Goal: Task Accomplishment & Management: Manage account settings

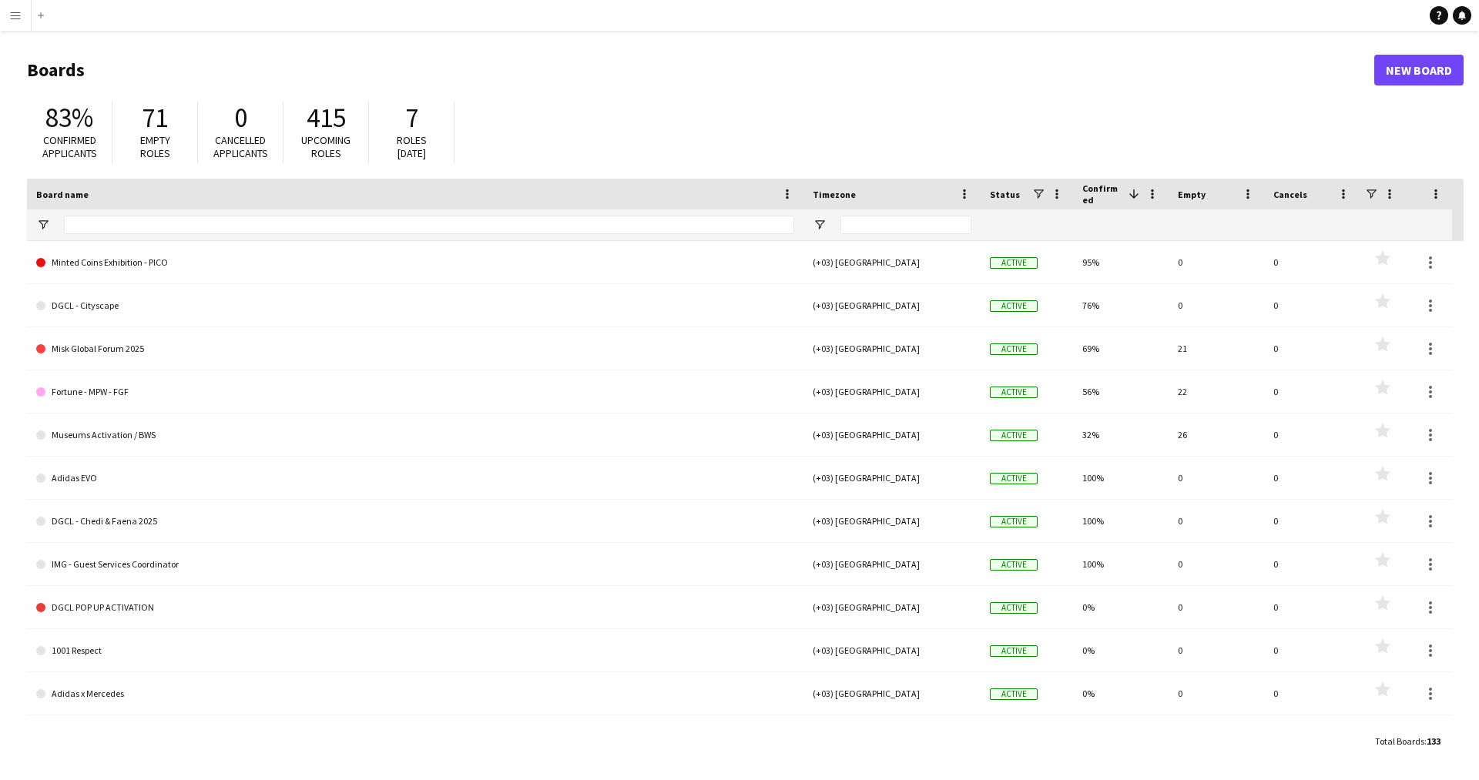
click at [17, 19] on app-icon "Menu" at bounding box center [15, 15] width 12 height 12
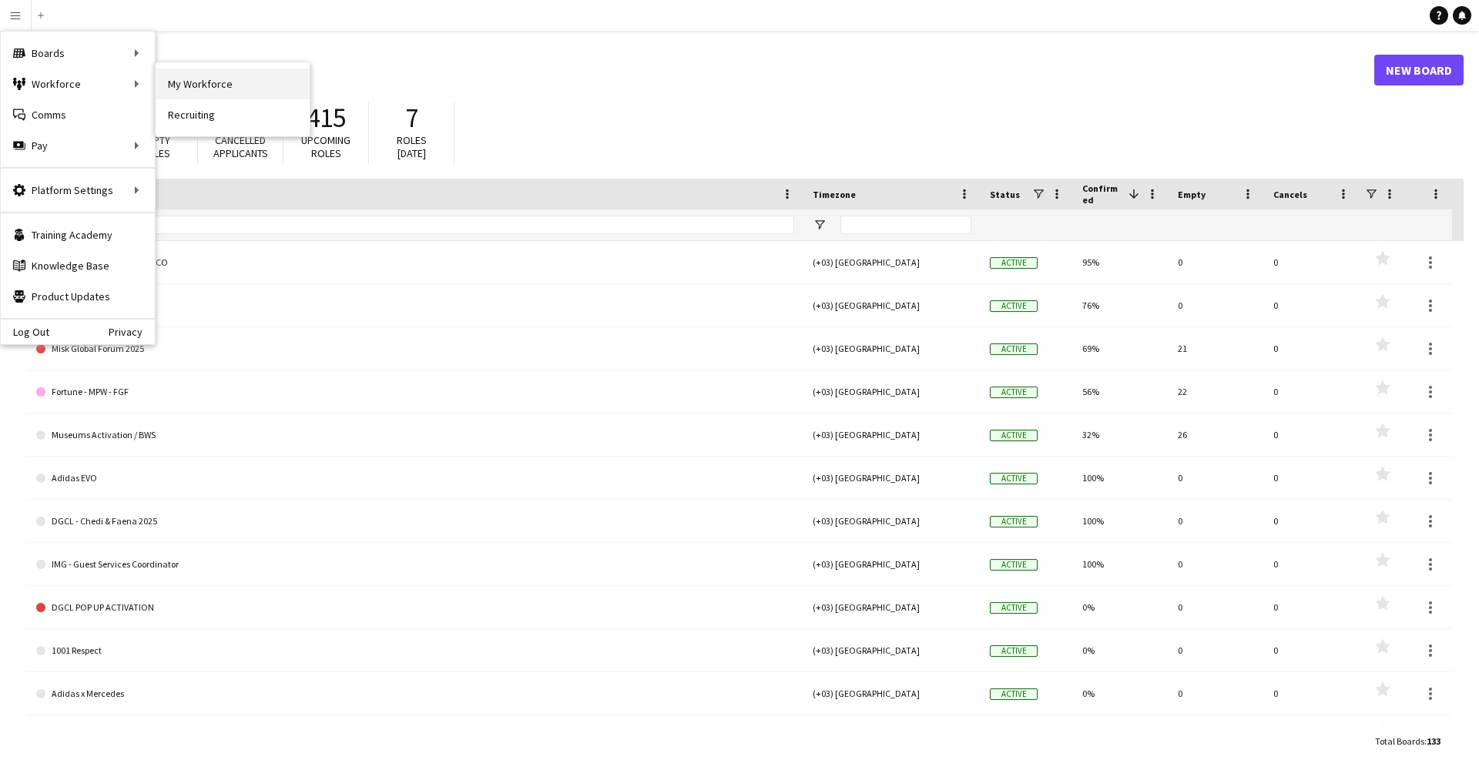
click at [231, 94] on link "My Workforce" at bounding box center [233, 84] width 154 height 31
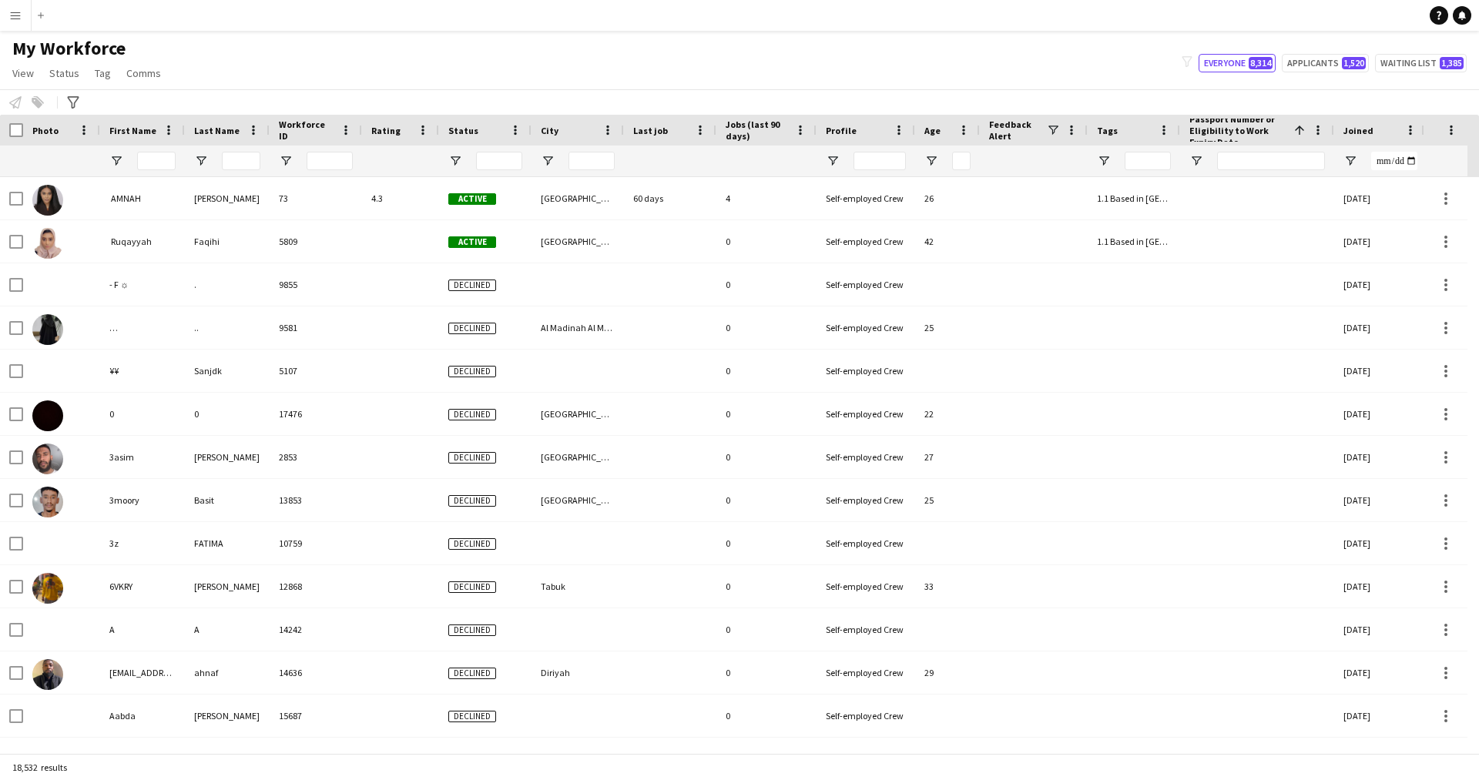
scroll to position [0, 306]
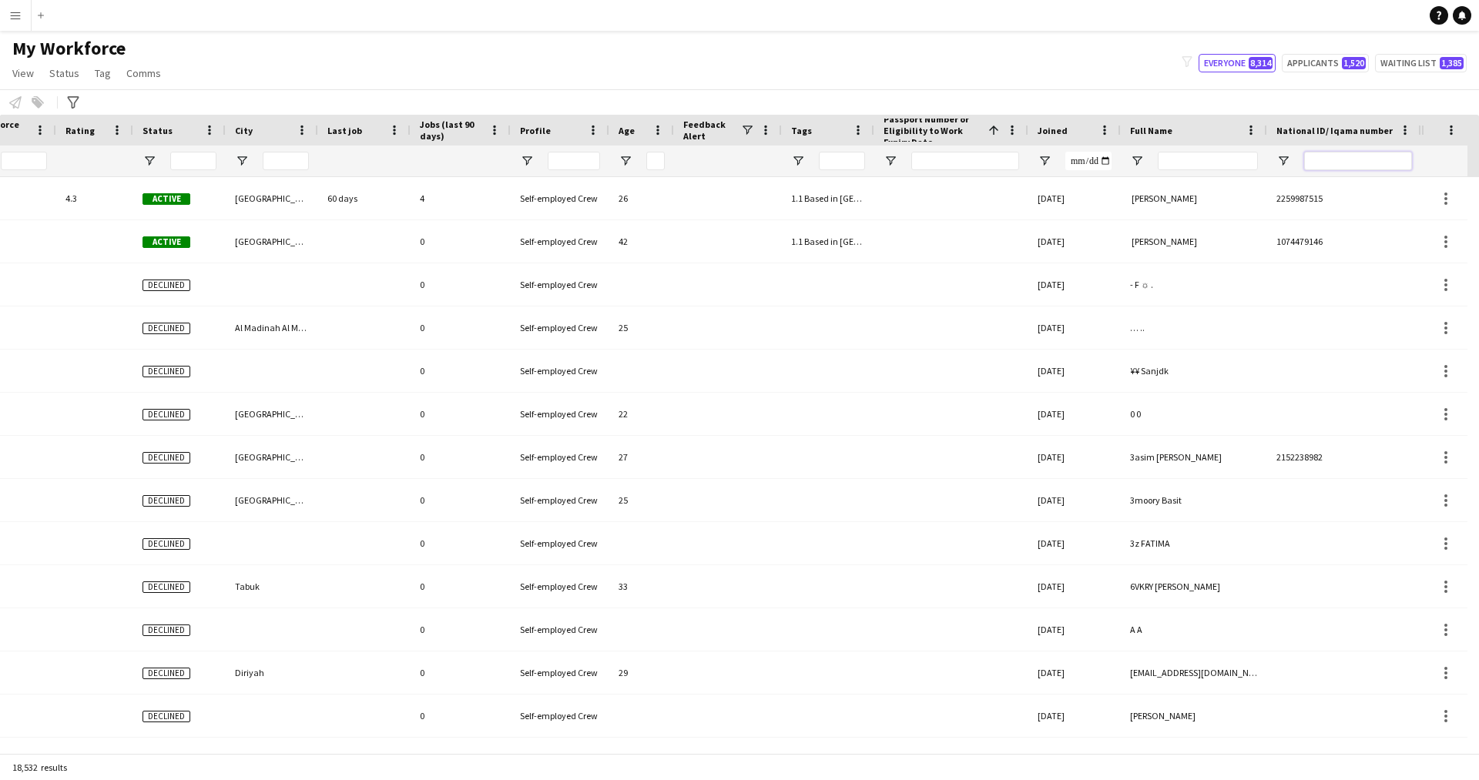
click at [1364, 162] on input "National ID/ Iqama number Filter Input" at bounding box center [1358, 161] width 108 height 18
paste input "**********"
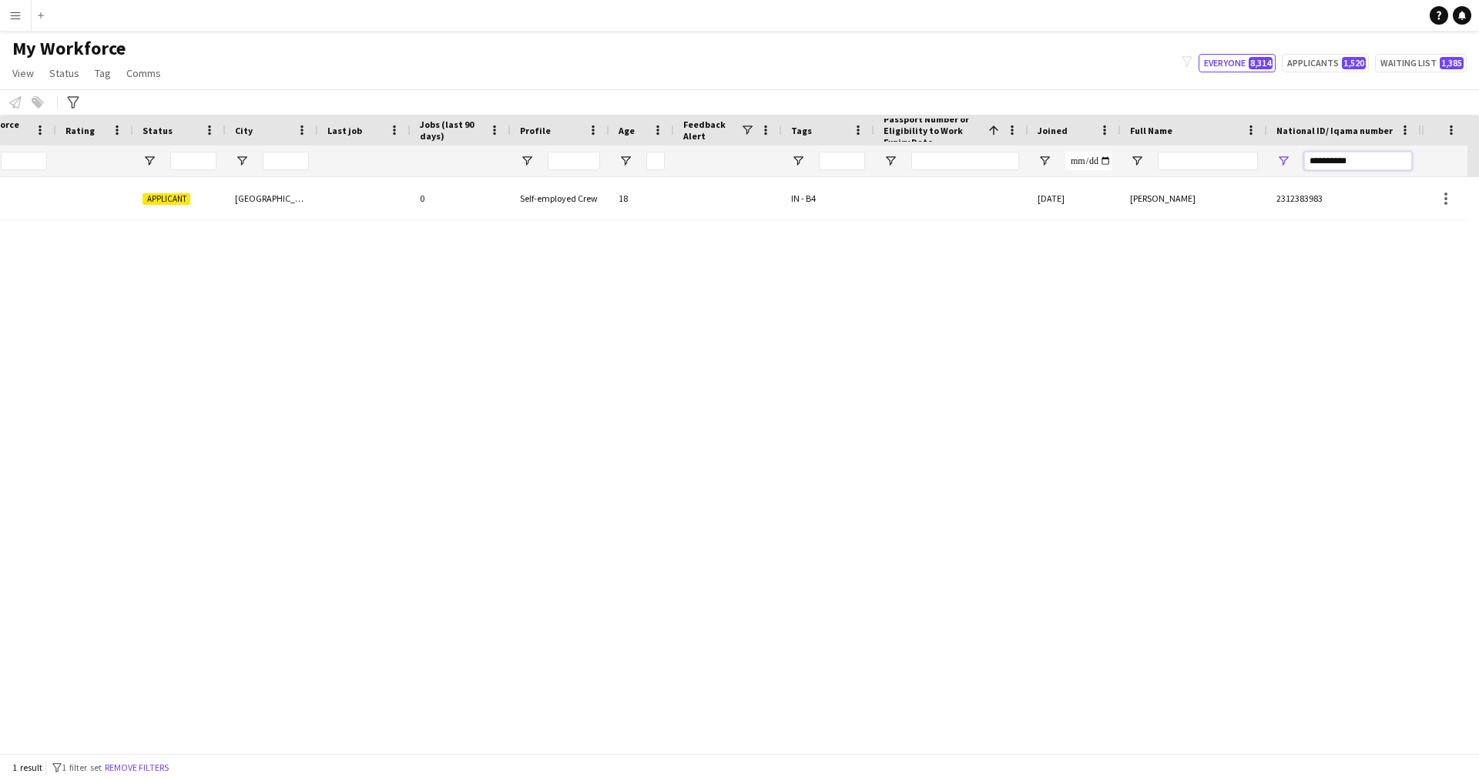
scroll to position [0, 294]
type input "**********"
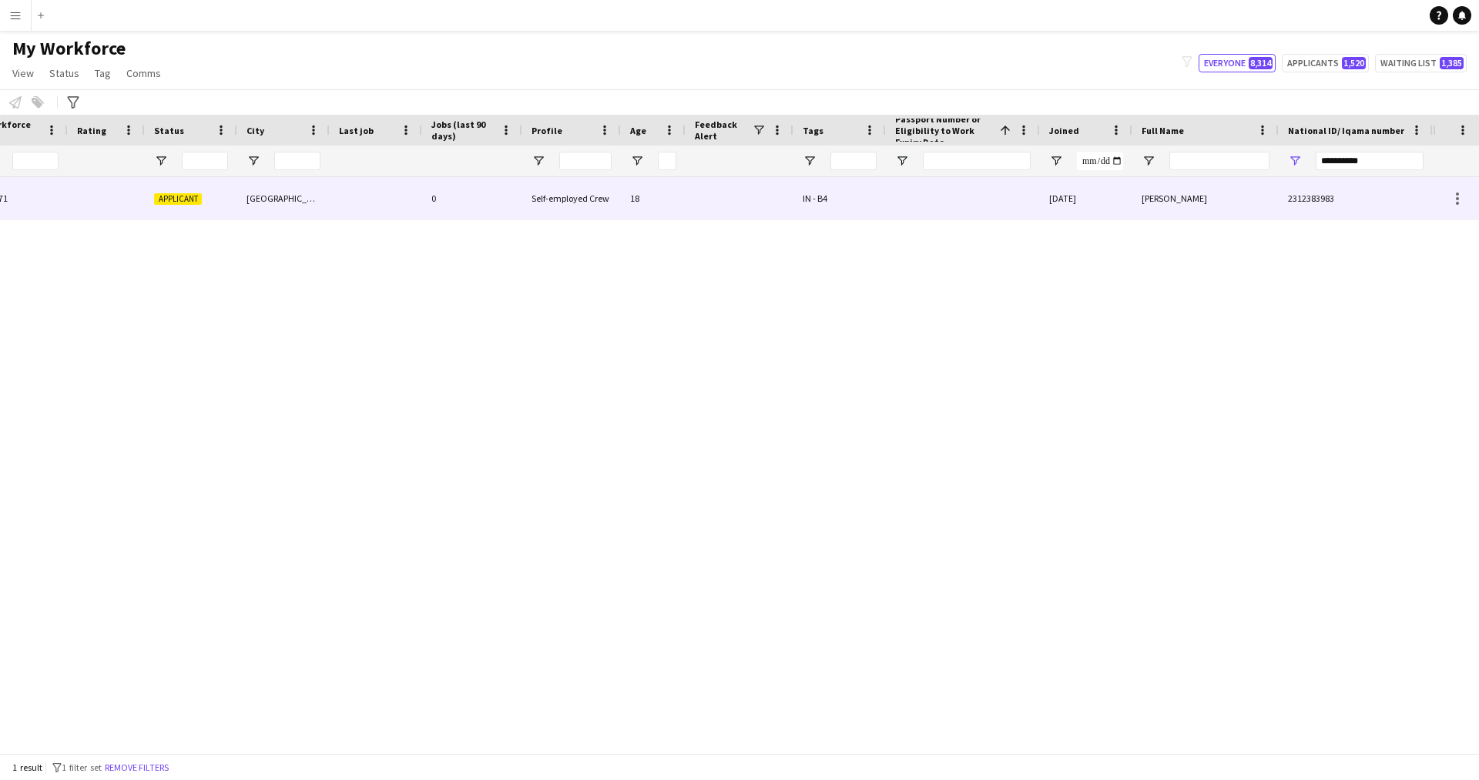
click at [1212, 194] on div "[PERSON_NAME]" at bounding box center [1206, 198] width 146 height 42
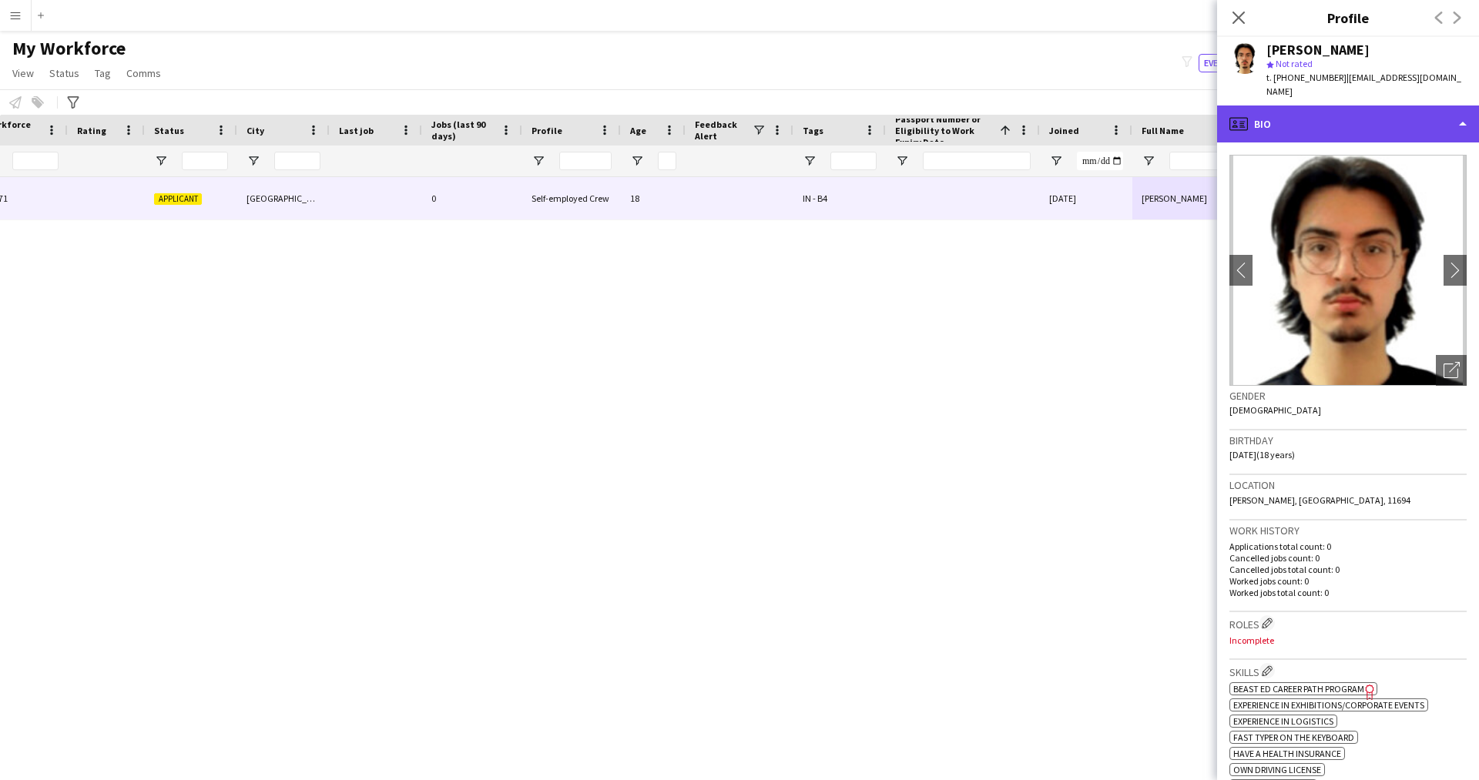
click at [1355, 106] on div "profile Bio" at bounding box center [1348, 124] width 262 height 37
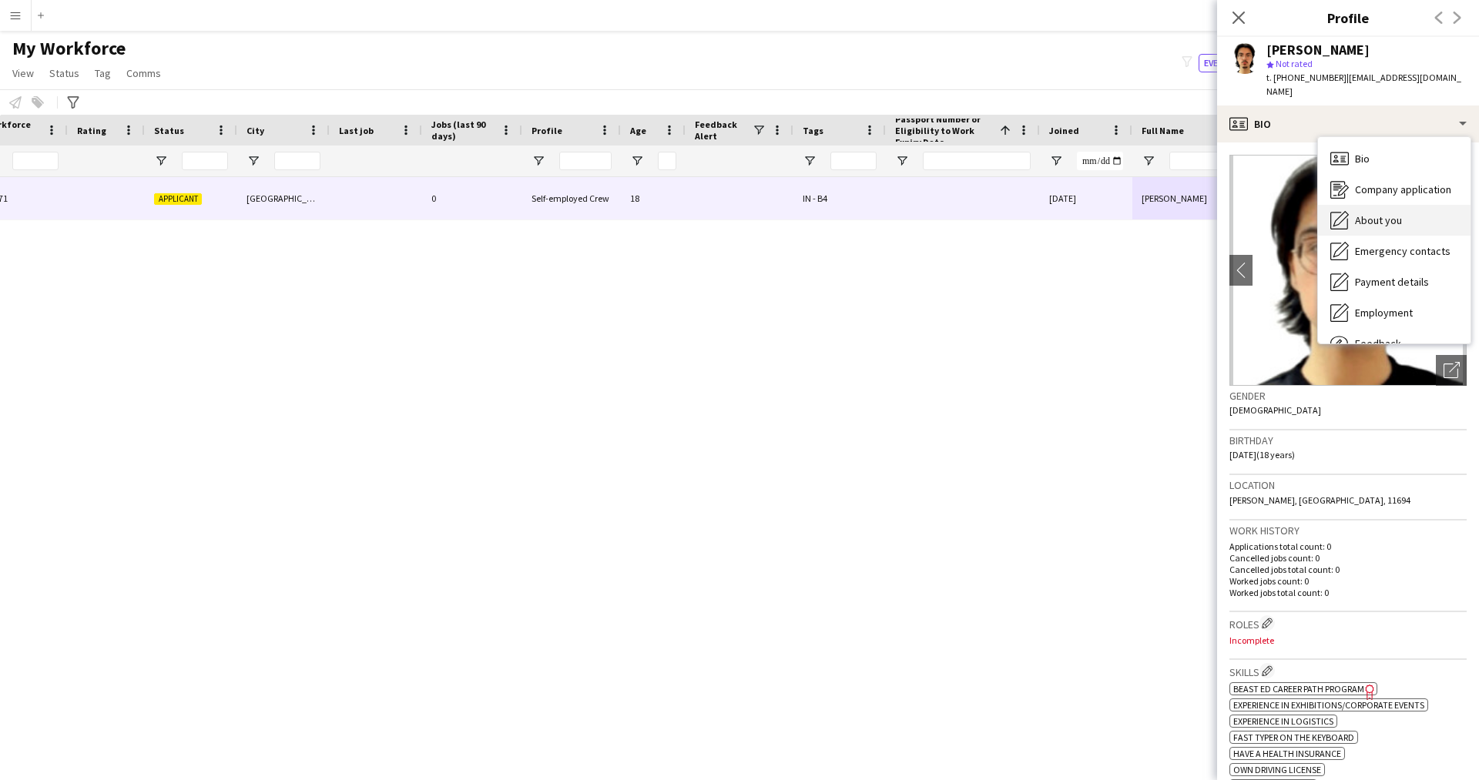
click at [1386, 213] on span "About you" at bounding box center [1378, 220] width 47 height 14
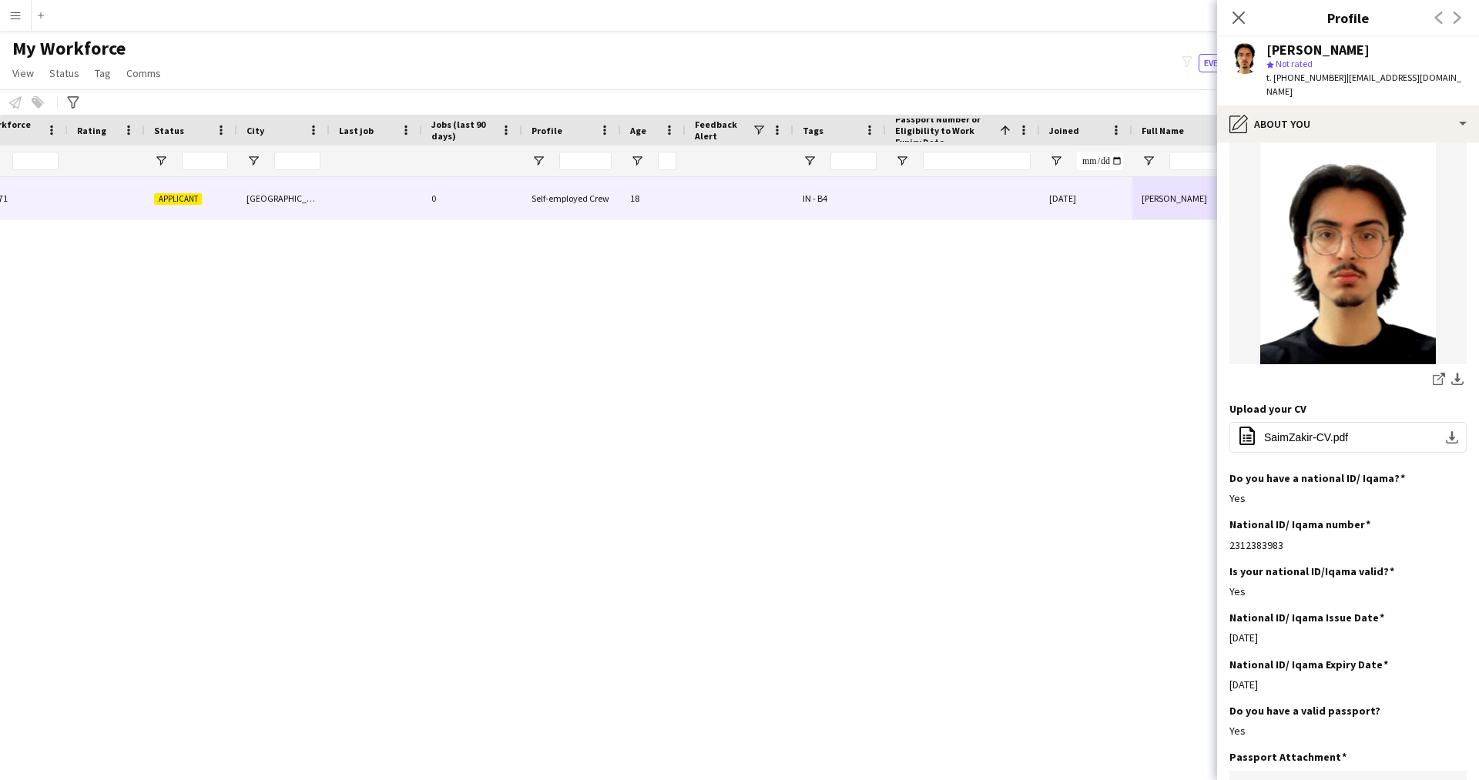
scroll to position [224, 0]
click at [1320, 430] on span "SaimZakir-CV.pdf" at bounding box center [1306, 436] width 84 height 12
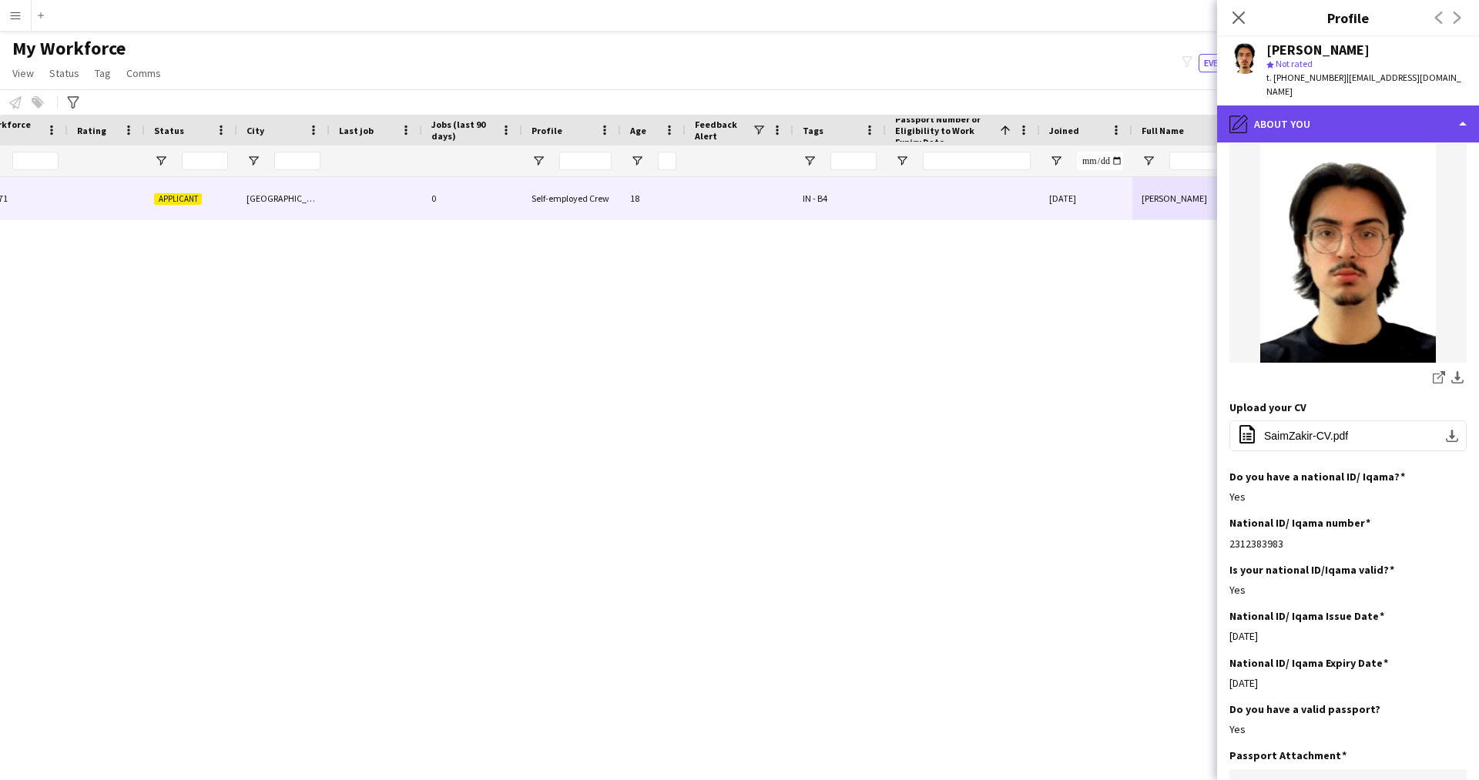
click at [1341, 109] on div "pencil4 About you" at bounding box center [1348, 124] width 262 height 37
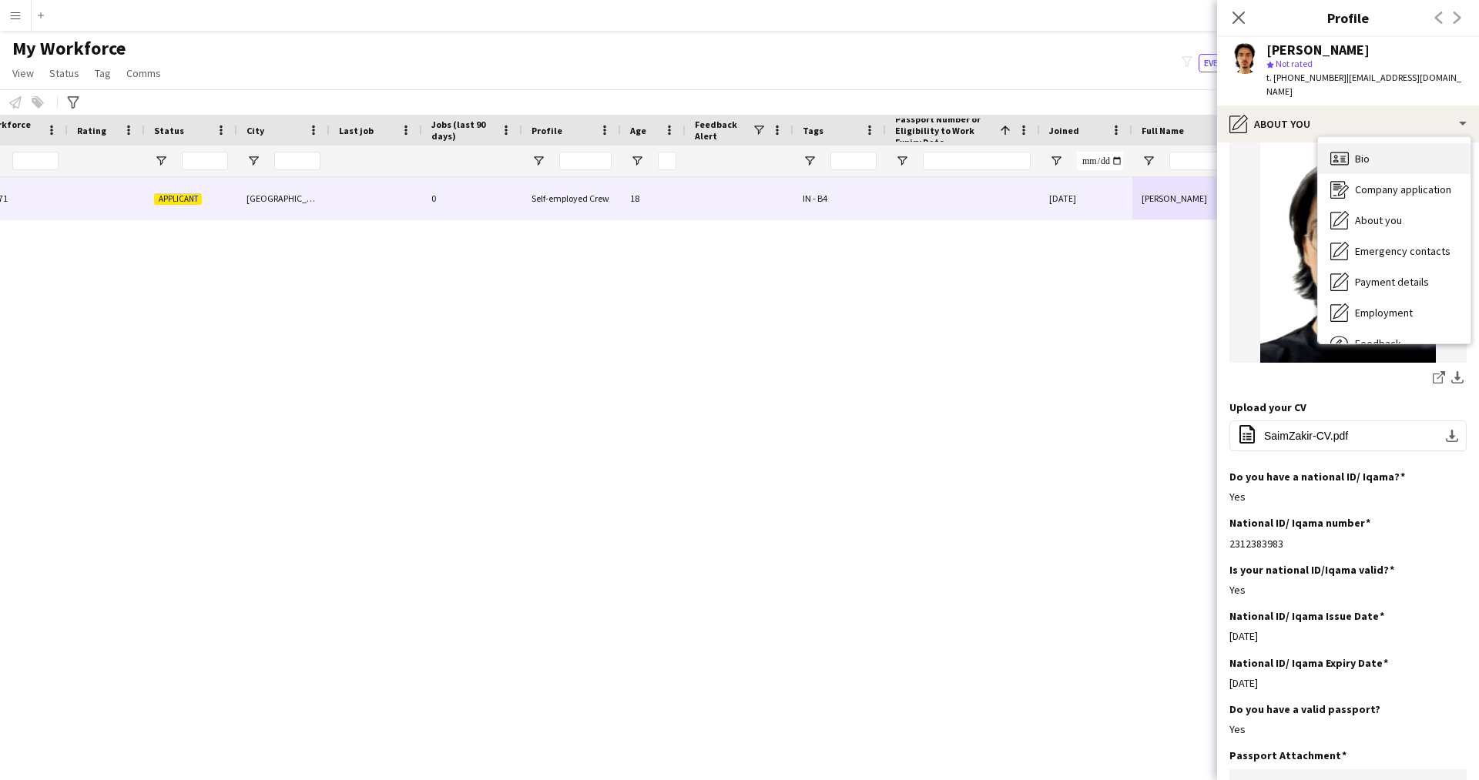
click at [1377, 143] on div "Bio Bio" at bounding box center [1394, 158] width 153 height 31
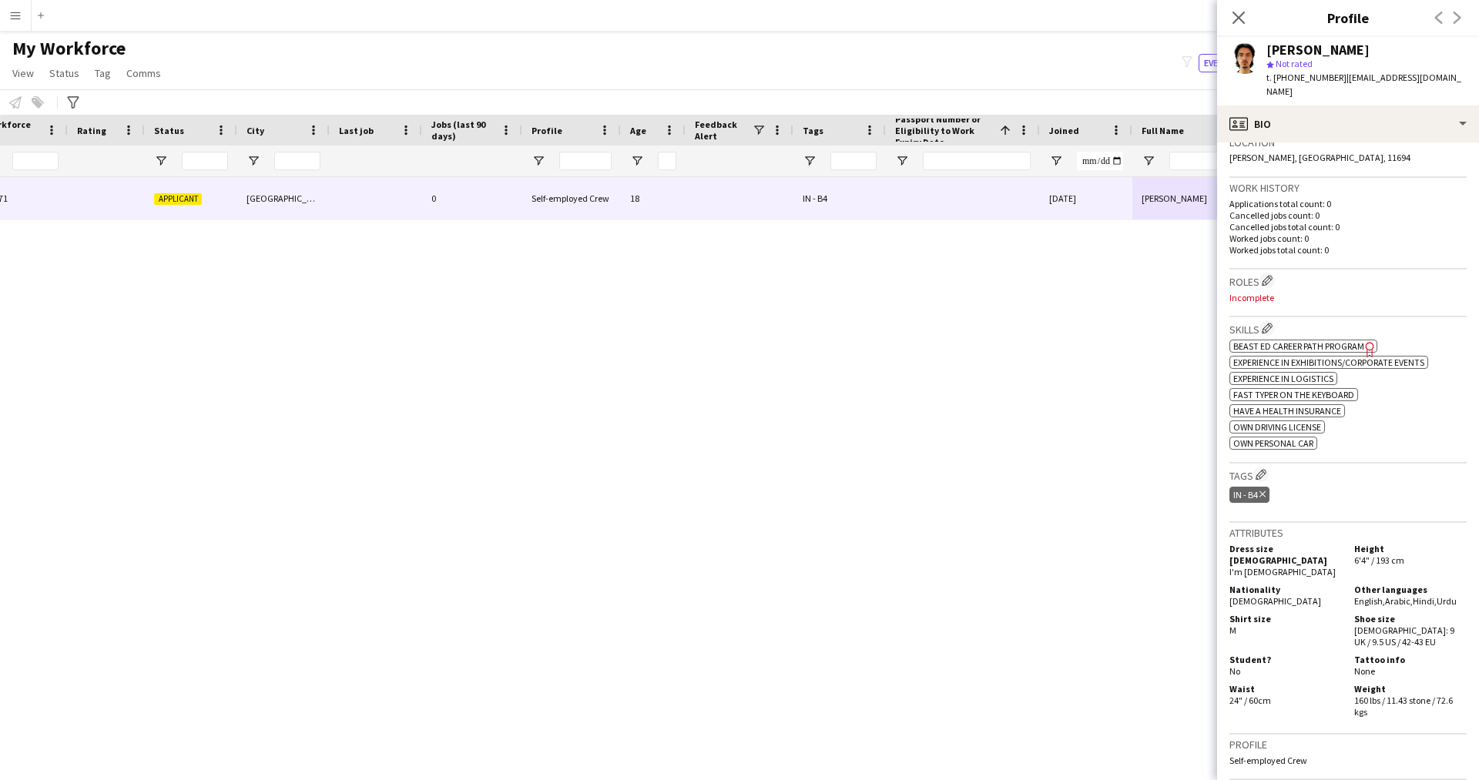
scroll to position [415, 0]
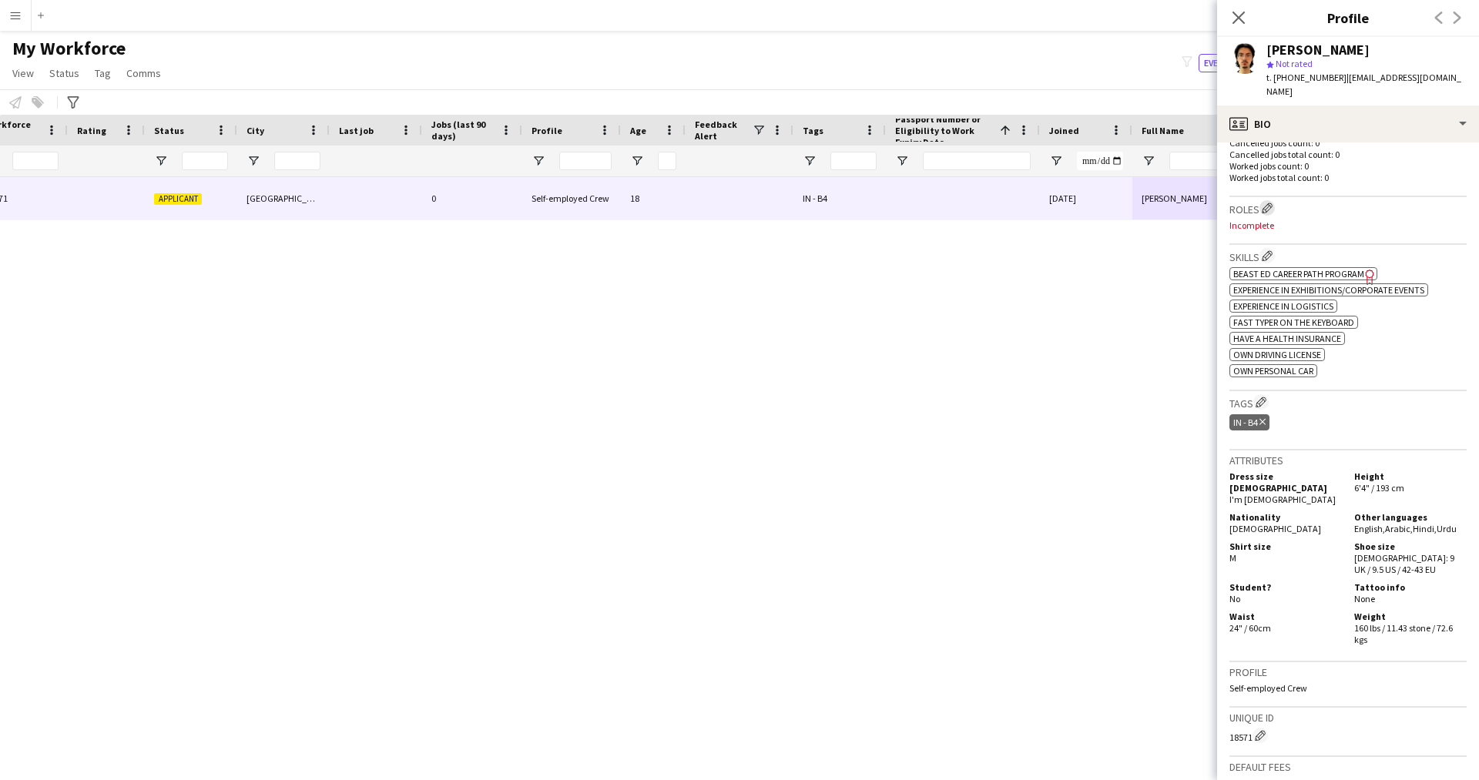
click at [1273, 203] on app-icon "Edit crew company roles" at bounding box center [1267, 208] width 11 height 11
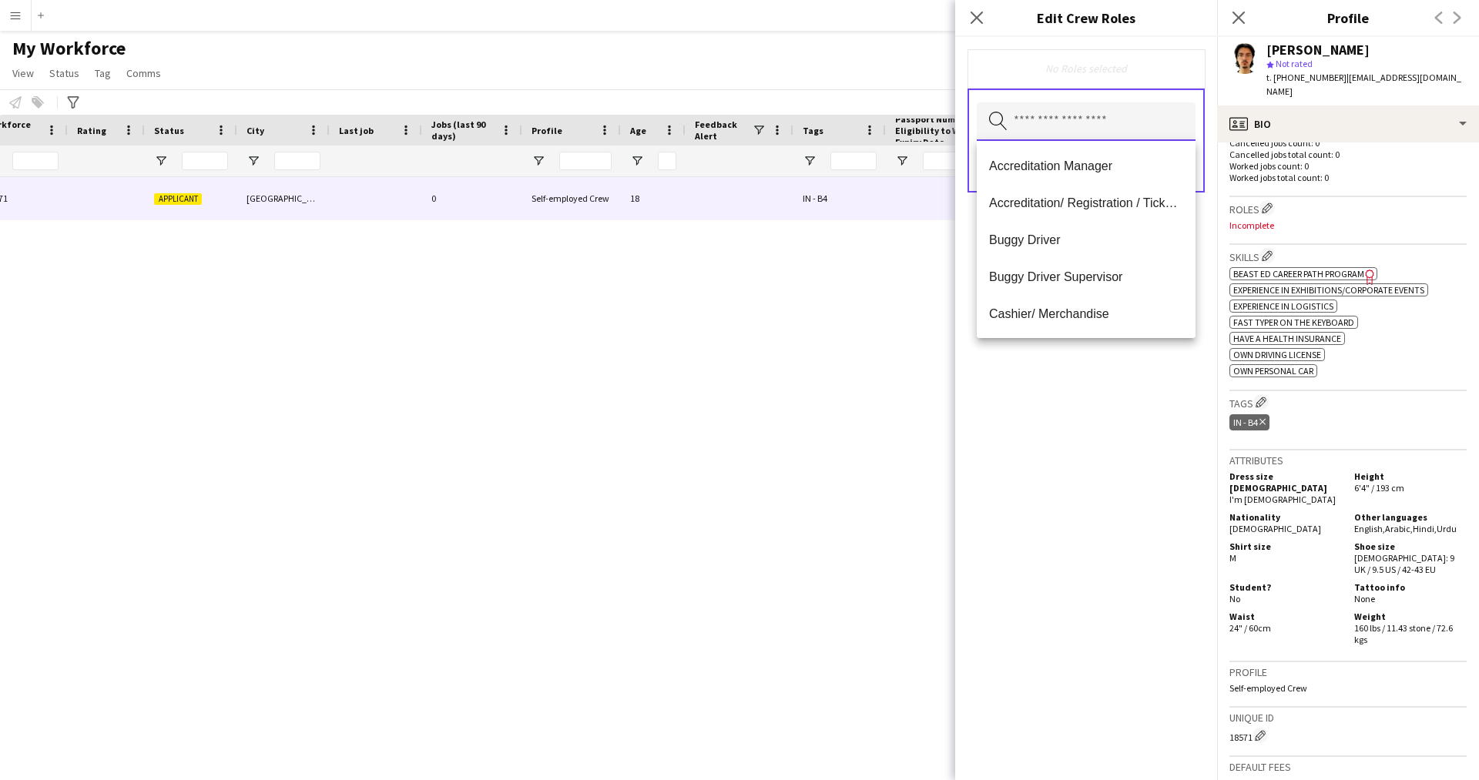
click at [1079, 128] on input "text" at bounding box center [1086, 121] width 219 height 39
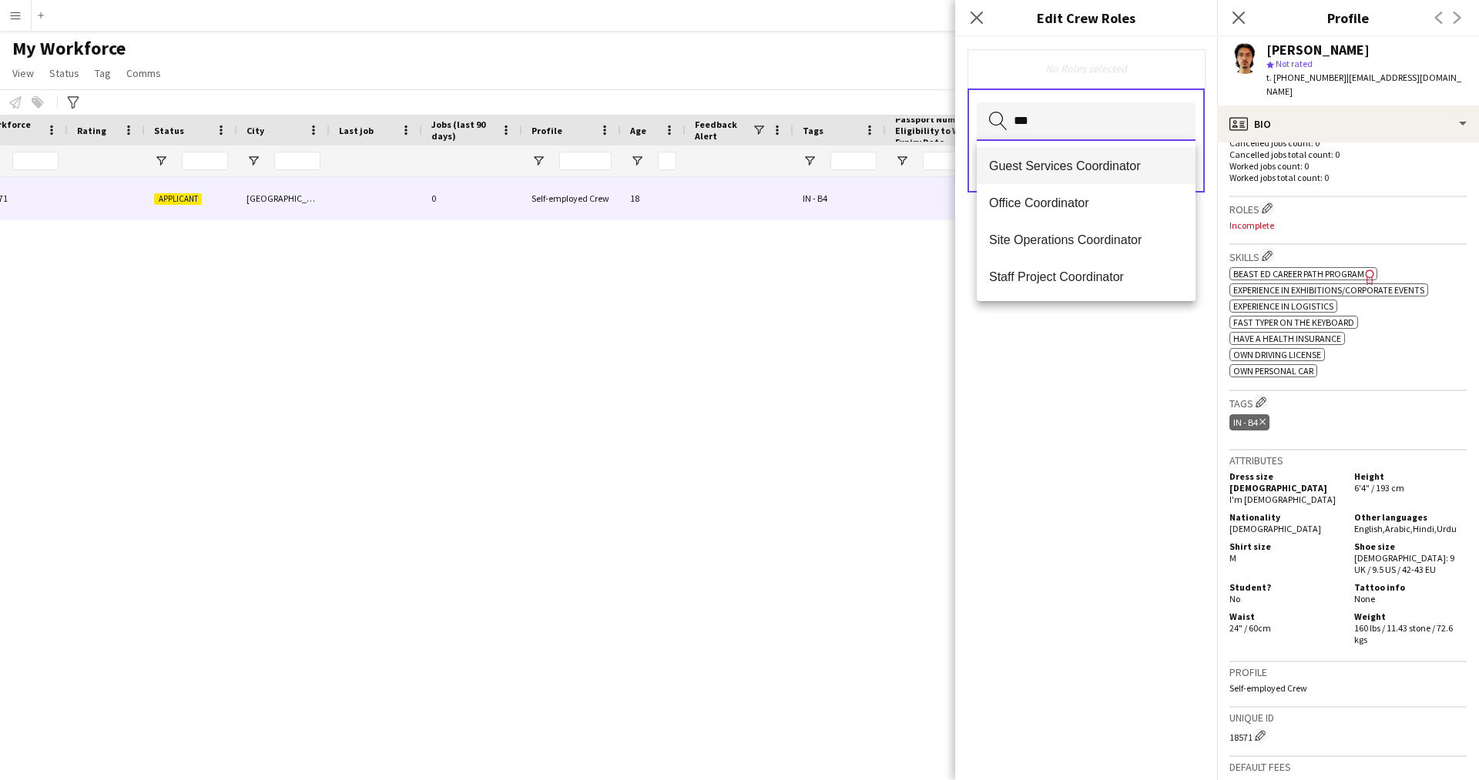
type input "***"
click at [1082, 280] on span "Staff Project Coordinator" at bounding box center [1086, 277] width 194 height 15
type input "***"
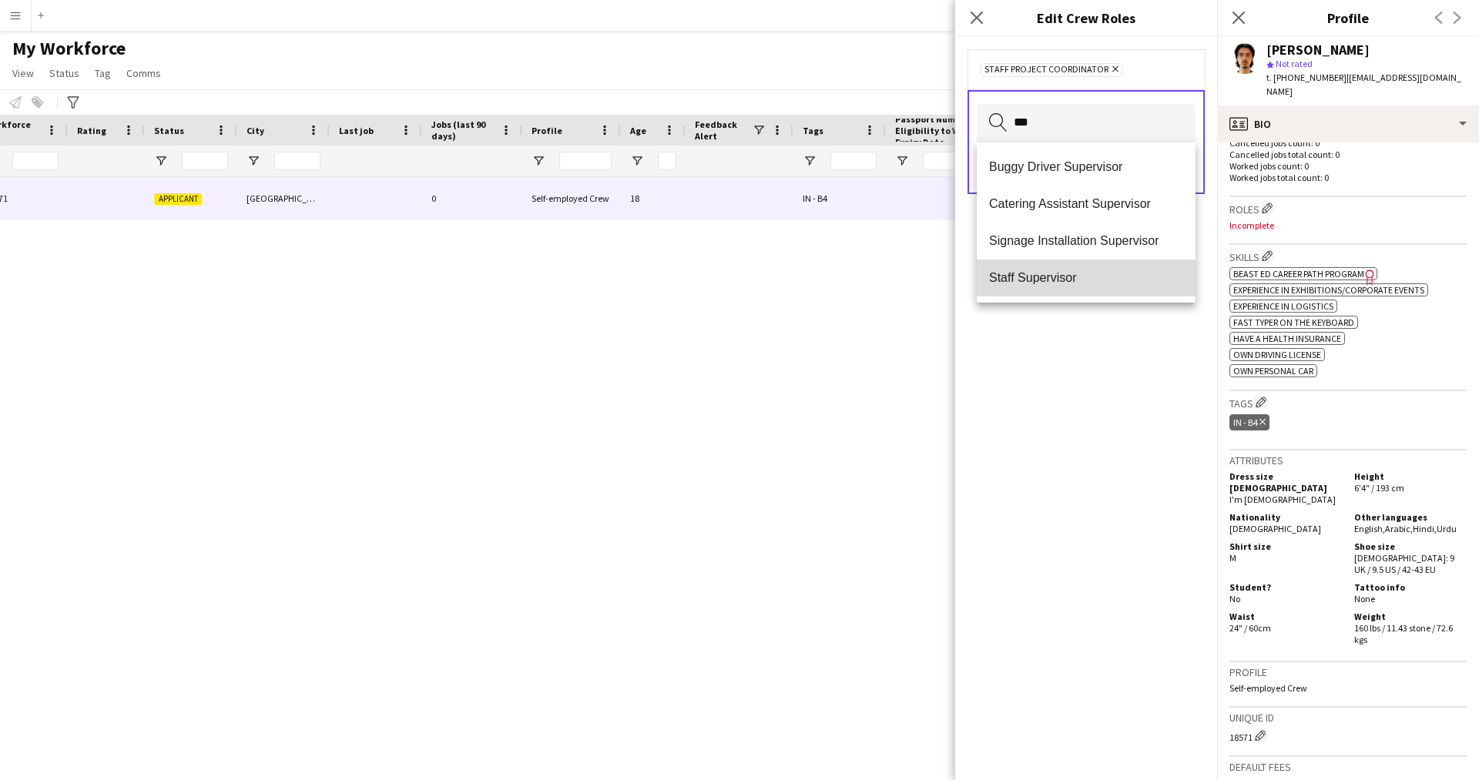
click at [1080, 265] on mat-option "Staff Supervisor" at bounding box center [1086, 278] width 219 height 37
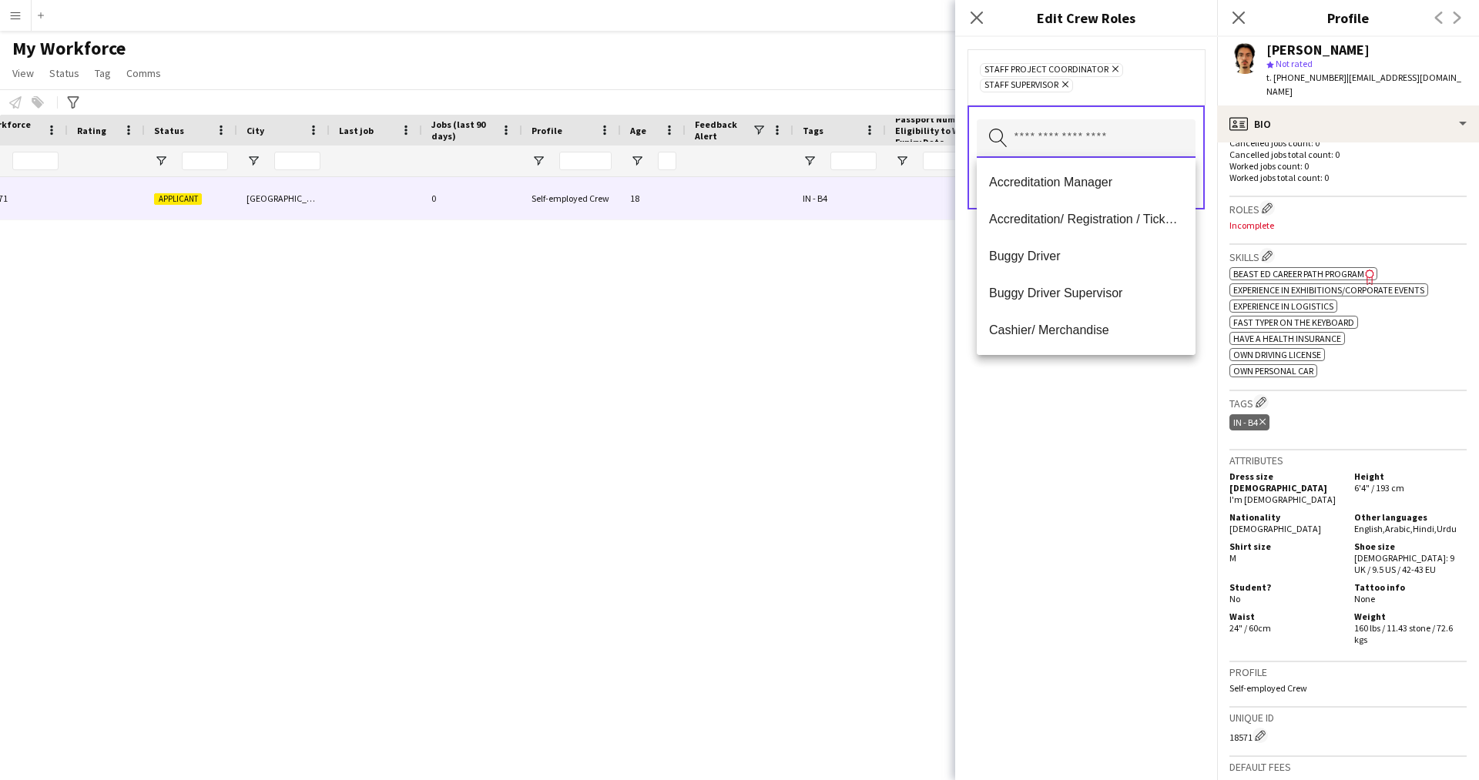
type input "*"
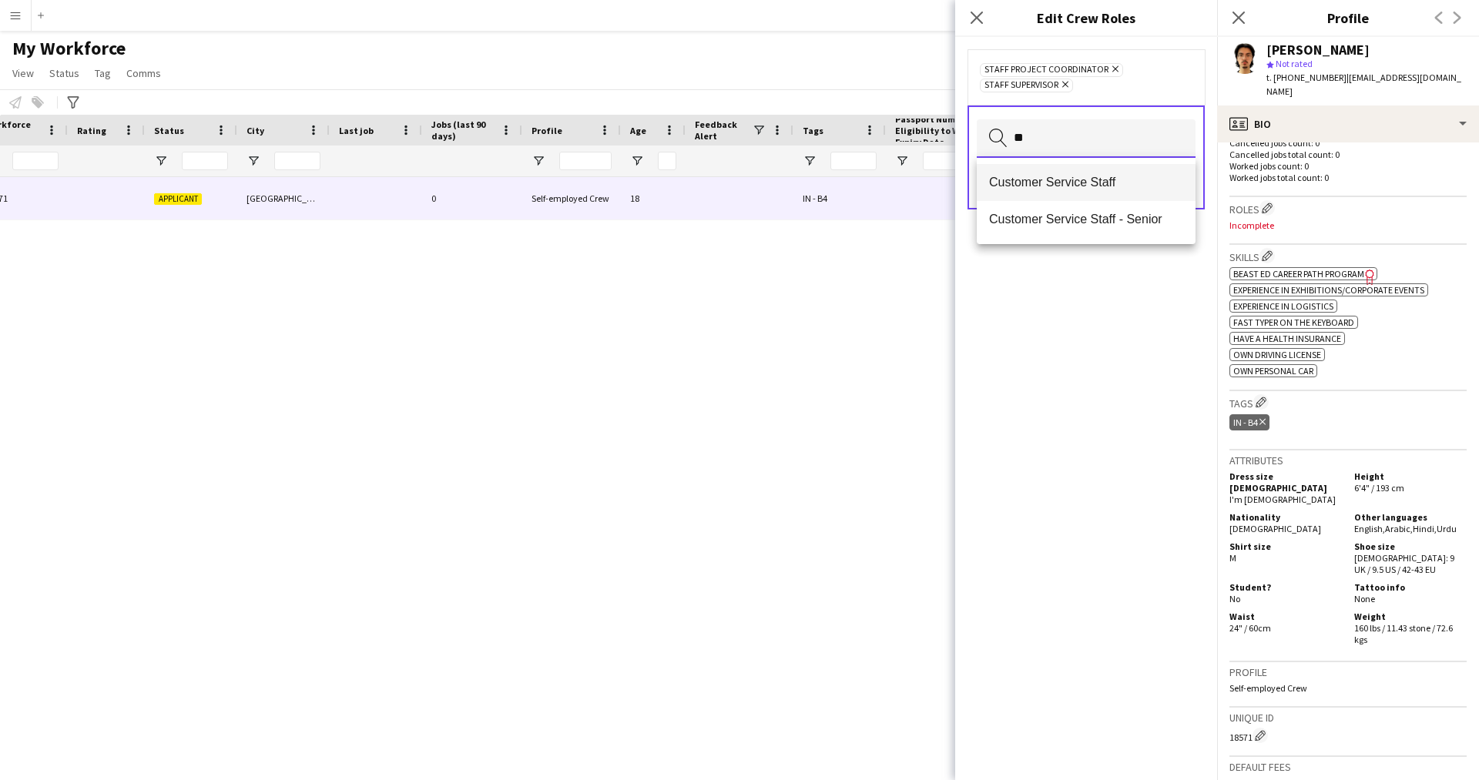
type input "**"
click at [1062, 180] on span "Customer Service Staff" at bounding box center [1086, 182] width 194 height 15
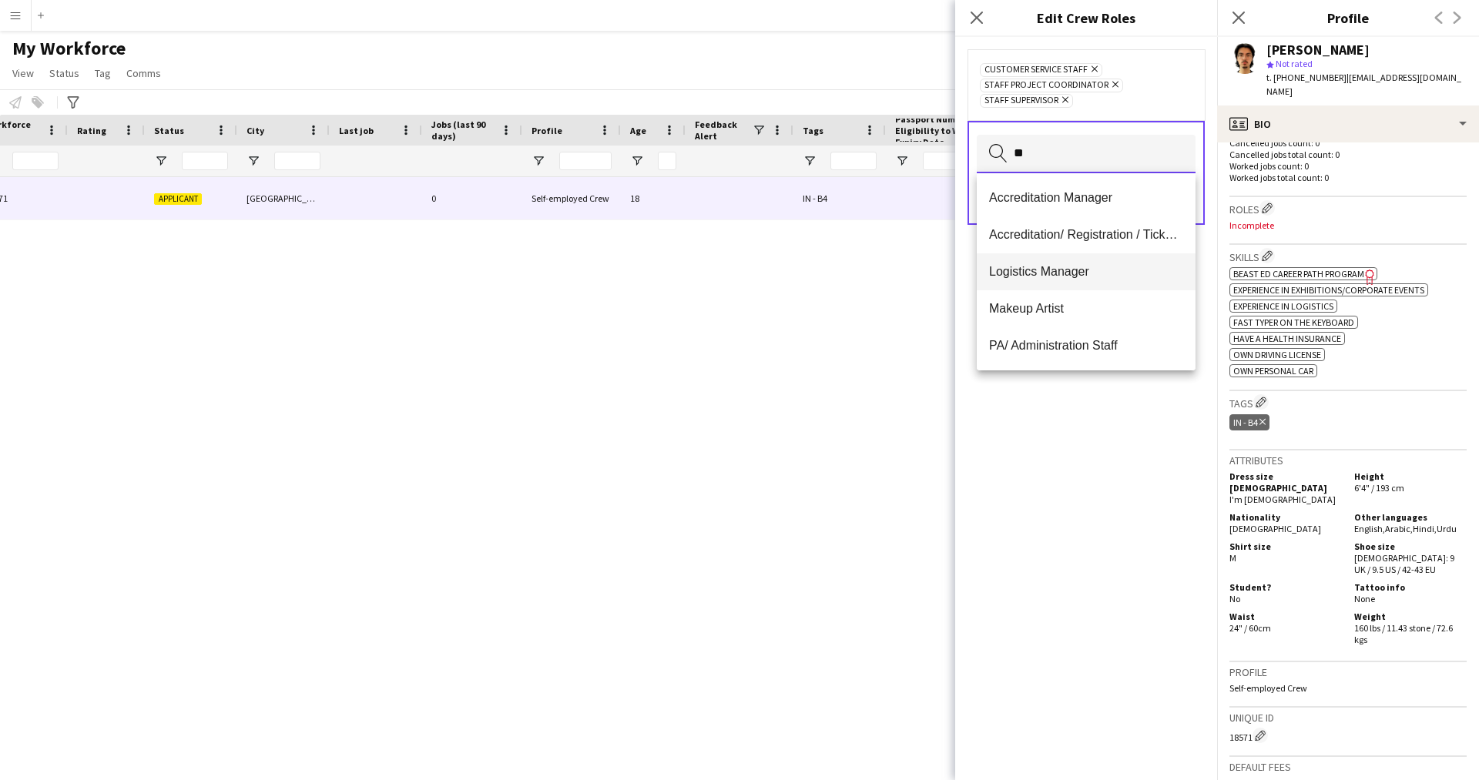
type input "*"
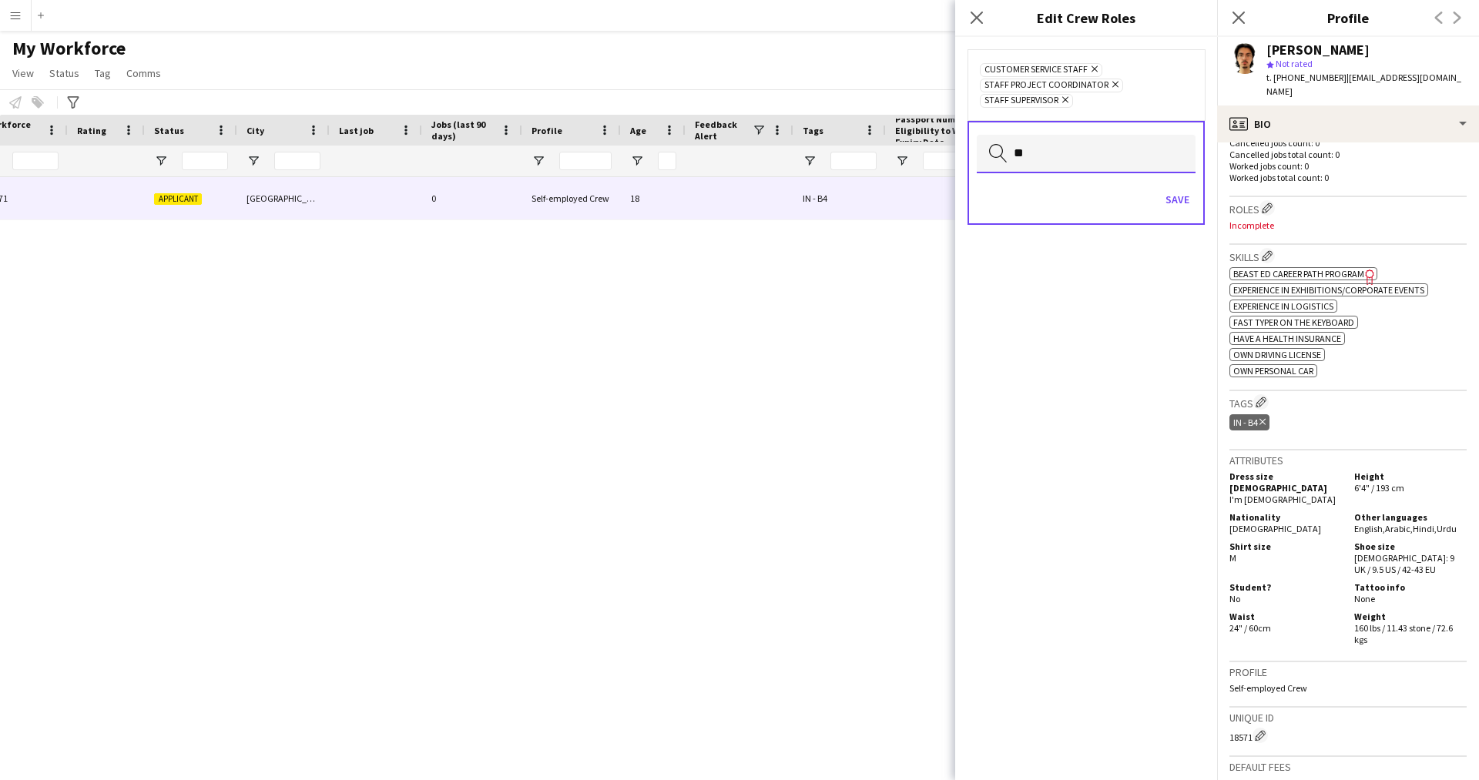
type input "*"
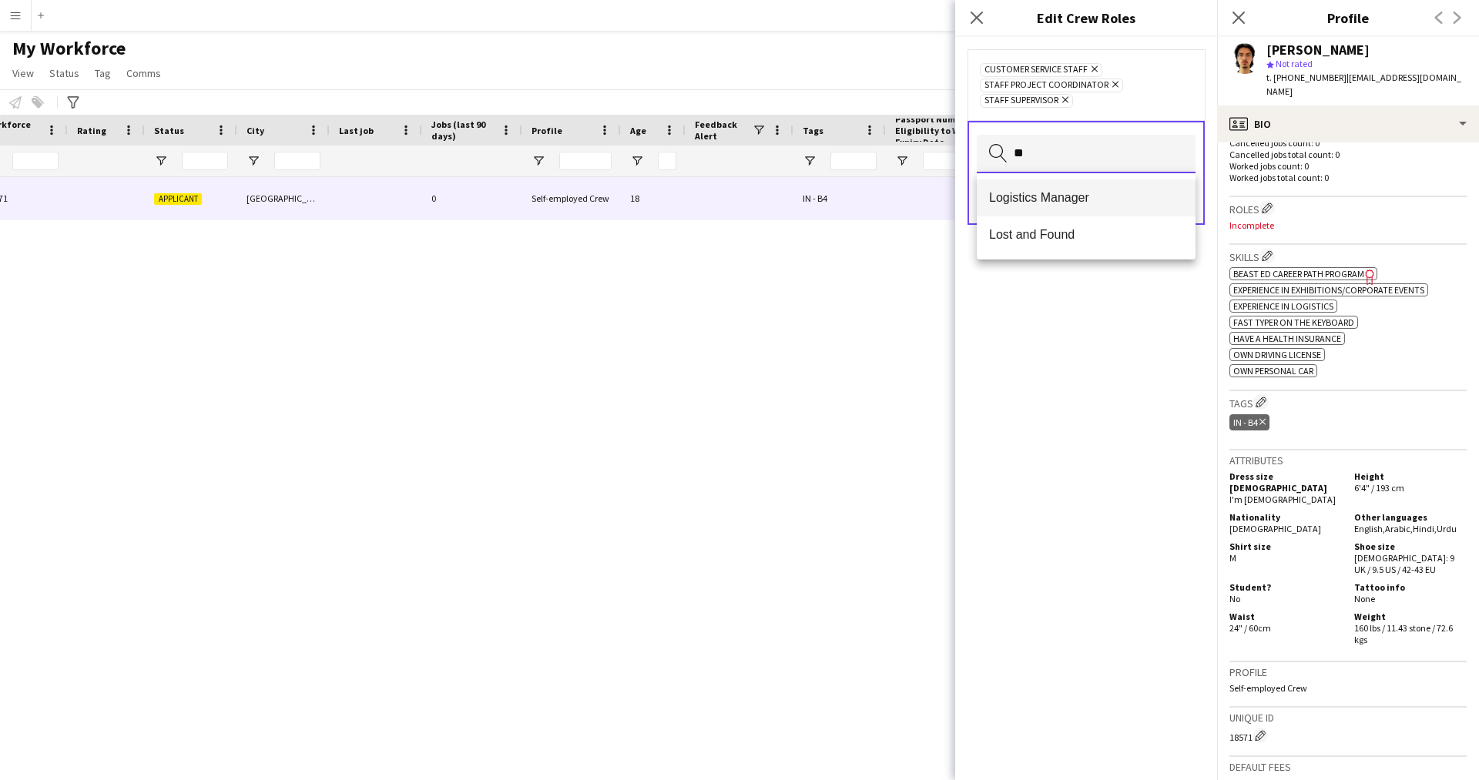
scroll to position [0, 0]
type input "**"
click at [1066, 242] on span "Lost and Found" at bounding box center [1086, 234] width 194 height 15
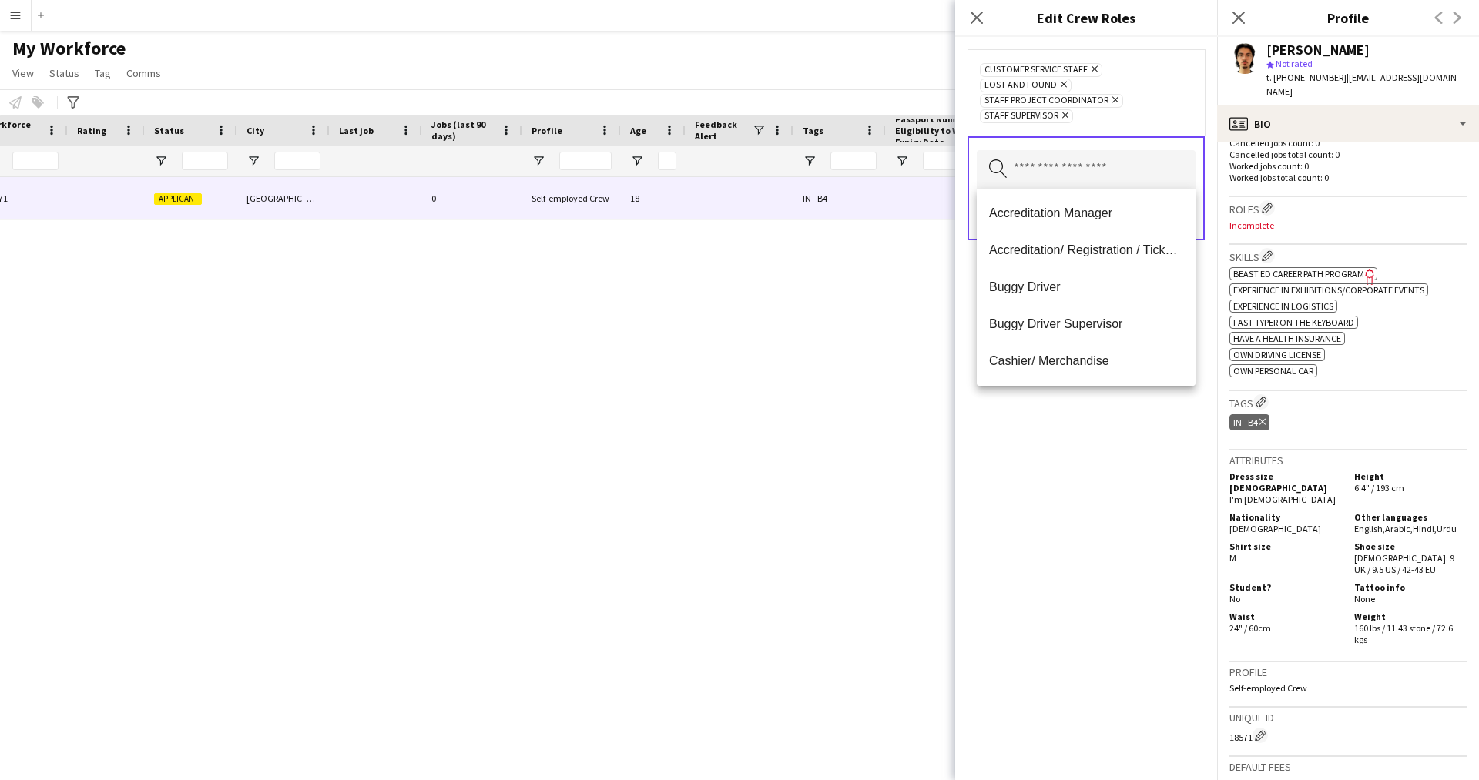
click at [1090, 532] on div "Customer Service Staff Remove Lost and Found Remove Staff Project Coordinator R…" at bounding box center [1086, 408] width 262 height 743
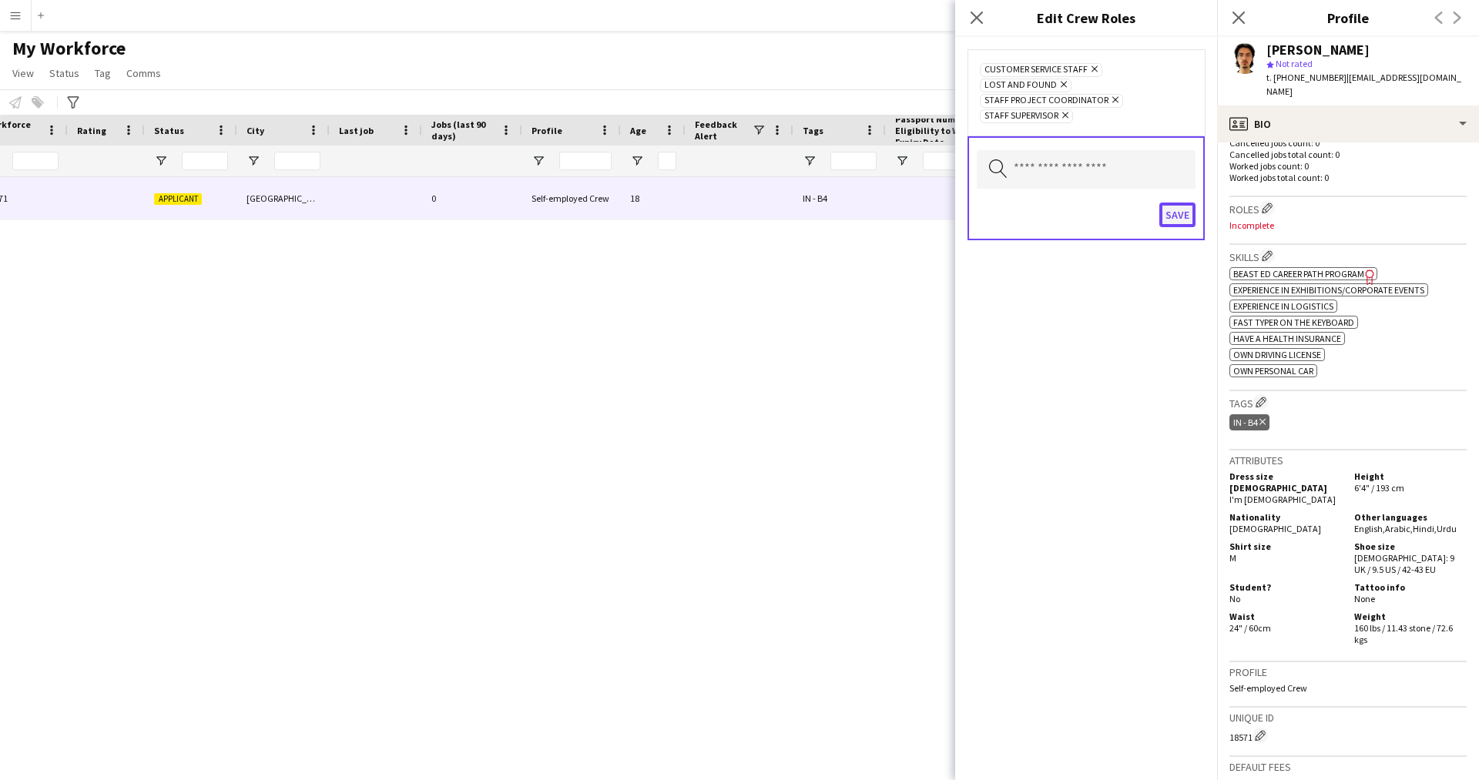
click at [1171, 212] on button "Save" at bounding box center [1177, 215] width 36 height 25
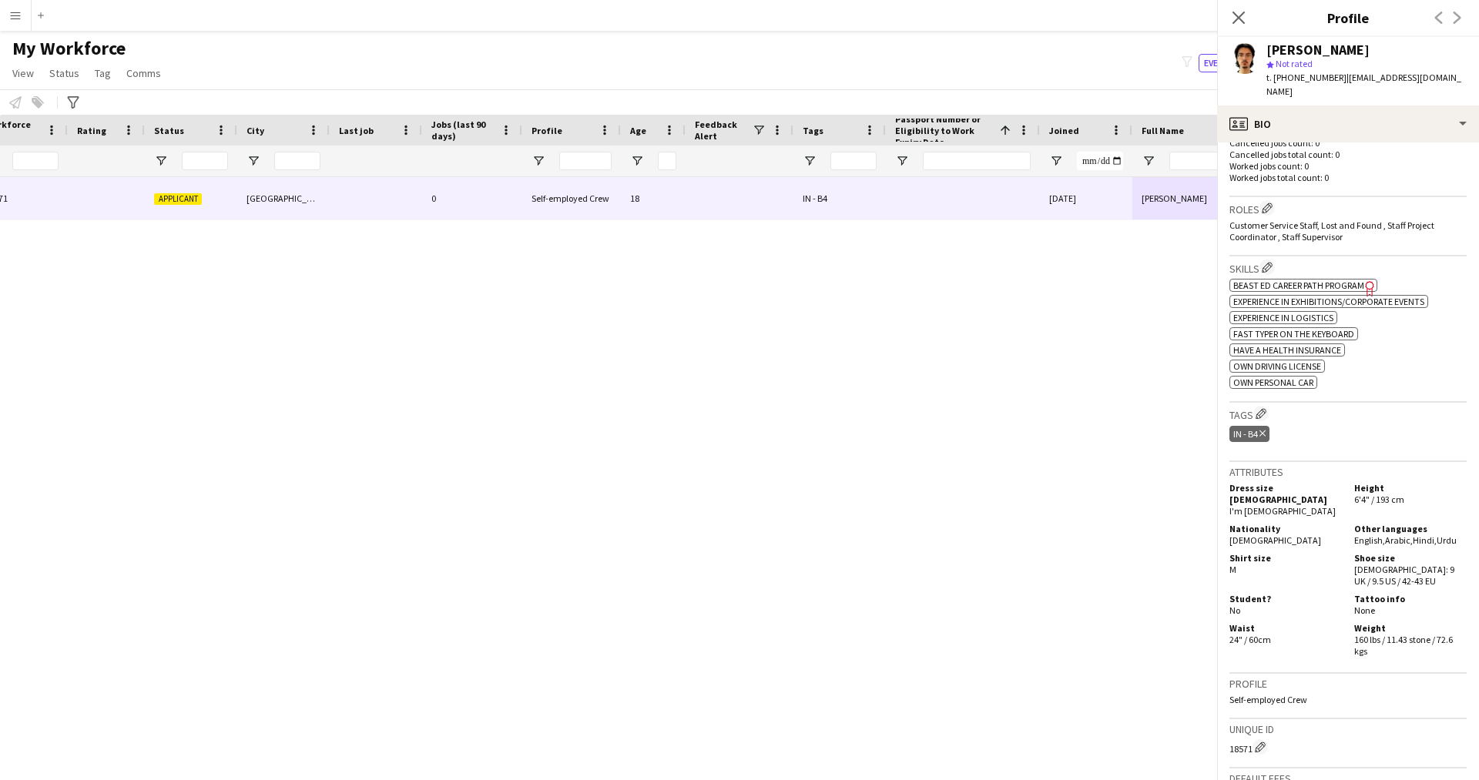
scroll to position [649, 0]
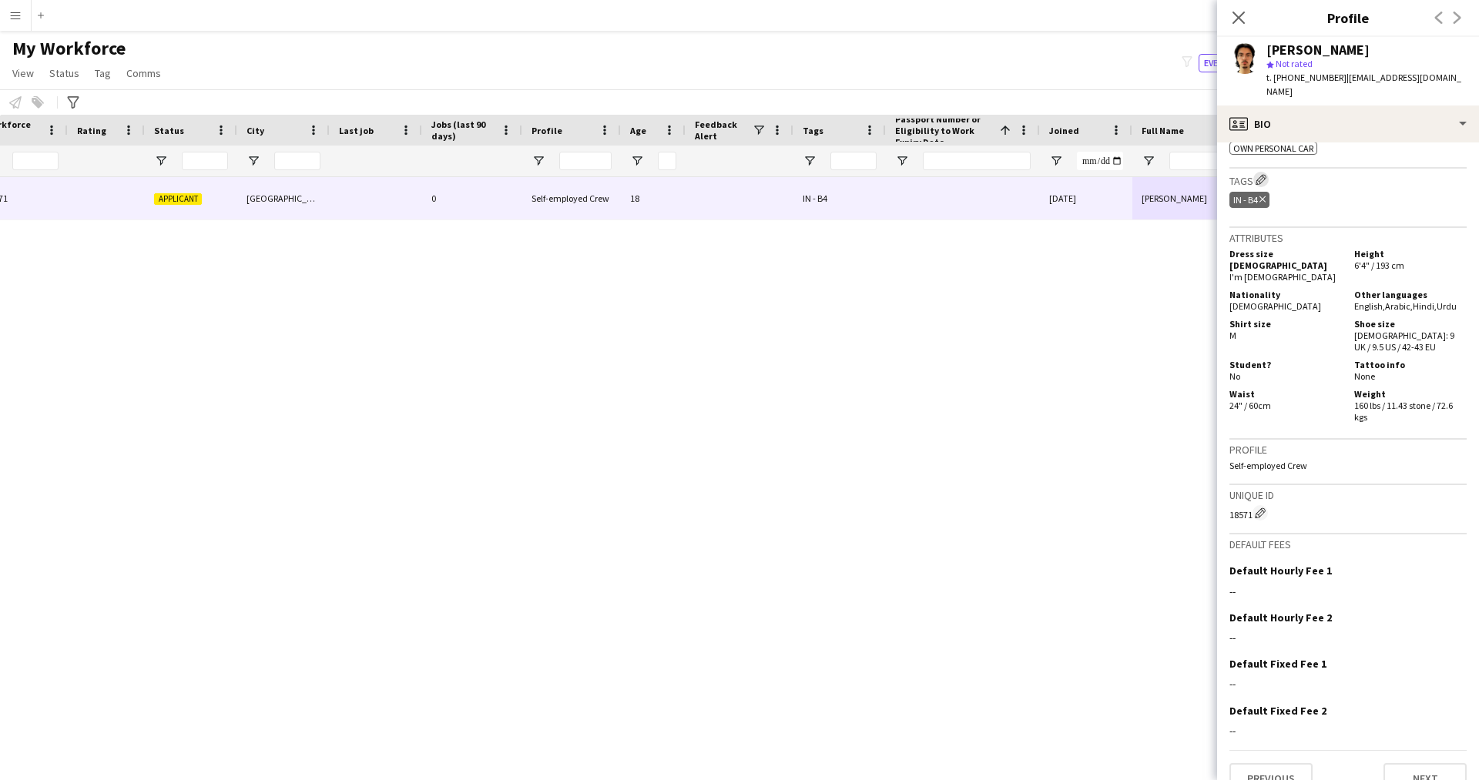
click at [1264, 172] on button "Edit crew company tags" at bounding box center [1260, 179] width 15 height 15
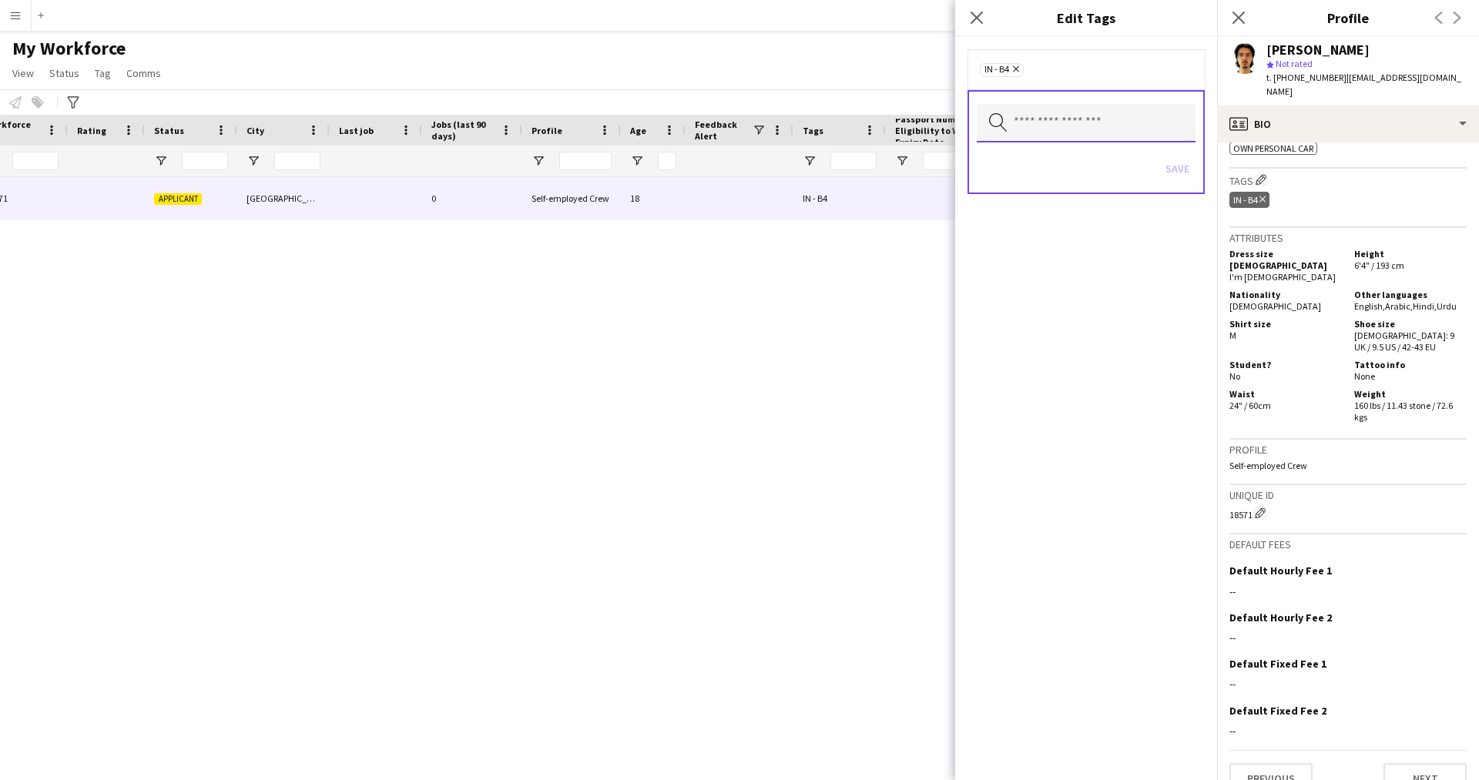
click at [1056, 128] on input "text" at bounding box center [1086, 123] width 219 height 39
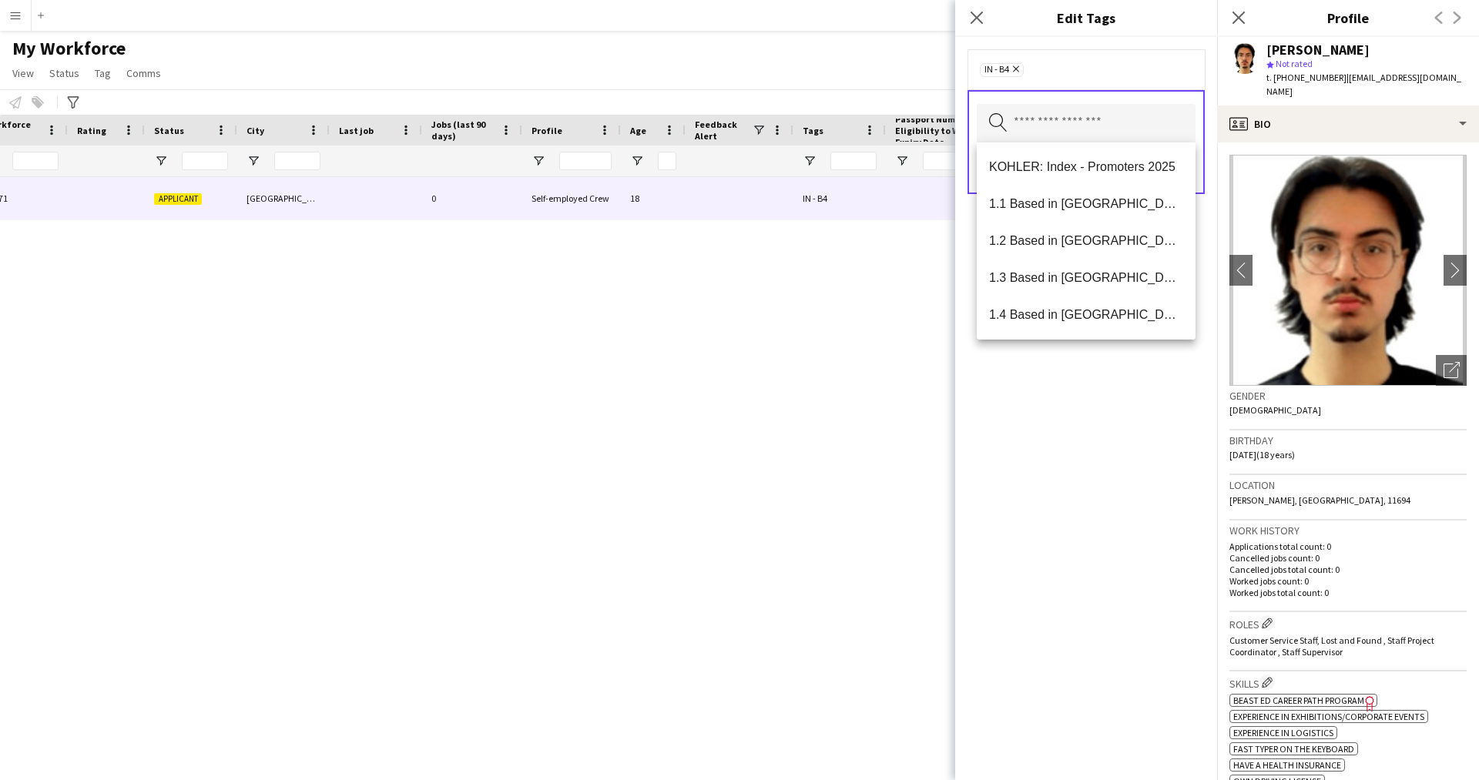
scroll to position [39, 0]
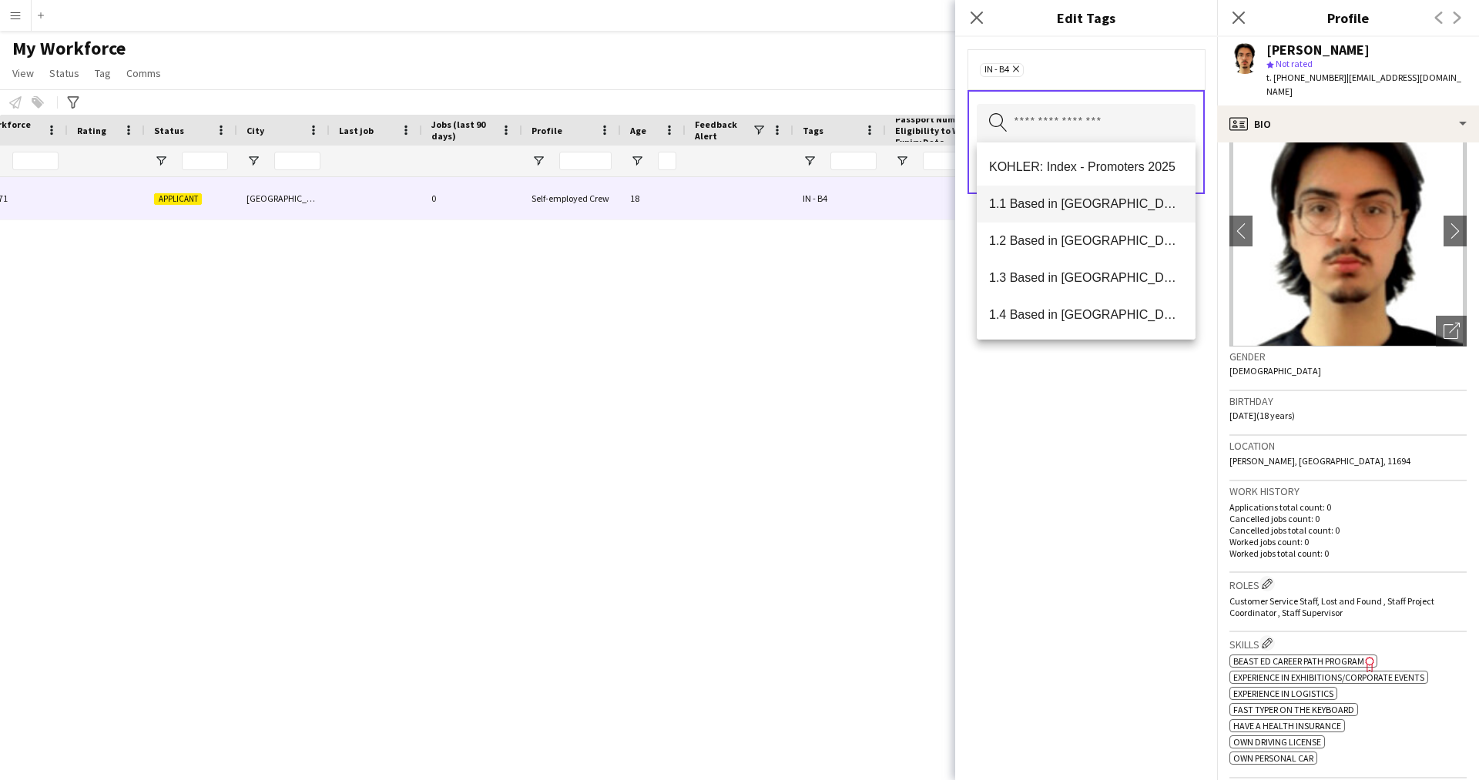
click at [1123, 199] on span "1.1 Based in [GEOGRAPHIC_DATA]" at bounding box center [1086, 203] width 194 height 15
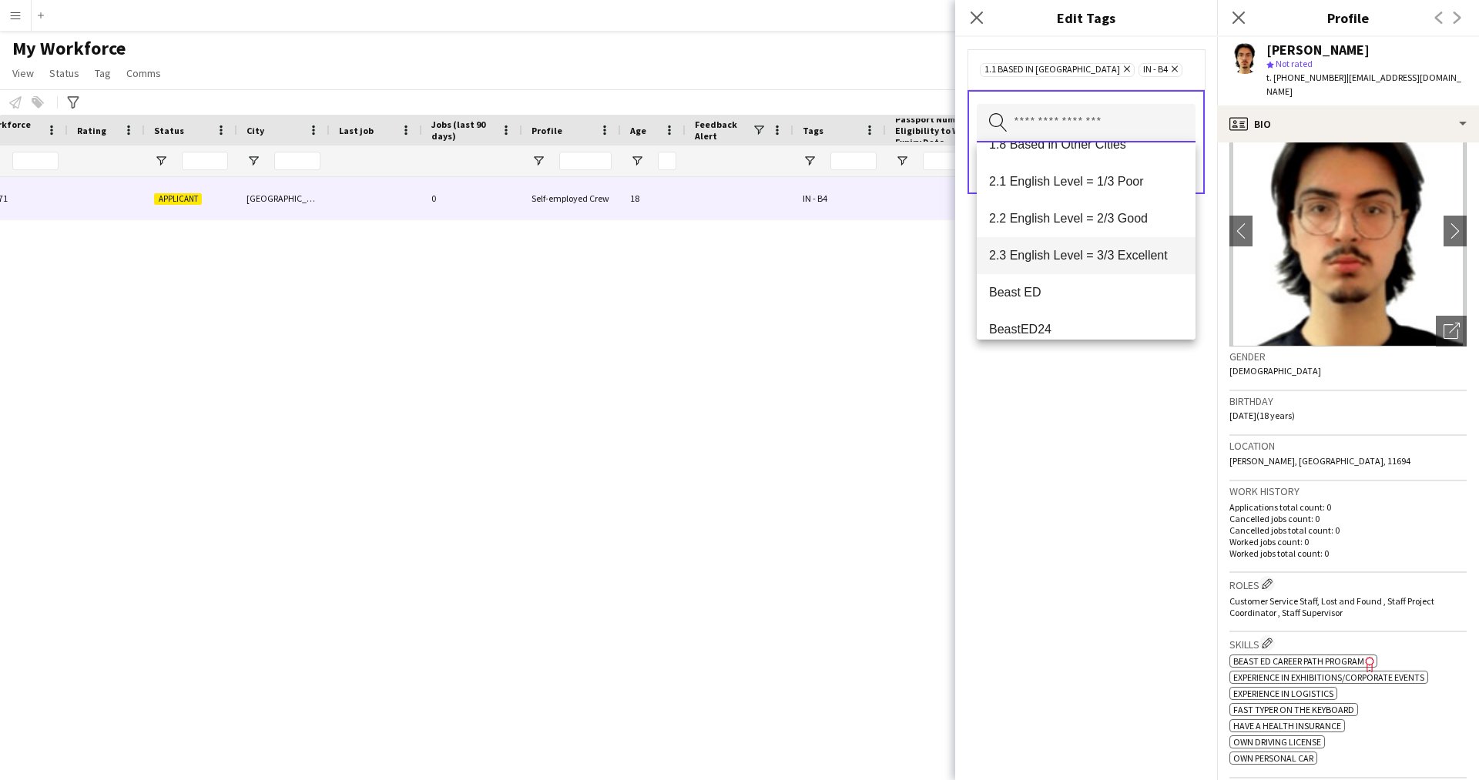
scroll to position [280, 0]
click at [1086, 210] on mat-option "2.2 English Level = 2/3 Good" at bounding box center [1086, 219] width 219 height 37
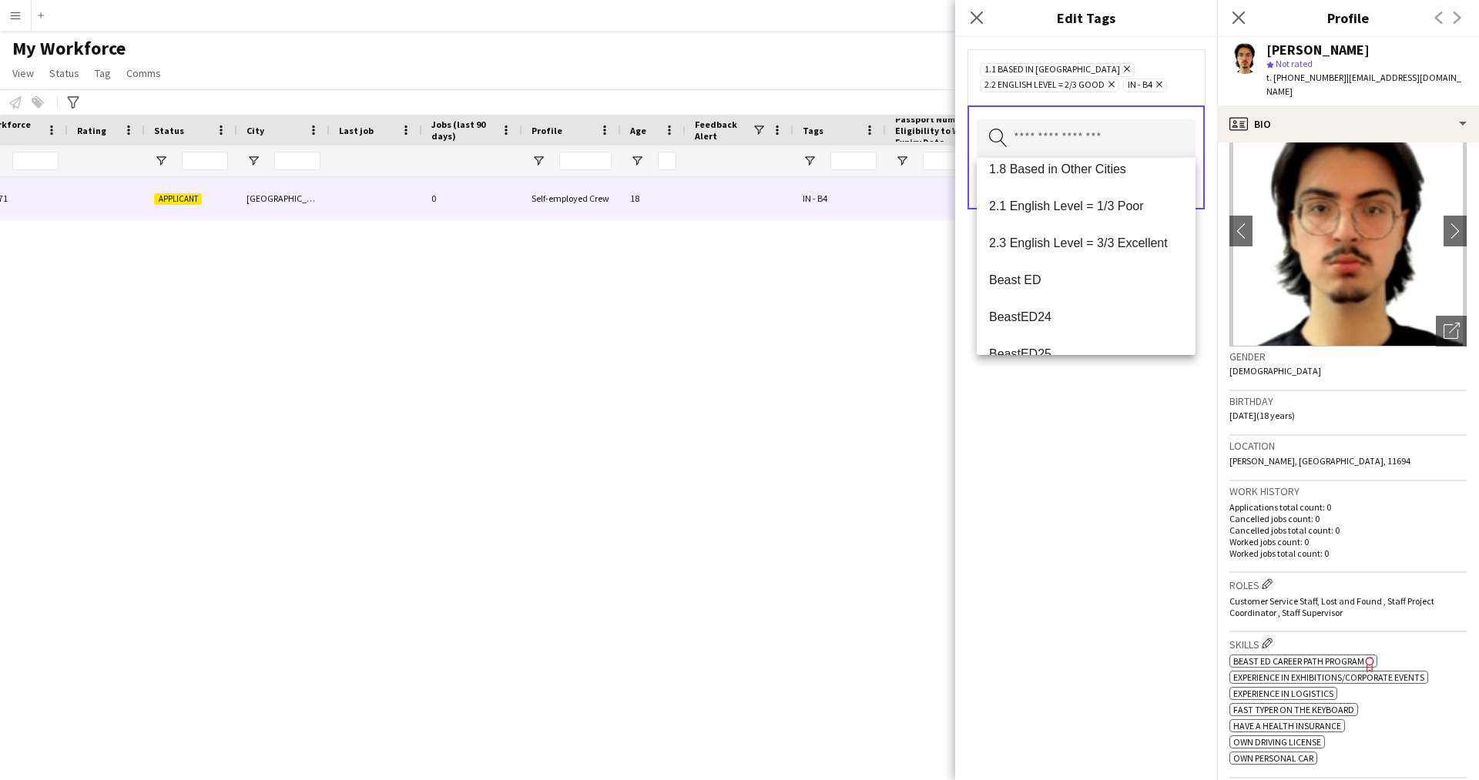
scroll to position [273, 0]
click at [1090, 140] on input "text" at bounding box center [1086, 138] width 219 height 39
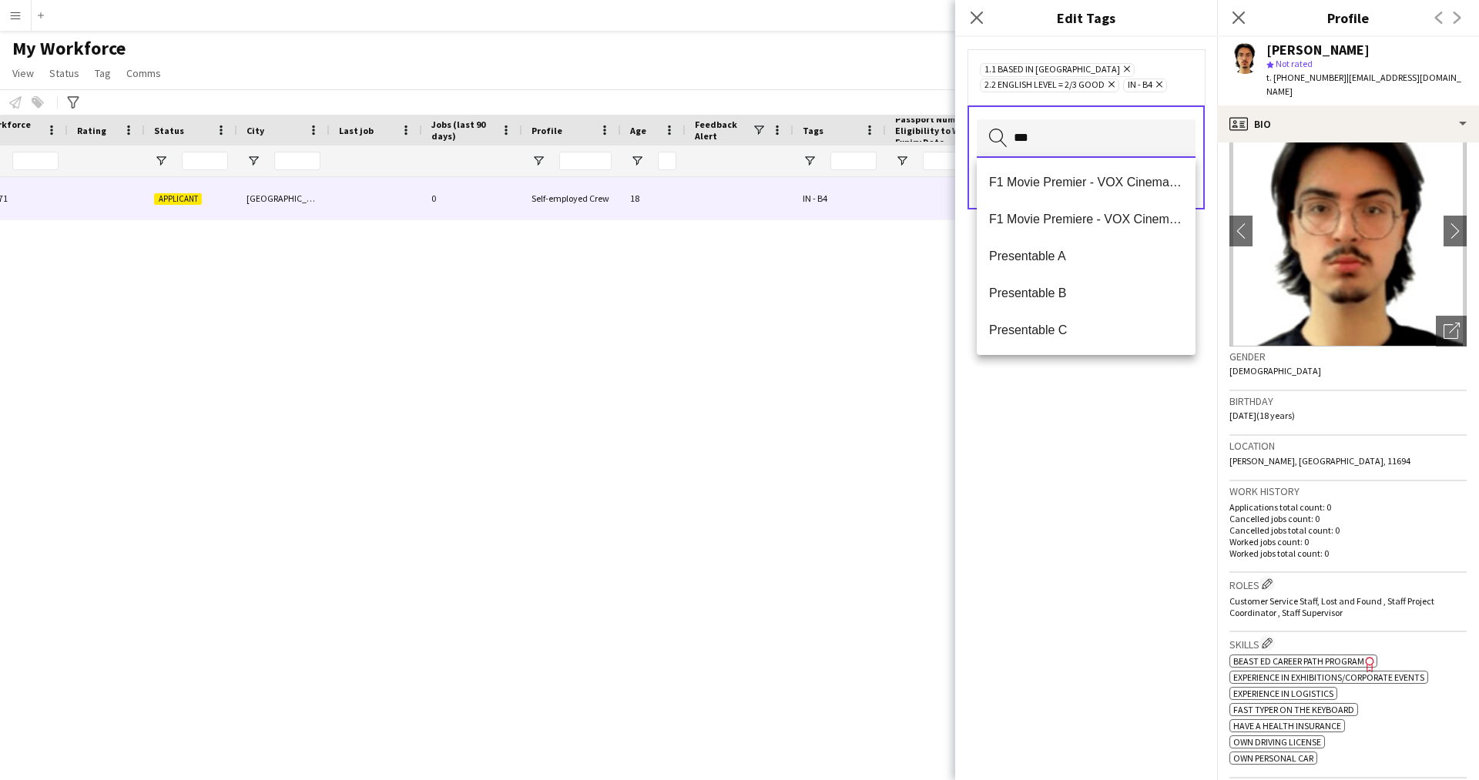
scroll to position [0, 0]
type input "***"
click at [1057, 287] on span "Presentable B" at bounding box center [1086, 293] width 194 height 15
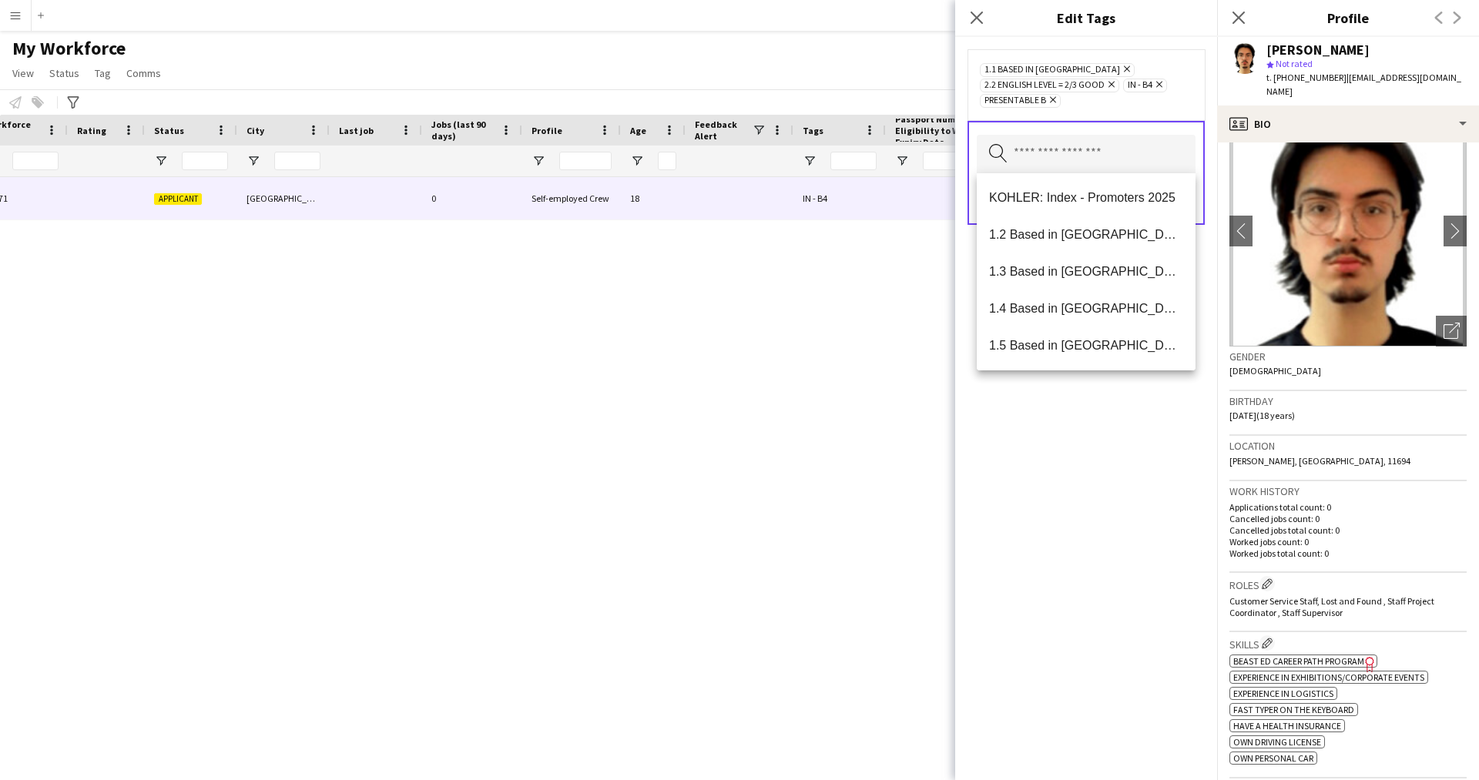
click at [1065, 656] on div "1.1 Based in [GEOGRAPHIC_DATA] Remove 2.2 English Level = 2/3 Good Remove IN - …" at bounding box center [1086, 408] width 262 height 743
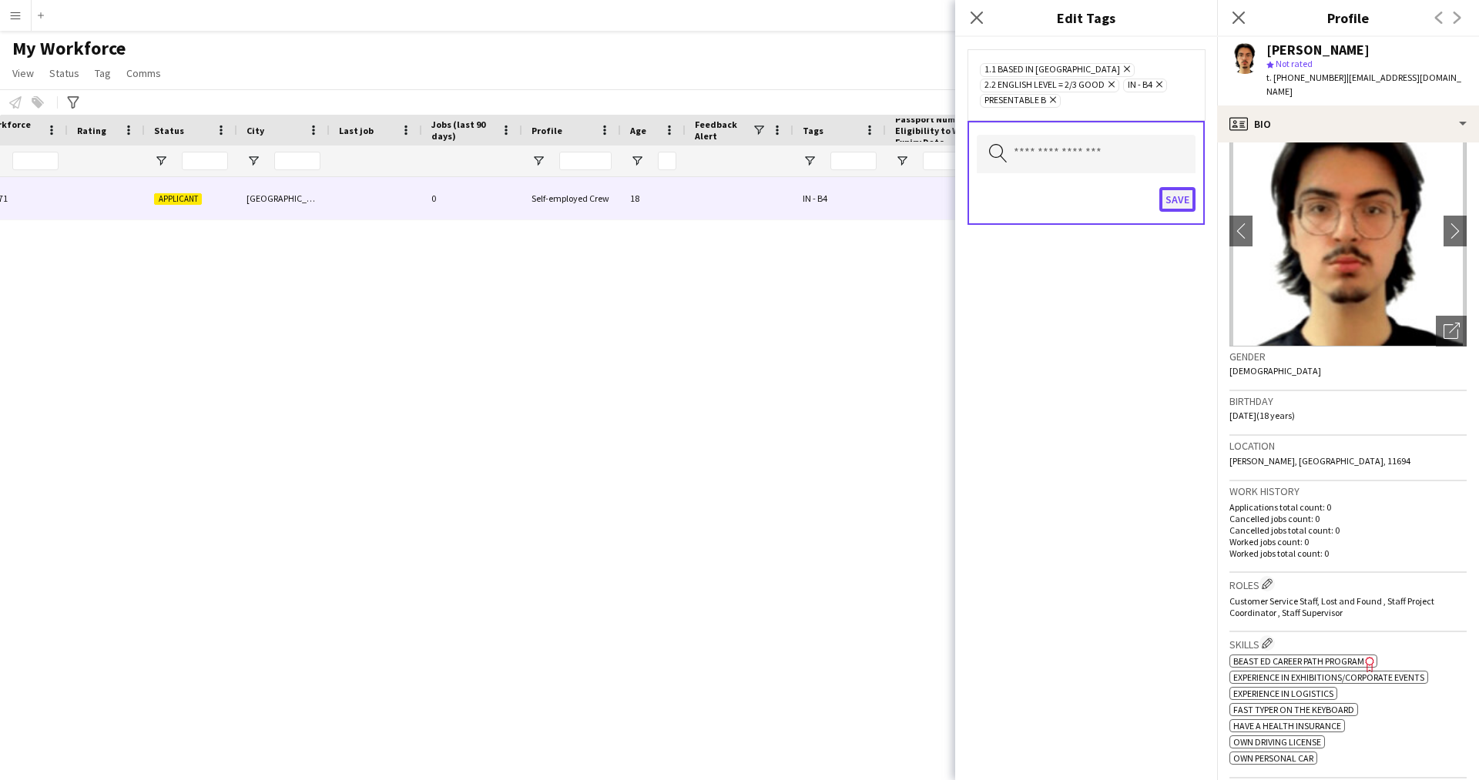
click at [1164, 190] on button "Save" at bounding box center [1177, 199] width 36 height 25
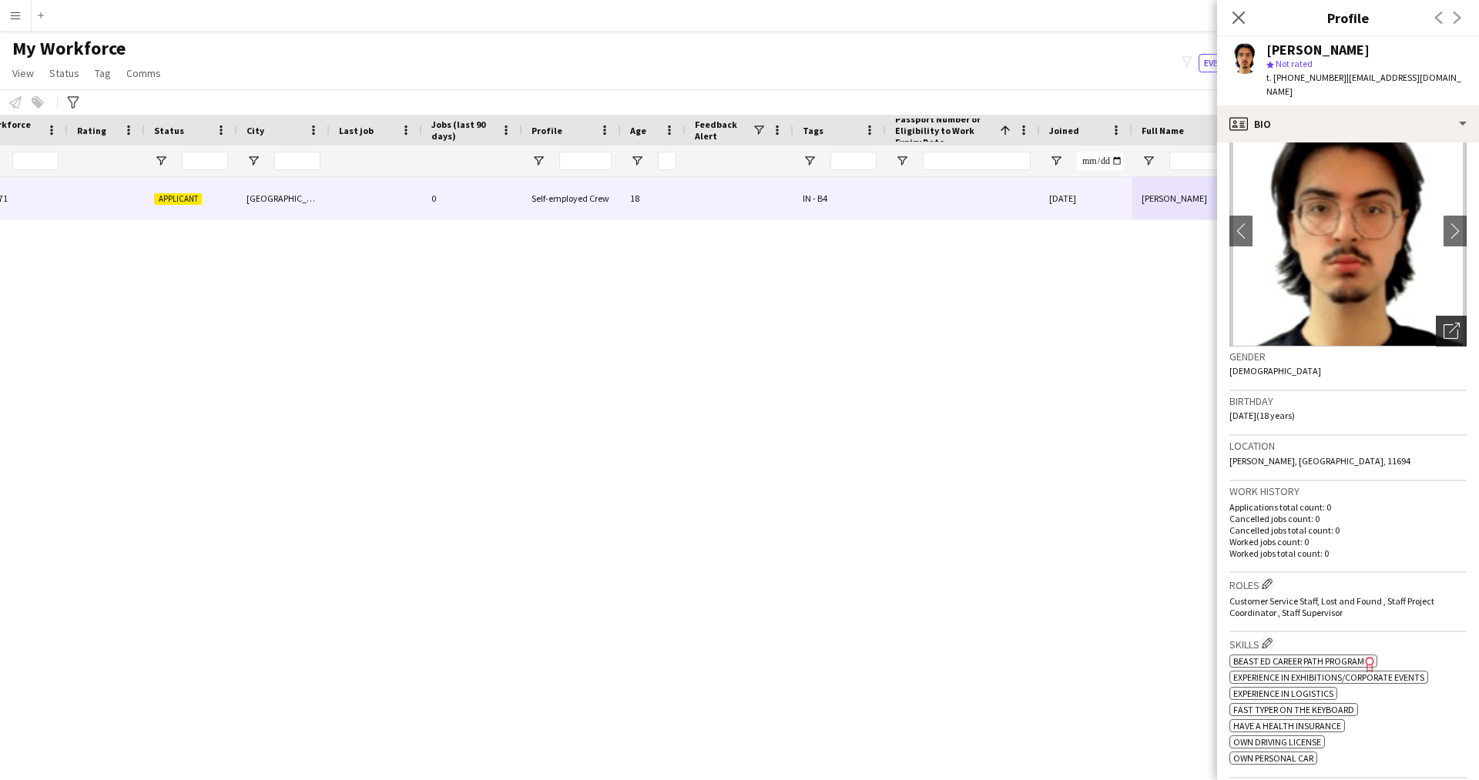
click at [1437, 327] on div "Open photos pop-in" at bounding box center [1451, 331] width 31 height 31
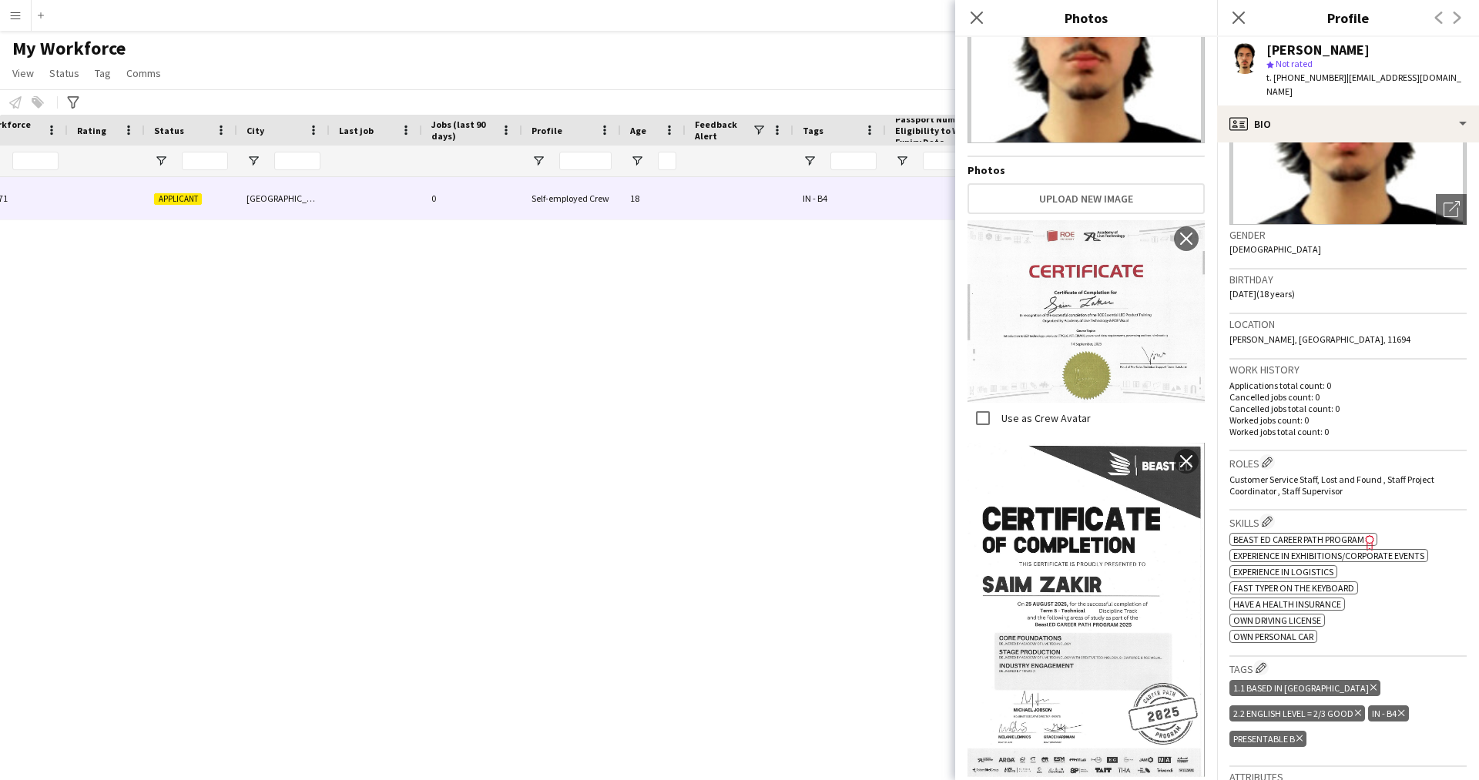
scroll to position [163, 0]
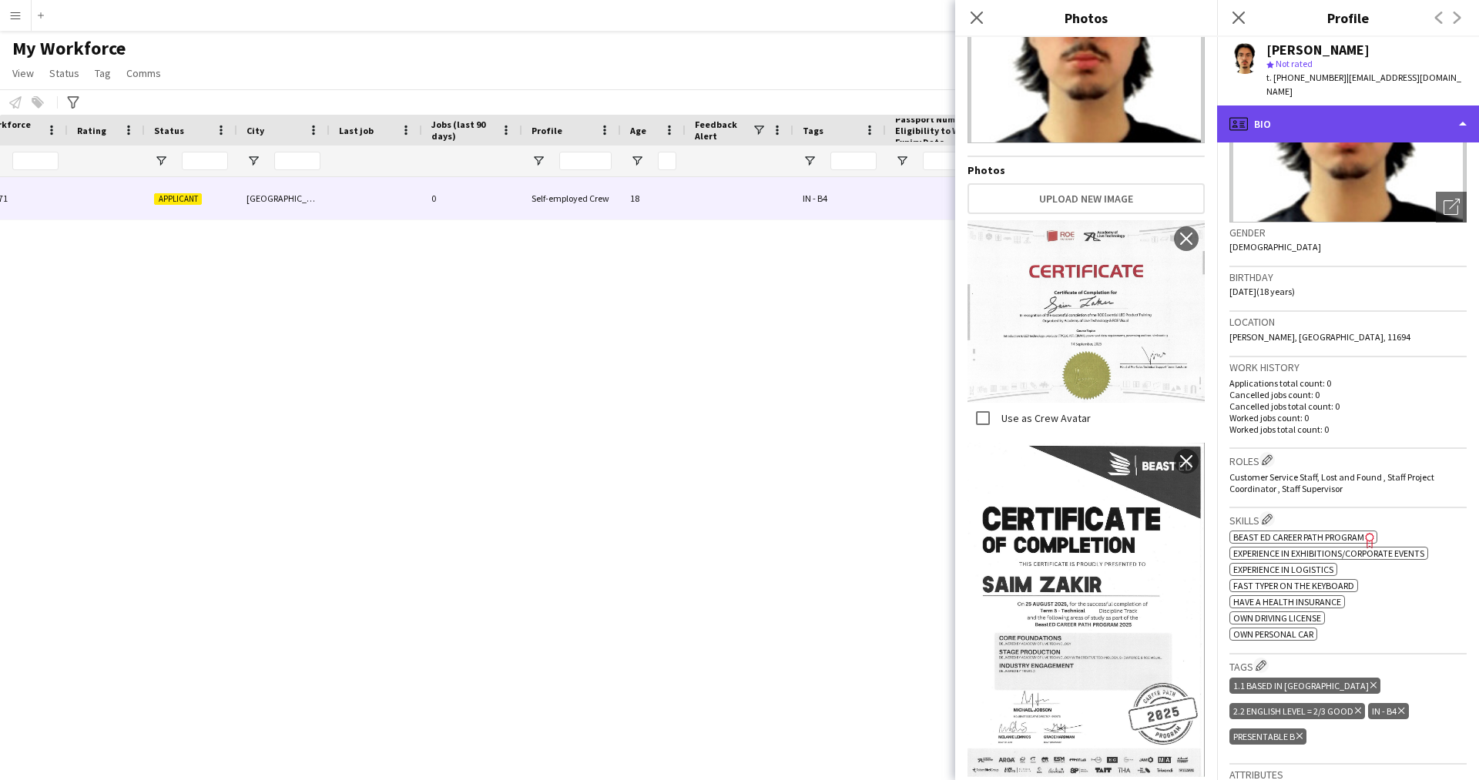
click at [1290, 115] on div "profile Bio" at bounding box center [1348, 124] width 262 height 37
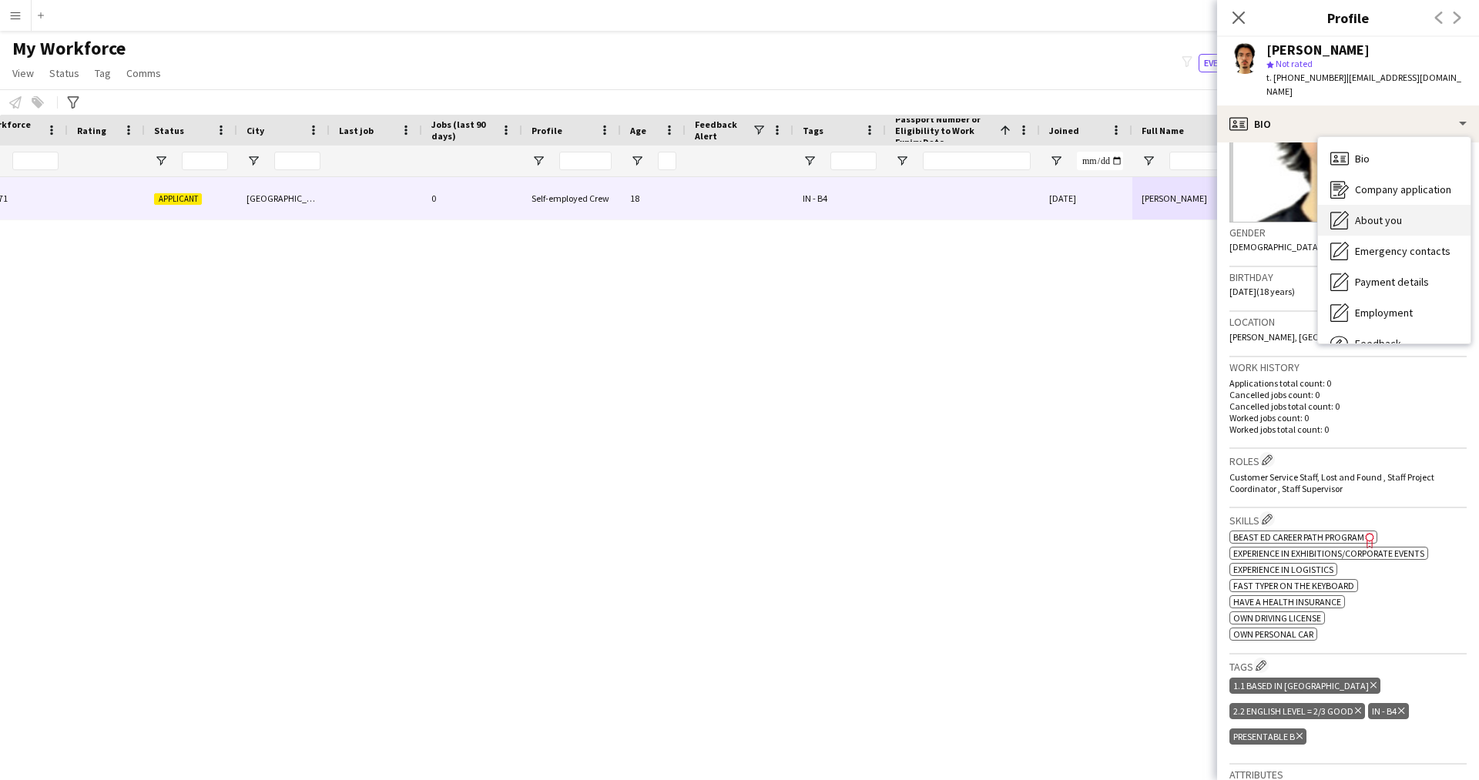
click at [1368, 205] on div "About you About you" at bounding box center [1394, 220] width 153 height 31
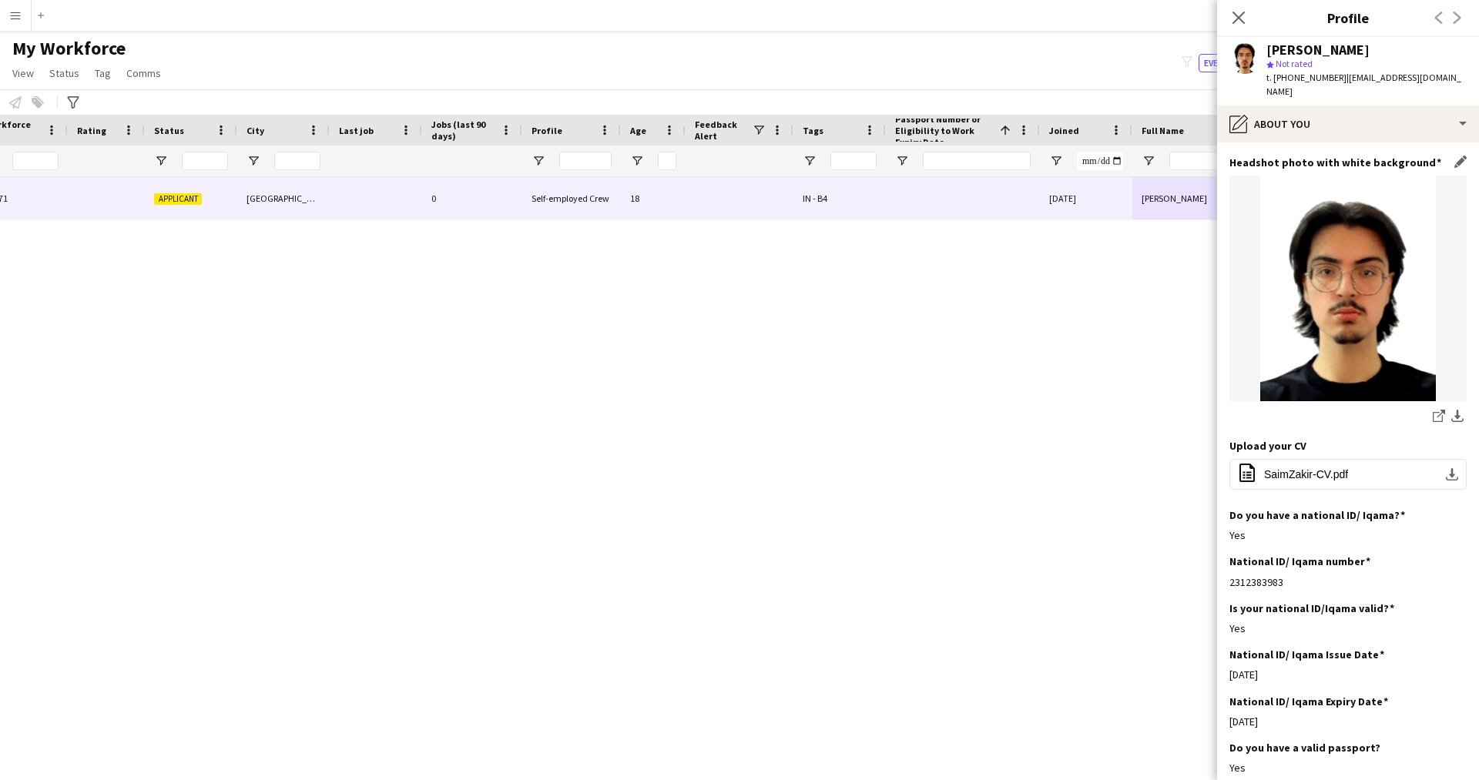
scroll to position [0, 0]
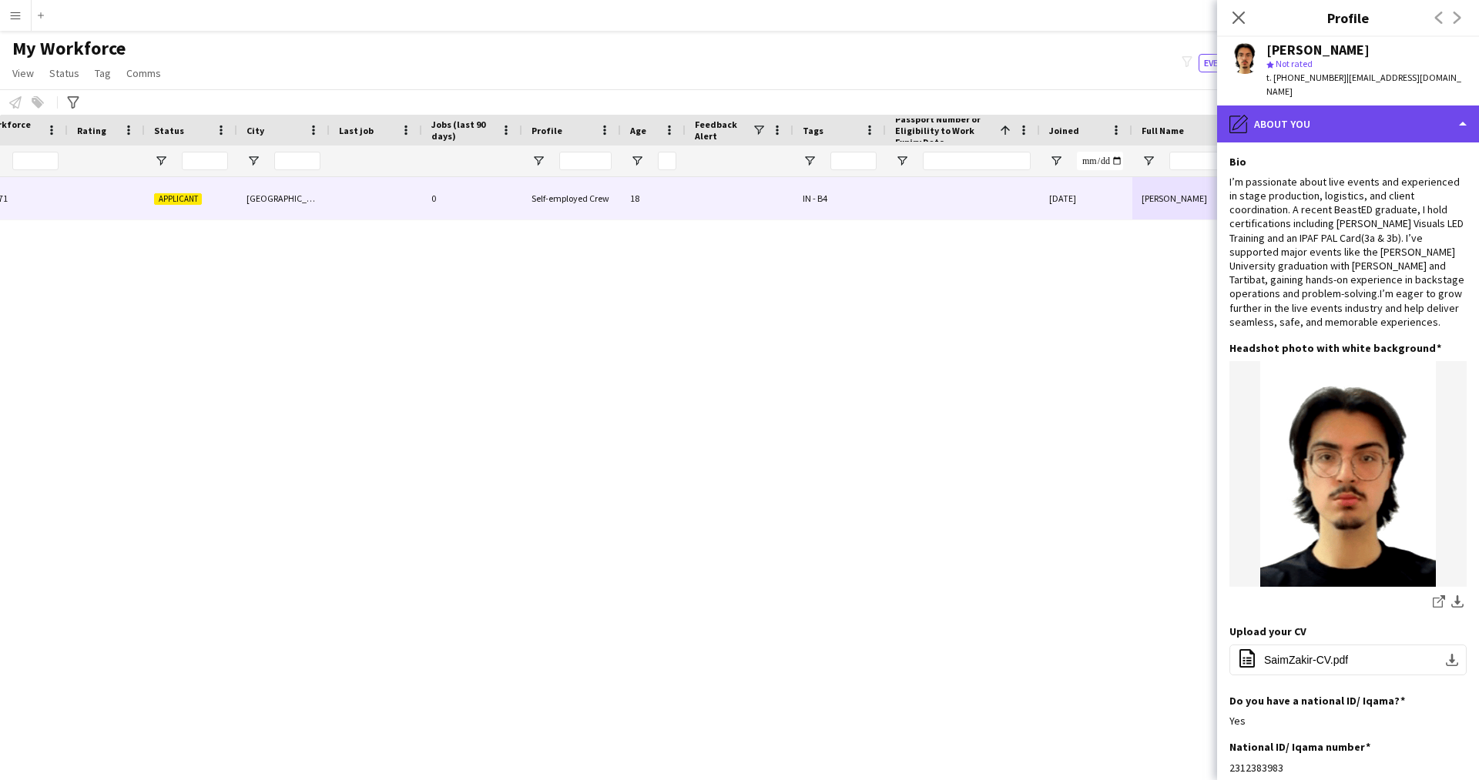
click at [1301, 106] on div "pencil4 About you" at bounding box center [1348, 124] width 262 height 37
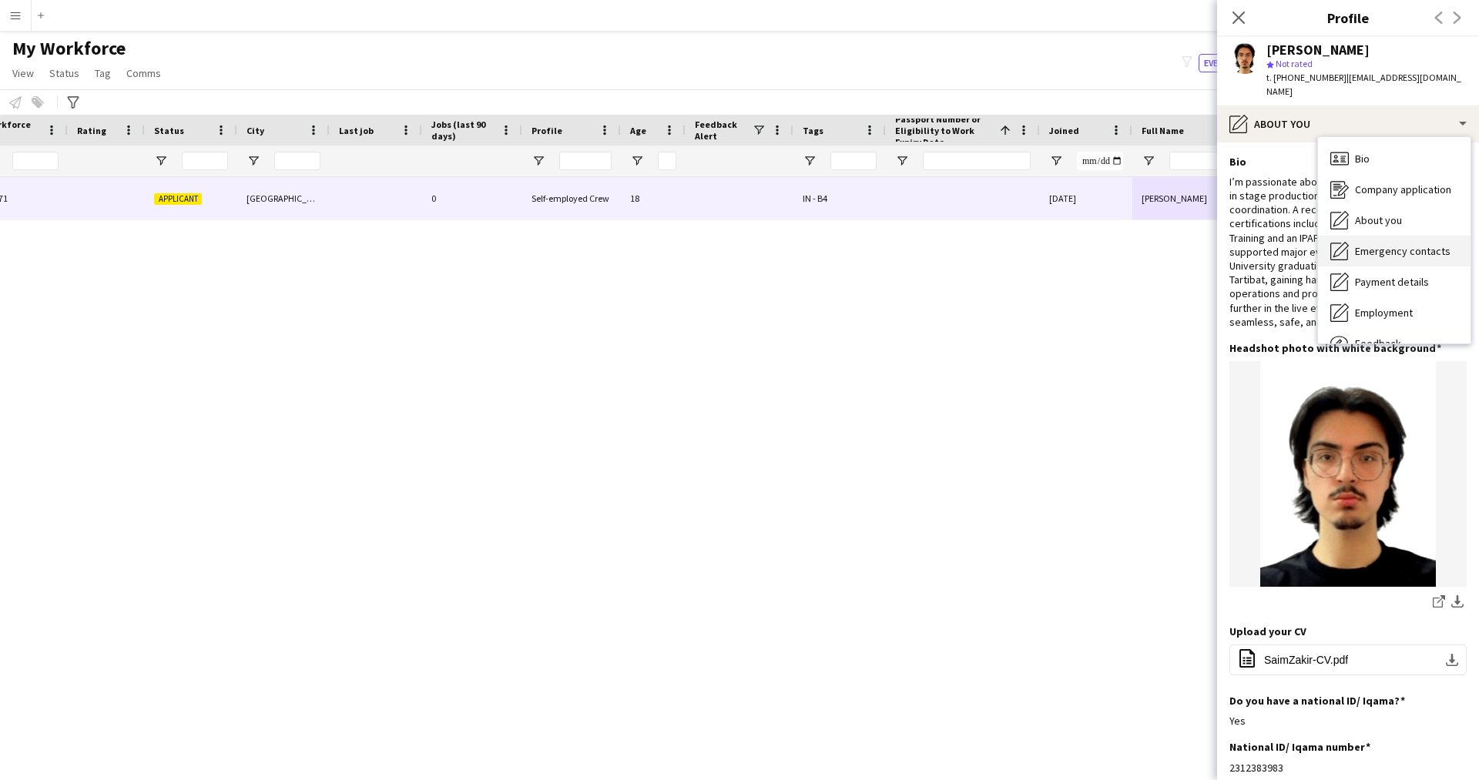
click at [1381, 236] on div "Emergency contacts Emergency contacts" at bounding box center [1394, 251] width 153 height 31
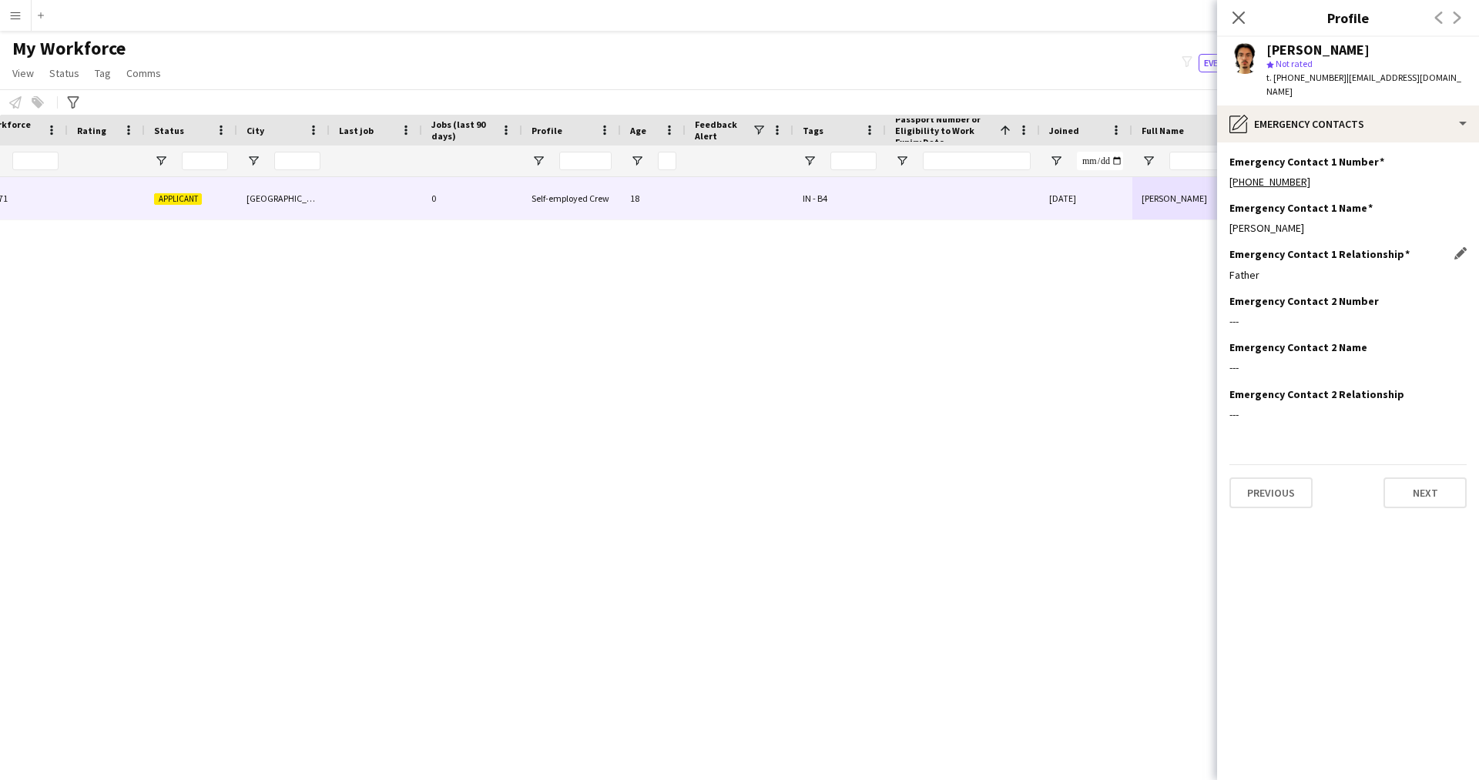
drag, startPoint x: 1287, startPoint y: 257, endPoint x: 1241, endPoint y: 258, distance: 45.5
click at [1241, 268] on div "Father" at bounding box center [1348, 275] width 237 height 14
click at [1280, 106] on div "pencil4 Emergency contacts" at bounding box center [1348, 124] width 262 height 37
click at [1378, 267] on div "Payment details Payment details" at bounding box center [1394, 282] width 153 height 31
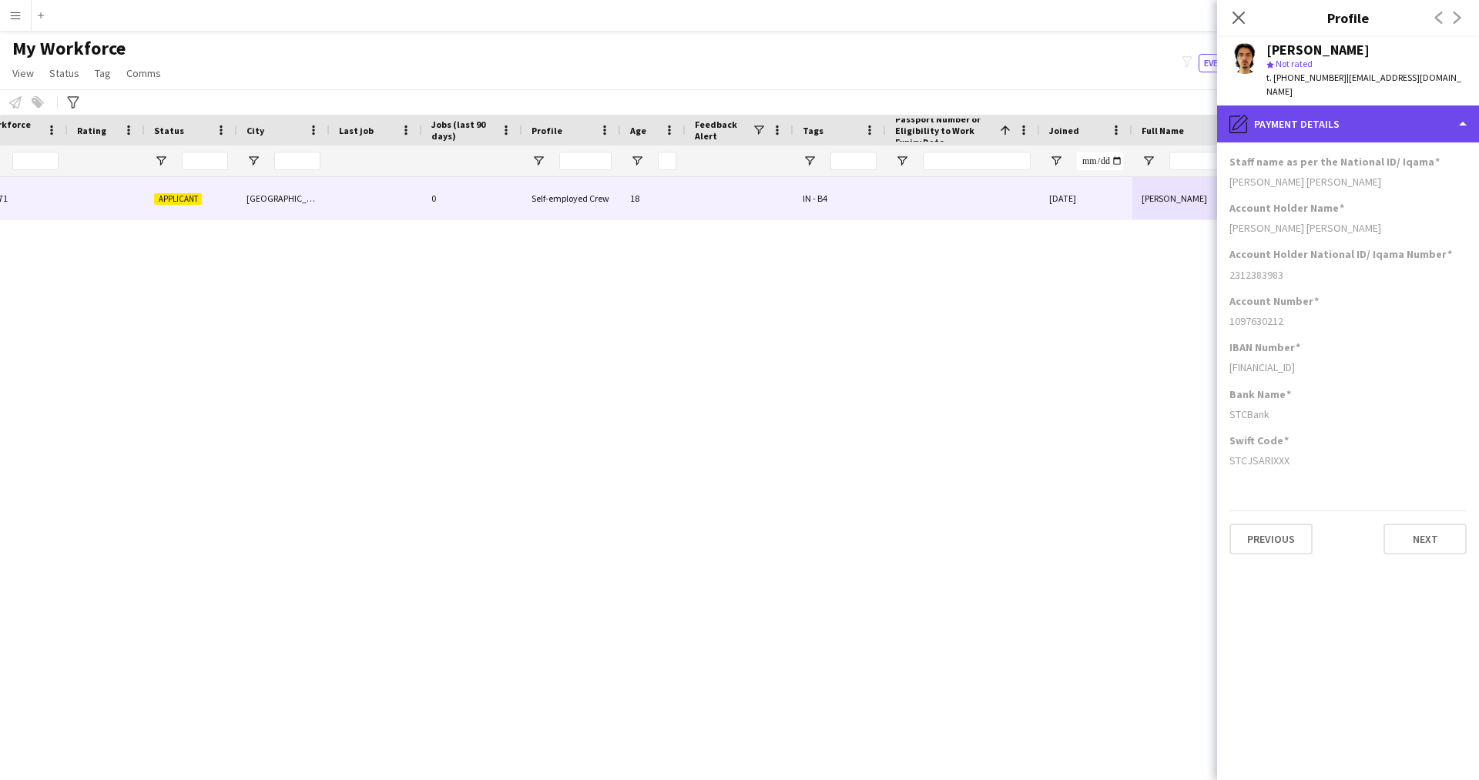
click at [1339, 115] on div "pencil4 Payment details" at bounding box center [1348, 124] width 262 height 37
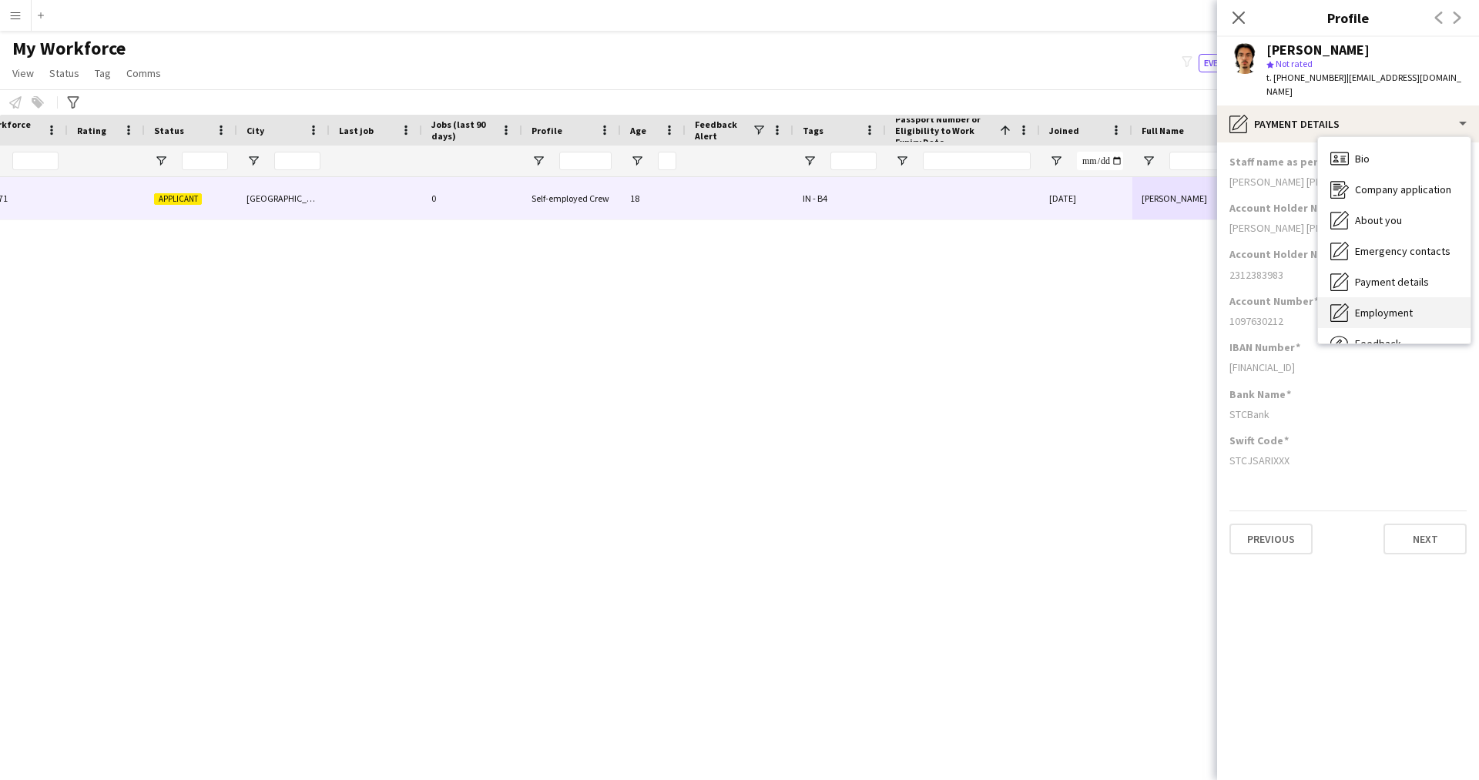
click at [1382, 306] on span "Employment" at bounding box center [1384, 313] width 58 height 14
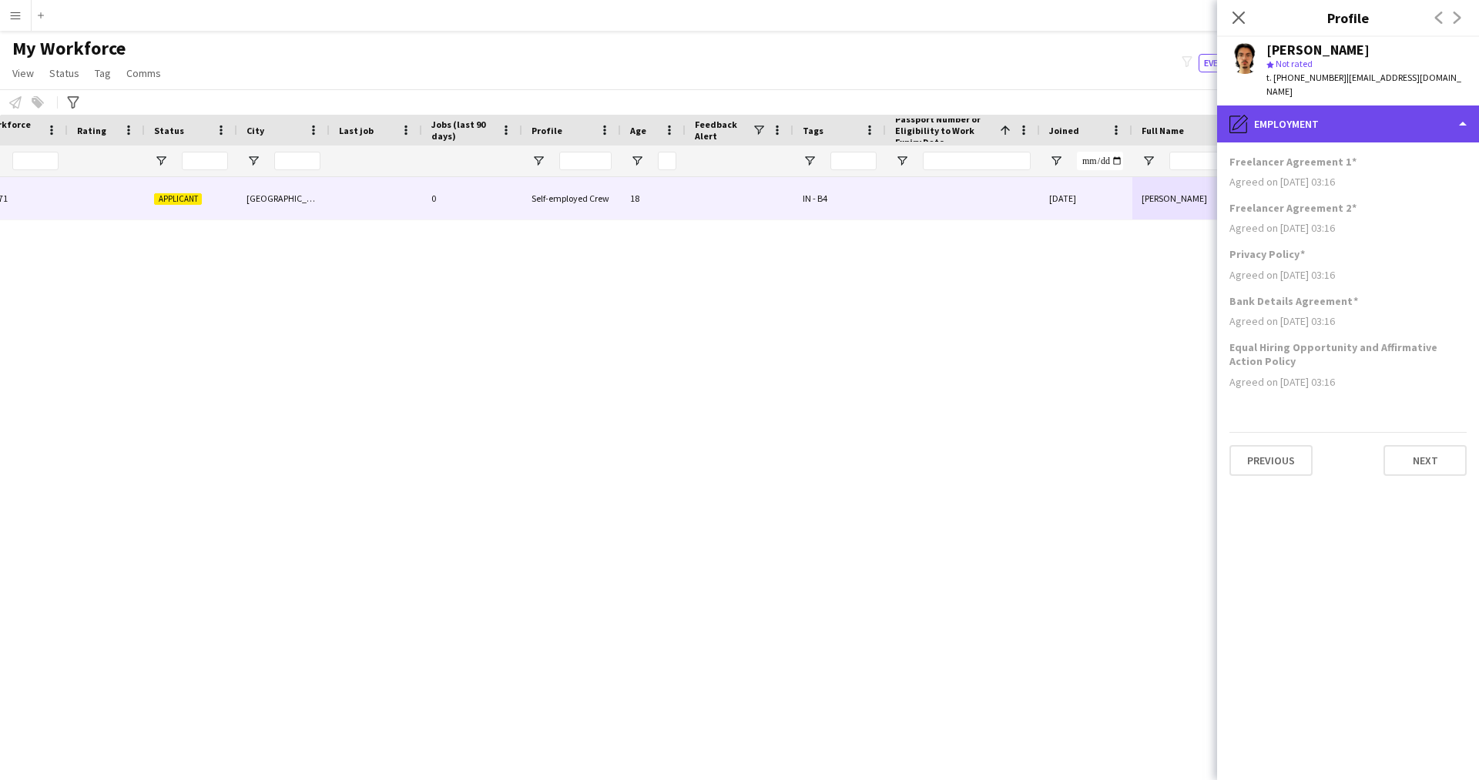
click at [1331, 106] on div "pencil4 Employment" at bounding box center [1348, 124] width 262 height 37
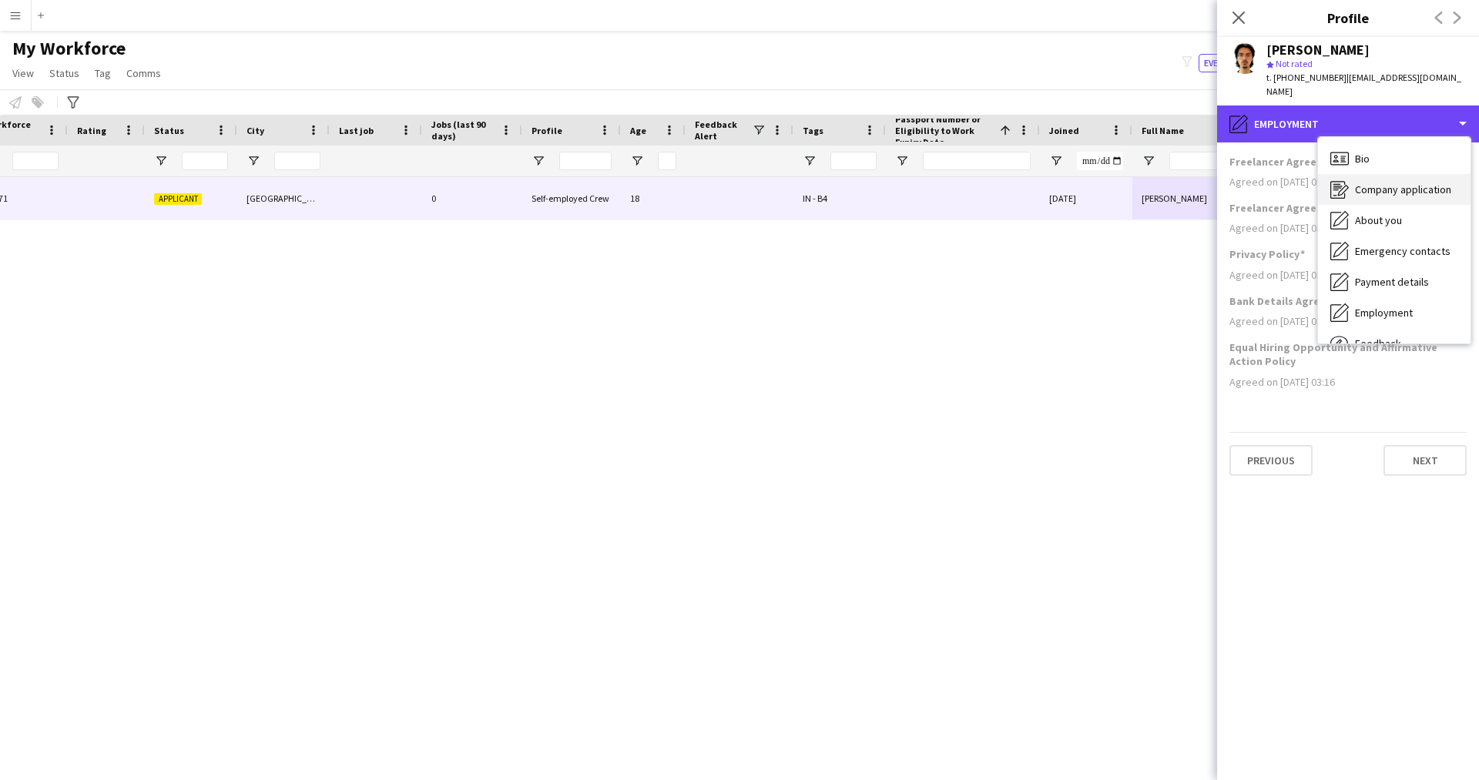
scroll to position [52, 0]
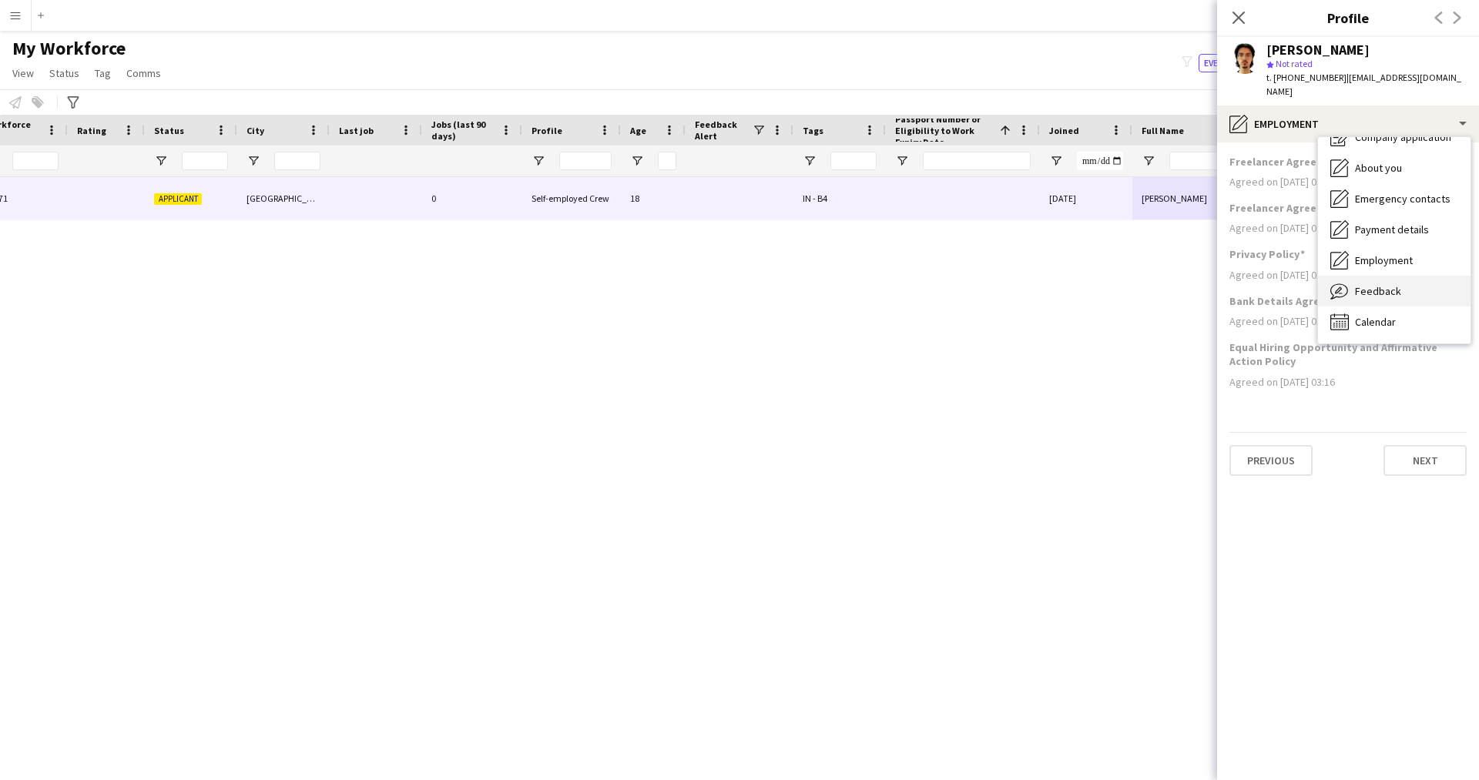
click at [1384, 284] on span "Feedback" at bounding box center [1378, 291] width 46 height 14
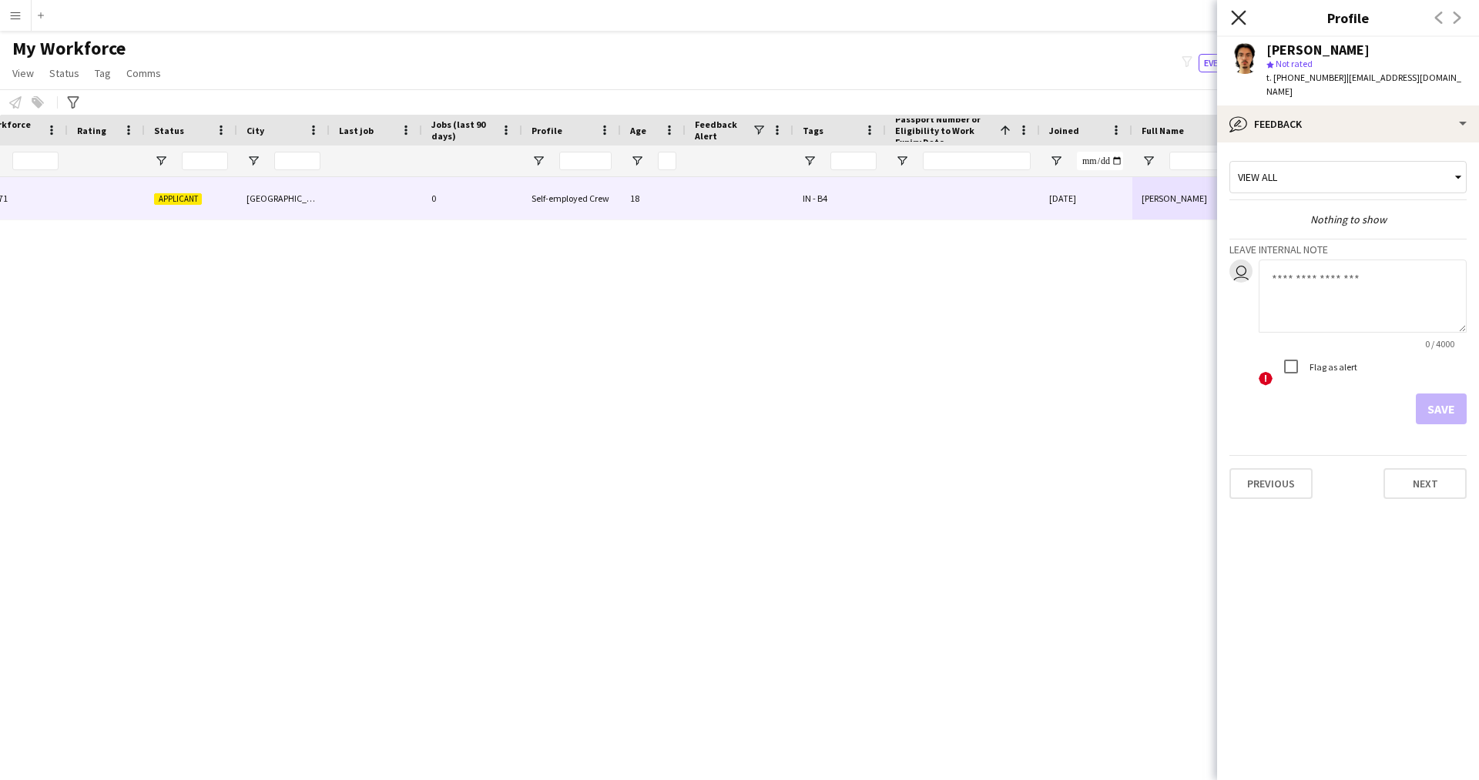
click at [1240, 18] on icon at bounding box center [1238, 17] width 15 height 15
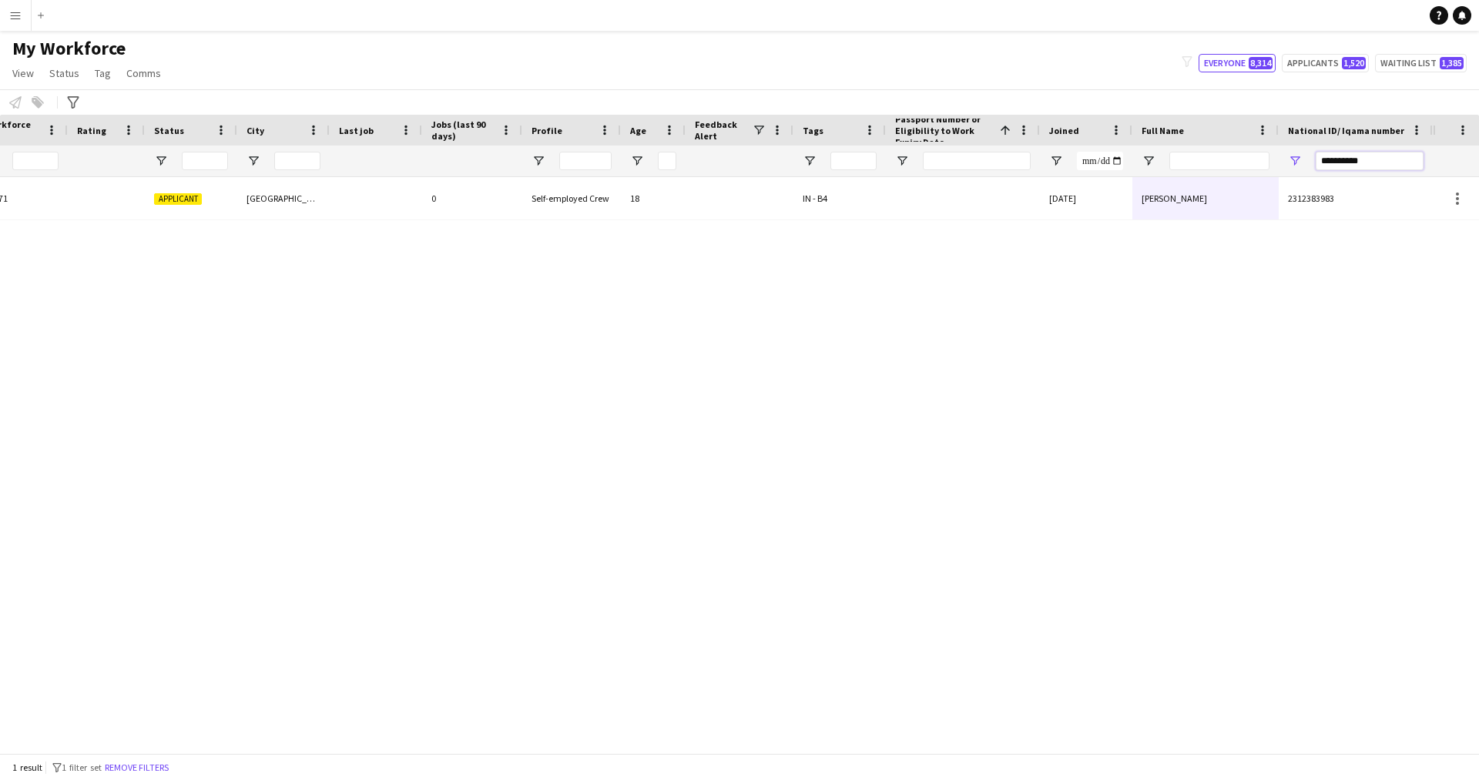
drag, startPoint x: 1381, startPoint y: 163, endPoint x: 1068, endPoint y: 203, distance: 315.4
click at [1068, 203] on div "Workforce Details Profile Data Workforce Details Profile Data Full Name First N…" at bounding box center [739, 434] width 1479 height 639
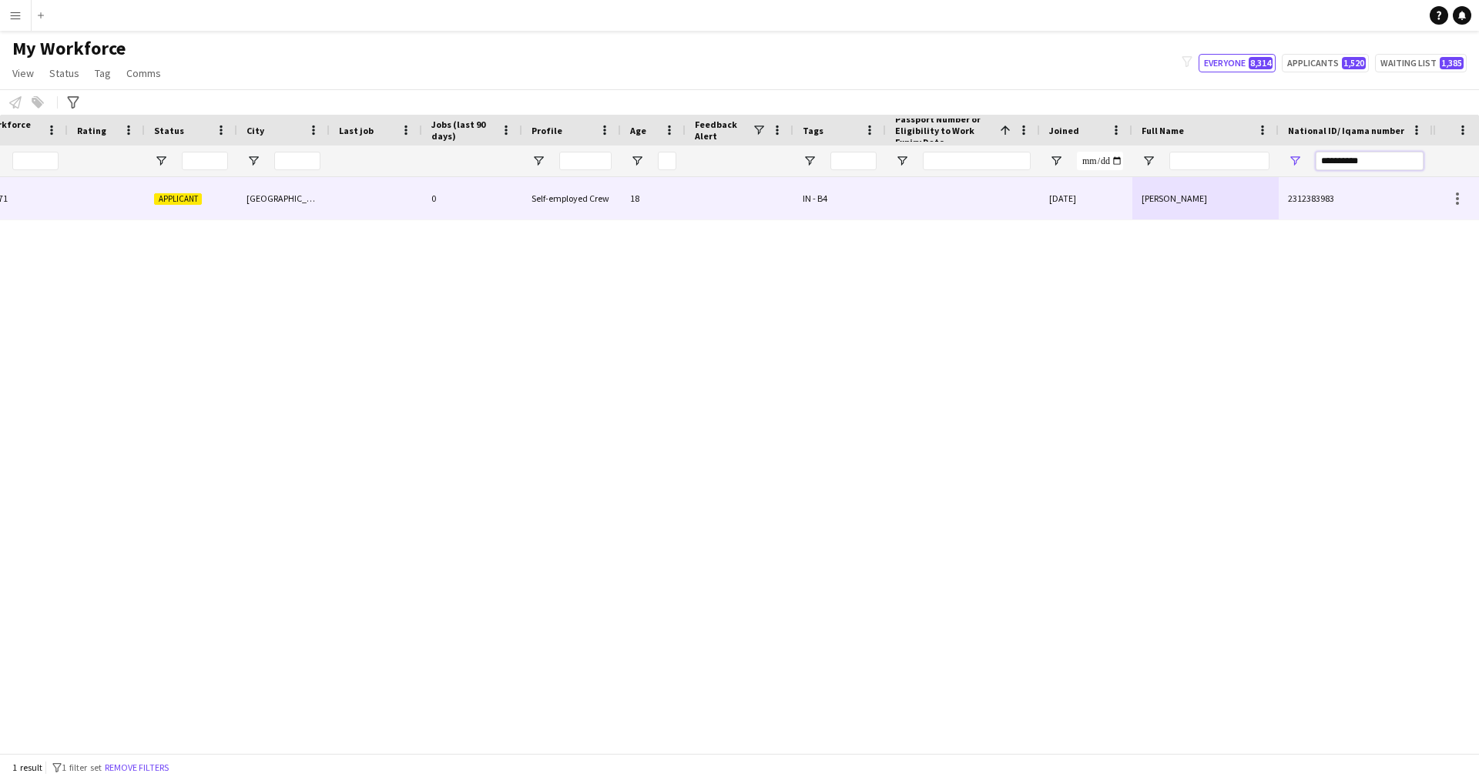
paste input "National ID/ Iqama number Filter Input"
type input "**********"
click at [1058, 212] on div "[DATE]" at bounding box center [1086, 198] width 92 height 42
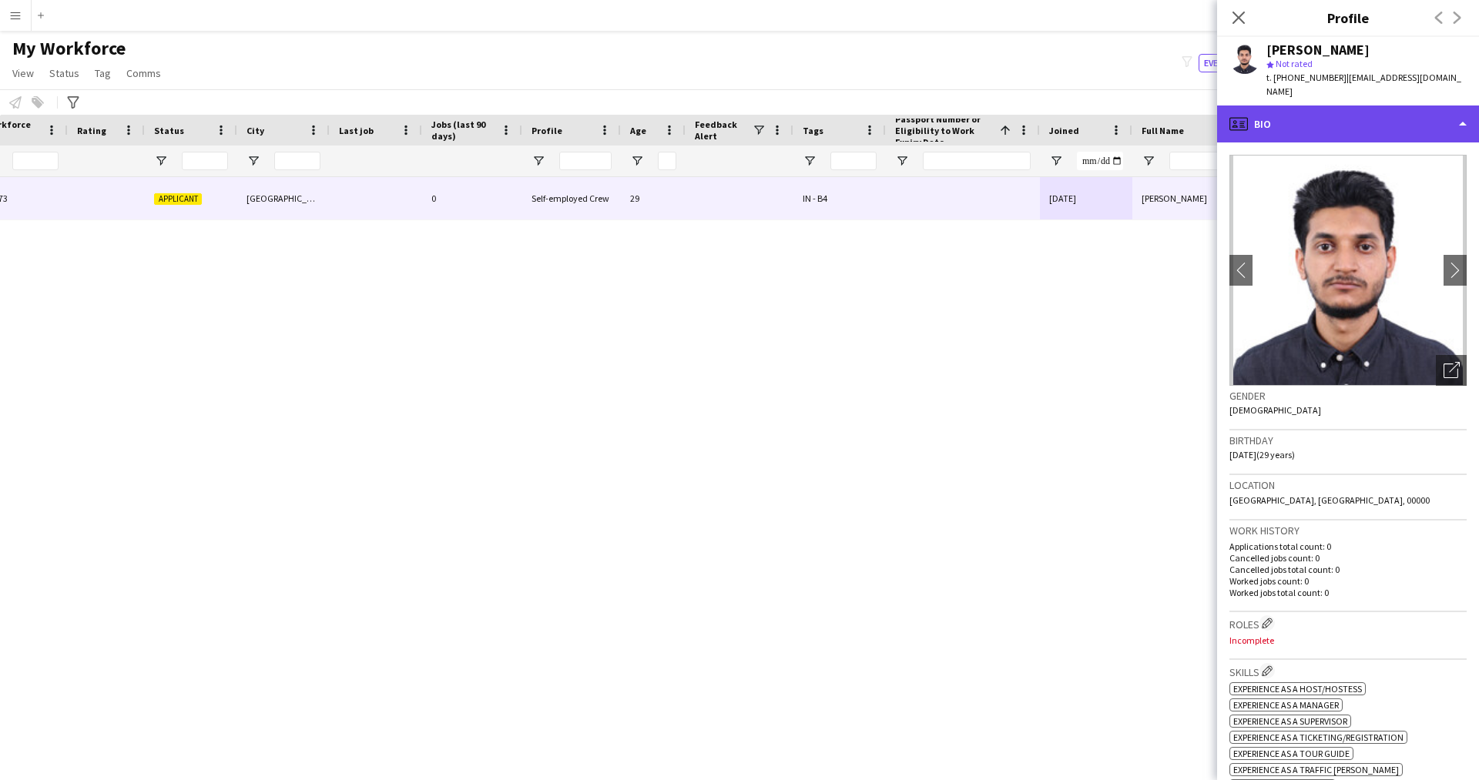
click at [1408, 116] on div "profile Bio" at bounding box center [1348, 124] width 262 height 37
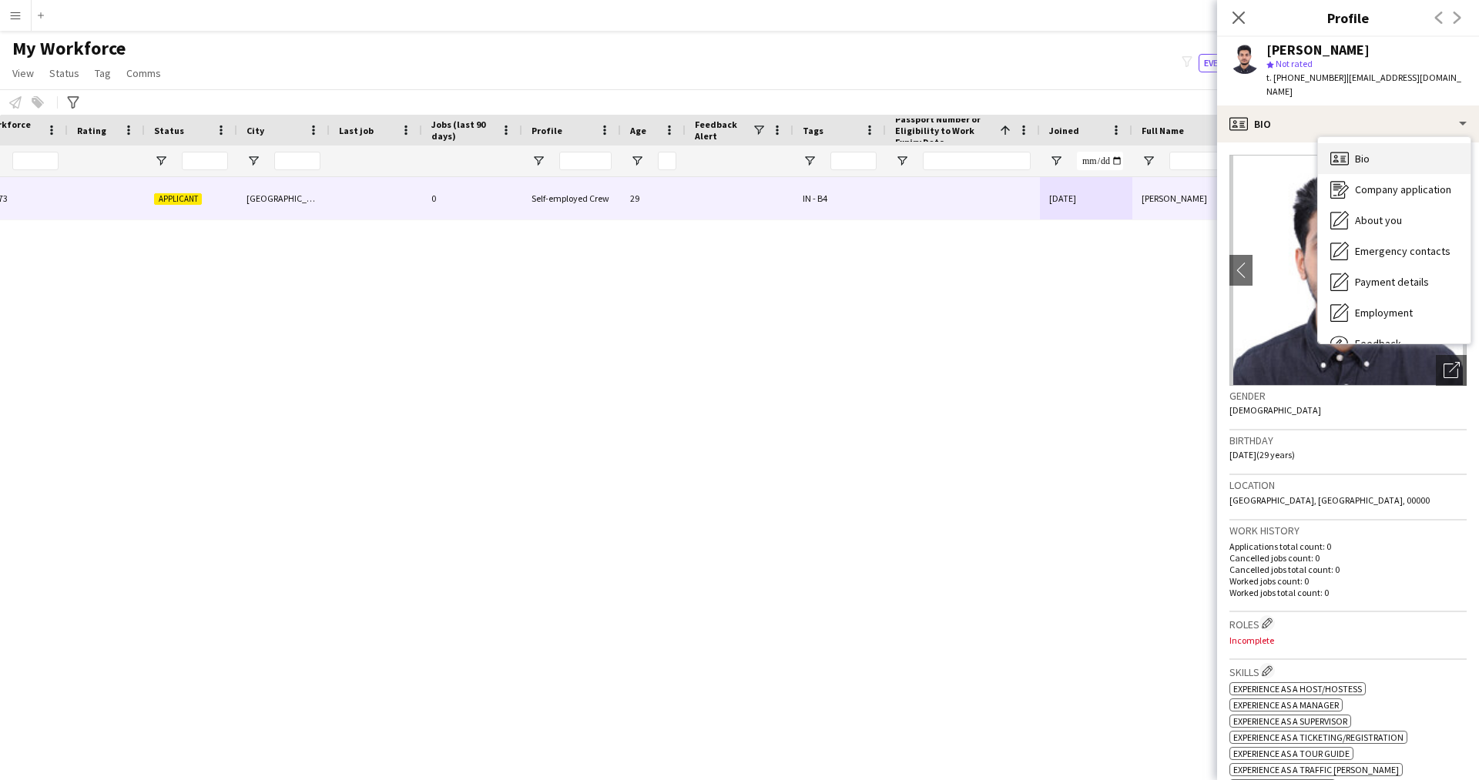
click at [1381, 146] on div "Bio Bio" at bounding box center [1394, 158] width 153 height 31
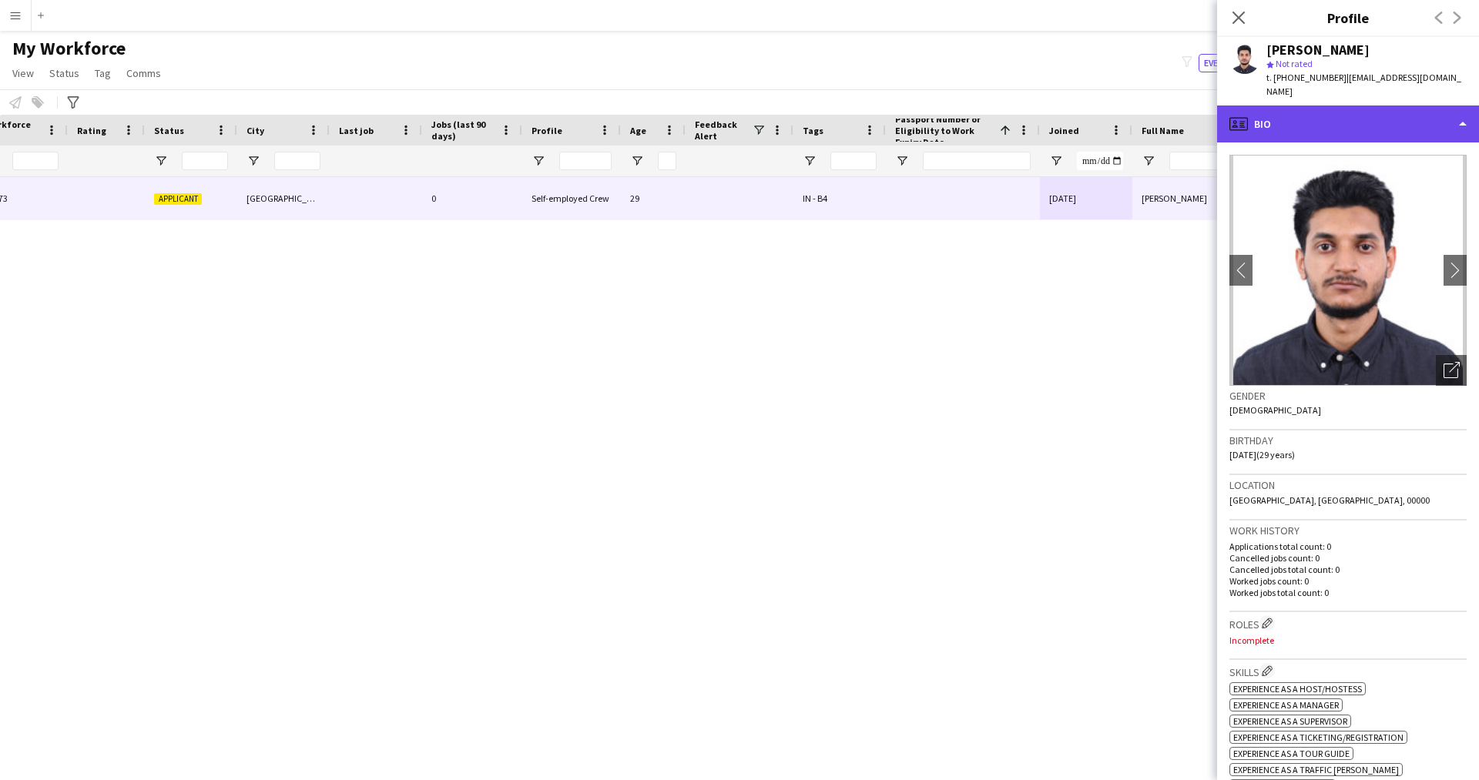
click at [1358, 117] on div "profile Bio" at bounding box center [1348, 124] width 262 height 37
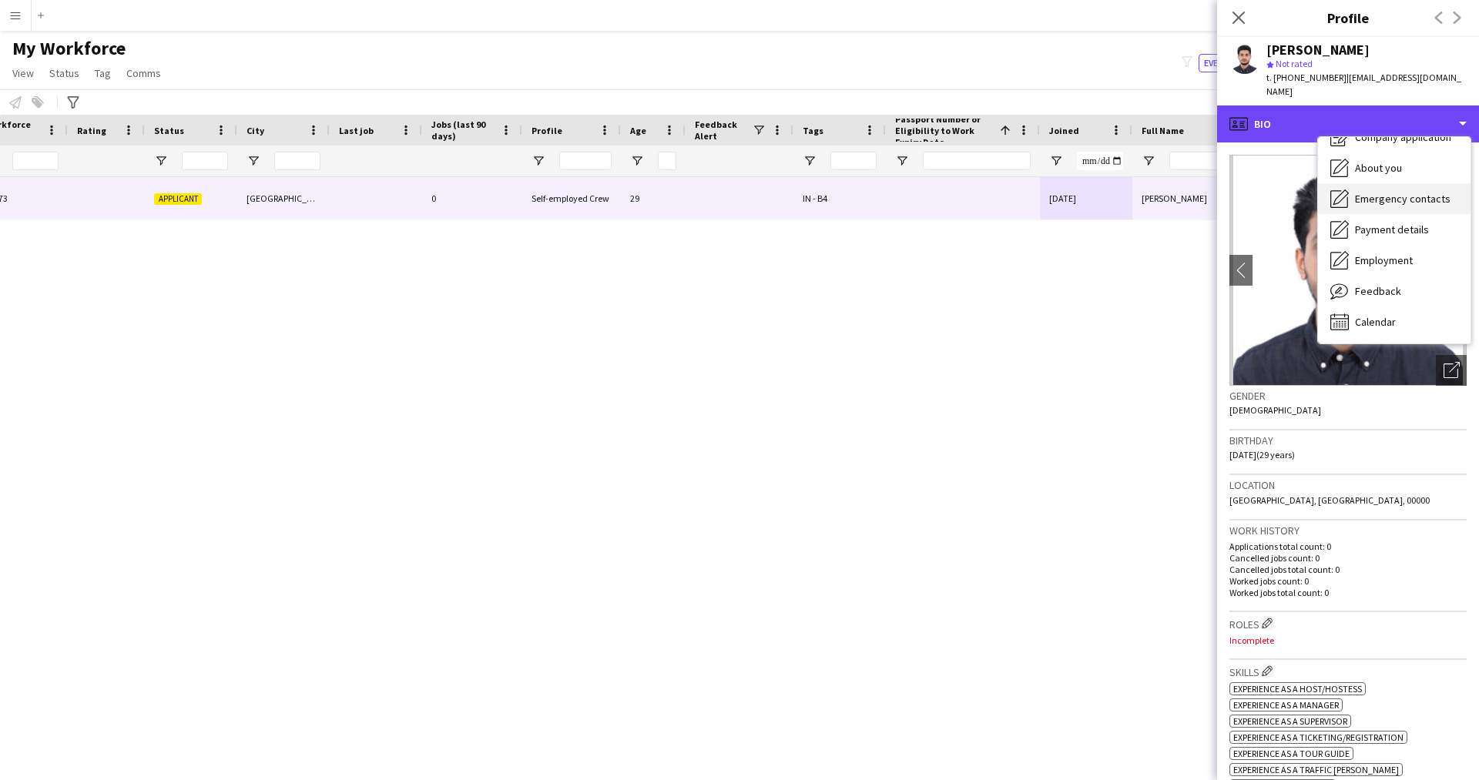
scroll to position [0, 0]
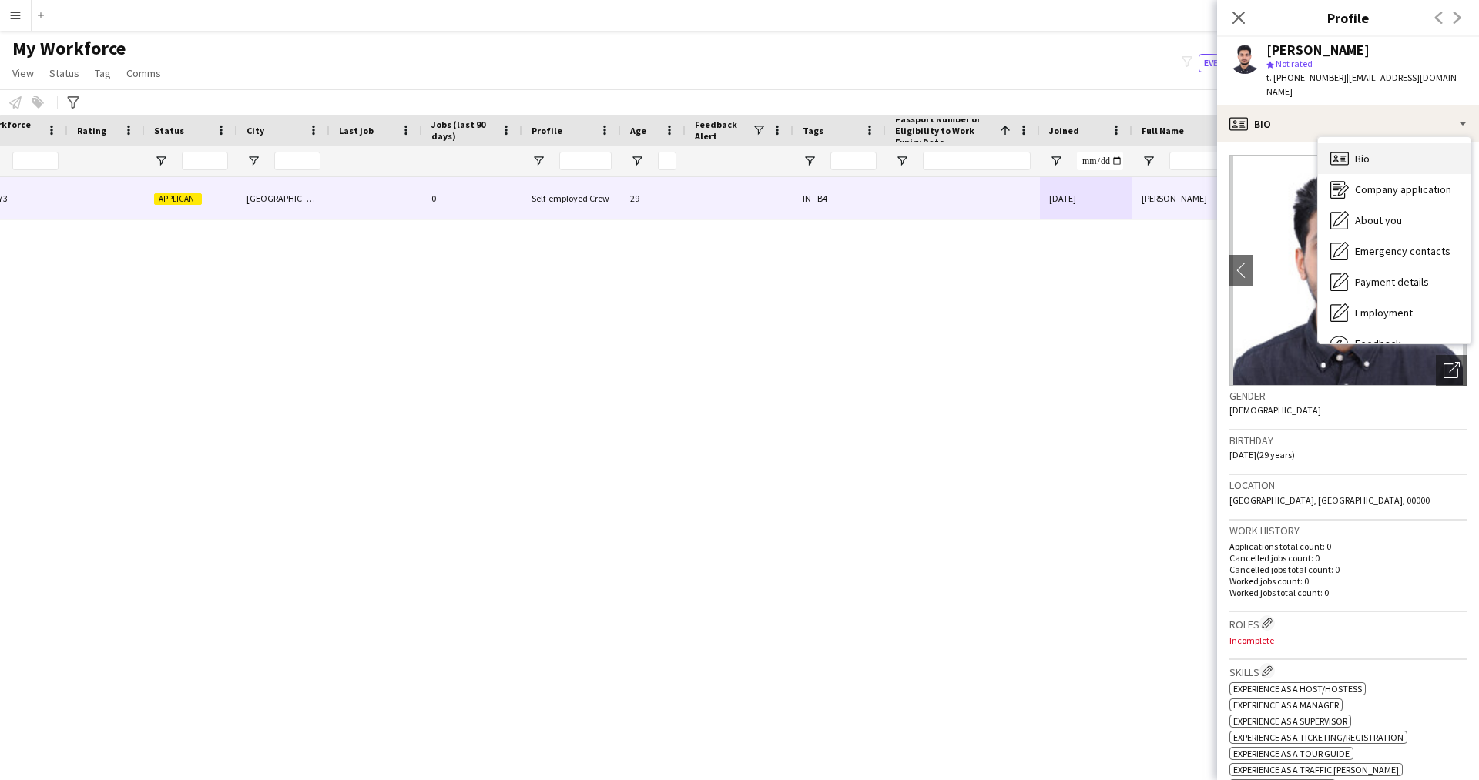
click at [1367, 152] on span "Bio" at bounding box center [1362, 159] width 15 height 14
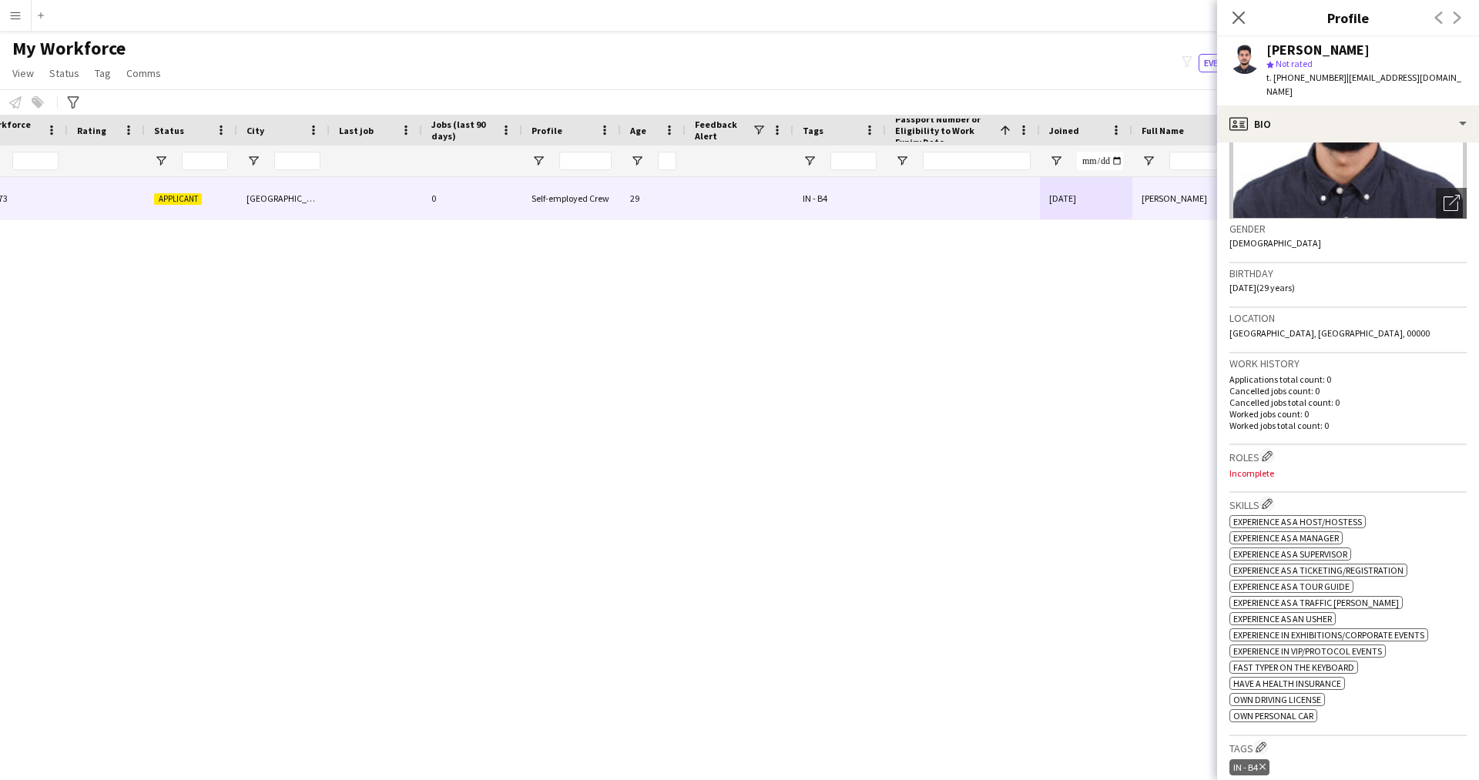
scroll to position [169, 0]
click at [1267, 446] on button "Edit crew company roles" at bounding box center [1267, 453] width 15 height 15
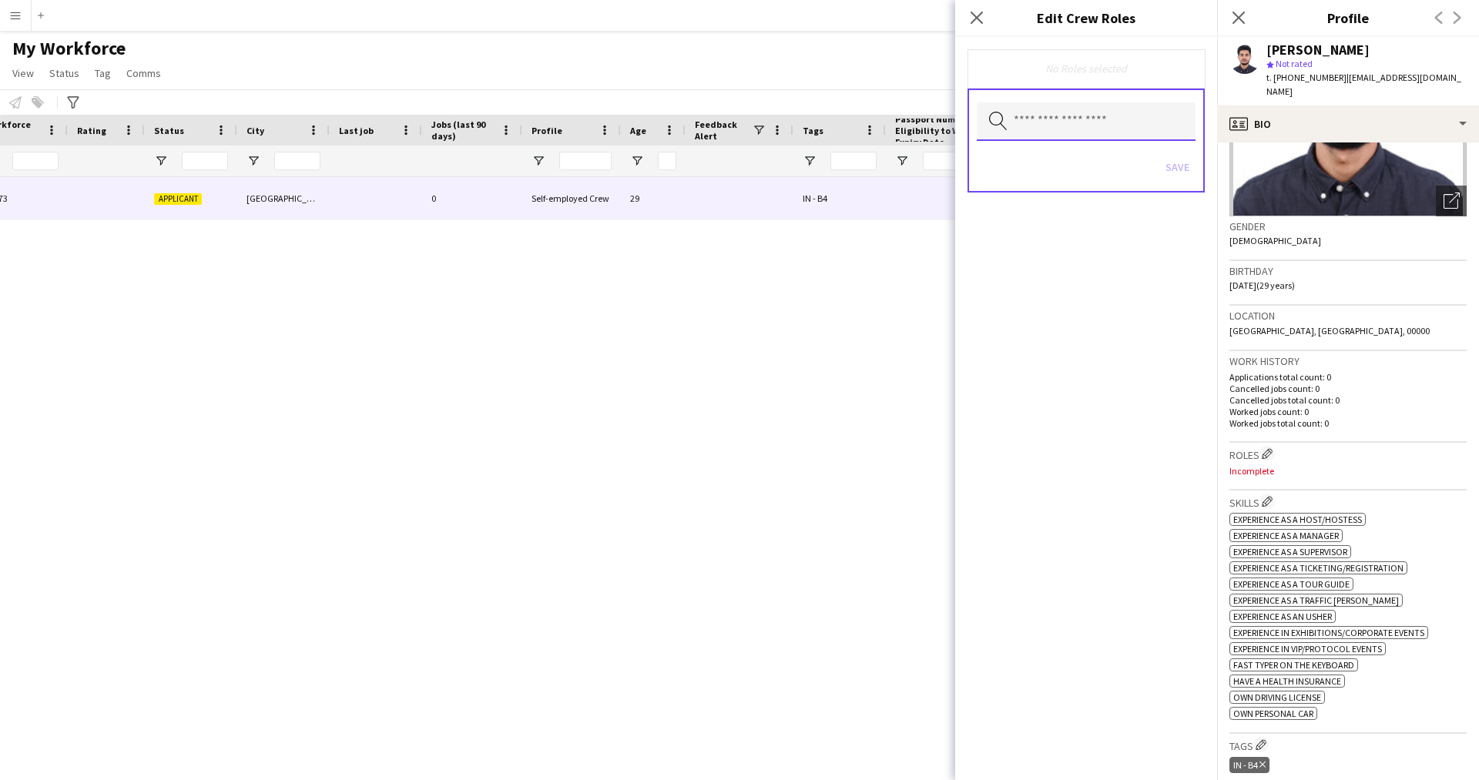
click at [1102, 112] on input "text" at bounding box center [1086, 121] width 219 height 39
type input "***"
click at [1074, 169] on span "Tour Guide" at bounding box center [1086, 166] width 194 height 15
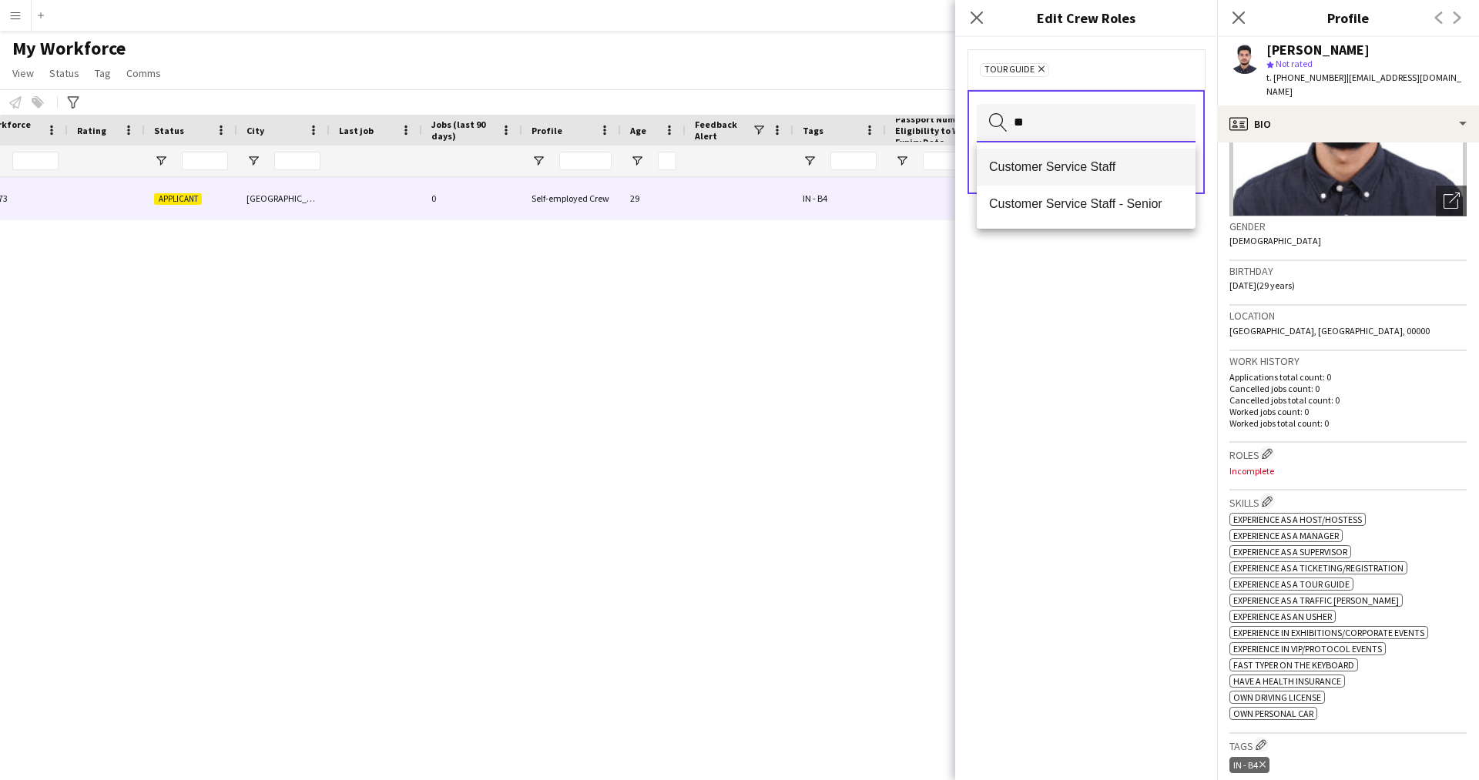
type input "**"
click at [1112, 167] on span "Customer Service Staff" at bounding box center [1086, 166] width 194 height 15
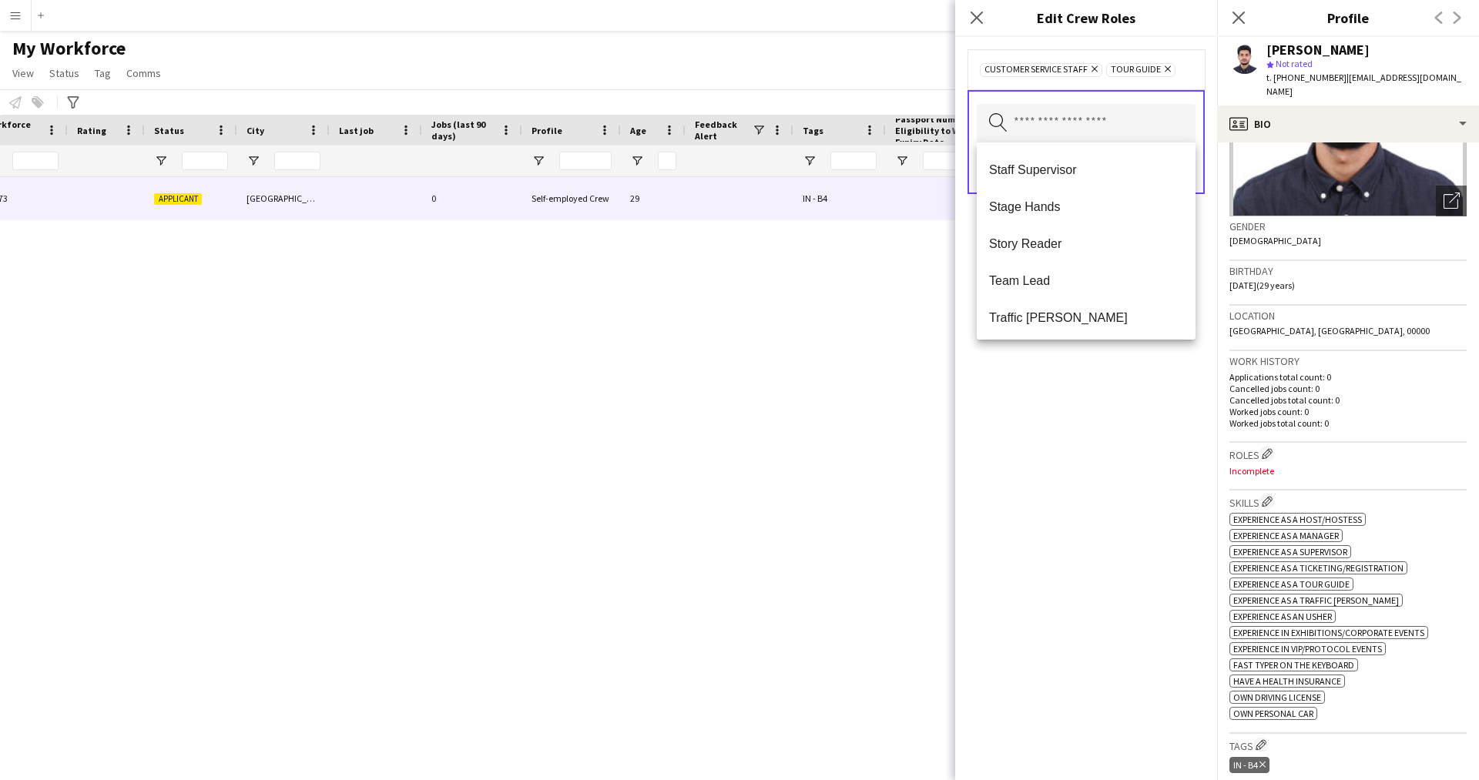
scroll to position [1479, 0]
click at [1038, 471] on div "Customer Service Staff Remove Tour Guide Remove Search by role type Save" at bounding box center [1086, 408] width 262 height 743
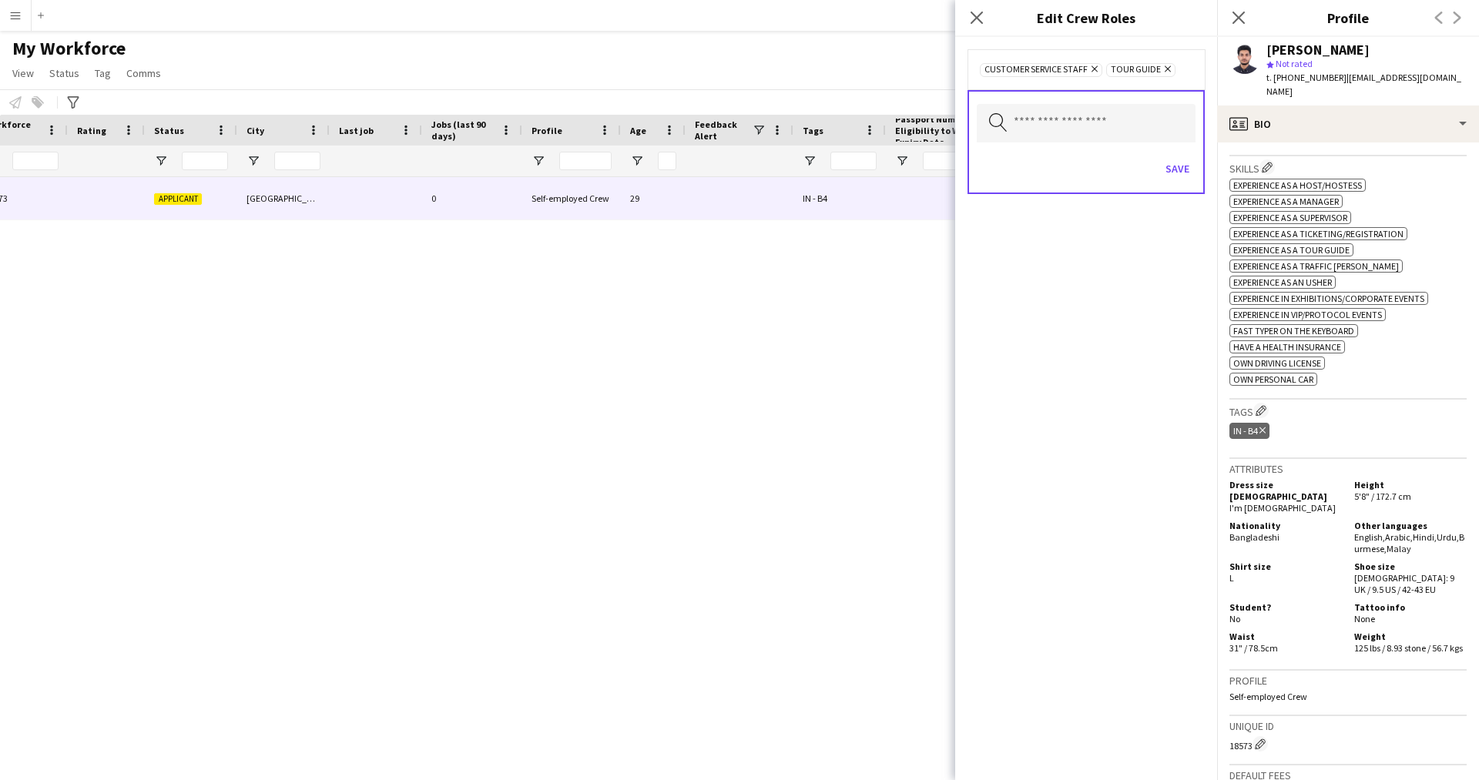
scroll to position [504, 0]
click at [1173, 166] on button "Save" at bounding box center [1177, 168] width 36 height 25
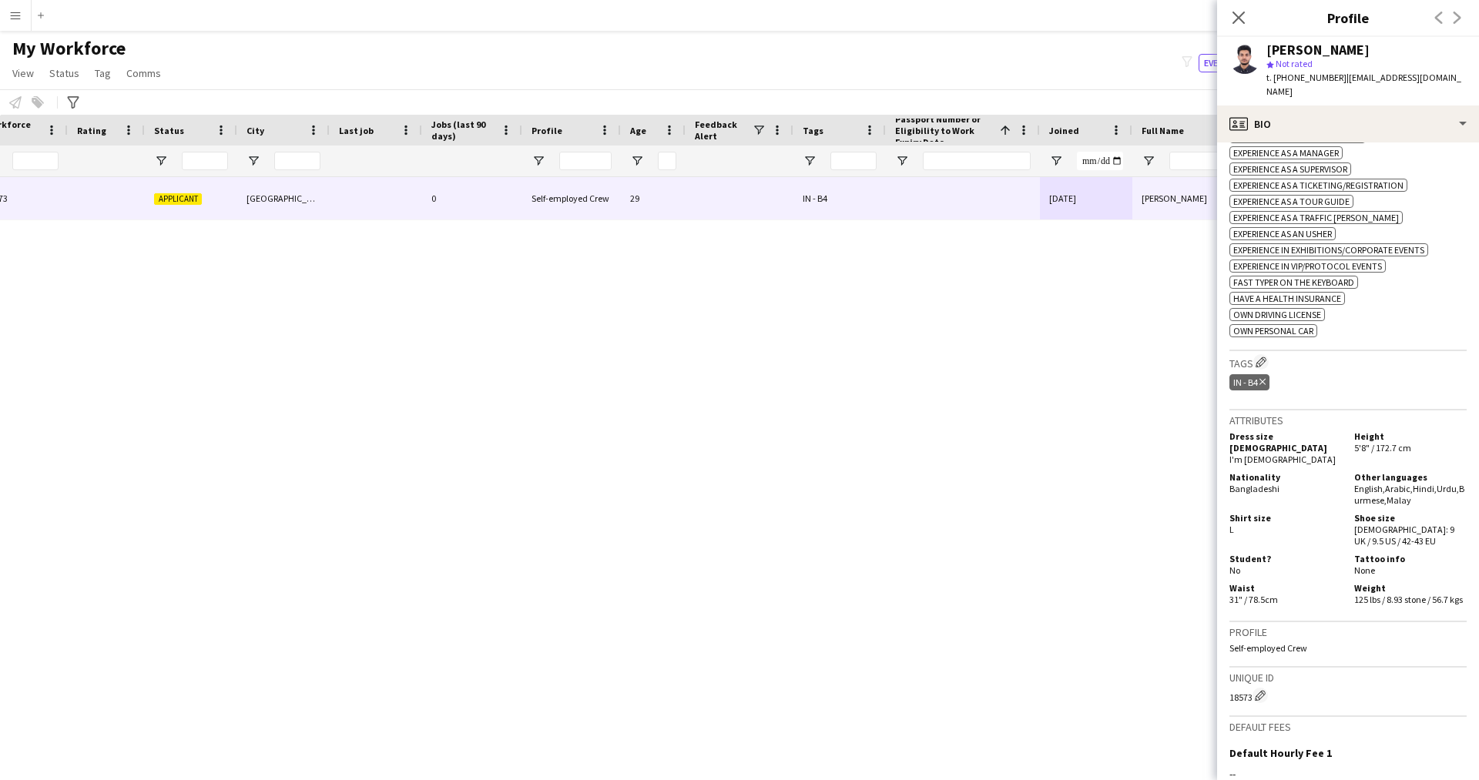
scroll to position [550, 0]
click at [1264, 359] on app-icon "Edit crew company tags" at bounding box center [1261, 364] width 11 height 11
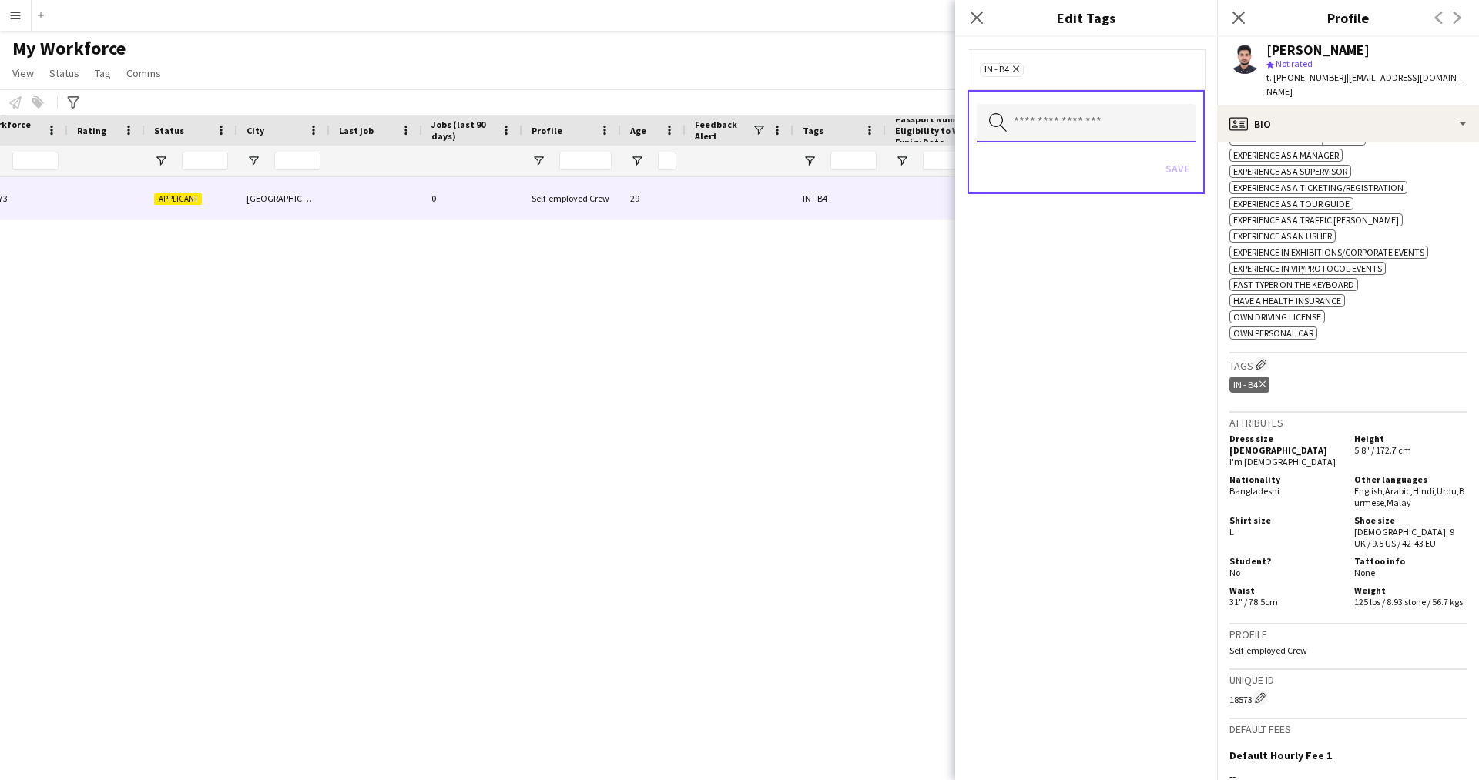
click at [1055, 128] on input "text" at bounding box center [1086, 123] width 219 height 39
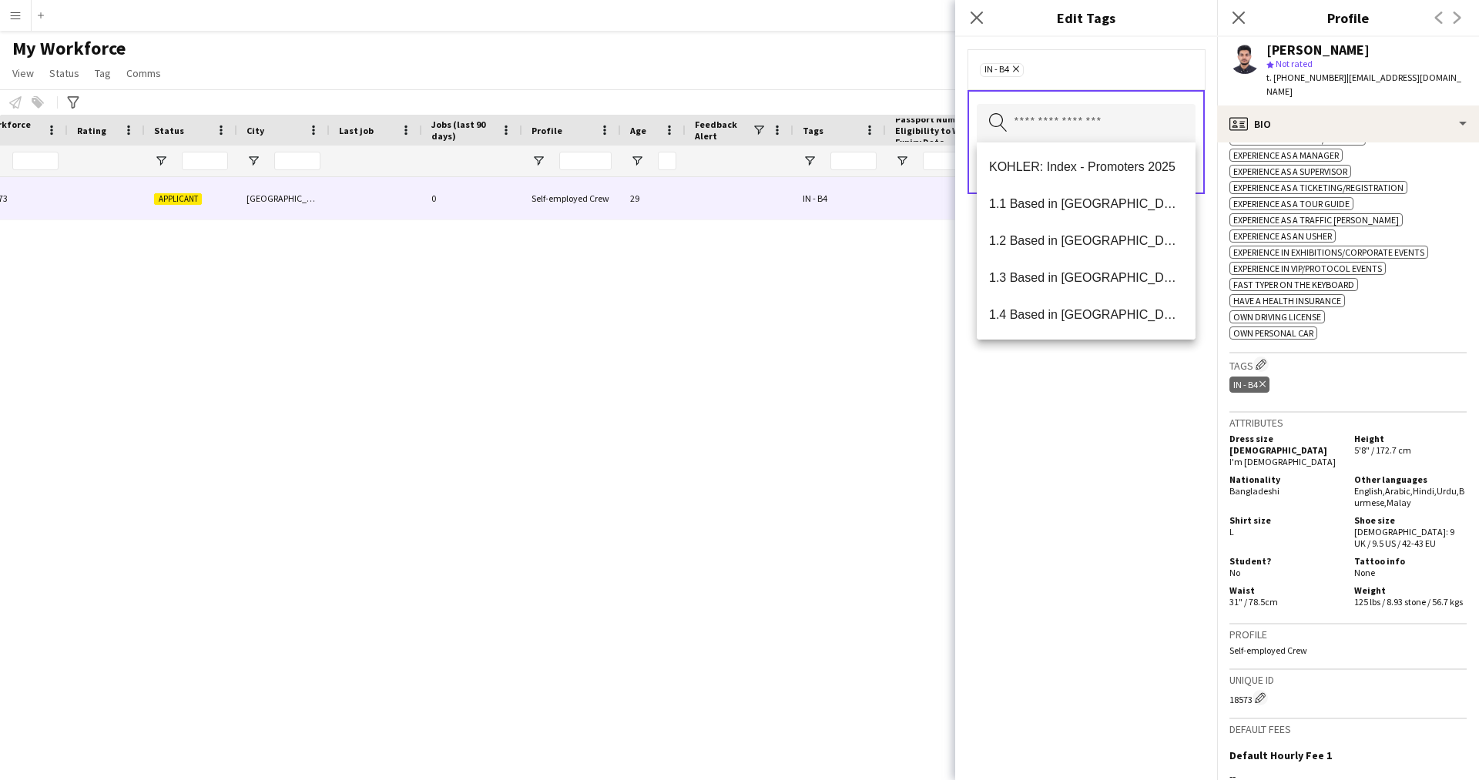
drag, startPoint x: 1106, startPoint y: 262, endPoint x: 1053, endPoint y: 281, distance: 56.5
click at [1053, 281] on span "1.3 Based in [GEOGRAPHIC_DATA]" at bounding box center [1086, 277] width 194 height 15
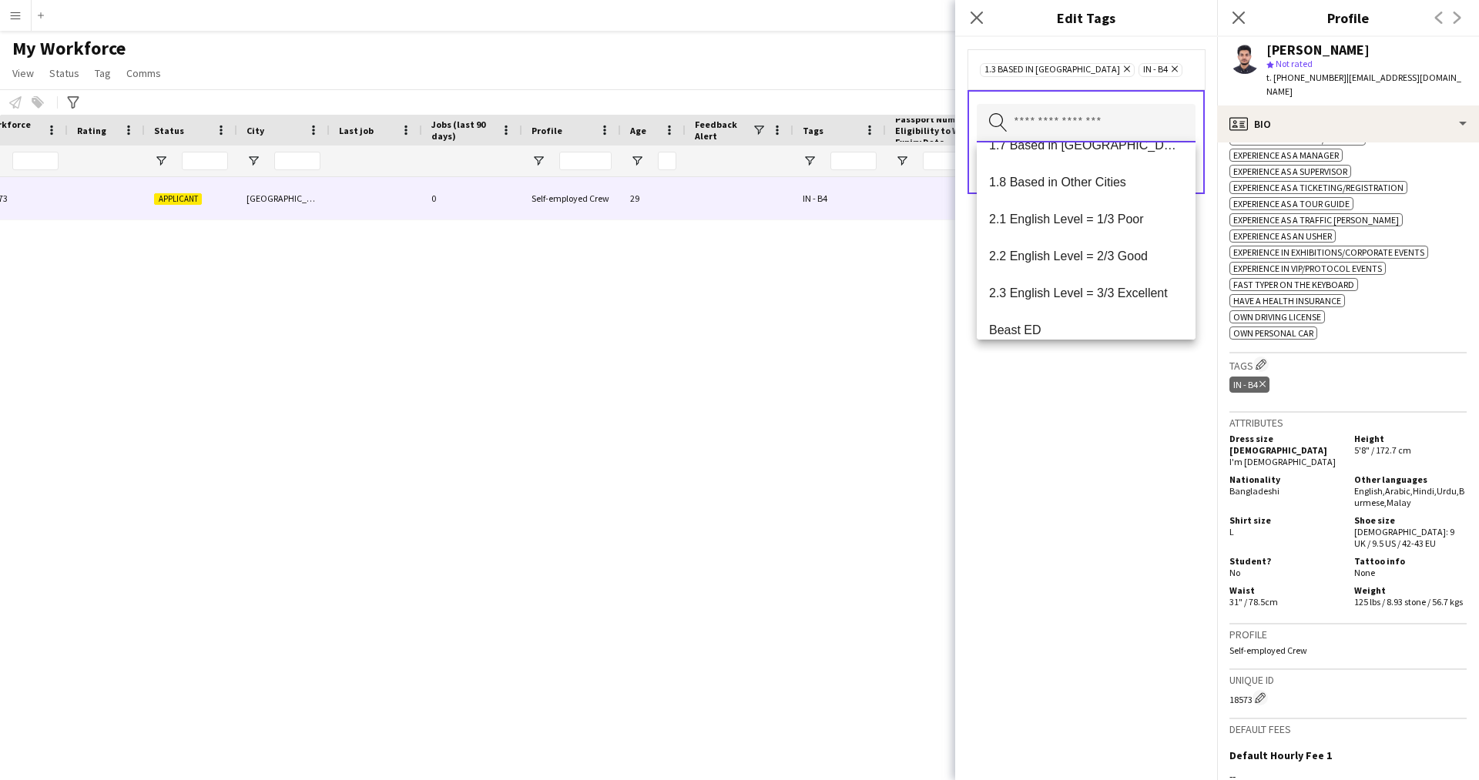
scroll to position [239, 0]
click at [1090, 269] on mat-option "2.2 English Level = 2/3 Good" at bounding box center [1086, 261] width 219 height 37
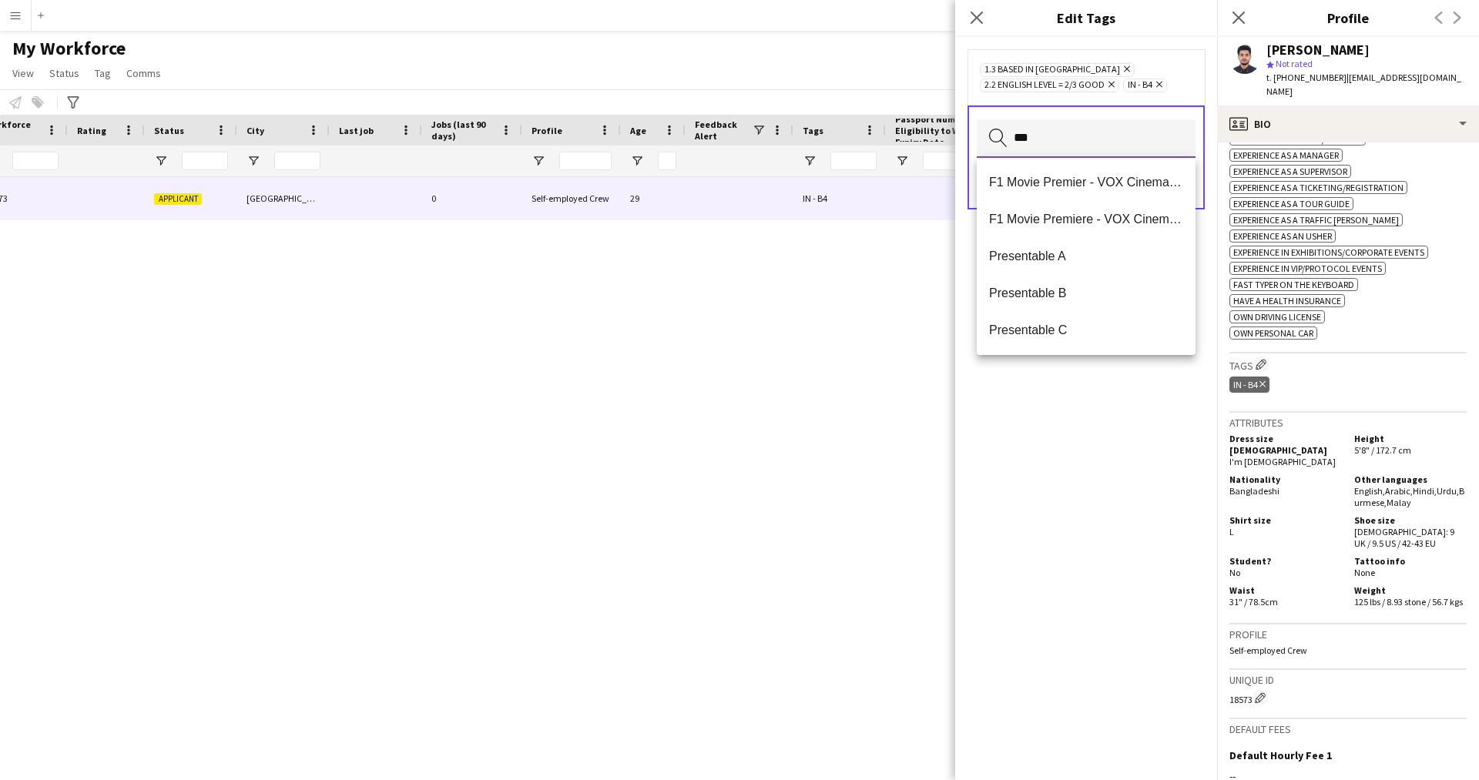
scroll to position [0, 0]
type input "***"
click at [1103, 280] on mat-option "Presentable B" at bounding box center [1086, 293] width 219 height 37
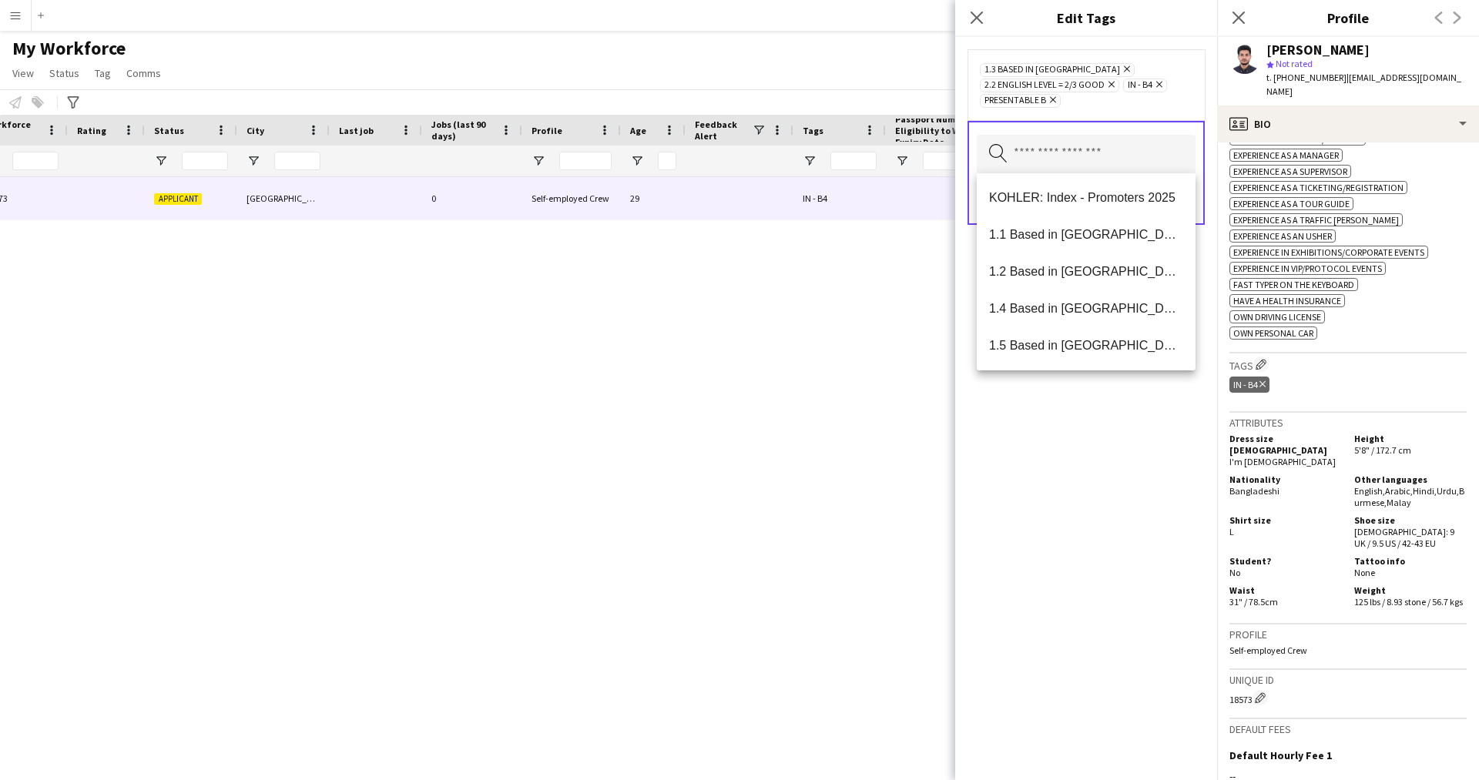
click at [1089, 553] on div "1.3 Based in [GEOGRAPHIC_DATA] Remove 2.2 English Level = 2/3 Good Remove IN - …" at bounding box center [1086, 408] width 262 height 743
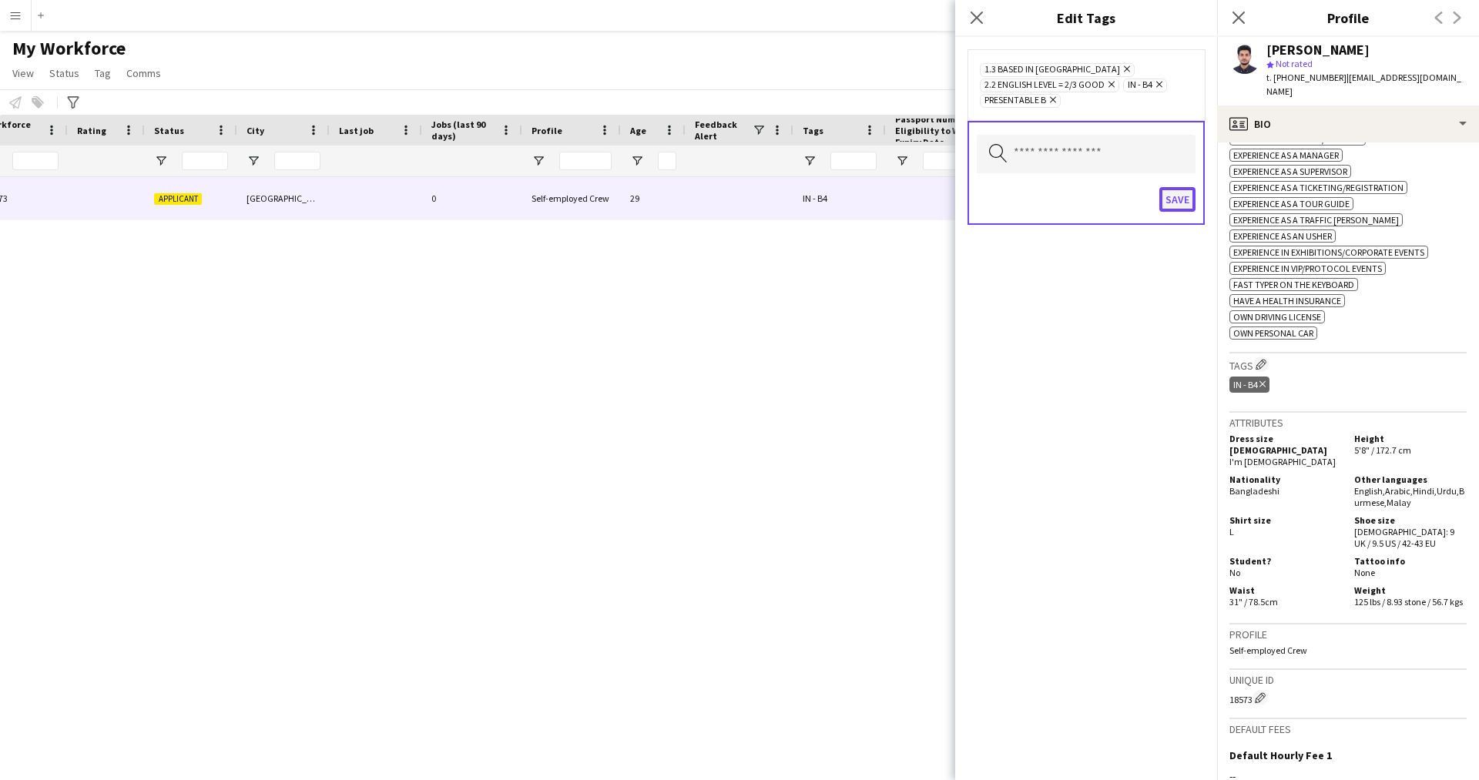
click at [1178, 198] on button "Save" at bounding box center [1177, 199] width 36 height 25
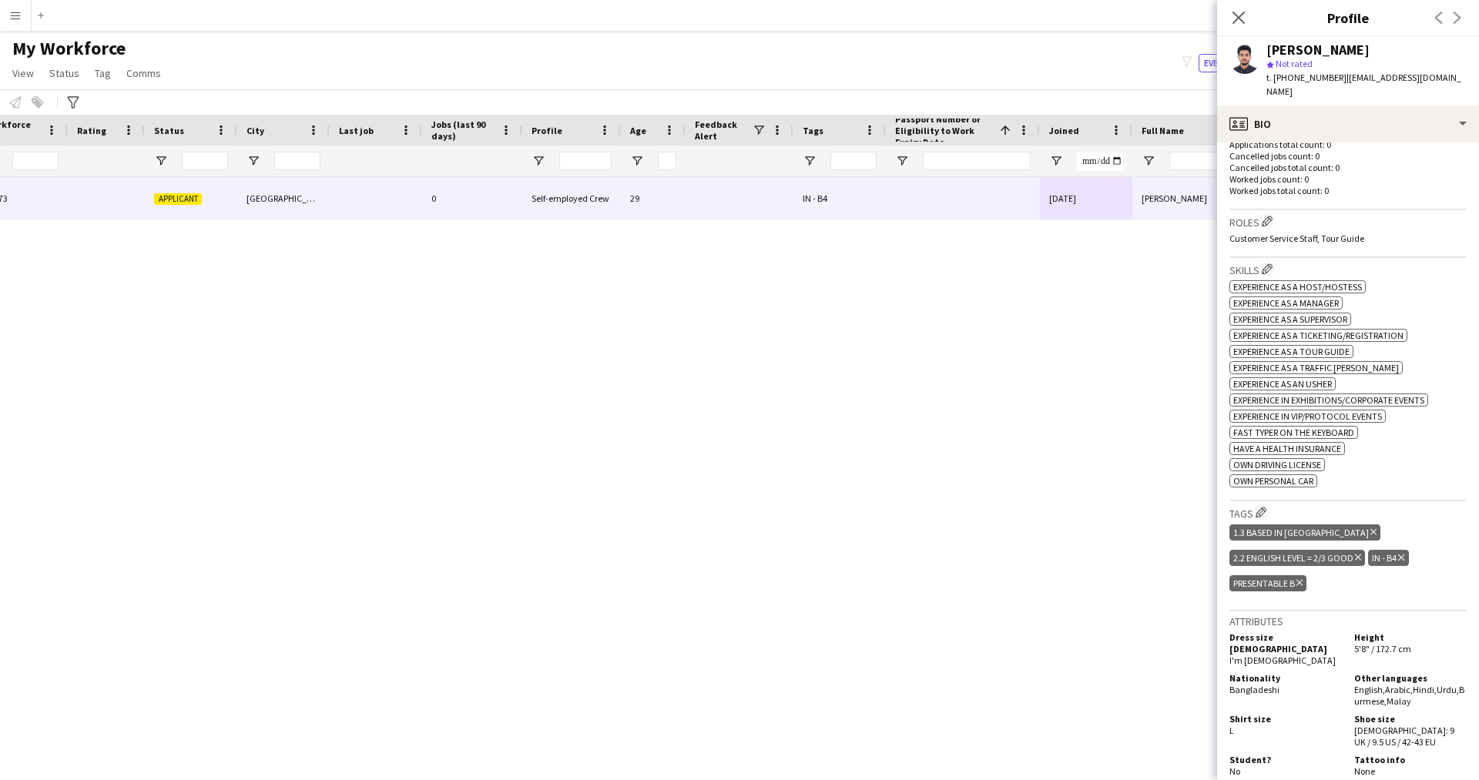
scroll to position [385, 0]
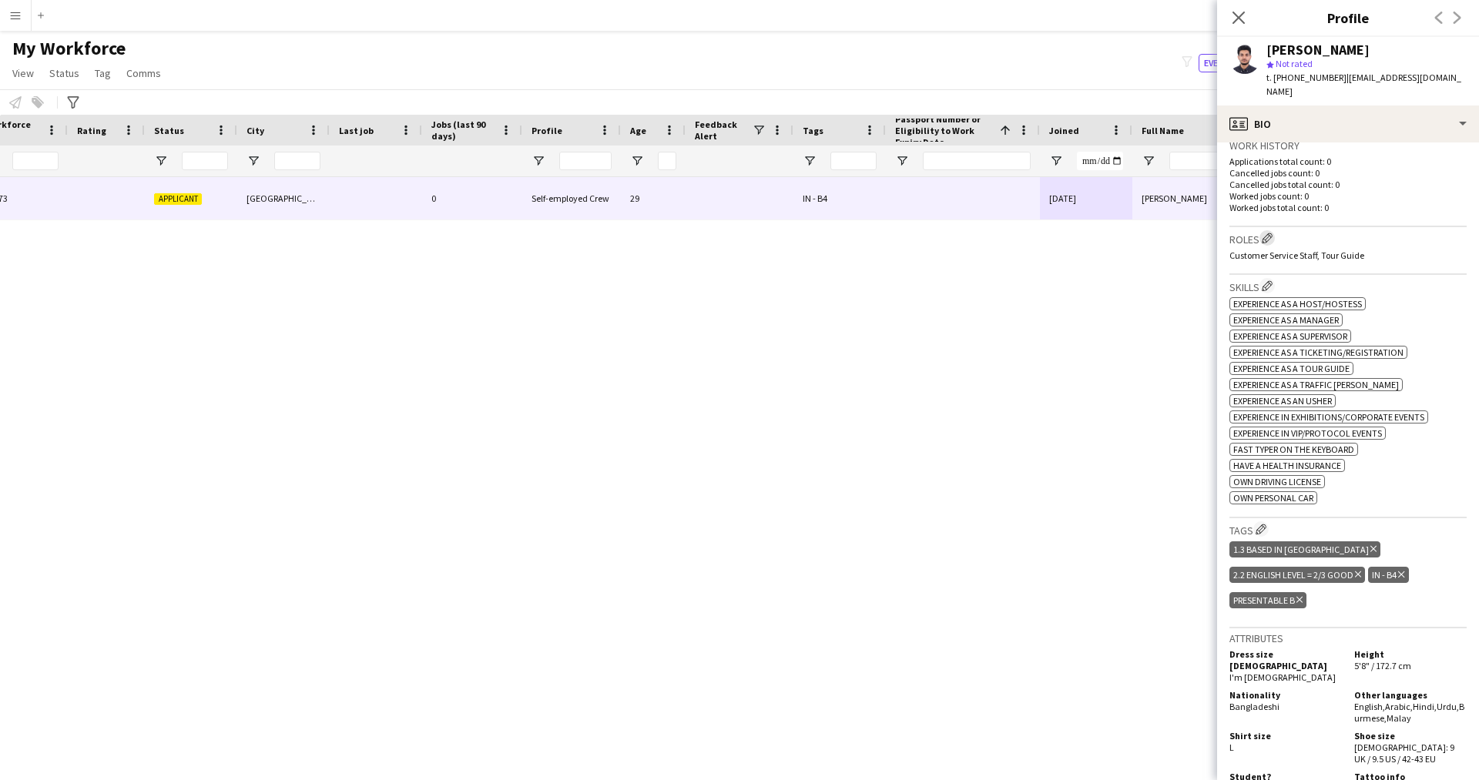
click at [1265, 233] on app-icon "Edit crew company roles" at bounding box center [1267, 238] width 11 height 11
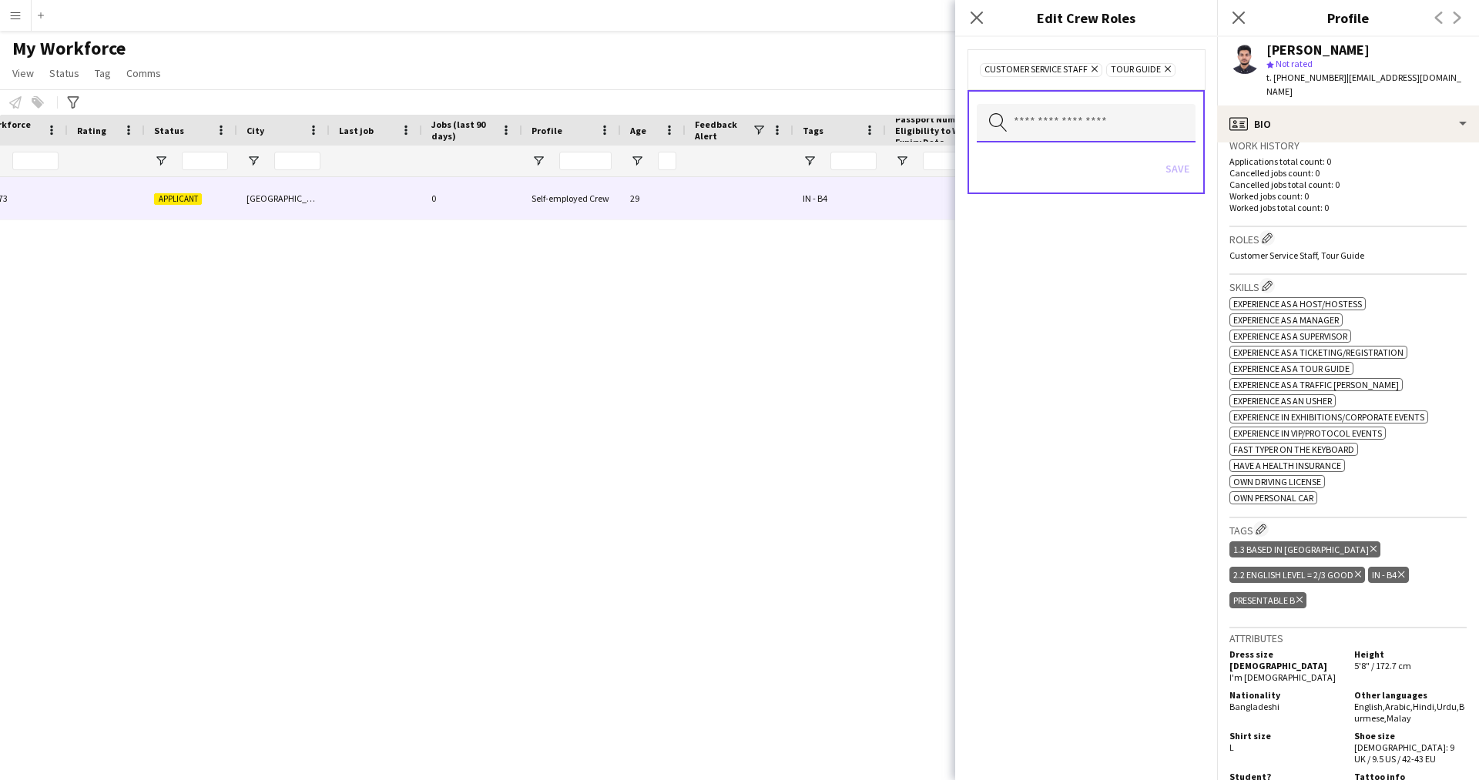
click at [1094, 129] on input "text" at bounding box center [1086, 123] width 219 height 39
click at [1143, 146] on div "Search by role type Save" at bounding box center [1086, 142] width 237 height 104
click at [1107, 129] on input "text" at bounding box center [1086, 123] width 219 height 39
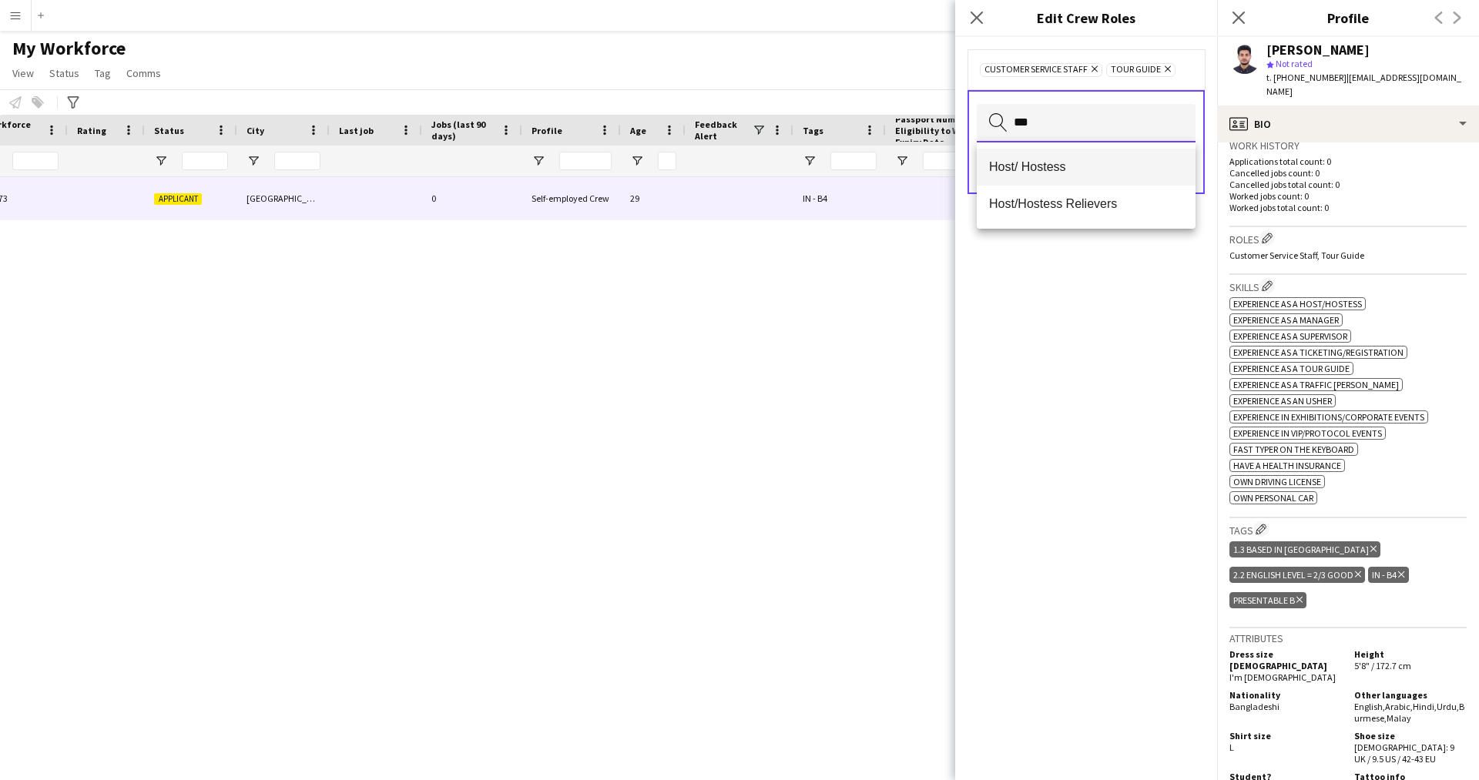
type input "***"
click at [1071, 179] on mat-option "Host/ Hostess" at bounding box center [1086, 167] width 219 height 37
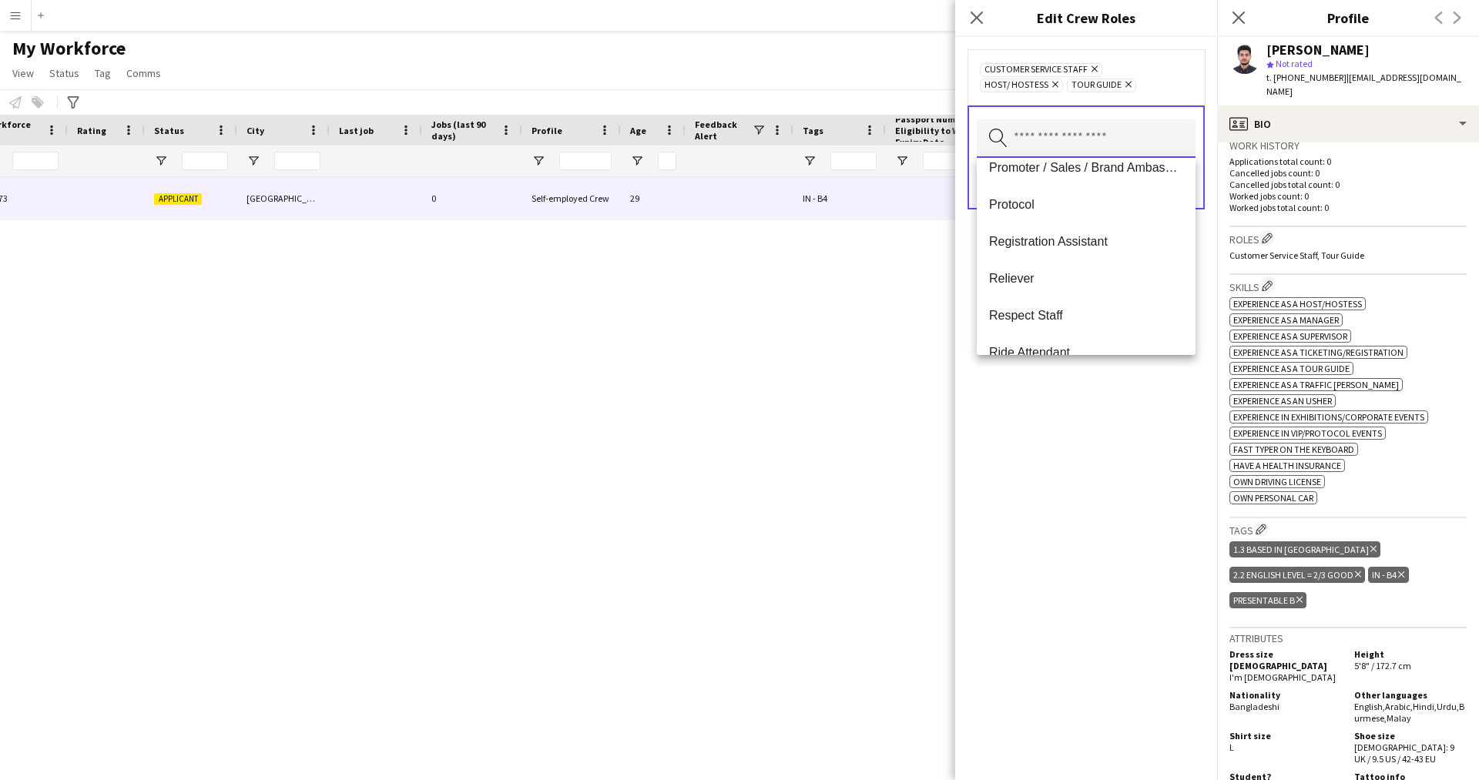
scroll to position [827, 0]
click at [1027, 441] on div "Customer Service Staff Remove Host/ Hostess Remove Tour Guide Remove Search by …" at bounding box center [1086, 408] width 262 height 743
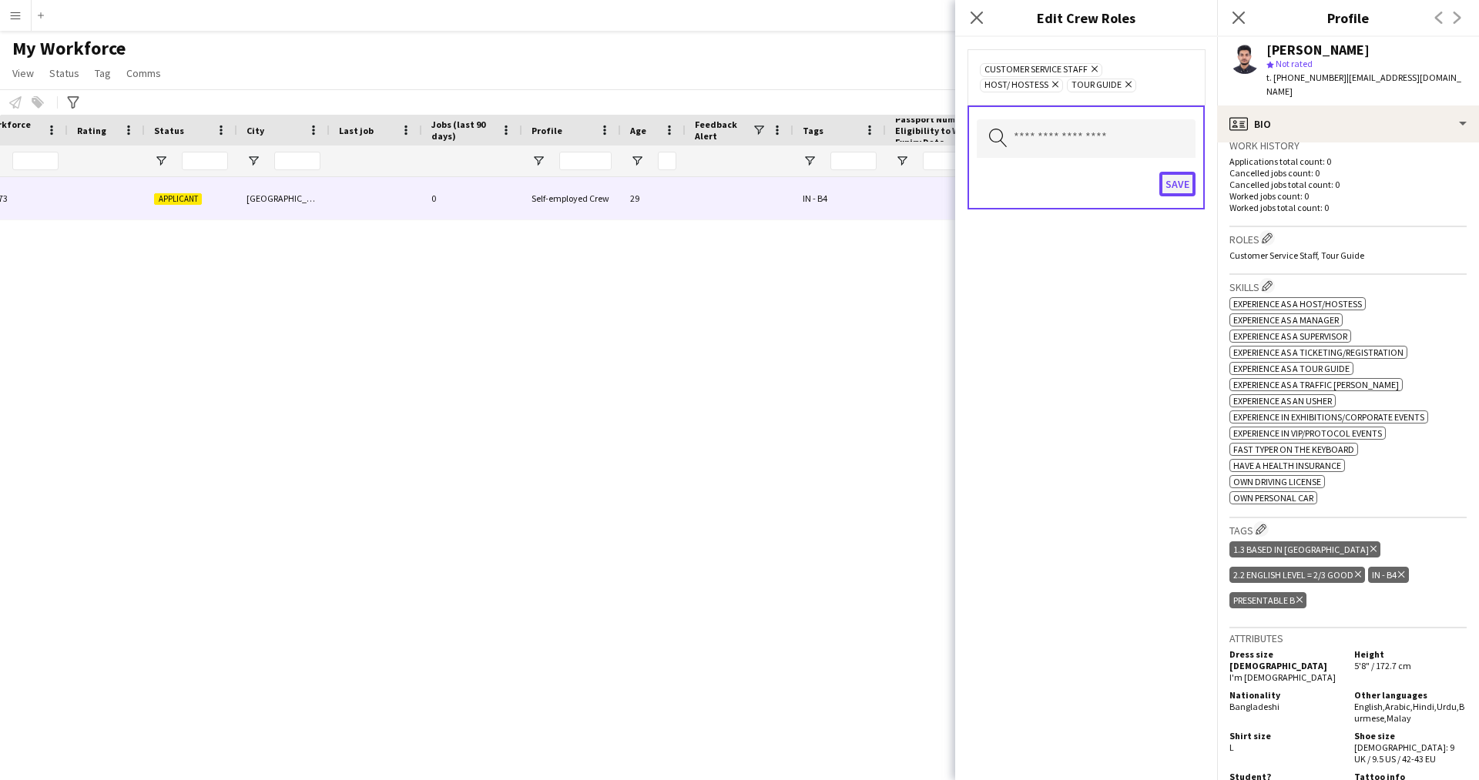
click at [1182, 177] on button "Save" at bounding box center [1177, 184] width 36 height 25
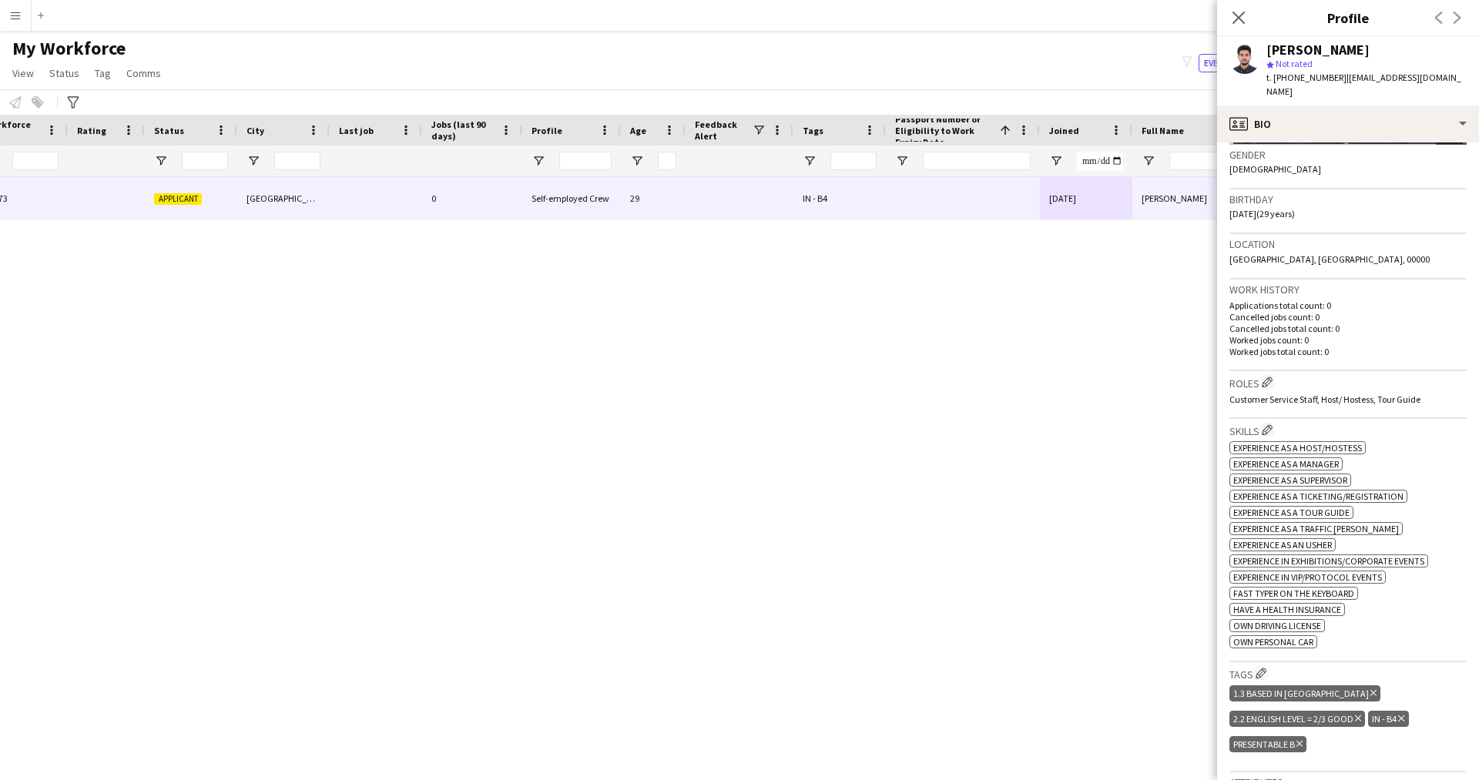
scroll to position [0, 0]
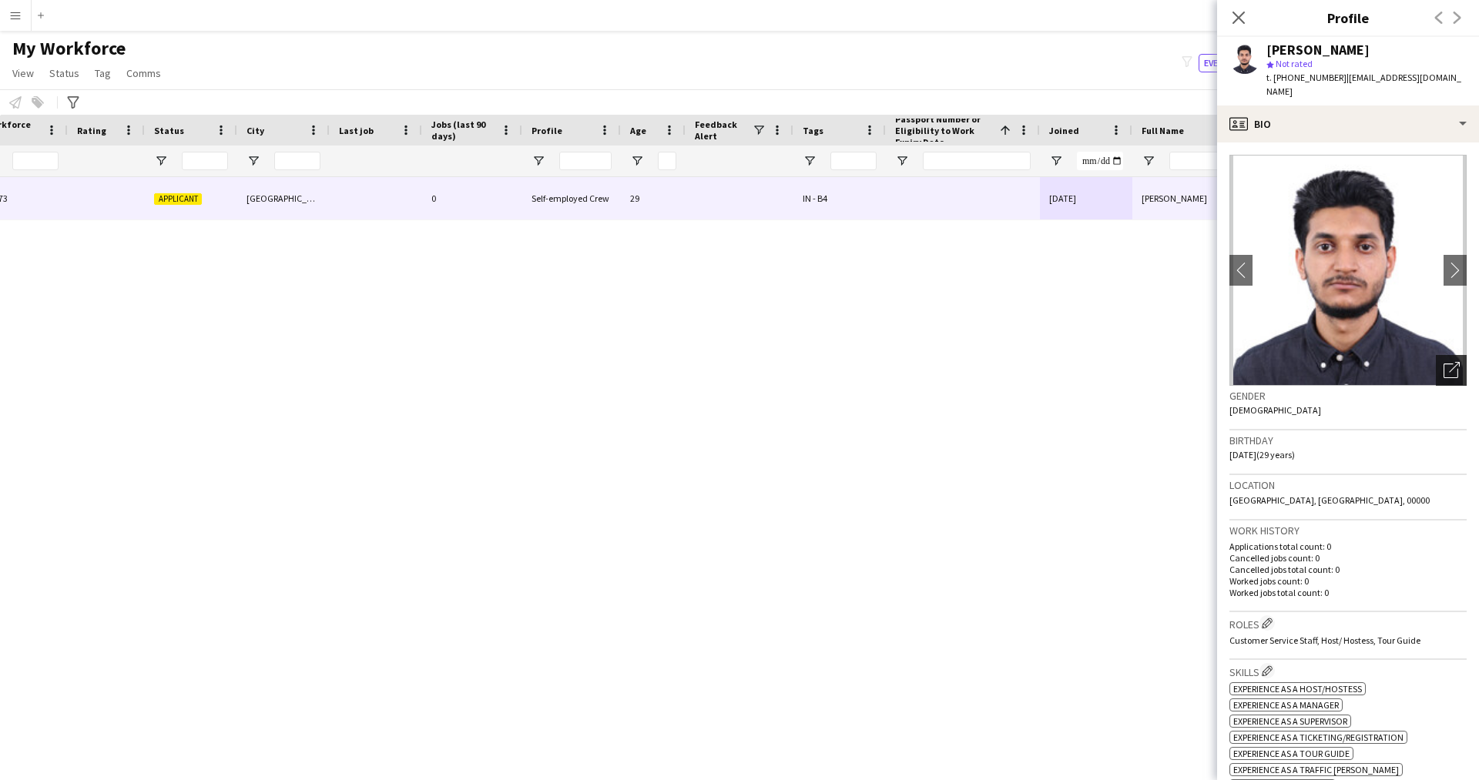
click at [1443, 367] on div "Open photos pop-in" at bounding box center [1451, 370] width 31 height 31
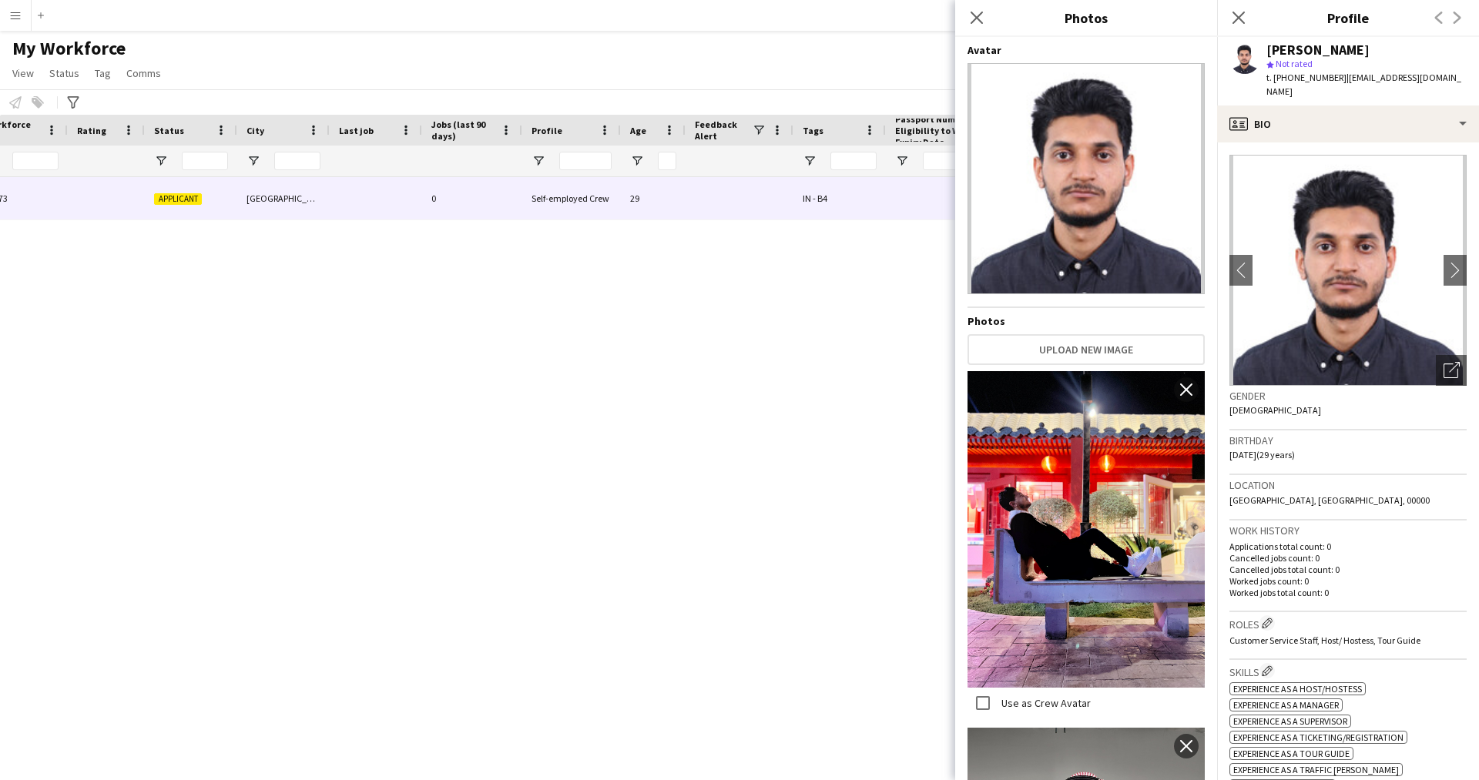
click at [976, 27] on div "Close pop-in" at bounding box center [976, 17] width 43 height 35
click at [969, 15] on app-icon "Close pop-in" at bounding box center [977, 18] width 22 height 22
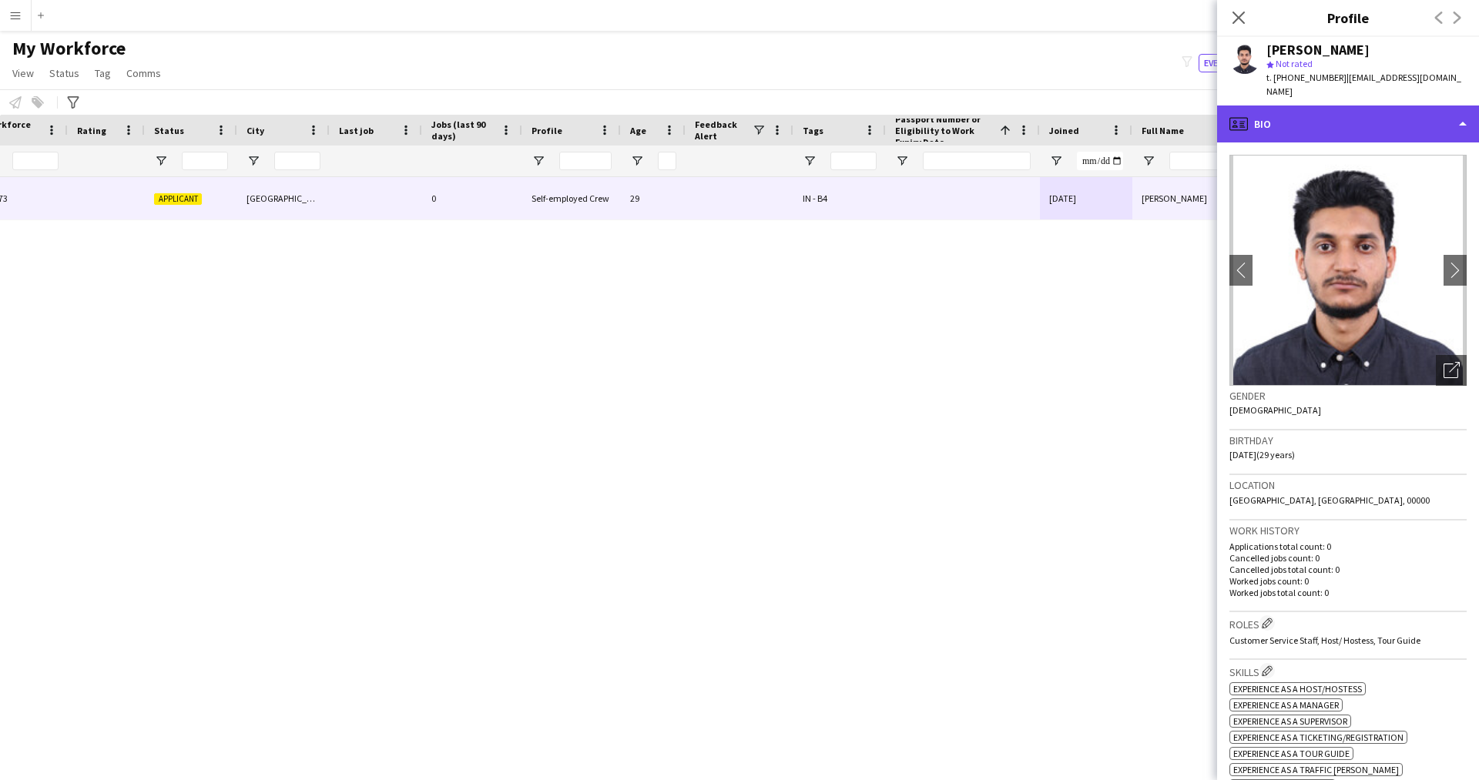
click at [1299, 106] on div "profile Bio" at bounding box center [1348, 124] width 262 height 37
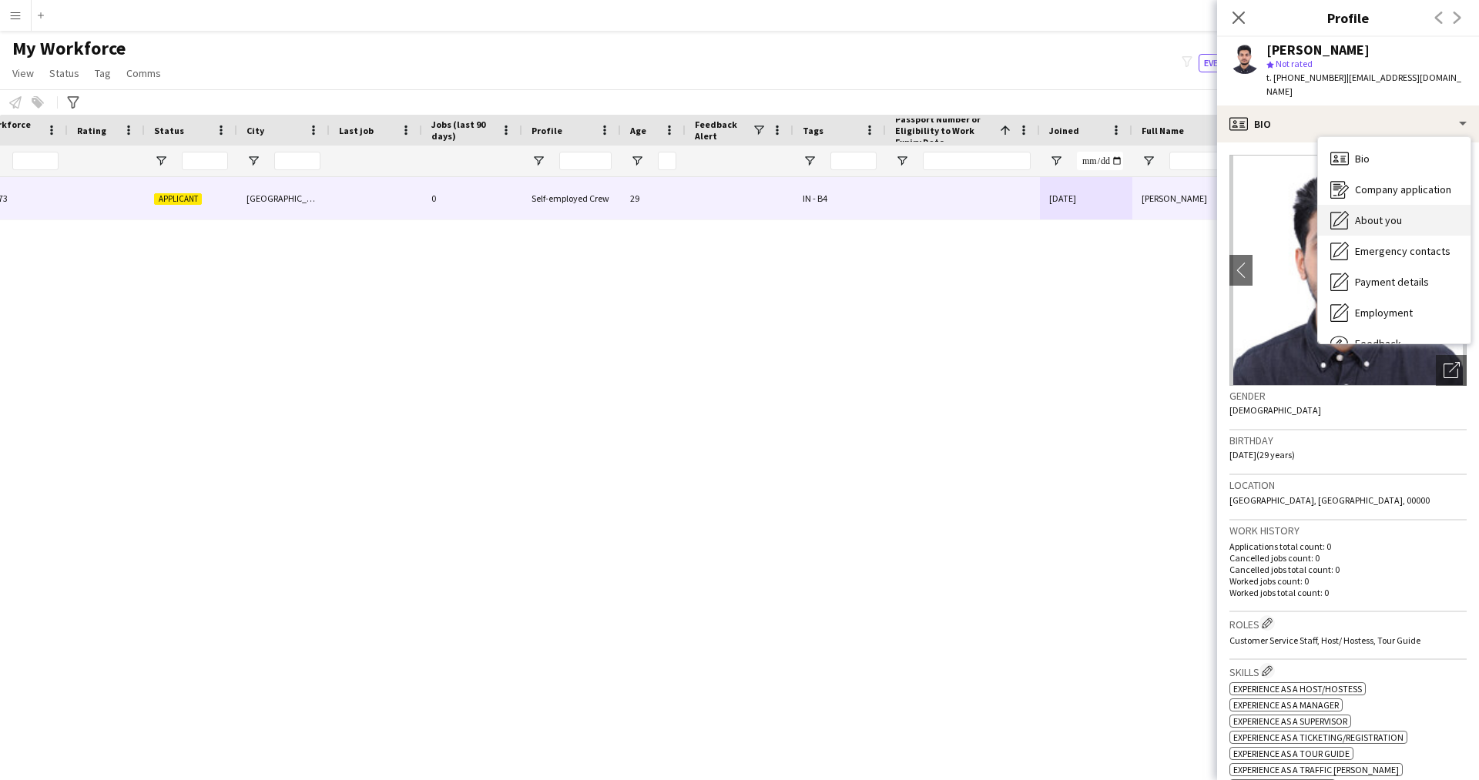
click at [1400, 217] on div "About you About you" at bounding box center [1394, 220] width 153 height 31
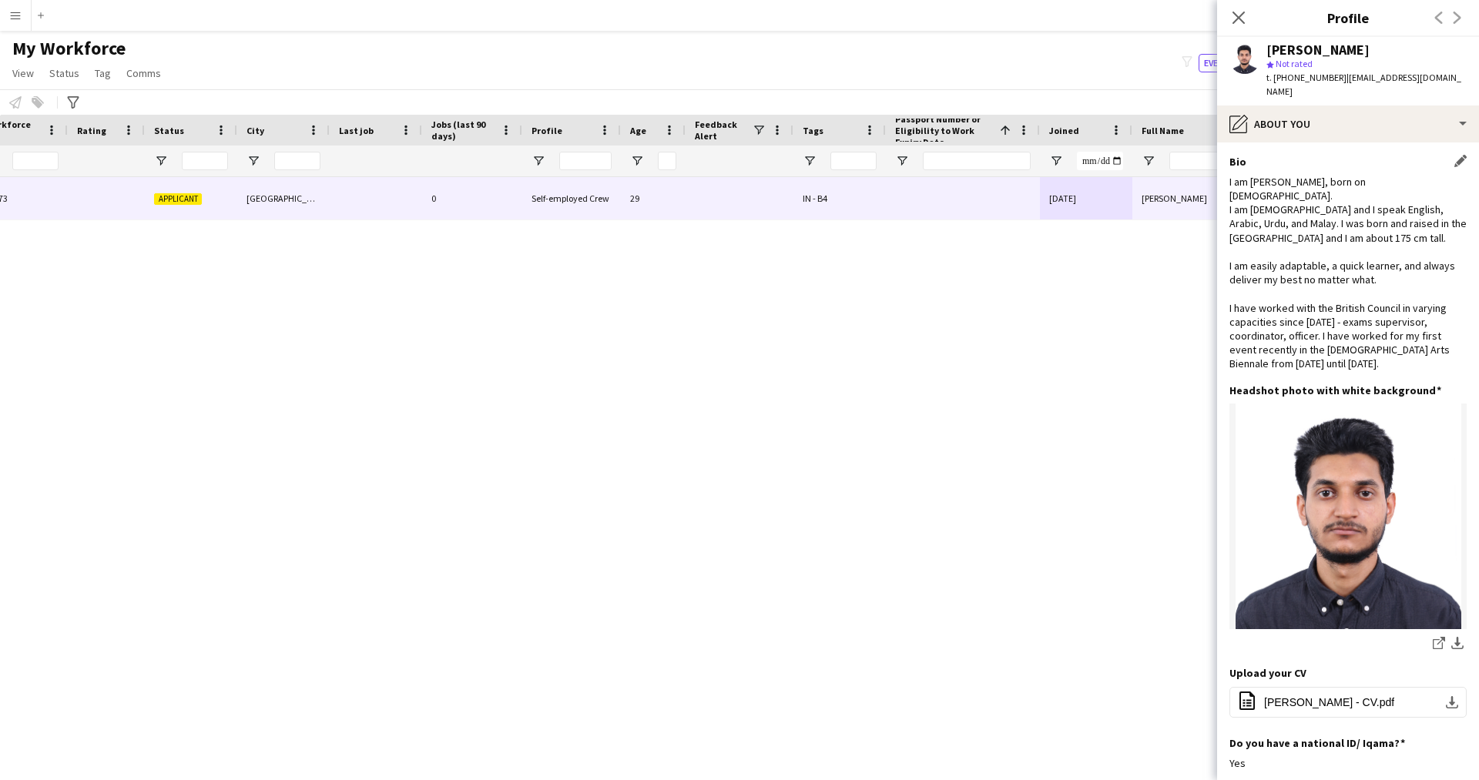
scroll to position [1, 0]
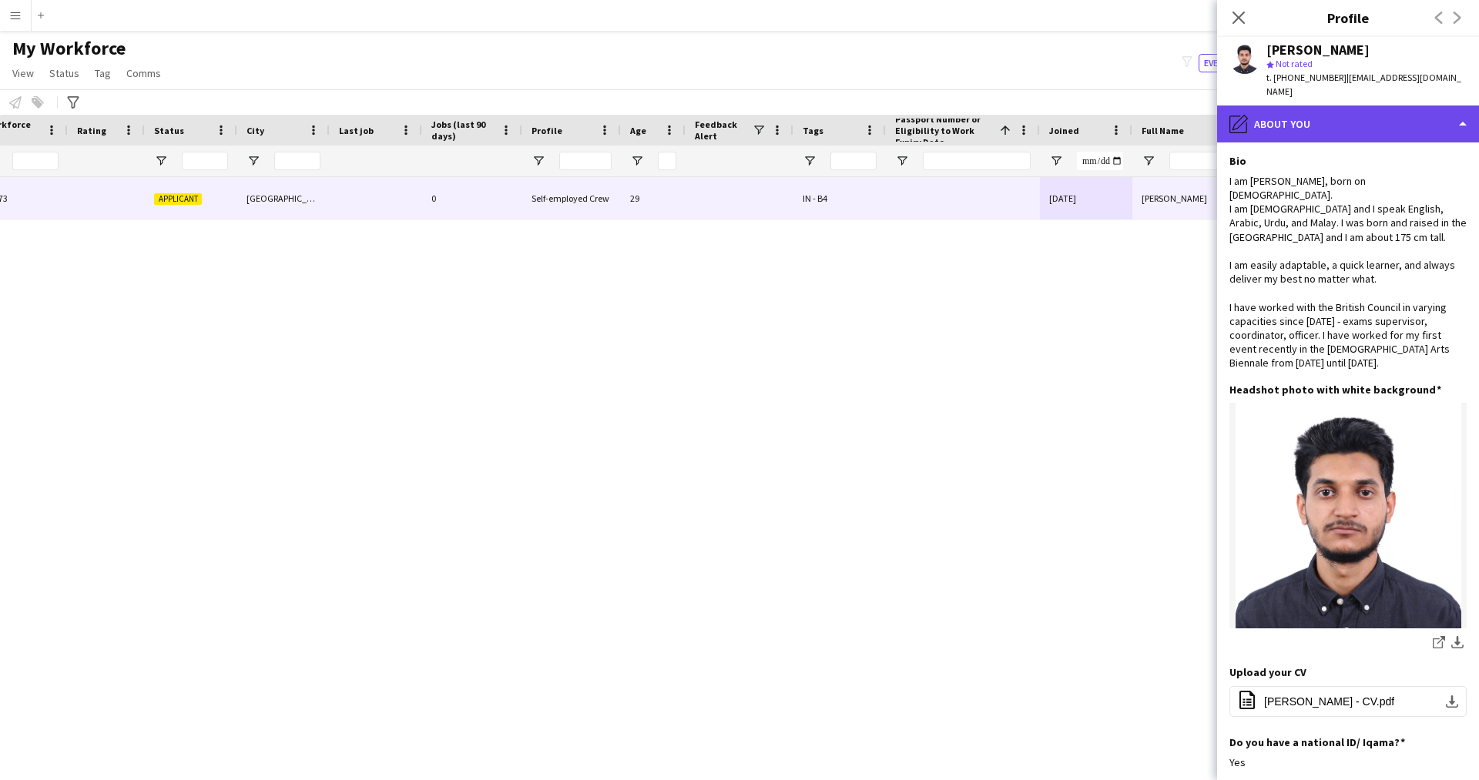
click at [1299, 106] on div "pencil4 About you" at bounding box center [1348, 124] width 262 height 37
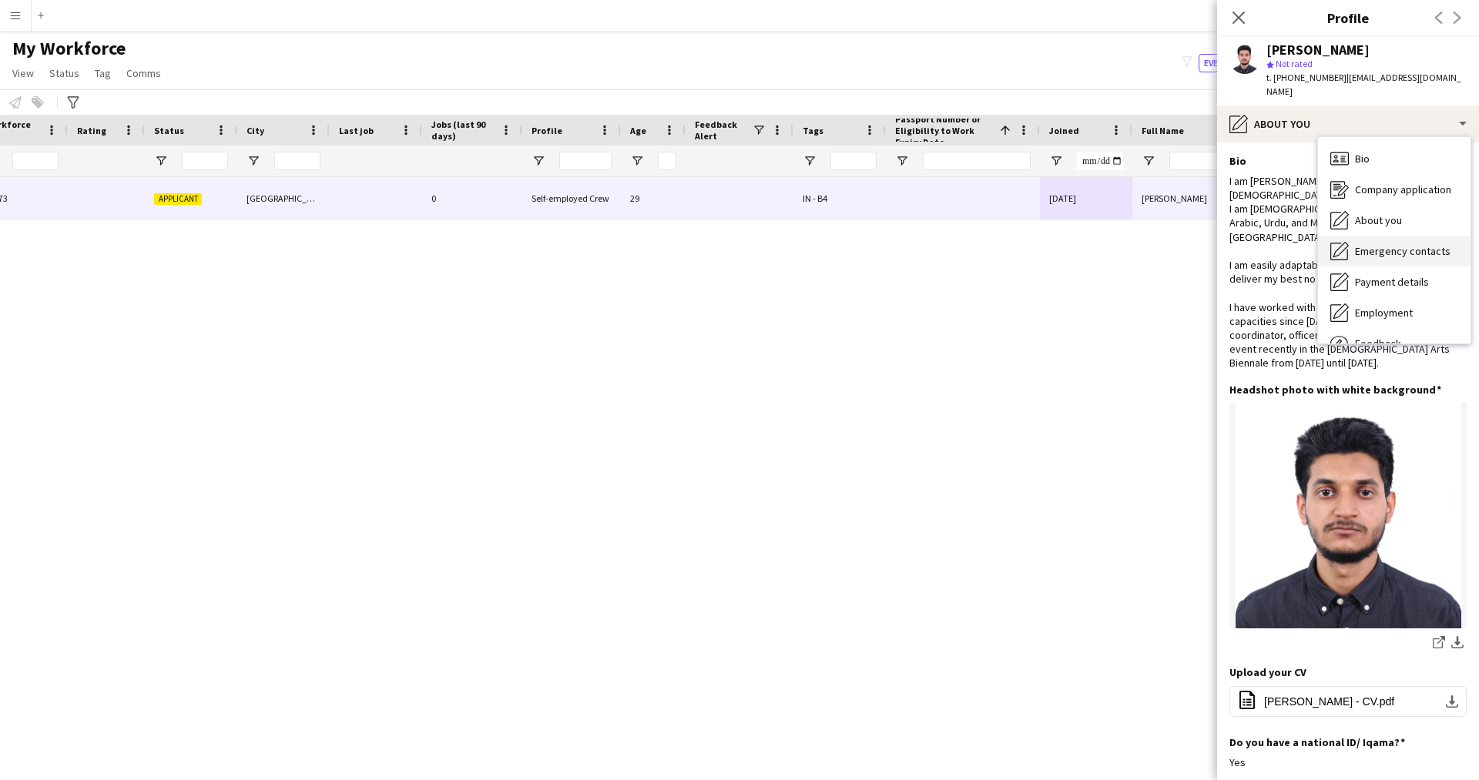
click at [1405, 244] on span "Emergency contacts" at bounding box center [1403, 251] width 96 height 14
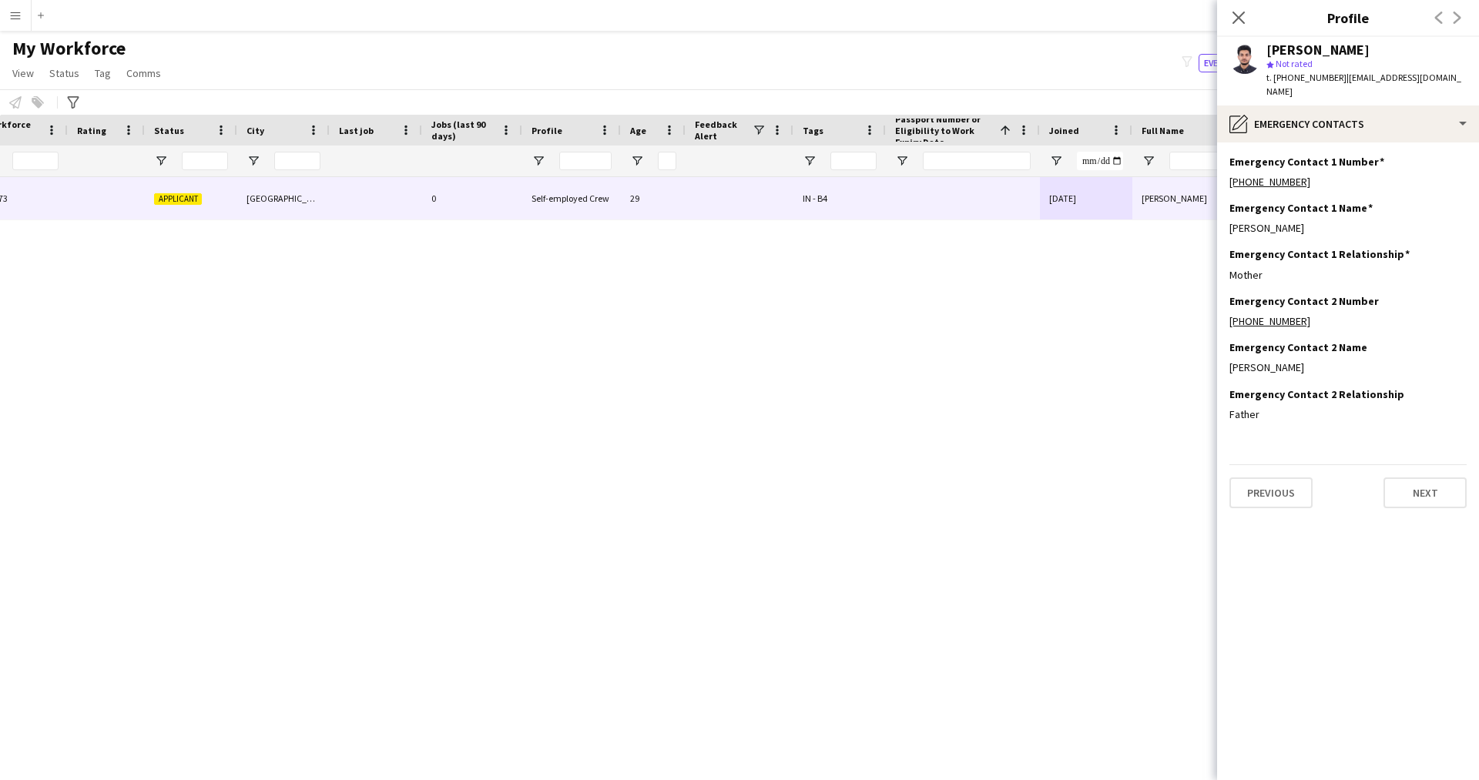
scroll to position [0, 0]
click at [1304, 122] on div "pencil4 Emergency contacts" at bounding box center [1348, 124] width 262 height 37
click at [1357, 275] on span "Payment details" at bounding box center [1392, 282] width 74 height 14
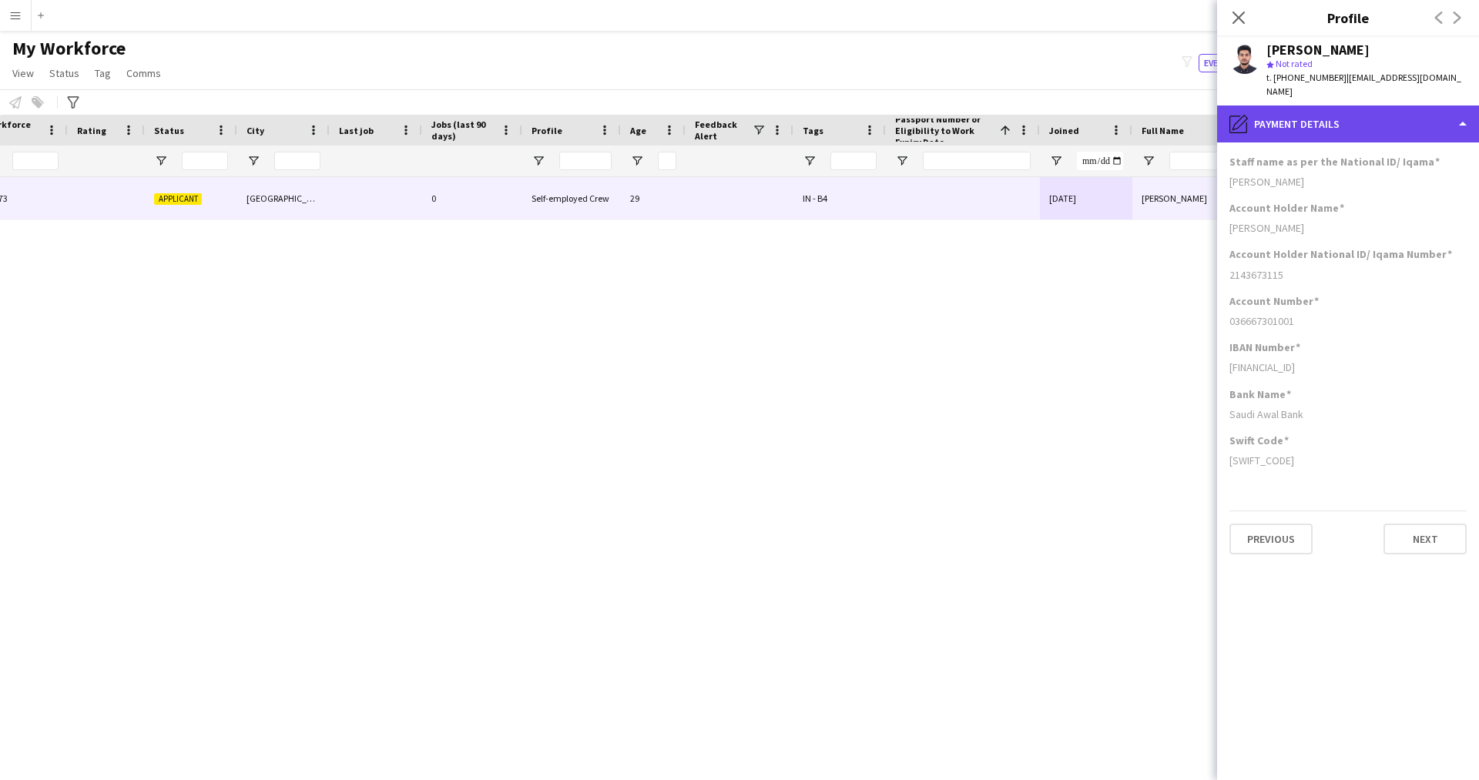
click at [1267, 106] on div "pencil4 Payment details" at bounding box center [1348, 124] width 262 height 37
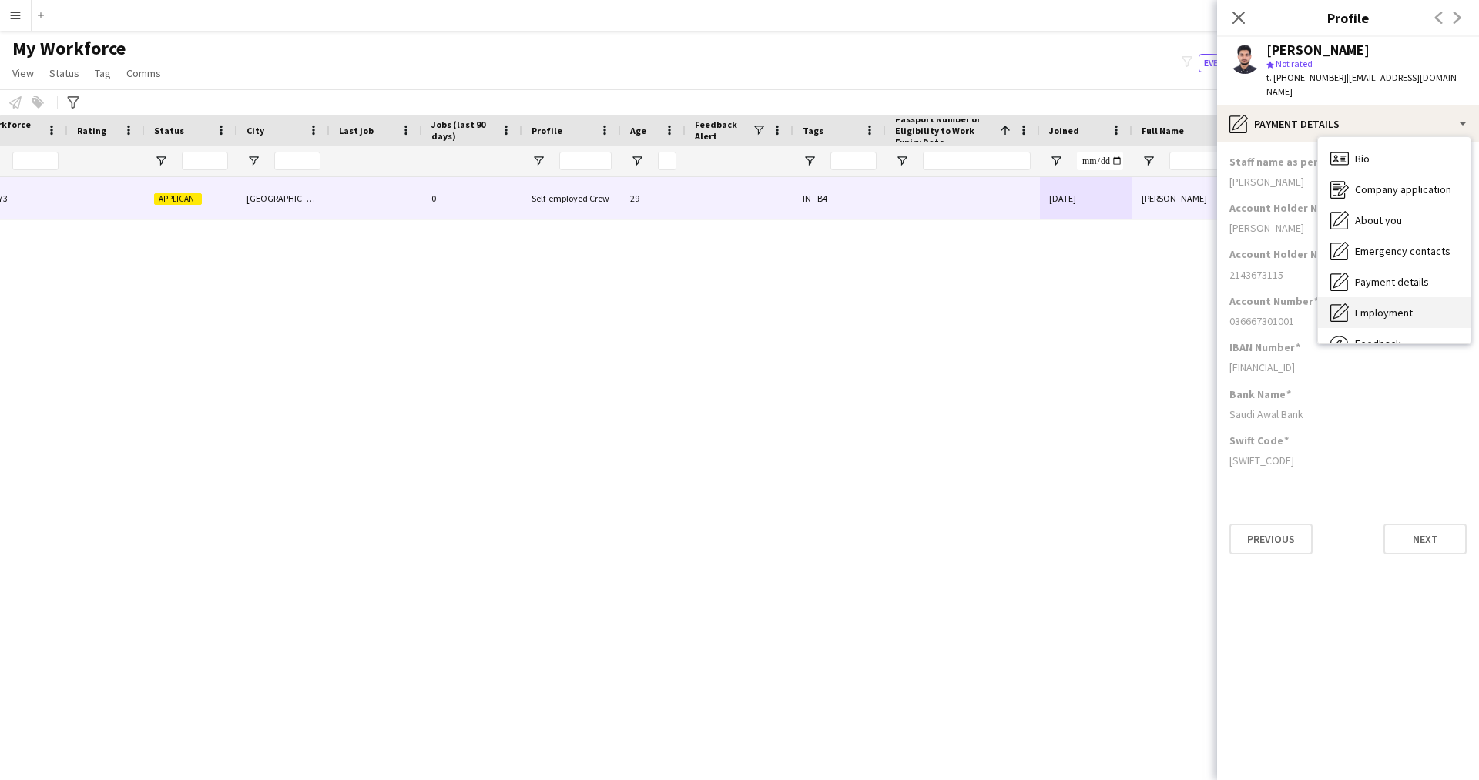
click at [1363, 297] on div "Employment Employment" at bounding box center [1394, 312] width 153 height 31
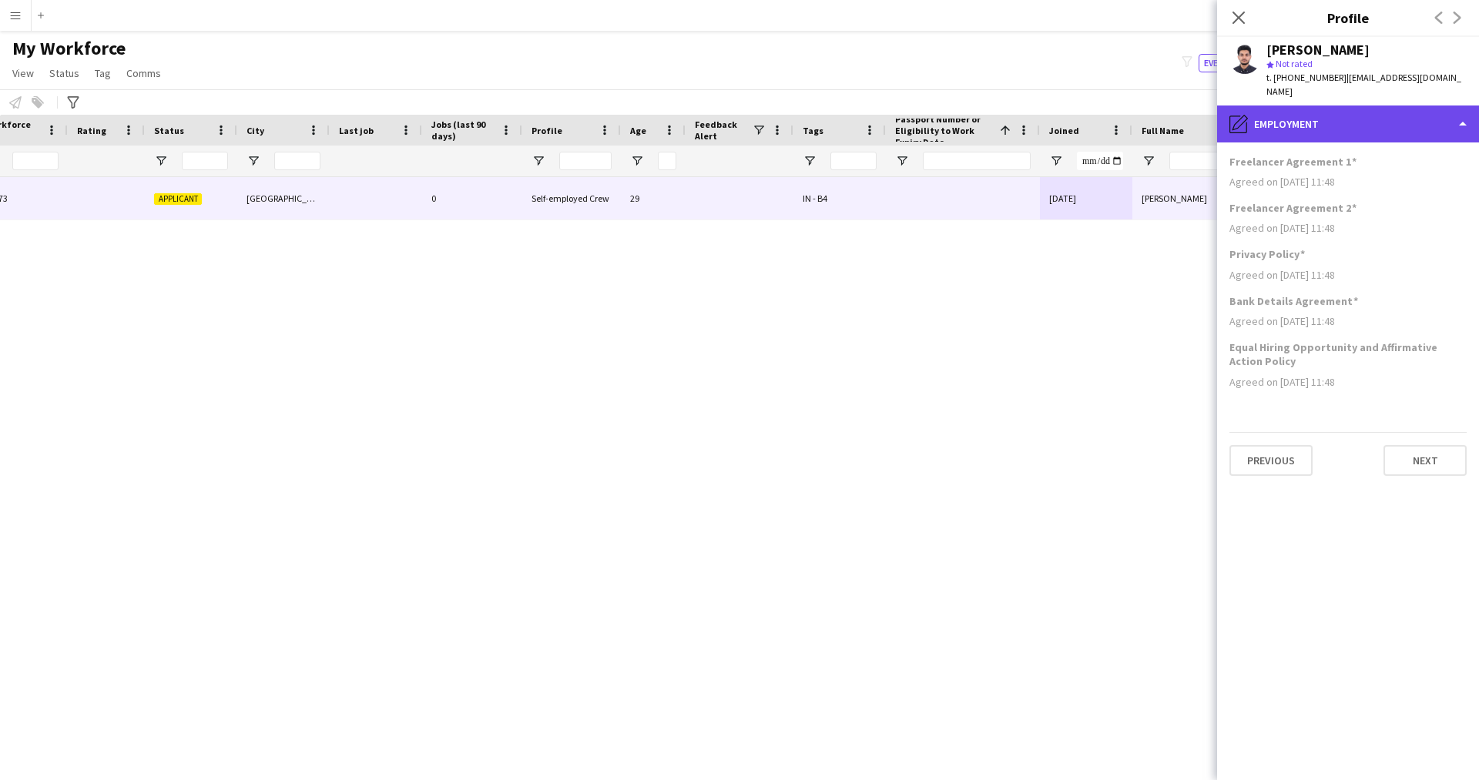
click at [1310, 110] on div "pencil4 Employment" at bounding box center [1348, 124] width 262 height 37
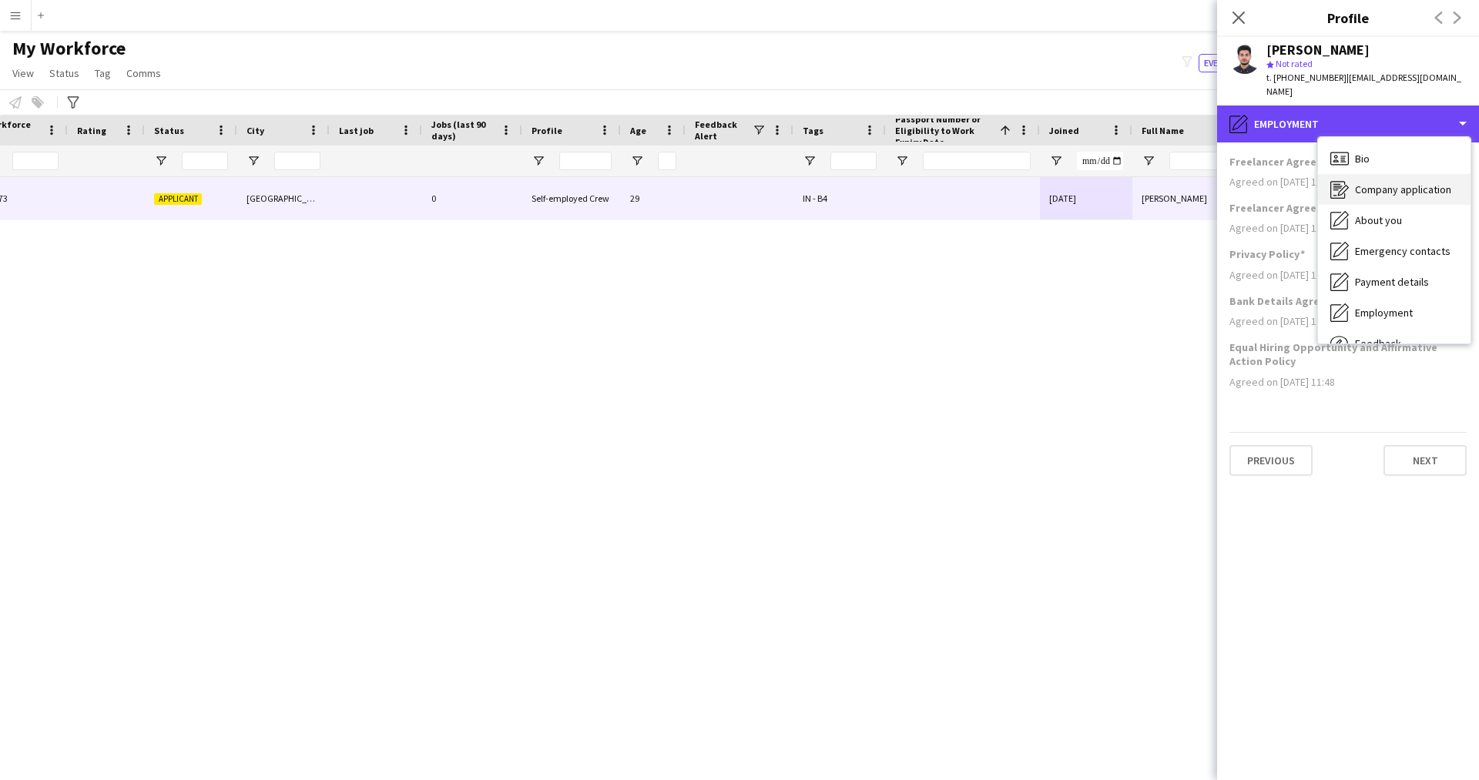
scroll to position [52, 0]
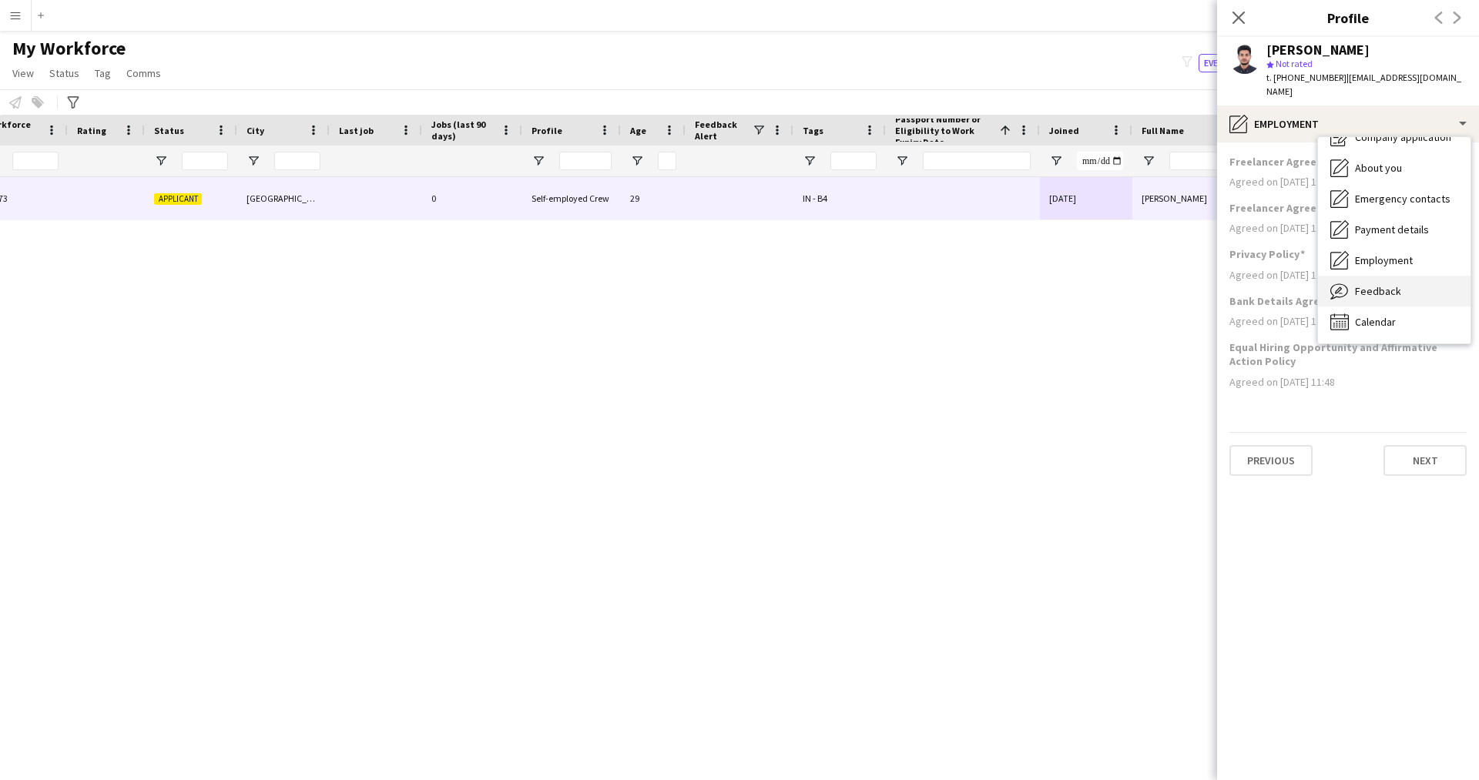
click at [1378, 284] on span "Feedback" at bounding box center [1378, 291] width 46 height 14
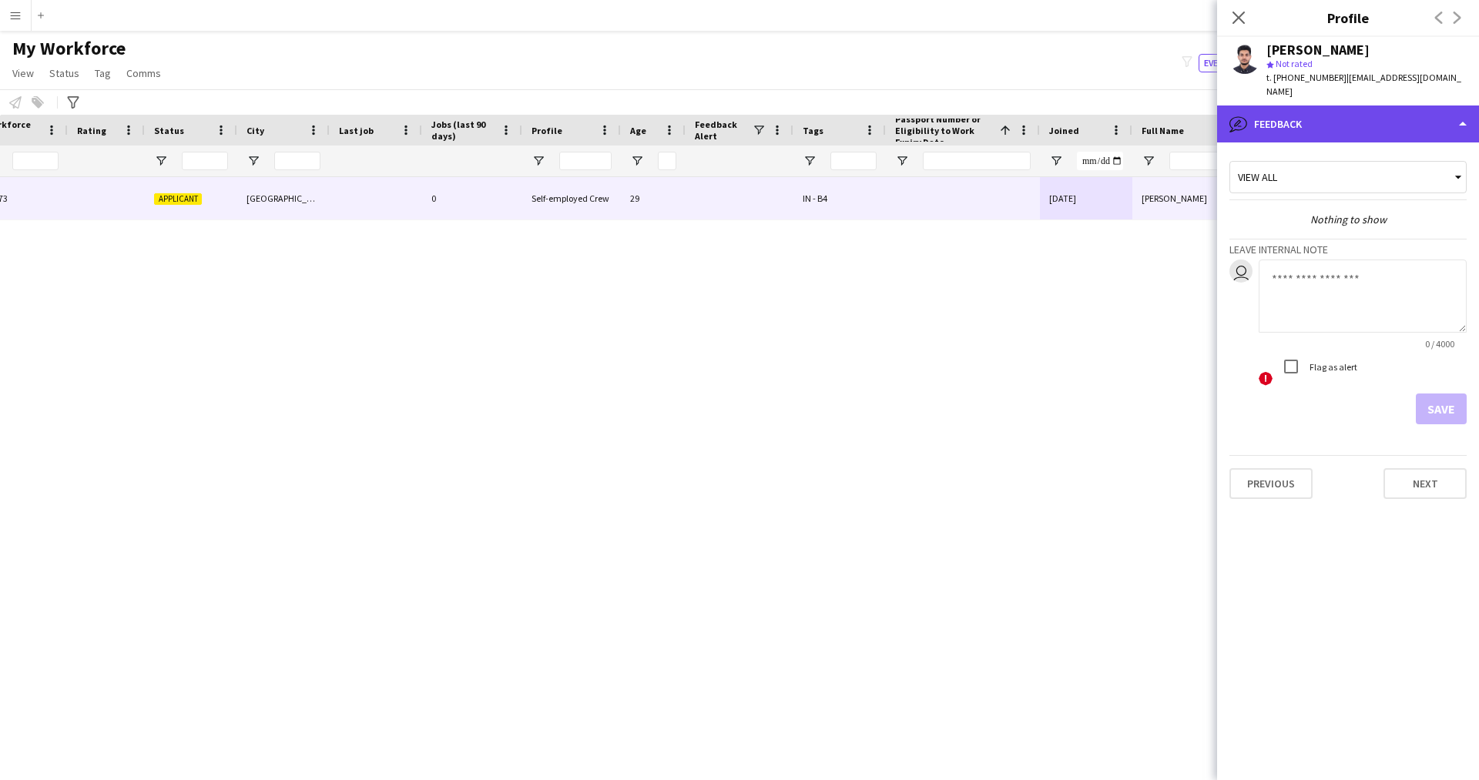
click at [1362, 112] on div "bubble-pencil Feedback" at bounding box center [1348, 124] width 262 height 37
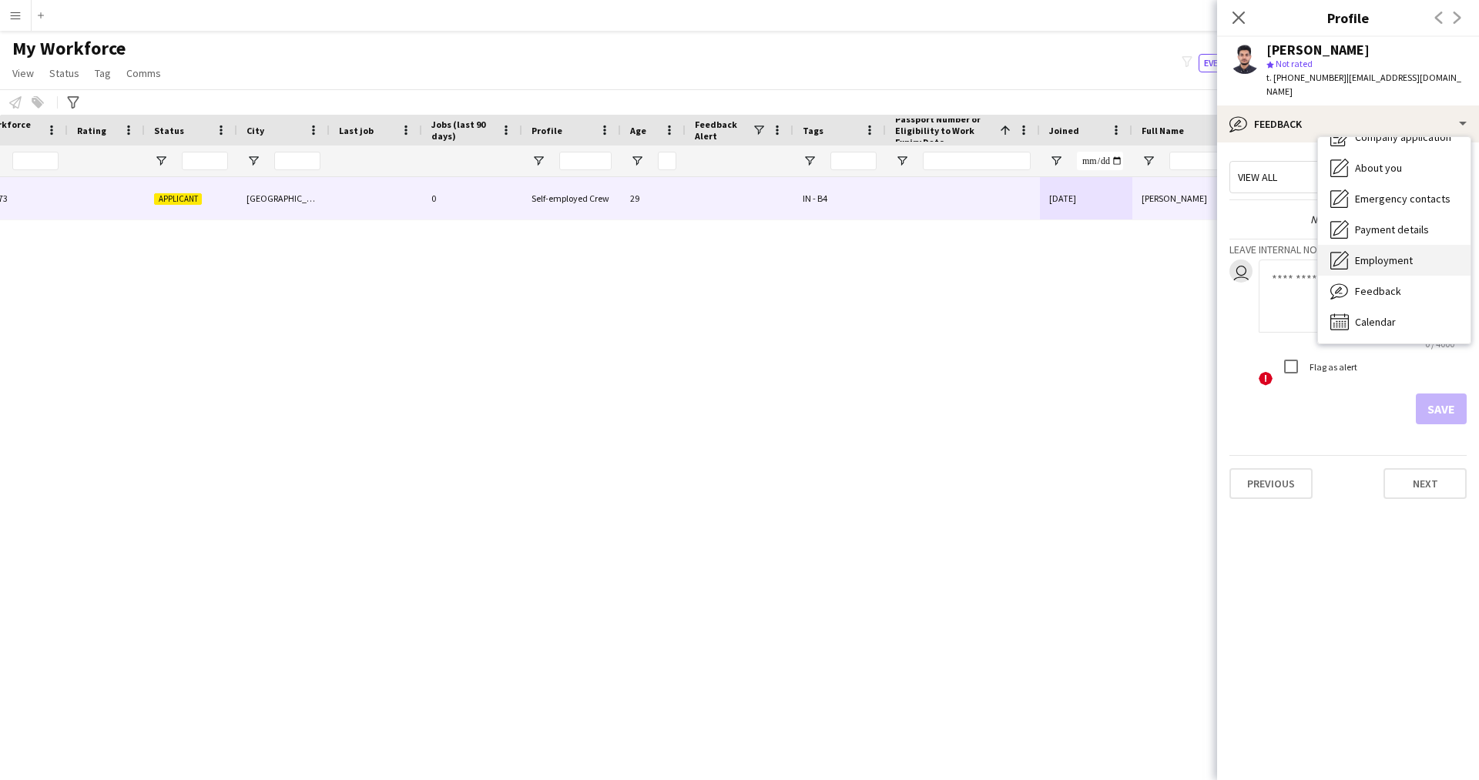
click at [1411, 253] on span "Employment" at bounding box center [1384, 260] width 58 height 14
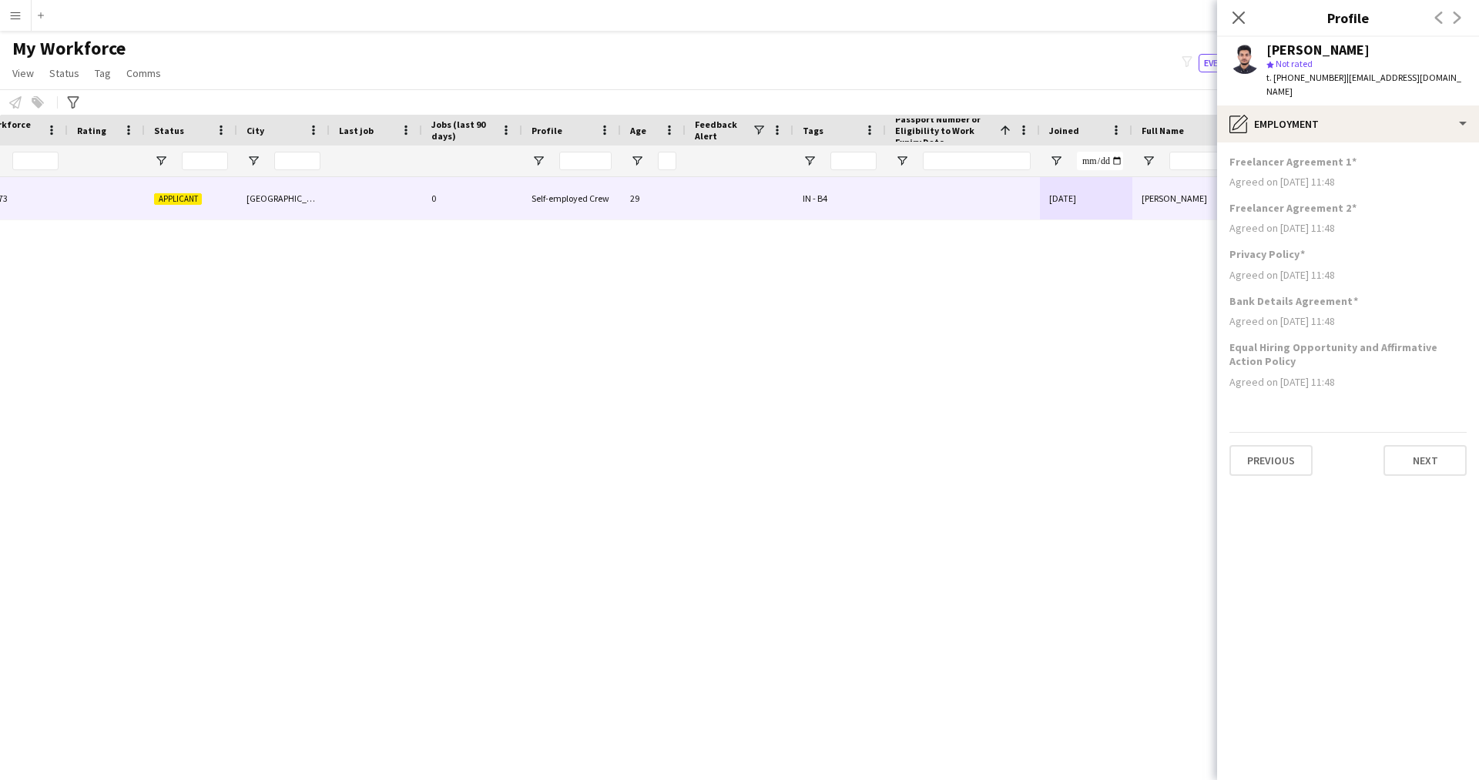
scroll to position [0, 0]
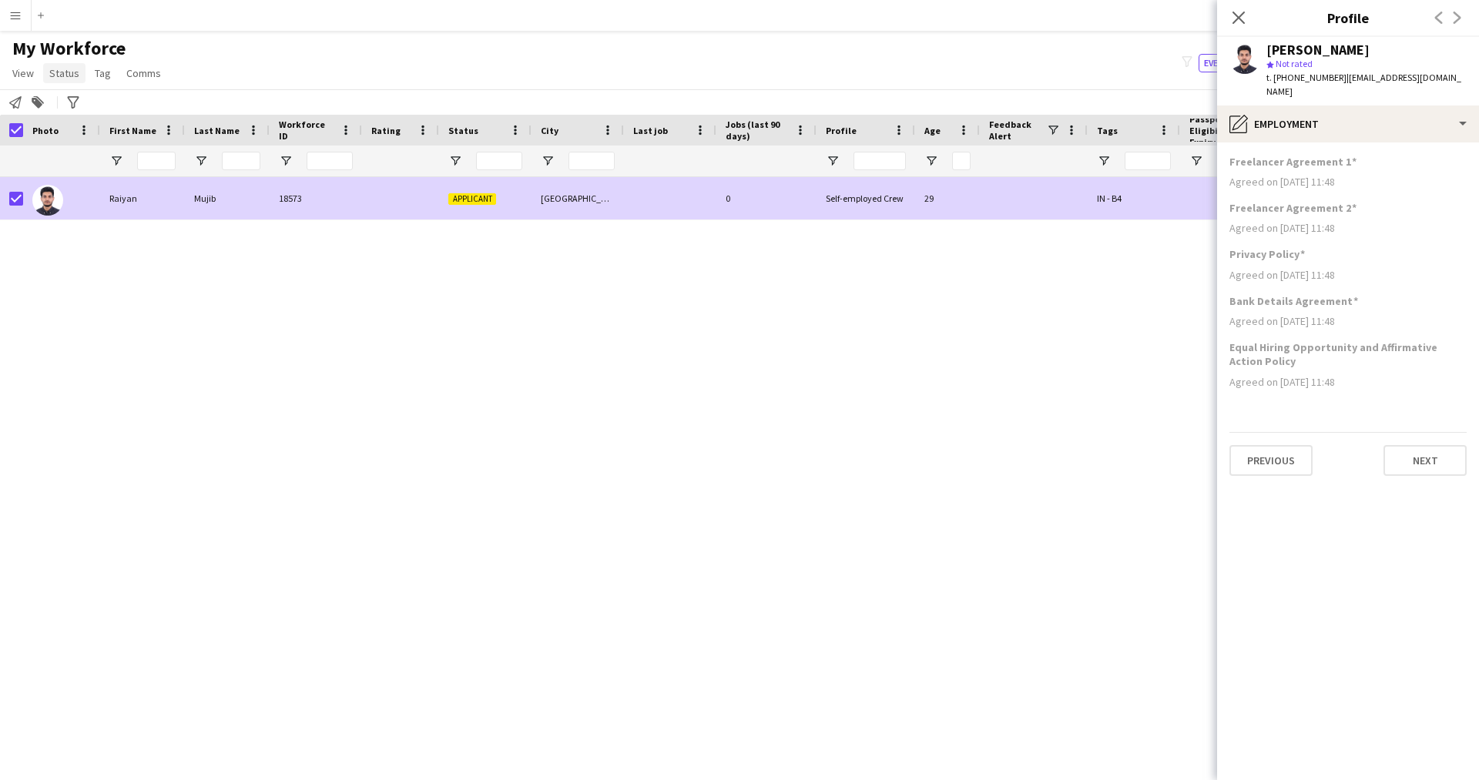
click at [46, 78] on link "Status" at bounding box center [64, 73] width 42 height 20
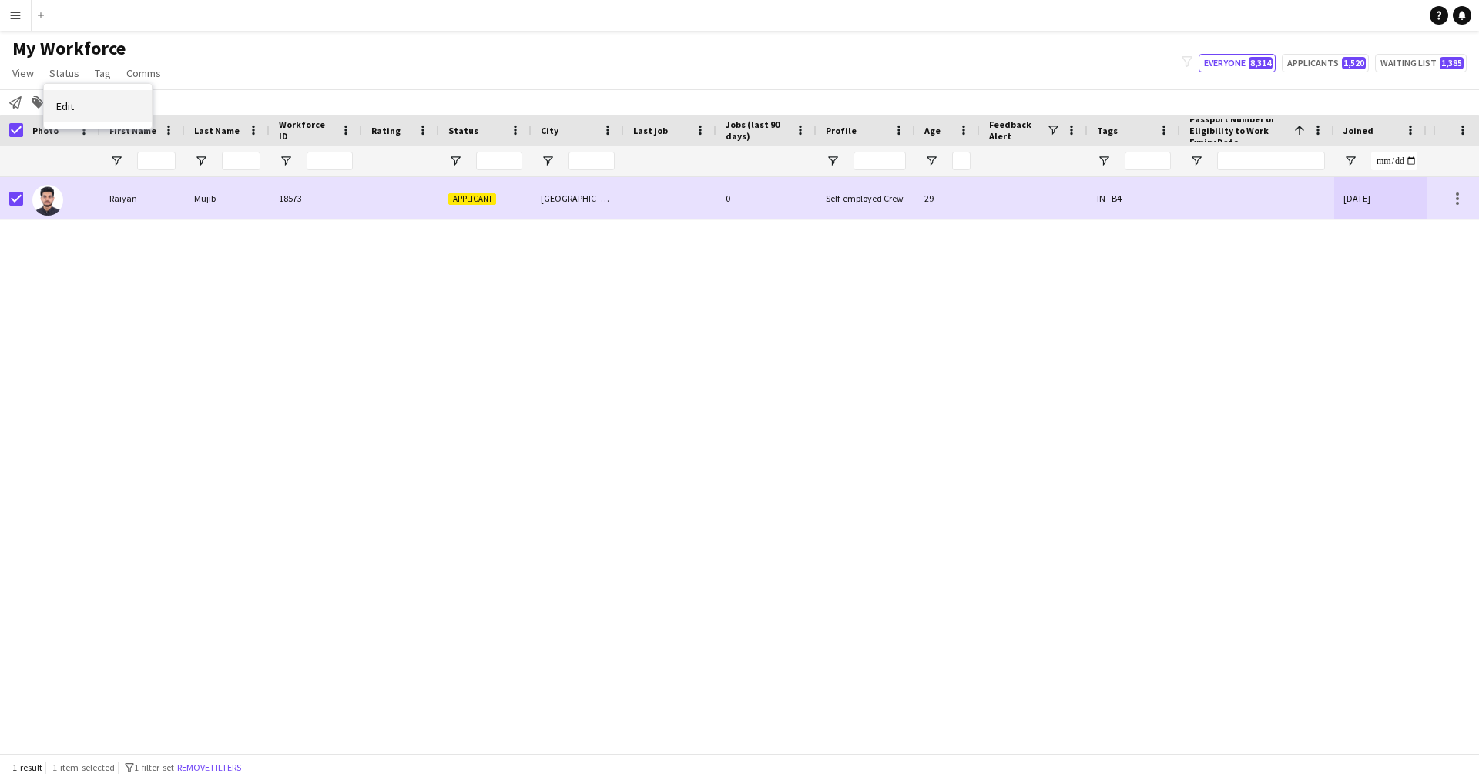
click at [122, 107] on link "Edit" at bounding box center [98, 106] width 108 height 32
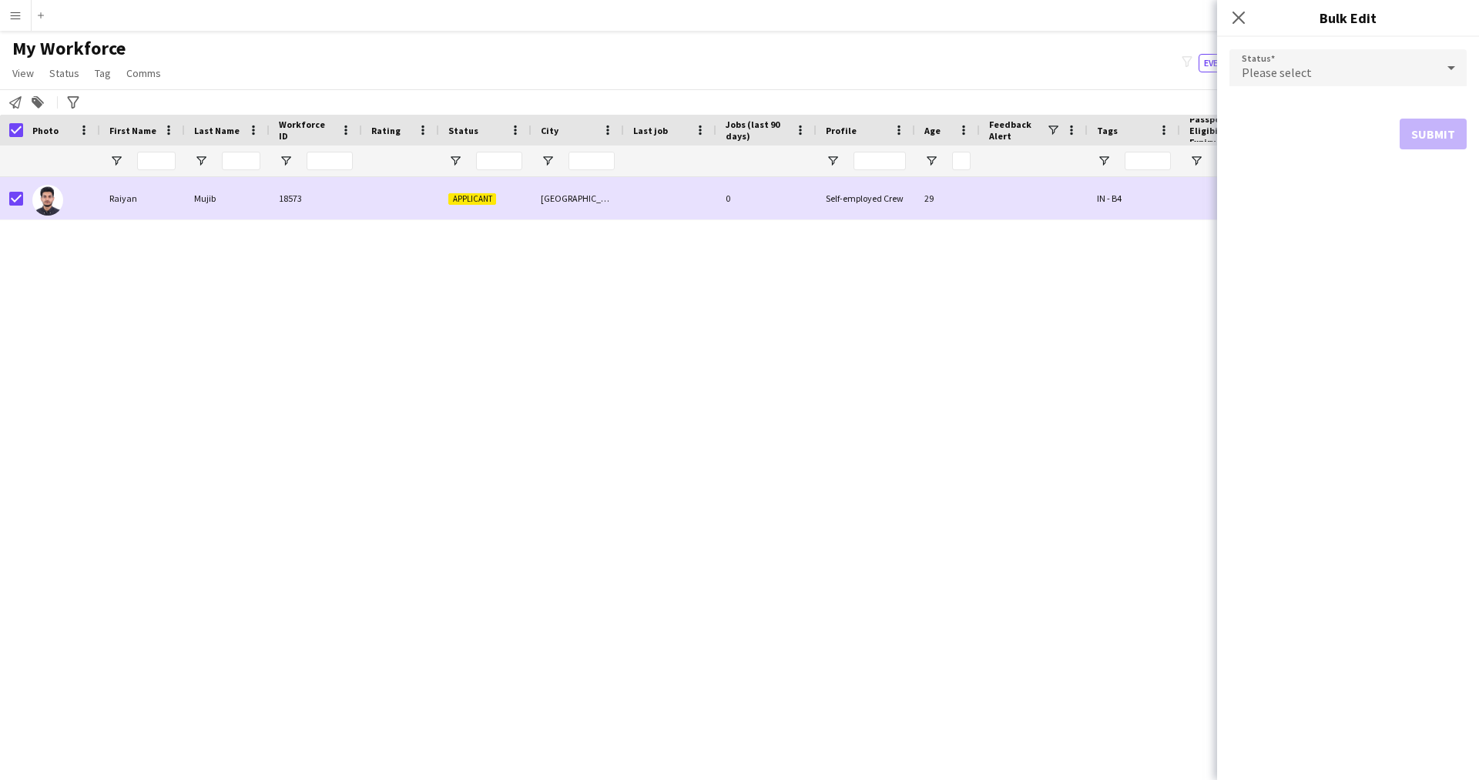
click at [1267, 65] on span "Please select" at bounding box center [1277, 72] width 70 height 15
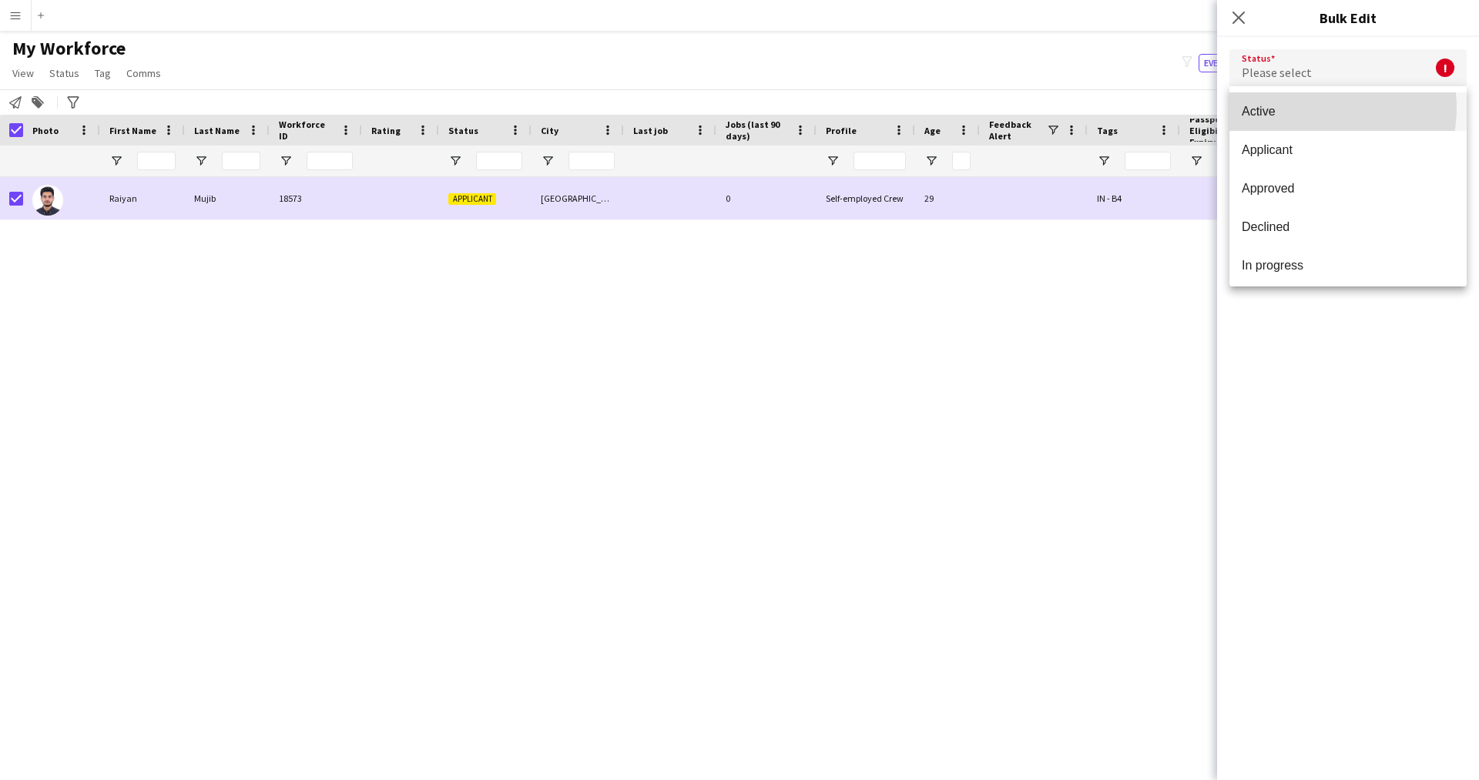
click at [1307, 108] on span "Active" at bounding box center [1348, 111] width 213 height 15
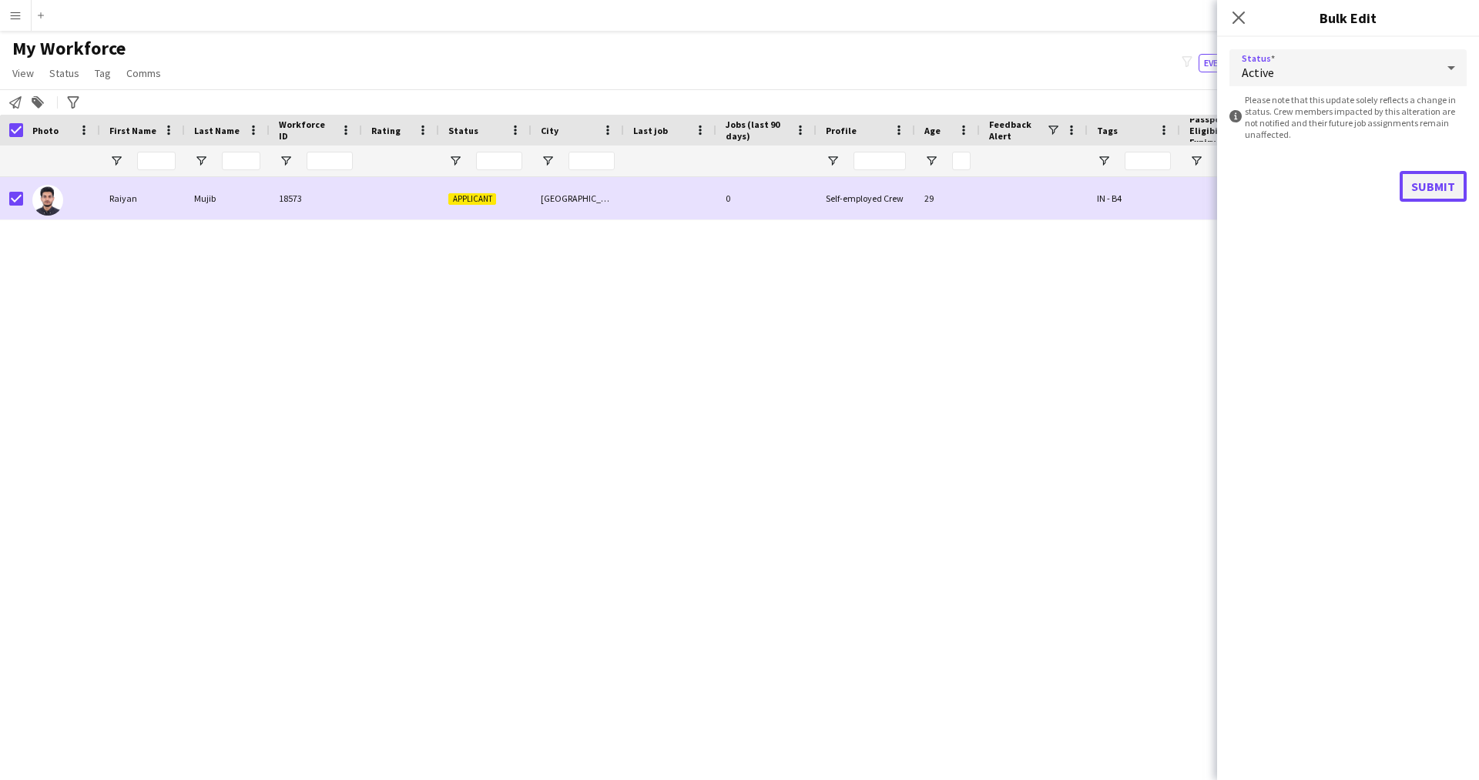
click at [1416, 183] on button "Submit" at bounding box center [1433, 186] width 67 height 31
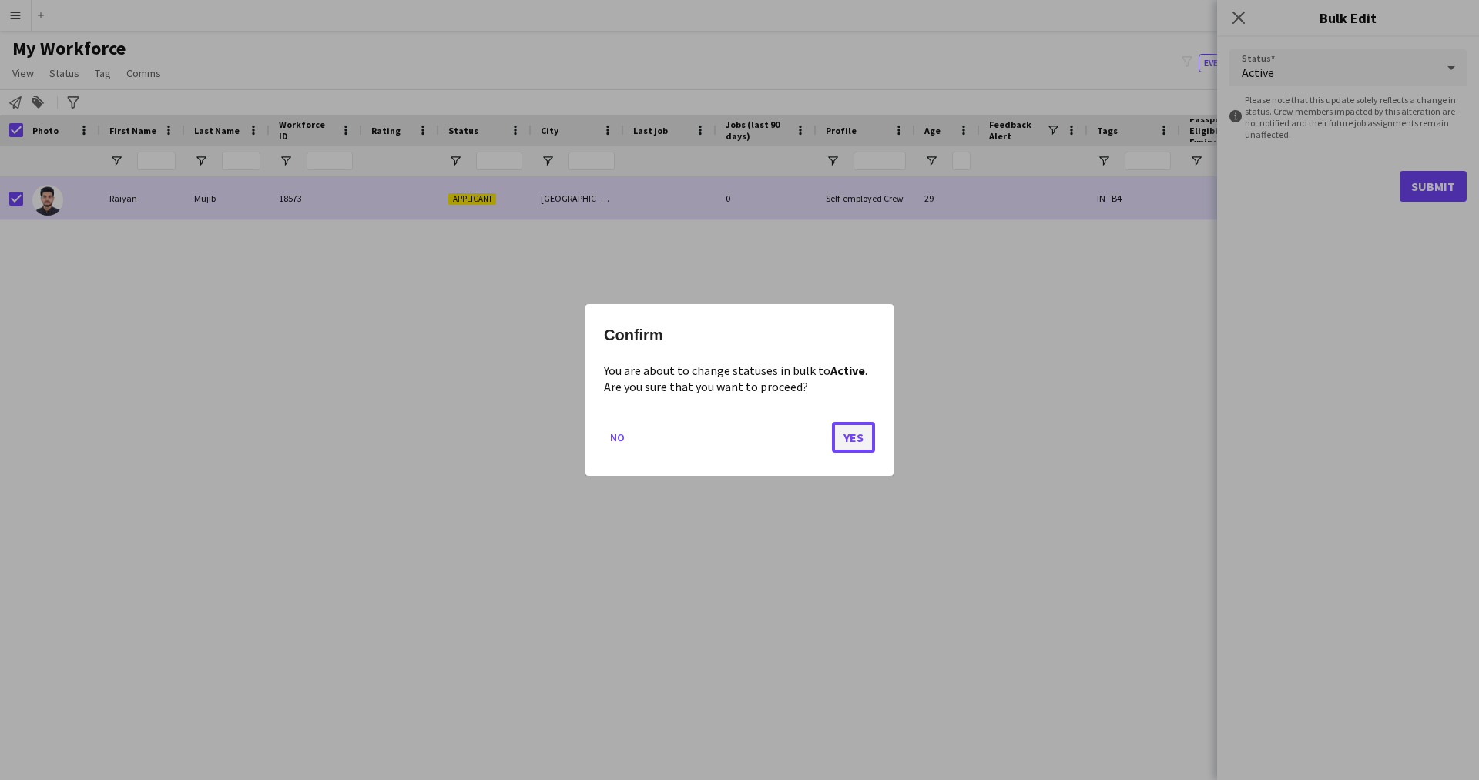
click at [860, 435] on button "Yes" at bounding box center [853, 437] width 43 height 31
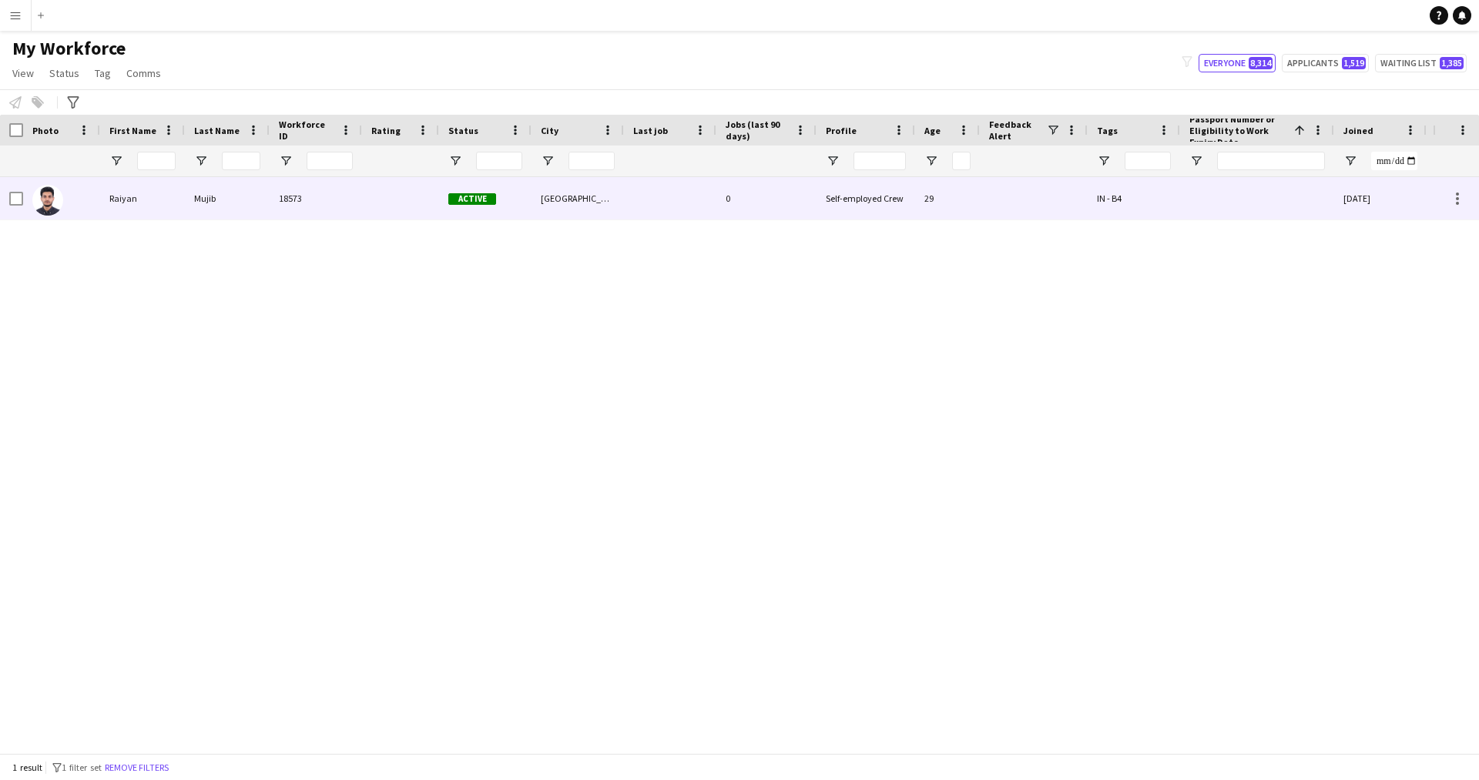
click at [532, 199] on div "[GEOGRAPHIC_DATA]" at bounding box center [578, 198] width 92 height 42
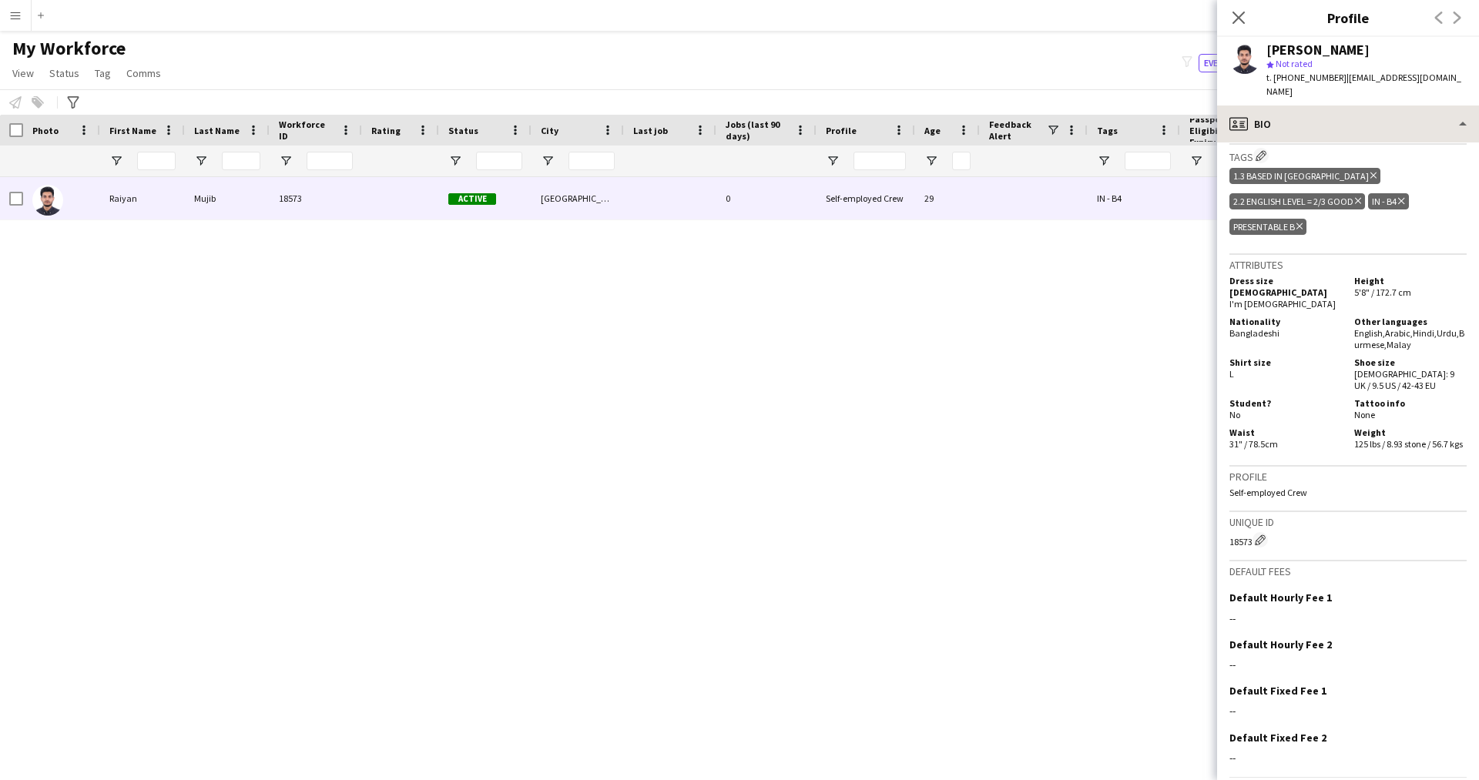
scroll to position [797, 0]
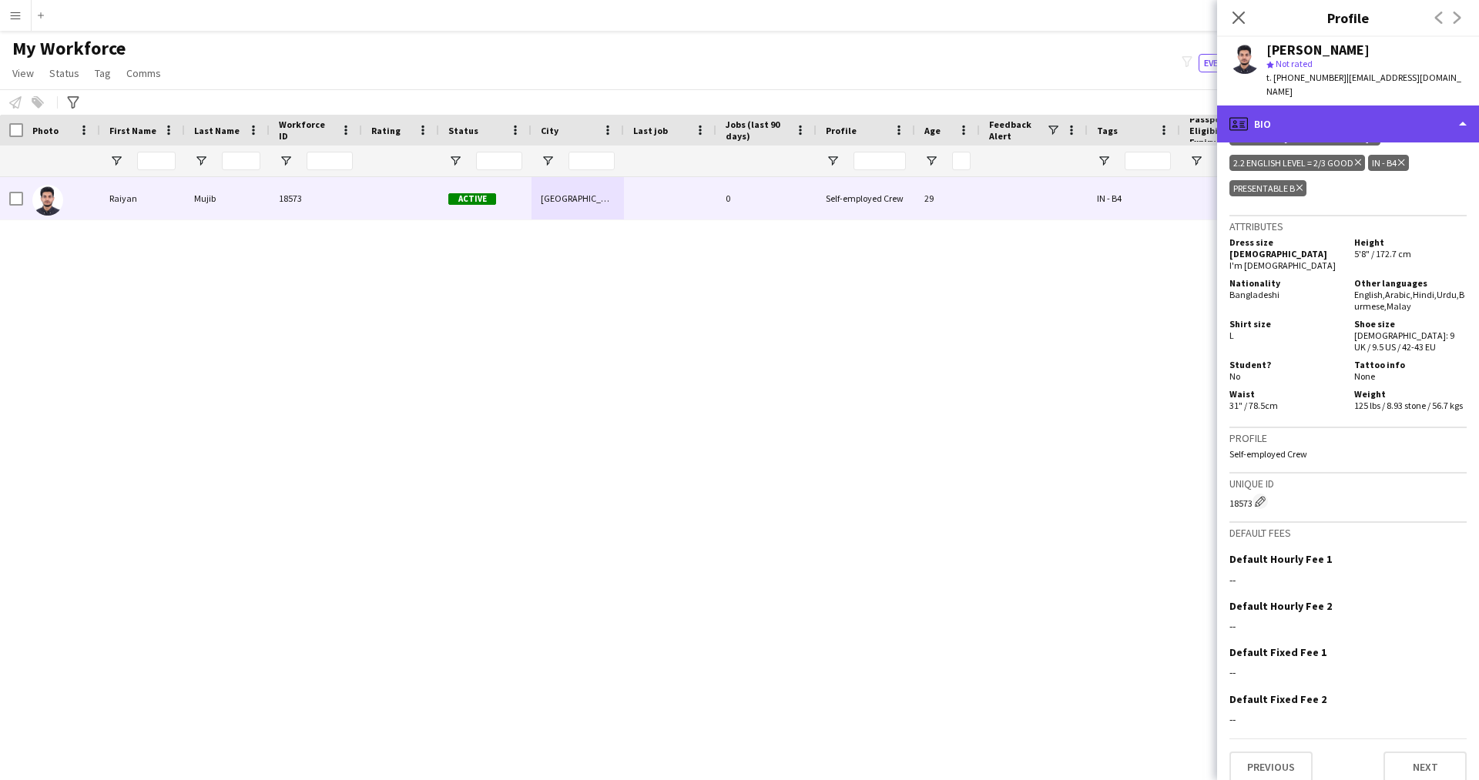
click at [1328, 117] on div "profile Bio" at bounding box center [1348, 124] width 262 height 37
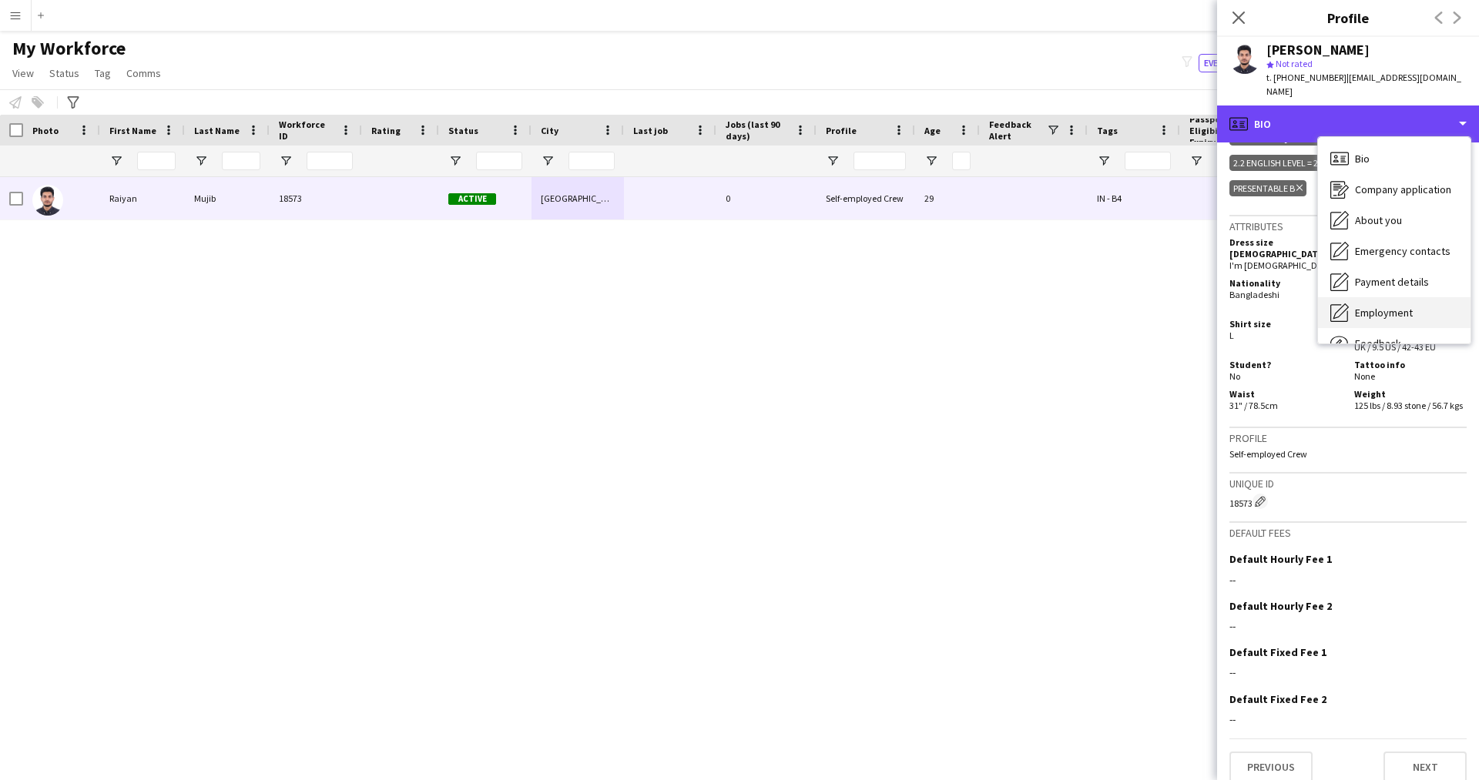
scroll to position [52, 0]
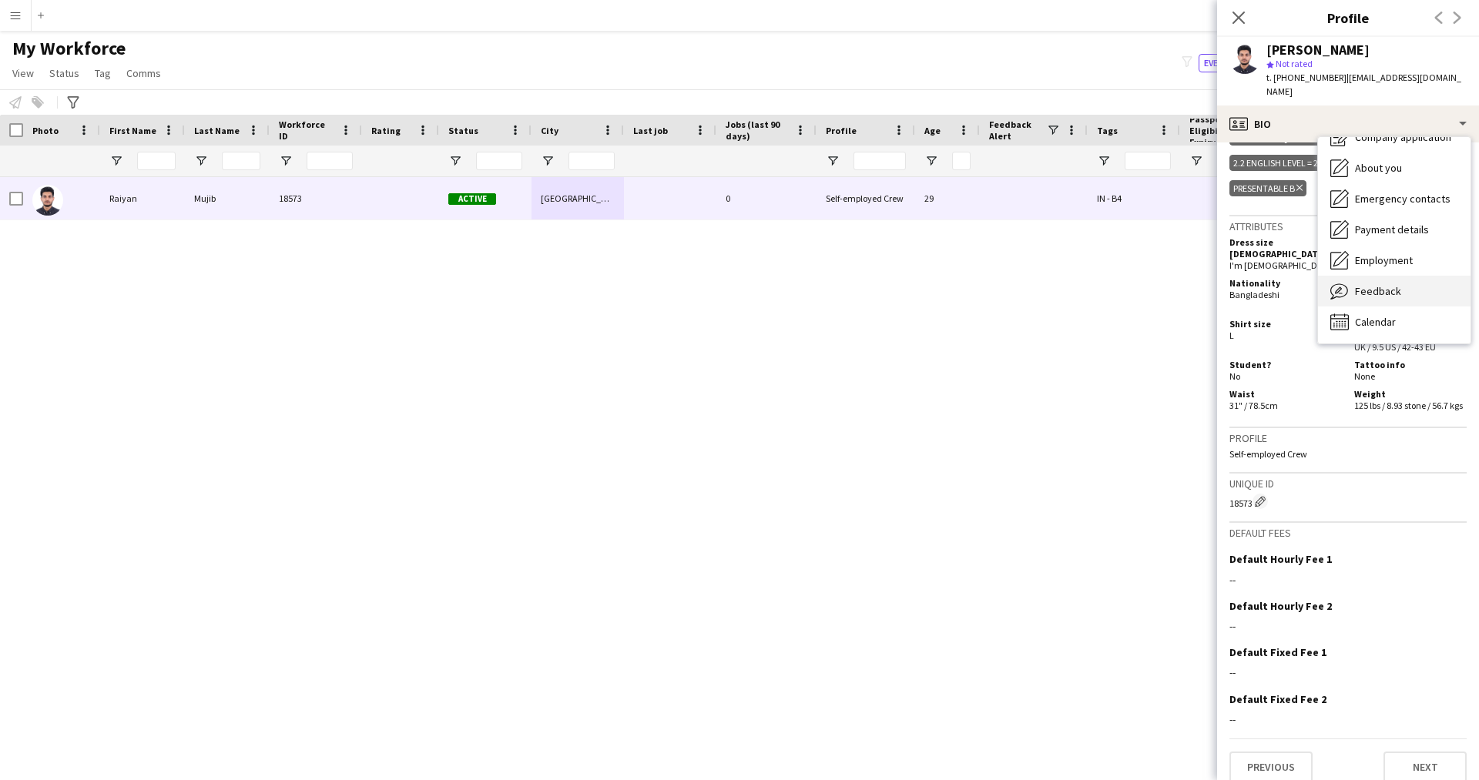
click at [1404, 285] on div "Feedback Feedback" at bounding box center [1394, 291] width 153 height 31
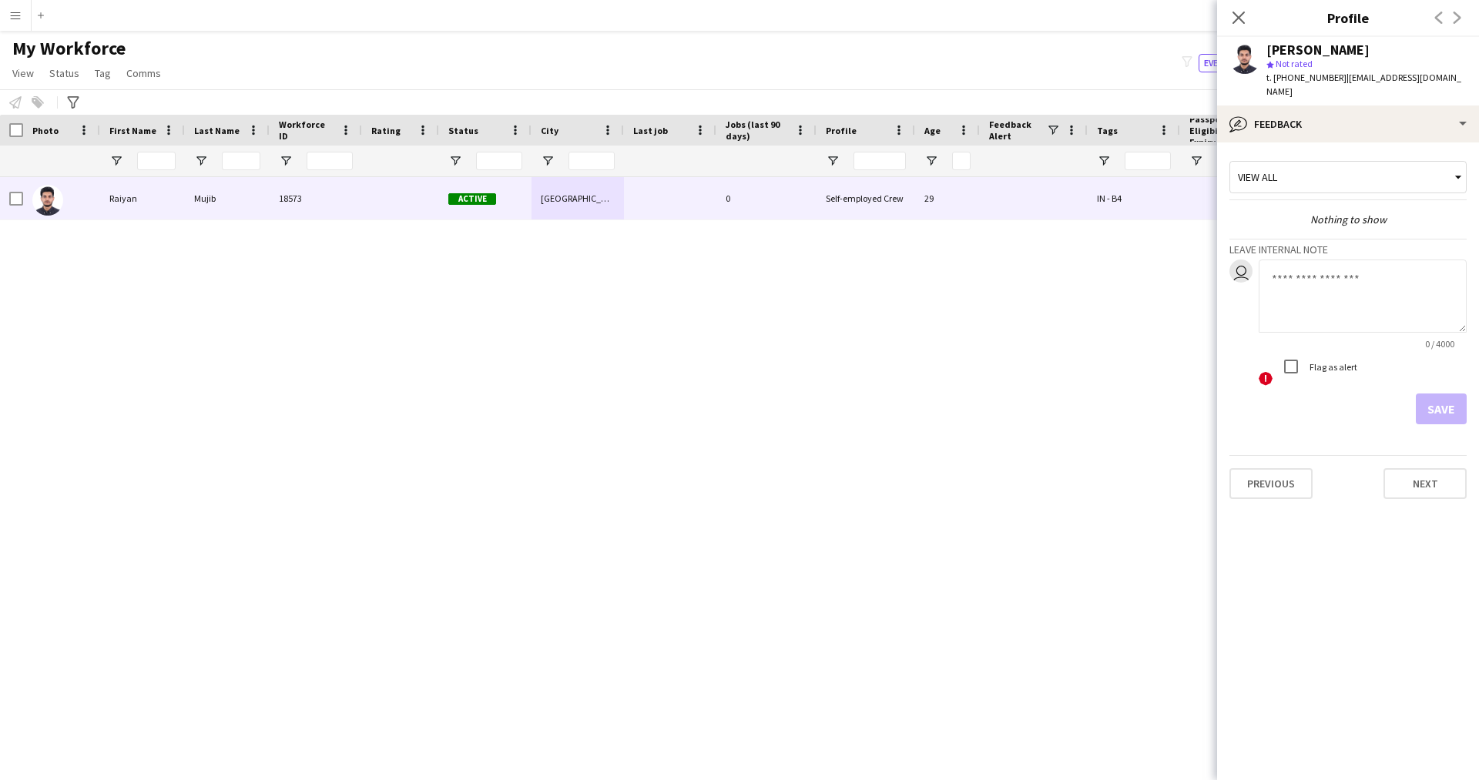
click at [1293, 280] on textarea at bounding box center [1363, 296] width 208 height 73
paste textarea "**********"
type textarea "**********"
click at [1429, 399] on button "Save" at bounding box center [1441, 409] width 51 height 31
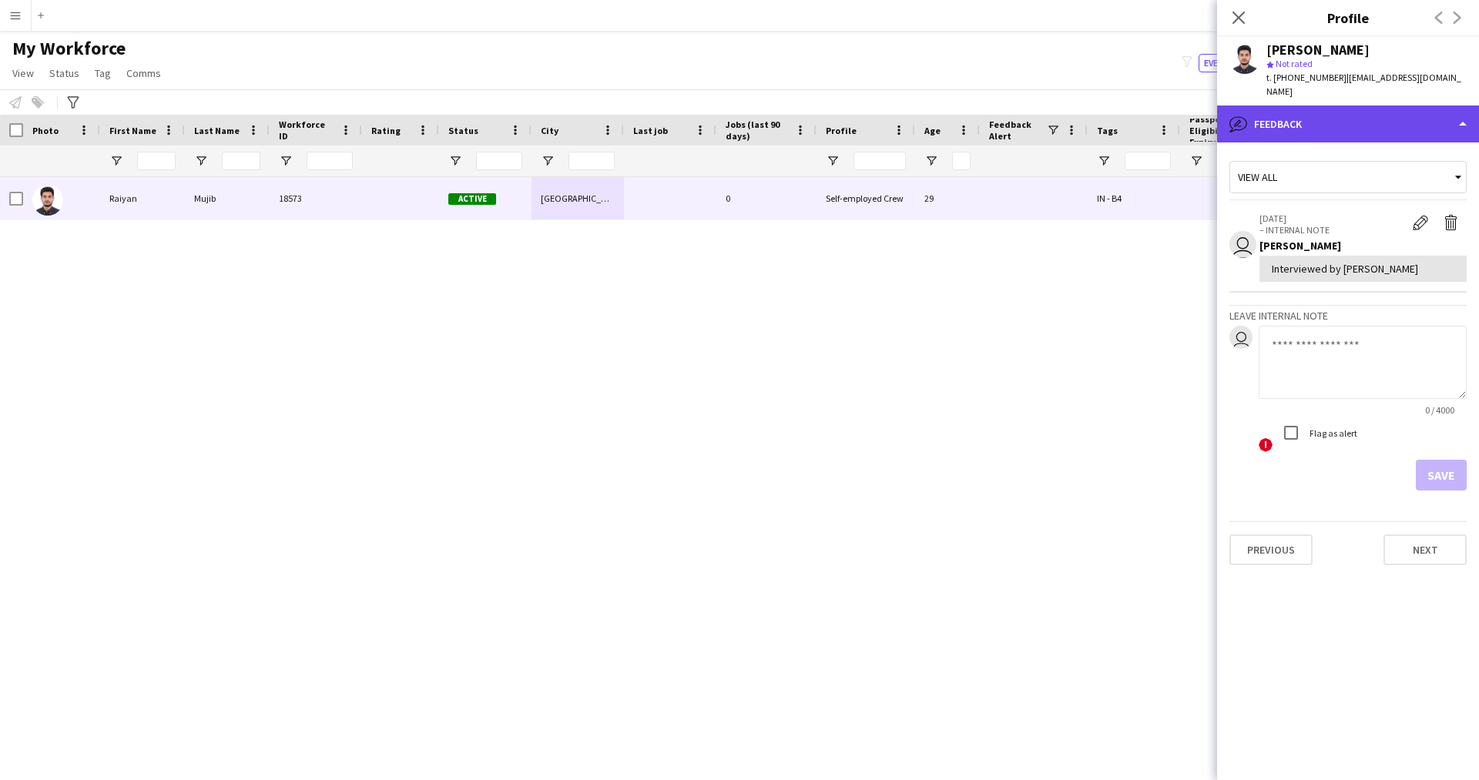
click at [1334, 106] on div "bubble-pencil Feedback" at bounding box center [1348, 124] width 262 height 37
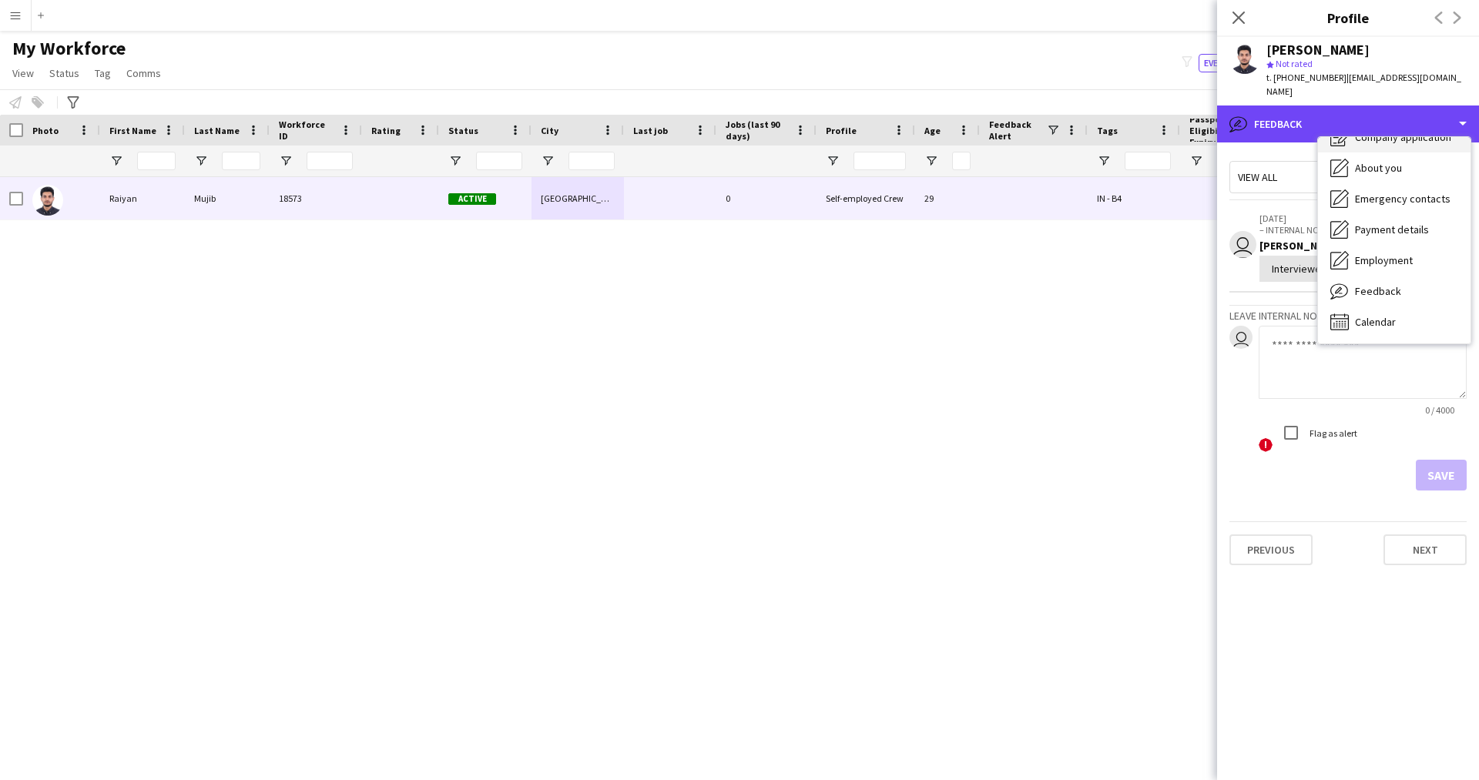
scroll to position [0, 0]
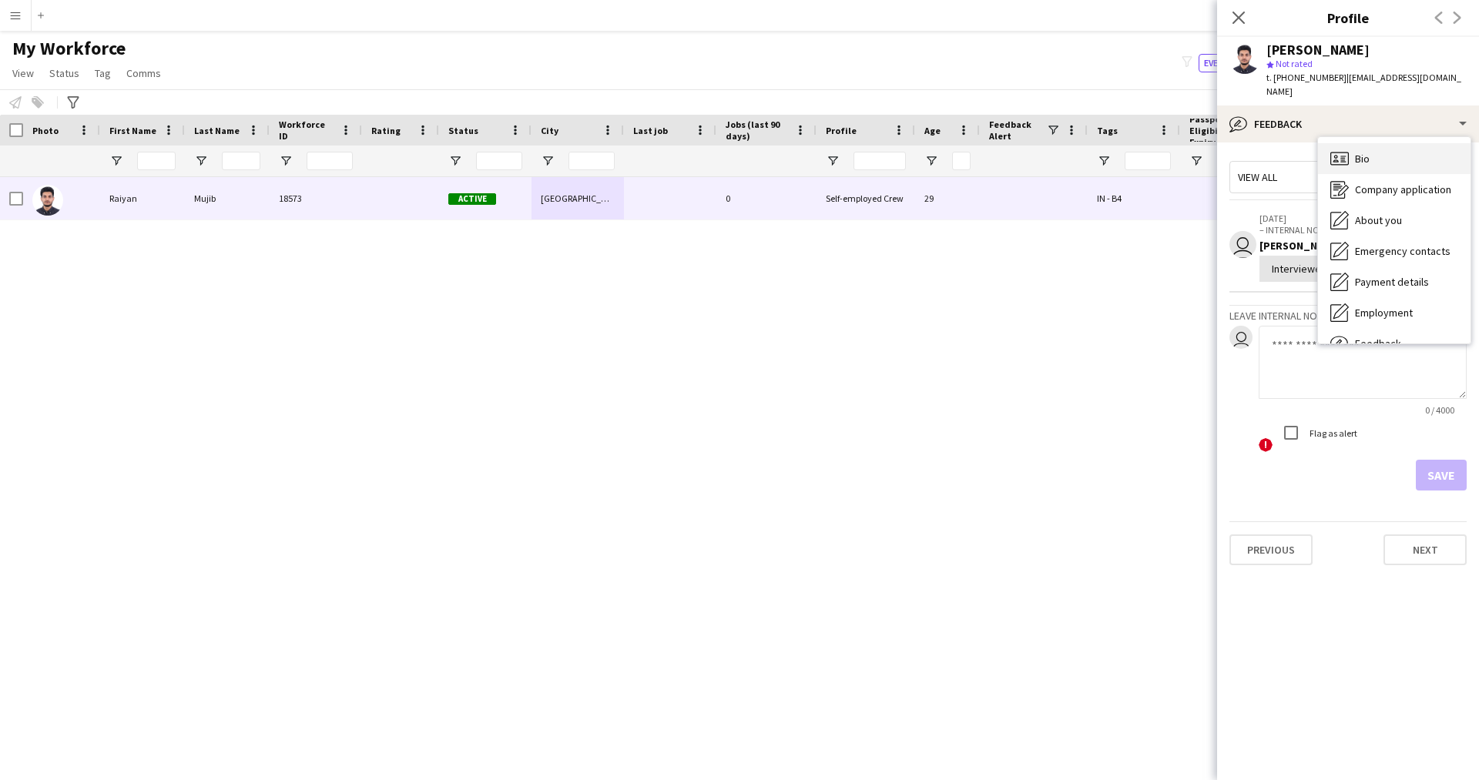
drag, startPoint x: 1360, startPoint y: 133, endPoint x: 1374, endPoint y: 133, distance: 14.6
click at [1374, 143] on div "Bio Bio" at bounding box center [1394, 158] width 153 height 31
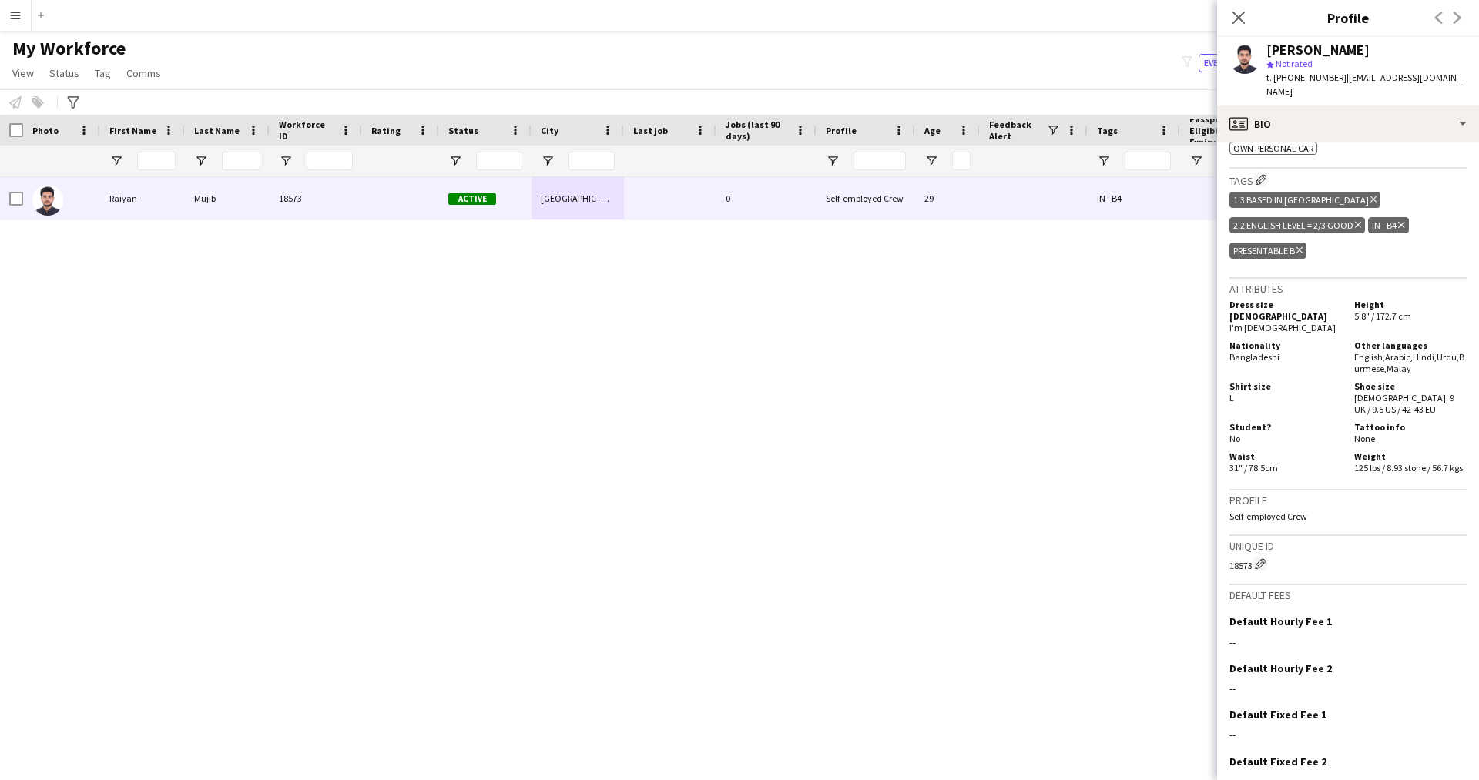
scroll to position [740, 0]
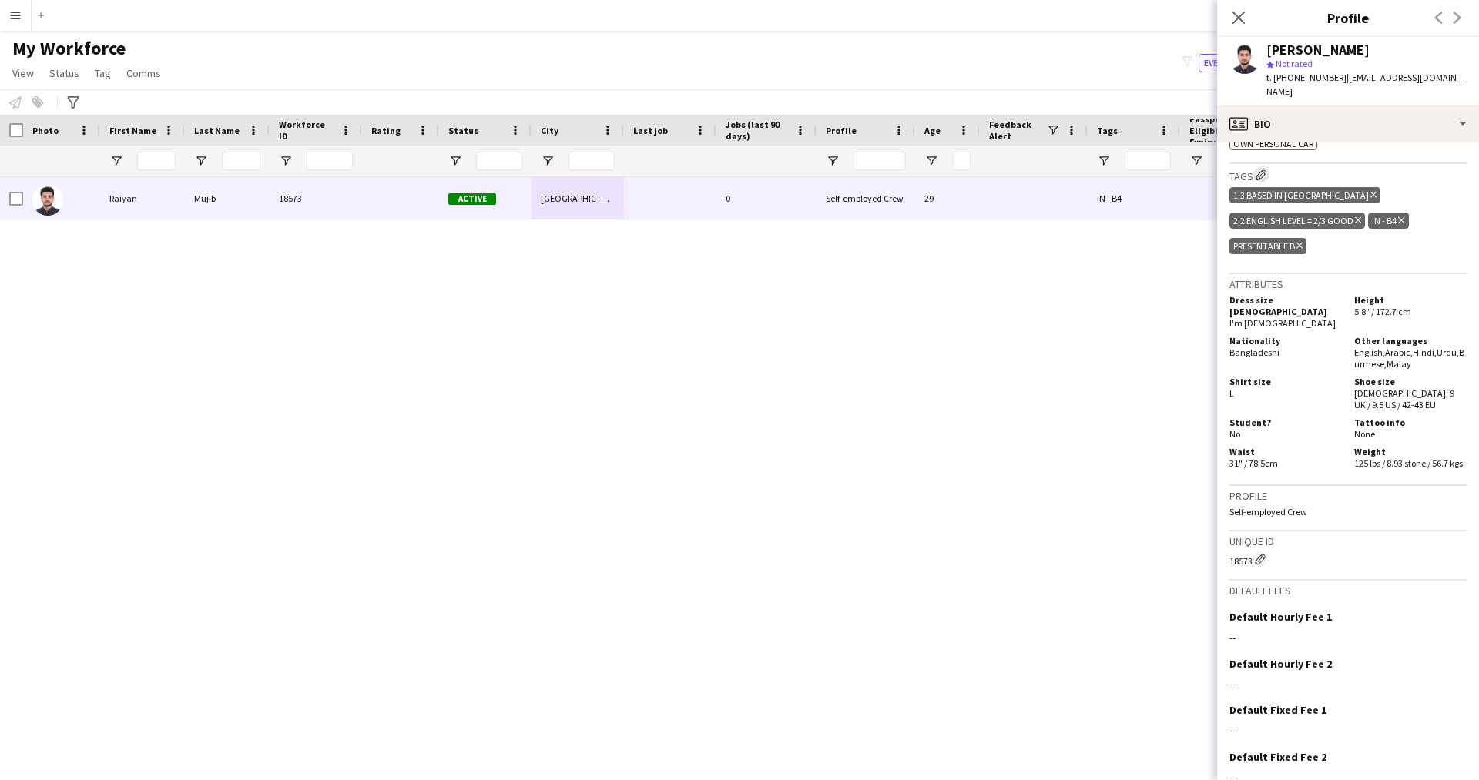
click at [1263, 169] on app-icon "Edit crew company tags" at bounding box center [1261, 174] width 11 height 11
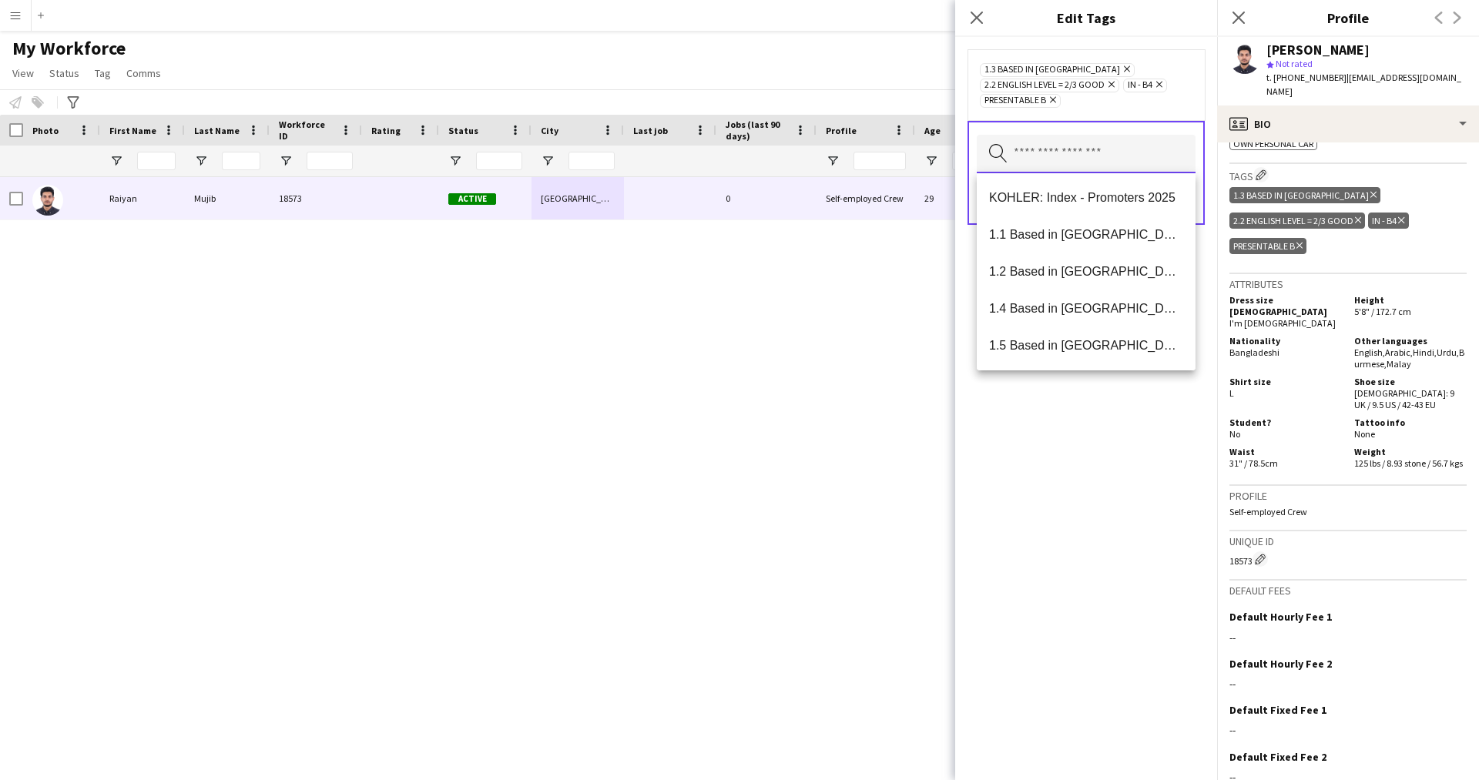
click at [1038, 164] on input "text" at bounding box center [1086, 154] width 219 height 39
click at [1062, 217] on mat-option "1.1 Based in [GEOGRAPHIC_DATA]" at bounding box center [1086, 234] width 219 height 37
click at [1115, 520] on div "1.1 Based in [GEOGRAPHIC_DATA] Remove 1.3 Based in [GEOGRAPHIC_DATA] Remove 2.2…" at bounding box center [1086, 408] width 262 height 743
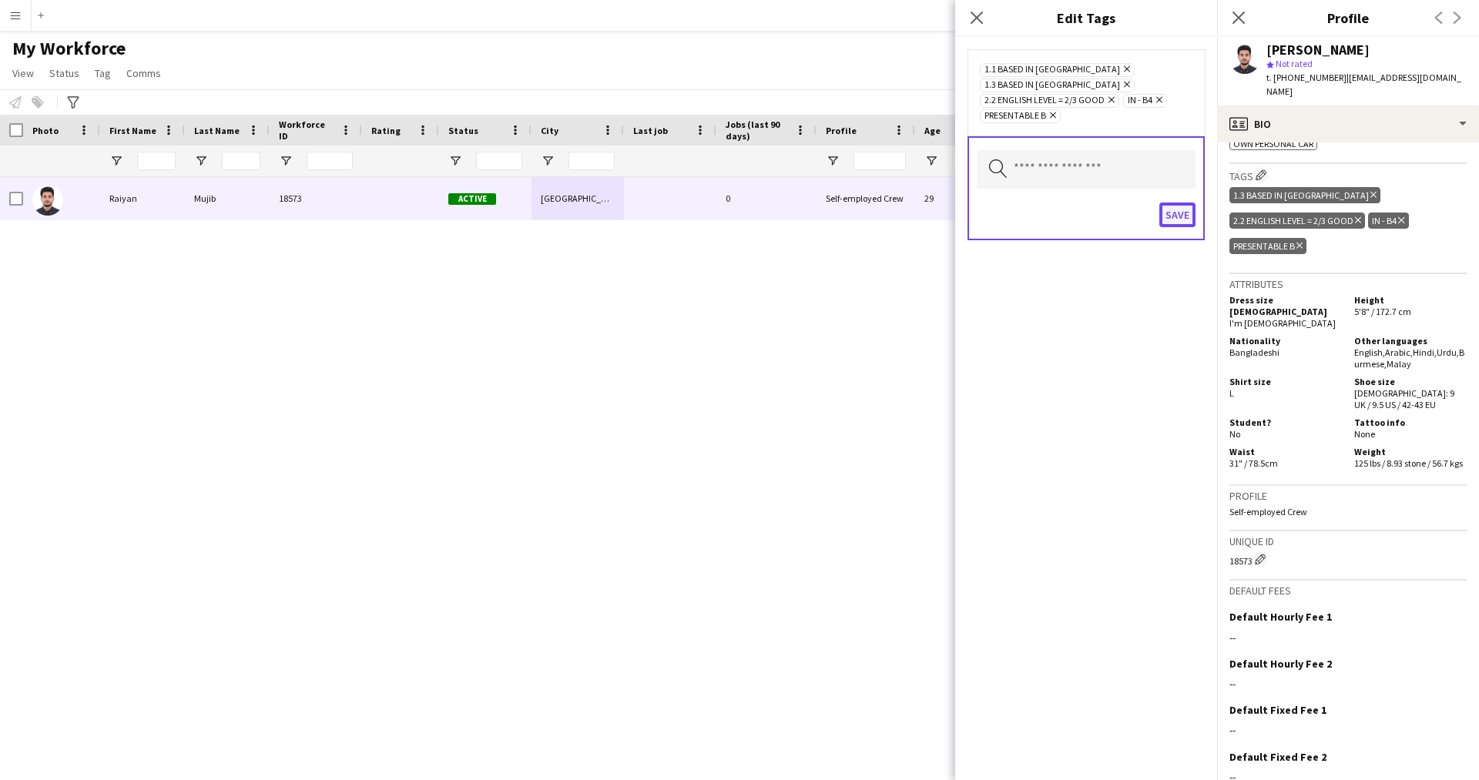
click at [1173, 206] on button "Save" at bounding box center [1177, 215] width 36 height 25
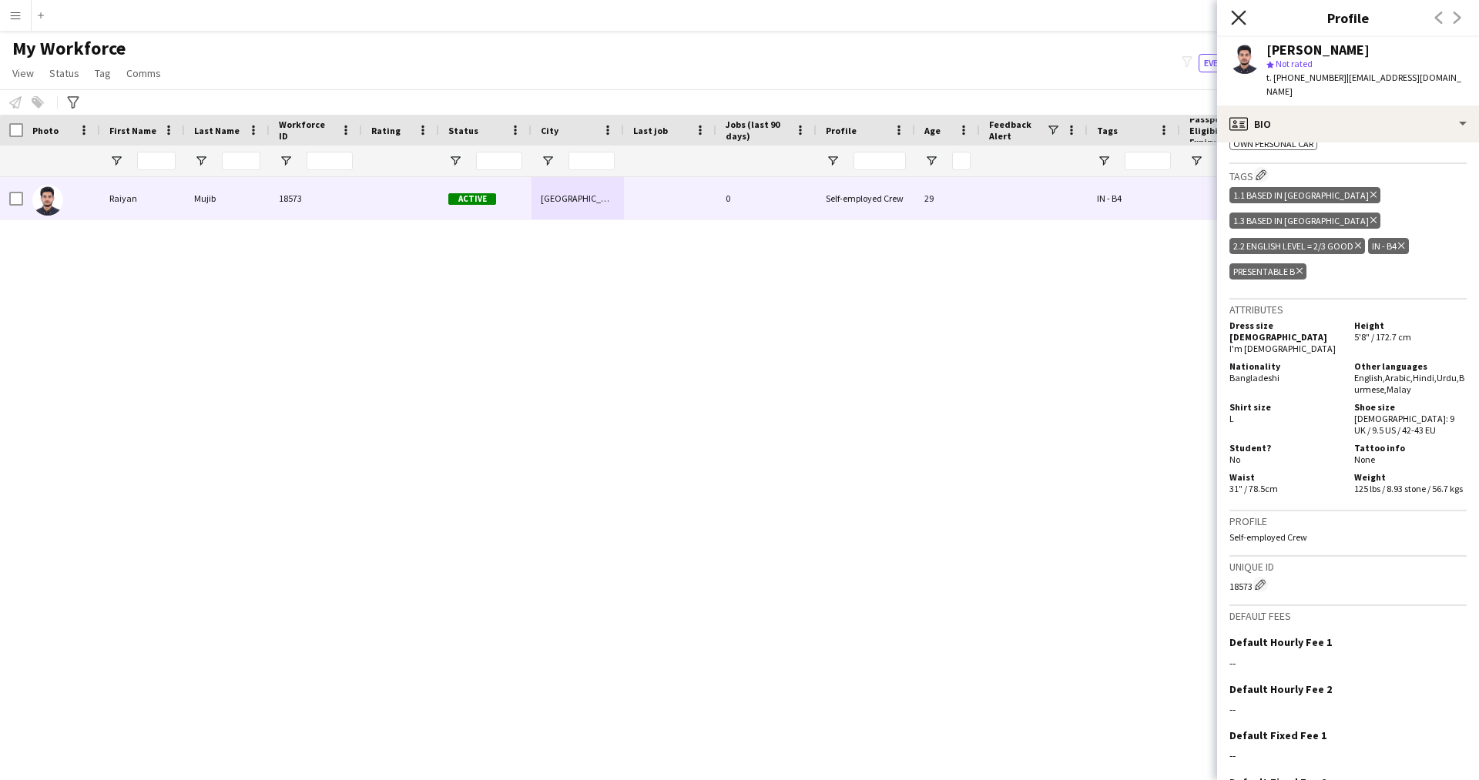
click at [1242, 18] on icon "Close pop-in" at bounding box center [1238, 17] width 15 height 15
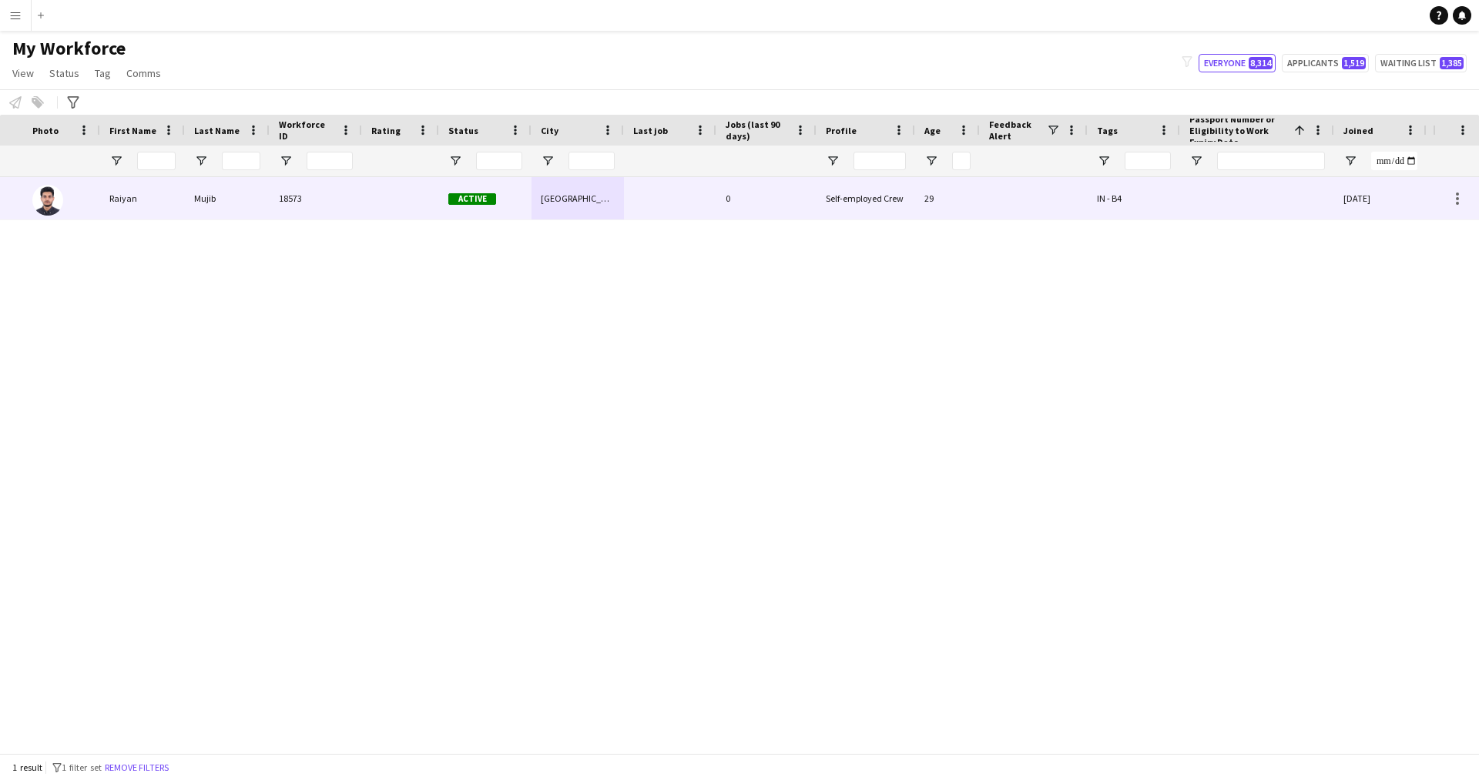
scroll to position [0, 294]
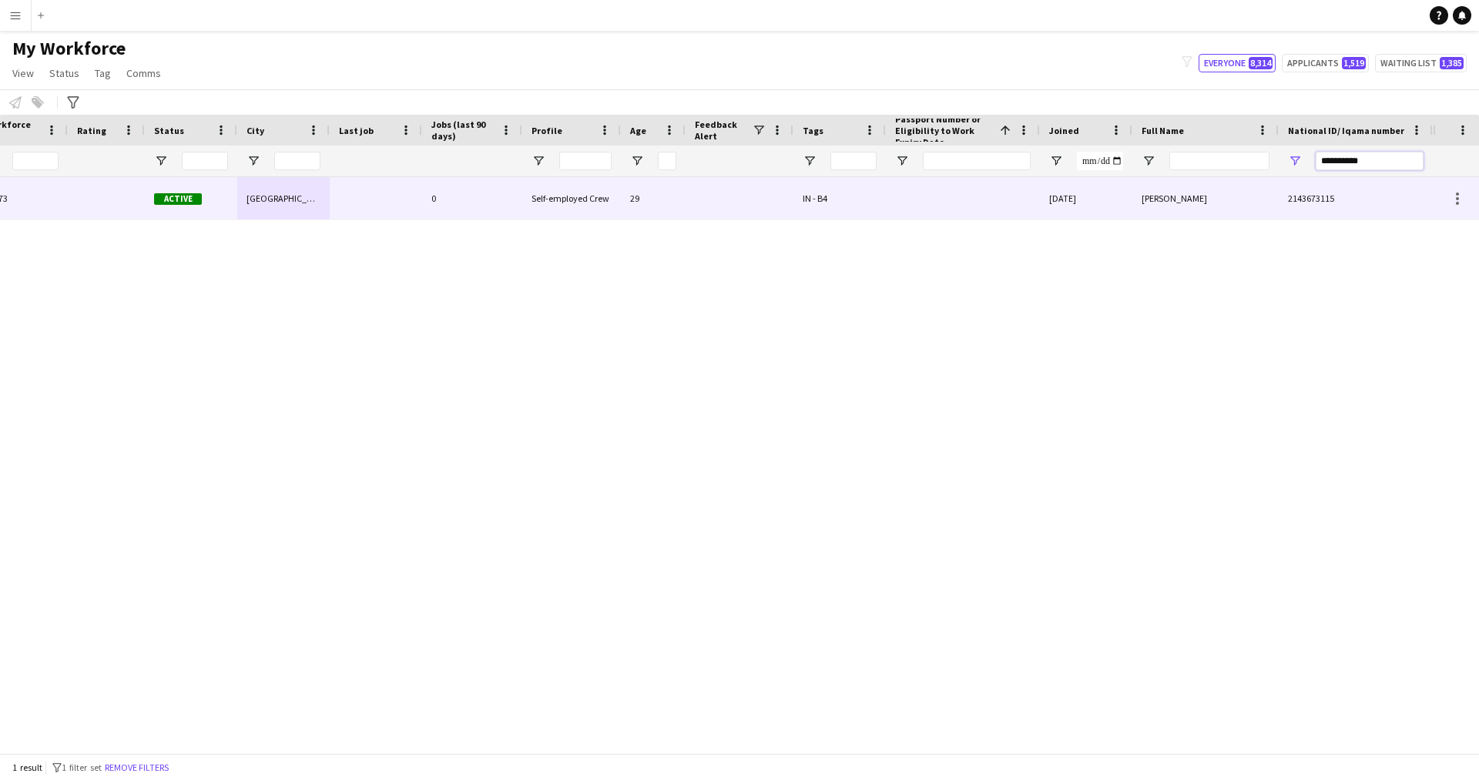
drag, startPoint x: 1392, startPoint y: 159, endPoint x: 1067, endPoint y: 202, distance: 328.0
click at [1067, 202] on div "Workforce Details Profile Data Workforce Details Profile Data Full Name First N…" at bounding box center [739, 434] width 1479 height 639
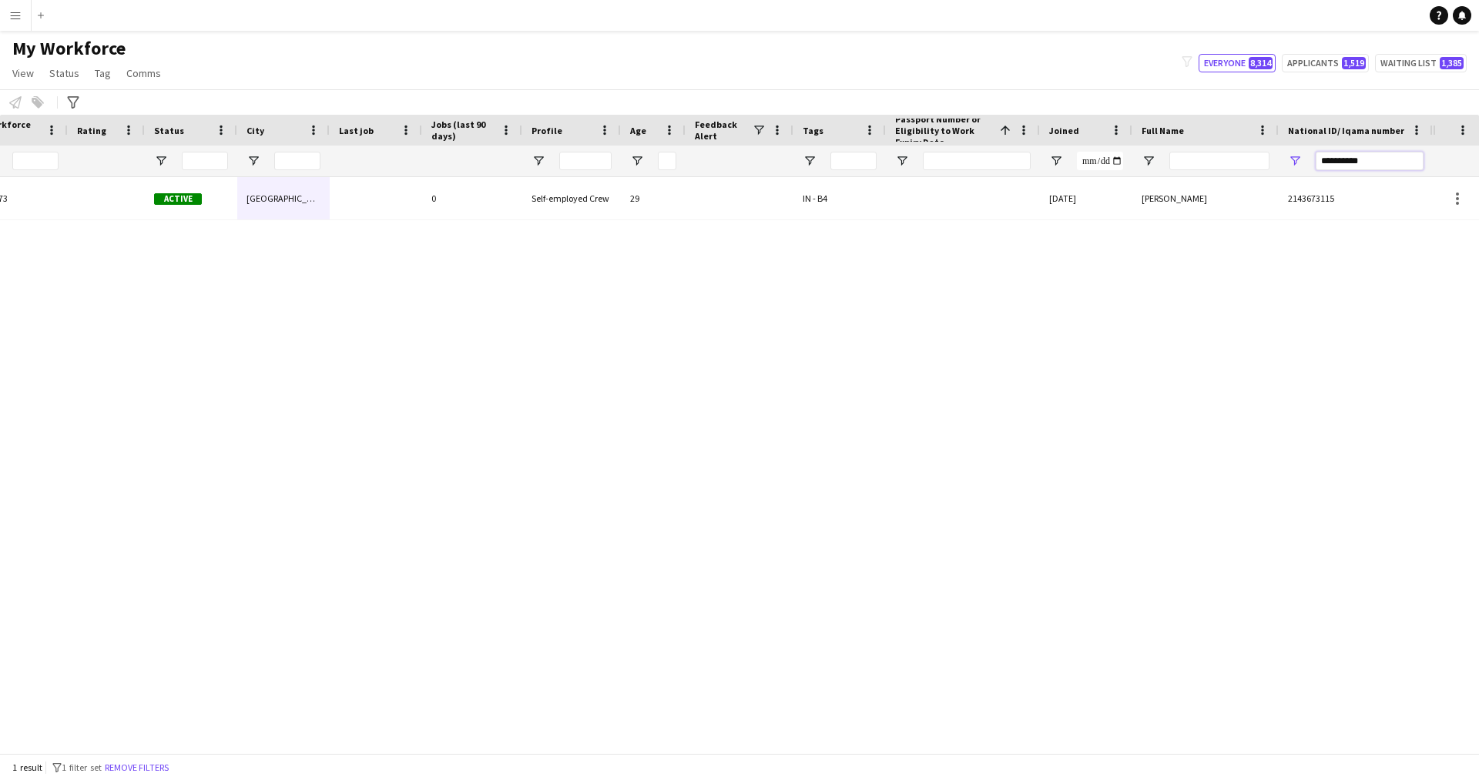
paste input "National ID/ Iqama number Filter Input"
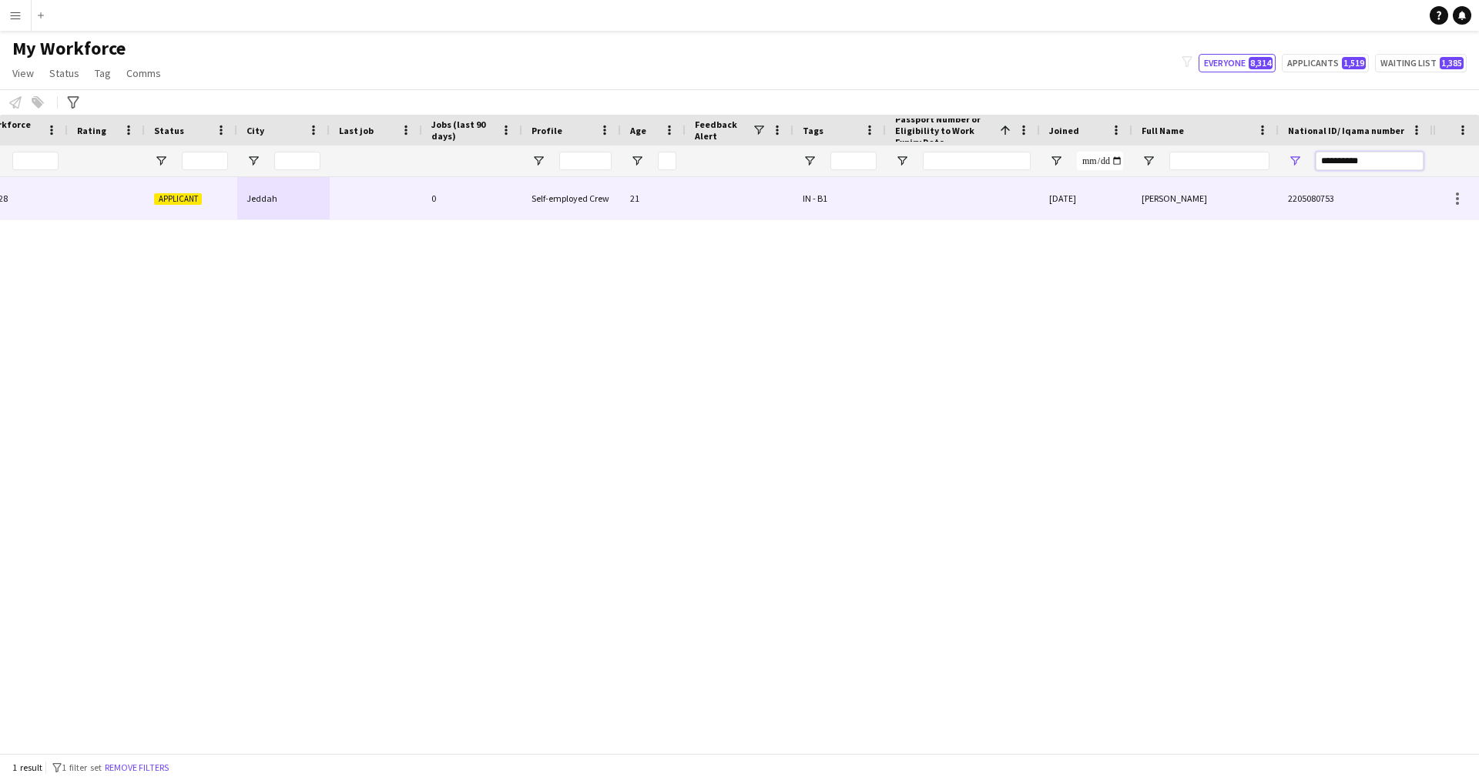
type input "**********"
click at [782, 198] on div at bounding box center [740, 198] width 108 height 42
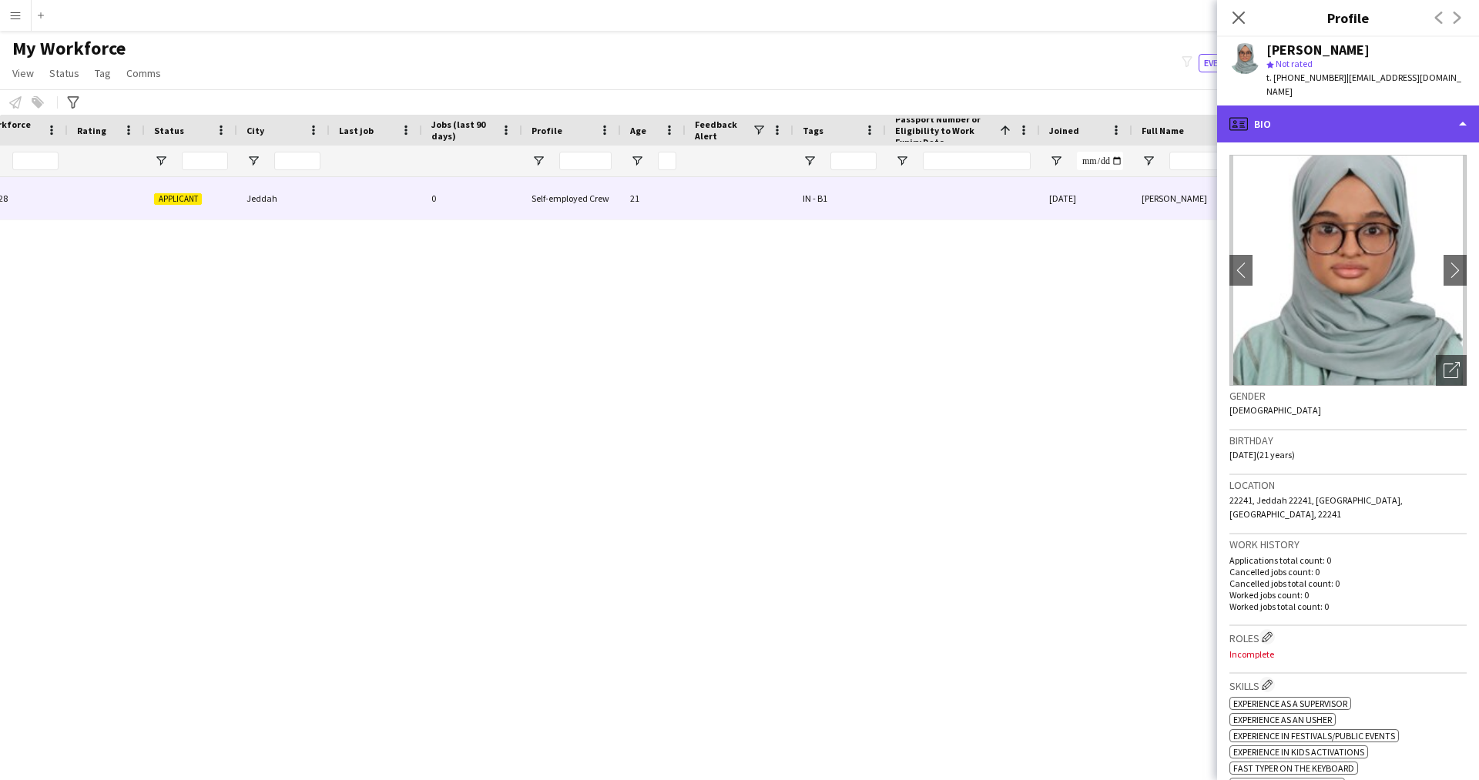
click at [1356, 108] on div "profile Bio" at bounding box center [1348, 124] width 262 height 37
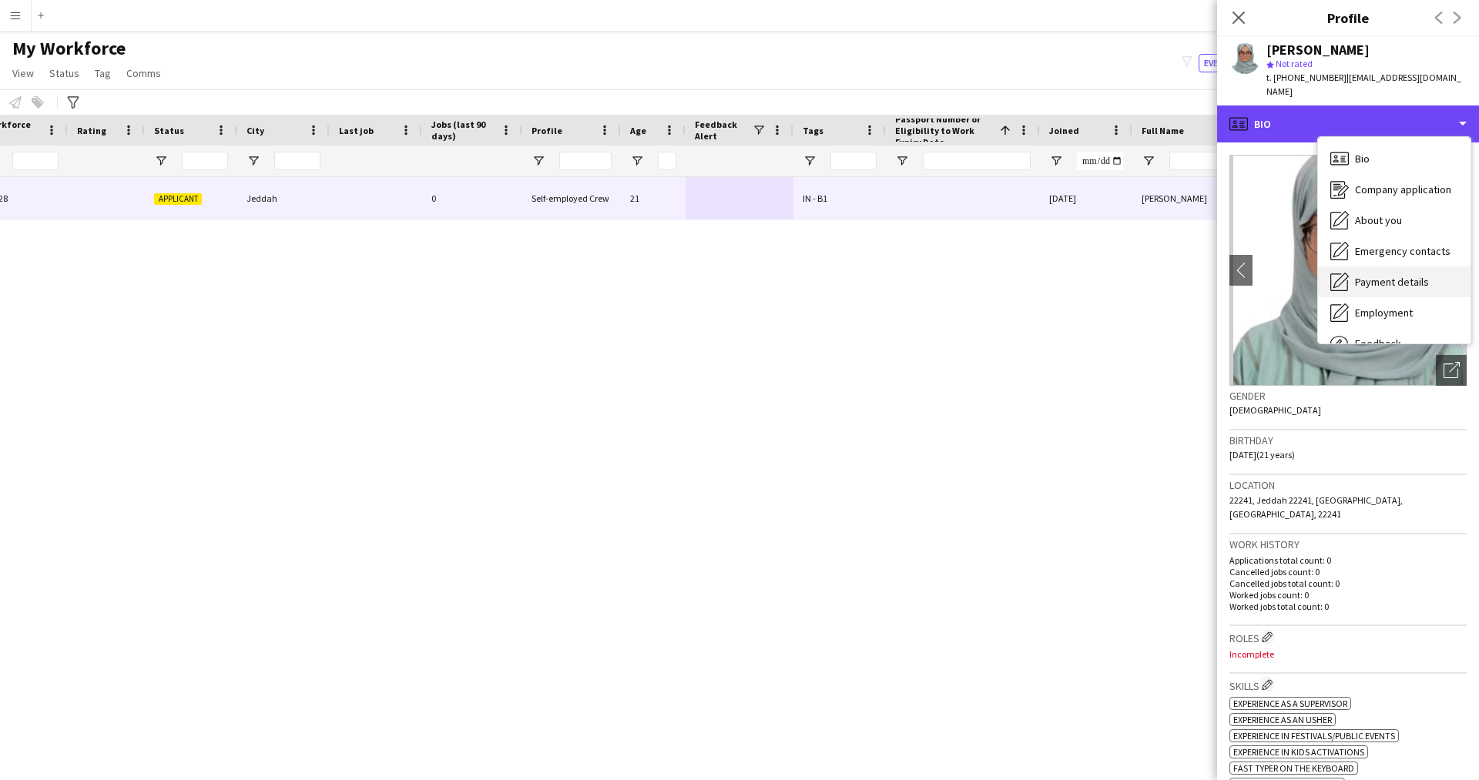
scroll to position [52, 0]
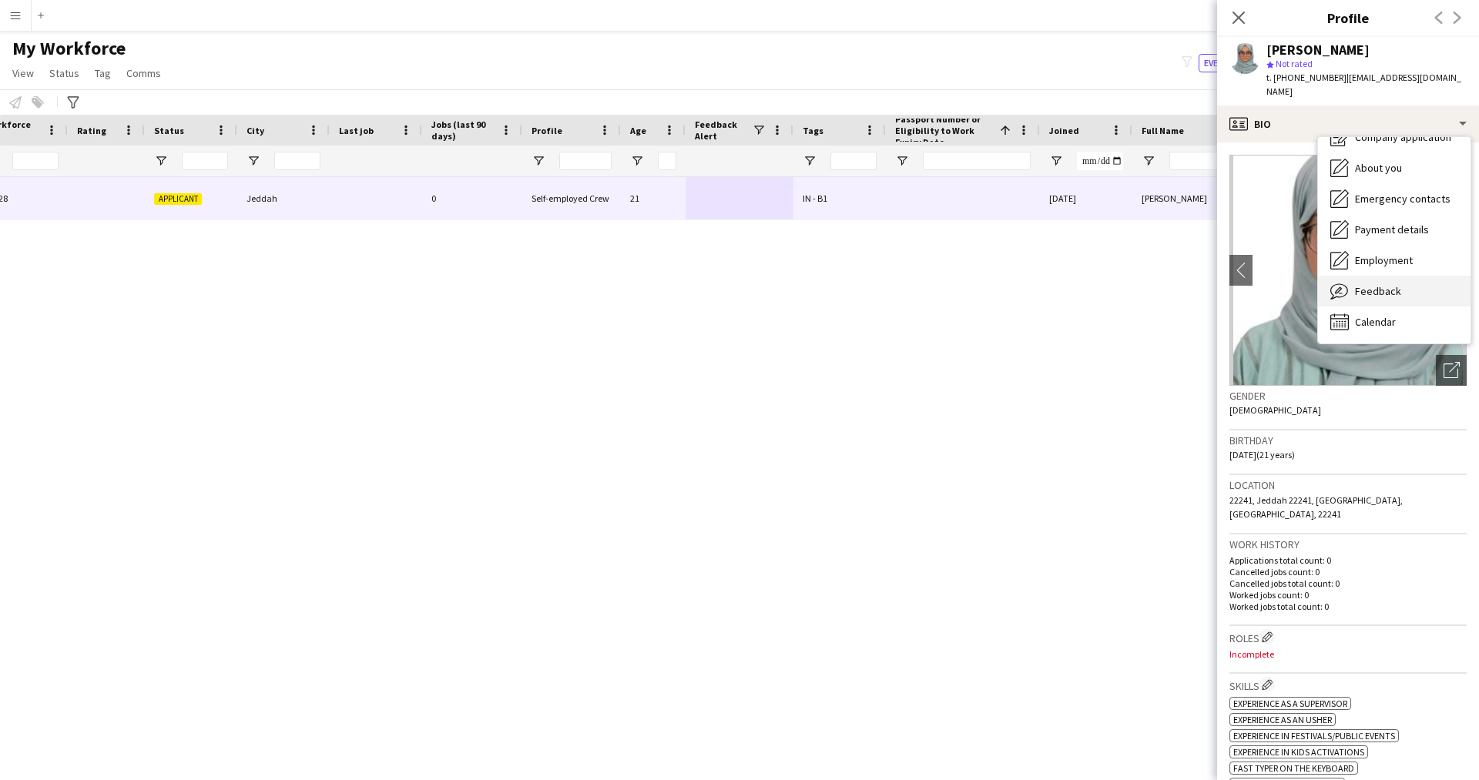
click at [1405, 276] on div "Feedback Feedback" at bounding box center [1394, 291] width 153 height 31
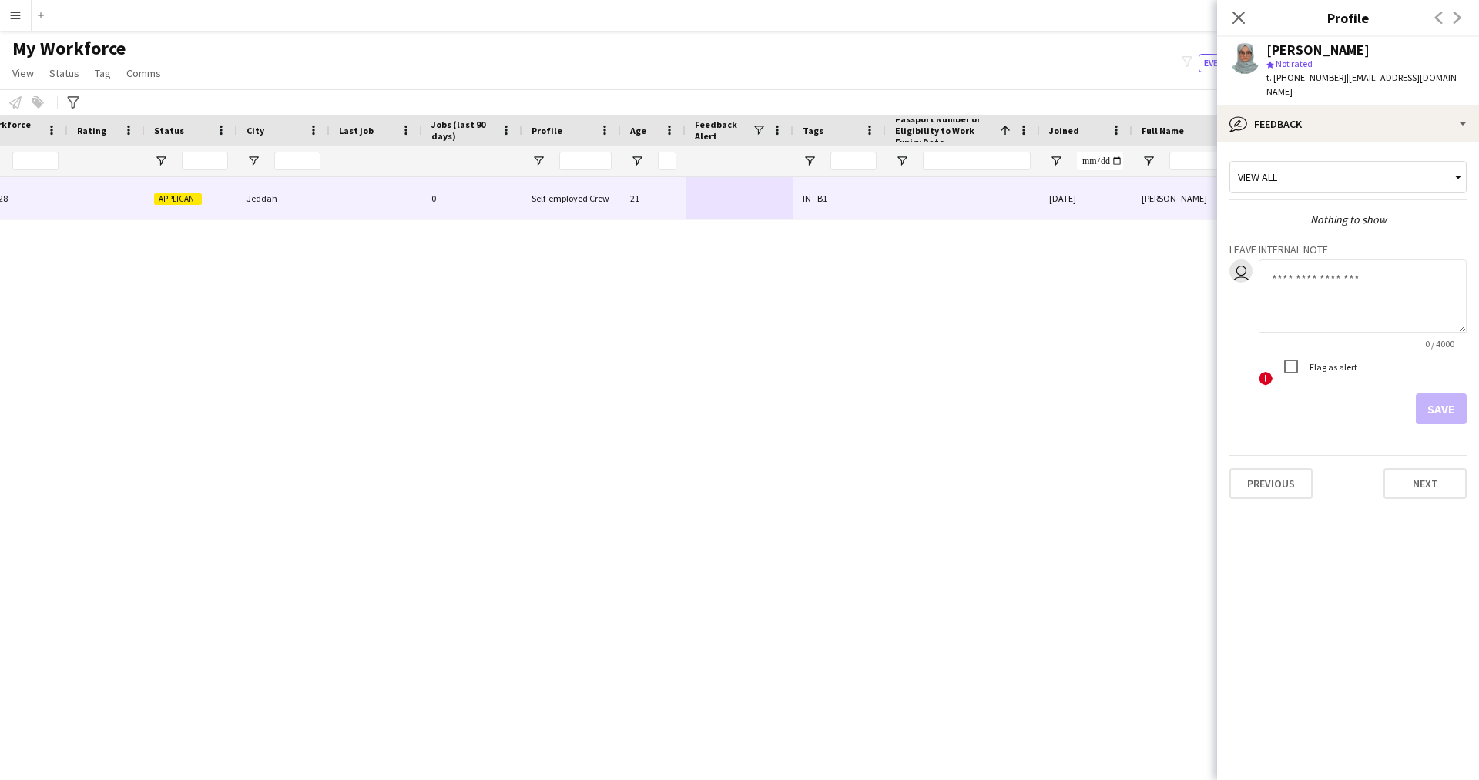
click at [1310, 276] on textarea at bounding box center [1363, 296] width 208 height 73
type textarea "*******"
click at [1441, 396] on button "Save" at bounding box center [1441, 409] width 51 height 31
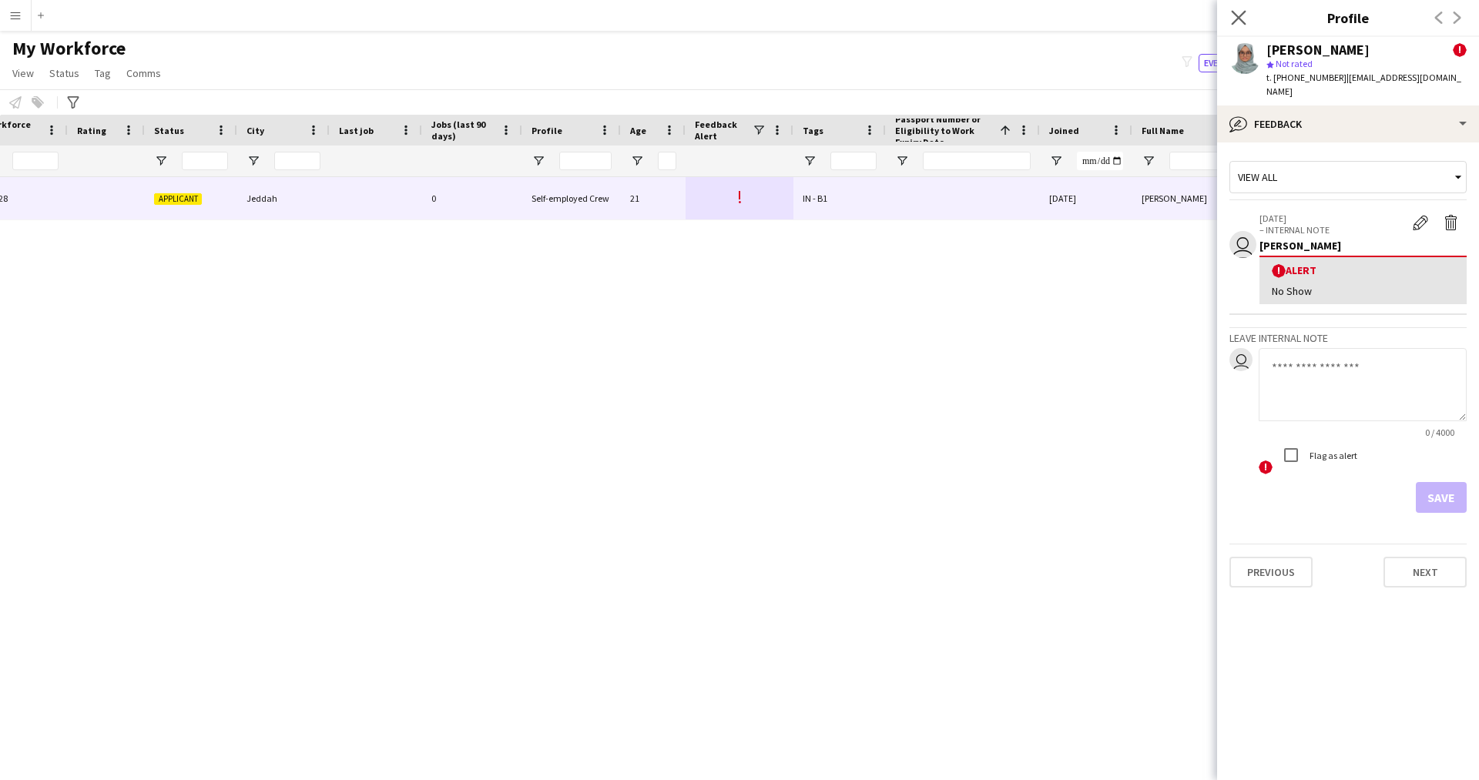
click at [1244, 8] on app-icon "Close pop-in" at bounding box center [1239, 18] width 22 height 22
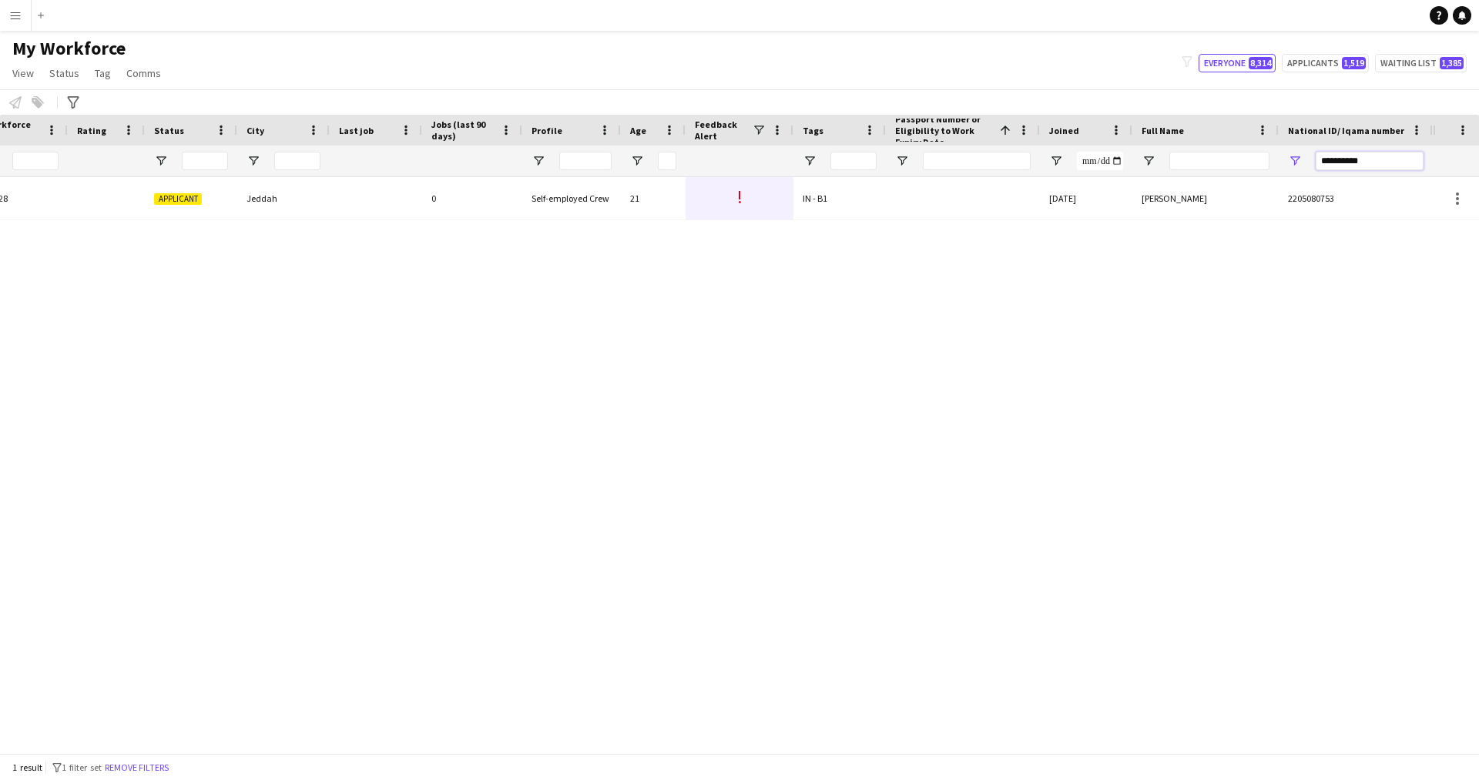
drag, startPoint x: 1394, startPoint y: 164, endPoint x: 1172, endPoint y: 193, distance: 223.7
click at [1172, 193] on div "Workforce Details Profile Data Workforce Details Profile Data Full Name First N…" at bounding box center [739, 434] width 1479 height 639
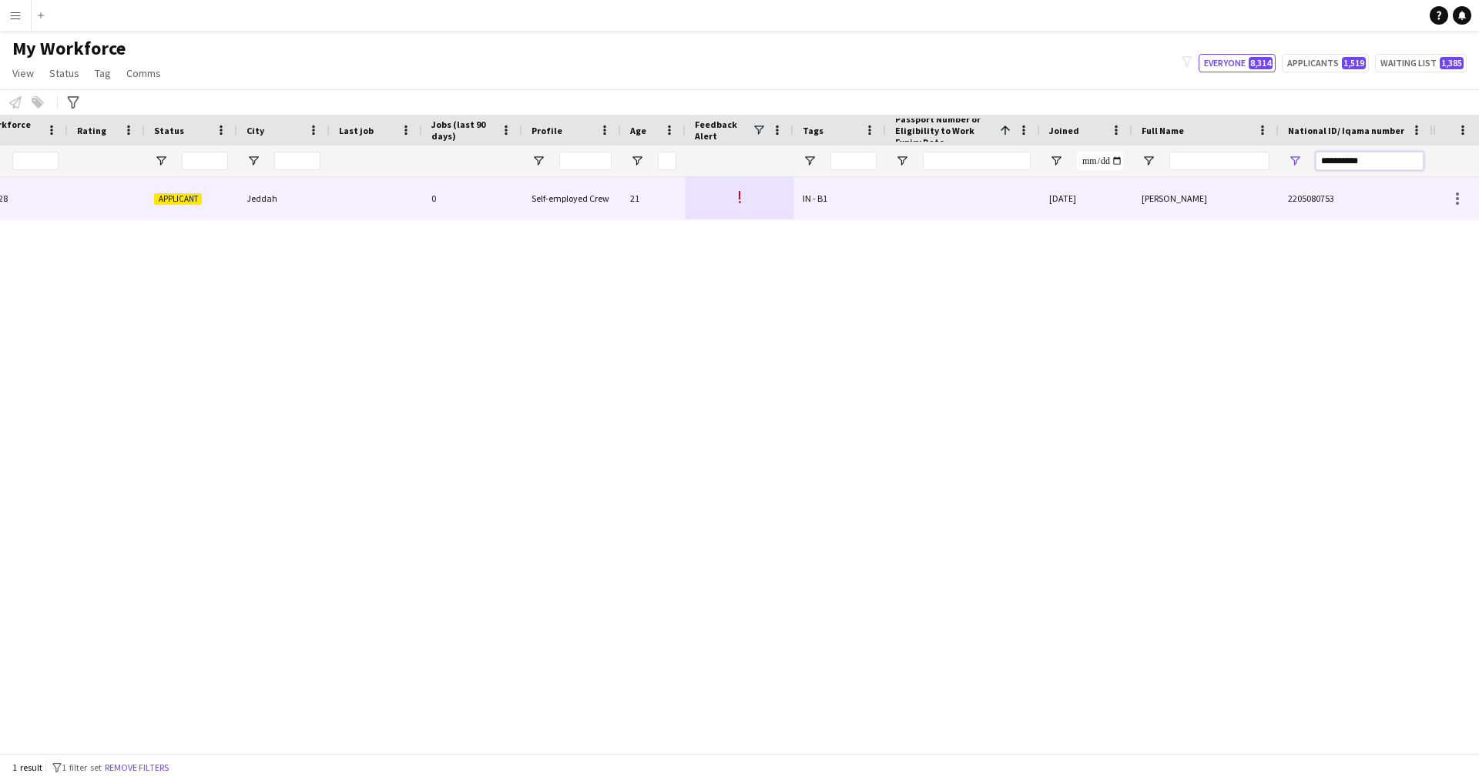
paste input "National ID/ Iqama number Filter Input"
type input "**********"
click at [1110, 183] on div "[DATE]" at bounding box center [1086, 198] width 92 height 42
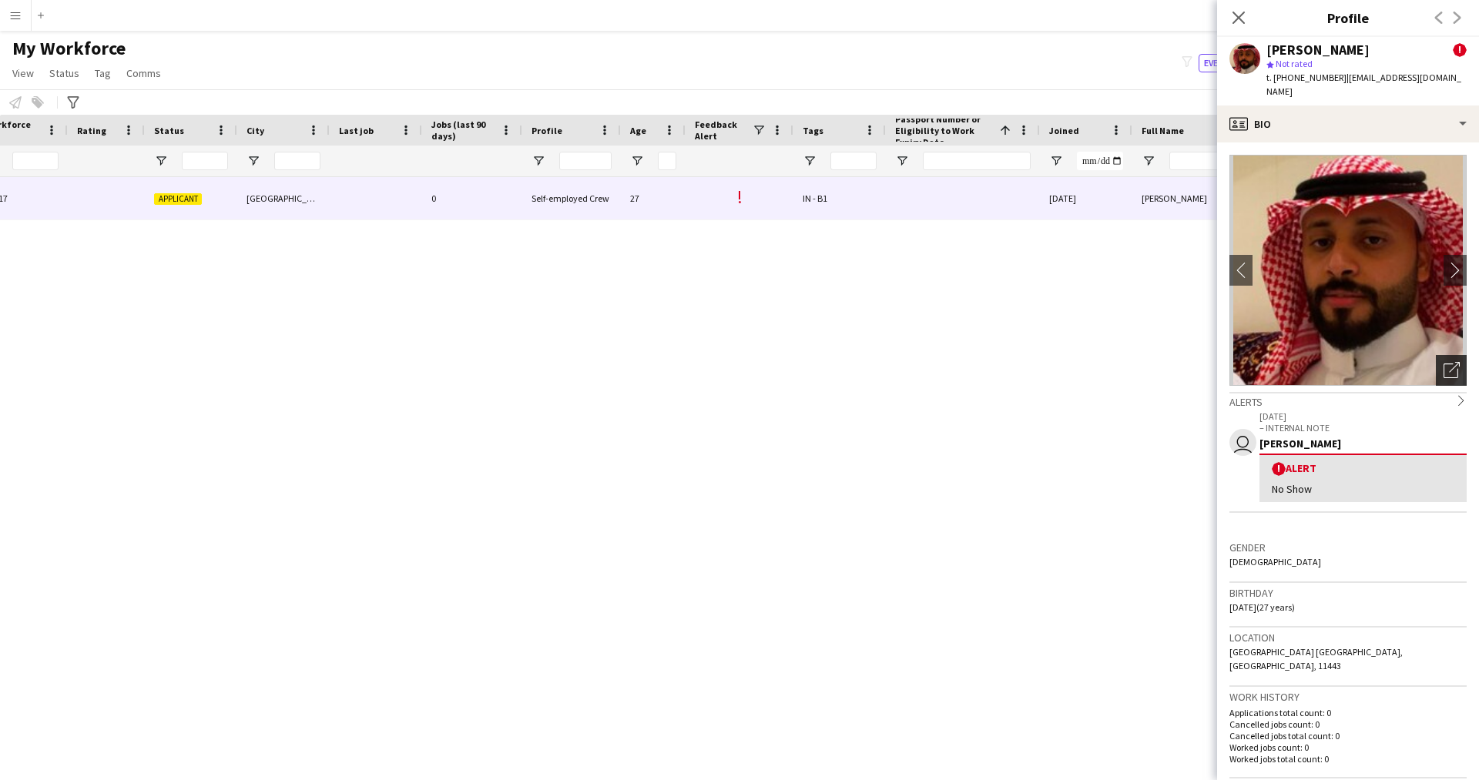
click at [1444, 364] on icon at bounding box center [1451, 371] width 15 height 15
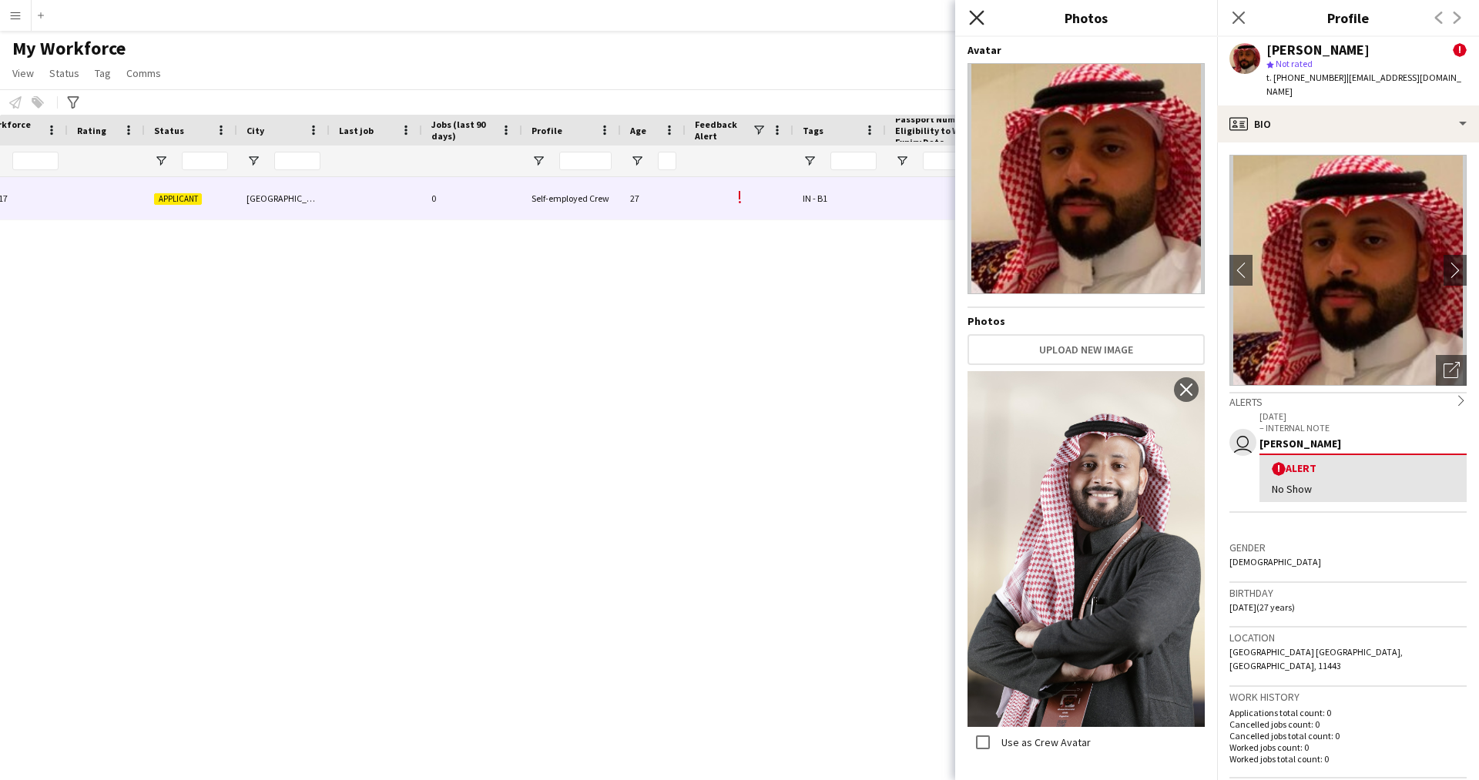
click at [975, 15] on icon at bounding box center [976, 17] width 15 height 15
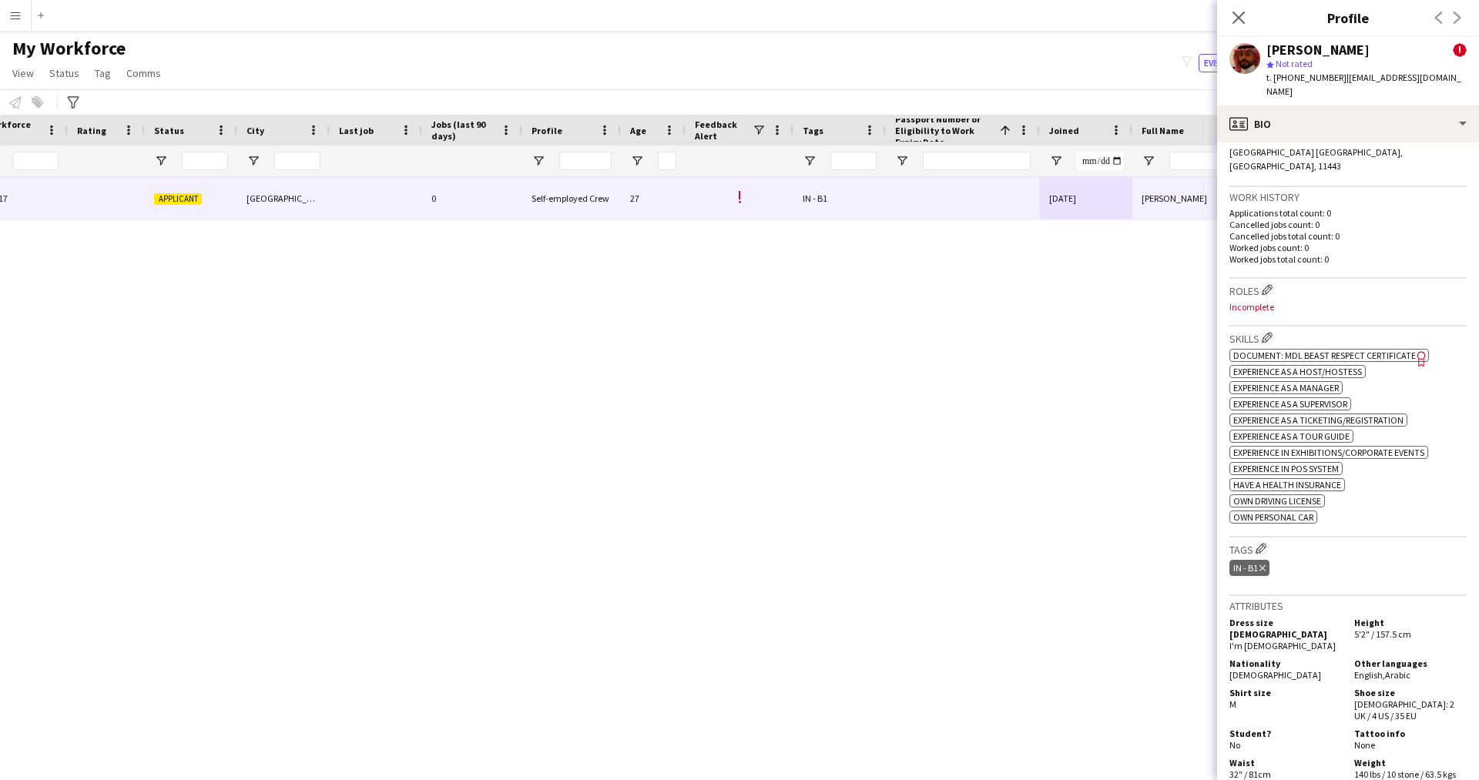
scroll to position [457, 0]
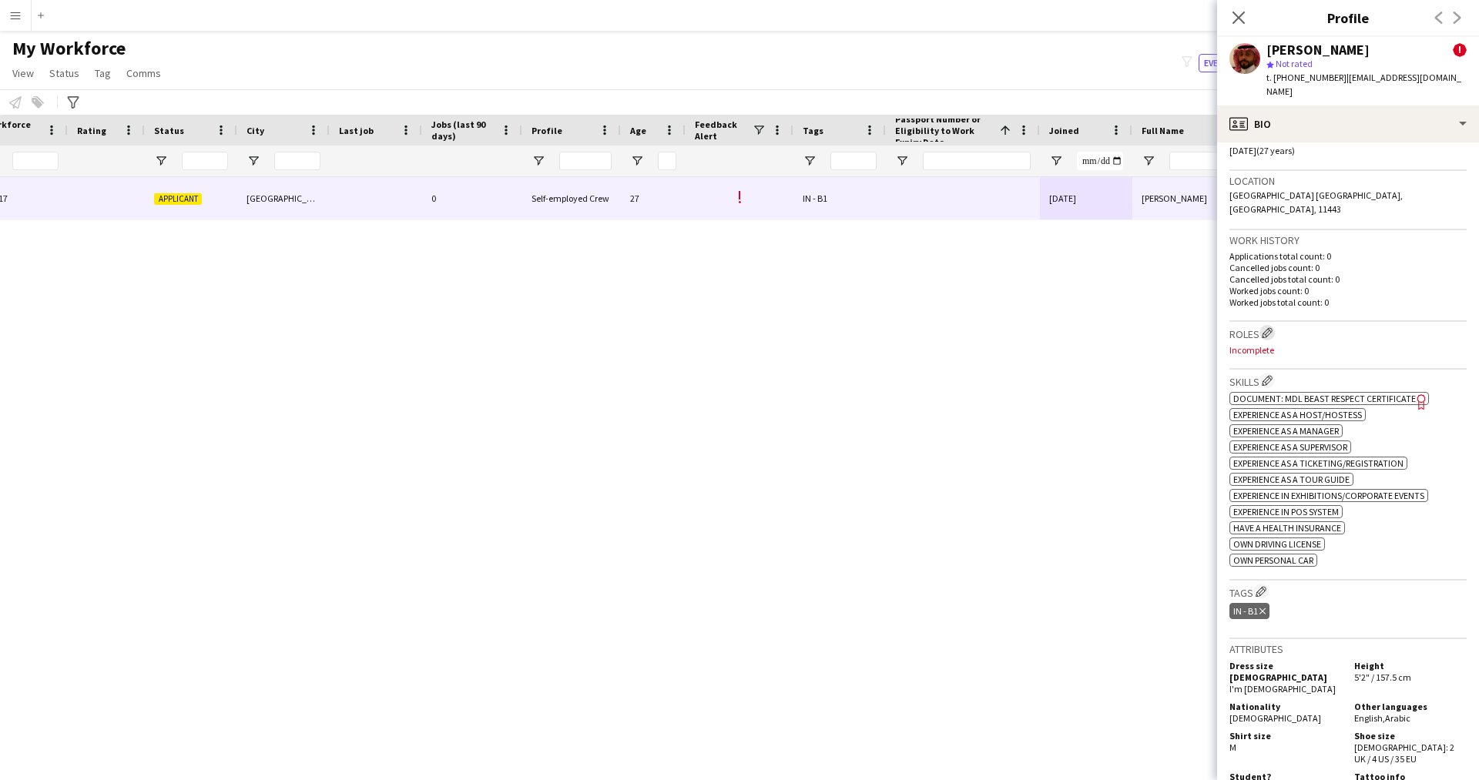
click at [1267, 327] on app-icon "Edit crew company roles" at bounding box center [1267, 332] width 11 height 11
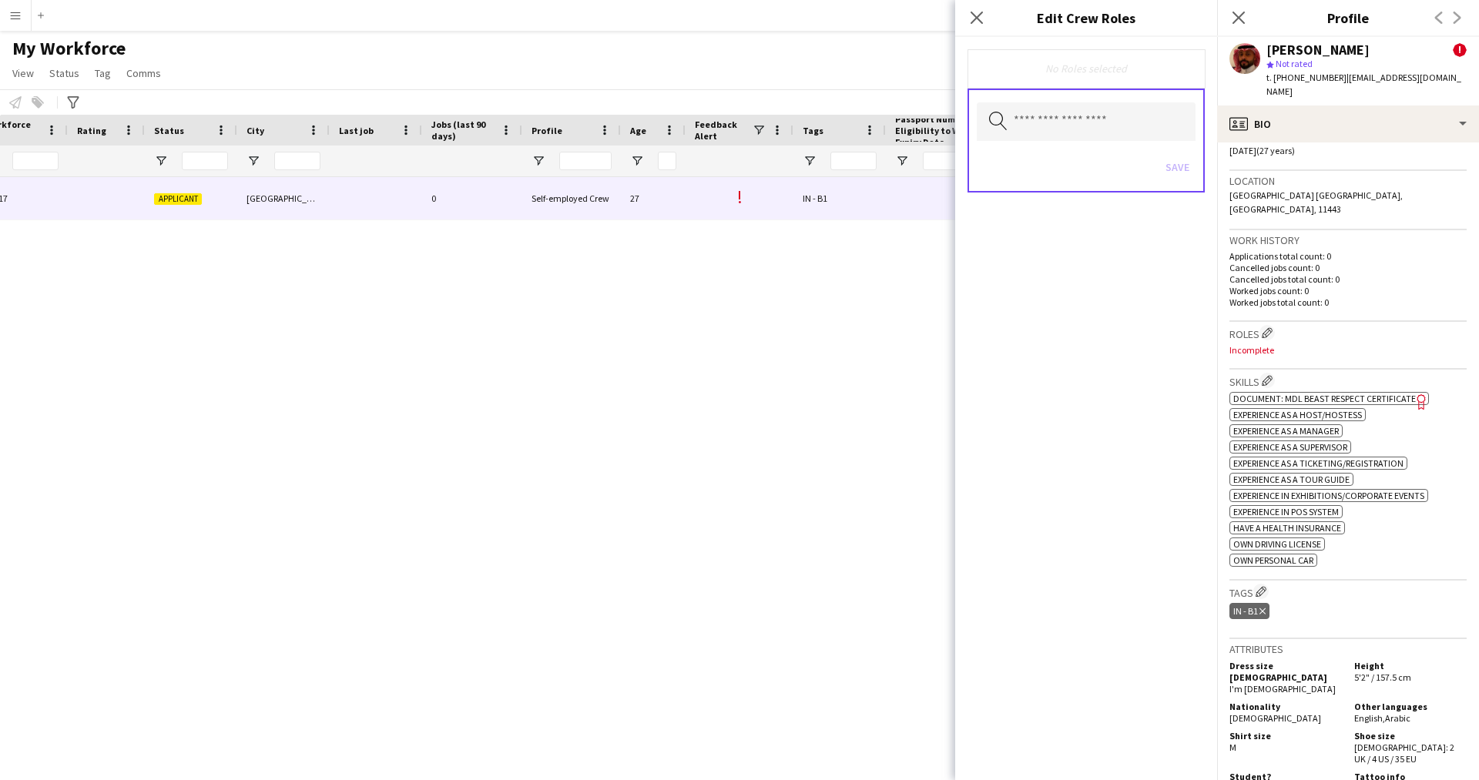
click at [1421, 394] on icon "Freelancer has uploaded a photo validation of skill. Click to see" at bounding box center [1422, 402] width 16 height 16
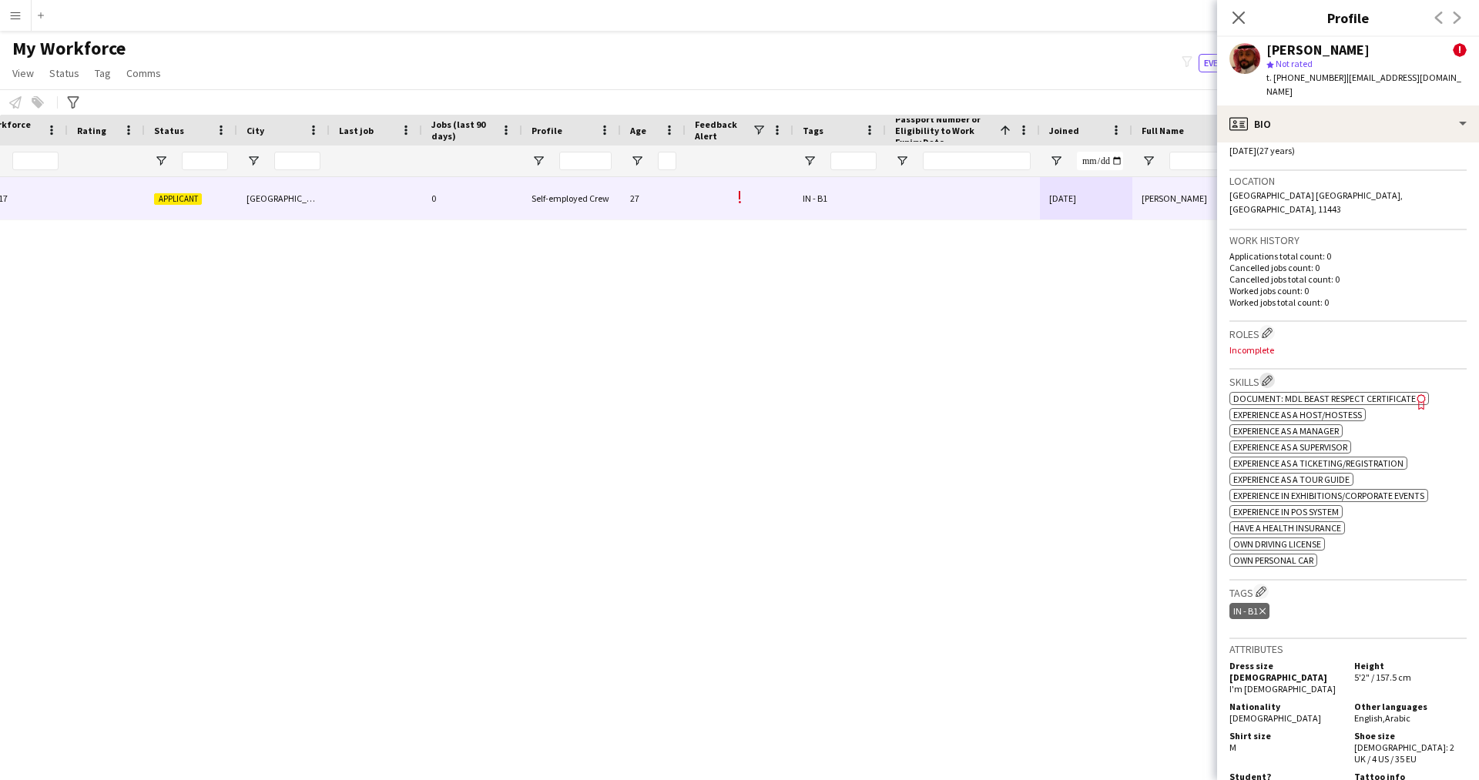
click at [1272, 375] on app-icon "Edit crew company skills" at bounding box center [1267, 380] width 11 height 11
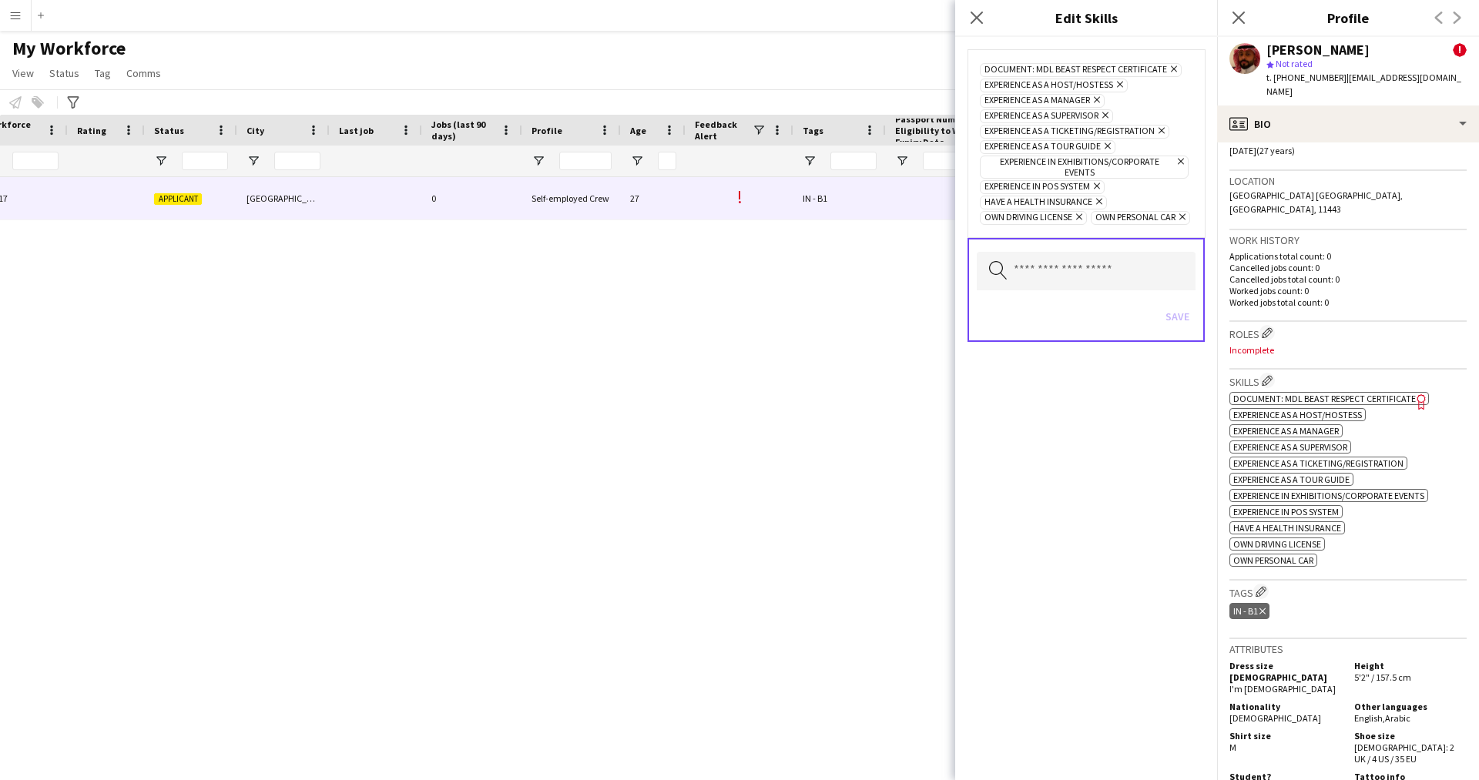
click at [1170, 65] on icon "Remove" at bounding box center [1172, 69] width 10 height 10
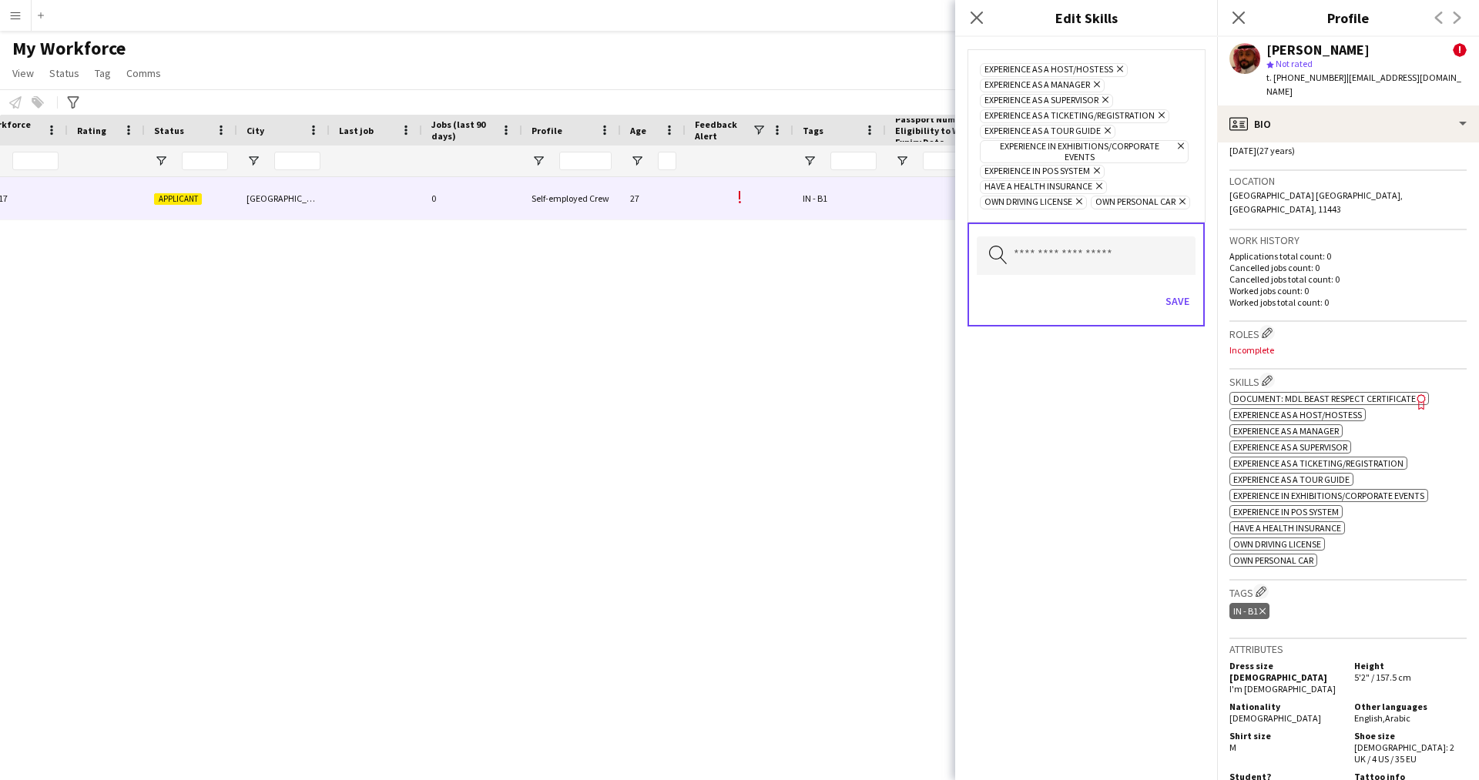
click at [1179, 284] on div "Save" at bounding box center [1086, 303] width 219 height 44
click at [1180, 290] on button "Save" at bounding box center [1177, 301] width 36 height 25
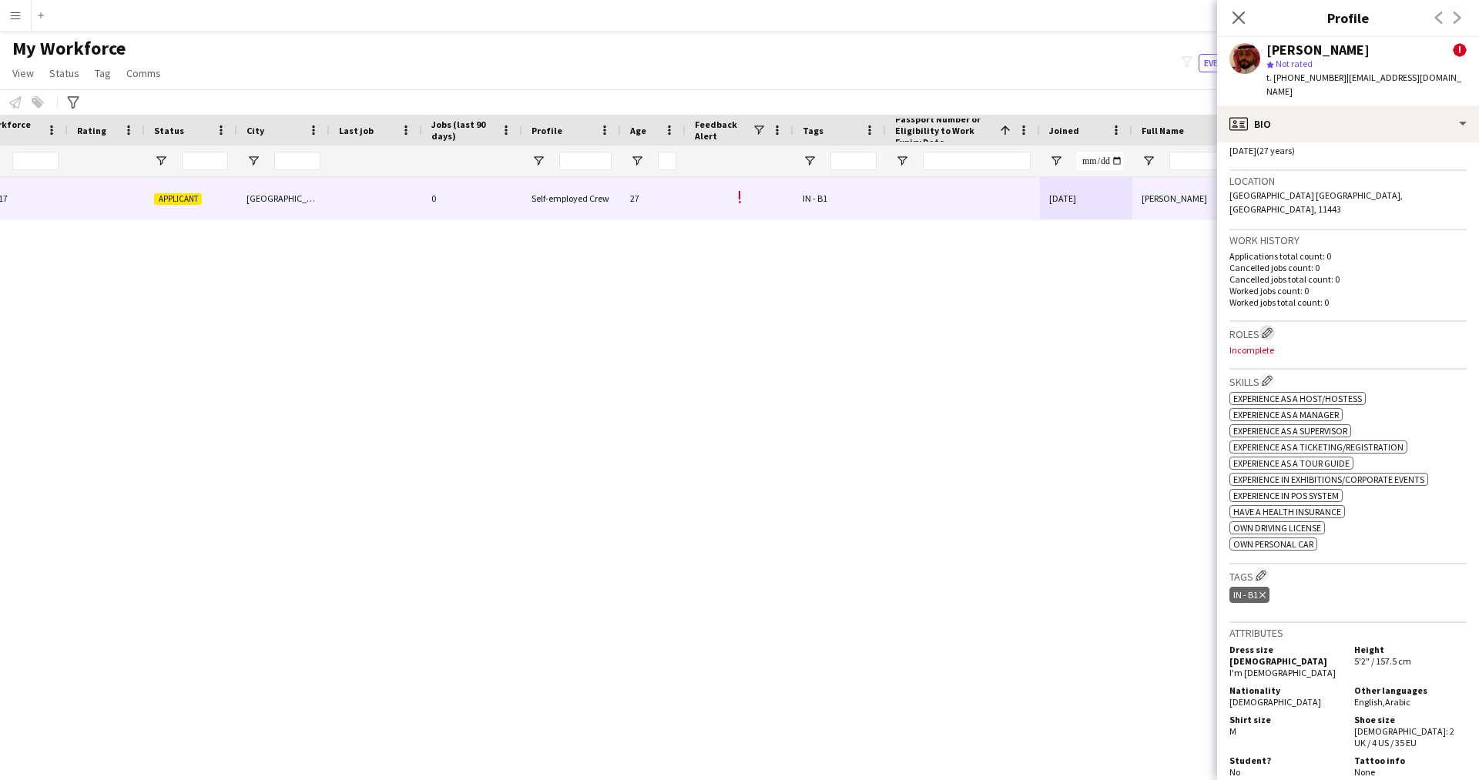
click at [1268, 327] on app-icon "Edit crew company roles" at bounding box center [1267, 332] width 11 height 11
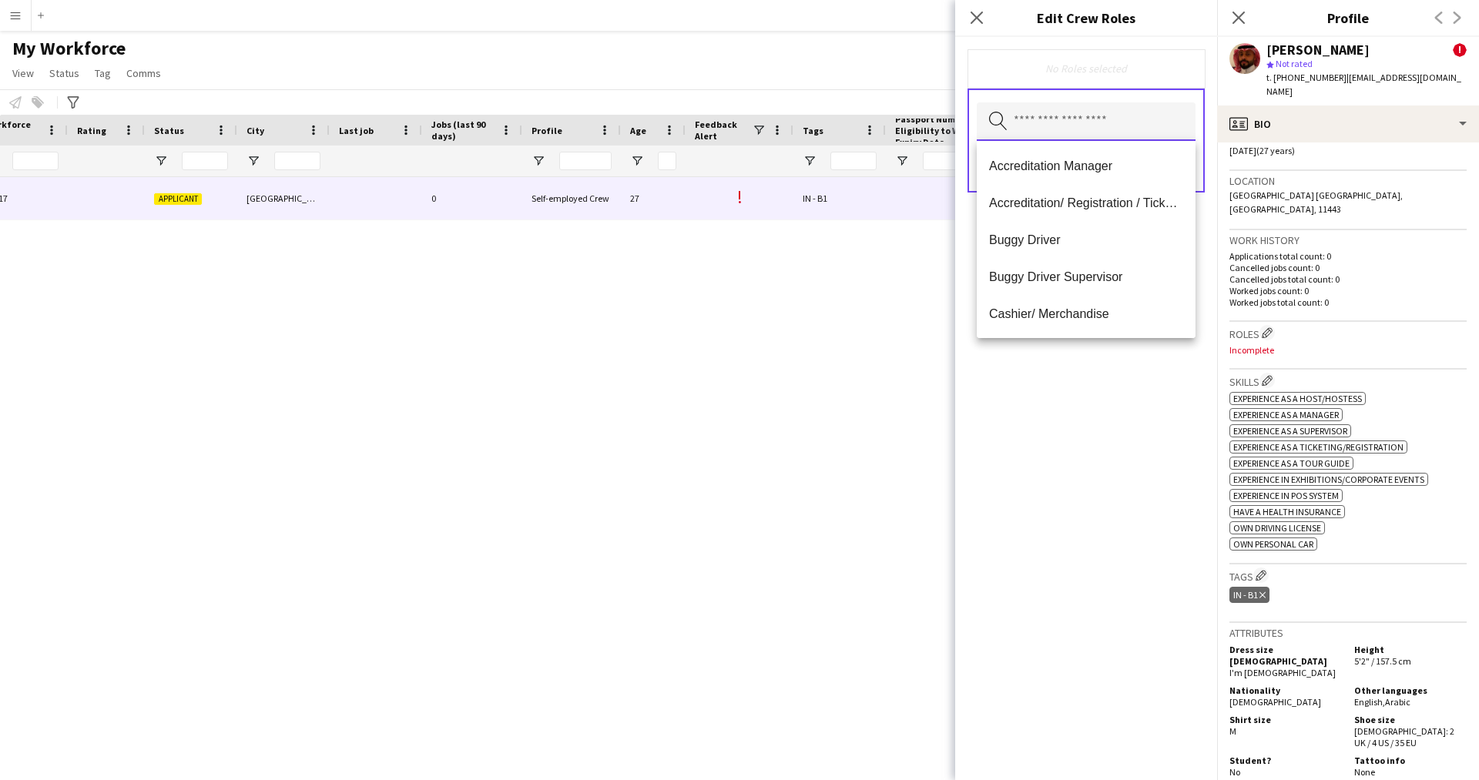
click at [1048, 111] on input "text" at bounding box center [1086, 121] width 219 height 39
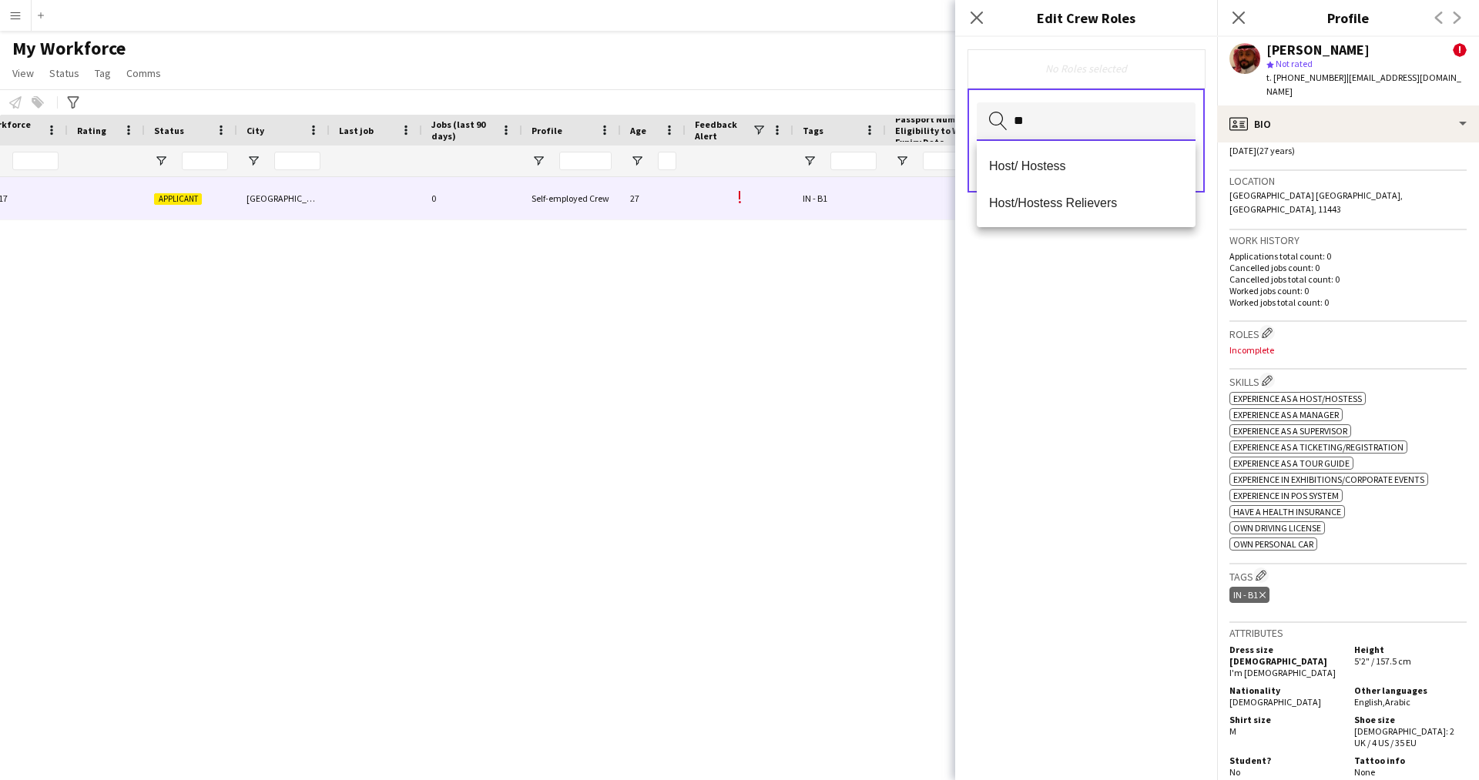
type input "*"
type input "**"
click at [1062, 156] on mat-option "Customer Service Staff" at bounding box center [1086, 165] width 219 height 37
type input "****"
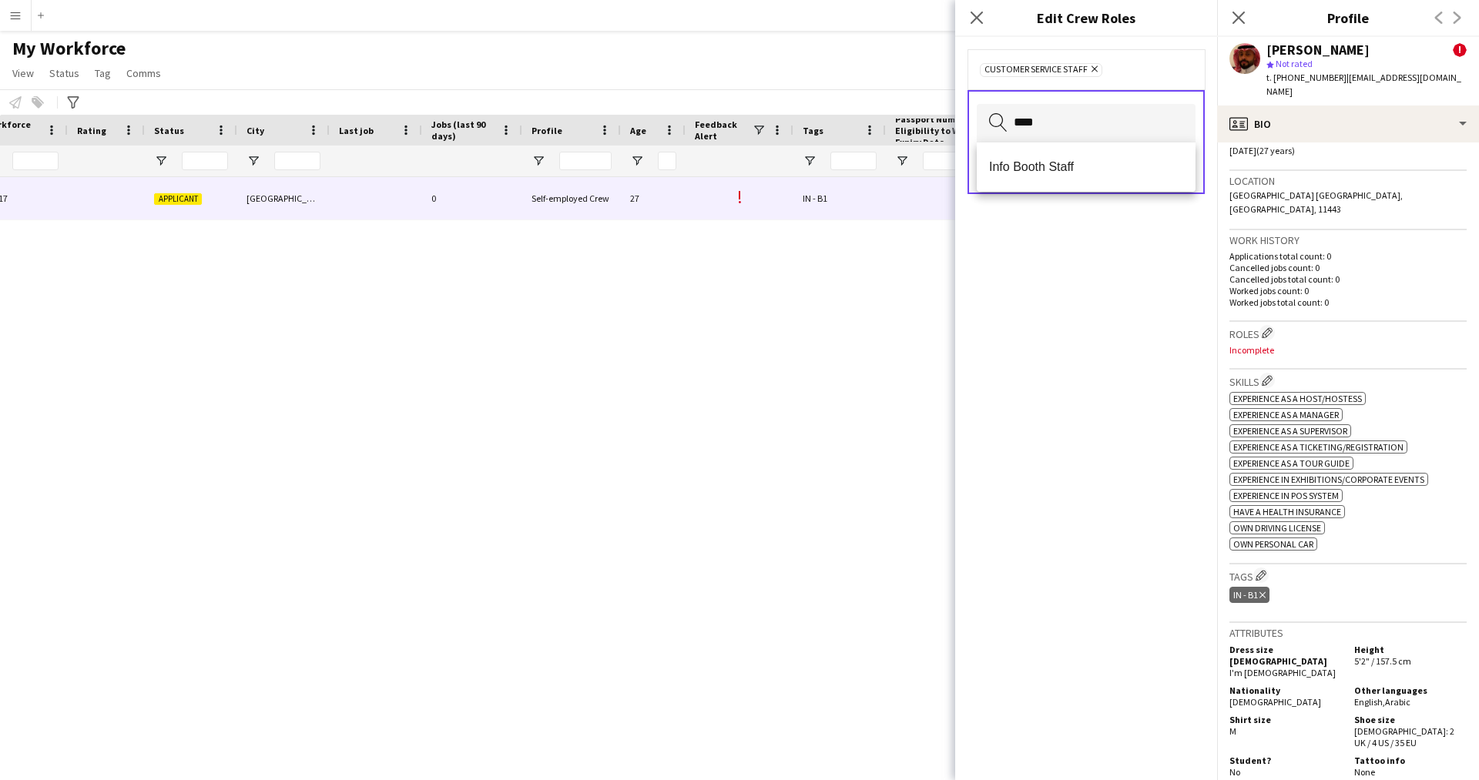
click at [1062, 156] on mat-option "Info Booth Staff" at bounding box center [1086, 167] width 219 height 37
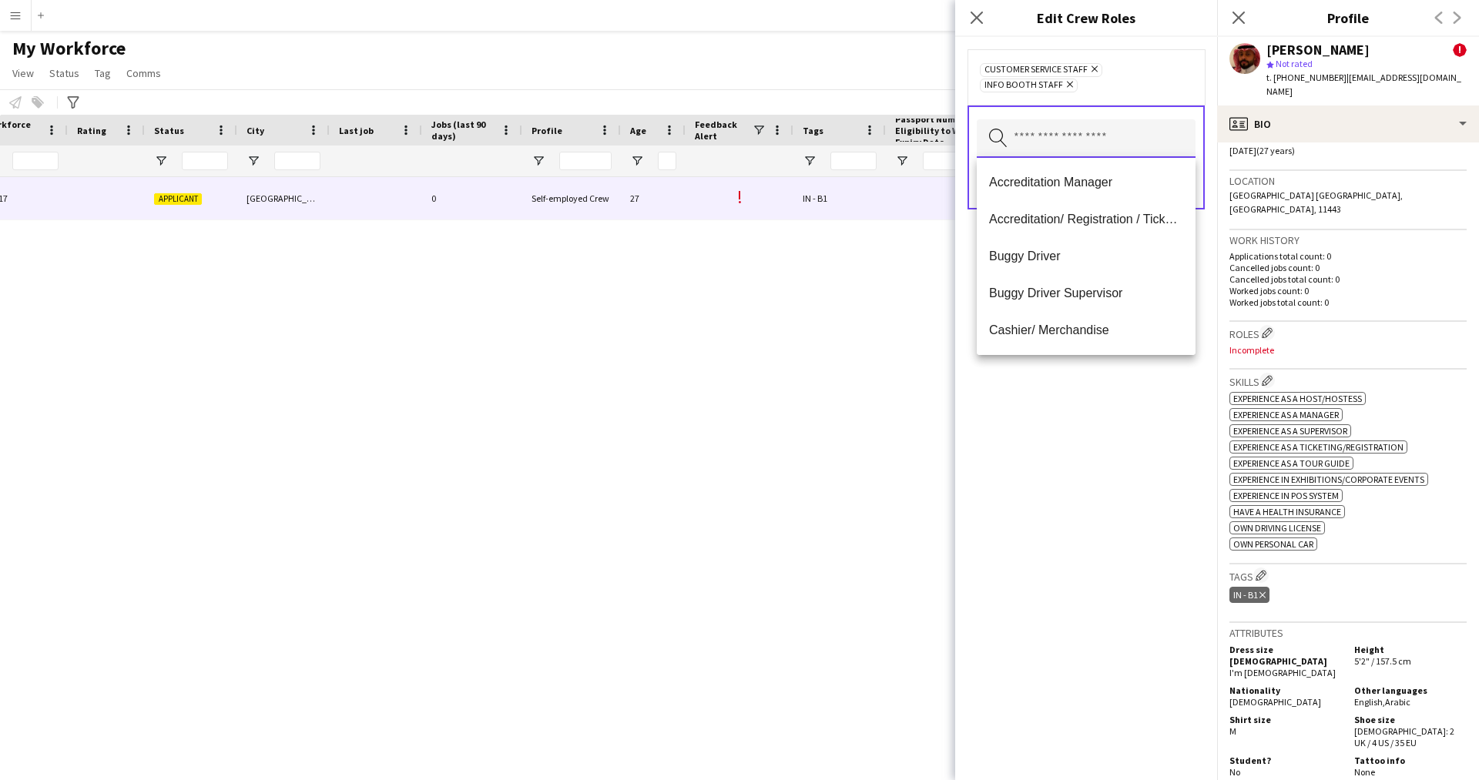
type input "*"
click at [1123, 452] on div "Customer Service Staff Remove Info Booth Staff Remove Search by role type Save" at bounding box center [1086, 408] width 262 height 743
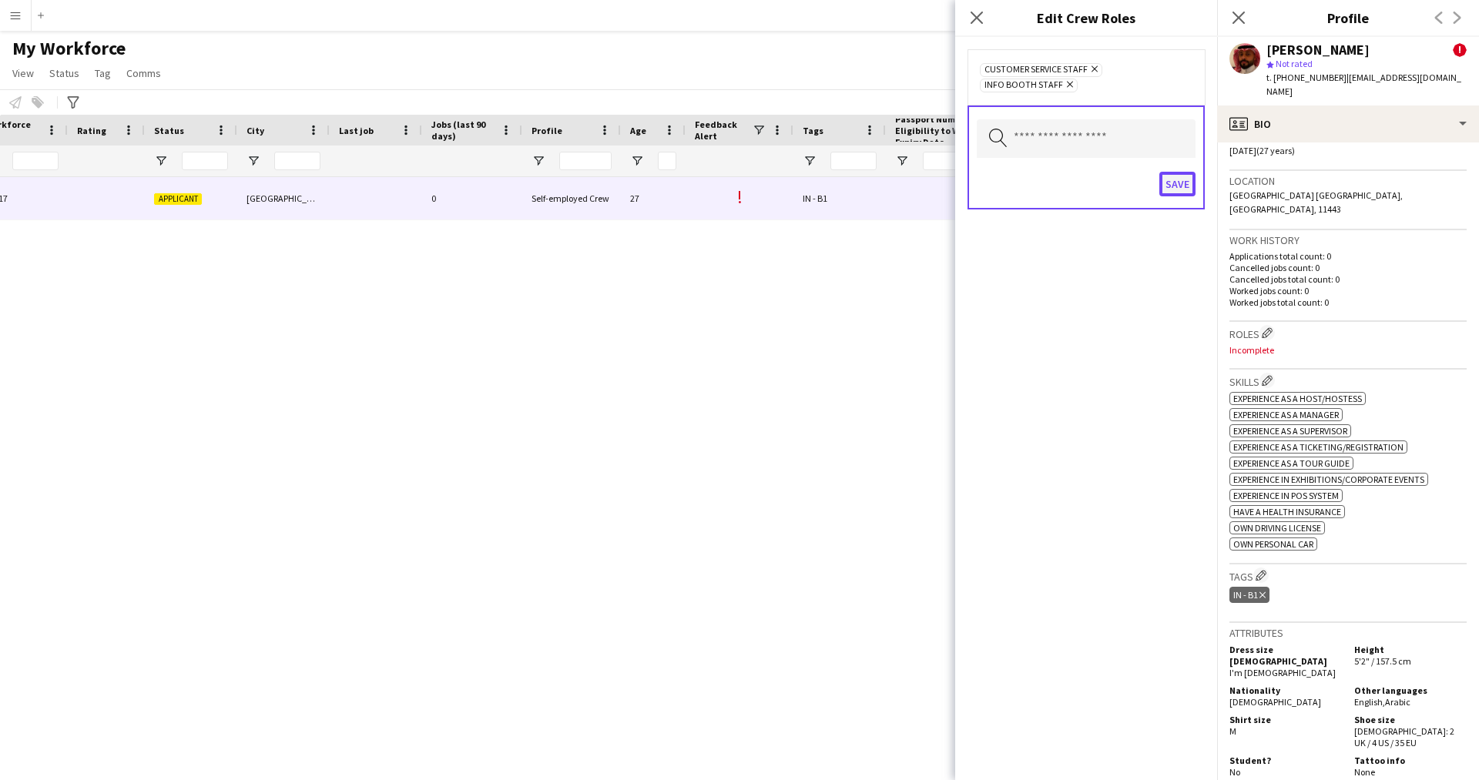
click at [1180, 178] on button "Save" at bounding box center [1177, 184] width 36 height 25
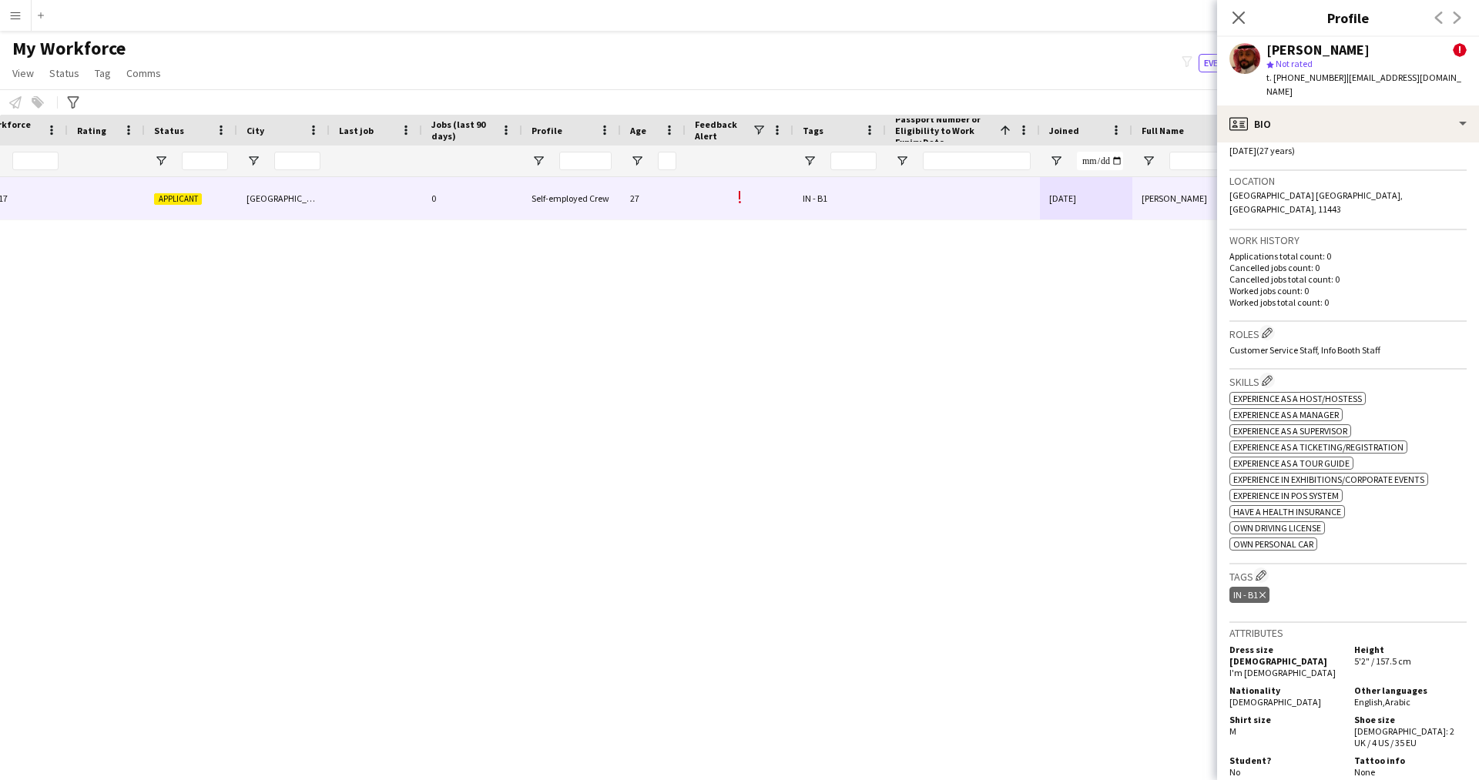
click at [1271, 568] on h3 "Tags Edit crew company tags" at bounding box center [1348, 576] width 237 height 16
click at [1263, 570] on app-icon "Edit crew company tags" at bounding box center [1261, 575] width 11 height 11
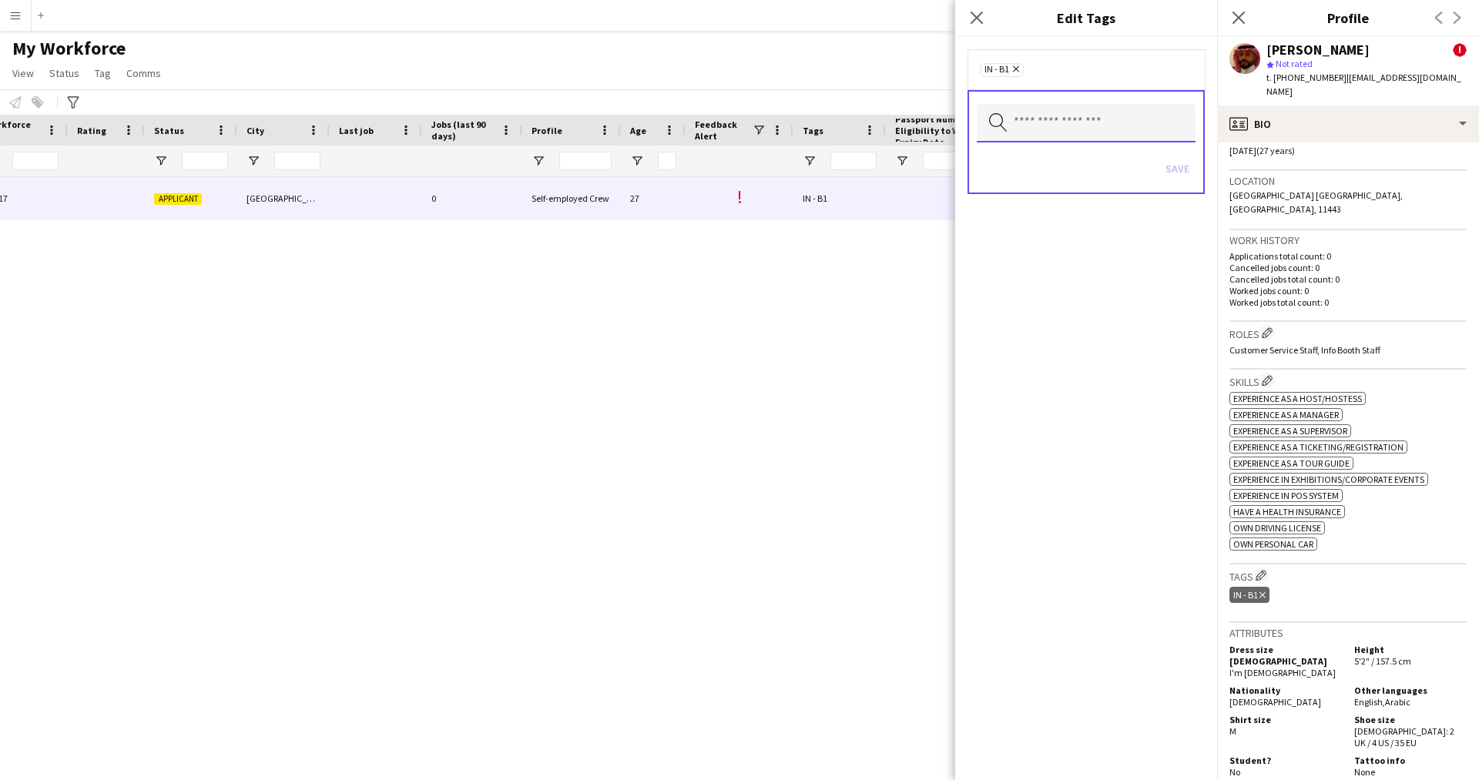
click at [1036, 128] on input "text" at bounding box center [1086, 123] width 219 height 39
type input "****"
click at [1052, 162] on span "2.1 English Level = 1/3 Poor" at bounding box center [1086, 166] width 194 height 15
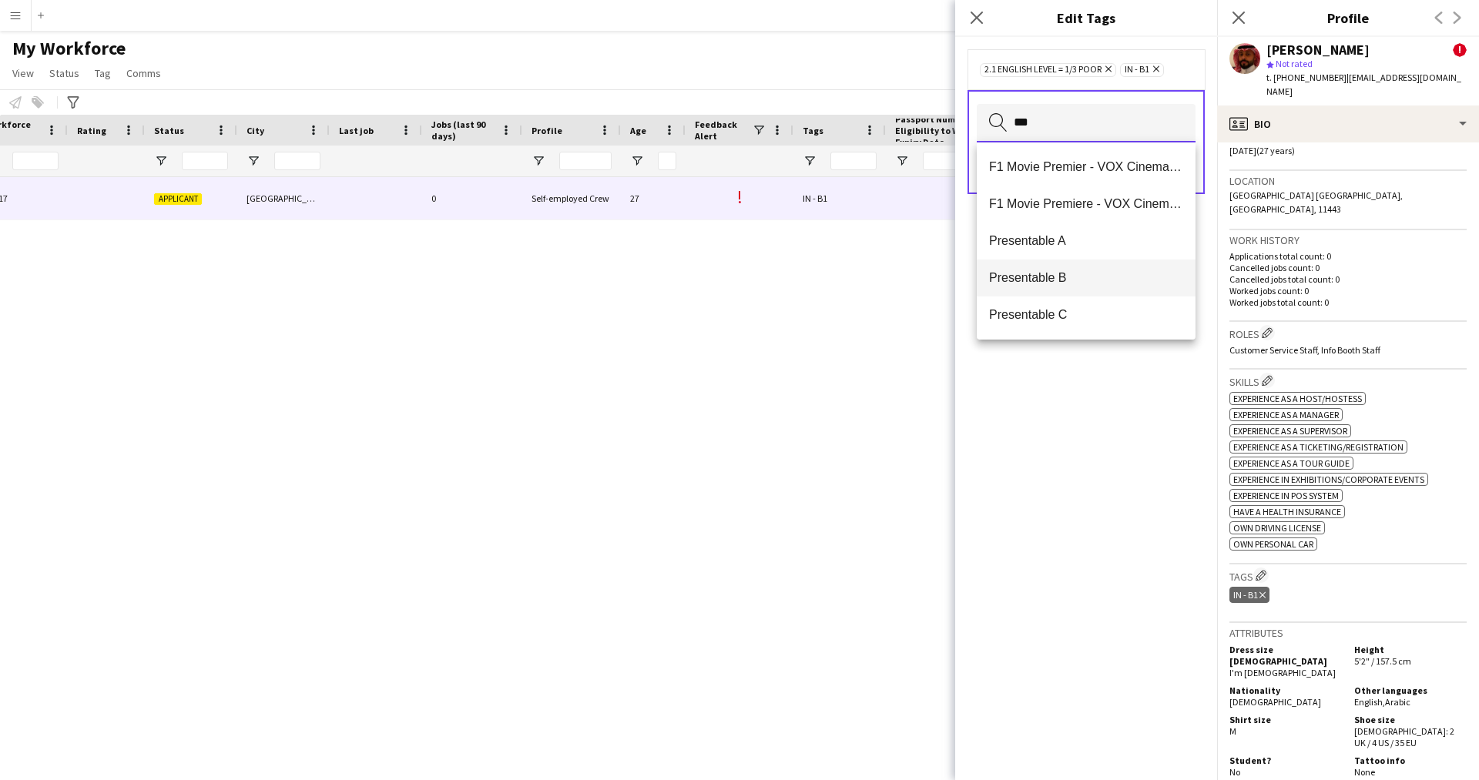
type input "***"
click at [1091, 274] on span "Presentable B" at bounding box center [1086, 277] width 194 height 15
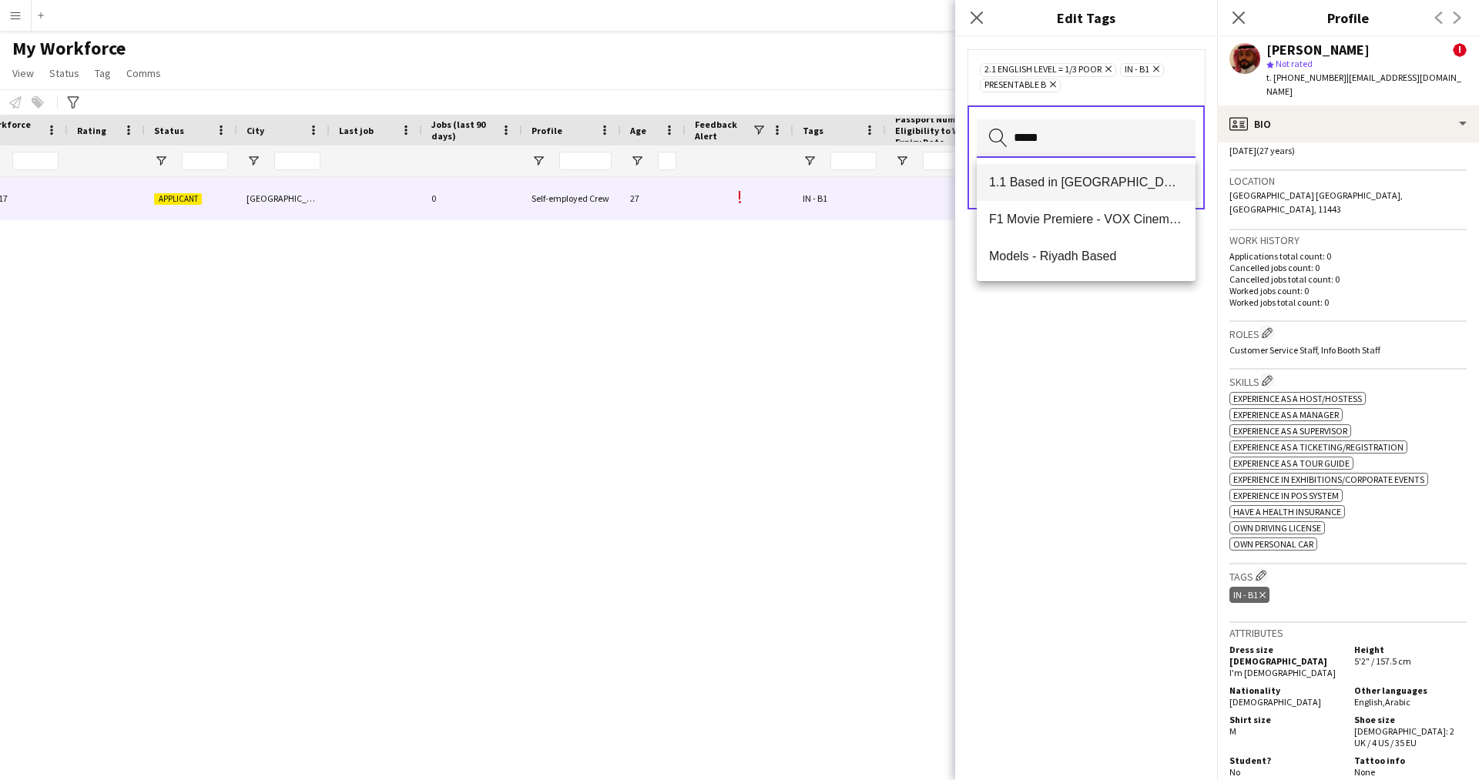
type input "*****"
click at [1043, 191] on mat-option "1.1 Based in [GEOGRAPHIC_DATA]" at bounding box center [1086, 182] width 219 height 37
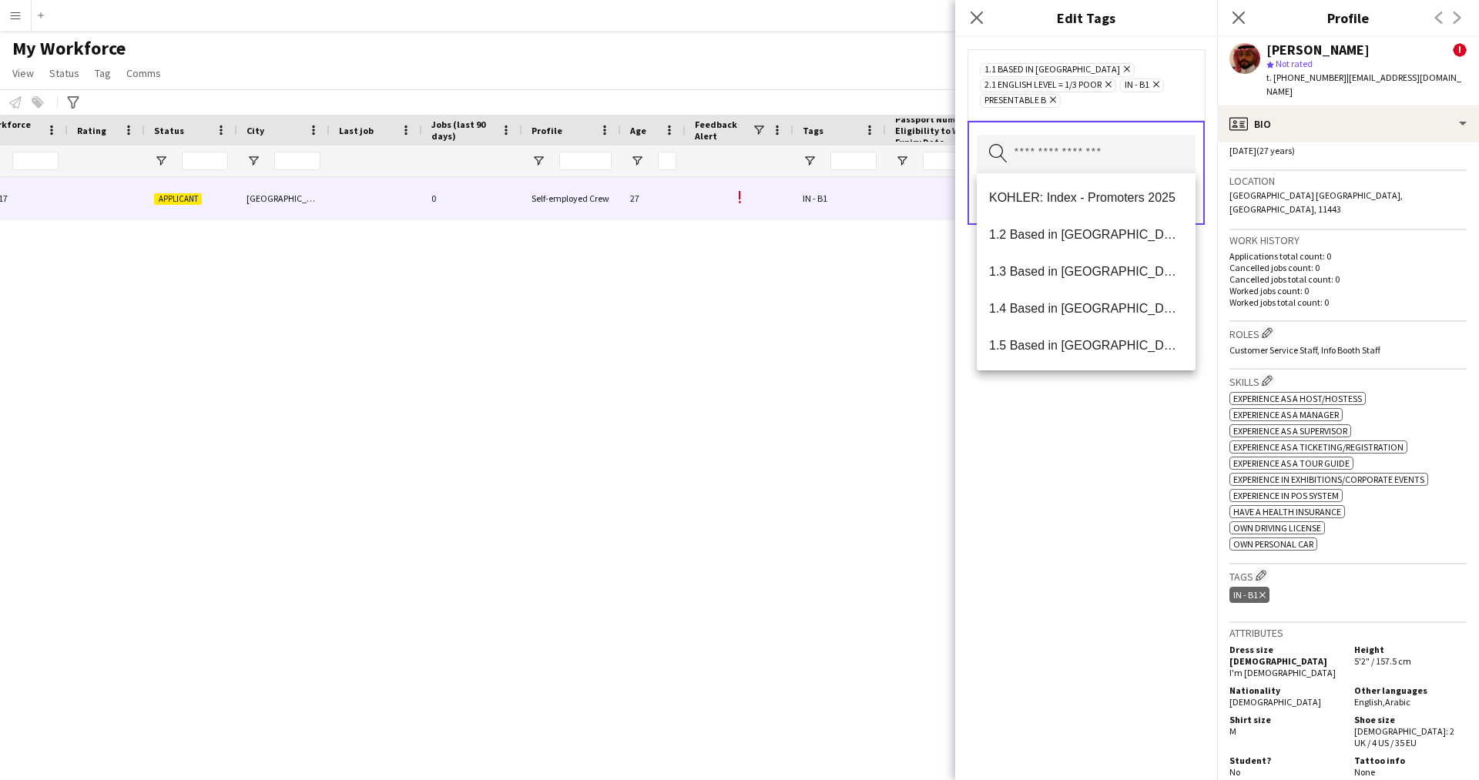
click at [1151, 406] on div "1.1 Based in [GEOGRAPHIC_DATA] Remove 2.1 English Level = 1/3 Poor Remove IN - …" at bounding box center [1086, 408] width 262 height 743
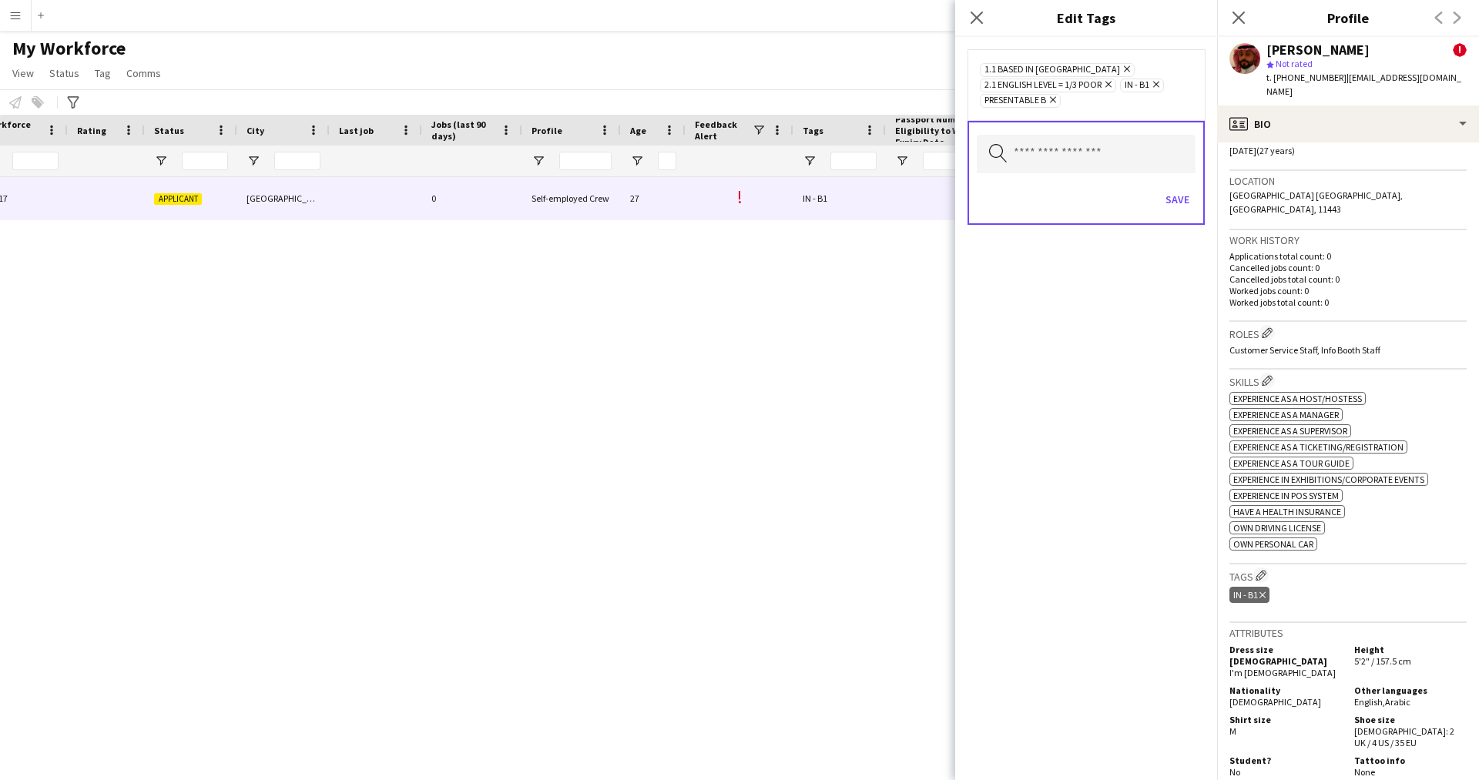
click at [1172, 216] on div "Save" at bounding box center [1086, 202] width 219 height 44
click at [1173, 203] on button "Save" at bounding box center [1177, 199] width 36 height 25
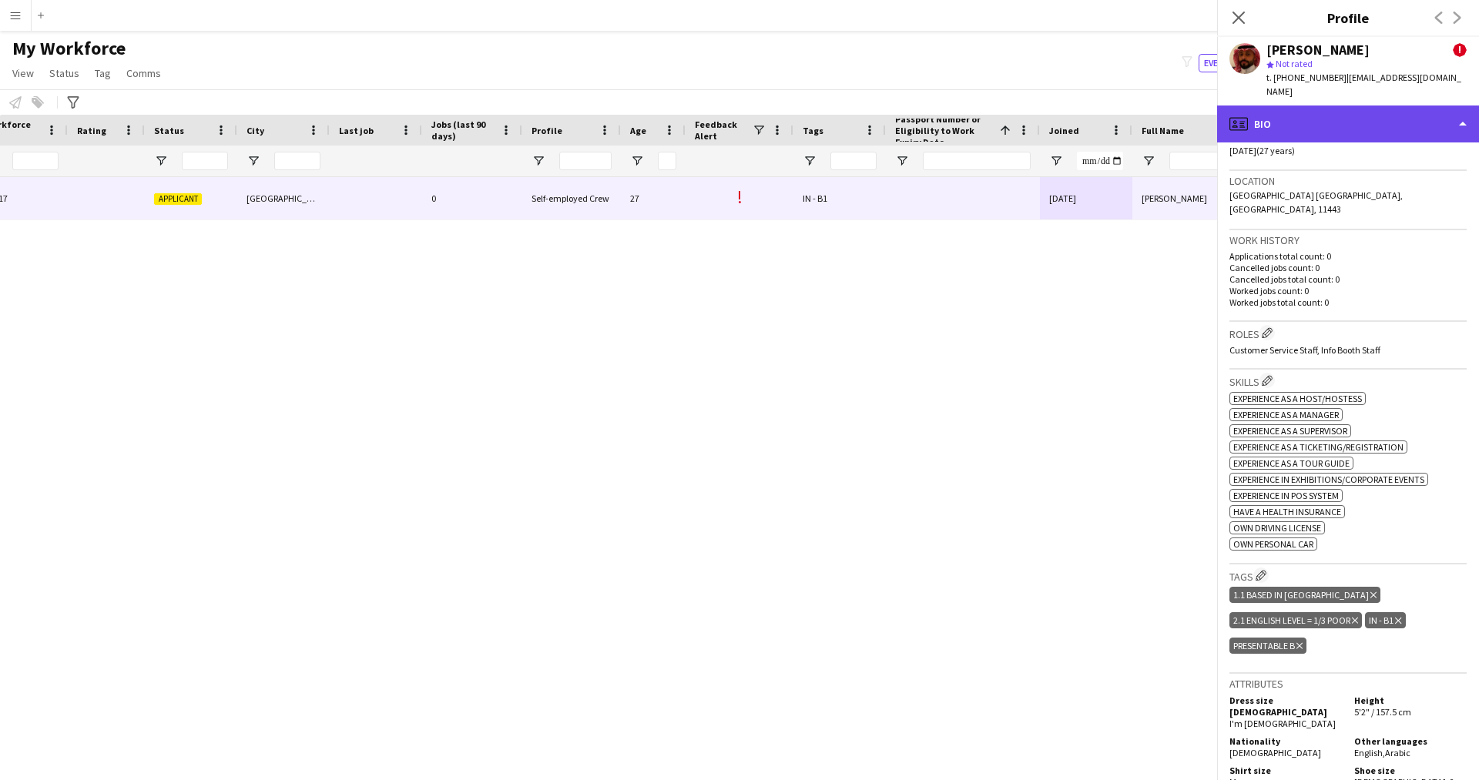
click at [1314, 107] on div "profile Bio" at bounding box center [1348, 124] width 262 height 37
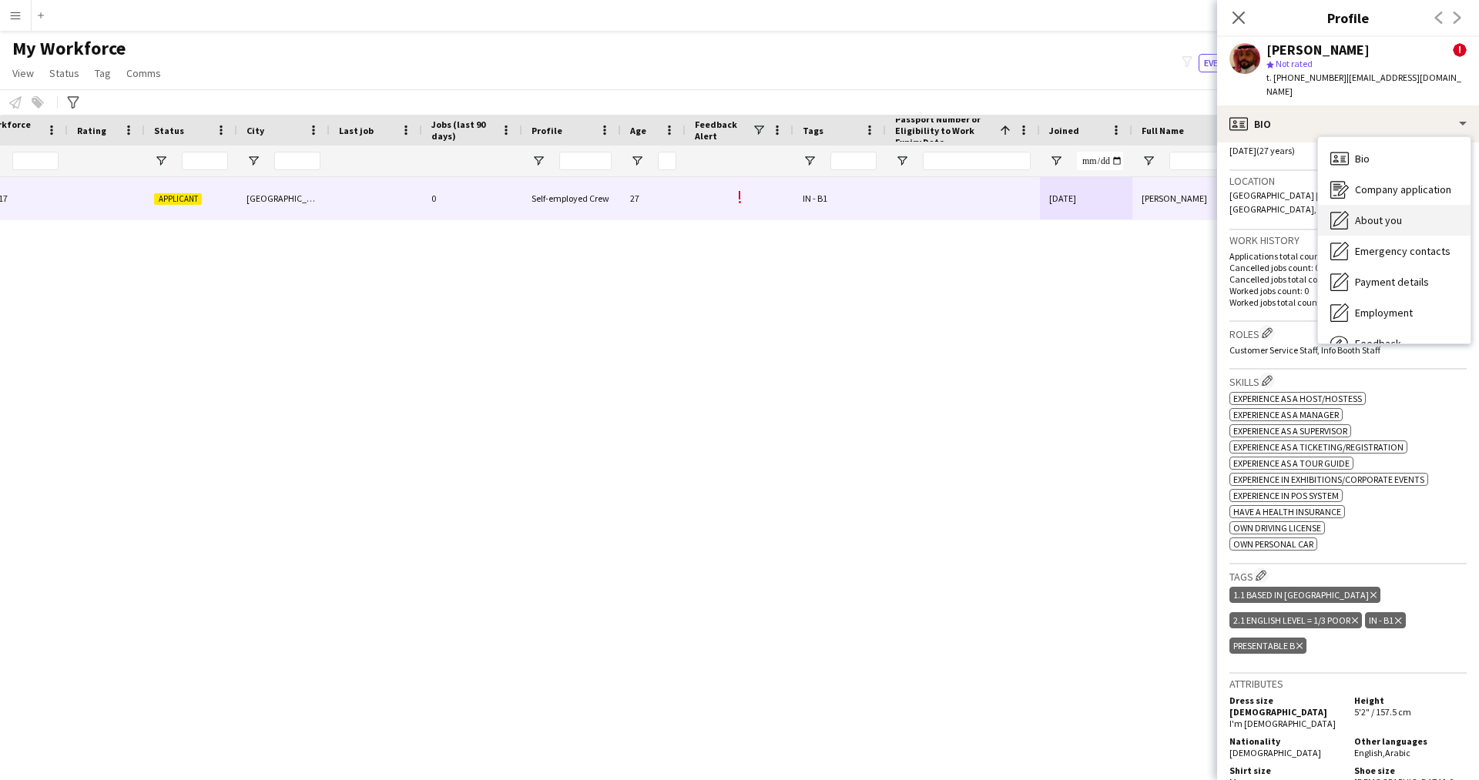
click at [1404, 205] on div "About you About you" at bounding box center [1394, 220] width 153 height 31
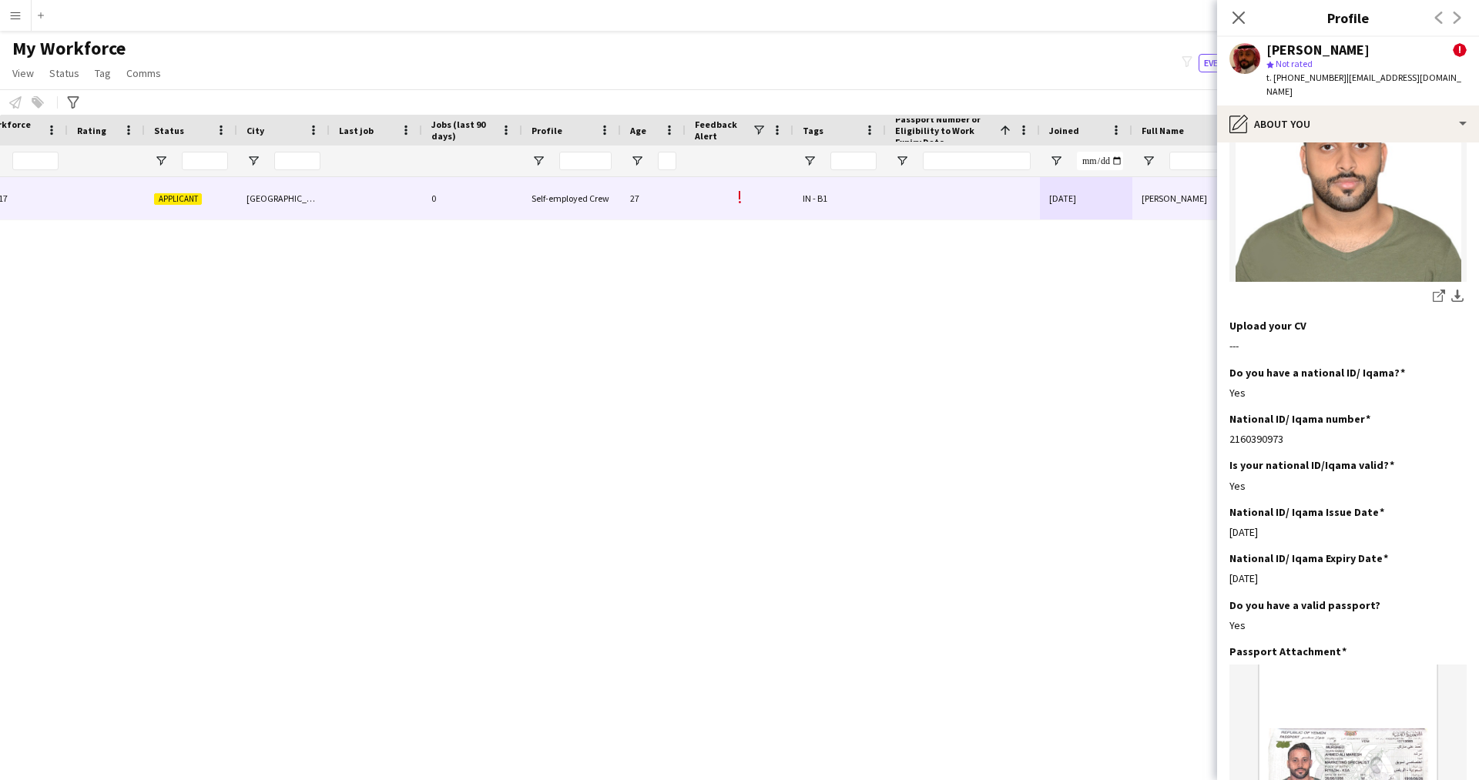
scroll to position [334, 0]
drag, startPoint x: 1354, startPoint y: 348, endPoint x: 1337, endPoint y: 314, distance: 37.9
click at [1337, 318] on div "Upload your CV Edit this field ---" at bounding box center [1348, 341] width 237 height 46
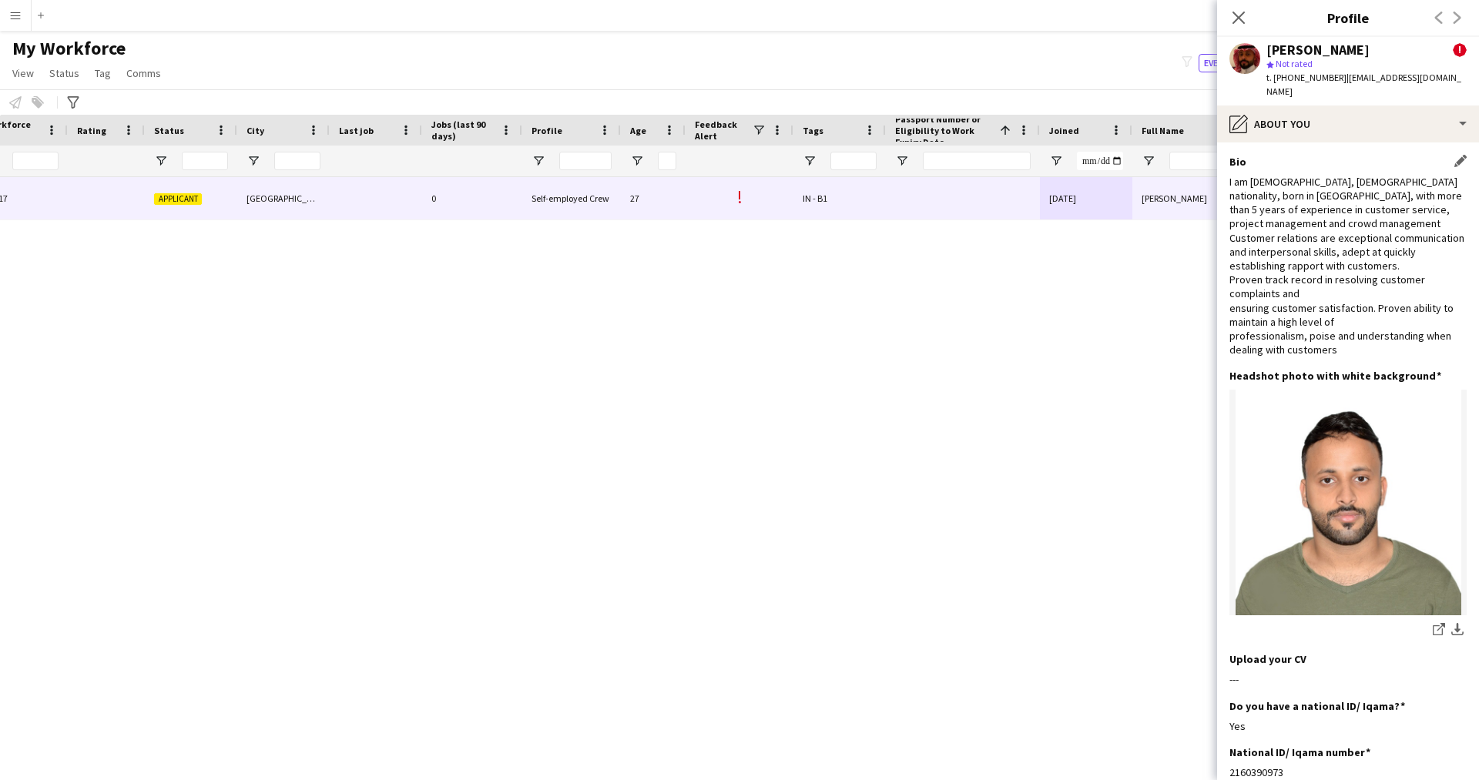
scroll to position [1, 0]
click at [1301, 90] on div "[PERSON_NAME] ! star Not rated t. [PHONE_NUMBER] | [EMAIL_ADDRESS][DOMAIN_NAME]" at bounding box center [1348, 71] width 262 height 69
click at [1304, 106] on div "pencil4 About you" at bounding box center [1348, 124] width 262 height 37
click at [1378, 236] on div "Emergency contacts Emergency contacts" at bounding box center [1394, 251] width 153 height 31
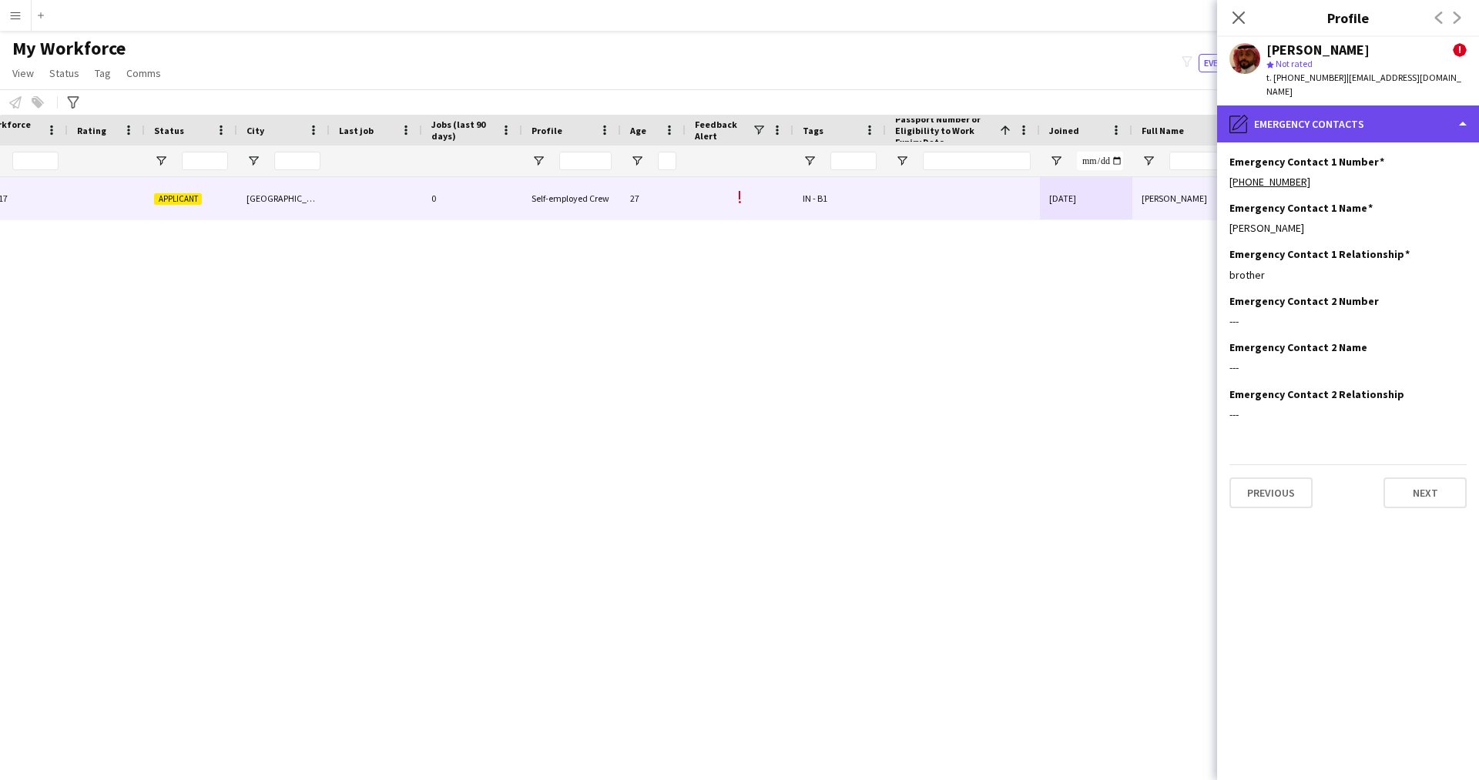
click at [1332, 122] on div "pencil4 Emergency contacts" at bounding box center [1348, 124] width 262 height 37
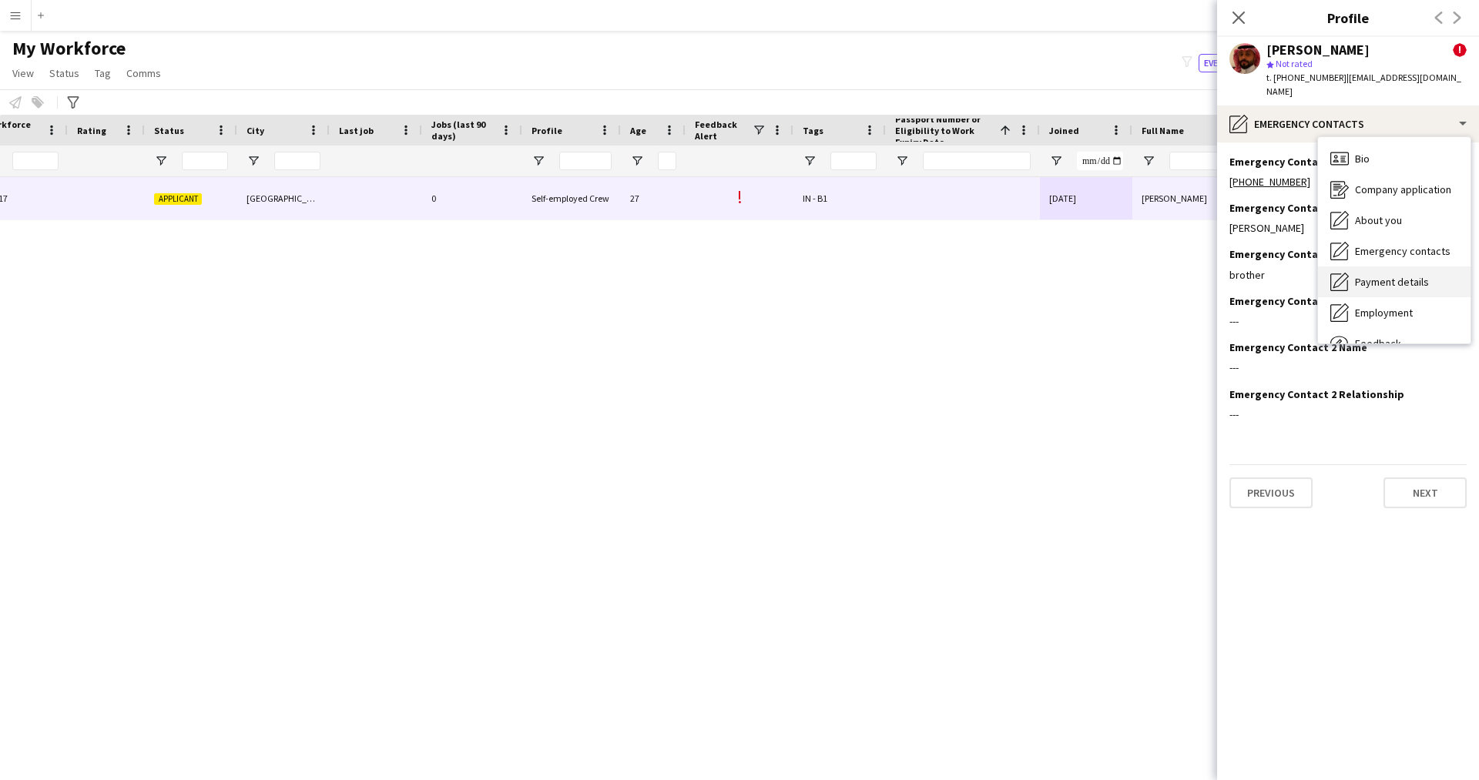
click at [1361, 275] on span "Payment details" at bounding box center [1392, 282] width 74 height 14
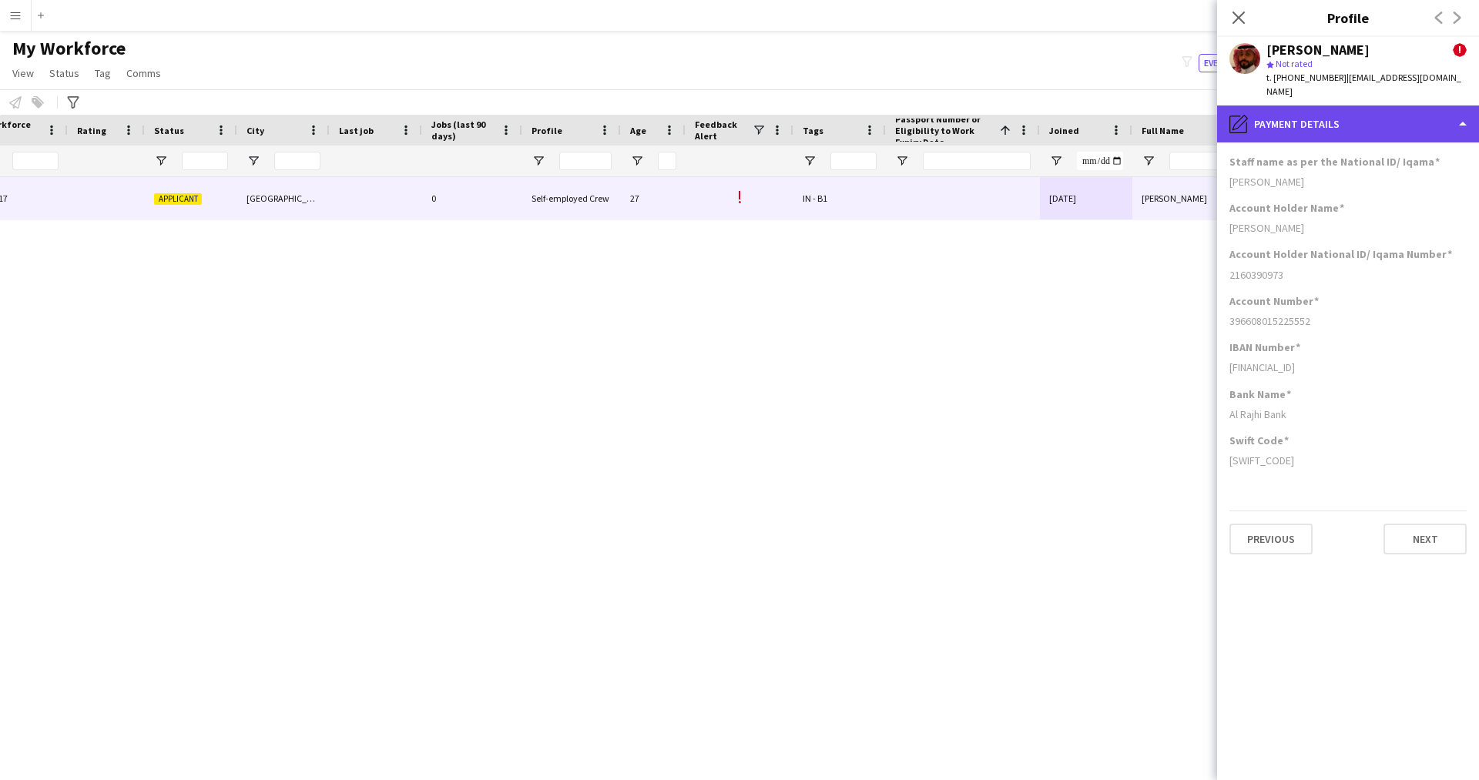
click at [1300, 106] on div "pencil4 Payment details" at bounding box center [1348, 124] width 262 height 37
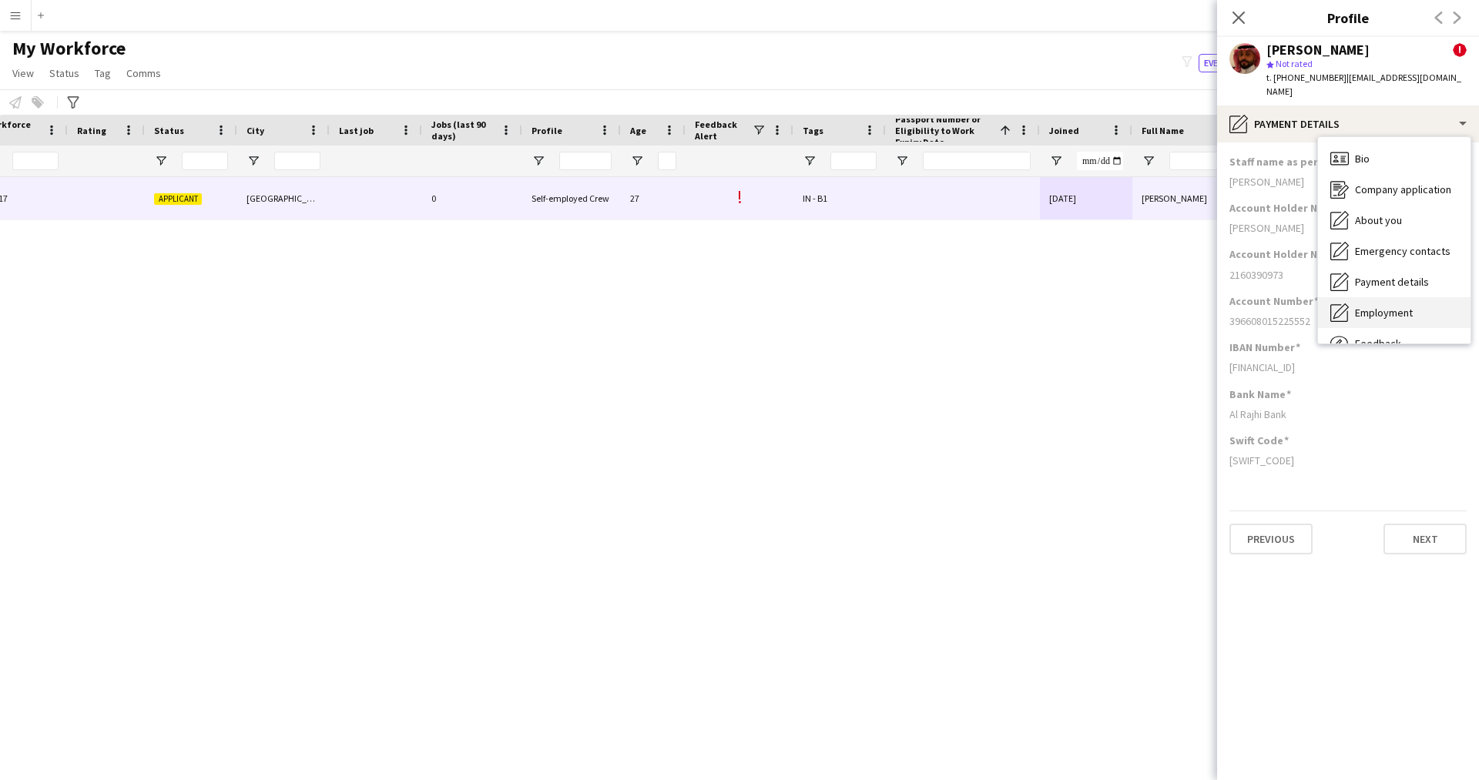
click at [1365, 306] on span "Employment" at bounding box center [1384, 313] width 58 height 14
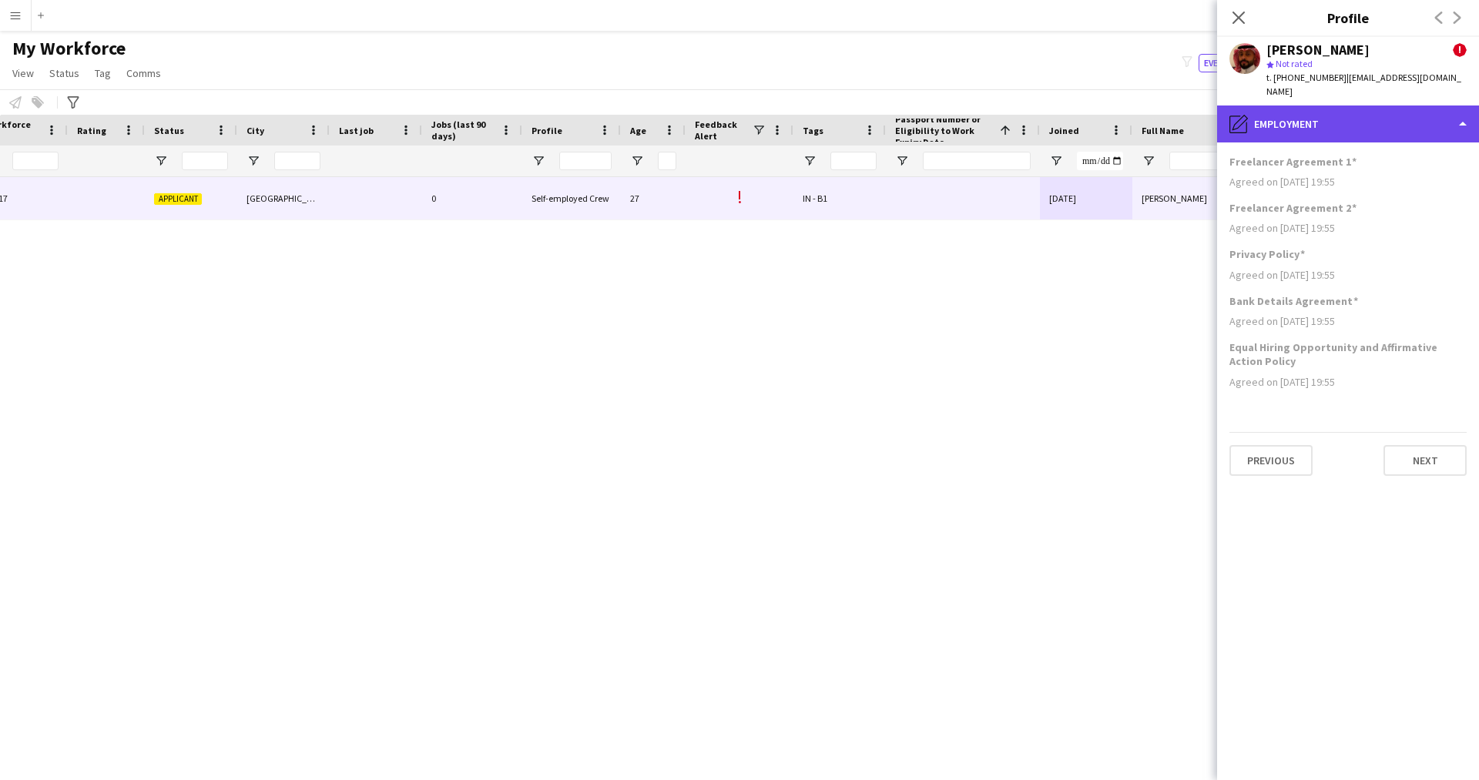
click at [1319, 119] on div "pencil4 Employment" at bounding box center [1348, 124] width 262 height 37
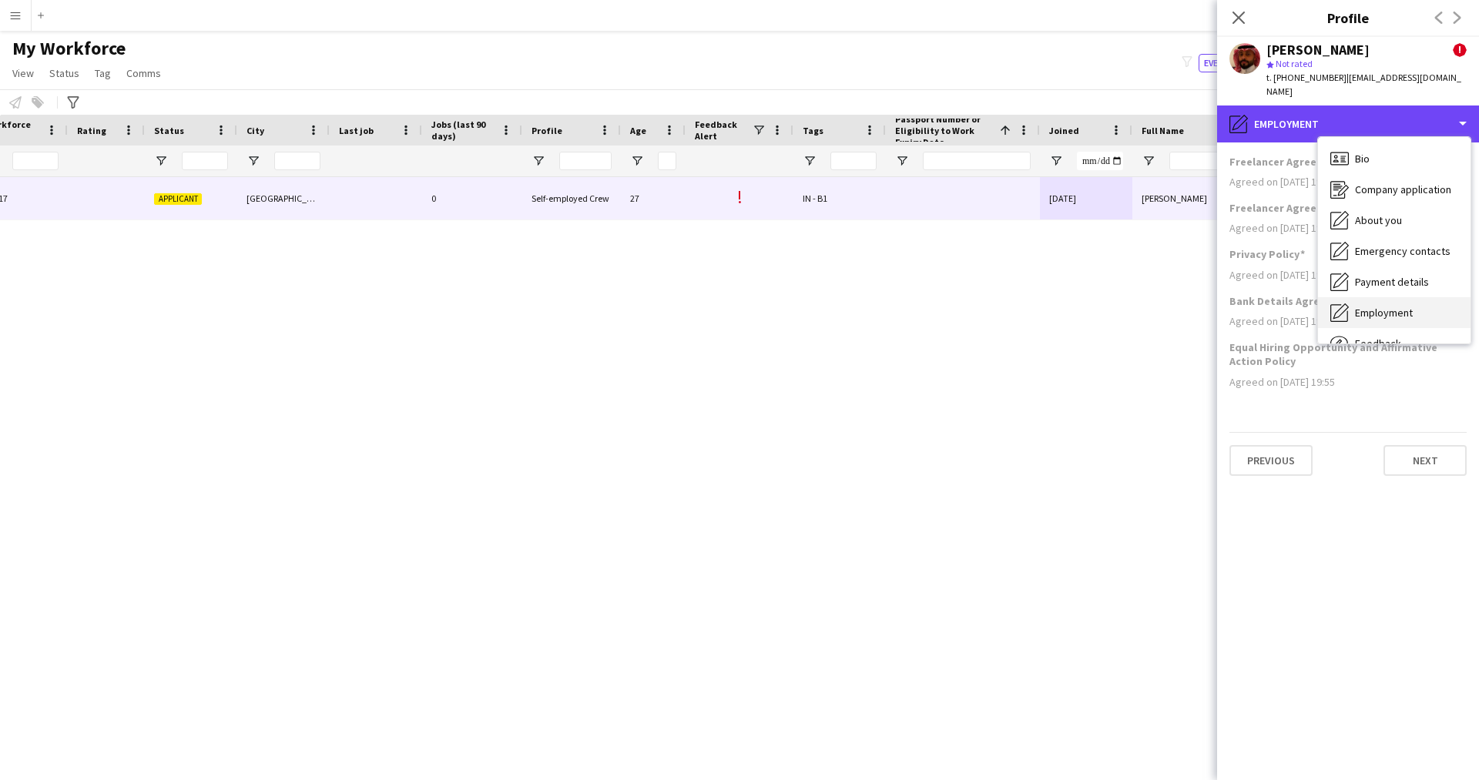
scroll to position [52, 0]
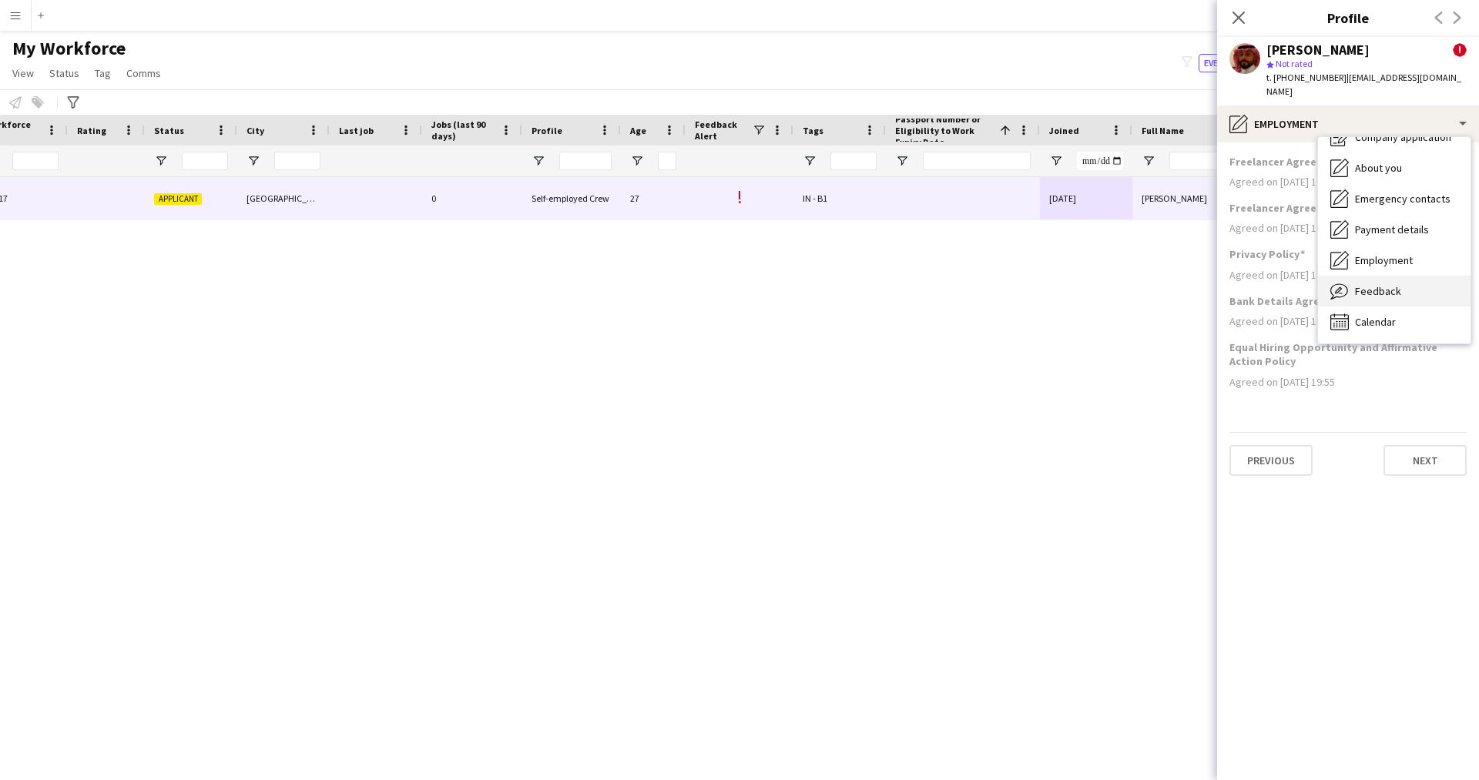
click at [1397, 284] on span "Feedback" at bounding box center [1378, 291] width 46 height 14
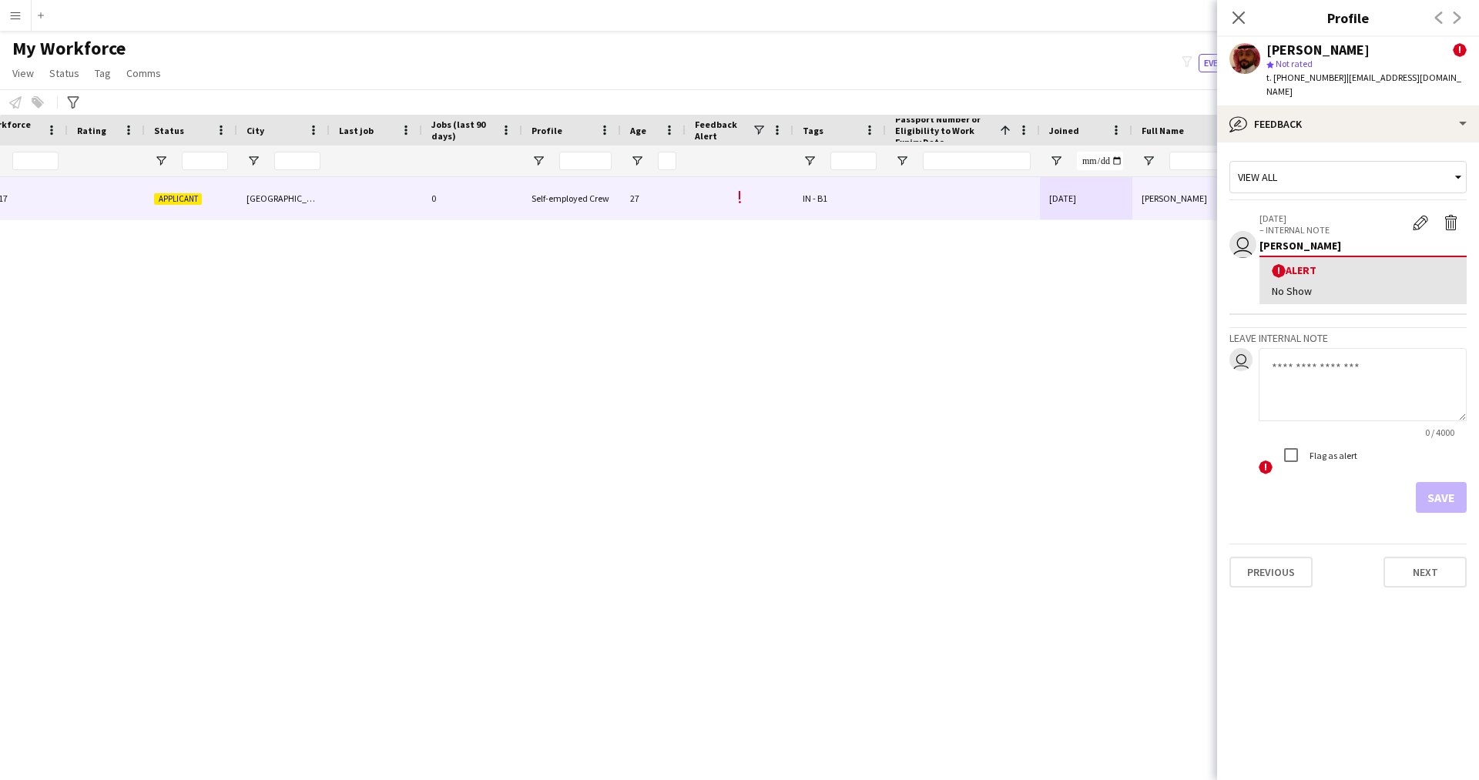
click at [1386, 348] on textarea at bounding box center [1363, 384] width 208 height 73
paste textarea "**********"
type textarea "**********"
click at [1438, 489] on button "Save" at bounding box center [1441, 497] width 51 height 31
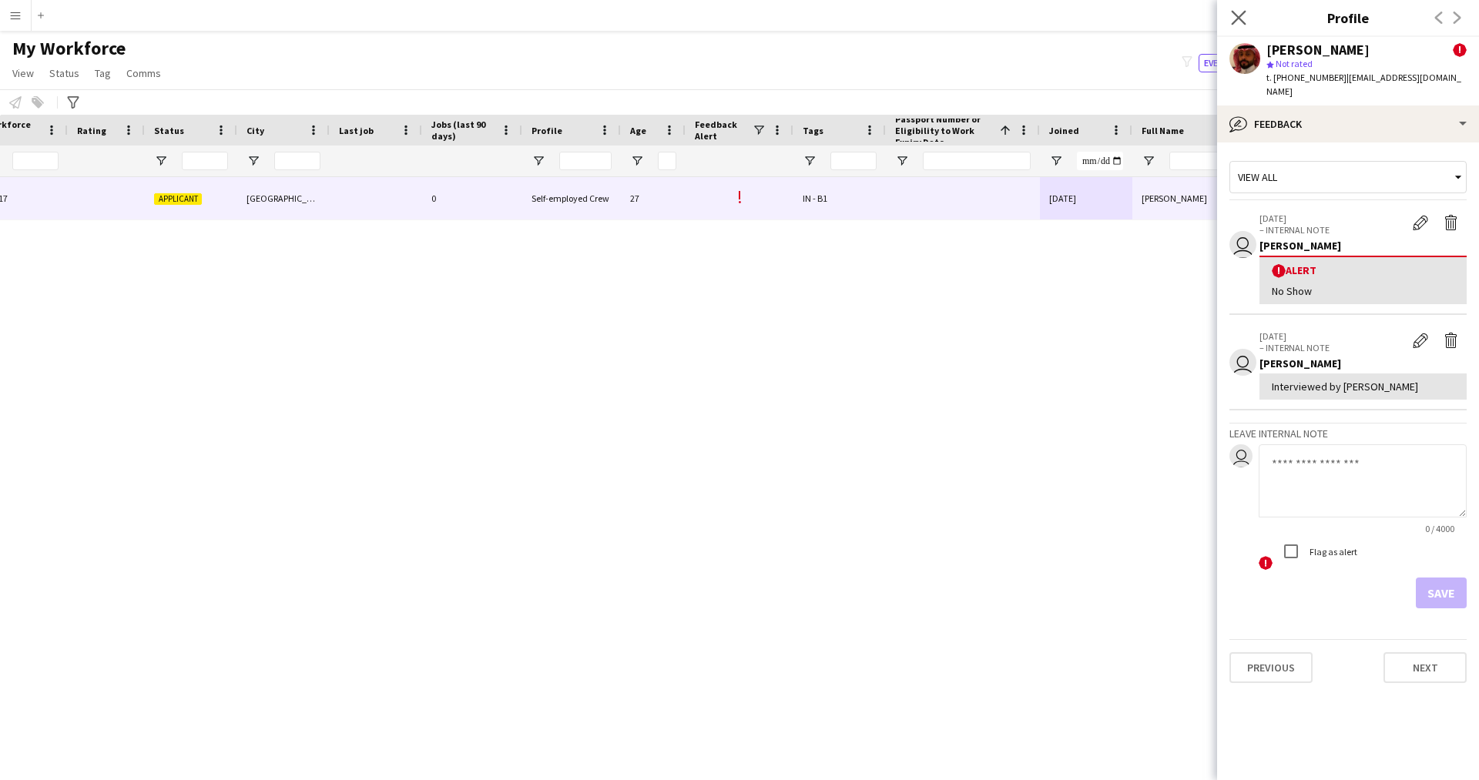
click at [1247, 8] on app-icon "Close pop-in" at bounding box center [1239, 18] width 22 height 22
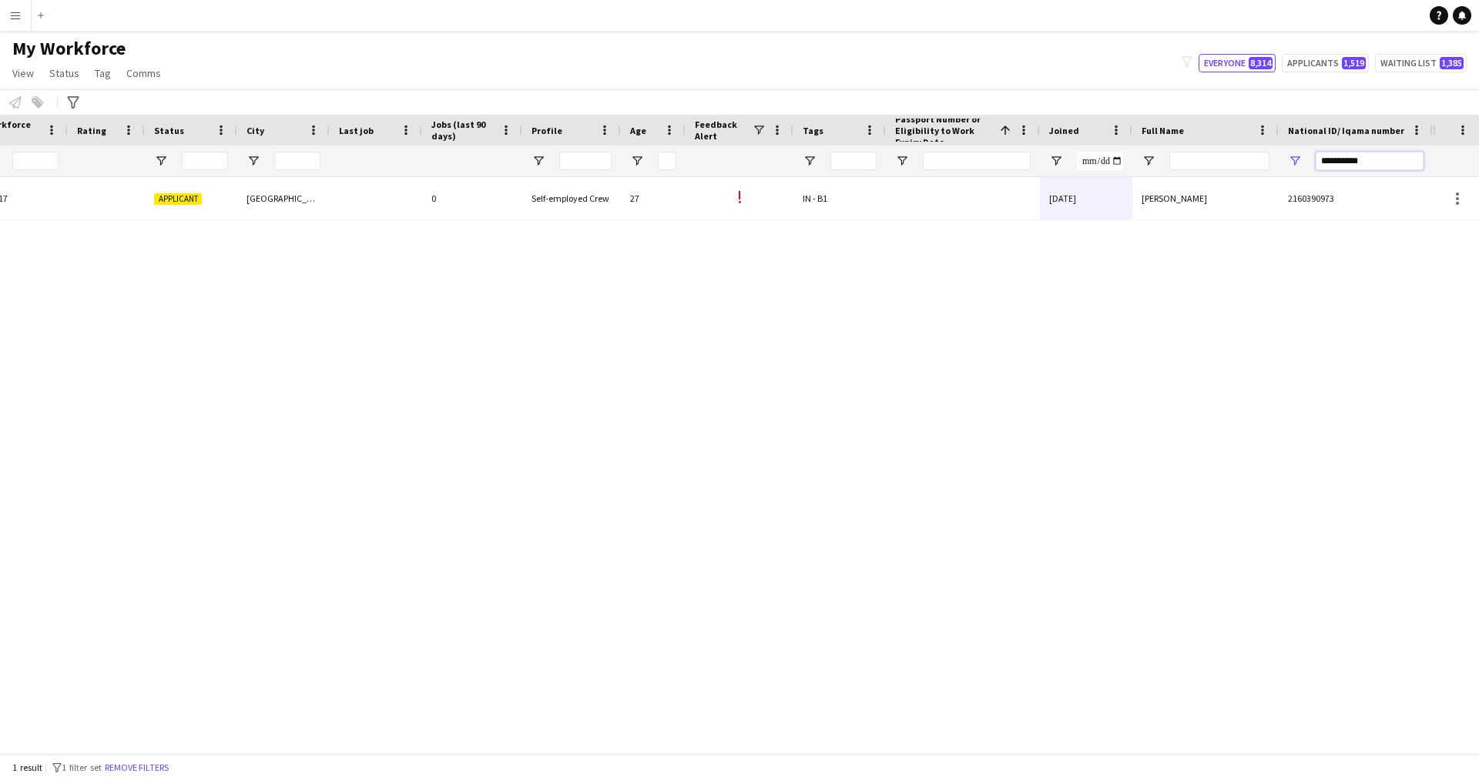
drag, startPoint x: 1376, startPoint y: 162, endPoint x: 1055, endPoint y: 236, distance: 329.7
click at [1055, 236] on div "Workforce Details Profile Data Workforce Details Profile Data Full Name First N…" at bounding box center [739, 434] width 1479 height 639
paste input "National ID/ Iqama number Filter Input"
type input "**********"
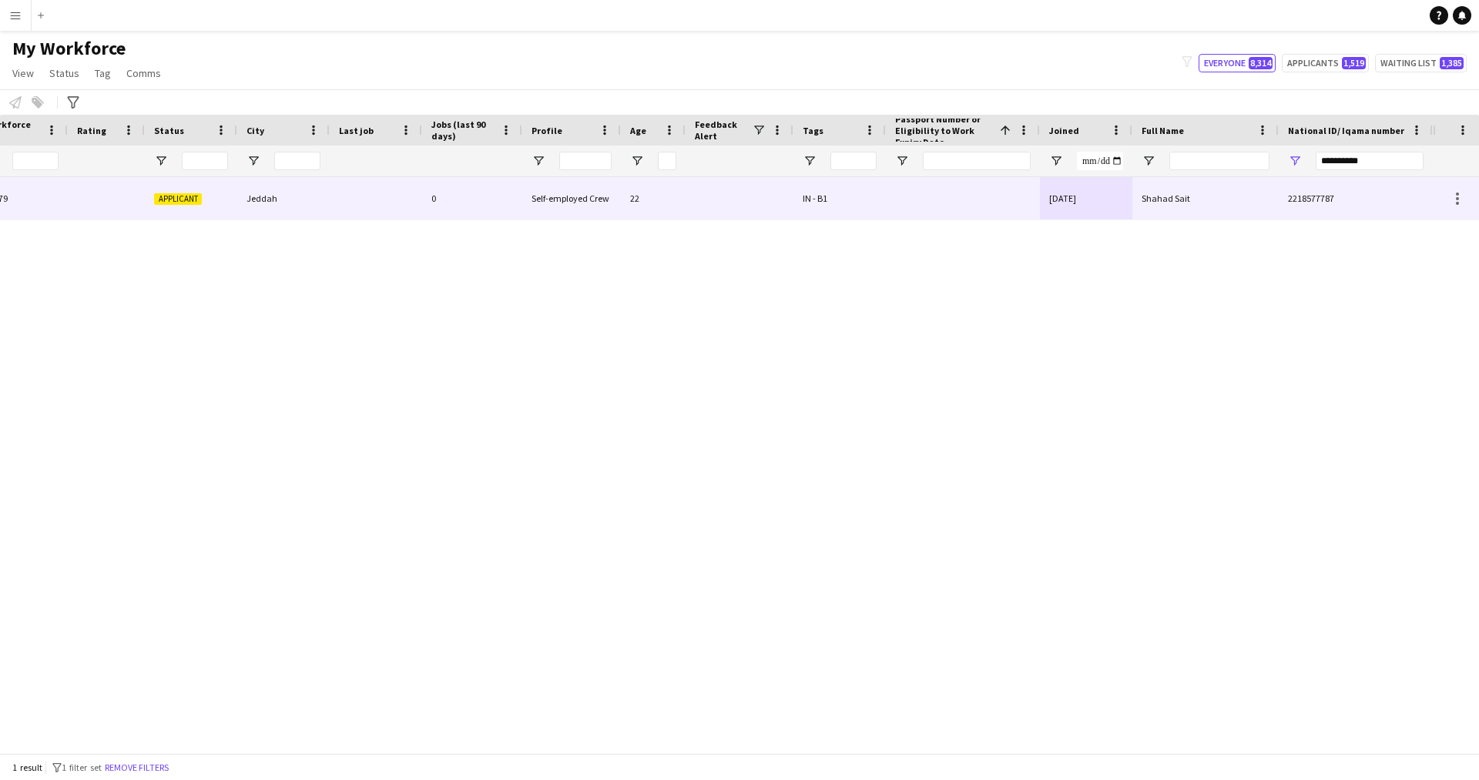
click at [876, 198] on div "IN - B1" at bounding box center [840, 198] width 92 height 42
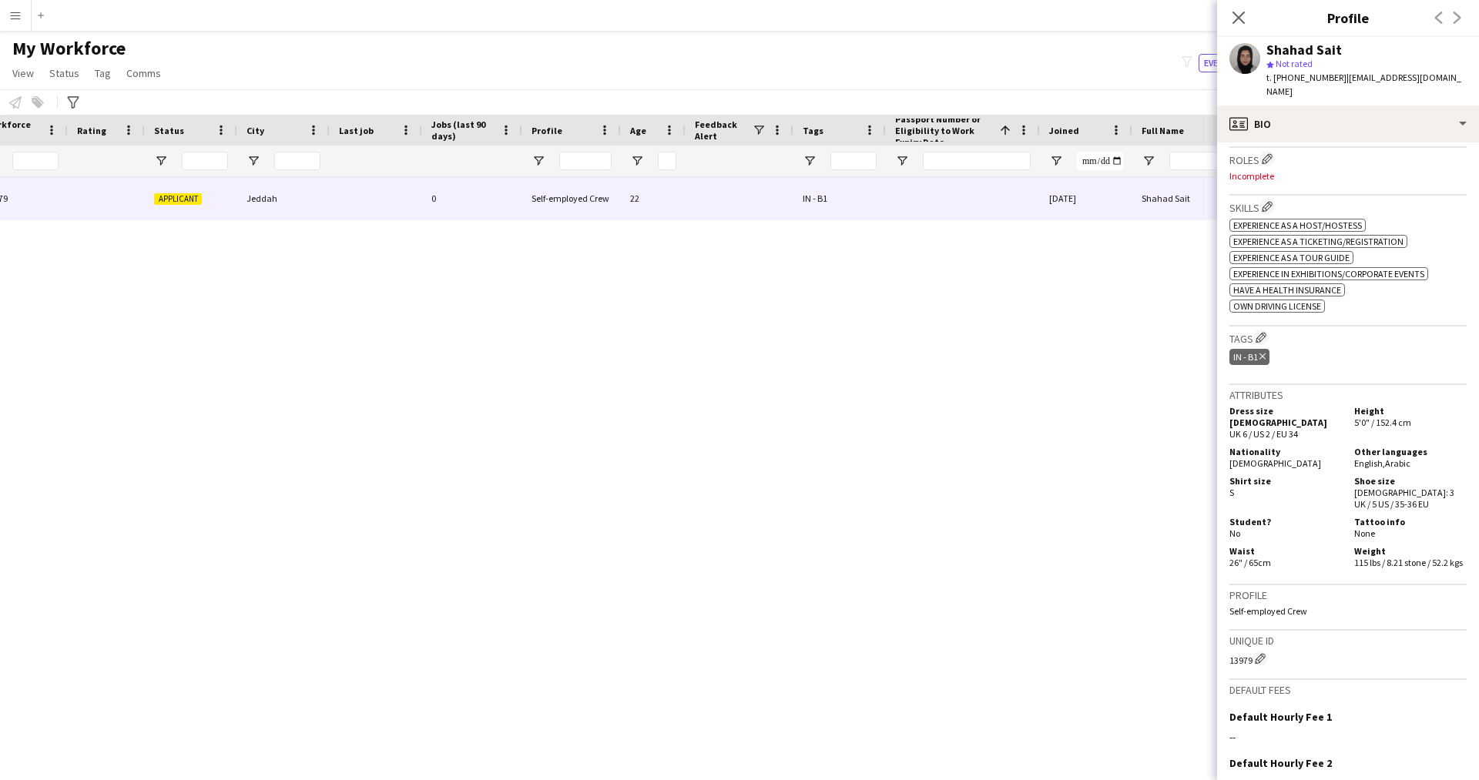
scroll to position [0, 0]
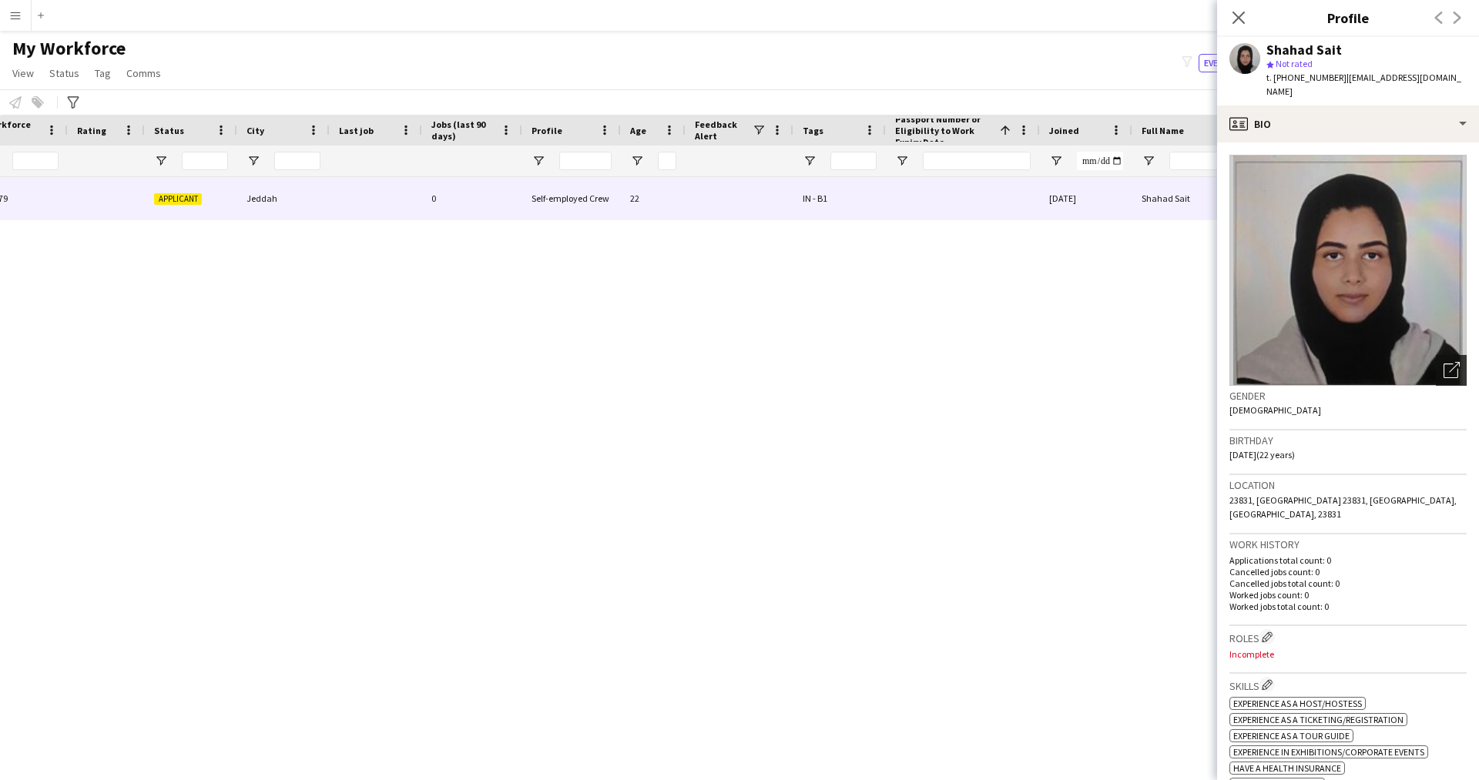
click at [1445, 362] on icon "Open photos pop-in" at bounding box center [1452, 370] width 16 height 16
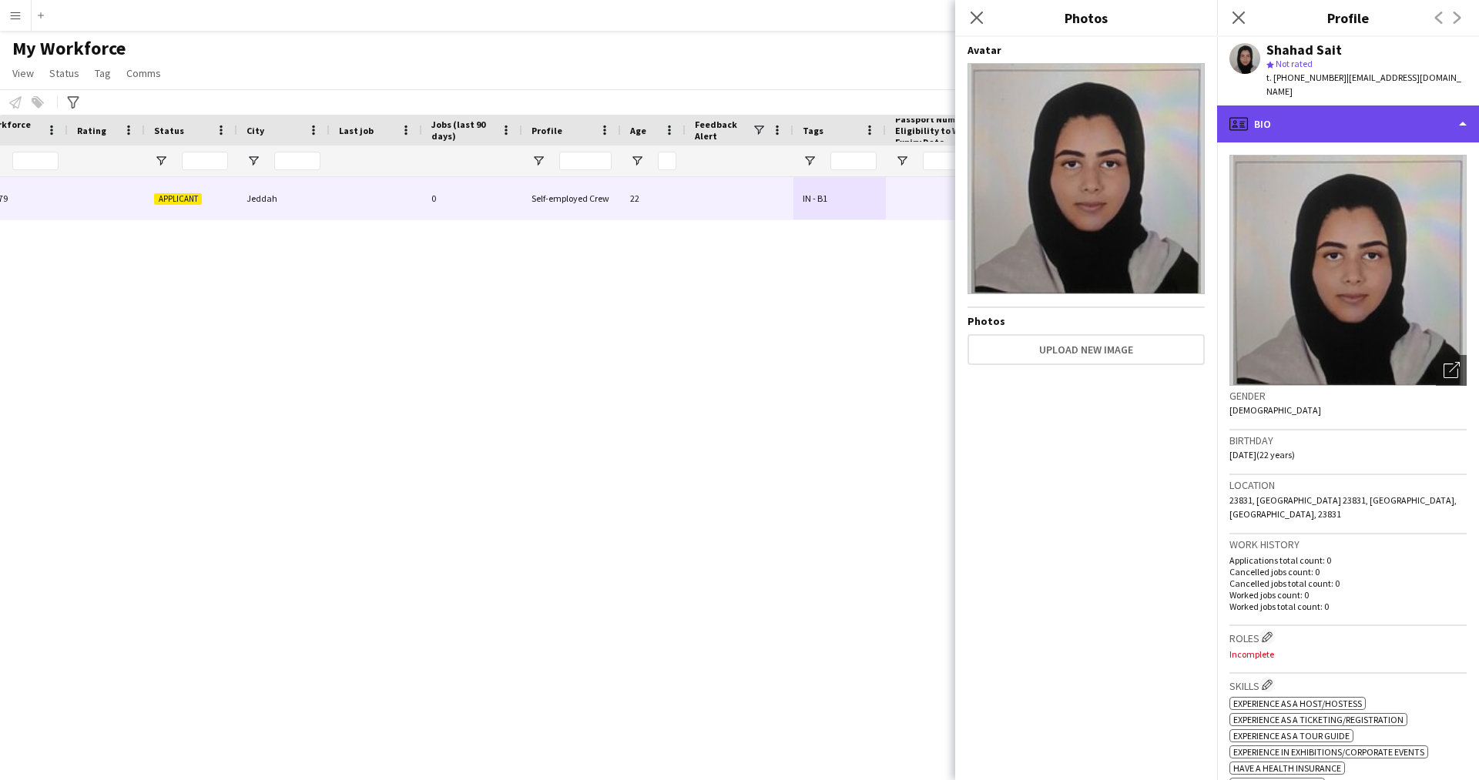
click at [1317, 119] on div "profile Bio" at bounding box center [1348, 124] width 262 height 37
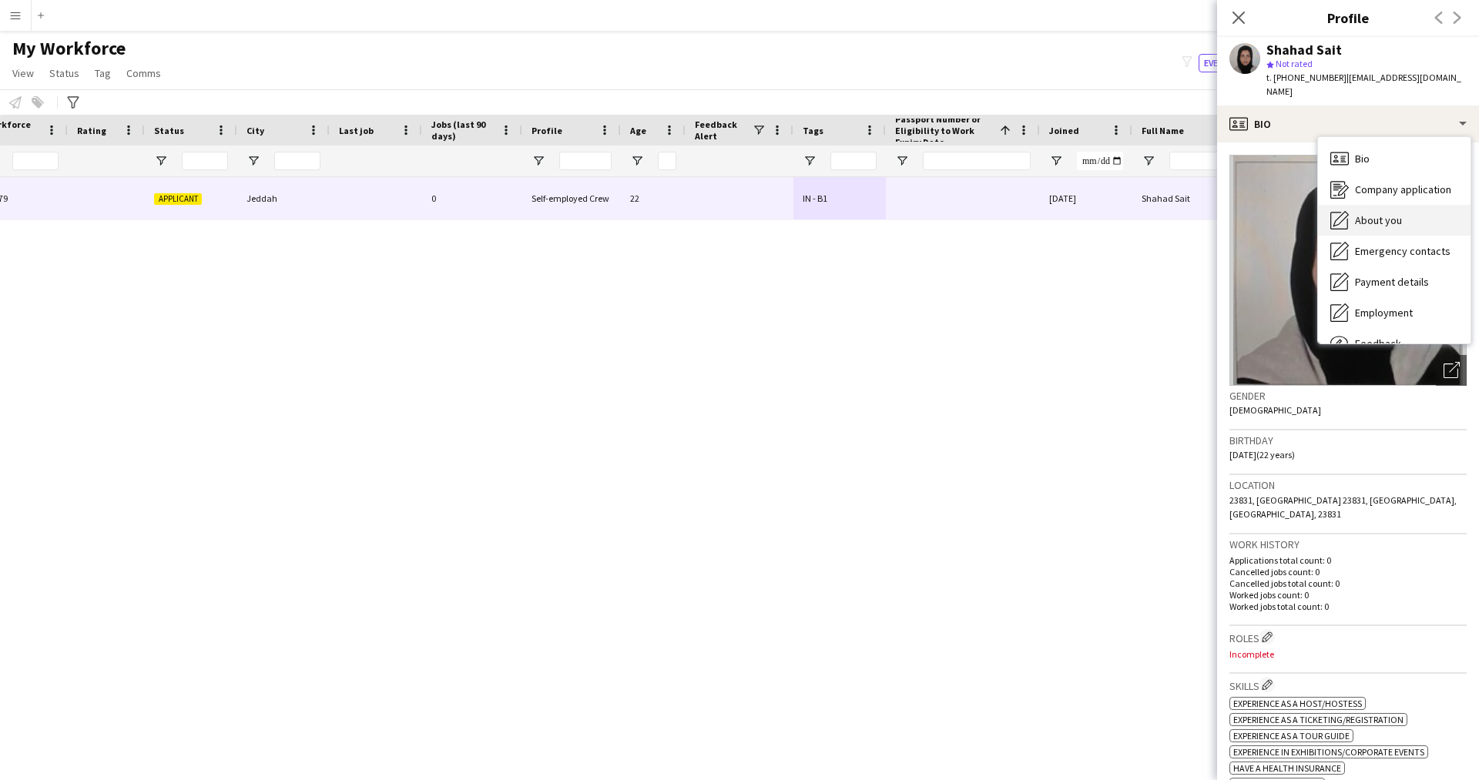
click at [1383, 218] on div "About you About you" at bounding box center [1394, 220] width 153 height 31
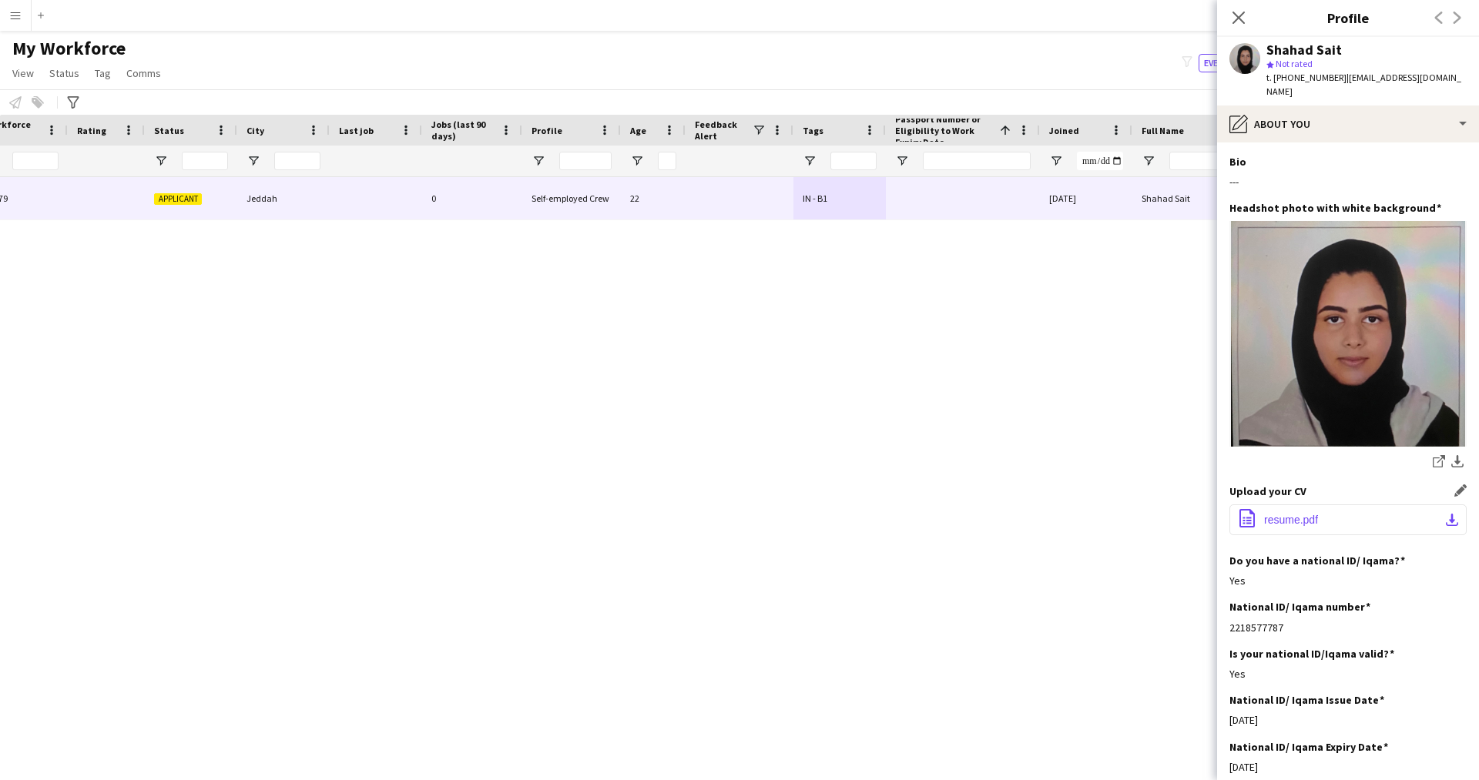
click at [1319, 508] on button "office-file-sheet resume.pdf download-bottom" at bounding box center [1348, 520] width 237 height 31
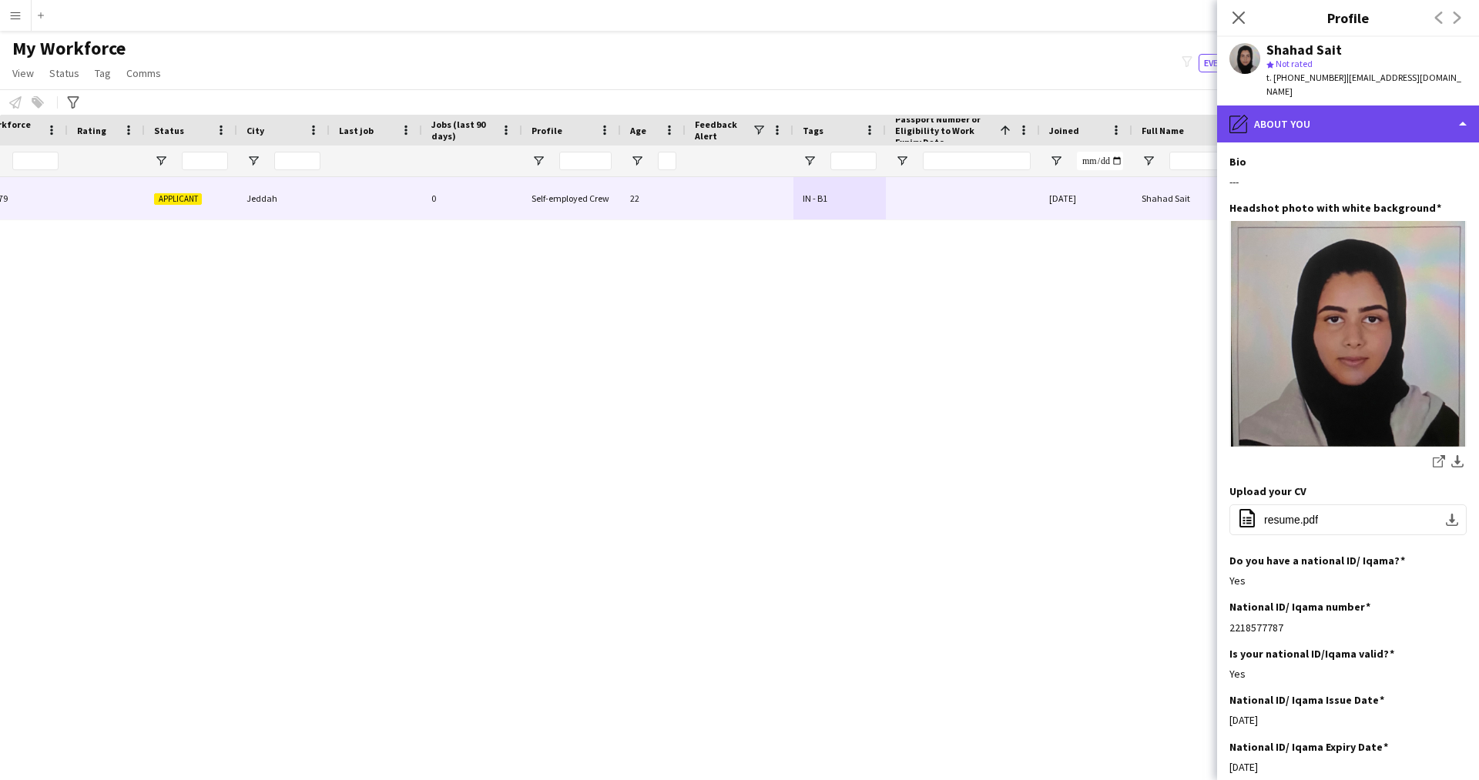
click at [1308, 106] on div "pencil4 About you" at bounding box center [1348, 124] width 262 height 37
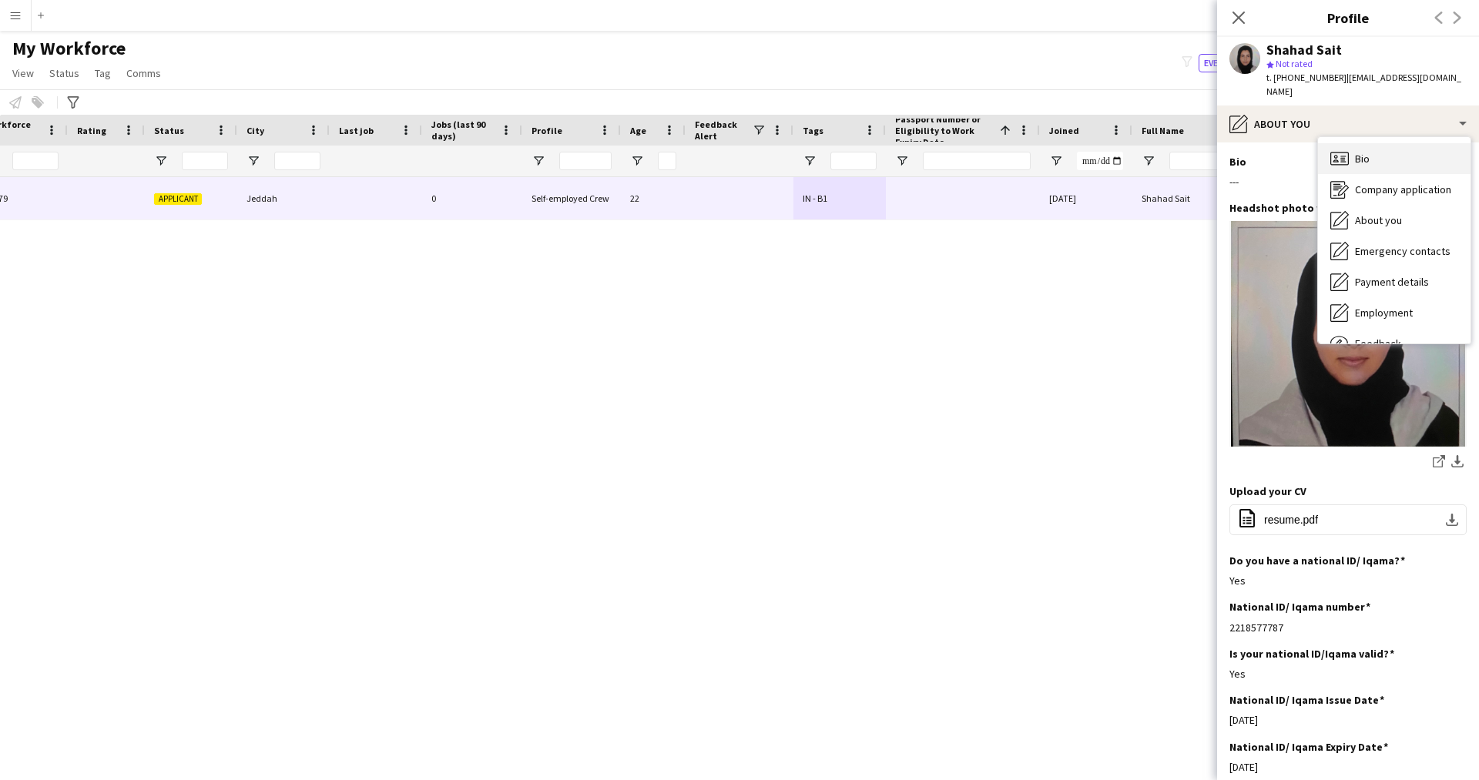
click at [1368, 152] on span "Bio" at bounding box center [1362, 159] width 15 height 14
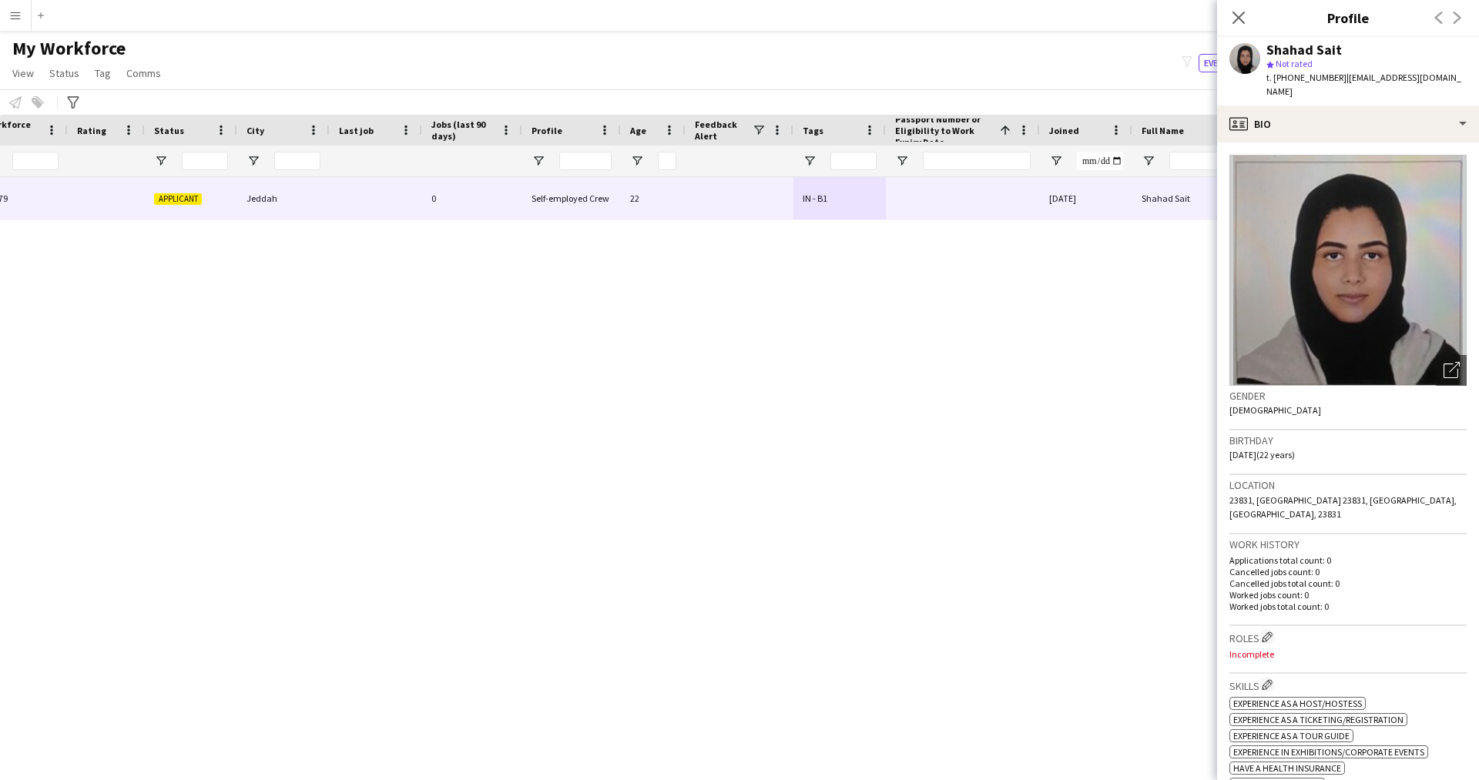
scroll to position [215, 0]
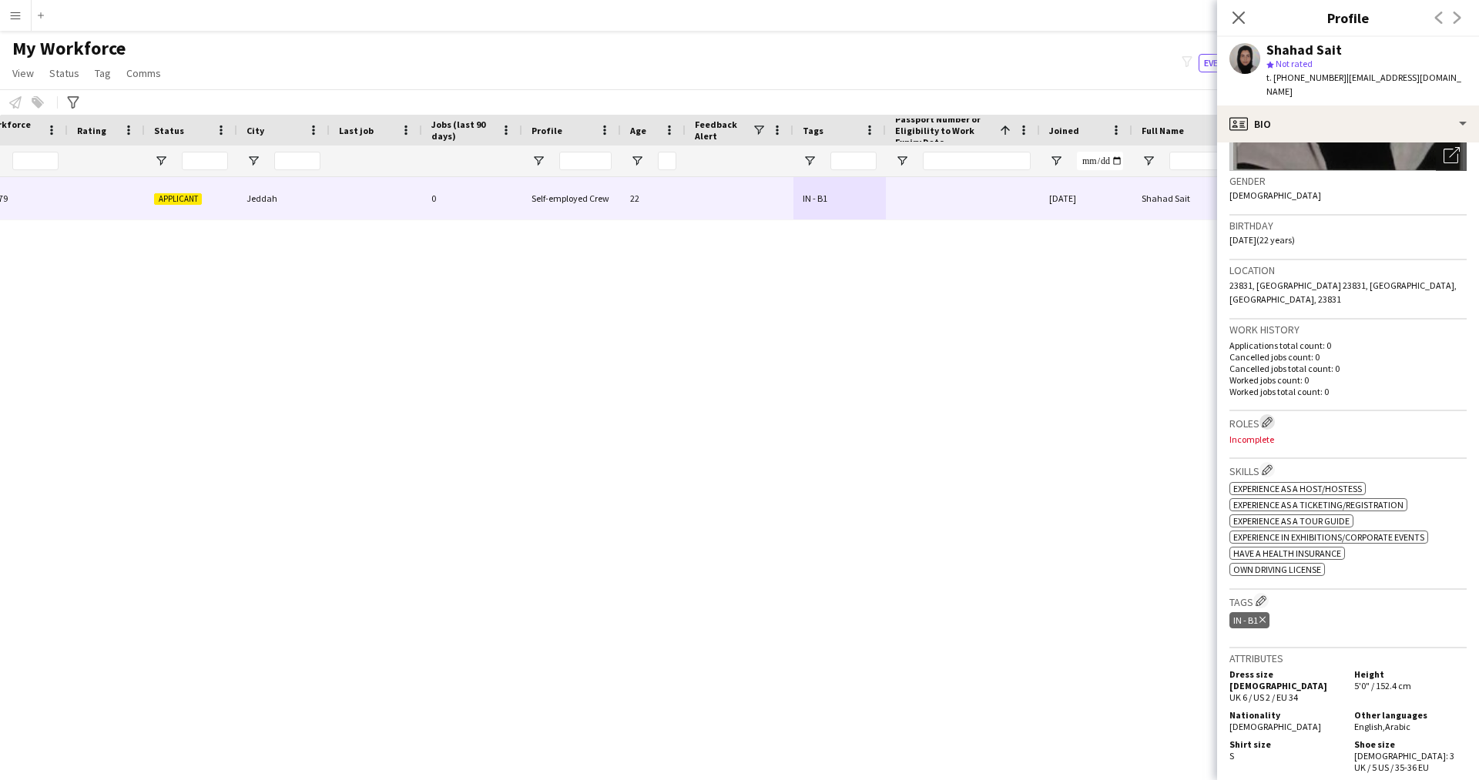
click at [1267, 417] on app-icon "Edit crew company roles" at bounding box center [1267, 422] width 11 height 11
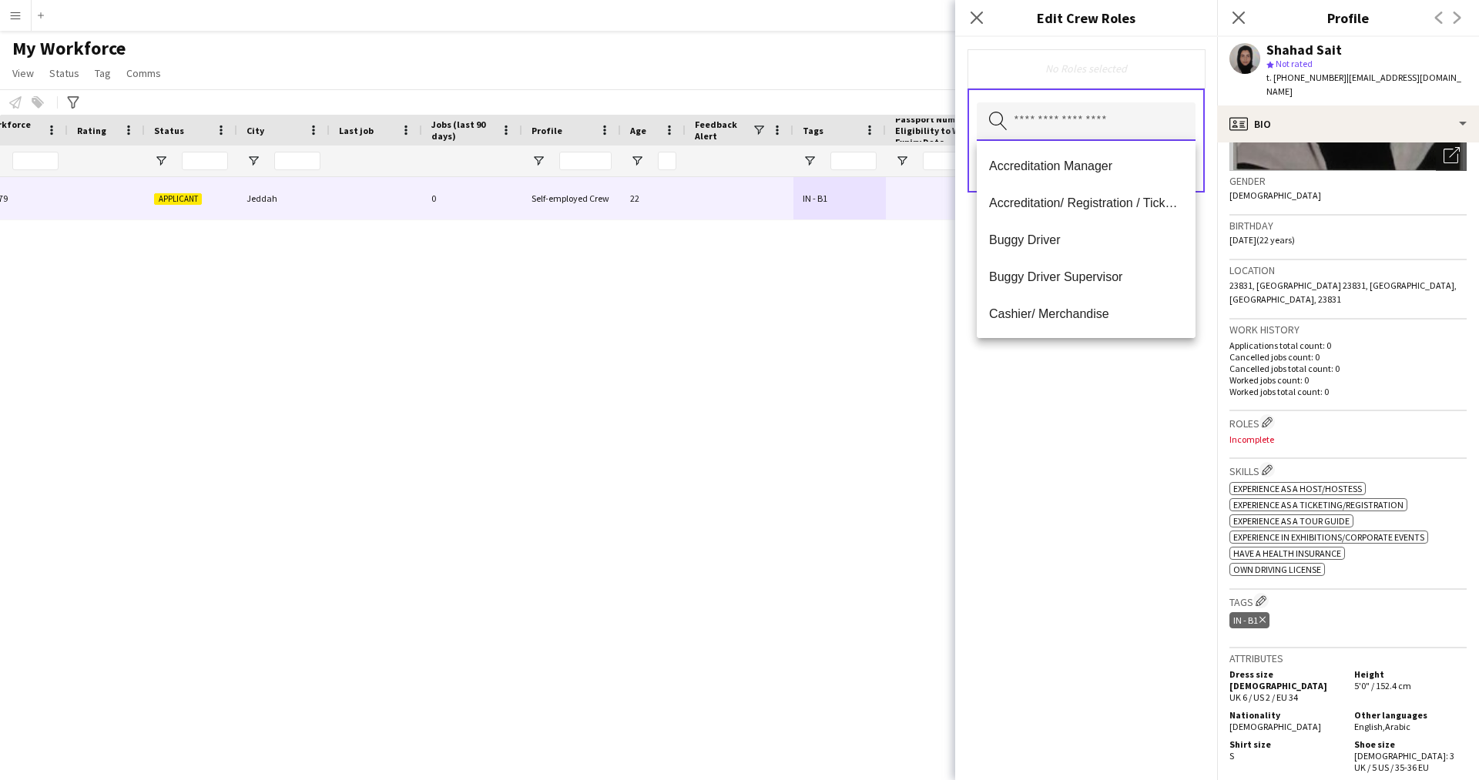
click at [1015, 123] on input "text" at bounding box center [1086, 121] width 219 height 39
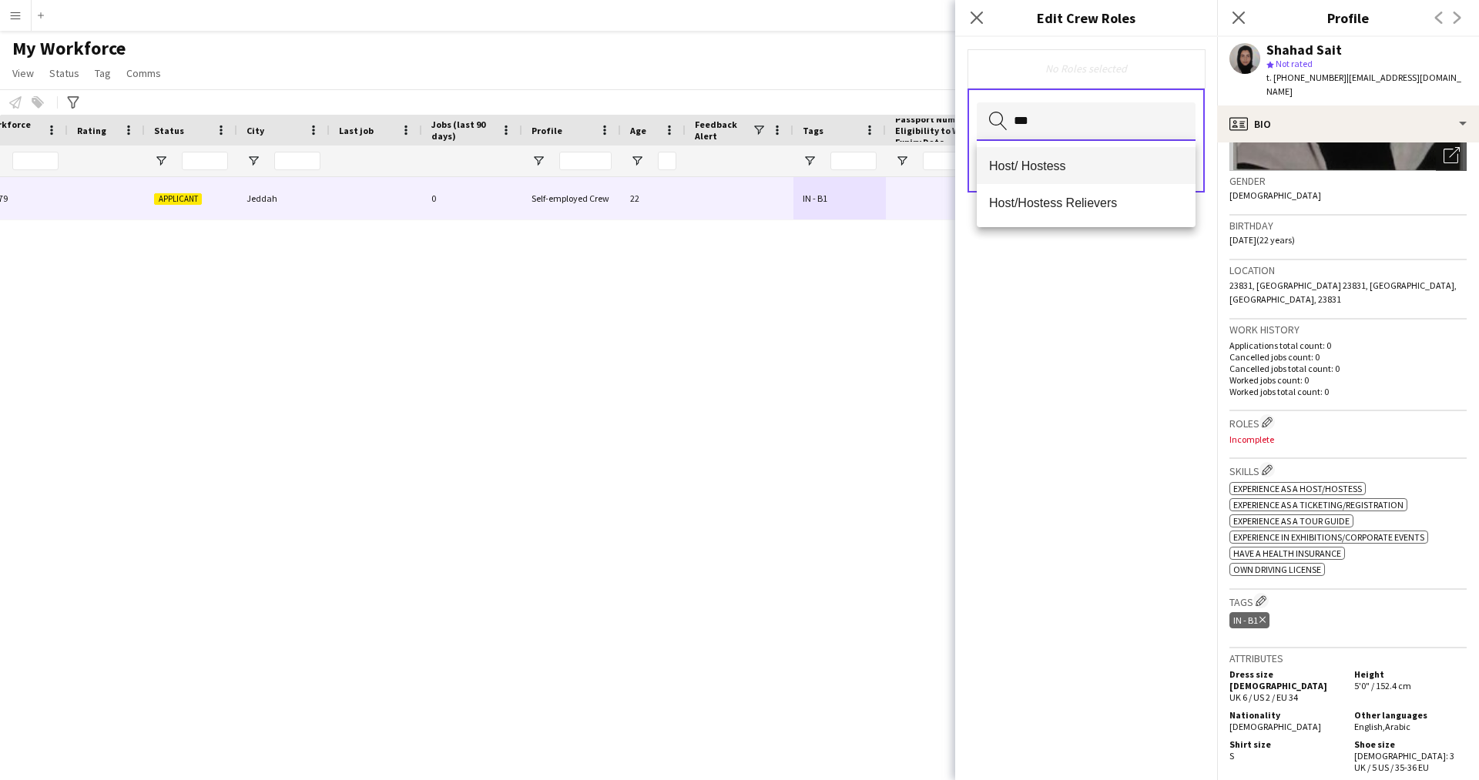
type input "***"
click at [1084, 171] on span "Host/ Hostess" at bounding box center [1086, 166] width 194 height 15
type input "**"
click at [1141, 153] on mat-option "Customer Service Staff" at bounding box center [1086, 167] width 219 height 37
type input "****"
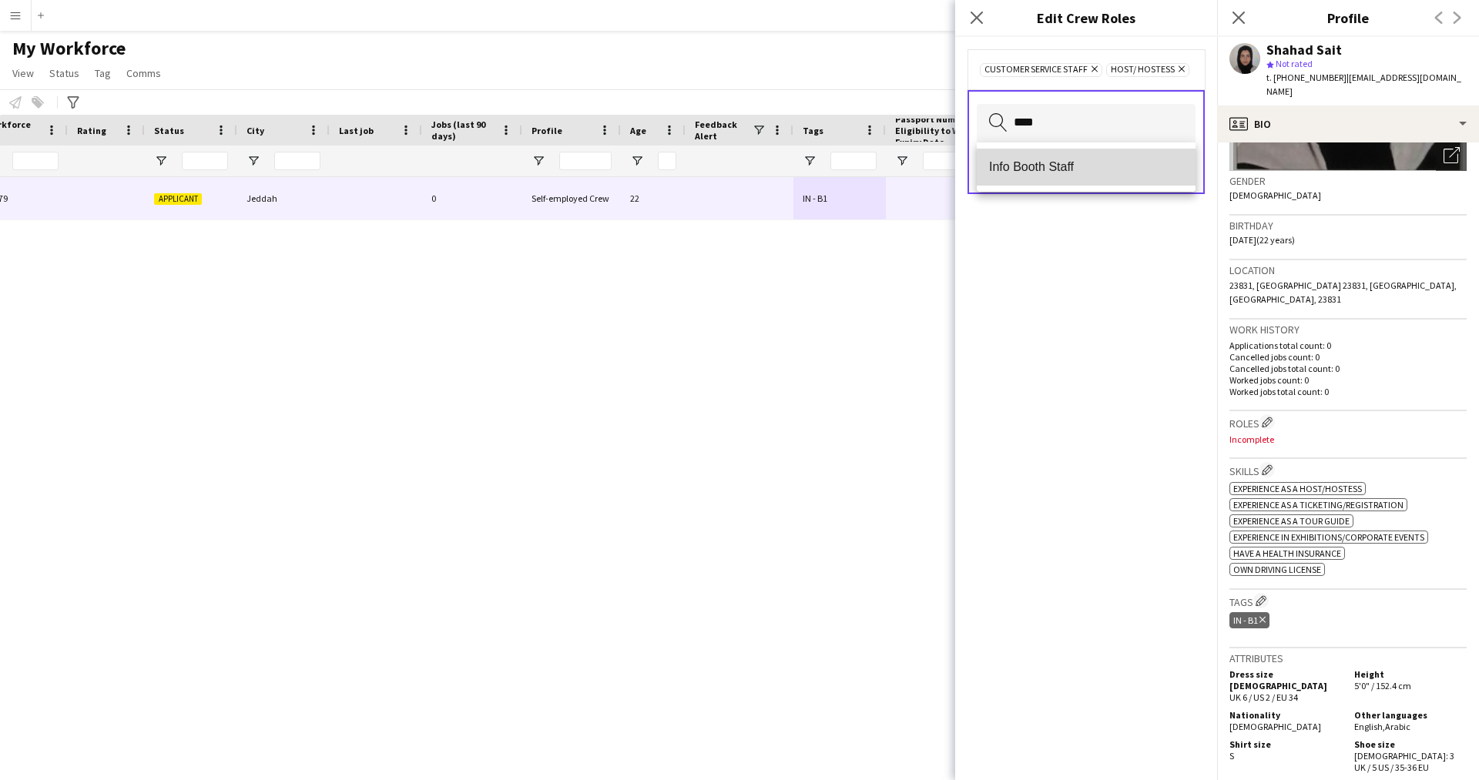
click at [1102, 177] on mat-option "Info Booth Staff" at bounding box center [1086, 167] width 219 height 37
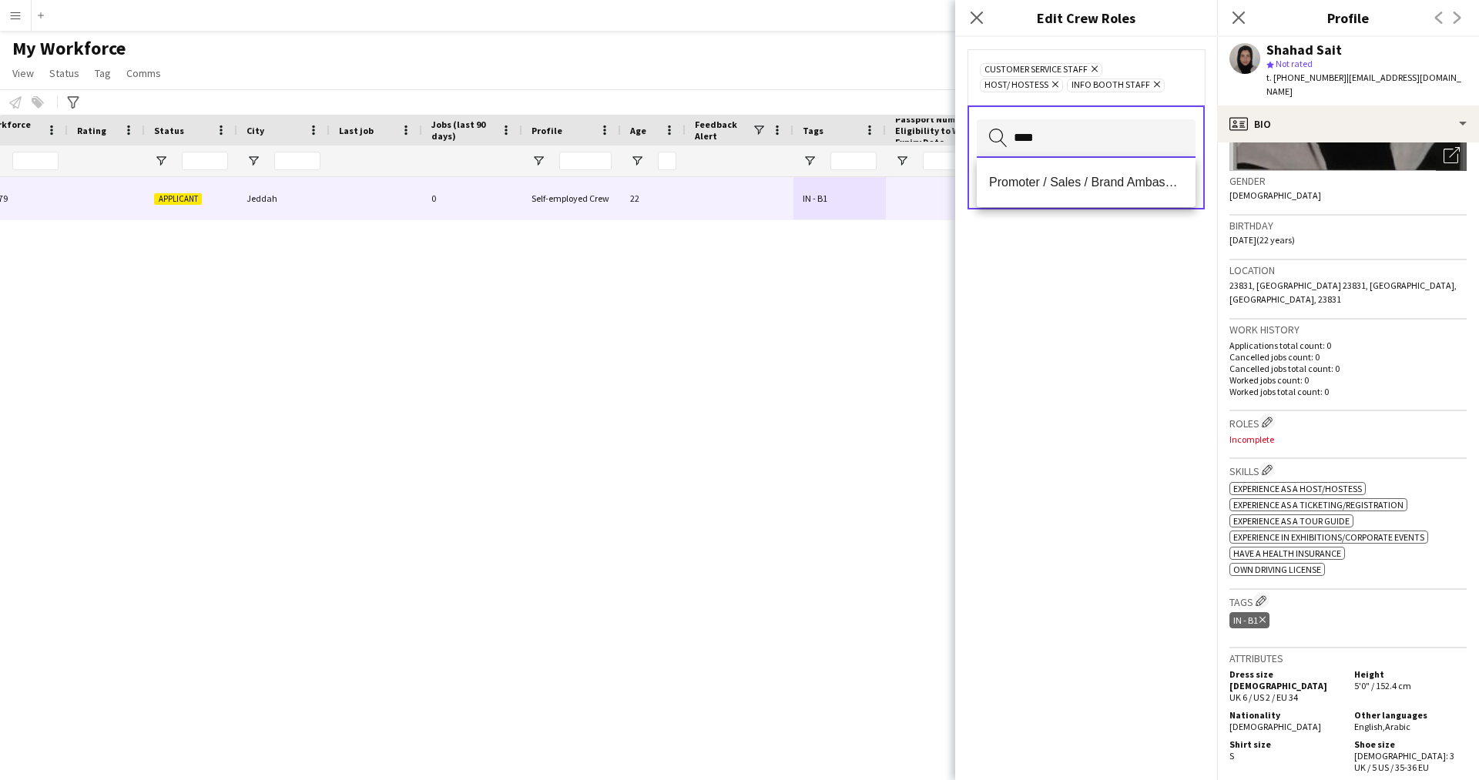
type input "****"
click at [1102, 177] on span "Promoter / Sales / Brand Ambassador" at bounding box center [1086, 182] width 194 height 15
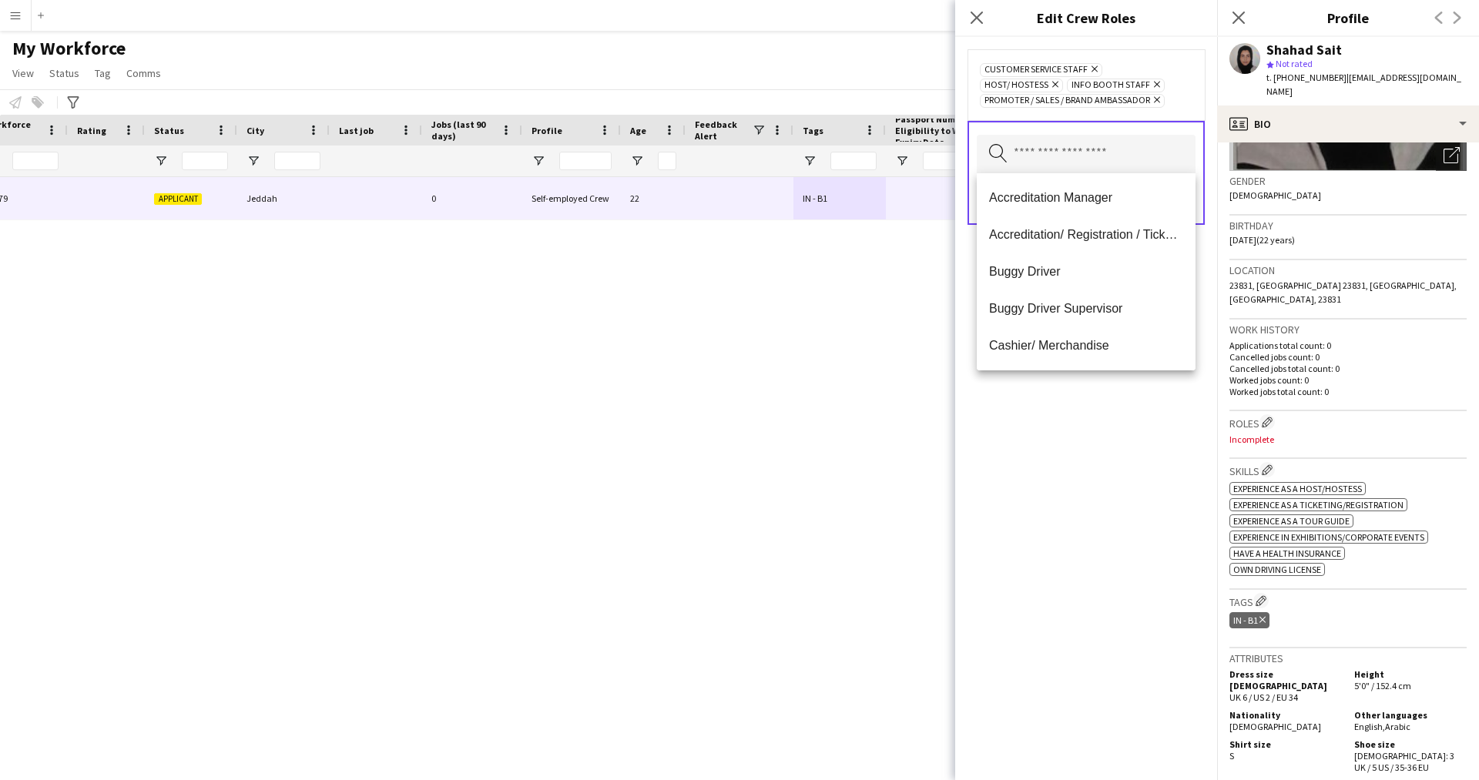
click at [1052, 573] on div "Customer Service Staff Remove Host/ Hostess Remove Info Booth Staff Remove Prom…" at bounding box center [1086, 408] width 262 height 743
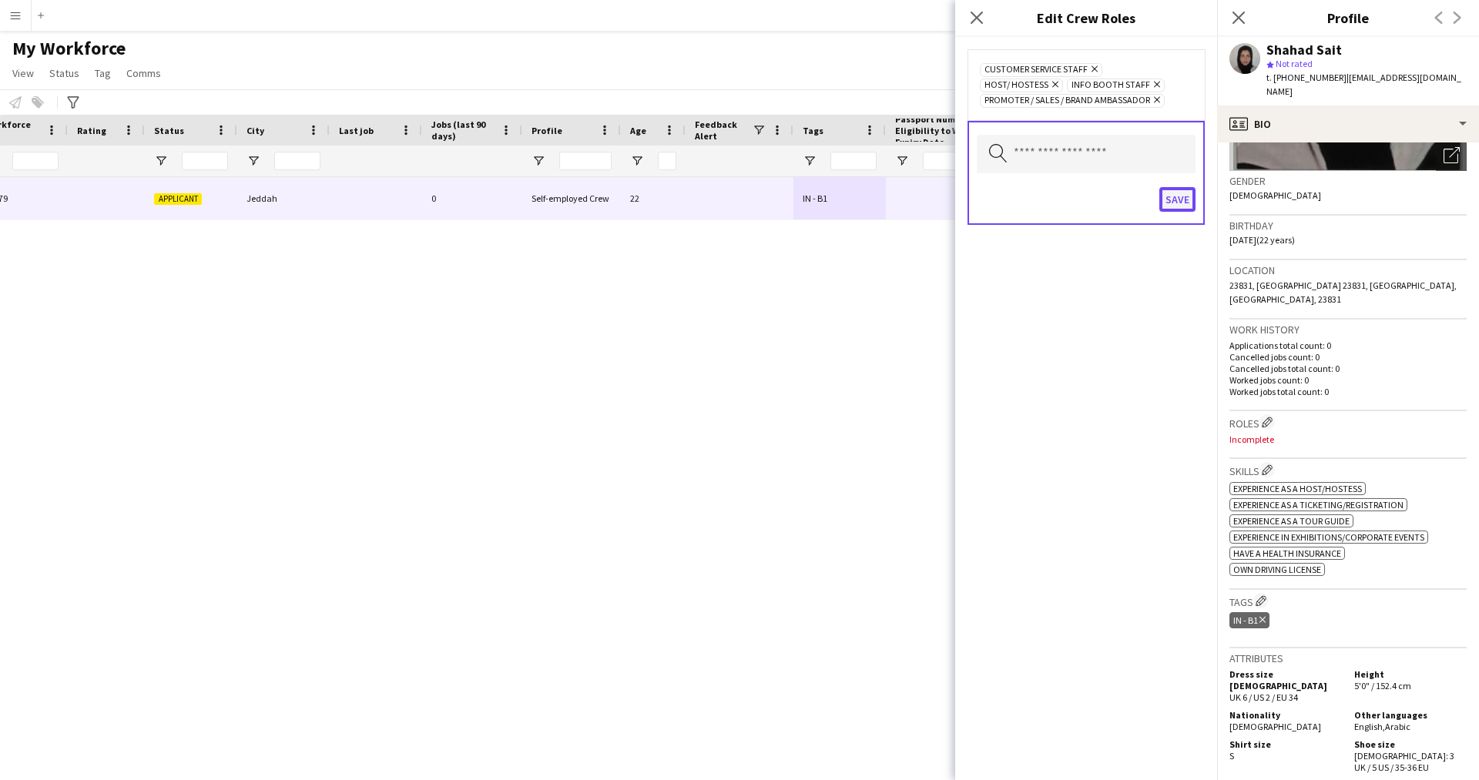
click at [1167, 193] on button "Save" at bounding box center [1177, 199] width 36 height 25
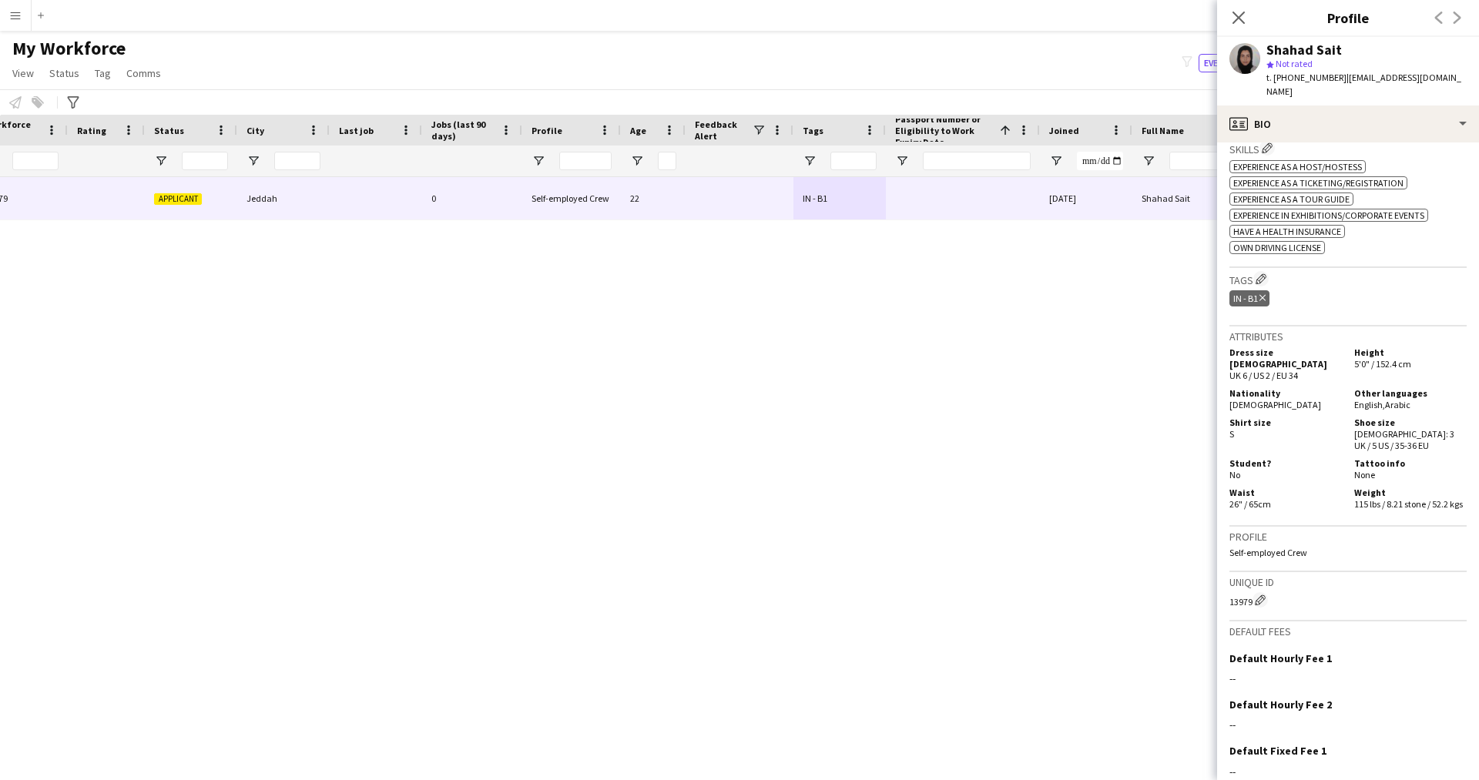
scroll to position [549, 0]
click at [1267, 273] on app-icon "Edit crew company tags" at bounding box center [1261, 278] width 11 height 11
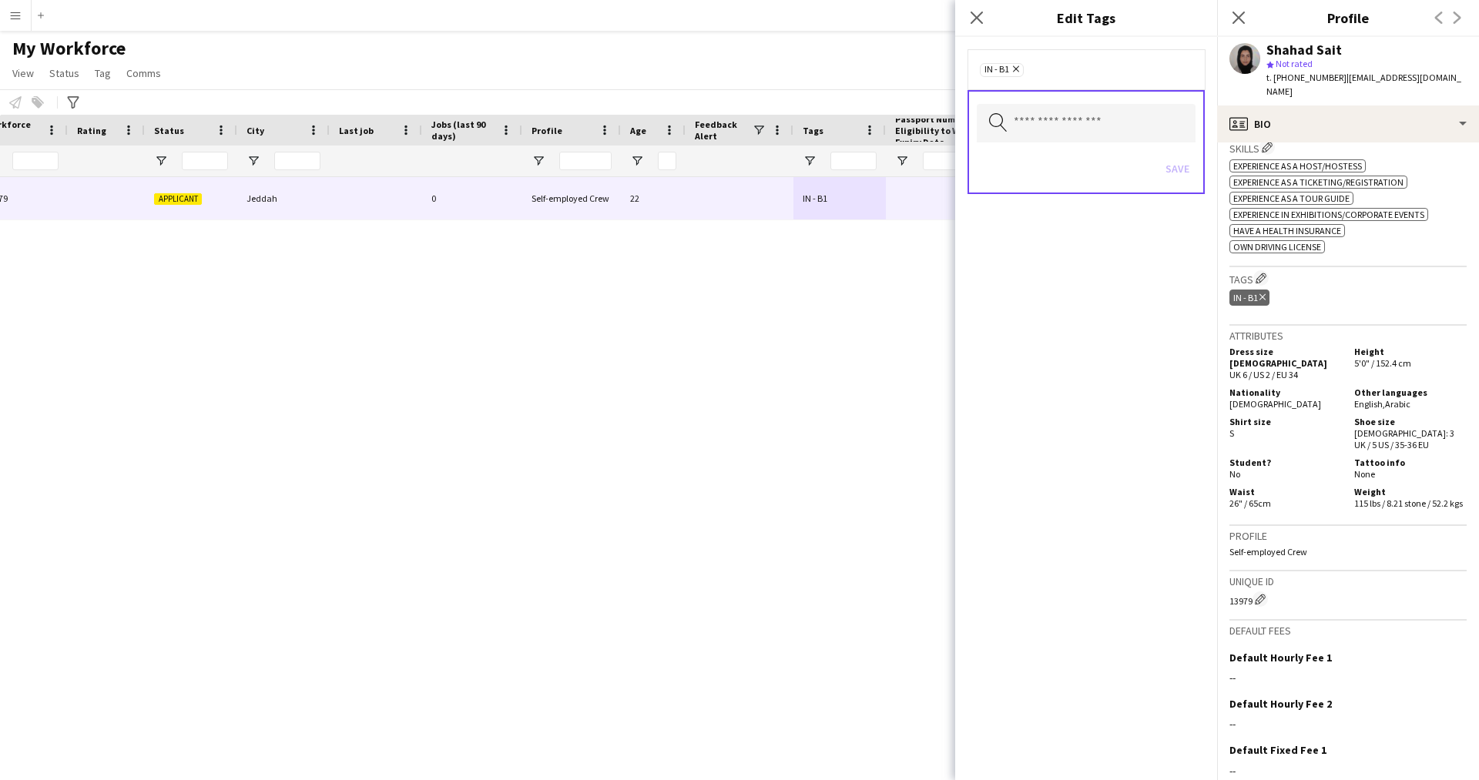
click at [1149, 99] on div "Search by tag name Save" at bounding box center [1086, 142] width 237 height 104
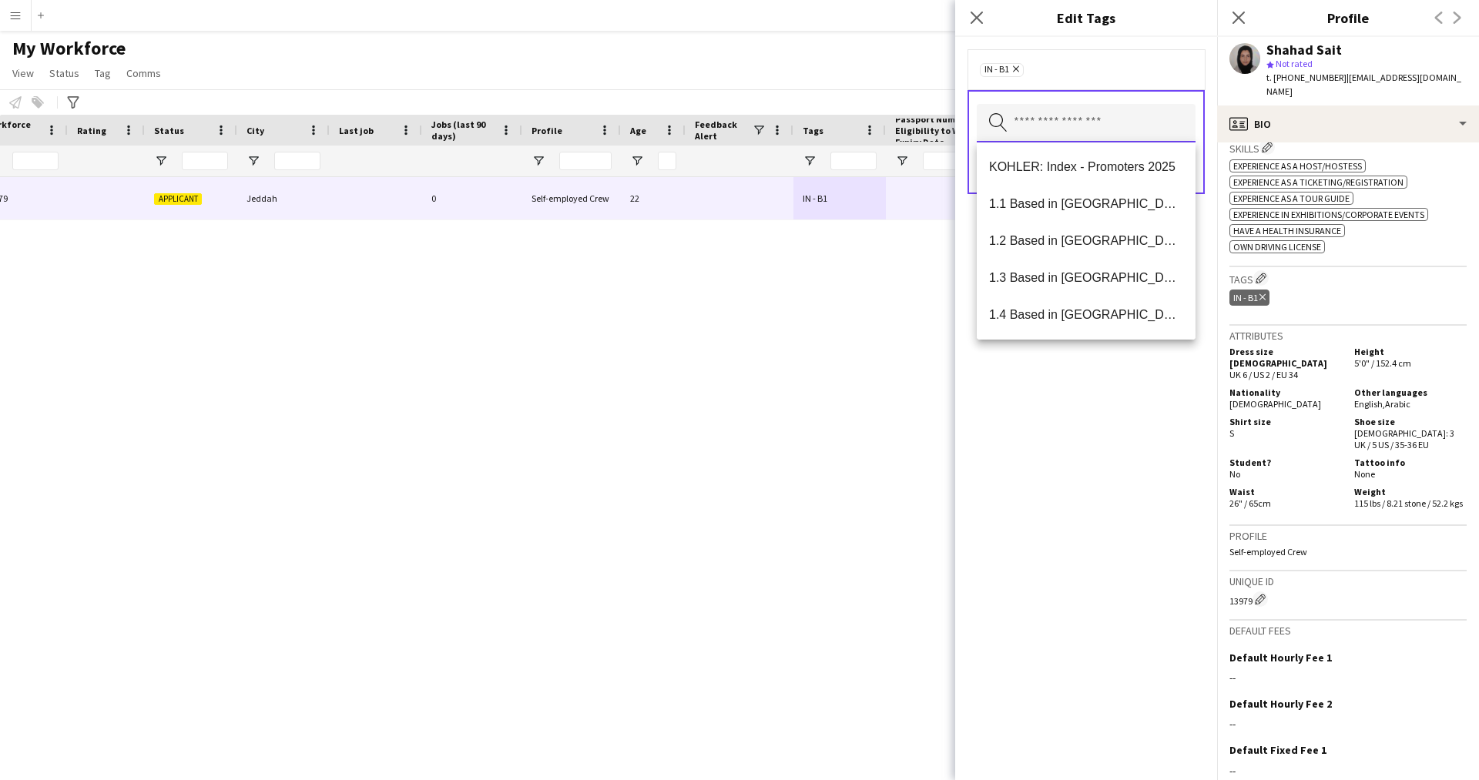
click at [1119, 130] on input "text" at bounding box center [1086, 123] width 219 height 39
click at [1108, 281] on span "1.3 Based in [GEOGRAPHIC_DATA]" at bounding box center [1086, 277] width 194 height 15
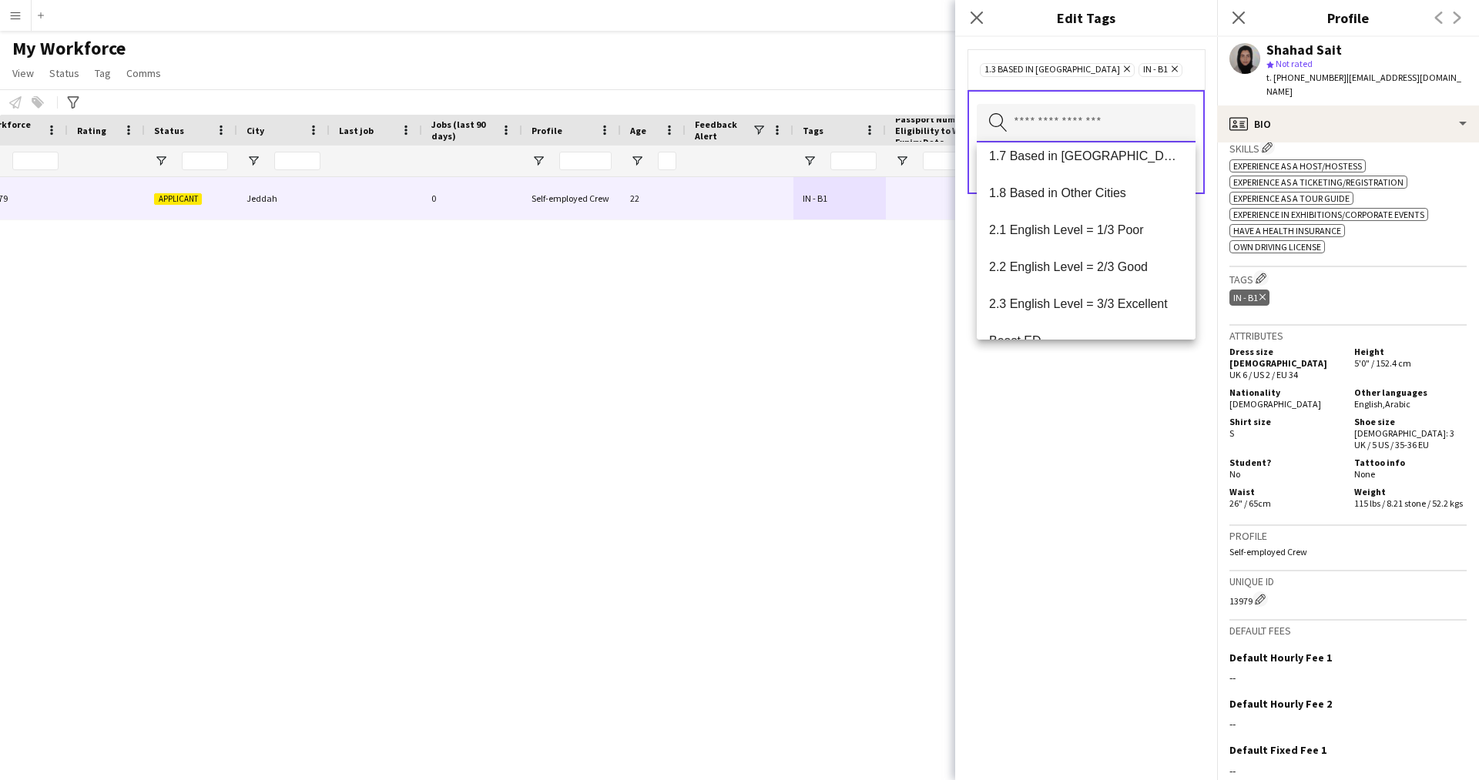
scroll to position [208, 0]
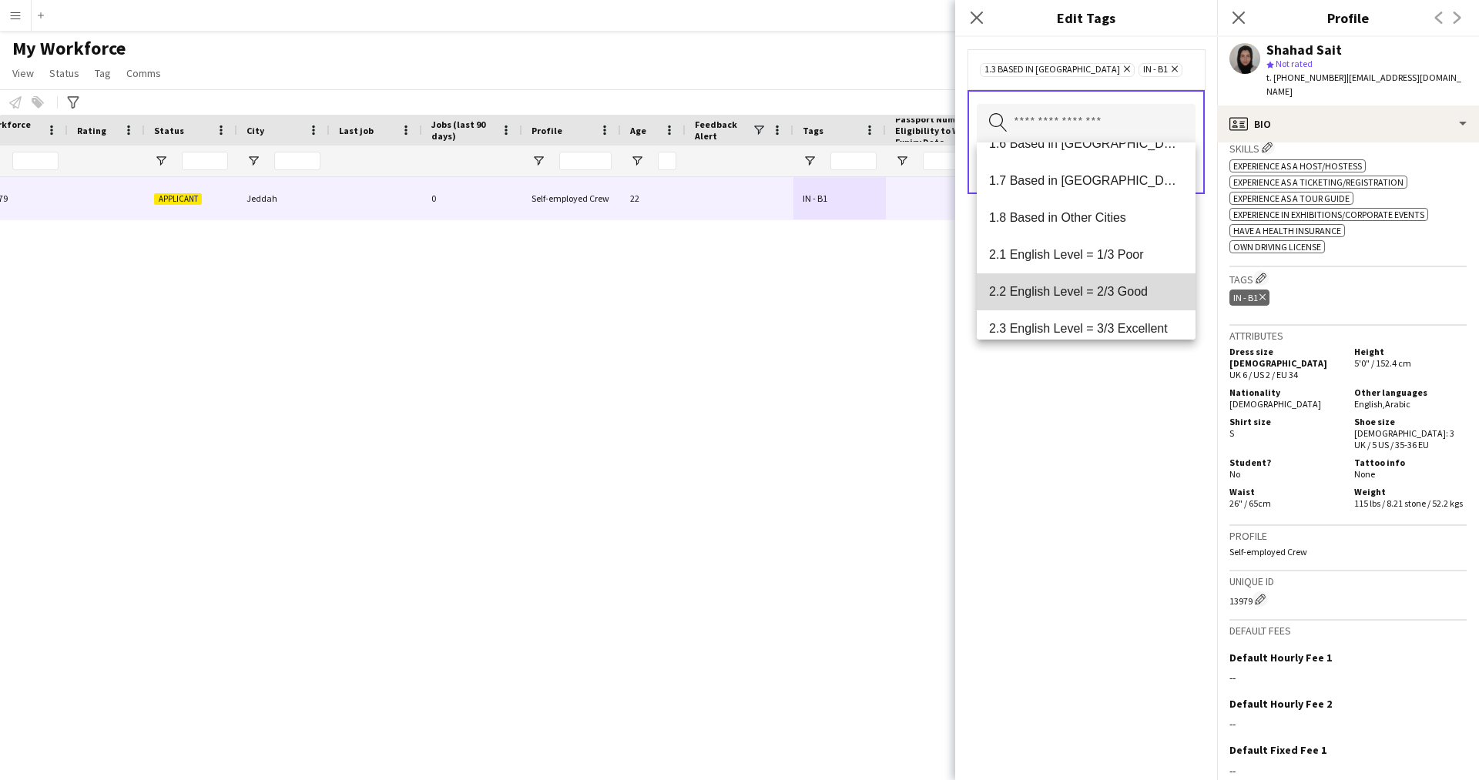
click at [1101, 292] on span "2.2 English Level = 2/3 Good" at bounding box center [1086, 291] width 194 height 15
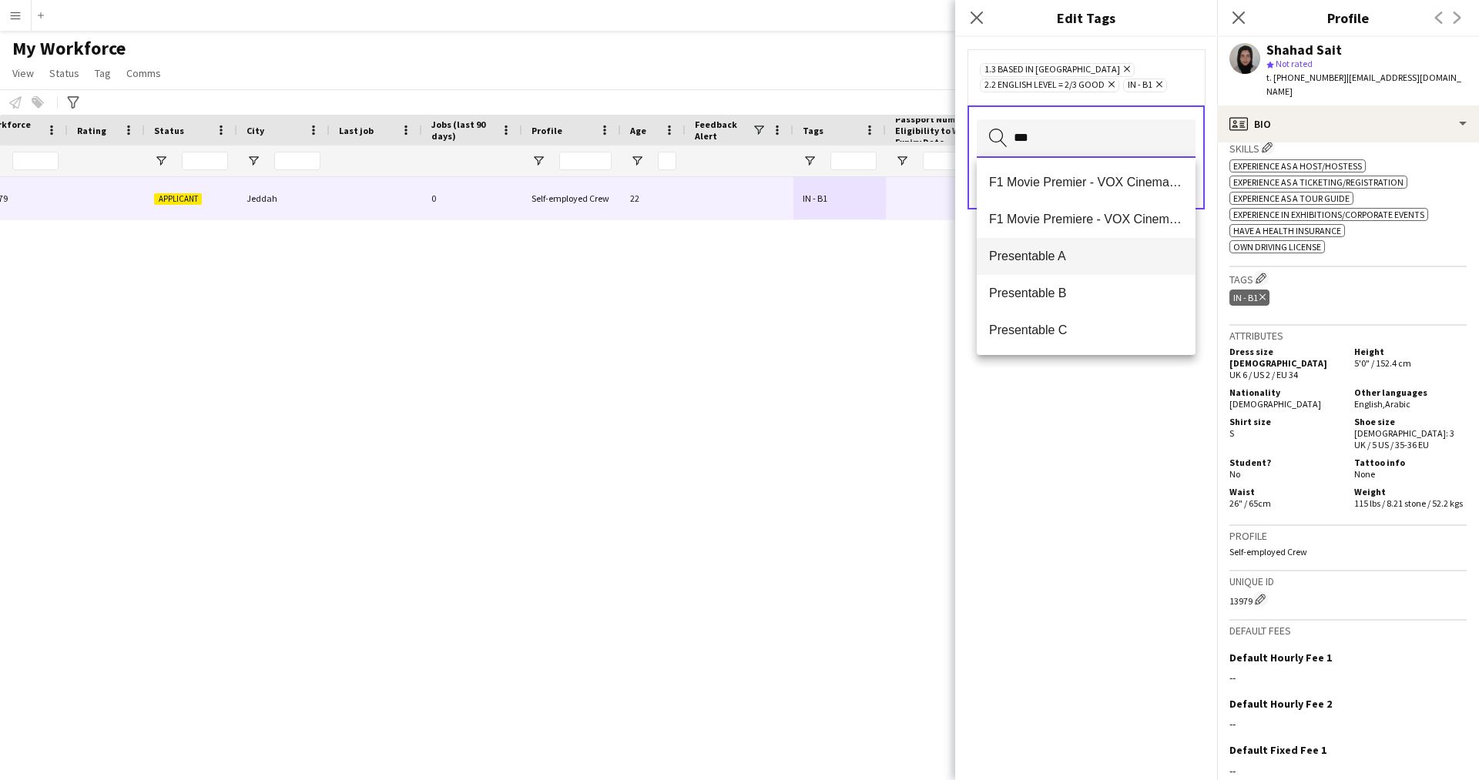
type input "***"
click at [1086, 254] on span "Presentable A" at bounding box center [1086, 256] width 194 height 15
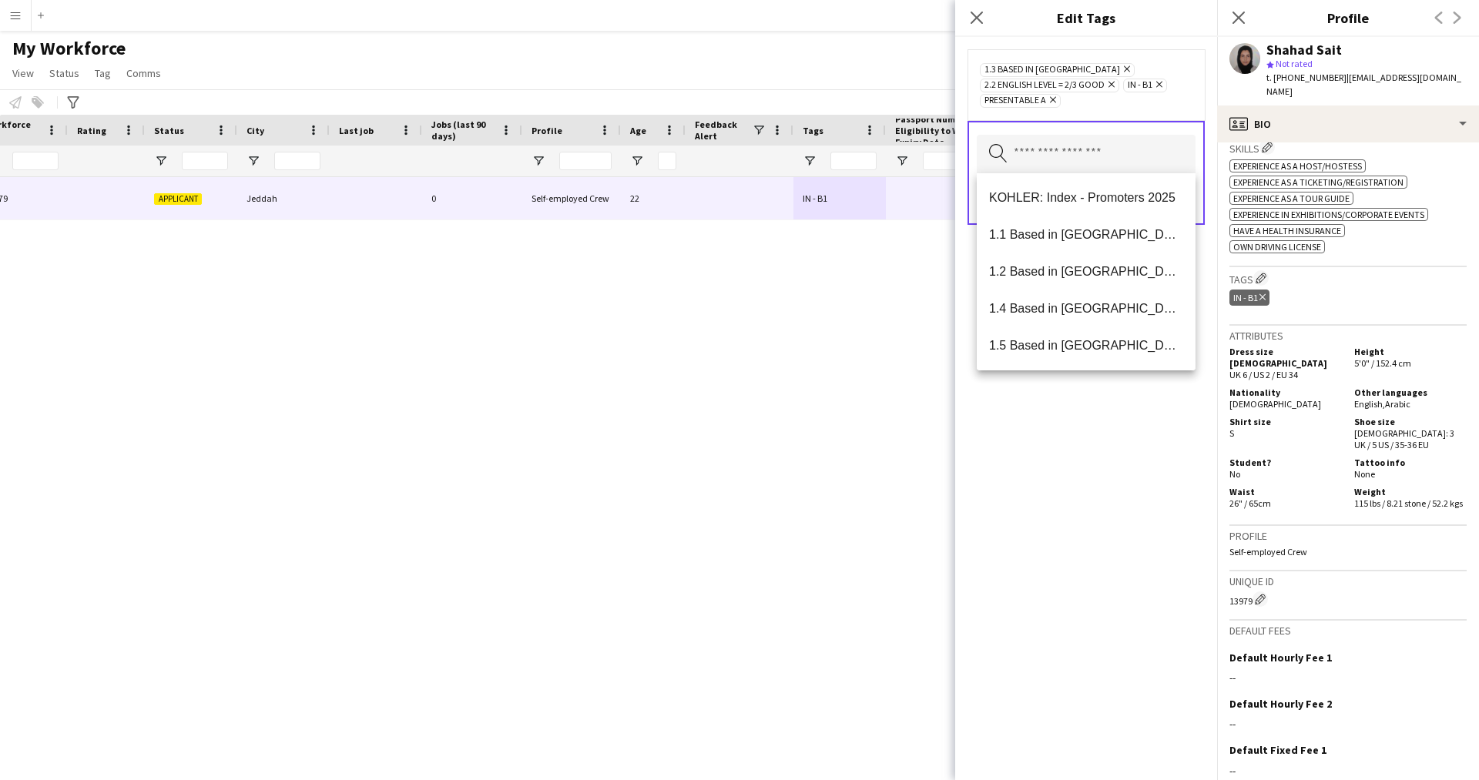
click at [1062, 539] on div "1.3 Based in [GEOGRAPHIC_DATA] Remove 2.2 English Level = 2/3 Good Remove IN - …" at bounding box center [1086, 408] width 262 height 743
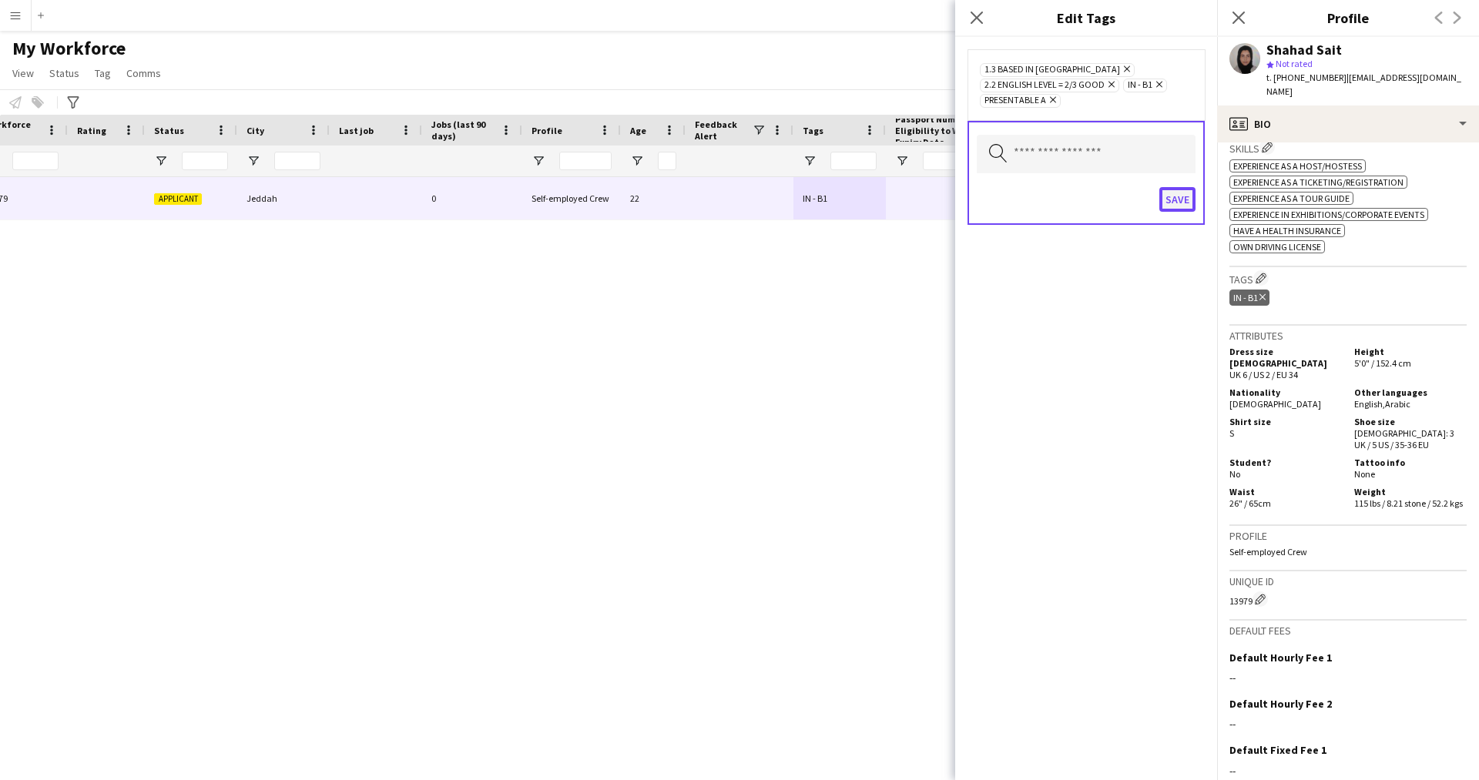
click at [1173, 202] on button "Save" at bounding box center [1177, 199] width 36 height 25
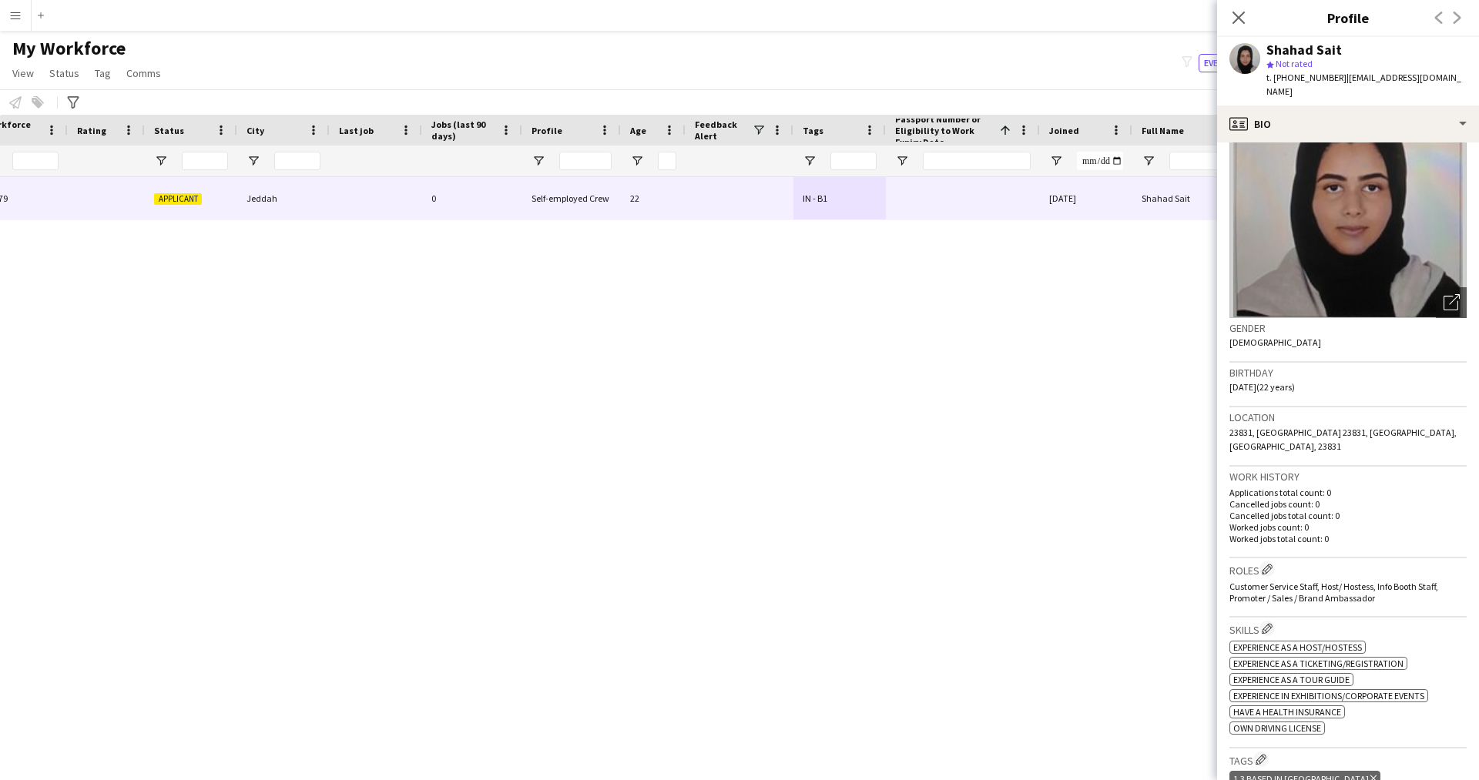
scroll to position [11, 0]
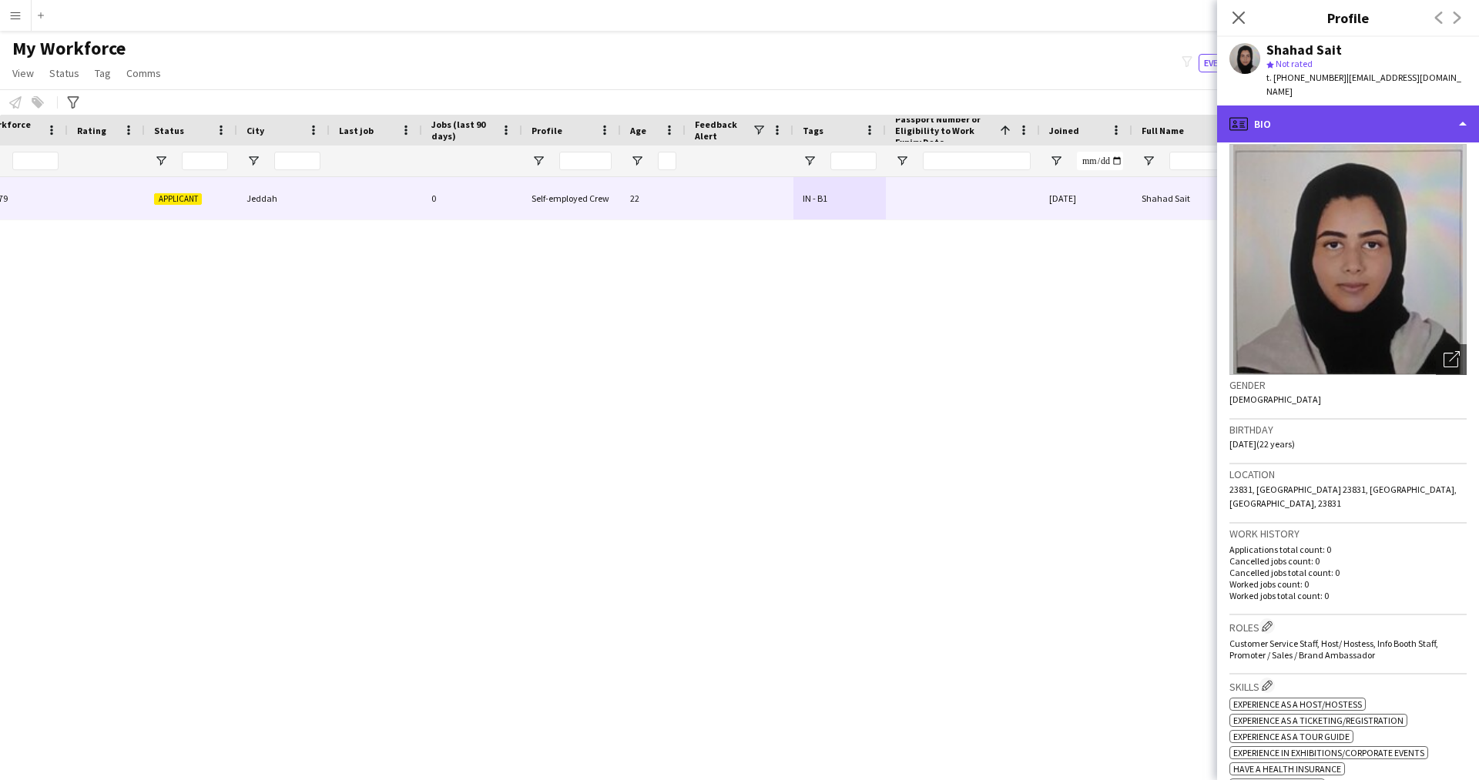
click at [1365, 112] on div "profile Bio" at bounding box center [1348, 124] width 262 height 37
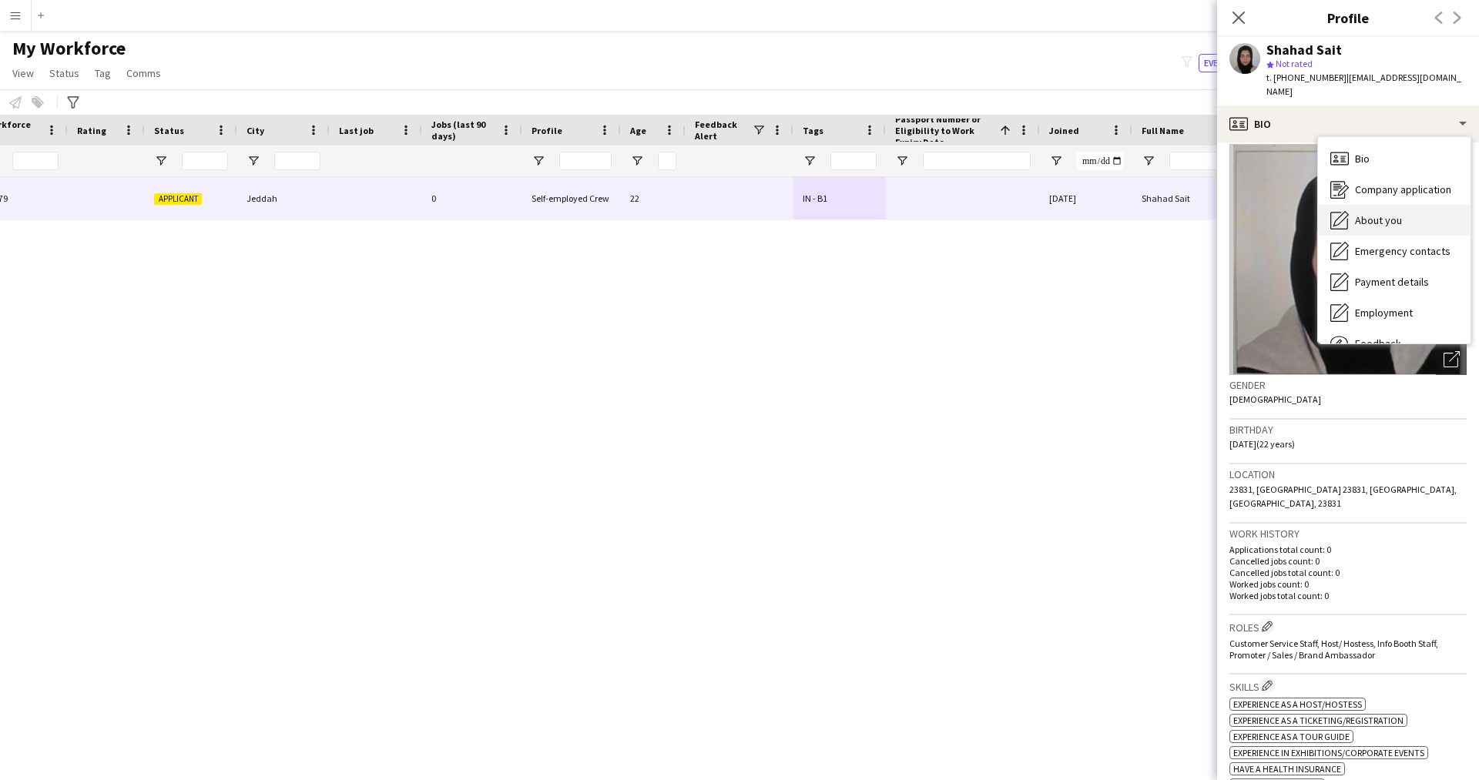
click at [1381, 213] on span "About you" at bounding box center [1378, 220] width 47 height 14
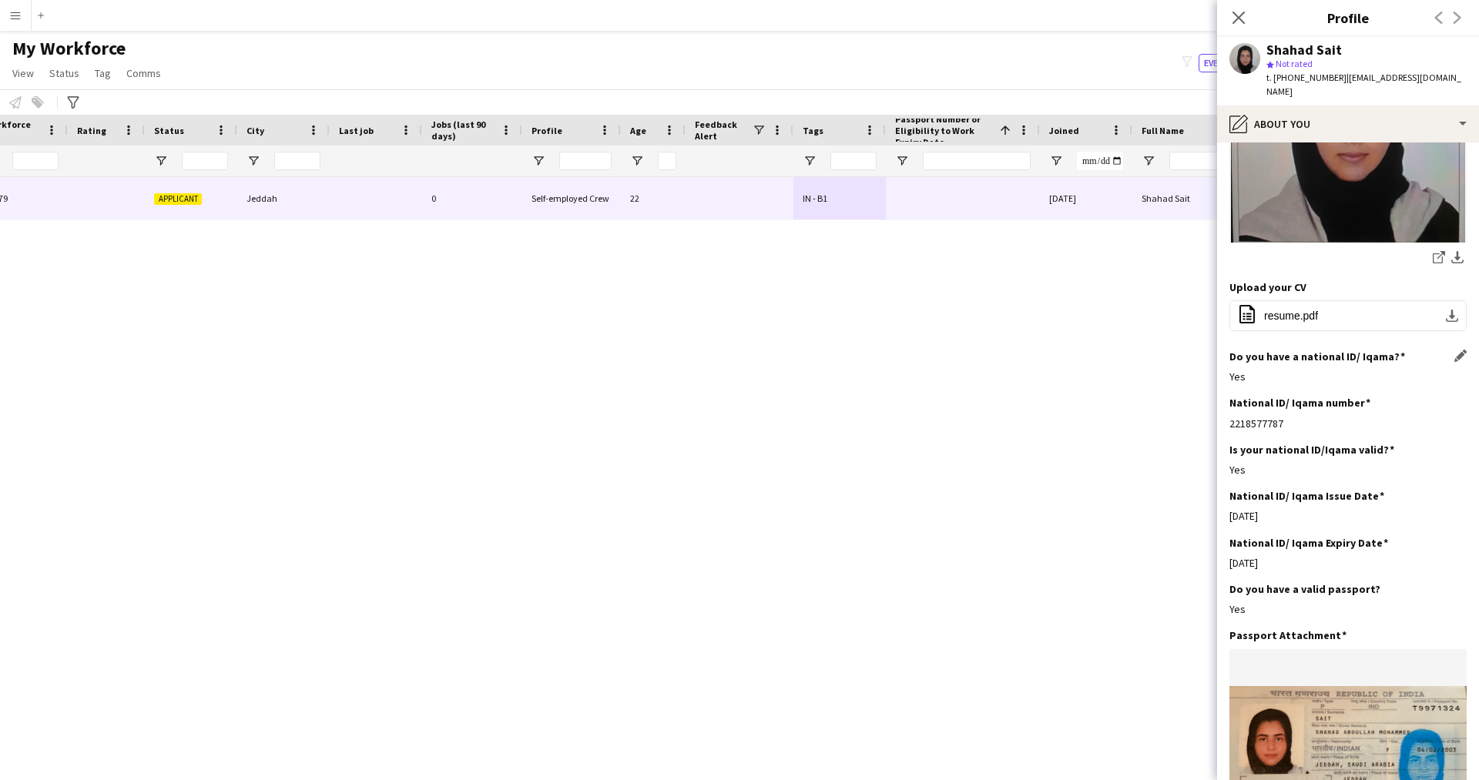
scroll to position [0, 0]
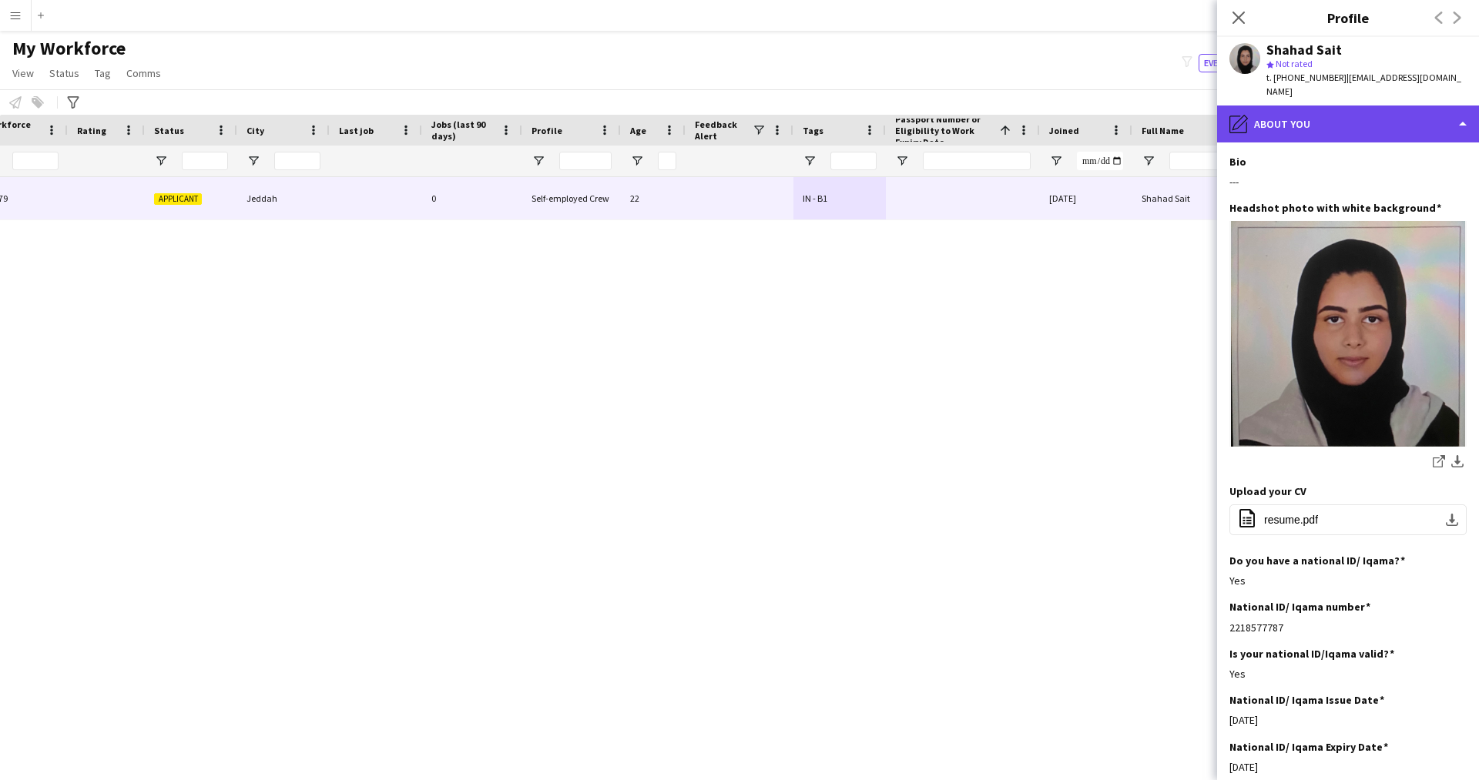
drag, startPoint x: 1354, startPoint y: 96, endPoint x: 1392, endPoint y: 122, distance: 46.2
click at [1392, 122] on div "pencil4 About you" at bounding box center [1348, 124] width 262 height 37
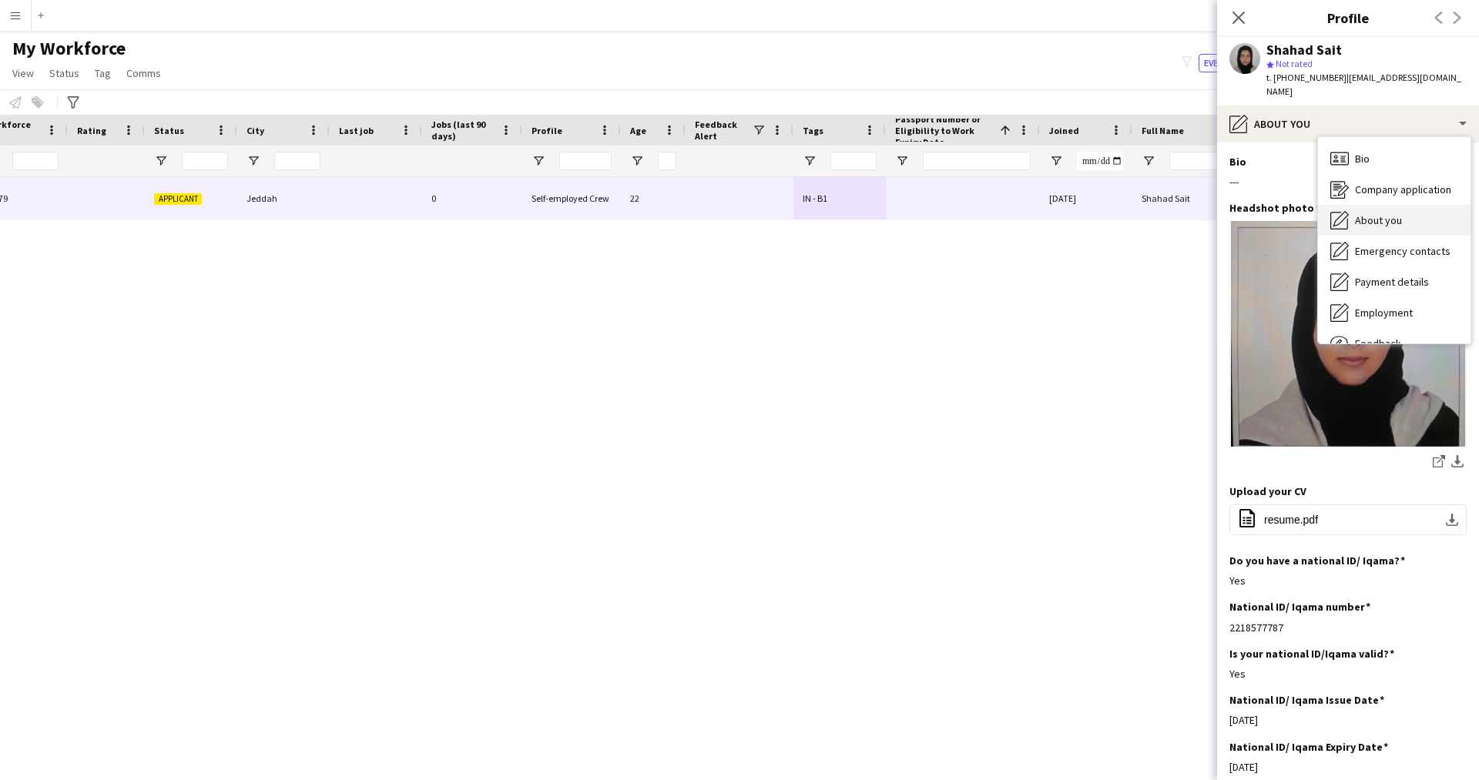
click at [1374, 213] on span "About you" at bounding box center [1378, 220] width 47 height 14
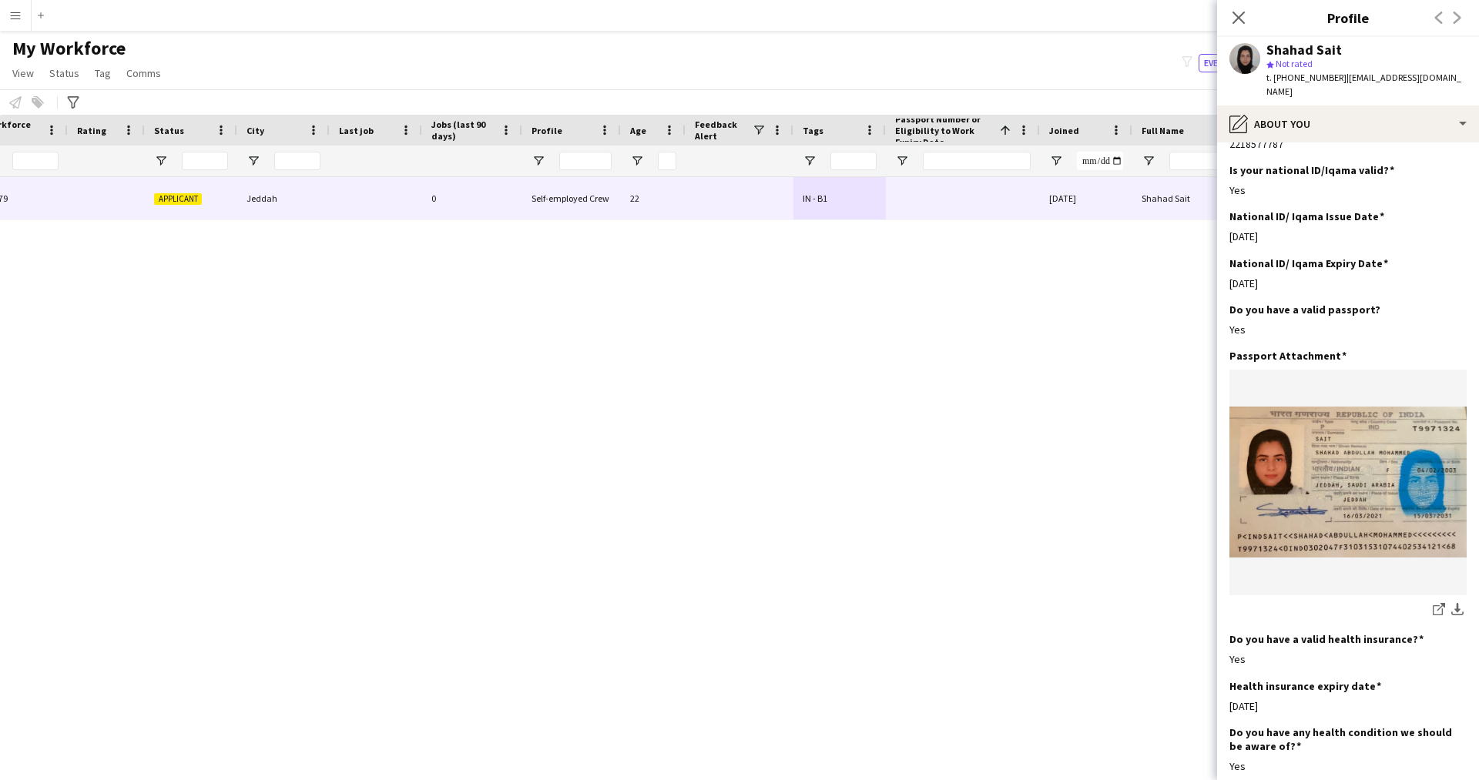
scroll to position [483, 0]
click at [1351, 117] on div "pencil4 About you" at bounding box center [1348, 124] width 262 height 37
click at [1401, 244] on span "Emergency contacts" at bounding box center [1403, 251] width 96 height 14
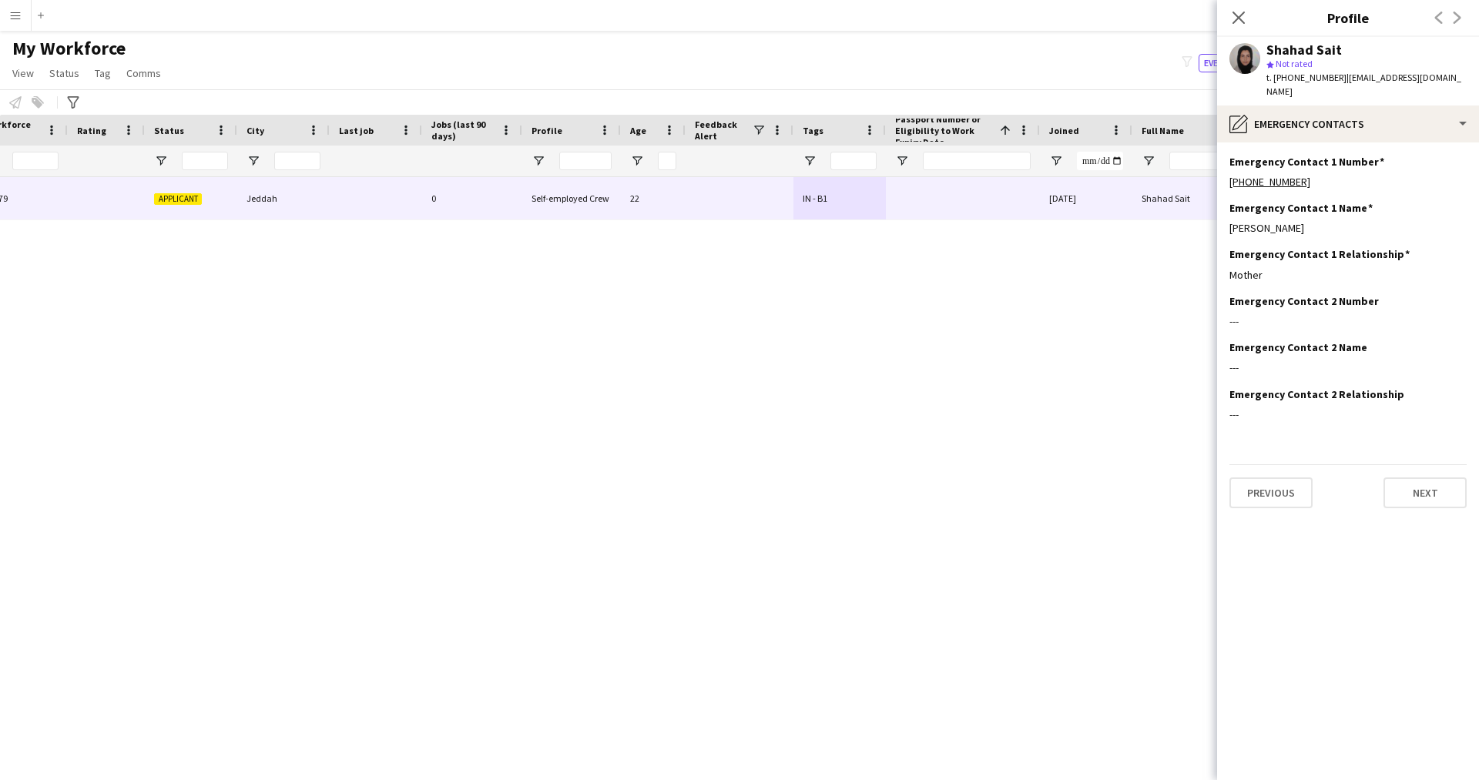
scroll to position [0, 0]
click at [1306, 122] on div "pencil4 Emergency contacts" at bounding box center [1348, 124] width 262 height 37
click at [1377, 275] on span "Payment details" at bounding box center [1392, 282] width 74 height 14
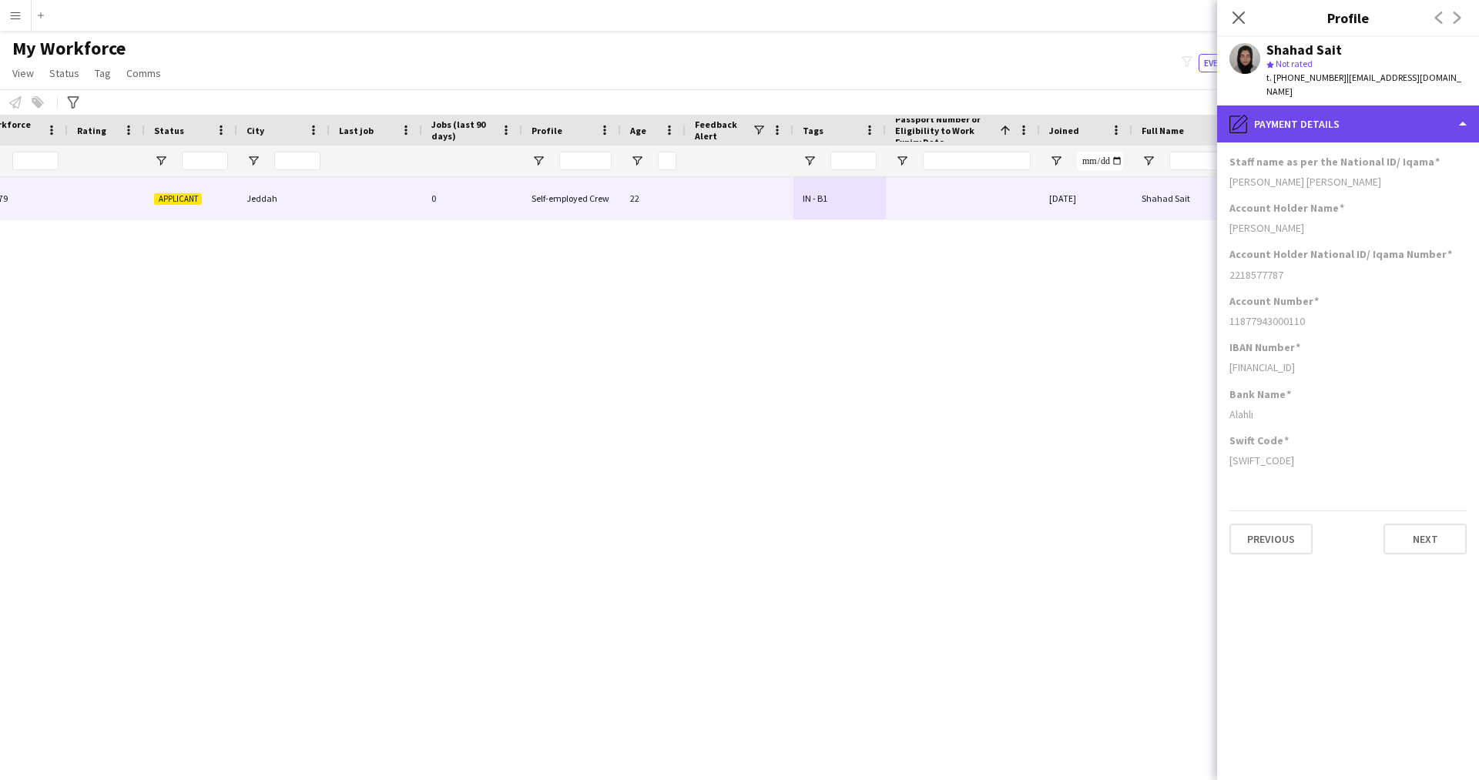
click at [1339, 106] on div "pencil4 Payment details" at bounding box center [1348, 124] width 262 height 37
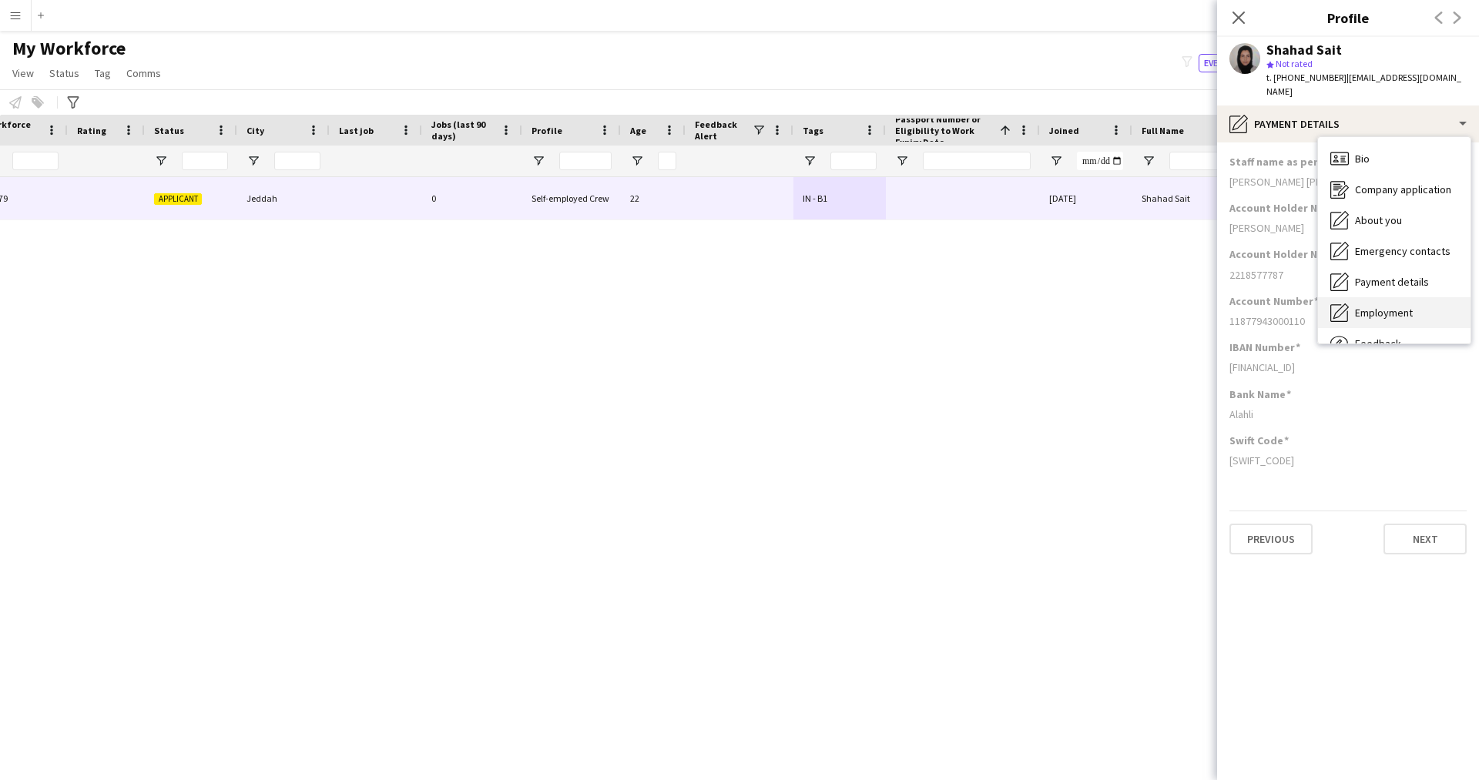
click at [1380, 306] on span "Employment" at bounding box center [1384, 313] width 58 height 14
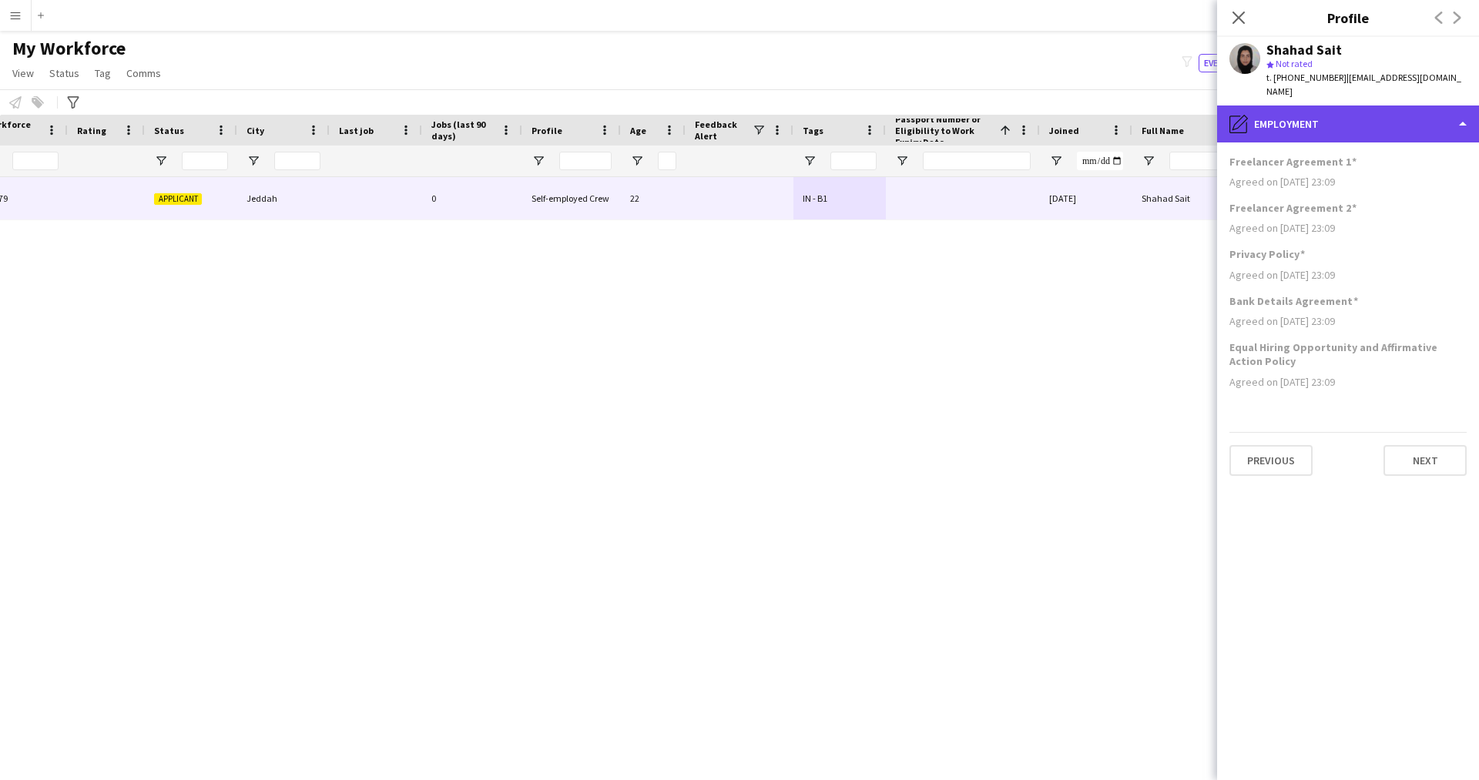
click at [1305, 114] on div "pencil4 Employment" at bounding box center [1348, 124] width 262 height 37
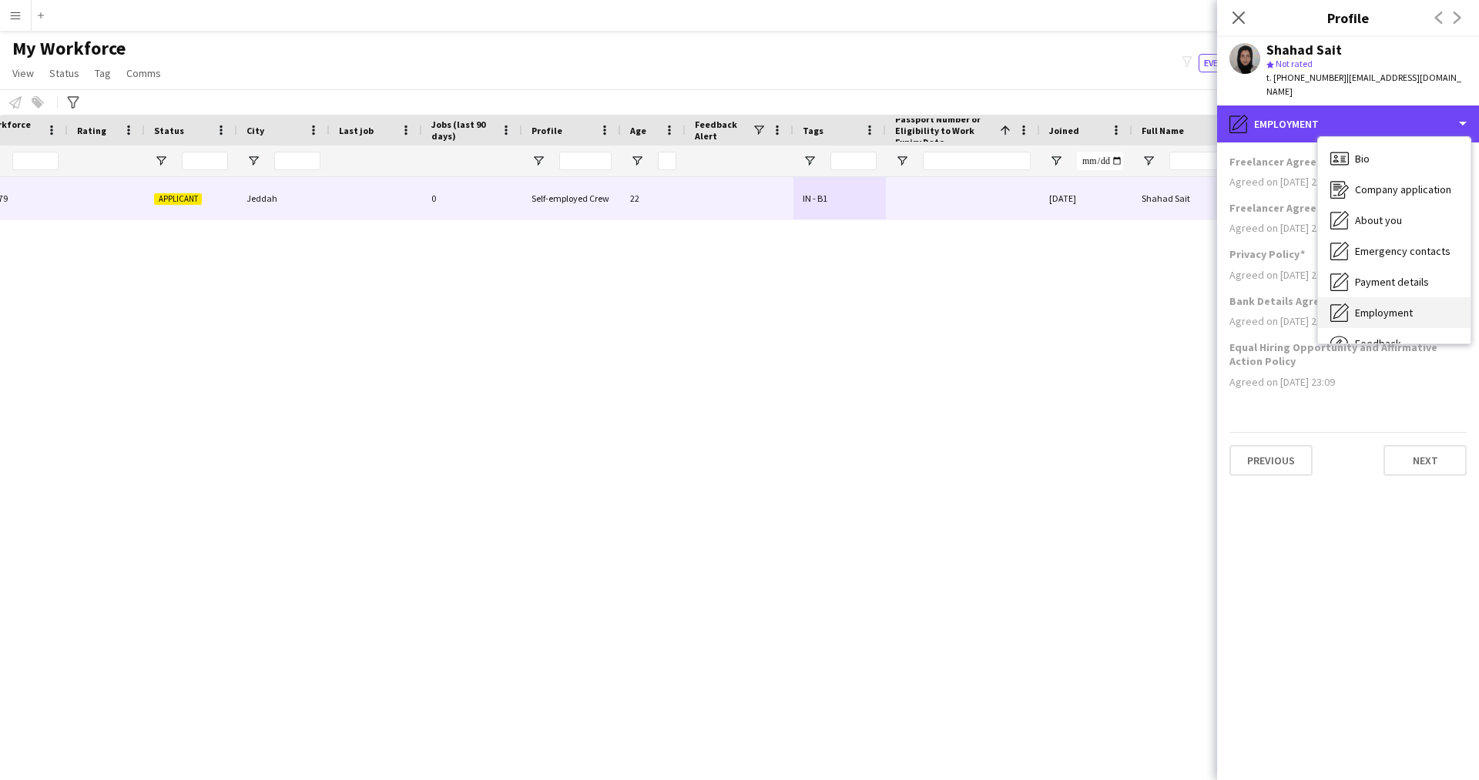
scroll to position [52, 0]
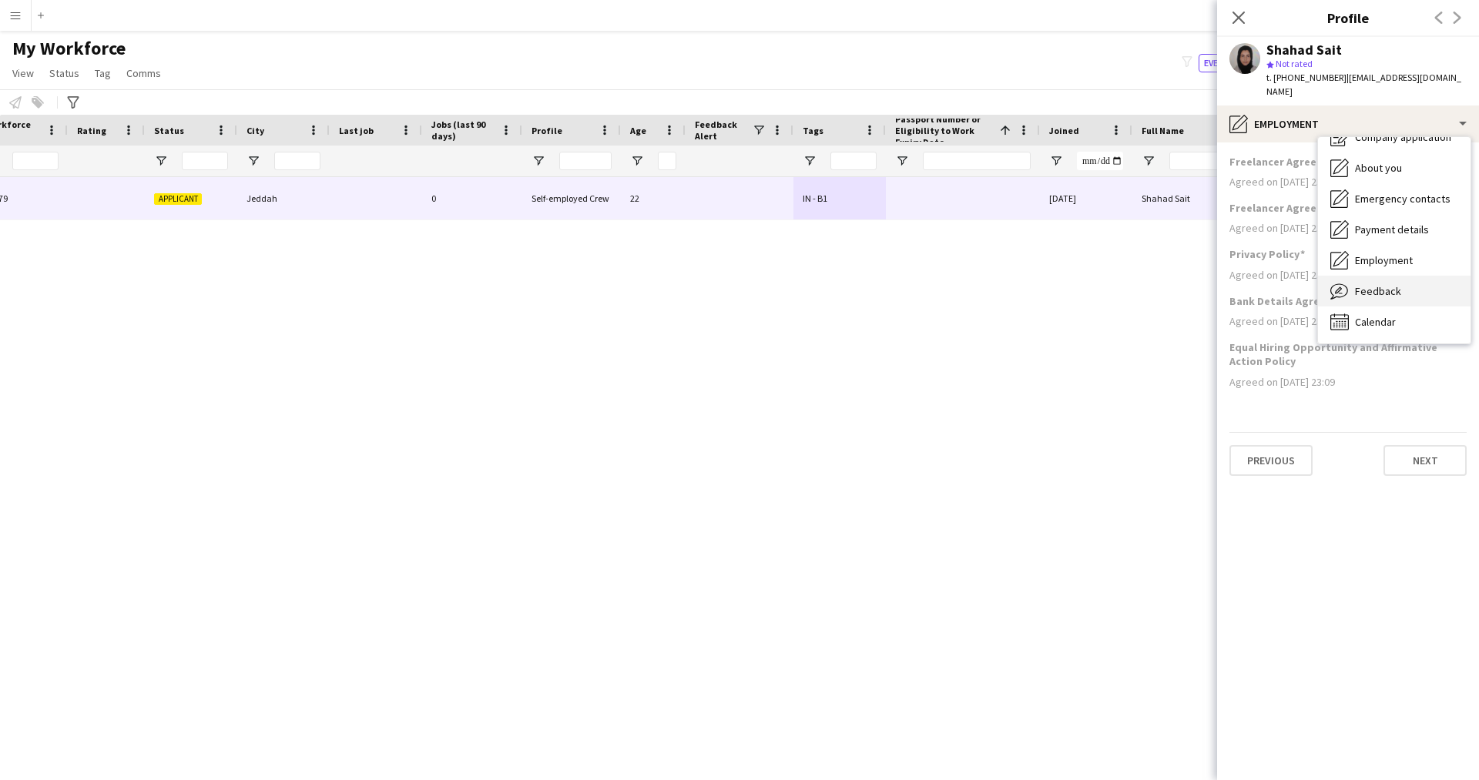
click at [1384, 284] on span "Feedback" at bounding box center [1378, 291] width 46 height 14
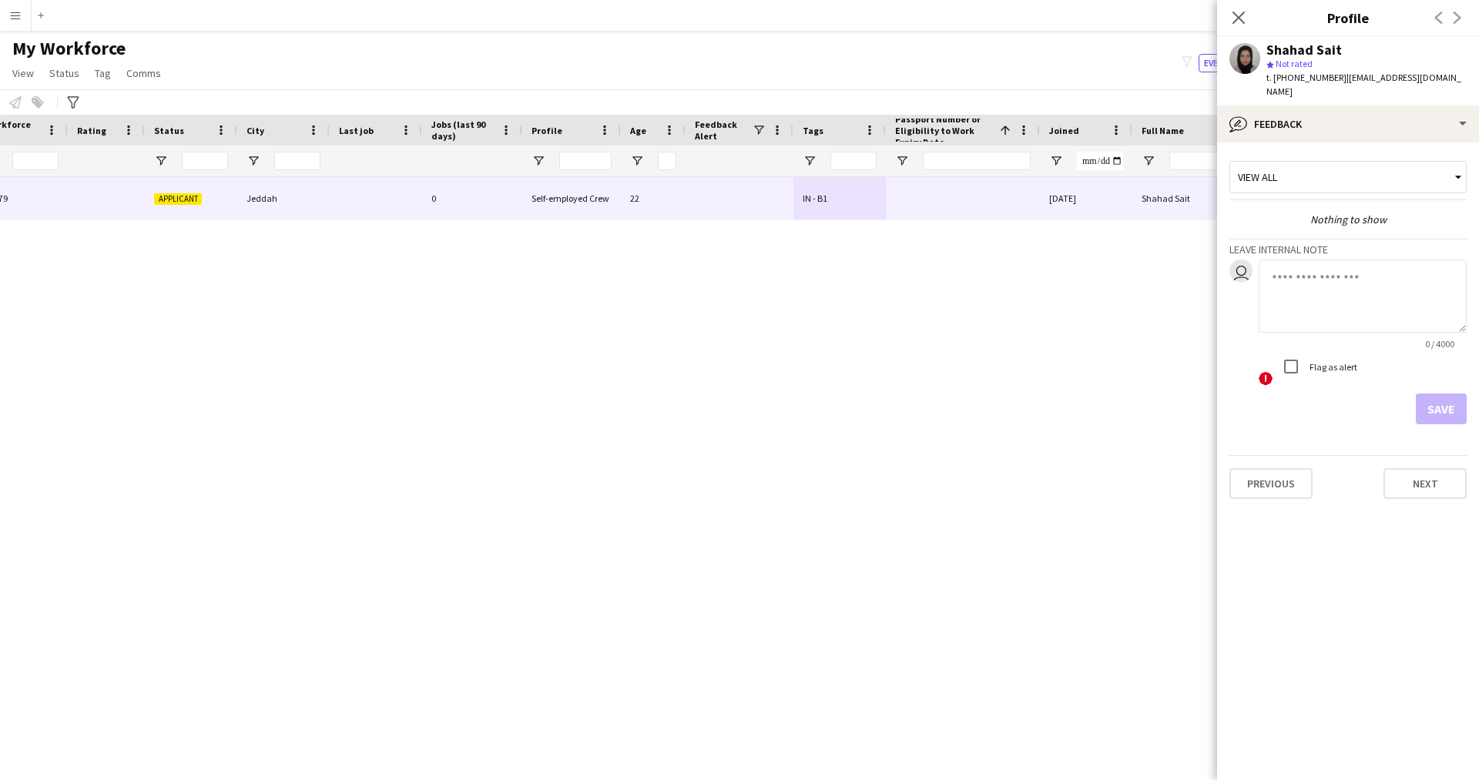
click at [1306, 304] on textarea at bounding box center [1363, 296] width 208 height 73
paste textarea "**********"
type textarea "**********"
click at [1441, 394] on button "Save" at bounding box center [1441, 409] width 51 height 31
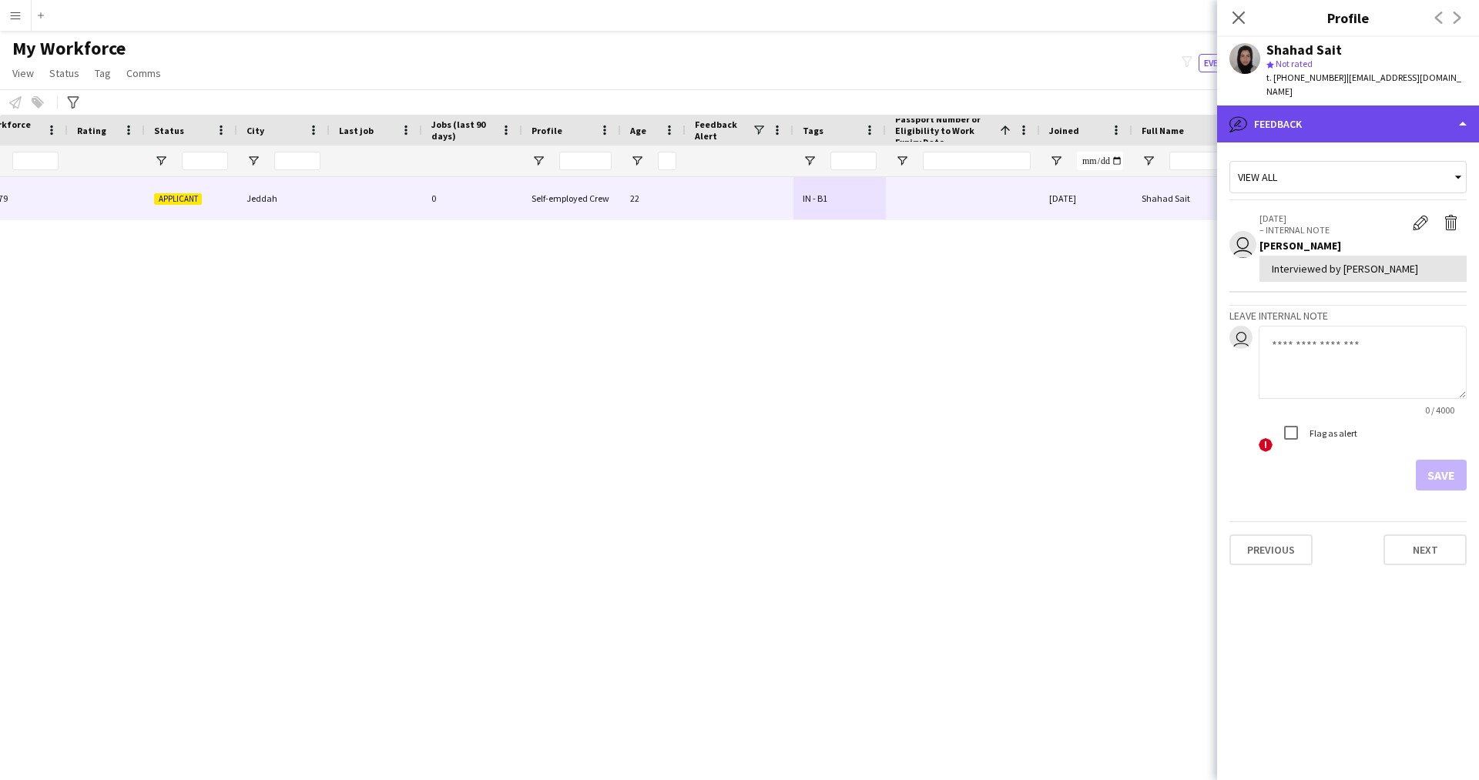
click at [1291, 106] on div "bubble-pencil Feedback" at bounding box center [1348, 124] width 262 height 37
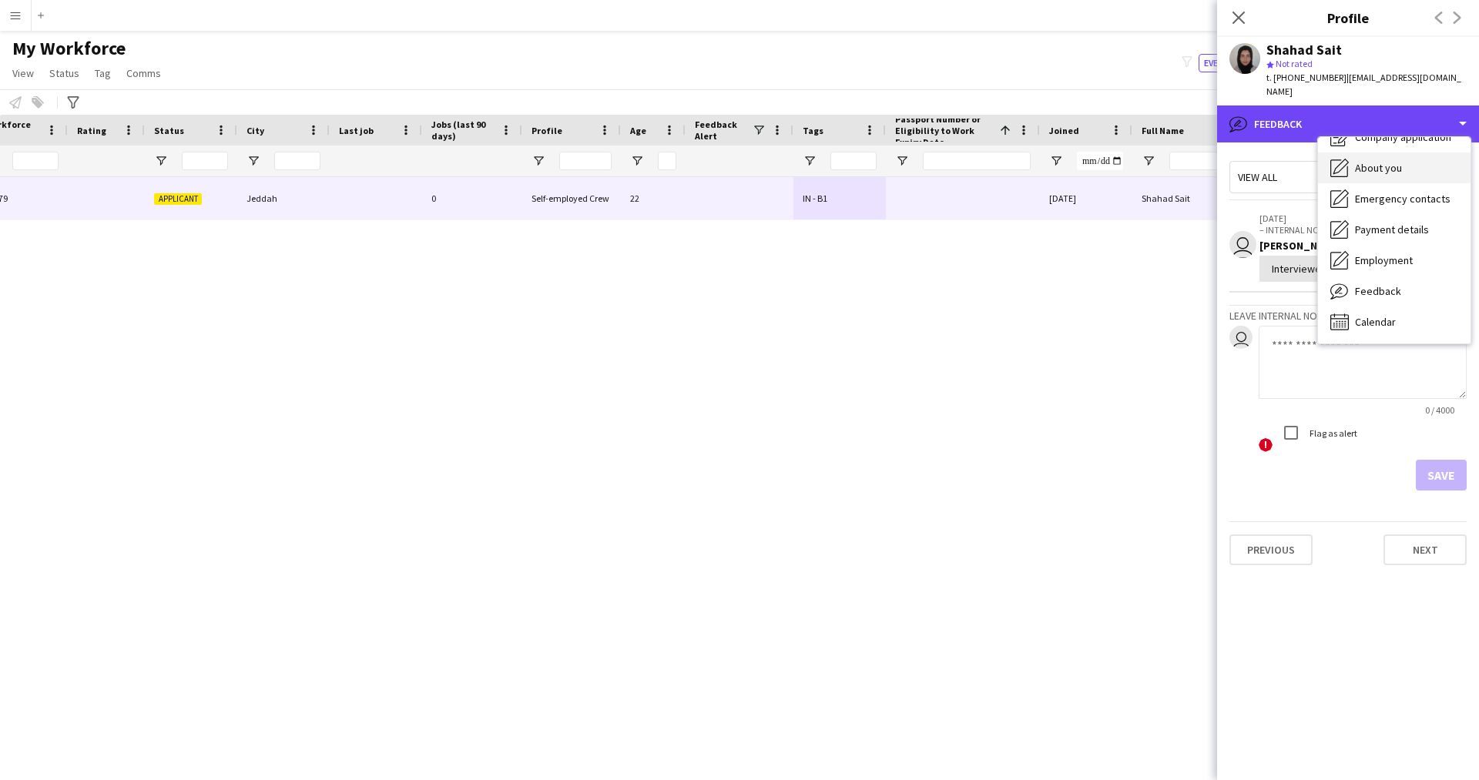
scroll to position [0, 0]
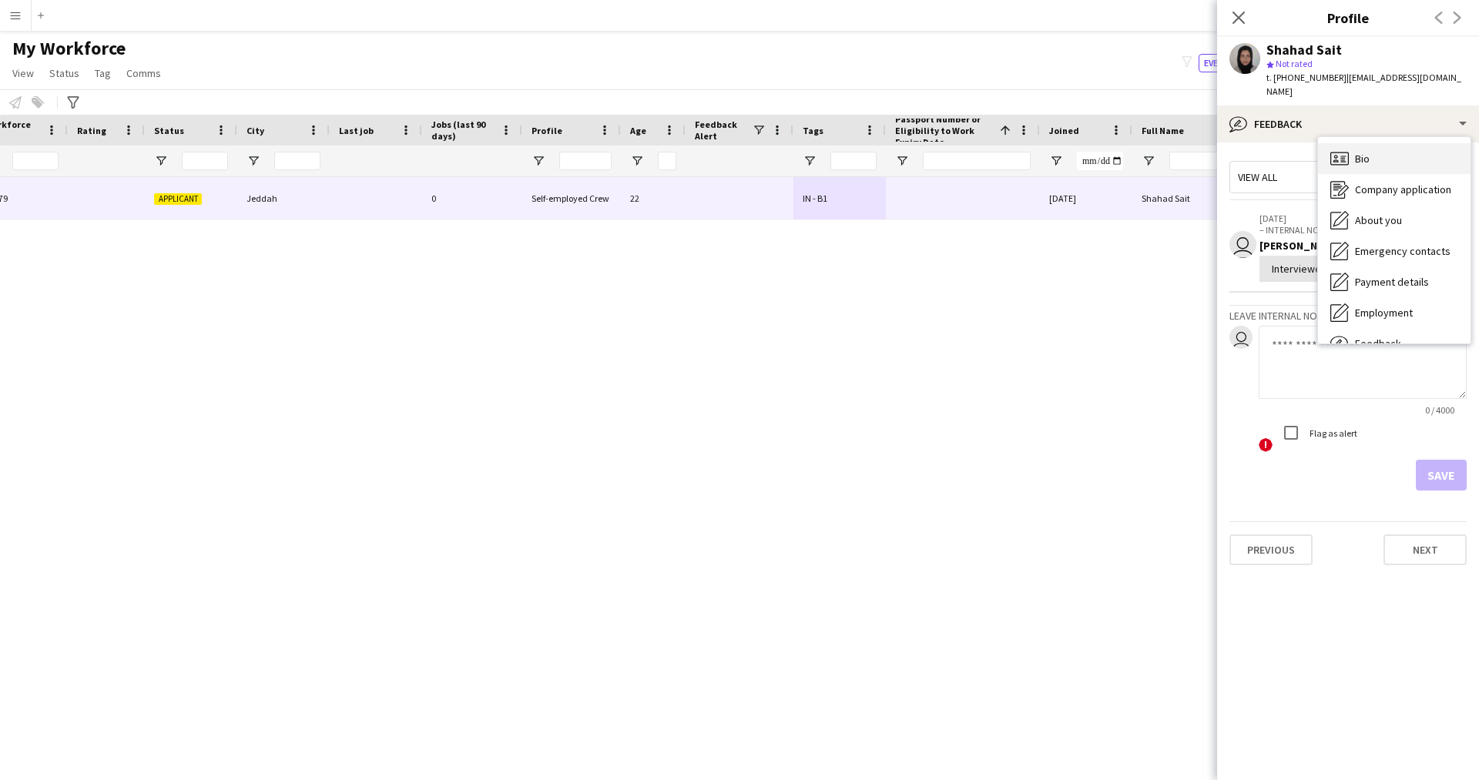
click at [1364, 152] on span "Bio" at bounding box center [1362, 159] width 15 height 14
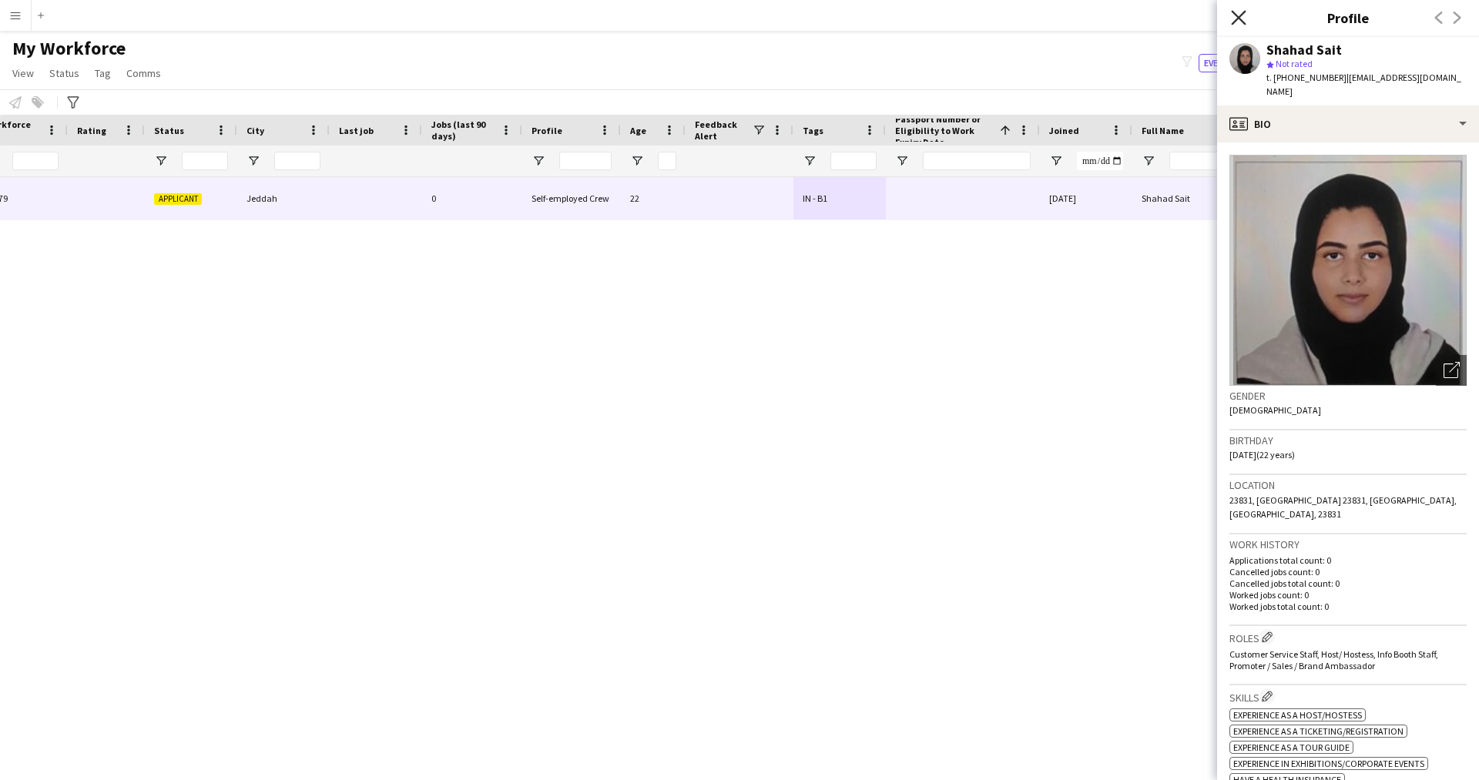
click at [1240, 18] on icon at bounding box center [1238, 17] width 15 height 15
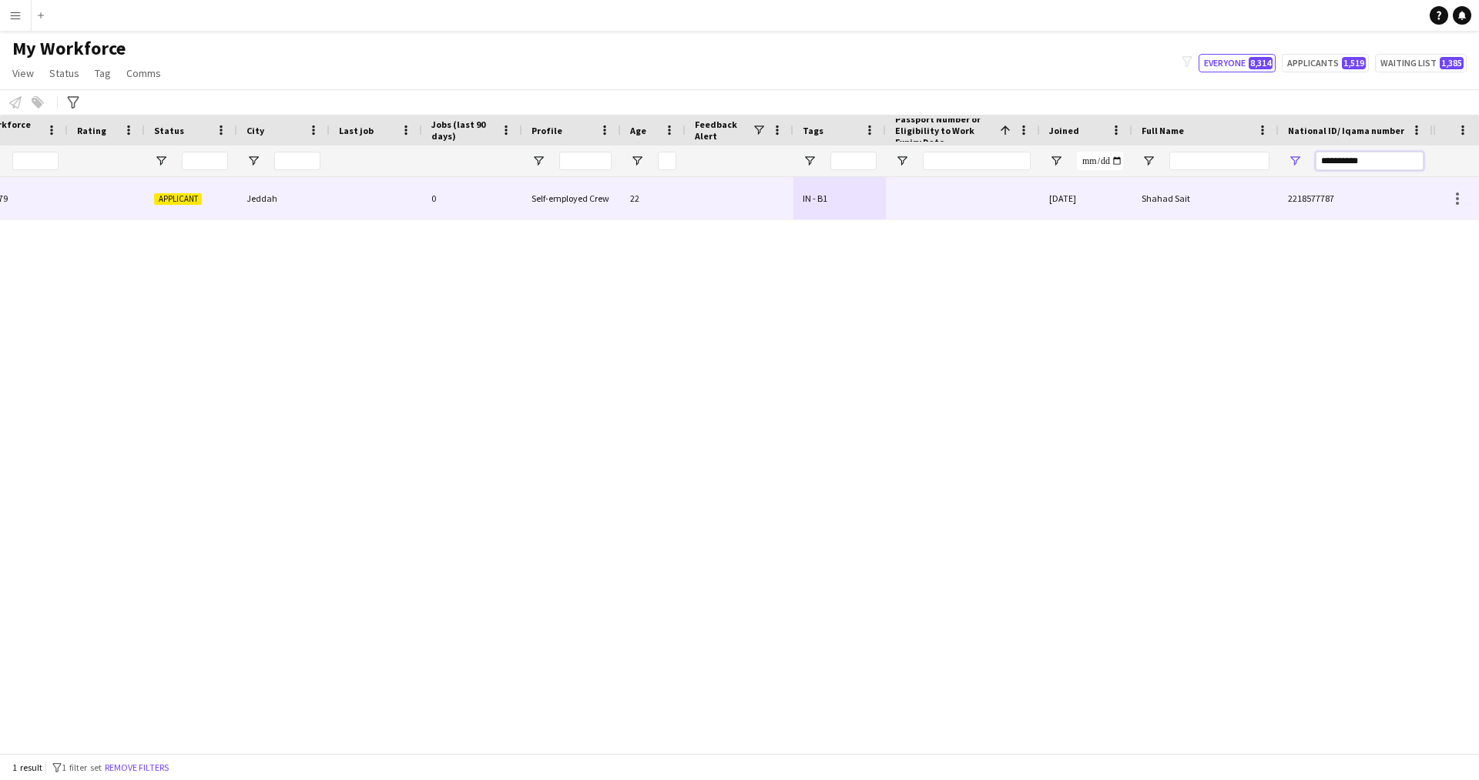
drag, startPoint x: 1384, startPoint y: 170, endPoint x: 1234, endPoint y: 196, distance: 151.6
click at [1234, 196] on div "Workforce Details Profile Data Workforce Details Profile Data Full Name First N…" at bounding box center [739, 434] width 1479 height 639
paste input "**********"
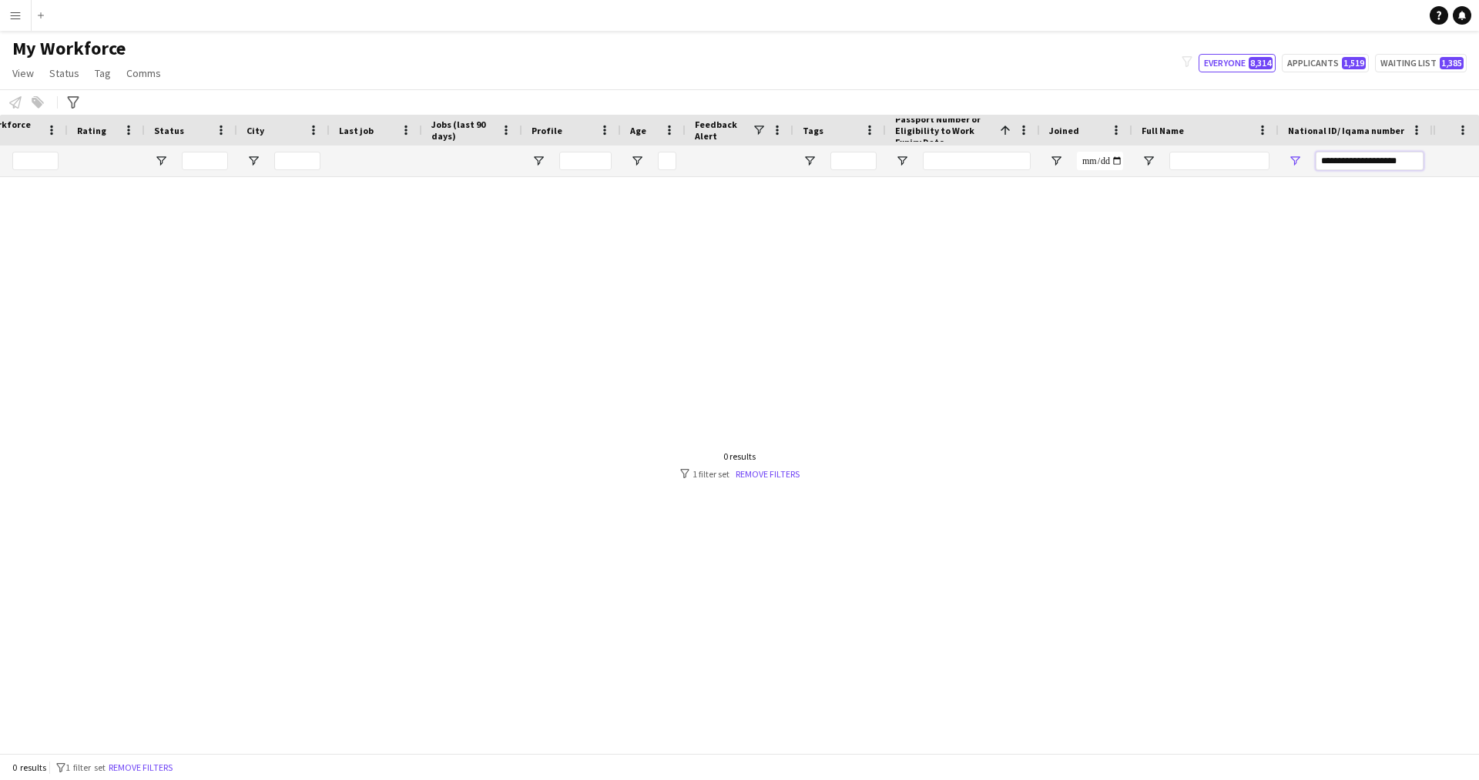
drag, startPoint x: 1364, startPoint y: 160, endPoint x: 998, endPoint y: 163, distance: 366.0
click at [998, 163] on div at bounding box center [569, 161] width 1727 height 31
type input "**********"
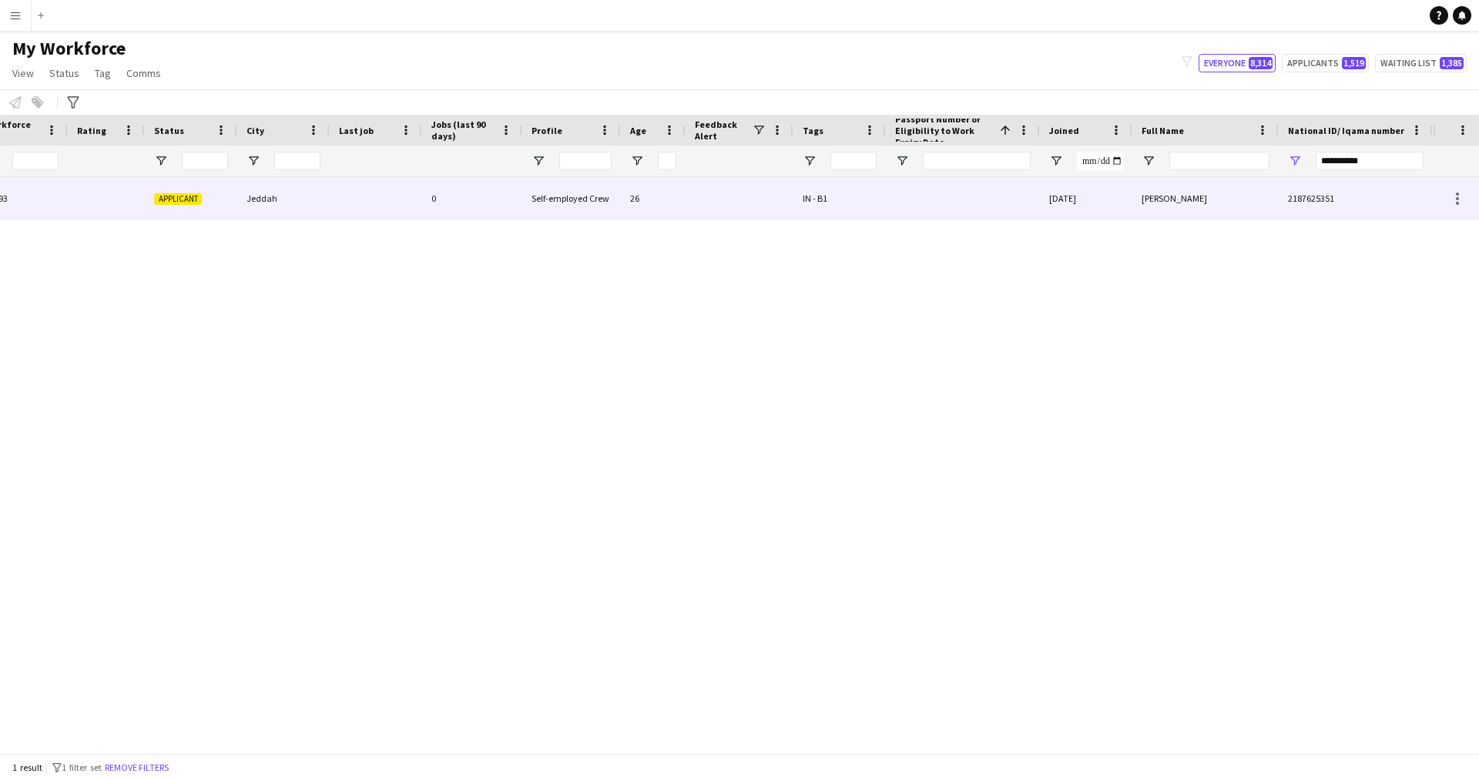
click at [1145, 197] on span "[PERSON_NAME]" at bounding box center [1174, 199] width 65 height 12
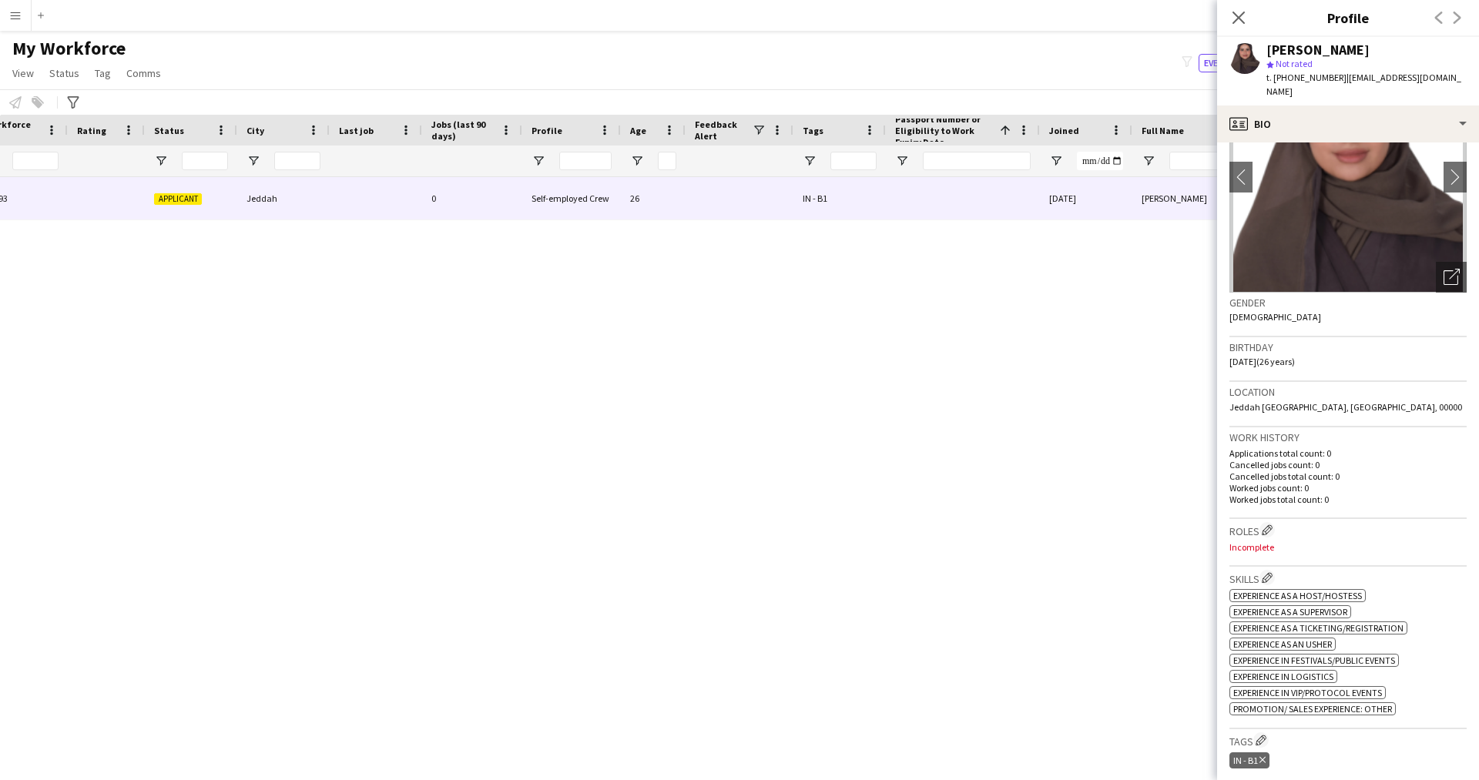
scroll to position [89, 0]
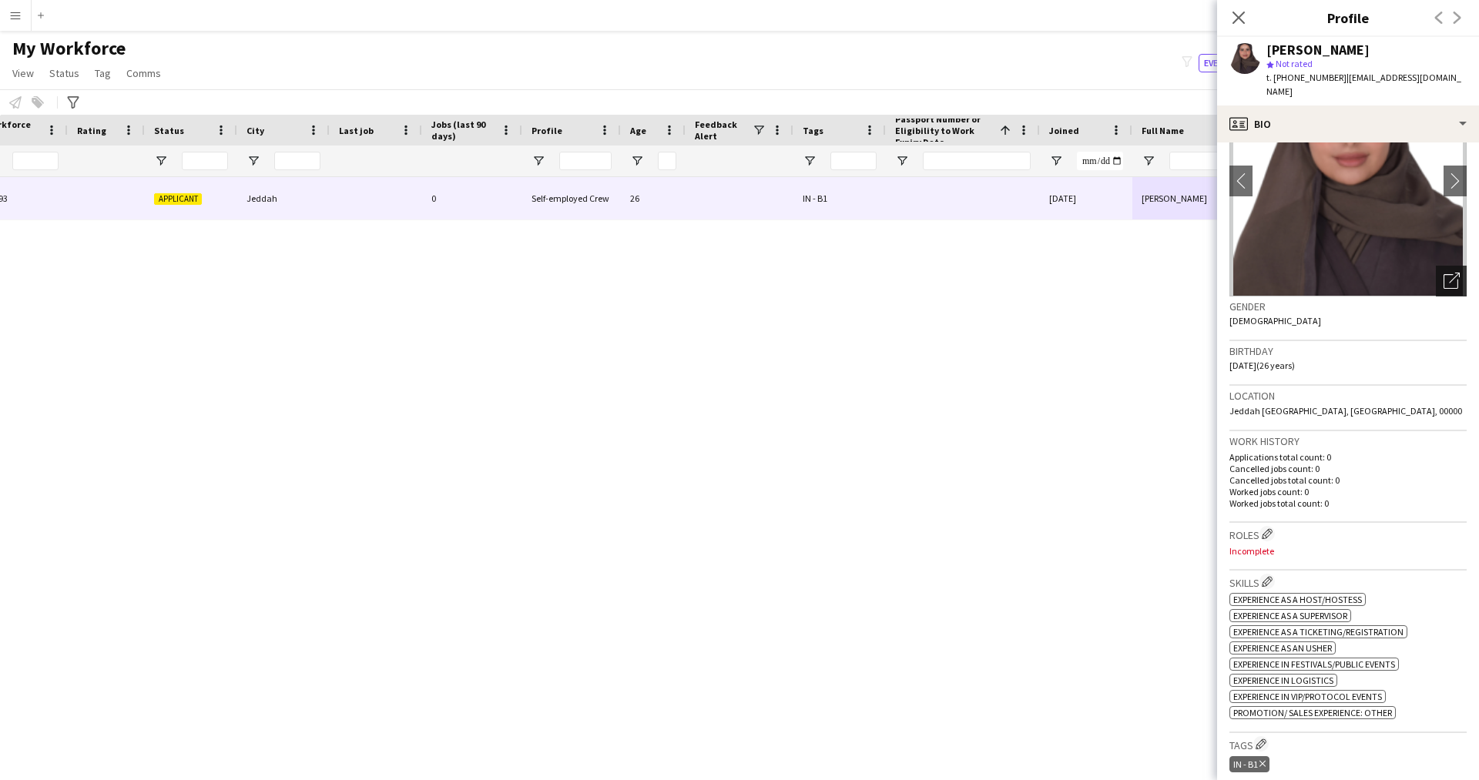
click at [1444, 273] on icon "Open photos pop-in" at bounding box center [1452, 281] width 16 height 16
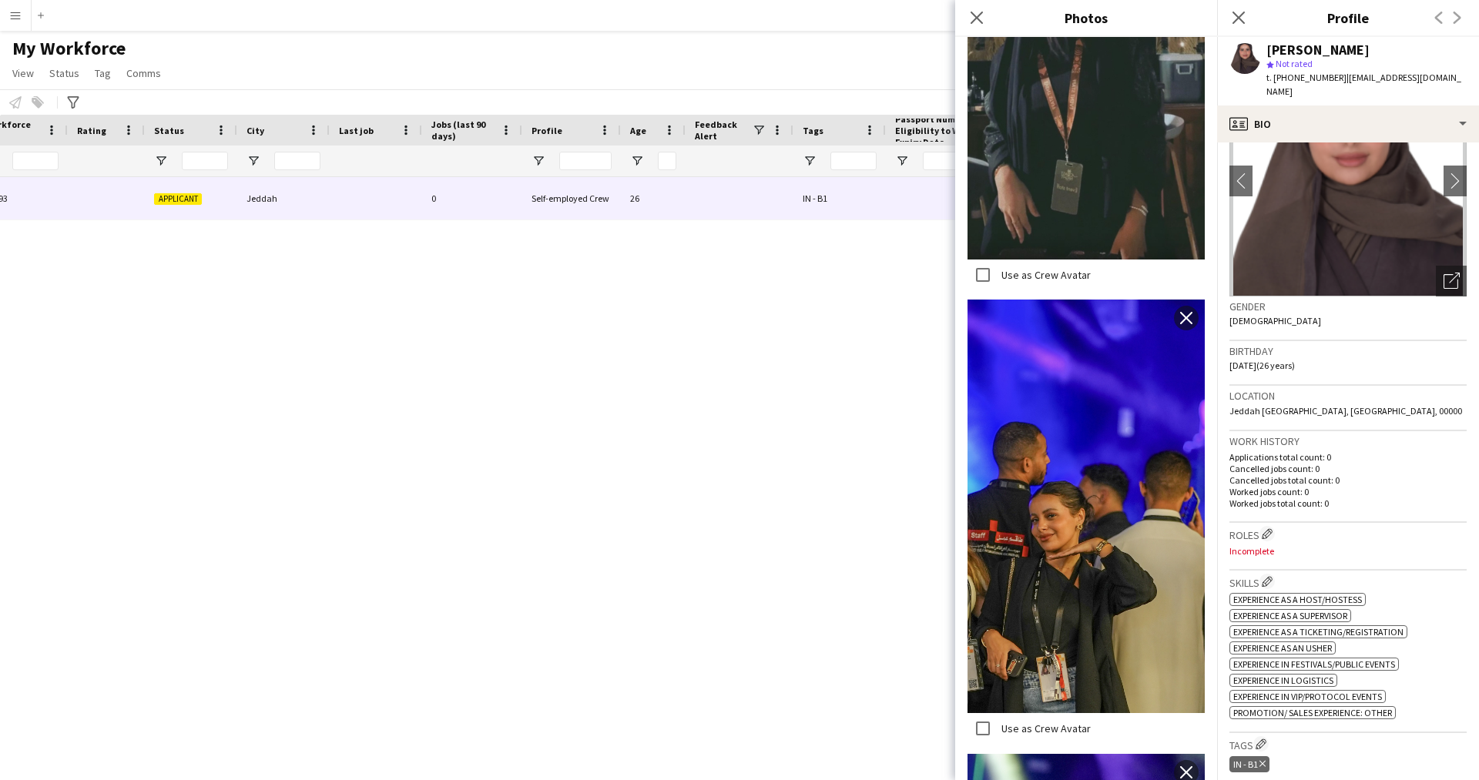
scroll to position [485, 0]
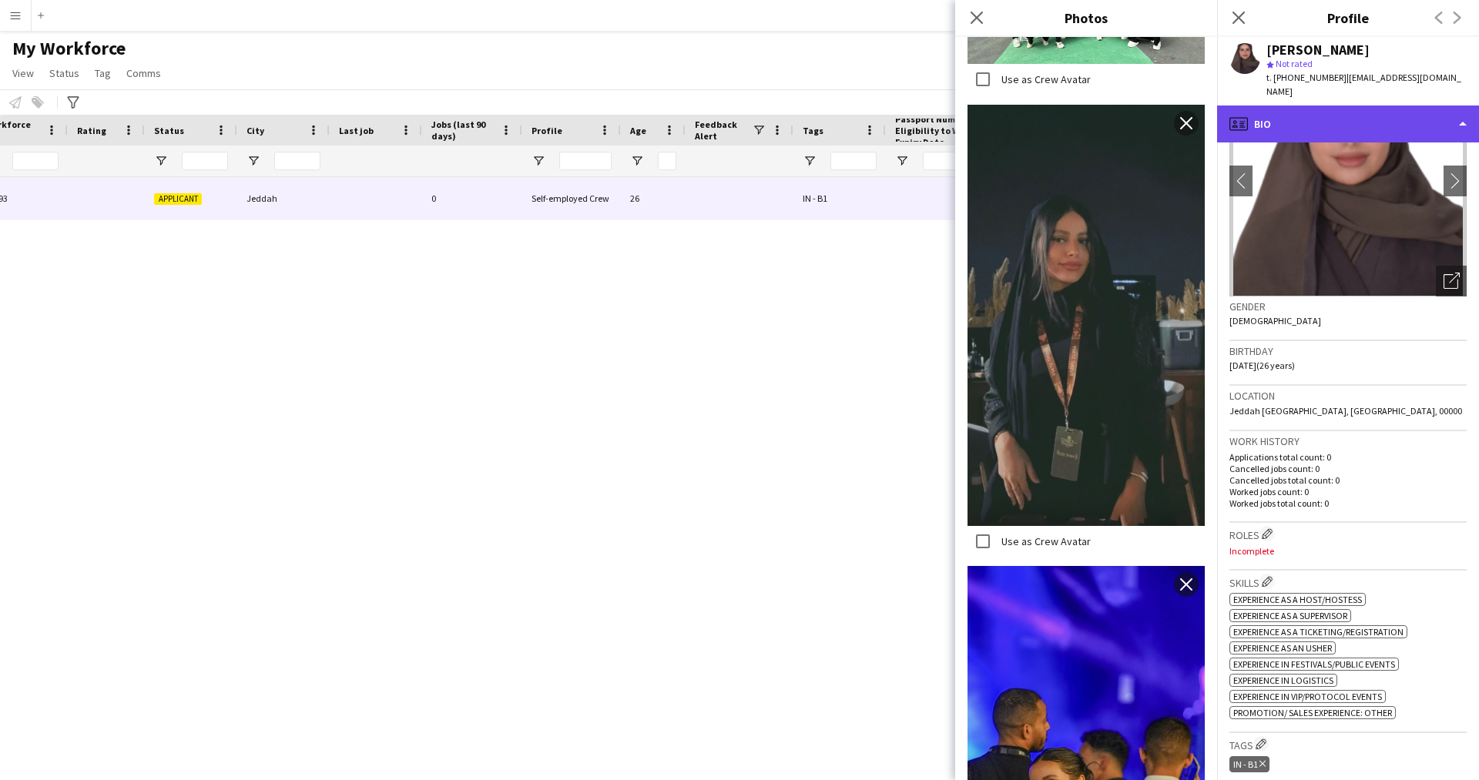
click at [1301, 106] on div "profile Bio" at bounding box center [1348, 124] width 262 height 37
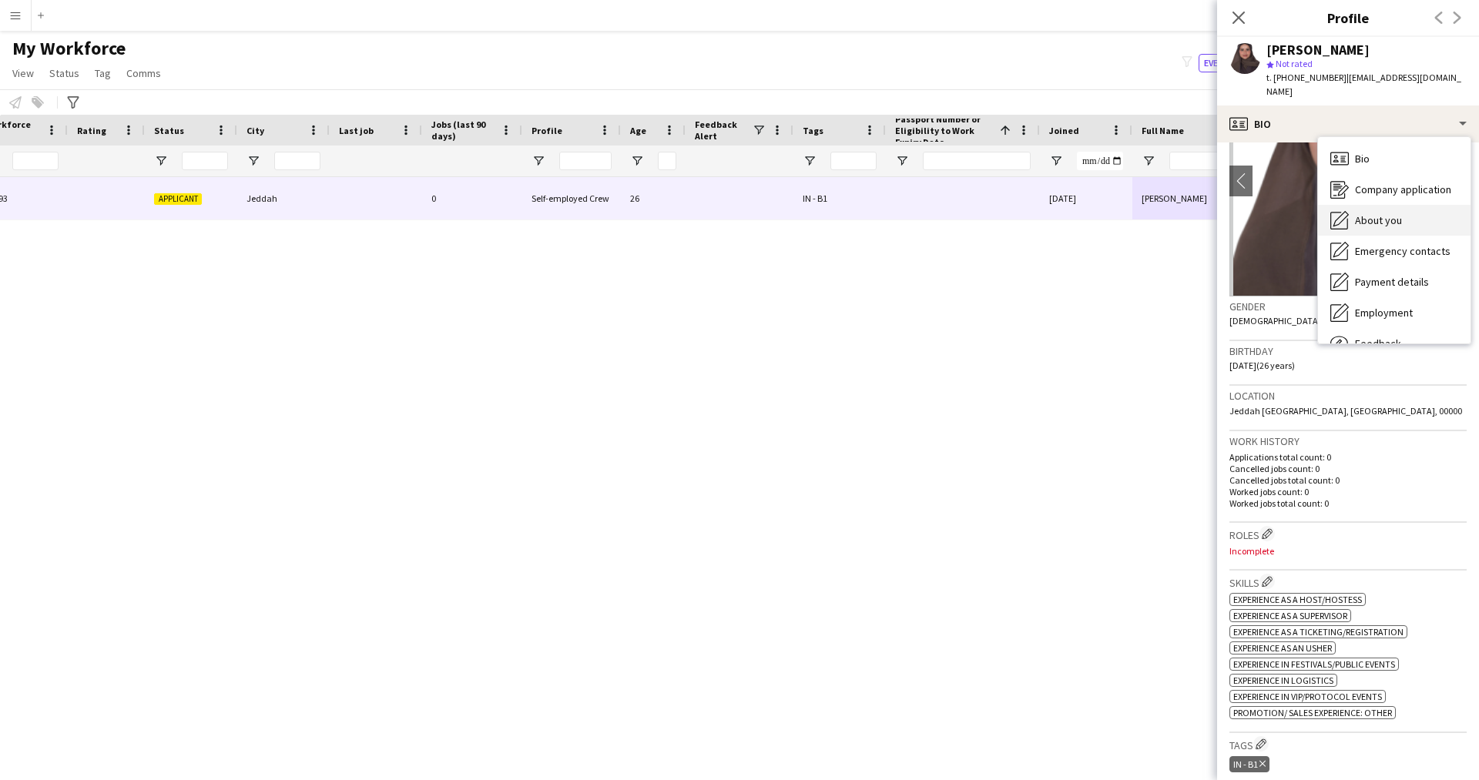
click at [1364, 205] on div "About you About you" at bounding box center [1394, 220] width 153 height 31
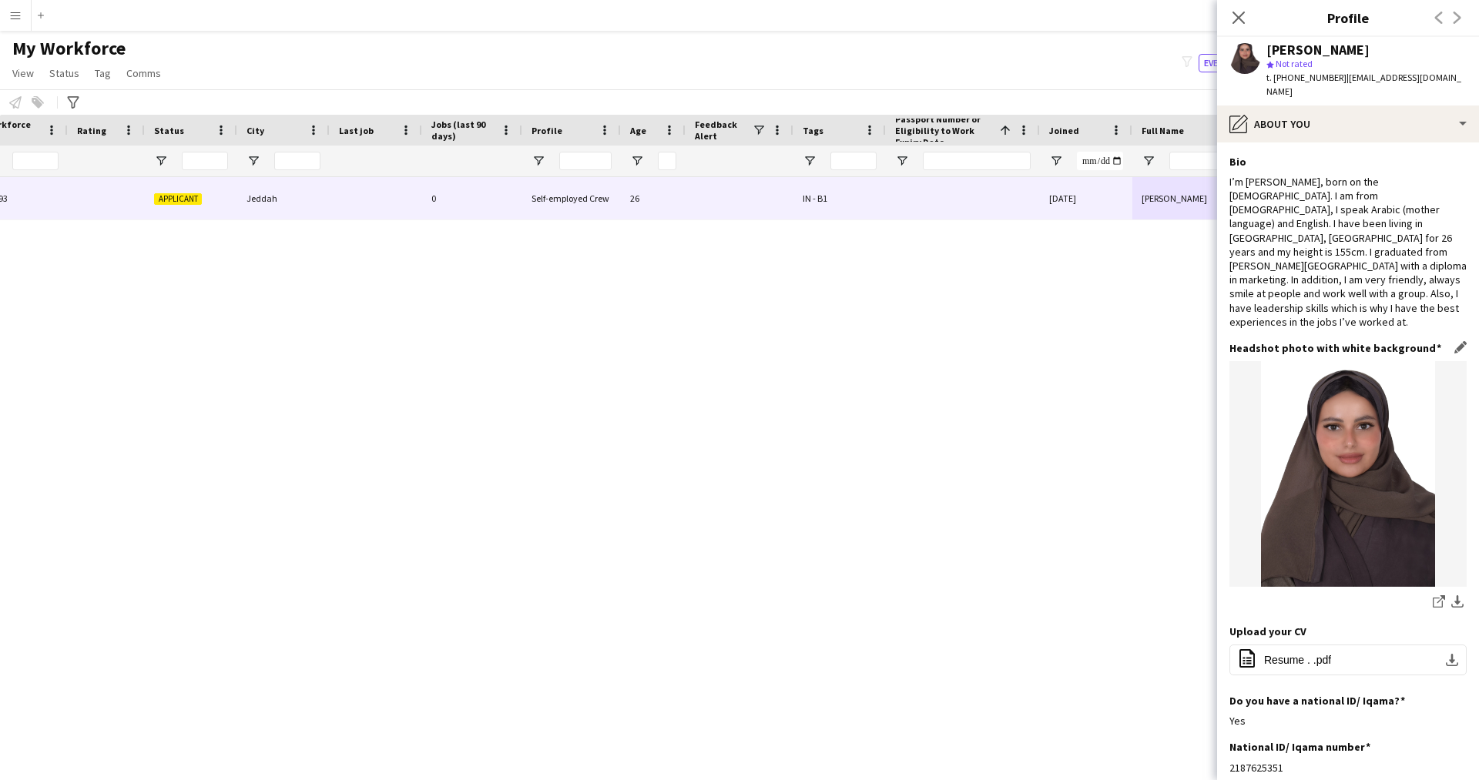
scroll to position [156, 0]
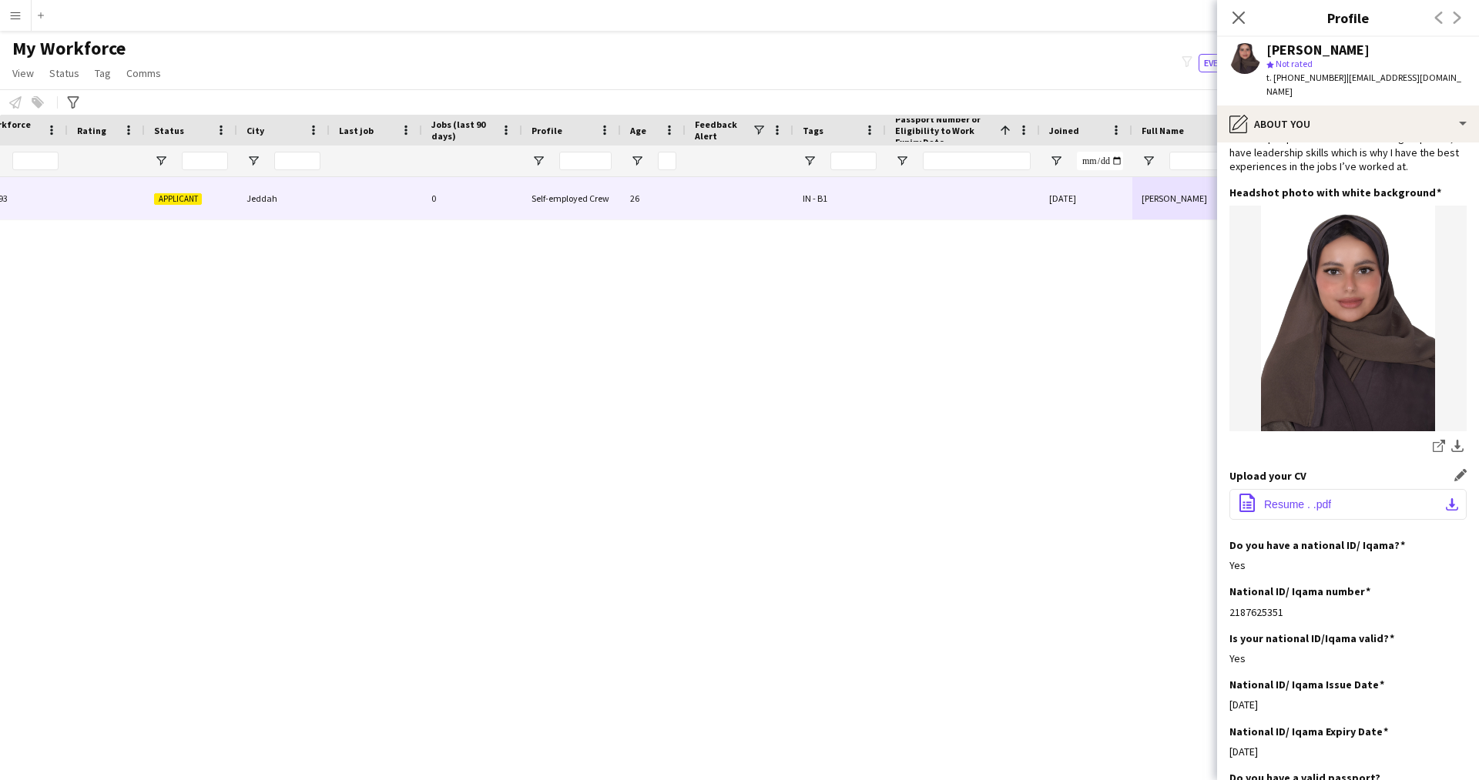
click at [1271, 498] on span "Resume . .pdf" at bounding box center [1297, 504] width 67 height 12
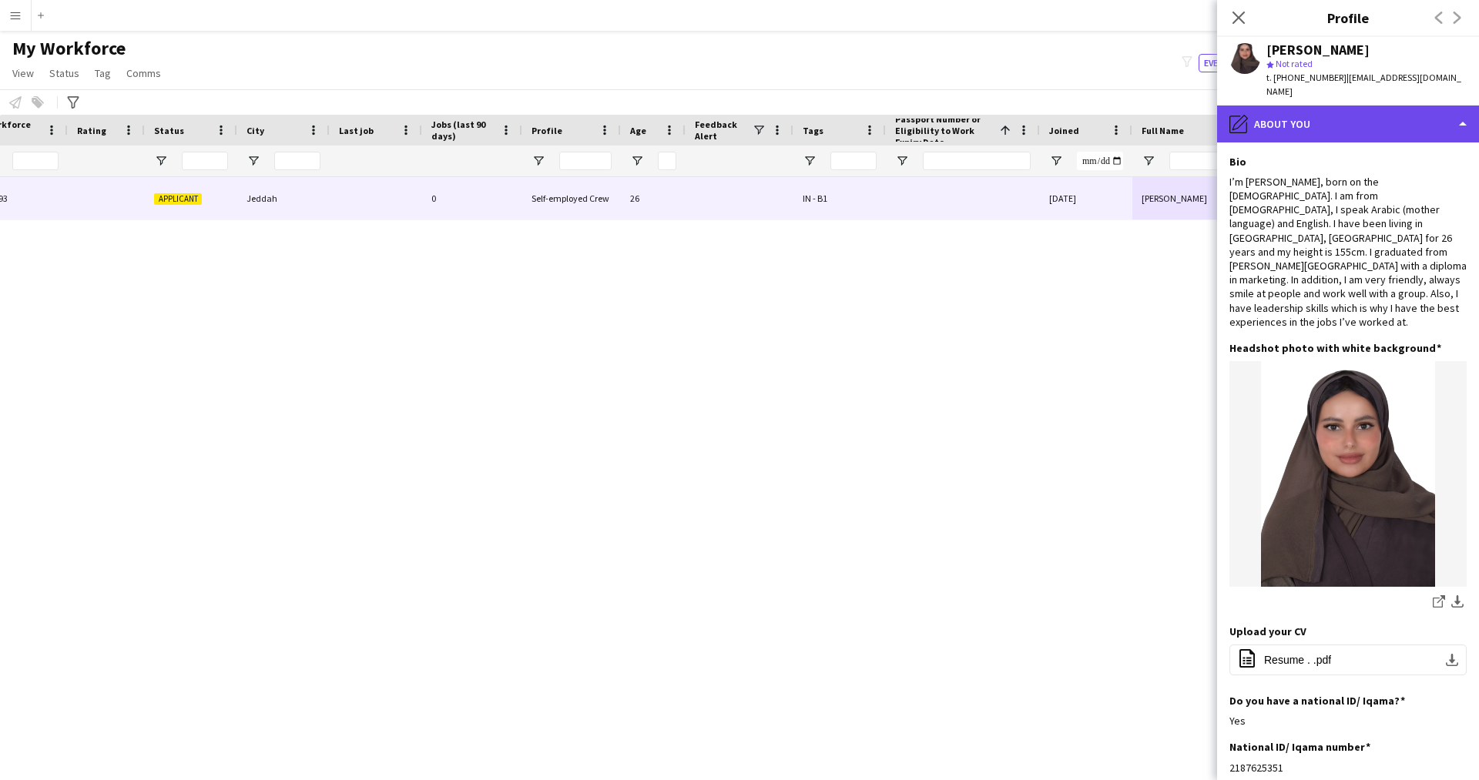
click at [1266, 109] on div "pencil4 About you" at bounding box center [1348, 124] width 262 height 37
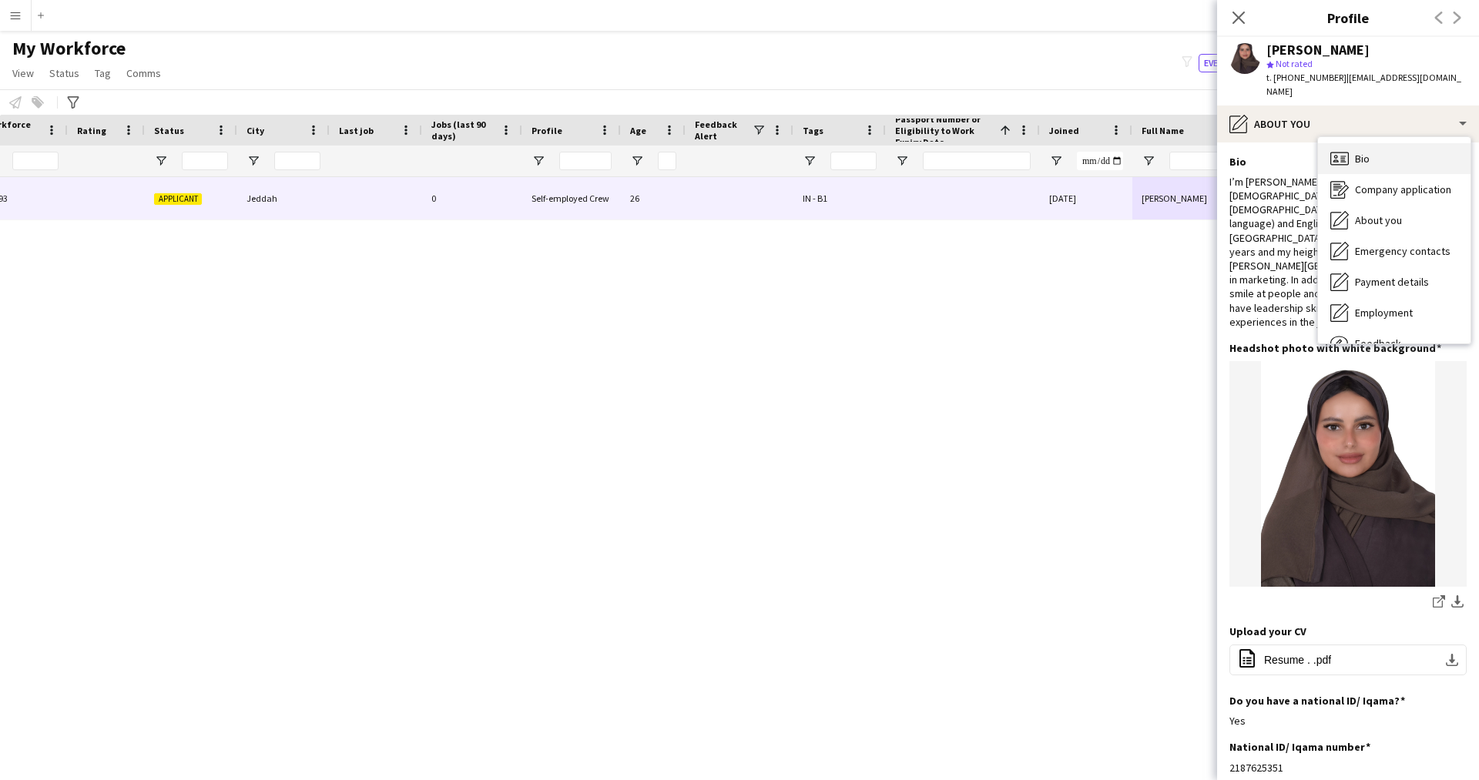
click at [1342, 149] on icon "Bio" at bounding box center [1340, 158] width 18 height 18
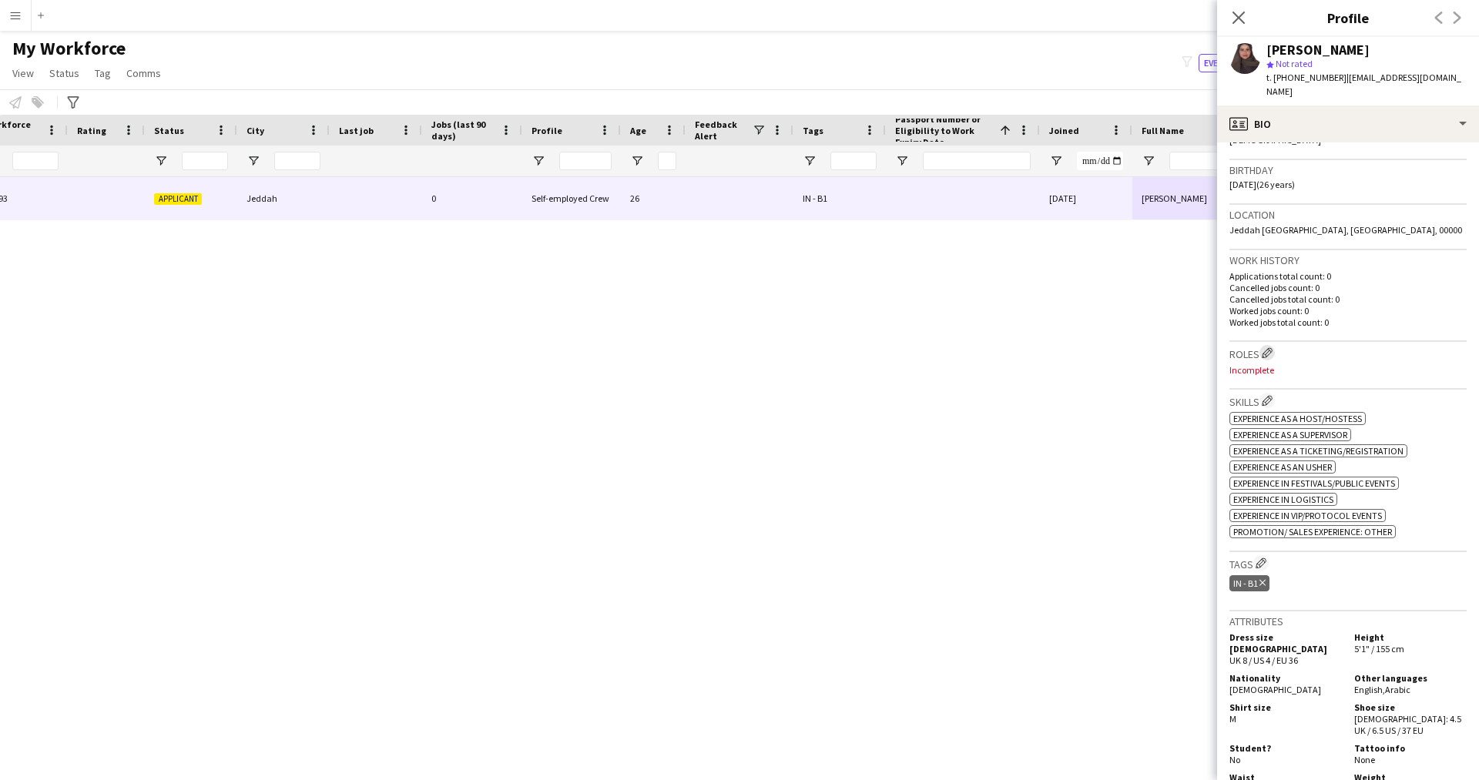
scroll to position [272, 0]
click at [1270, 346] on app-icon "Edit crew company roles" at bounding box center [1267, 351] width 11 height 11
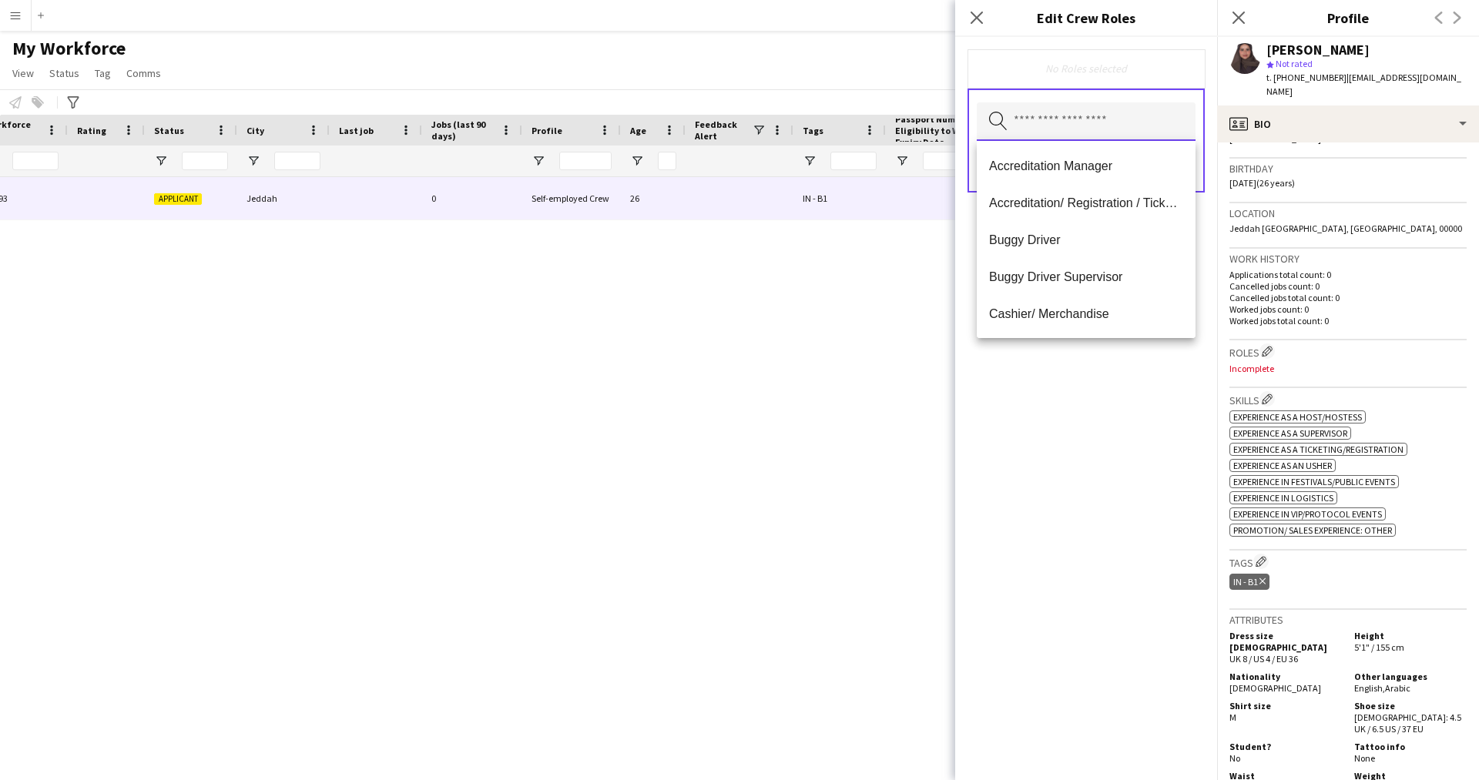
click at [1058, 126] on input "text" at bounding box center [1086, 121] width 219 height 39
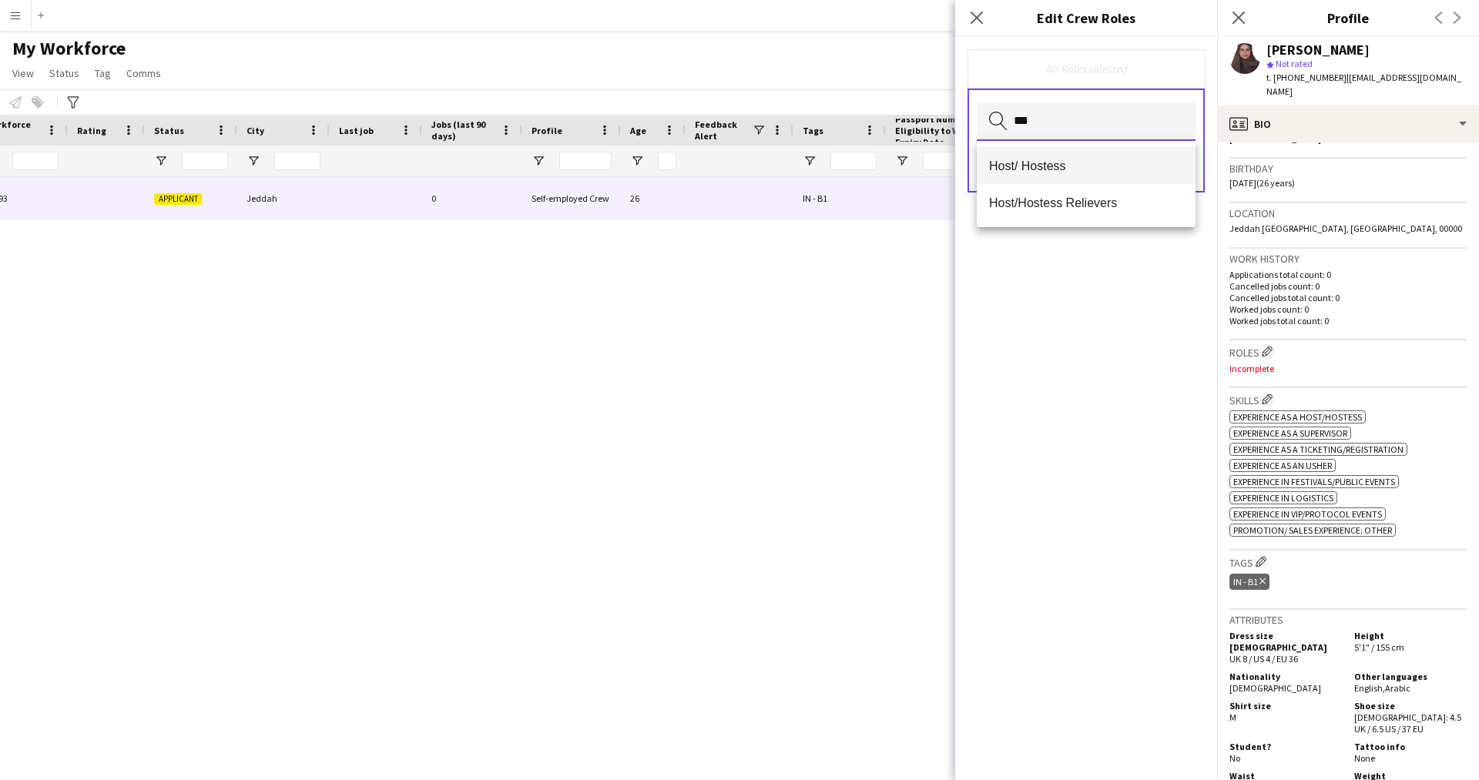
type input "***"
click at [1058, 171] on span "Host/ Hostess" at bounding box center [1086, 166] width 194 height 15
type input "**"
click at [1058, 171] on span "Customer Service Staff" at bounding box center [1086, 166] width 194 height 15
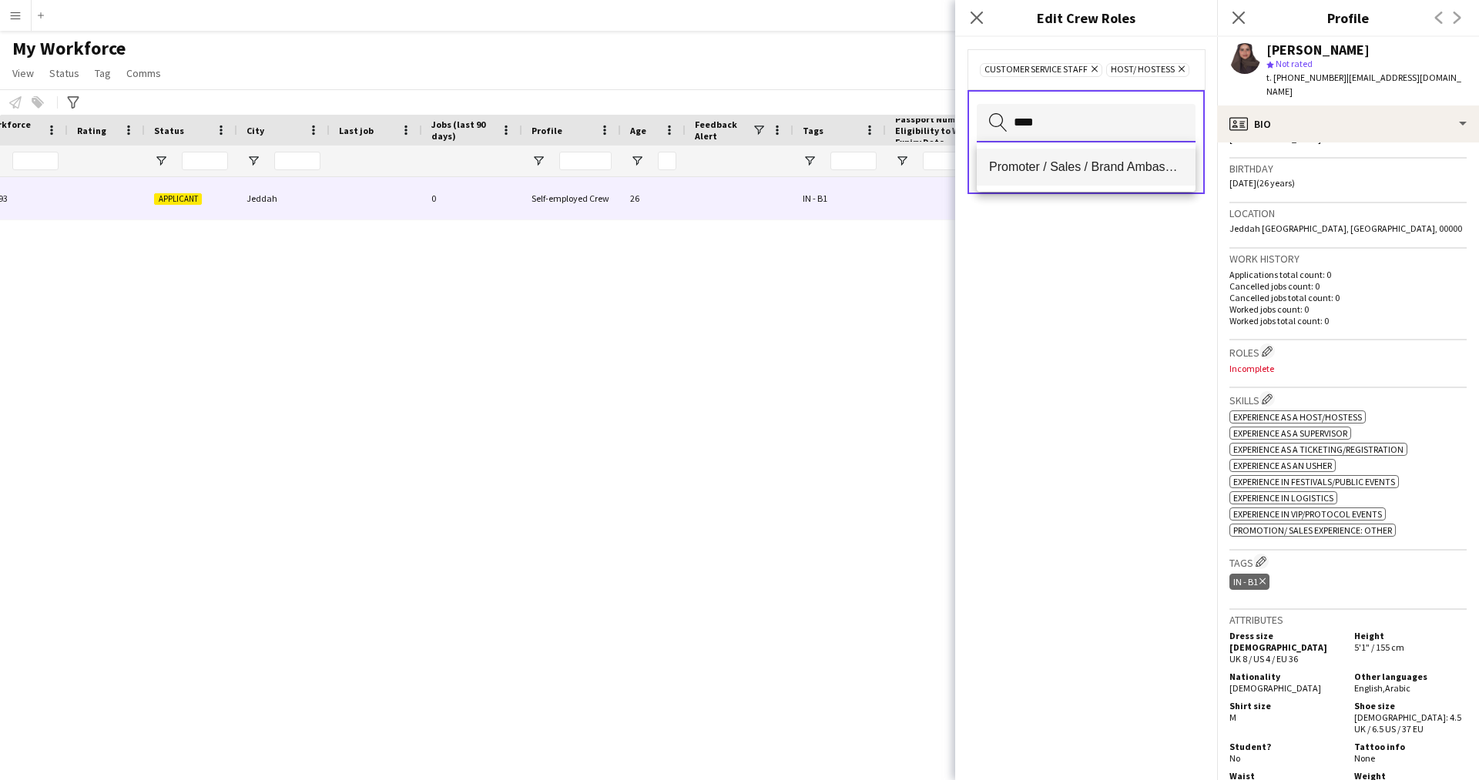
type input "****"
click at [1082, 172] on span "Promoter / Sales / Brand Ambassador" at bounding box center [1086, 166] width 194 height 15
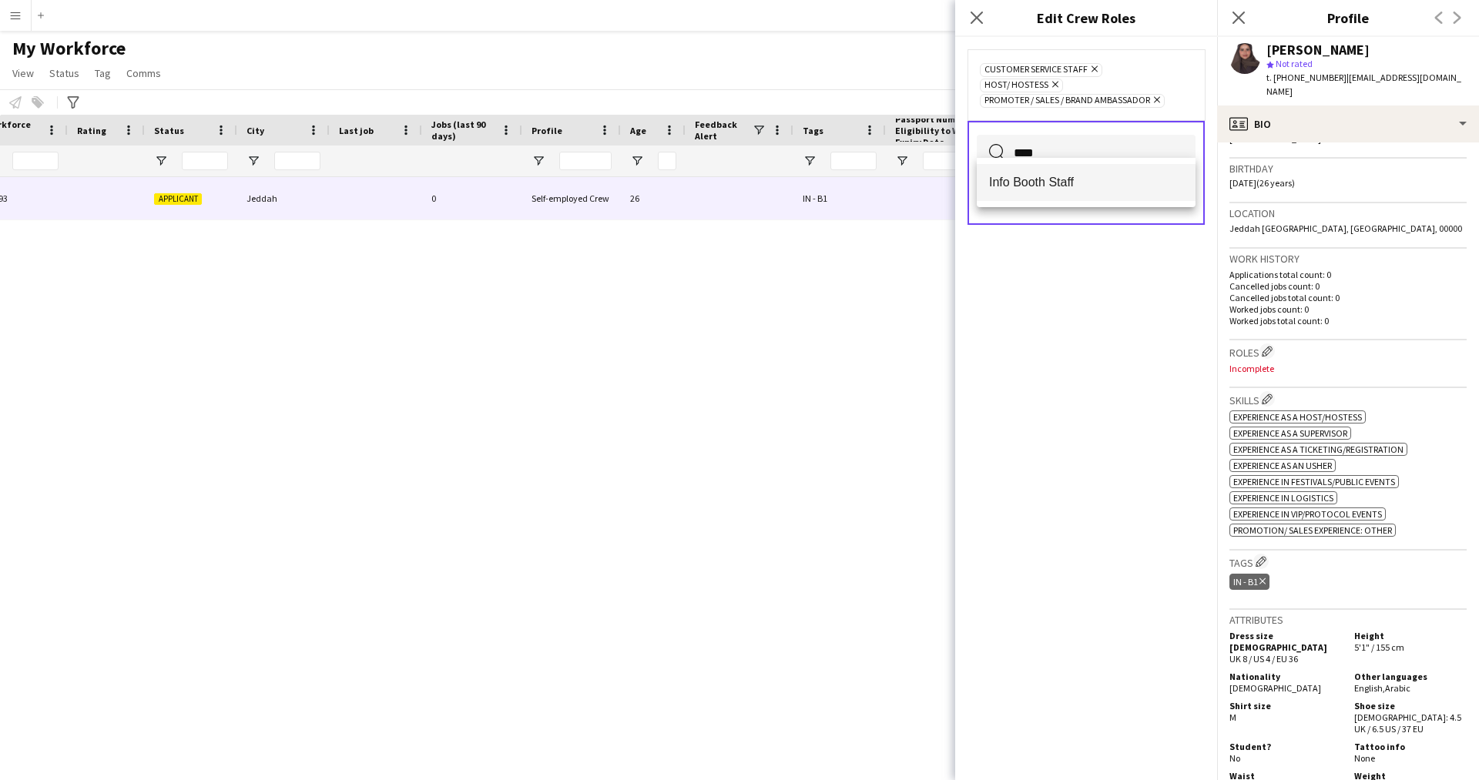
type input "****"
click at [1071, 184] on span "Info Booth Staff" at bounding box center [1086, 182] width 194 height 15
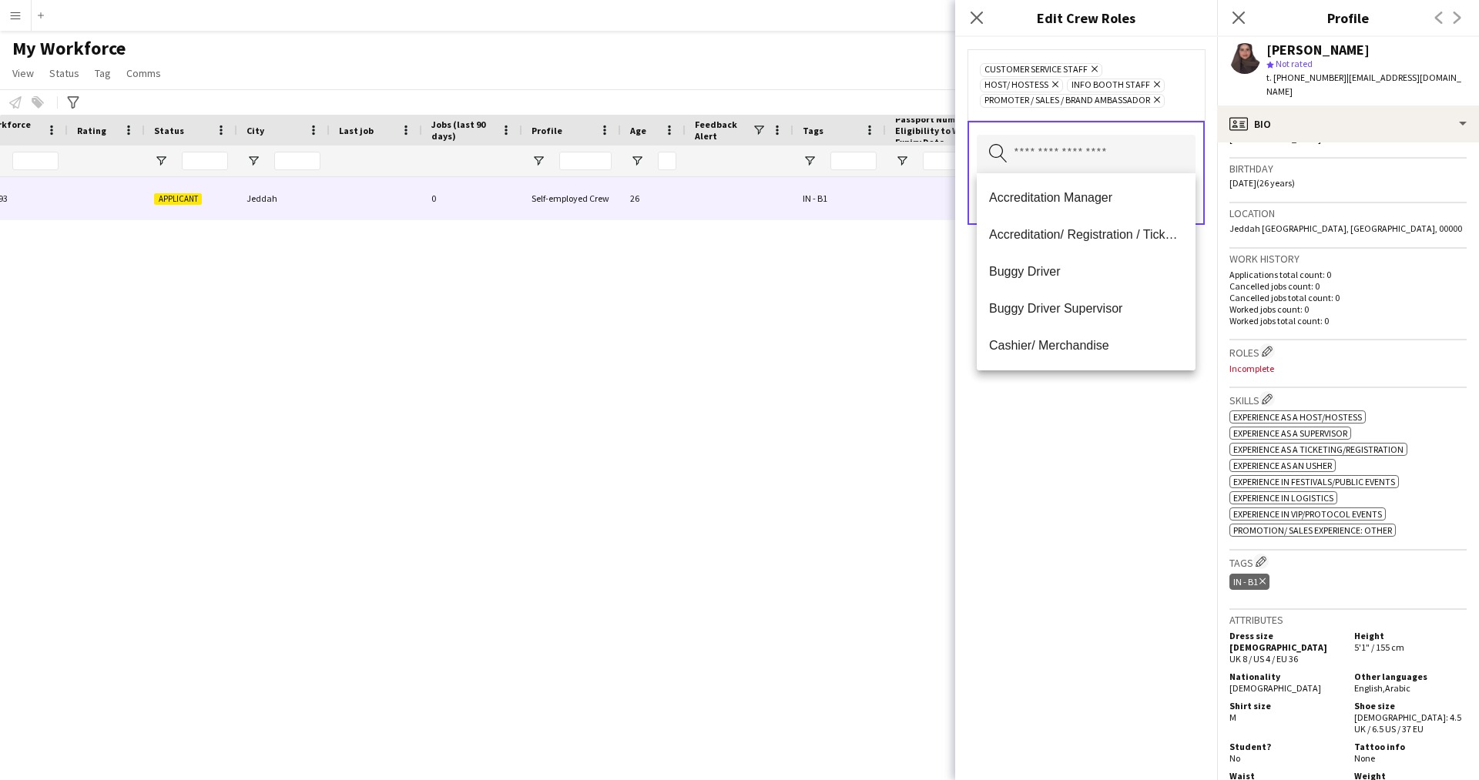
click at [1084, 512] on div "Customer Service Staff Remove Host/ Hostess Remove Info Booth Staff Remove Prom…" at bounding box center [1086, 408] width 262 height 743
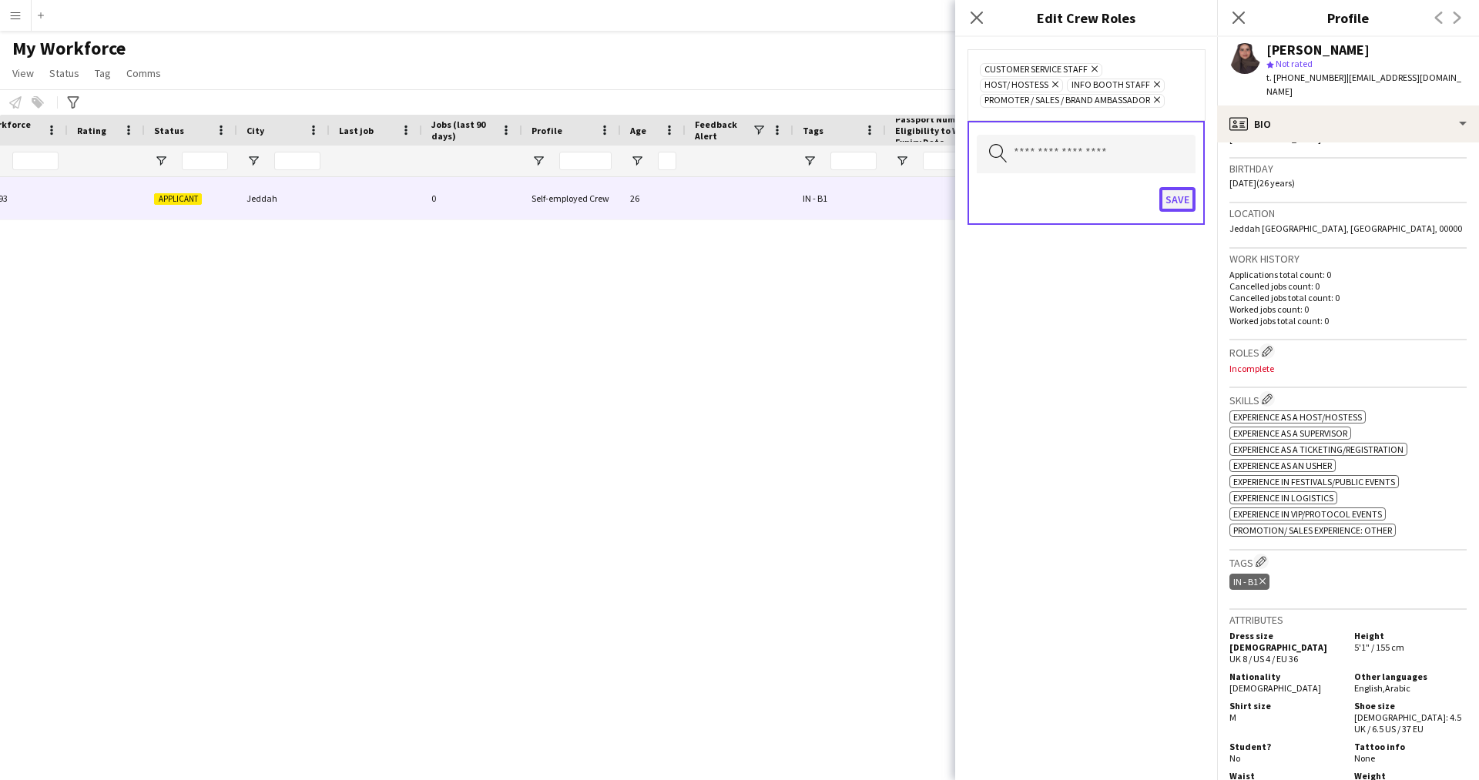
click at [1182, 197] on button "Save" at bounding box center [1177, 199] width 36 height 25
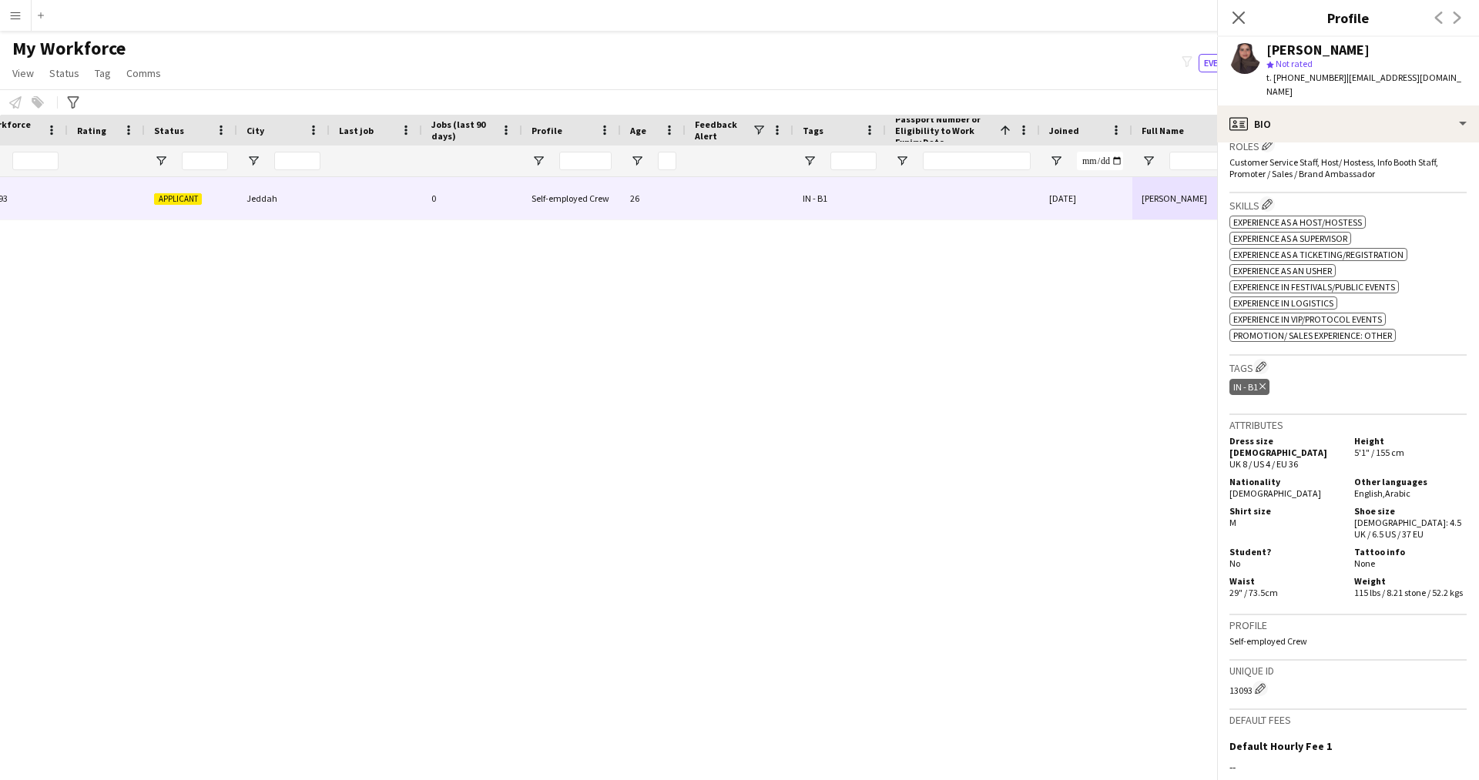
scroll to position [492, 0]
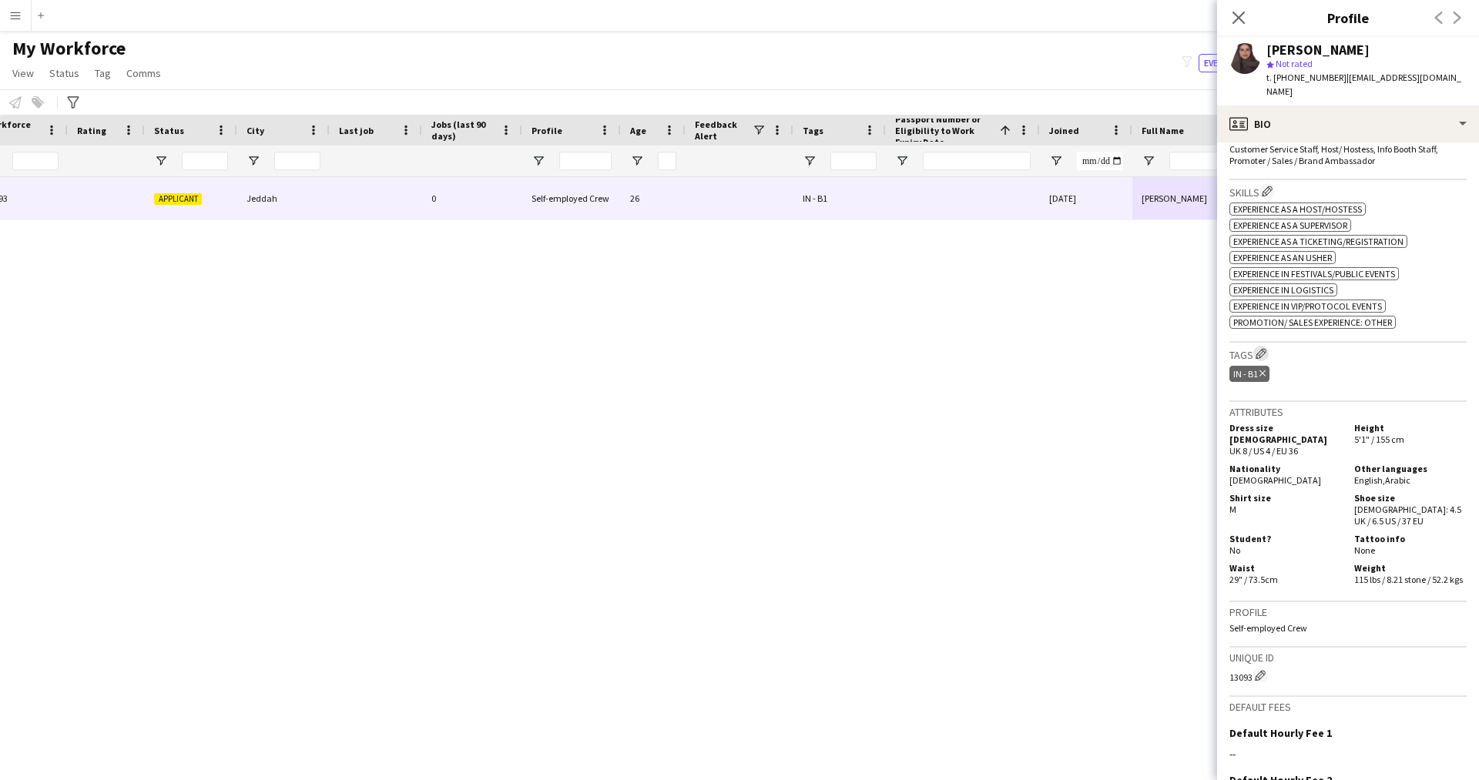
click at [1269, 346] on button "Edit crew company tags" at bounding box center [1260, 353] width 15 height 15
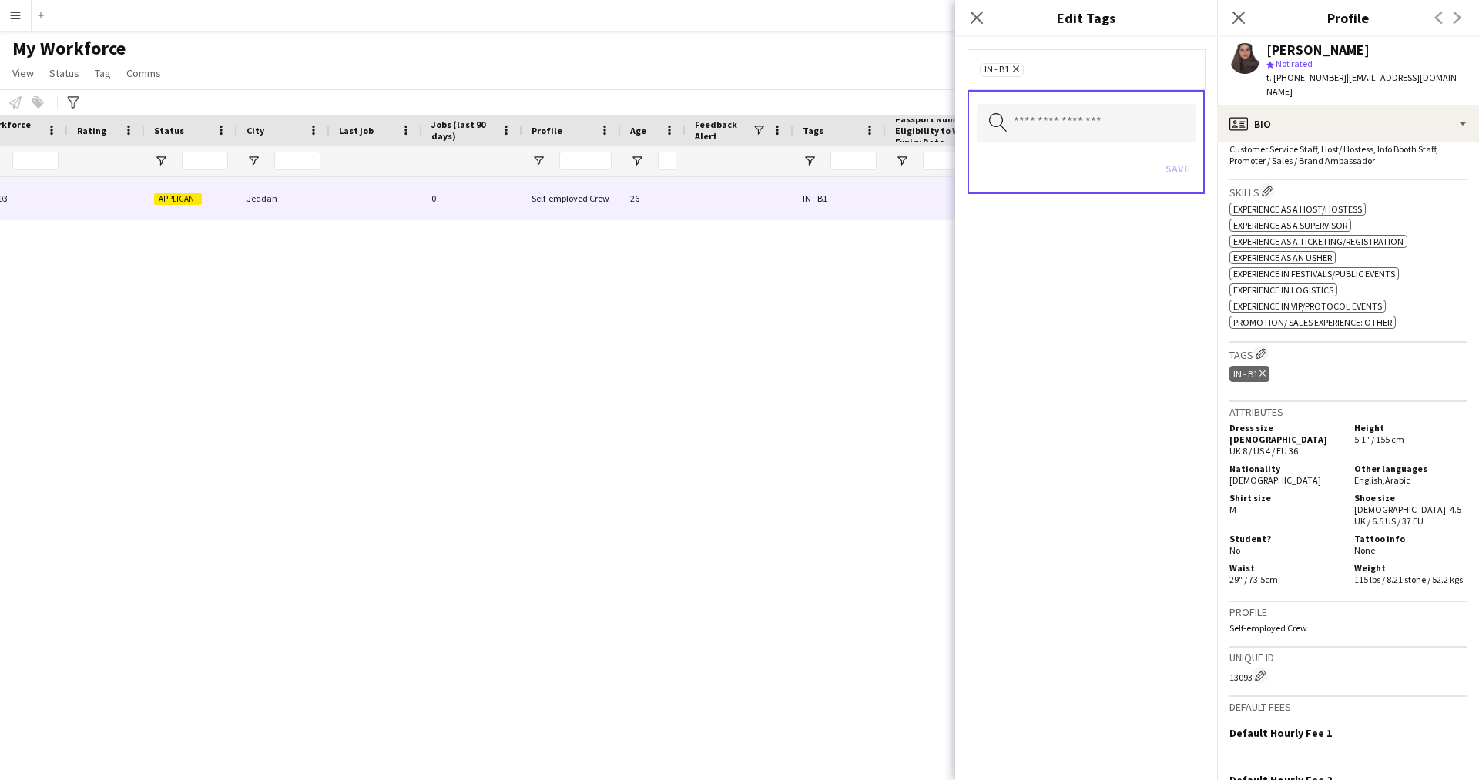
click at [1108, 150] on div "Save" at bounding box center [1086, 171] width 219 height 44
click at [1068, 140] on input "text" at bounding box center [1086, 123] width 219 height 39
type input "****"
click at [1066, 176] on mat-option "2.2 English Level = 2/3 Good" at bounding box center [1086, 167] width 219 height 37
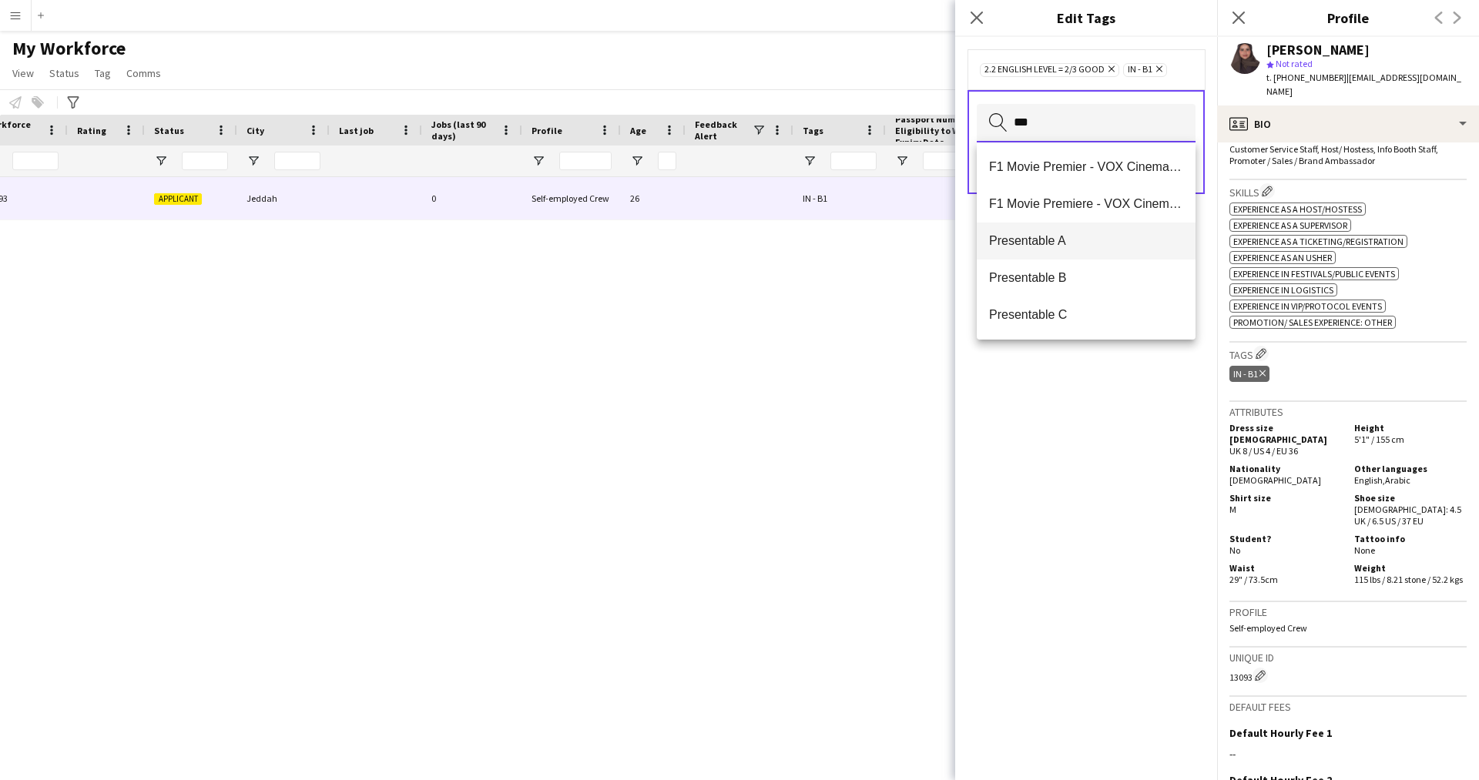
type input "***"
click at [1045, 241] on span "Presentable A" at bounding box center [1086, 240] width 194 height 15
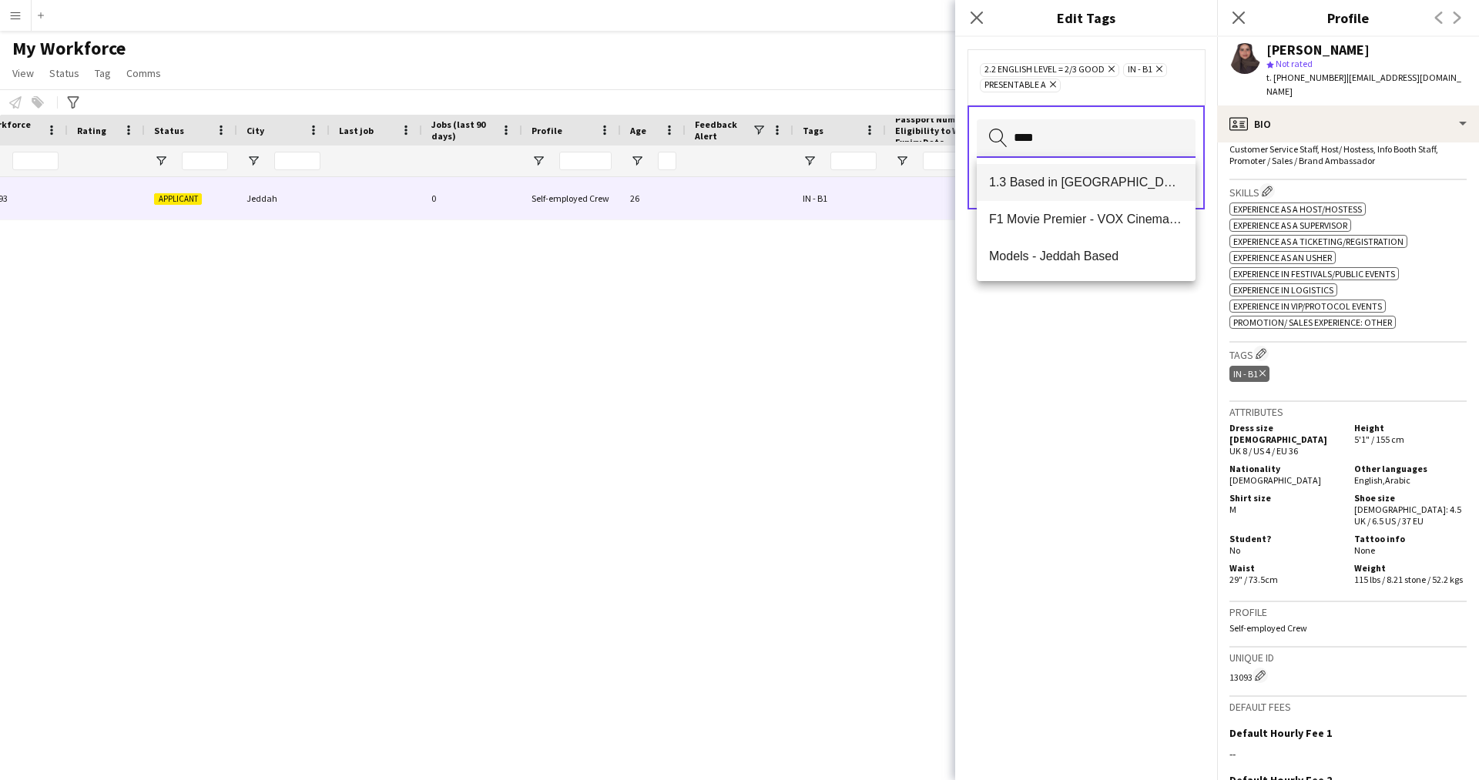
type input "****"
click at [1083, 175] on span "1.3 Based in [GEOGRAPHIC_DATA]" at bounding box center [1086, 182] width 194 height 15
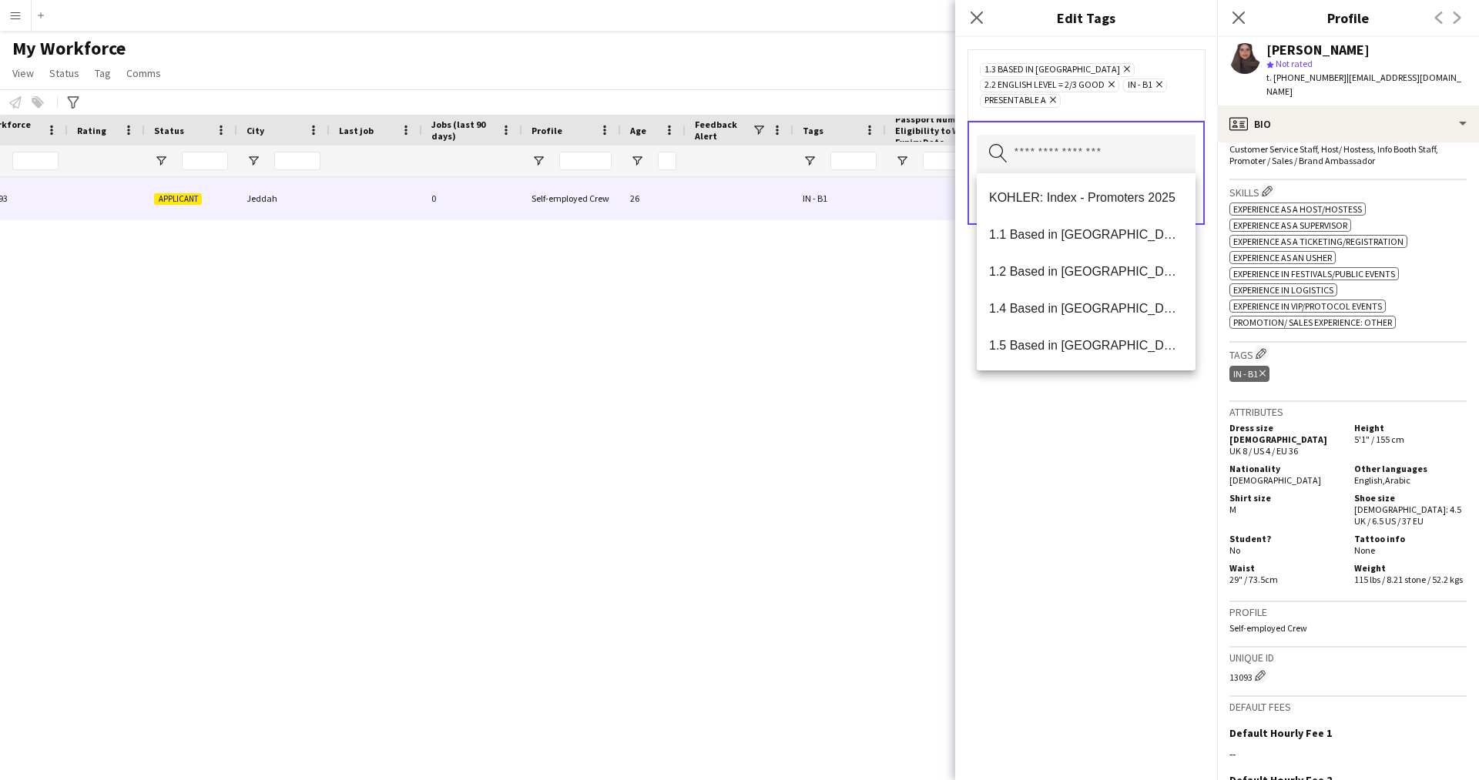
click at [1111, 491] on div "1.3 Based in [GEOGRAPHIC_DATA] Remove 2.2 English Level = 2/3 Good Remove IN - …" at bounding box center [1086, 408] width 262 height 743
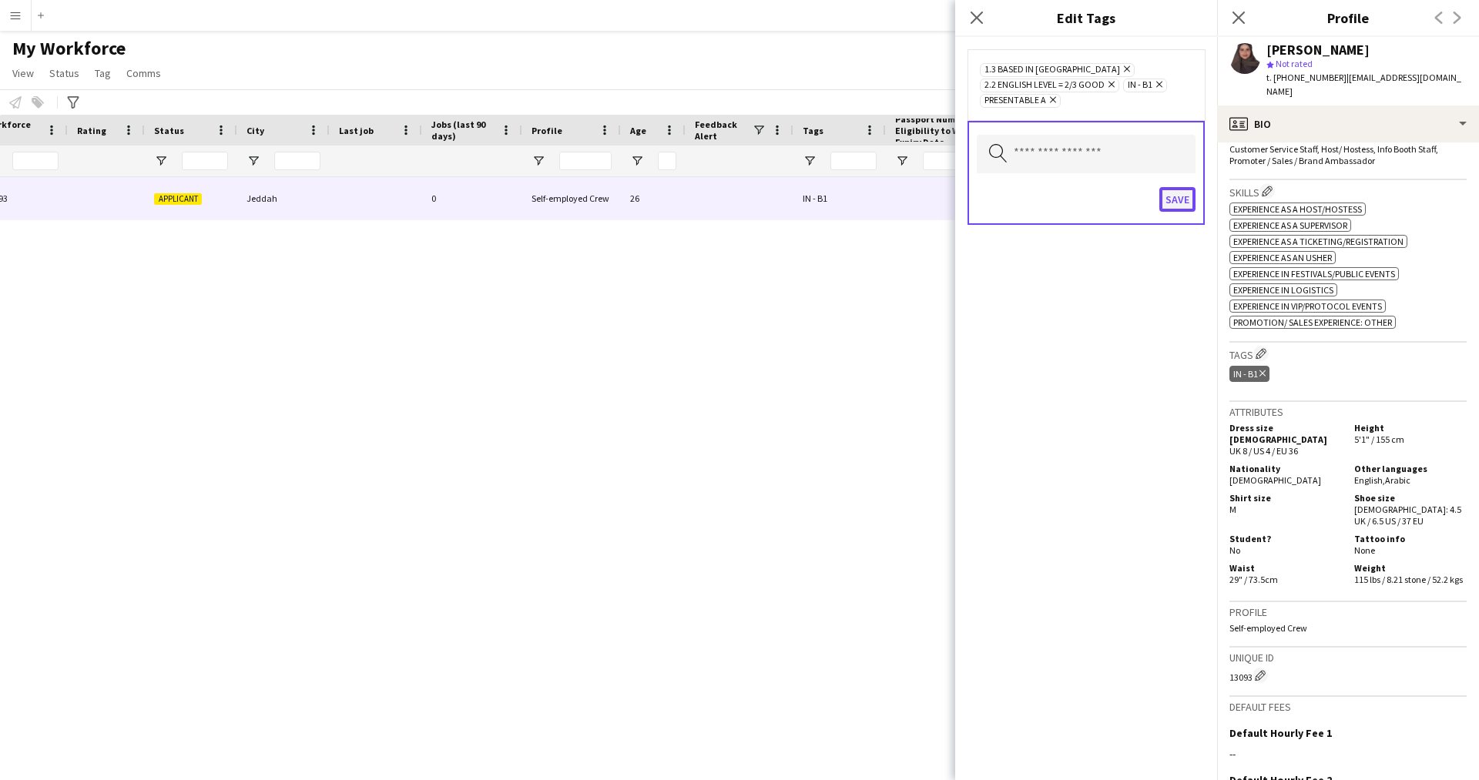
click at [1180, 207] on button "Save" at bounding box center [1177, 199] width 36 height 25
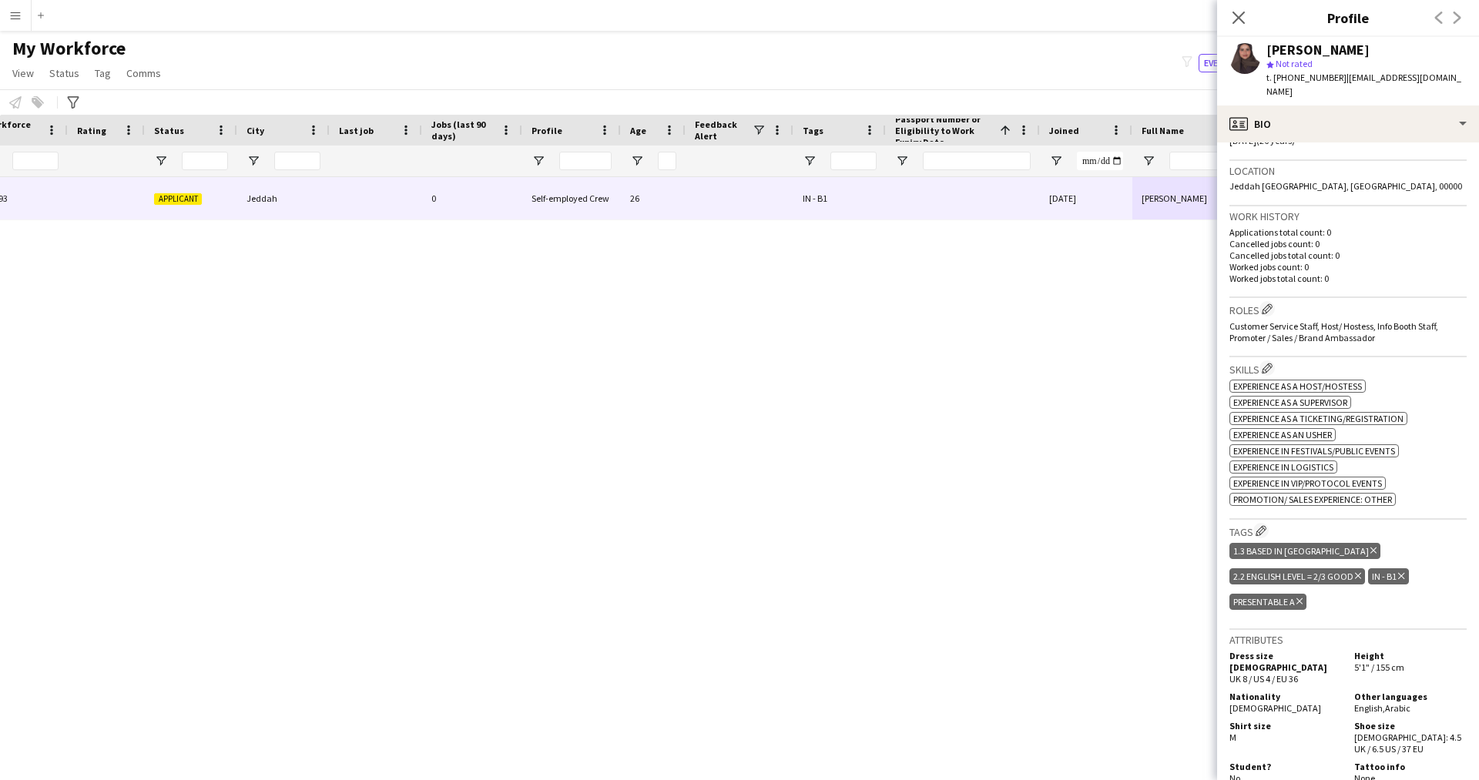
scroll to position [315, 0]
click at [1265, 525] on app-icon "Edit crew company tags" at bounding box center [1261, 530] width 11 height 11
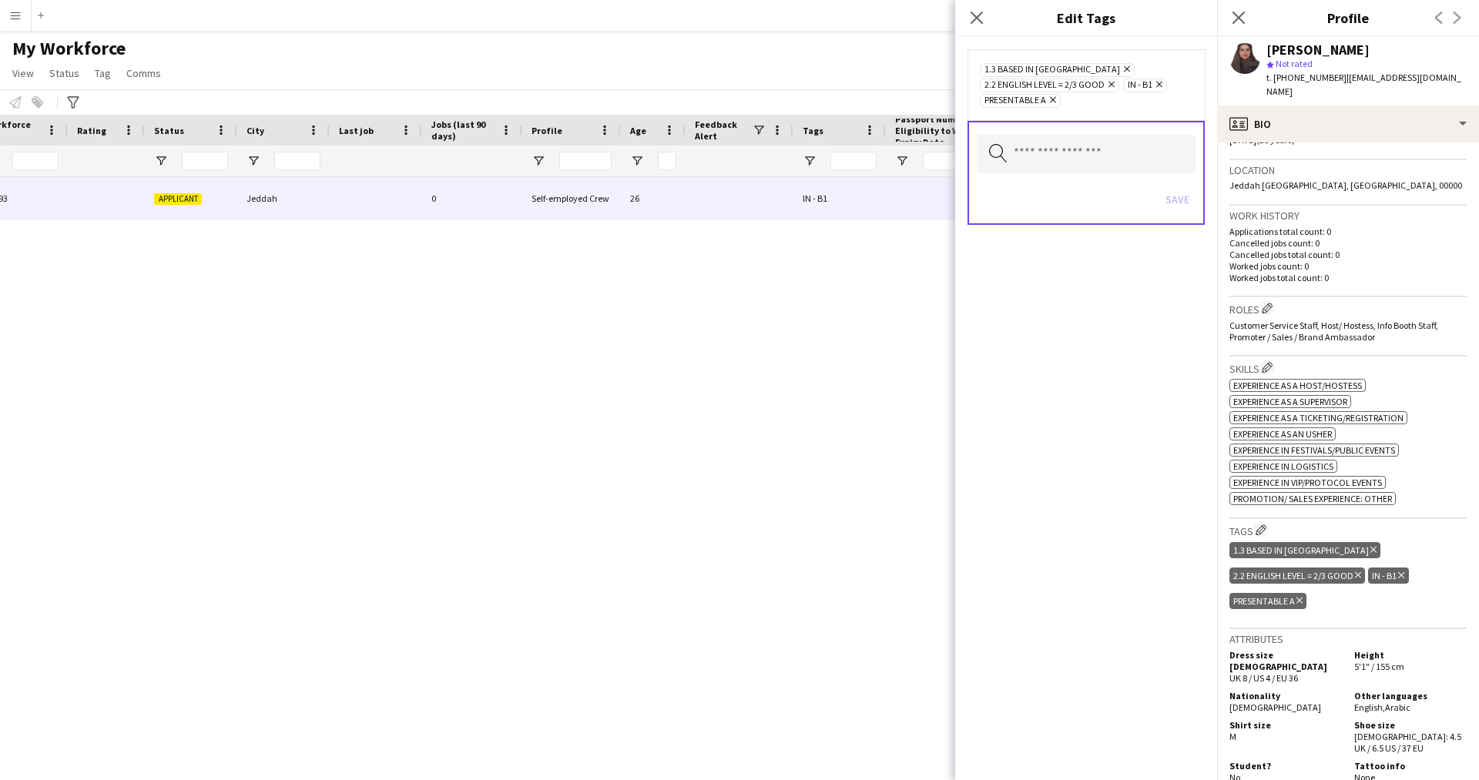
click at [1039, 128] on div "Search by tag name Save" at bounding box center [1086, 173] width 237 height 104
click at [1045, 152] on input "text" at bounding box center [1086, 154] width 219 height 39
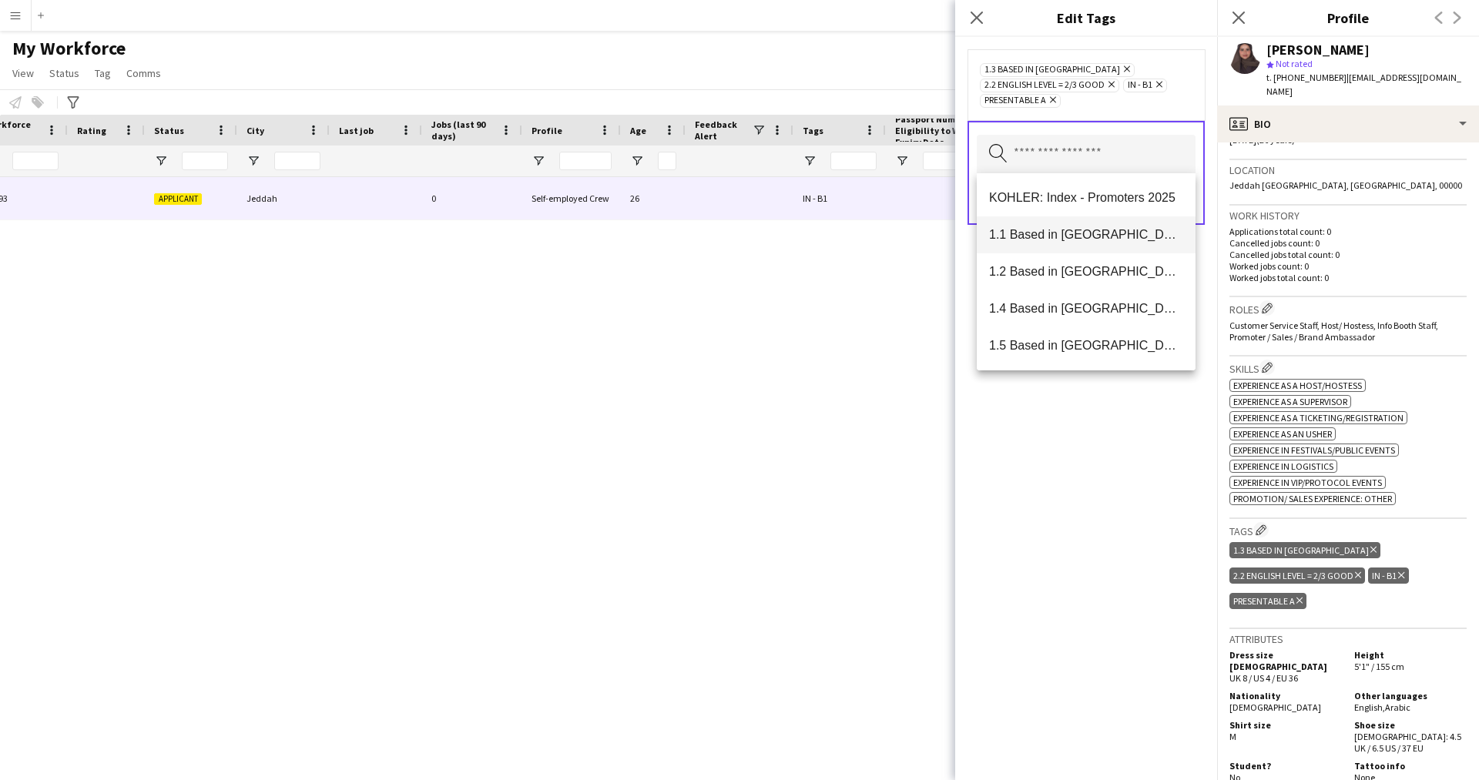
click at [1066, 248] on mat-option "1.1 Based in [GEOGRAPHIC_DATA]" at bounding box center [1086, 234] width 219 height 37
click at [1106, 539] on div "1.1 Based in [GEOGRAPHIC_DATA] Remove 1.3 Based in [GEOGRAPHIC_DATA] Remove 2.2…" at bounding box center [1086, 408] width 262 height 743
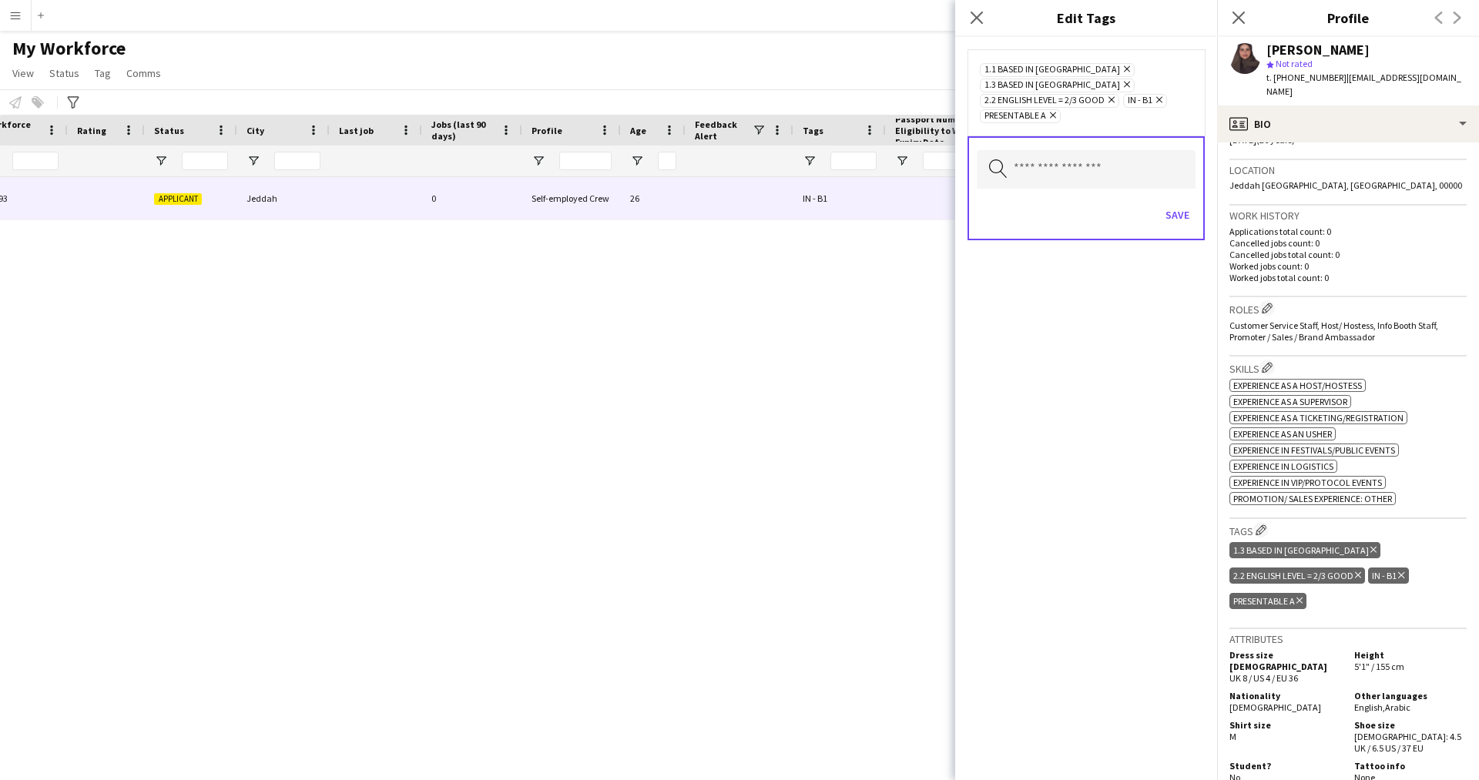
click at [1170, 195] on div "Save" at bounding box center [1086, 217] width 219 height 44
click at [1173, 206] on button "Save" at bounding box center [1177, 215] width 36 height 25
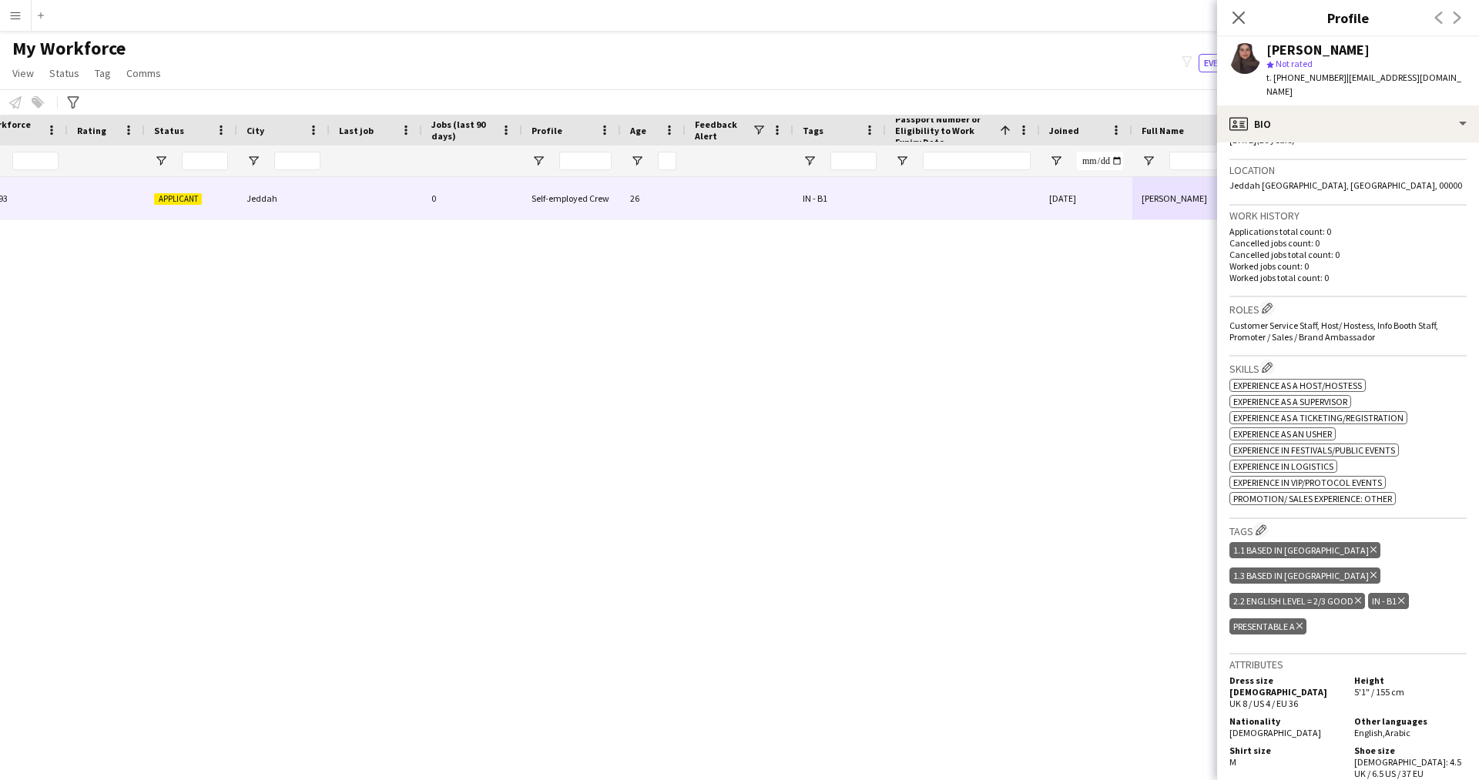
click at [1276, 133] on div "Birthday [DEMOGRAPHIC_DATA] (26 years)" at bounding box center [1348, 138] width 237 height 45
click at [1271, 122] on div "profile Bio" at bounding box center [1348, 124] width 262 height 37
click at [1395, 143] on div "Bio Bio" at bounding box center [1394, 158] width 153 height 31
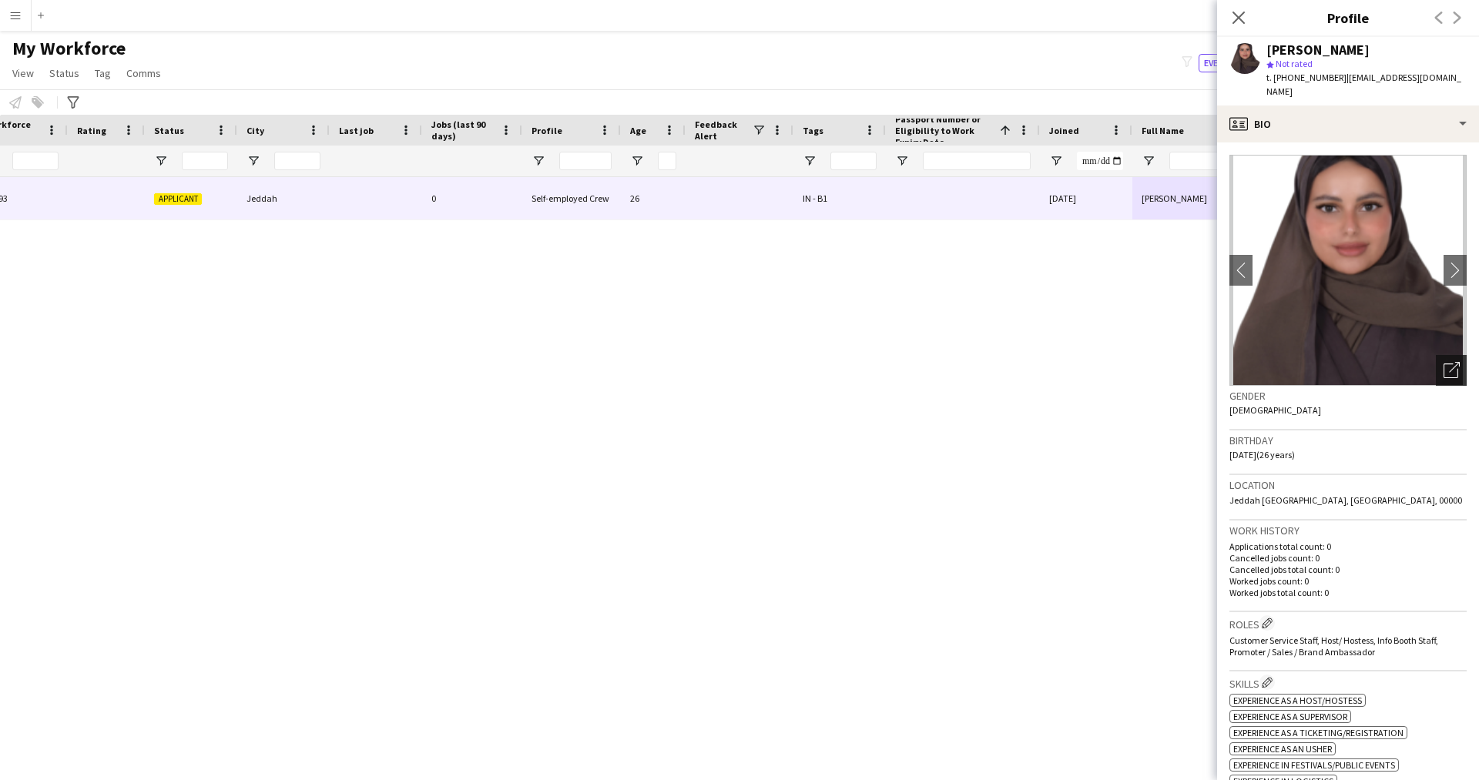
click at [1445, 362] on icon "Open photos pop-in" at bounding box center [1452, 370] width 16 height 16
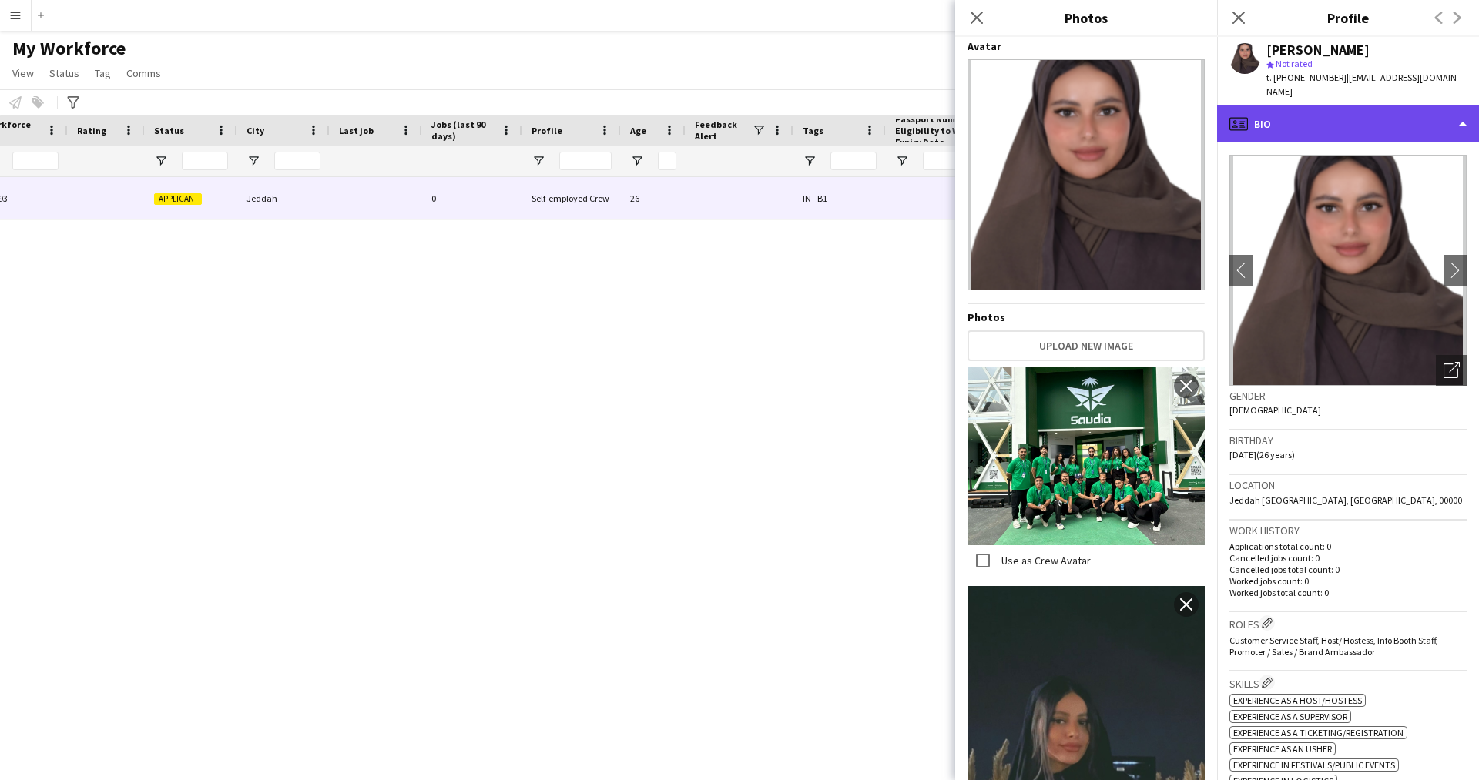
click at [1373, 106] on div "profile Bio" at bounding box center [1348, 124] width 262 height 37
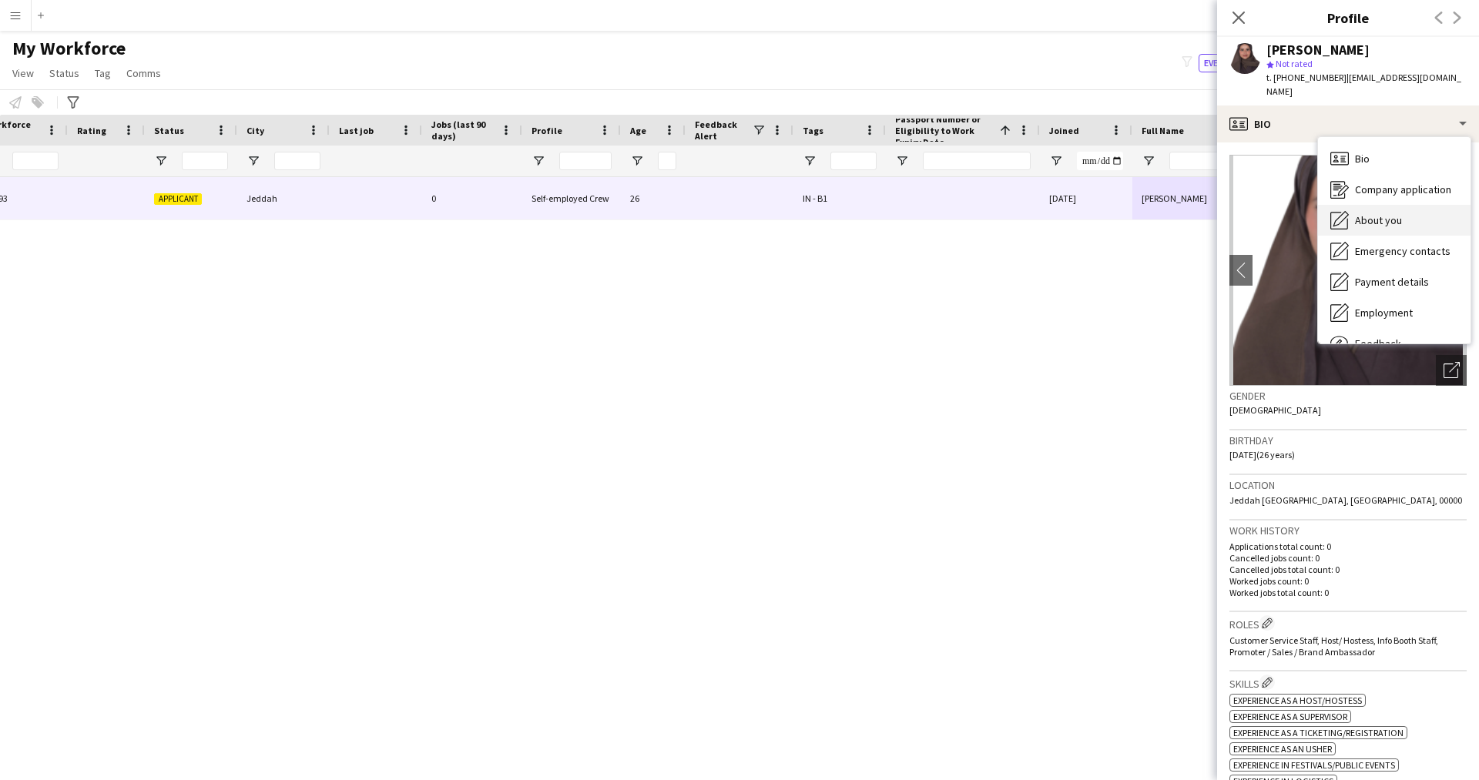
click at [1404, 219] on div "About you About you" at bounding box center [1394, 220] width 153 height 31
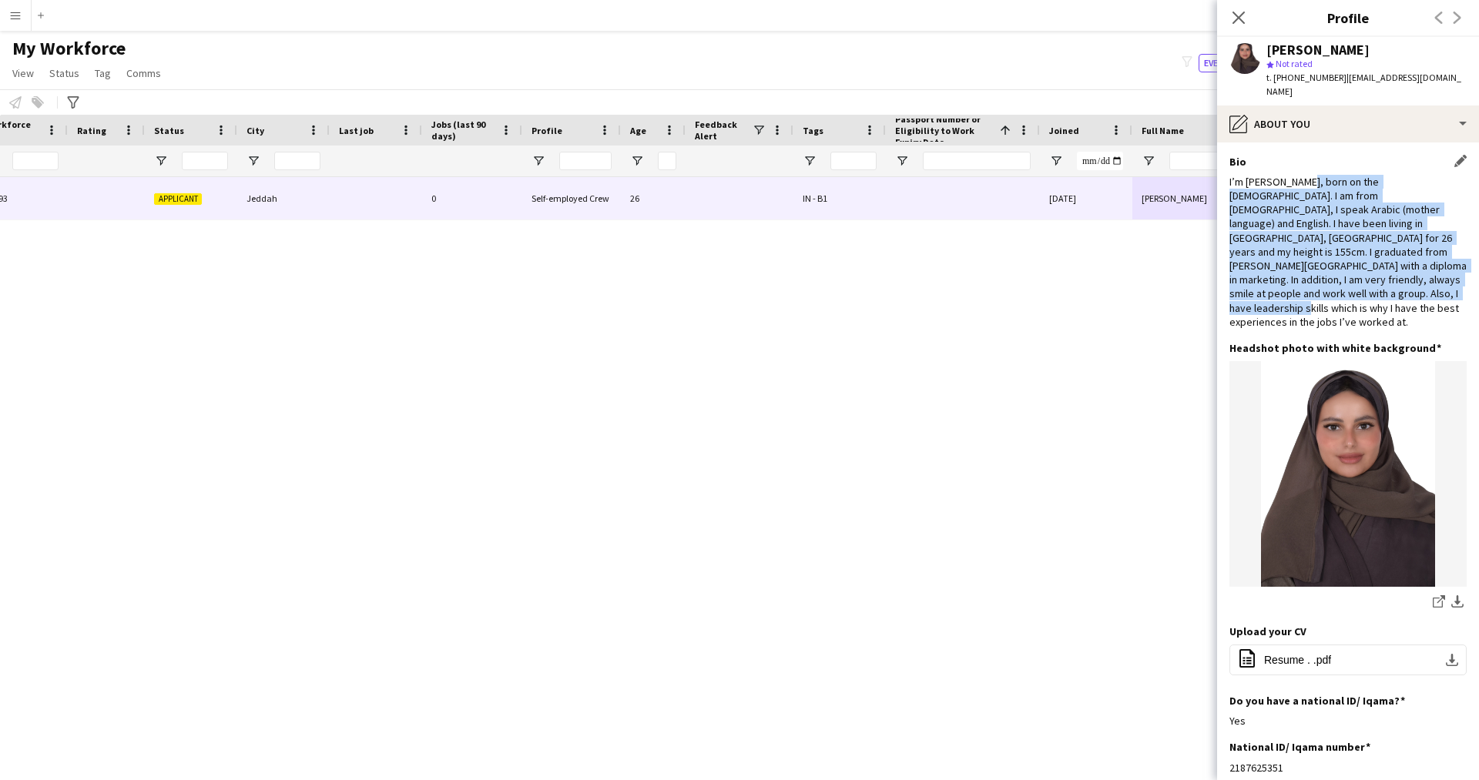
drag, startPoint x: 1314, startPoint y: 168, endPoint x: 1425, endPoint y: 275, distance: 154.8
click at [1425, 275] on div "I’m [PERSON_NAME], born on the [DEMOGRAPHIC_DATA]. I am from [DEMOGRAPHIC_DATA]…" at bounding box center [1348, 252] width 237 height 154
click at [1408, 251] on div "I’m [PERSON_NAME], born on the [DEMOGRAPHIC_DATA]. I am from [DEMOGRAPHIC_DATA]…" at bounding box center [1348, 252] width 237 height 154
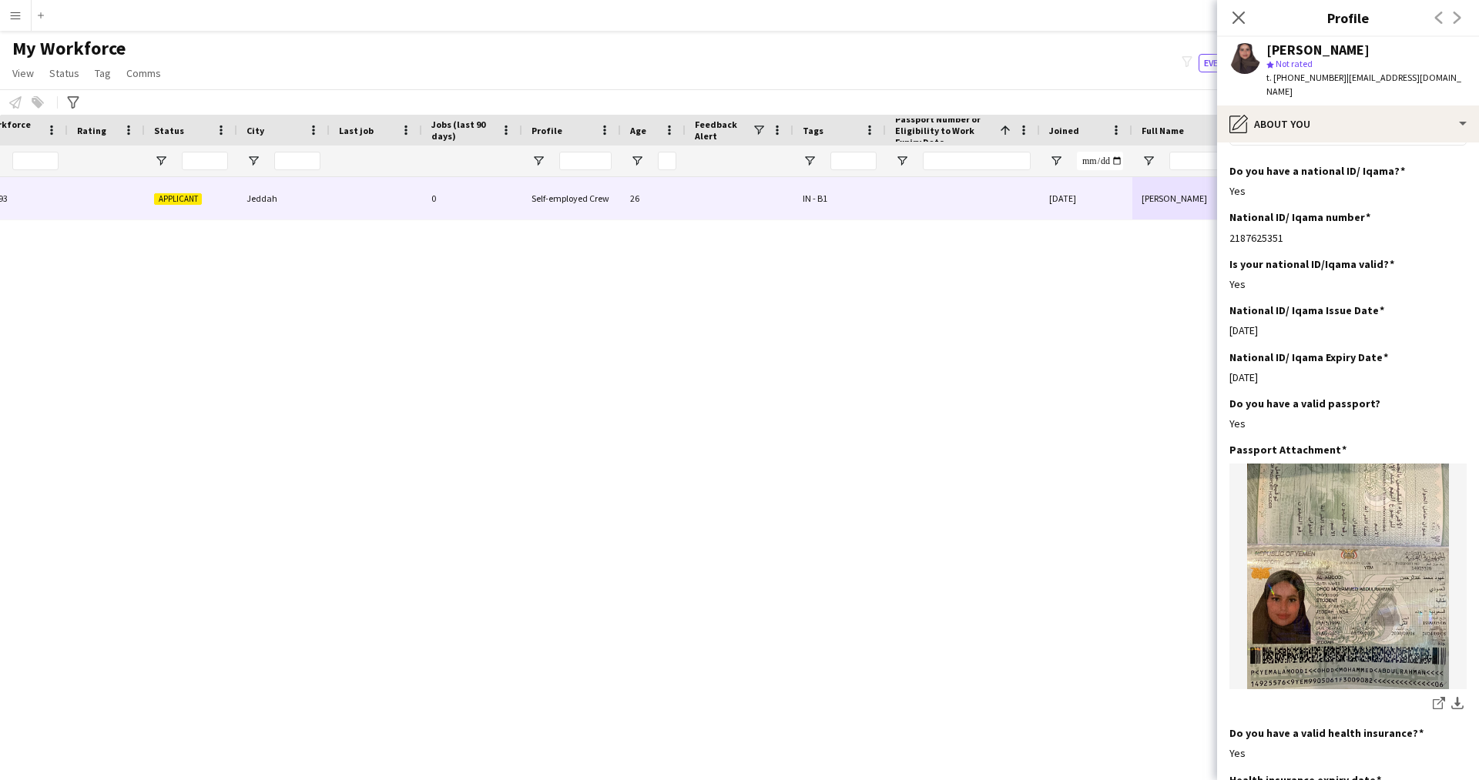
scroll to position [529, 0]
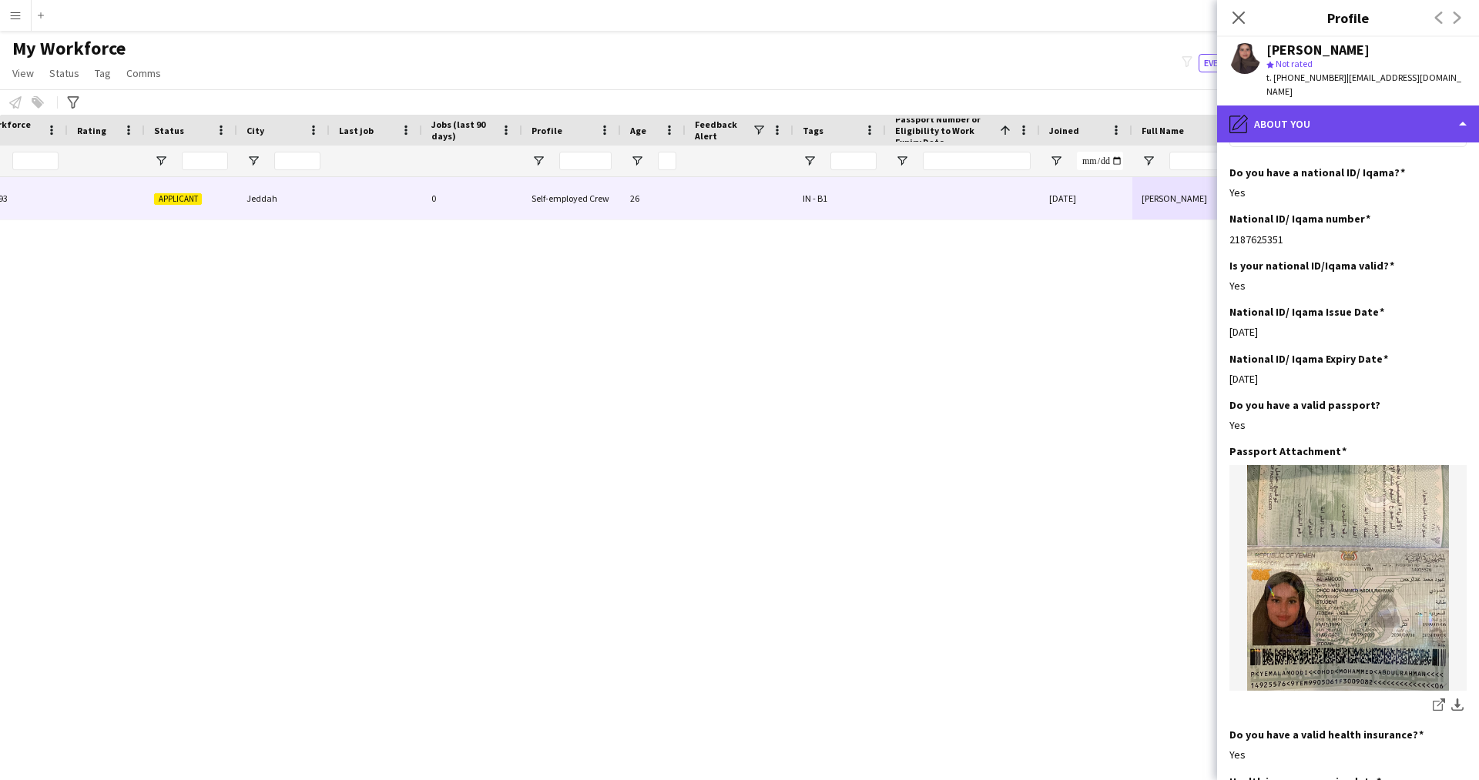
click at [1341, 106] on div "pencil4 About you" at bounding box center [1348, 124] width 262 height 37
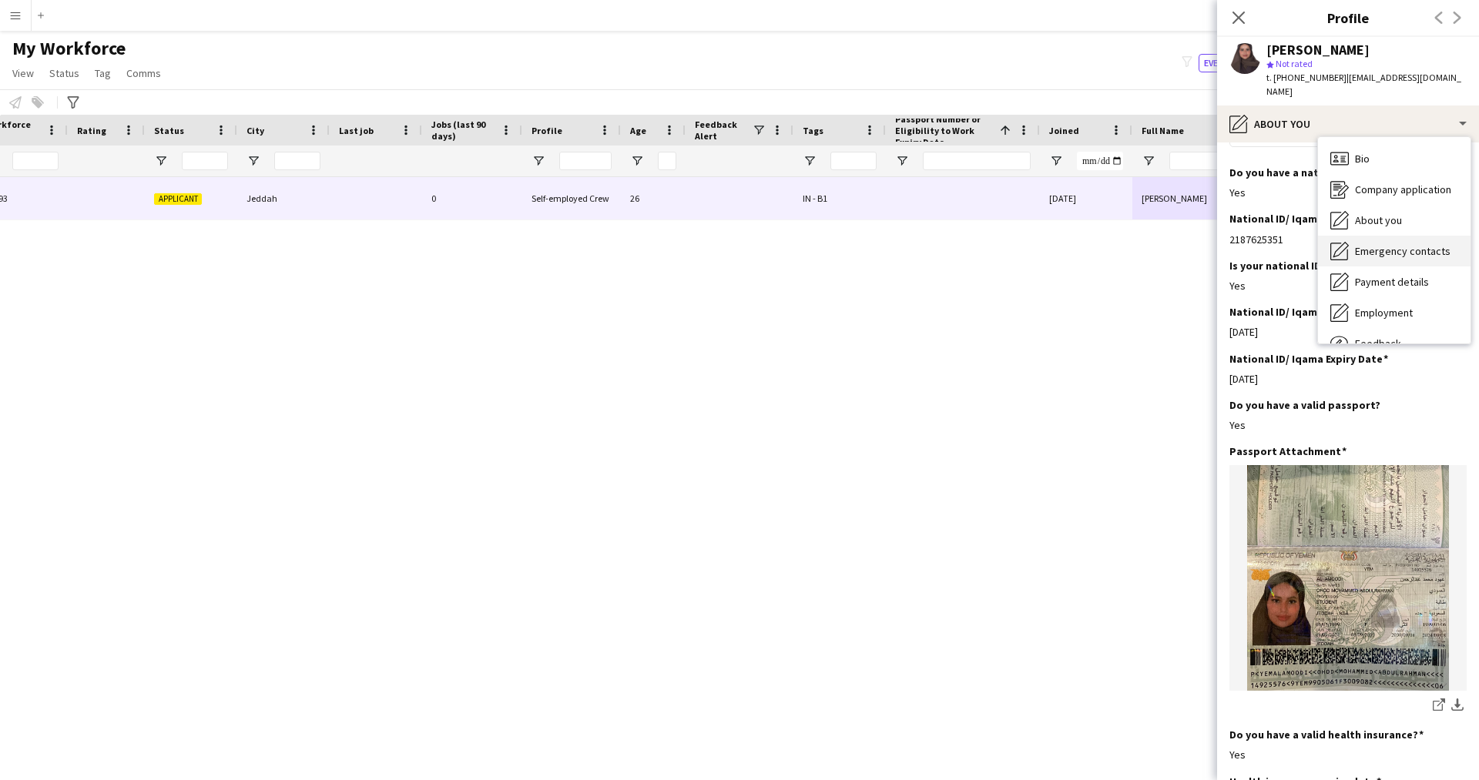
click at [1374, 250] on div "Emergency contacts Emergency contacts" at bounding box center [1394, 251] width 153 height 31
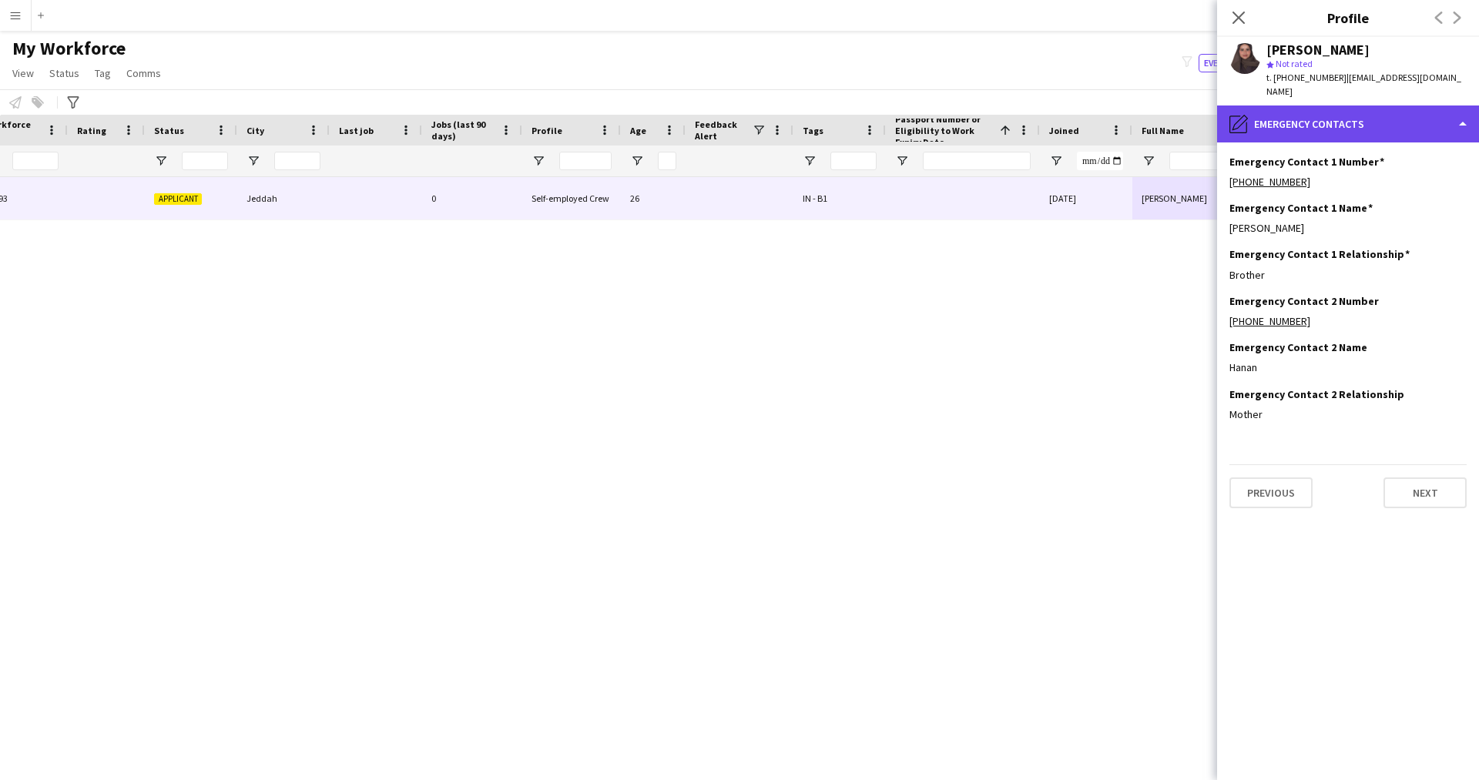
click at [1394, 122] on div "pencil4 Emergency contacts" at bounding box center [1348, 124] width 262 height 37
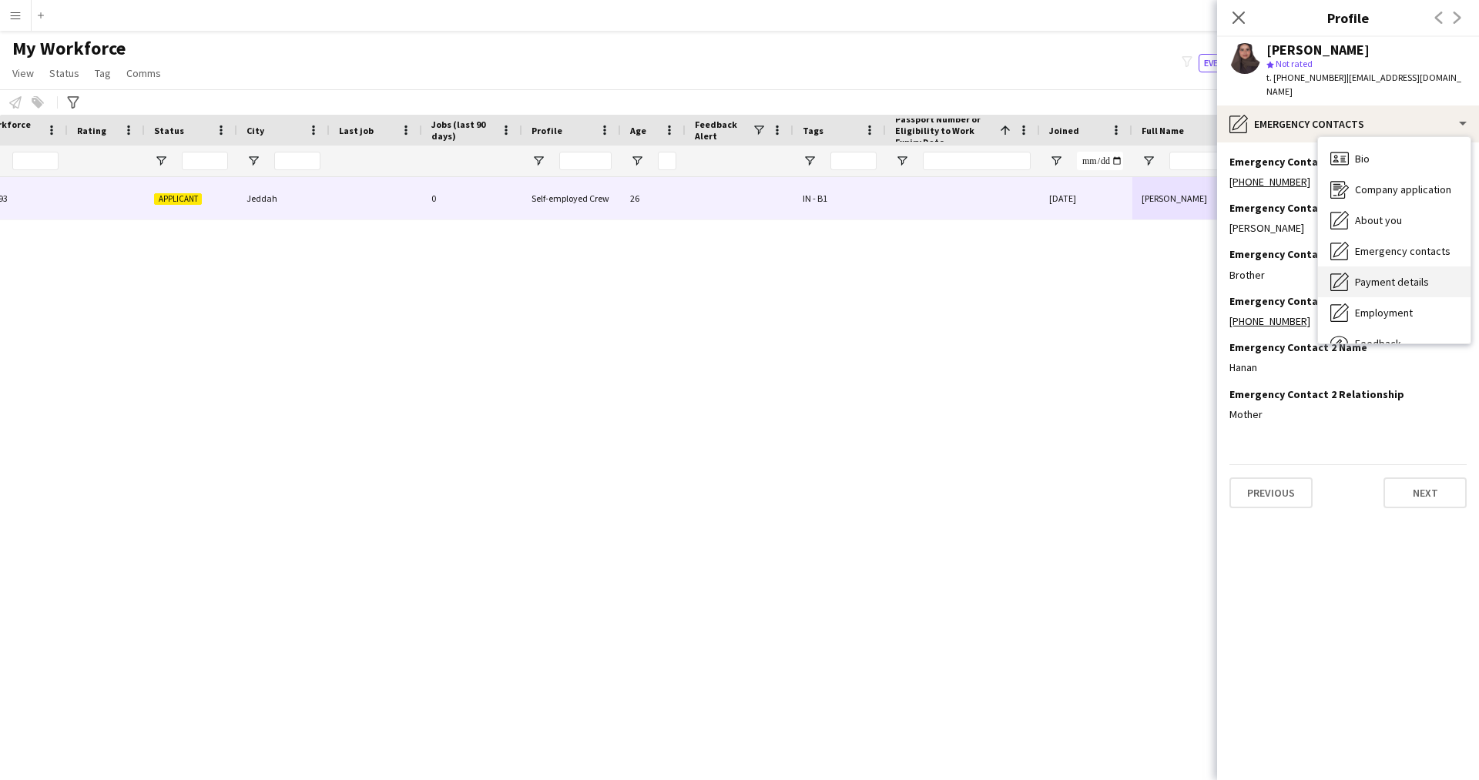
click at [1393, 275] on span "Payment details" at bounding box center [1392, 282] width 74 height 14
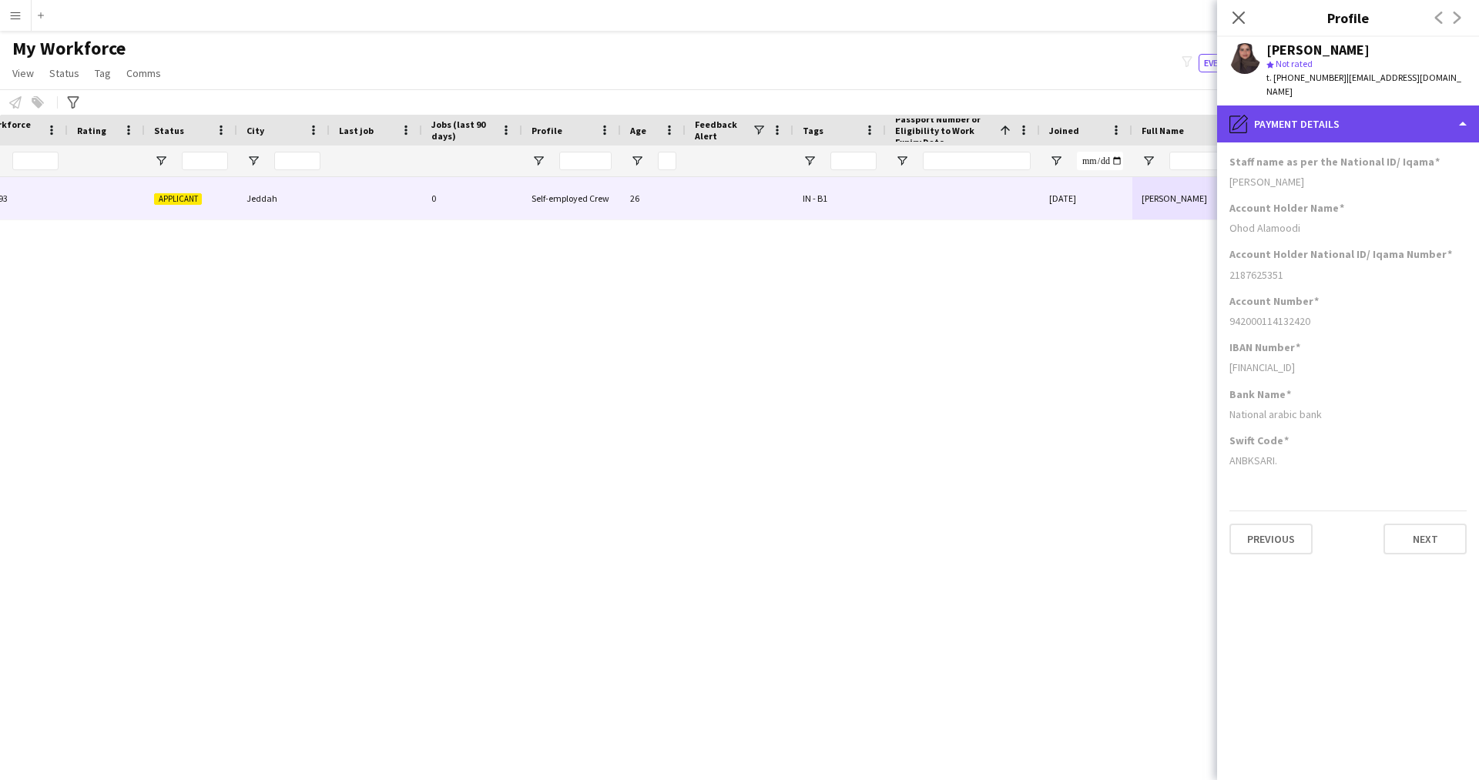
click at [1308, 119] on div "pencil4 Payment details" at bounding box center [1348, 124] width 262 height 37
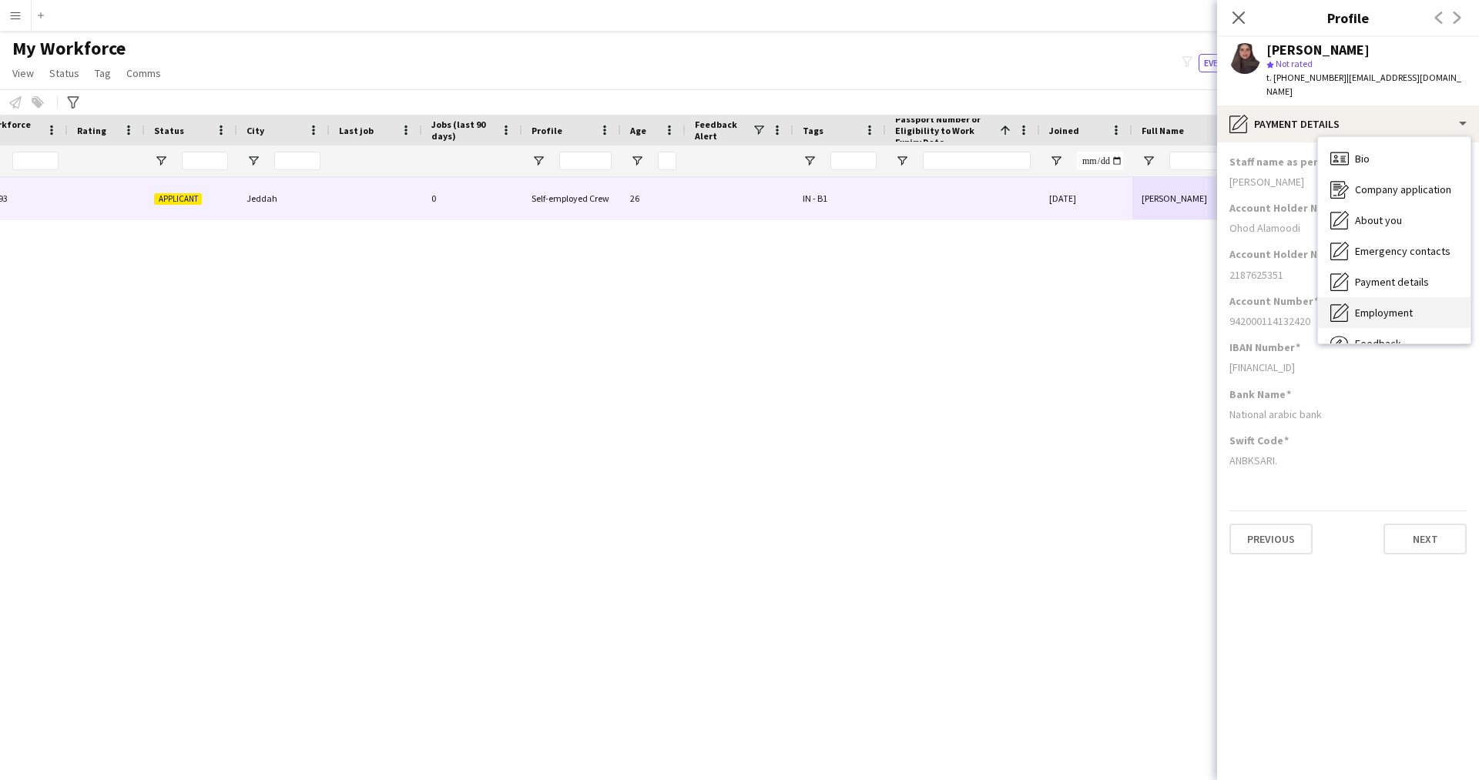
click at [1379, 297] on div "Employment Employment" at bounding box center [1394, 312] width 153 height 31
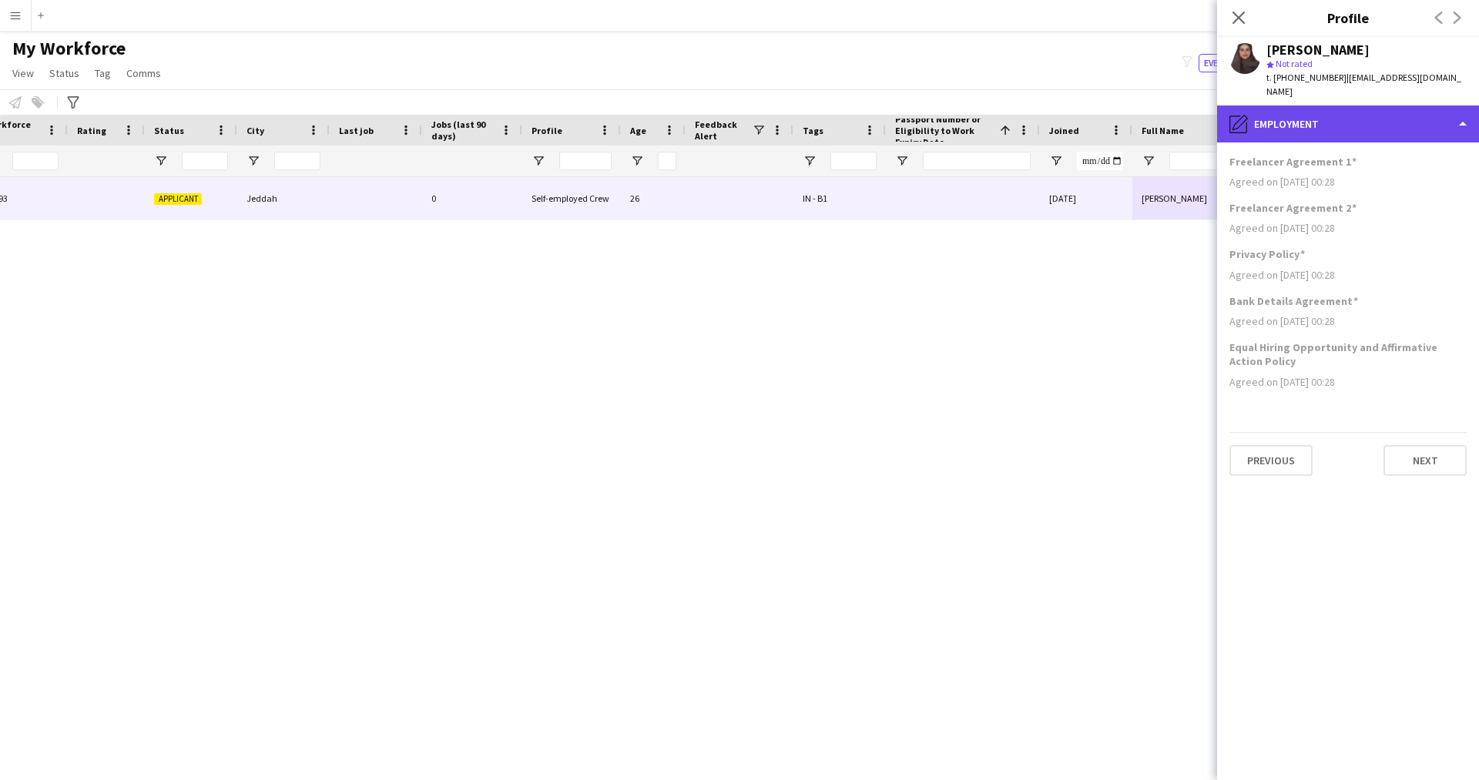
click at [1266, 108] on div "pencil4 Employment" at bounding box center [1348, 124] width 262 height 37
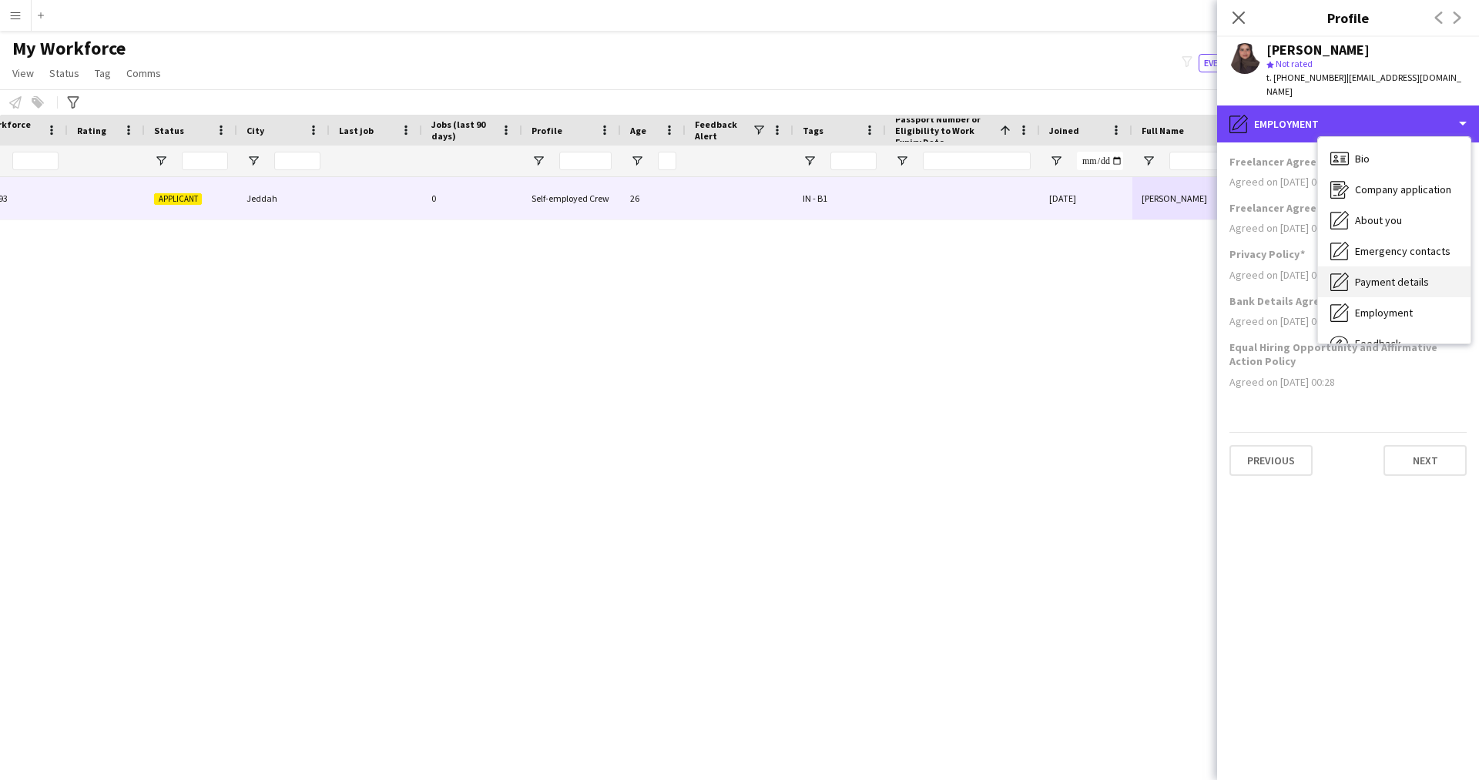
scroll to position [52, 0]
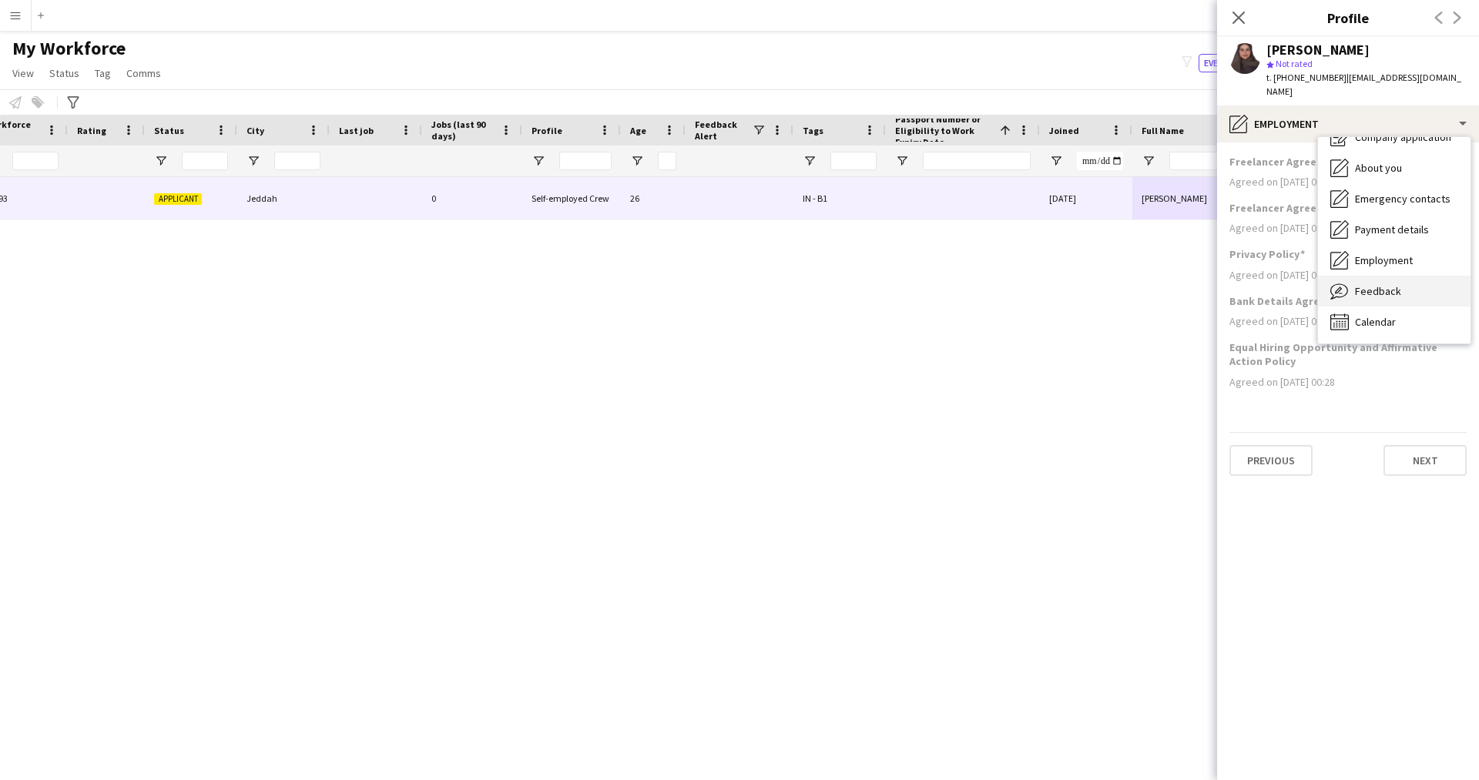
click at [1384, 276] on div "Feedback Feedback" at bounding box center [1394, 291] width 153 height 31
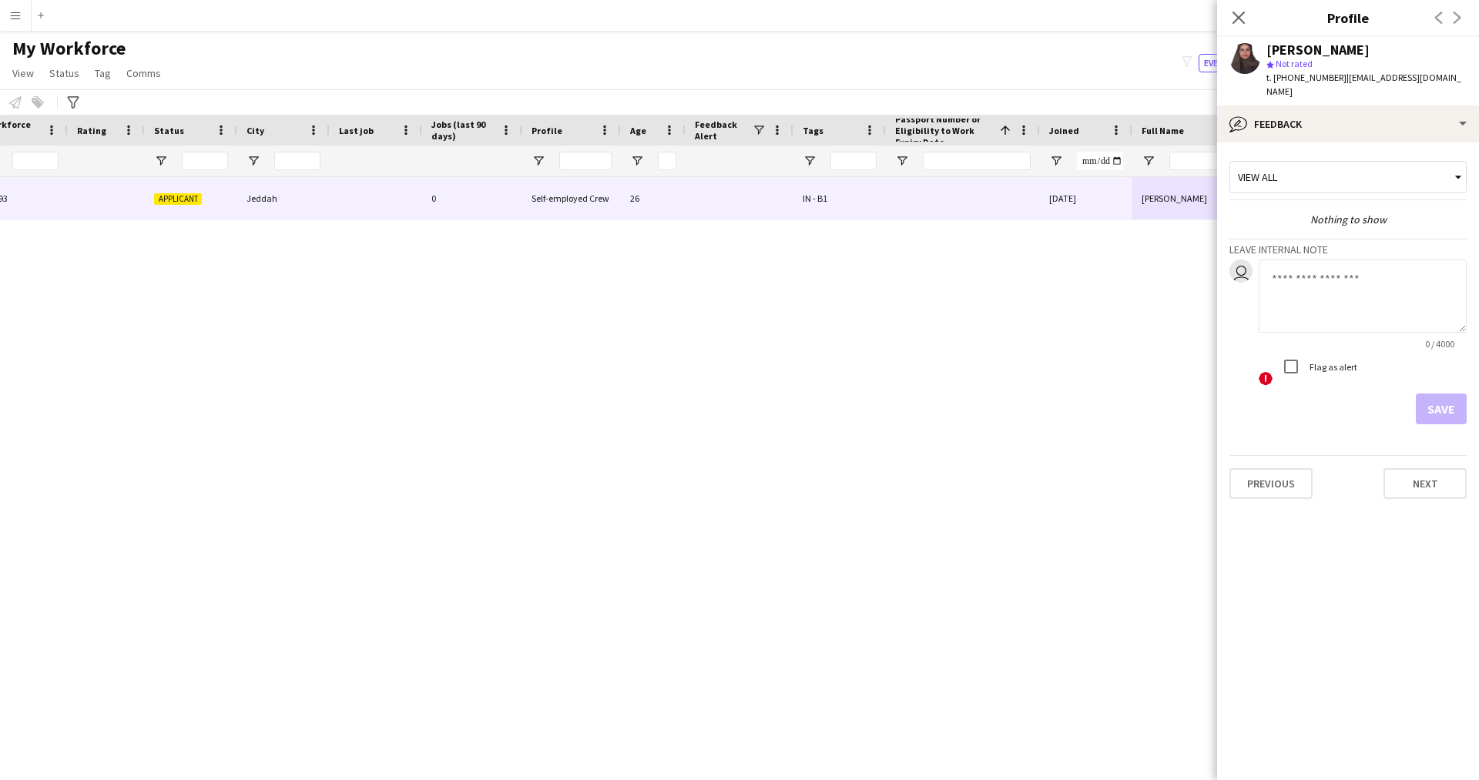
click at [1339, 282] on textarea at bounding box center [1363, 296] width 208 height 73
paste textarea "**********"
type textarea "**********"
click at [1445, 402] on button "Save" at bounding box center [1441, 409] width 51 height 31
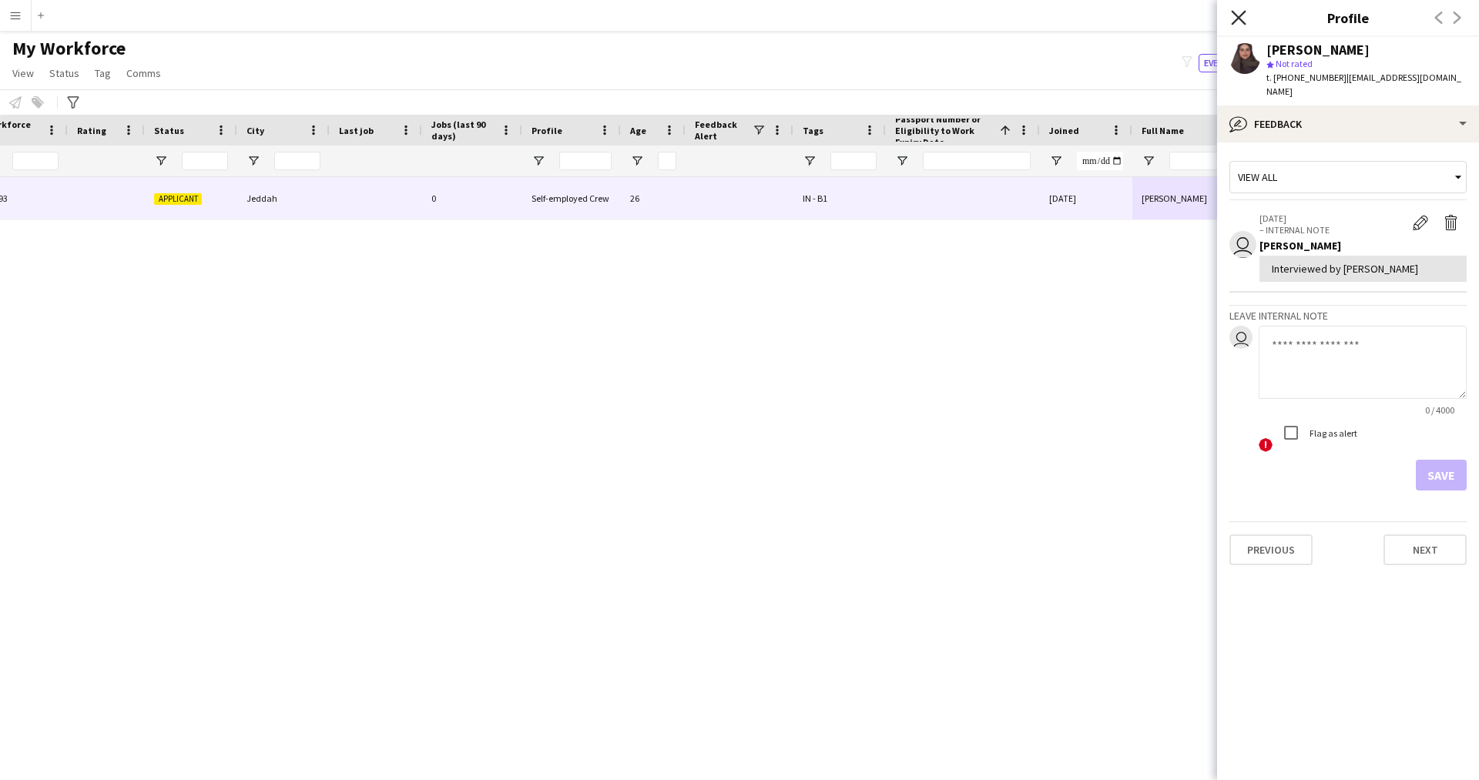
click at [1231, 14] on icon "Close pop-in" at bounding box center [1238, 17] width 15 height 15
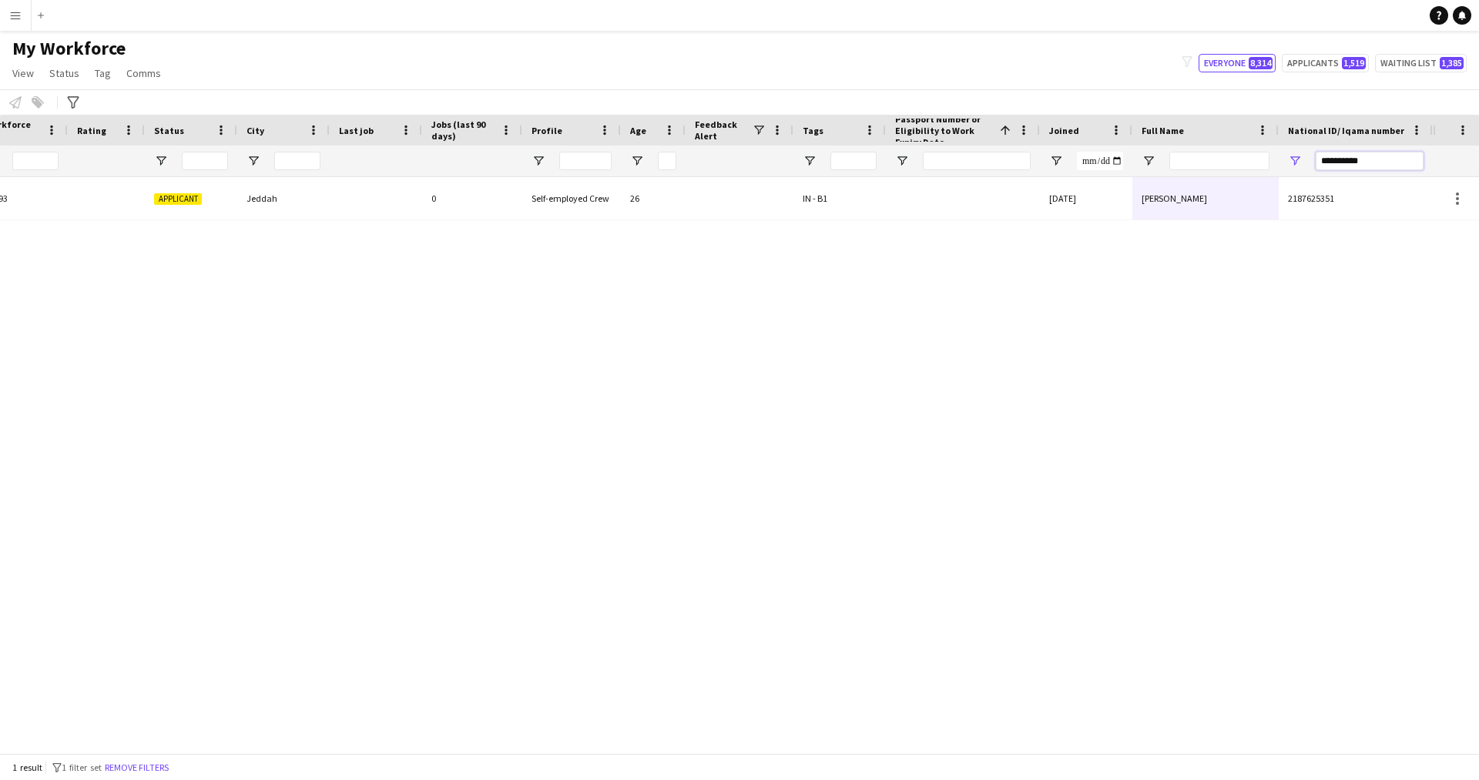
drag, startPoint x: 1391, startPoint y: 153, endPoint x: 1180, endPoint y: 196, distance: 214.6
click at [1180, 196] on div "Workforce Details Profile Data Workforce Details Profile Data Full Name First N…" at bounding box center [739, 434] width 1479 height 639
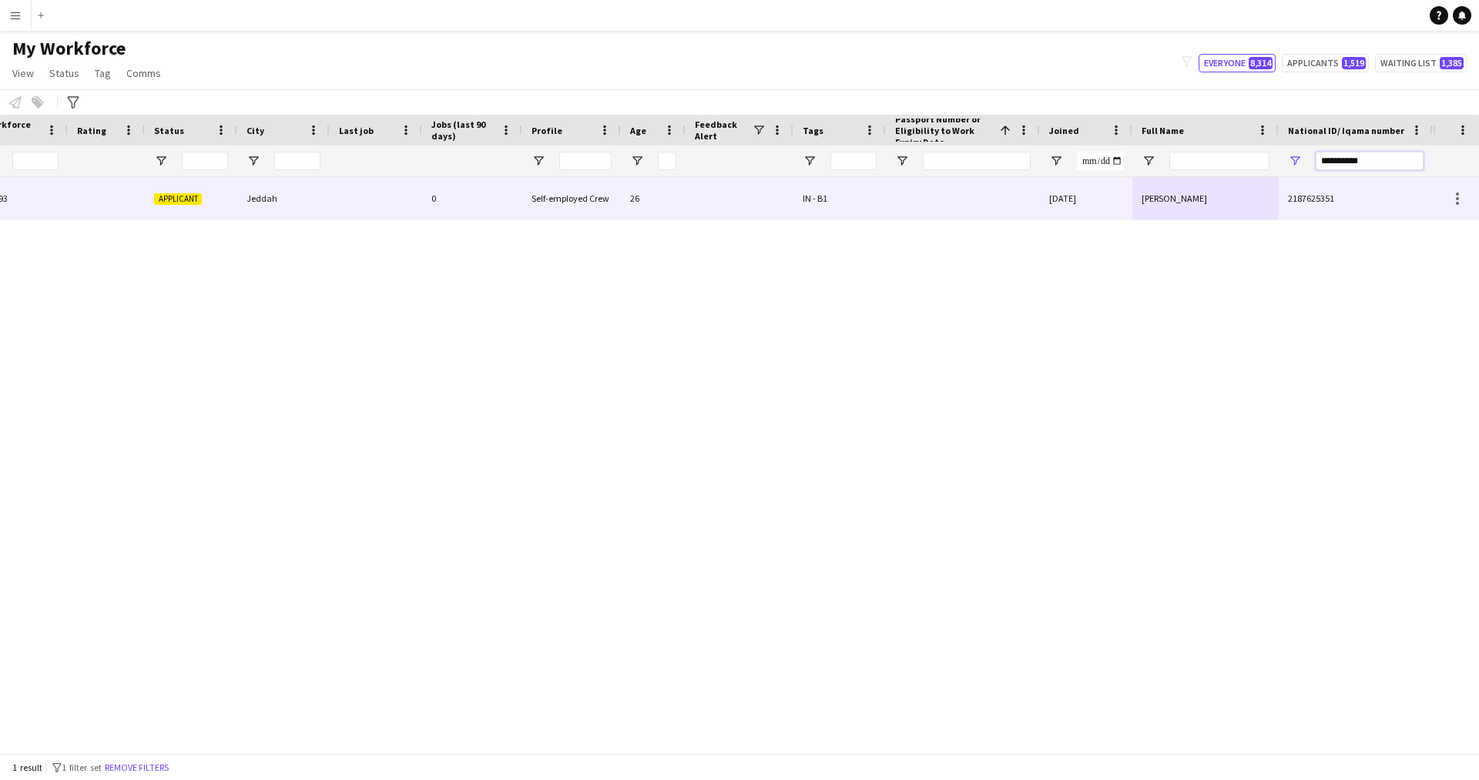
paste input "National ID/ Iqama number Filter Input"
type input "**********"
click at [1092, 199] on div "[DATE]" at bounding box center [1086, 198] width 92 height 42
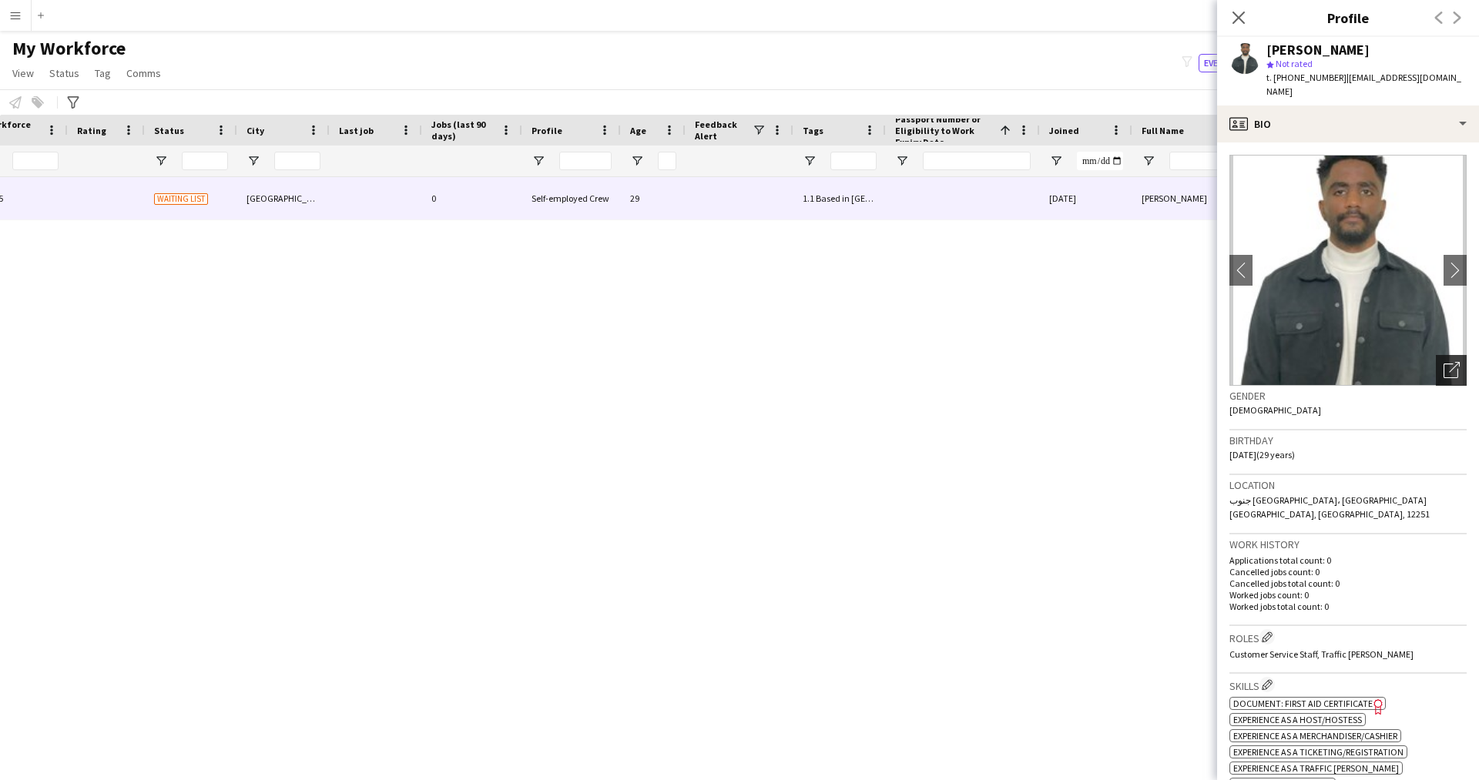
scroll to position [1, 0]
click at [1444, 361] on icon "Open photos pop-in" at bounding box center [1452, 369] width 16 height 16
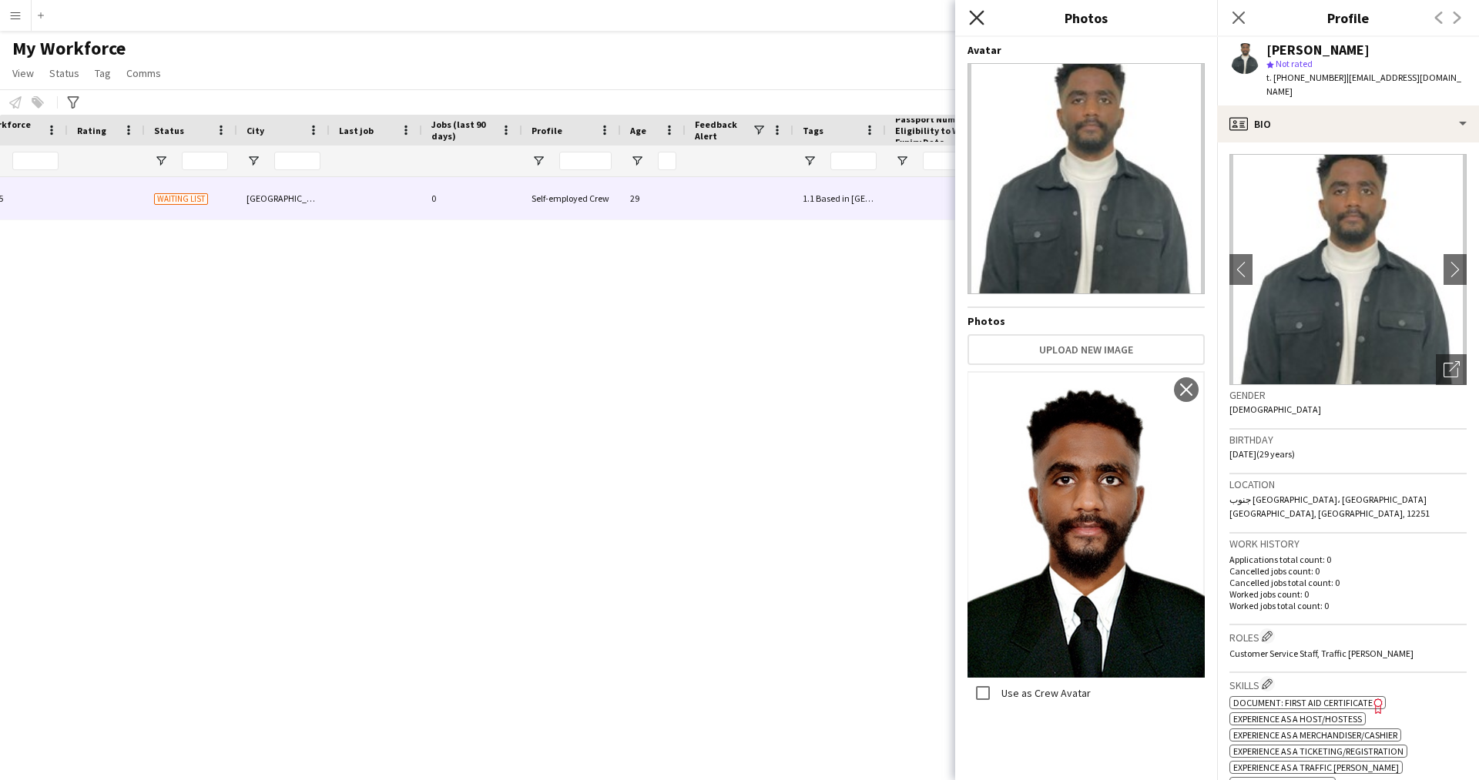
click at [979, 18] on icon "Close pop-in" at bounding box center [976, 17] width 15 height 15
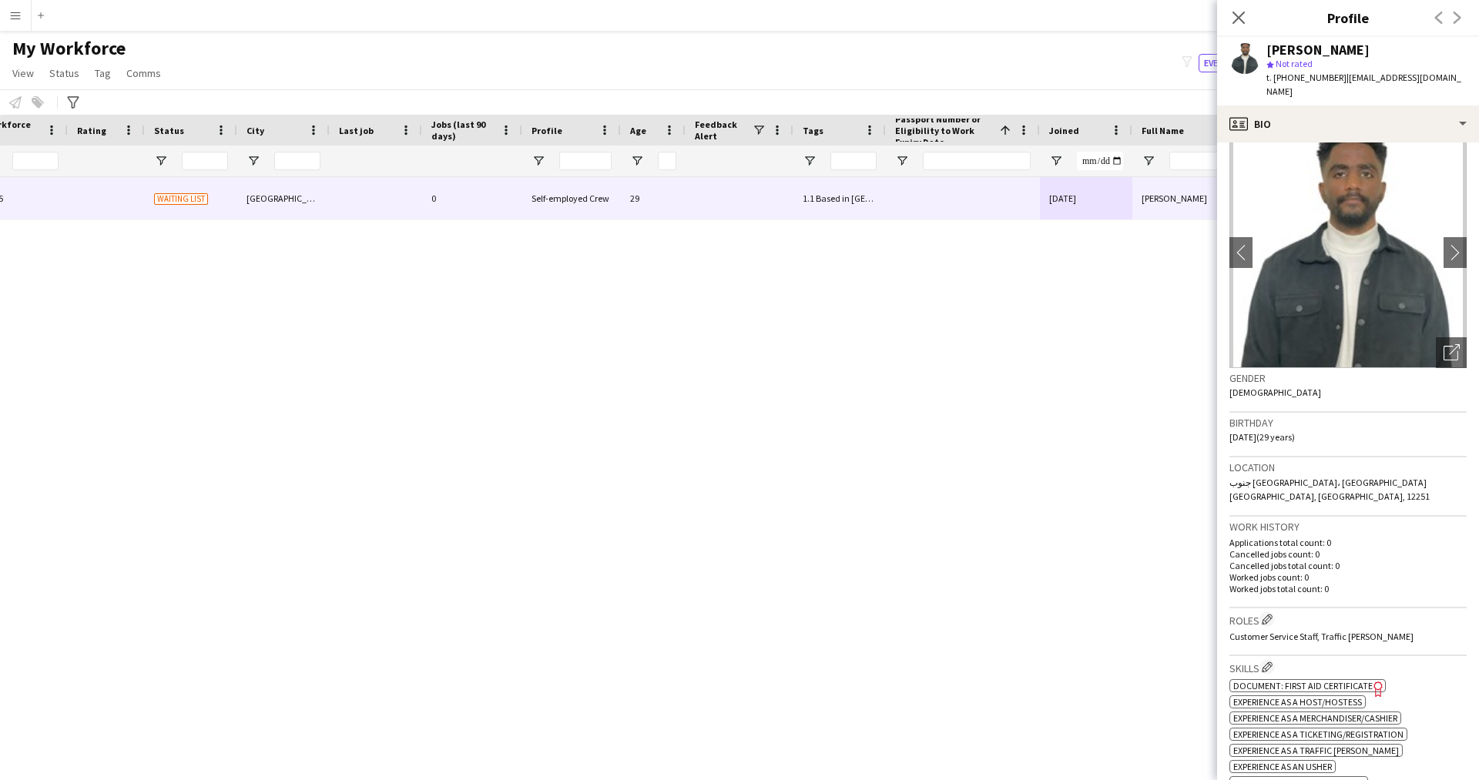
scroll to position [15, 0]
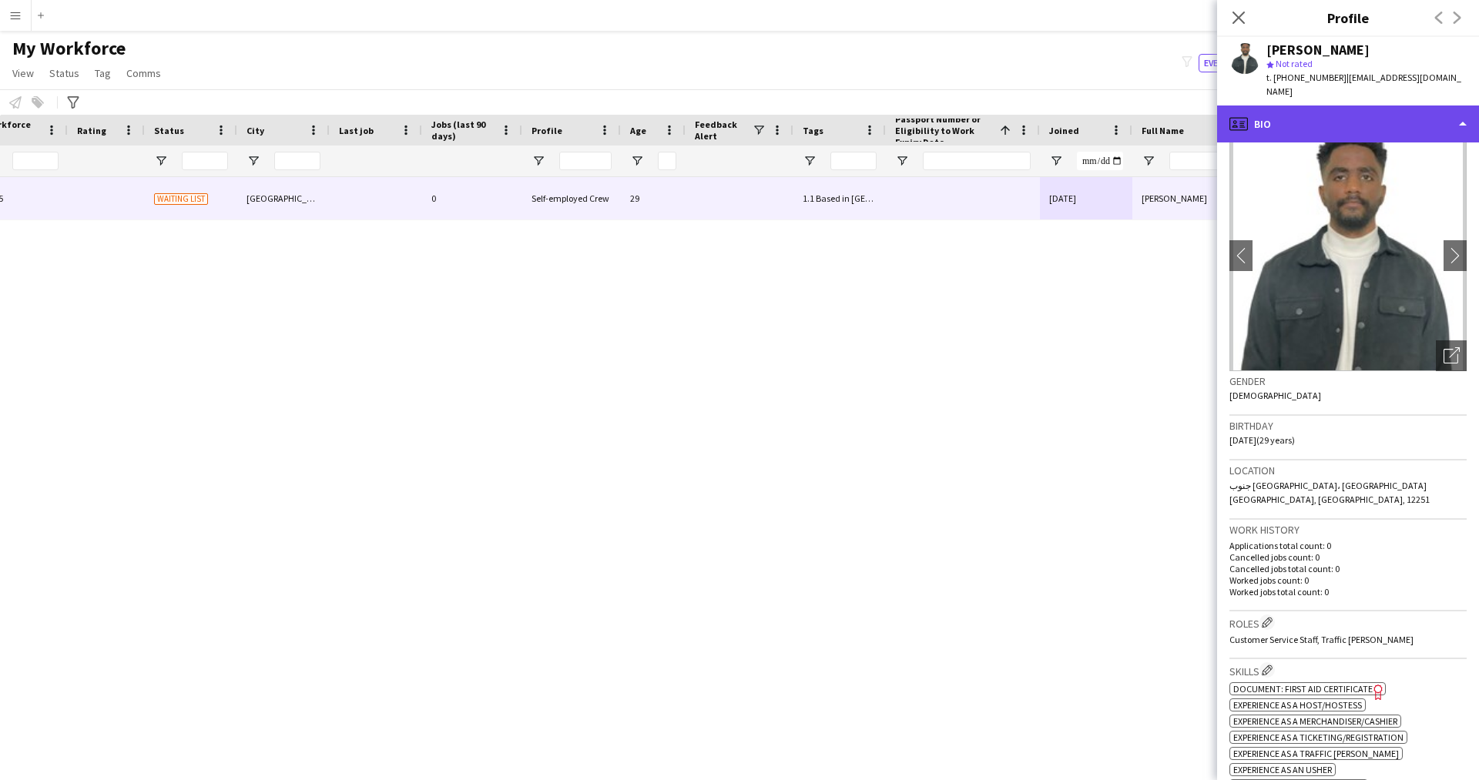
click at [1314, 106] on div "profile Bio" at bounding box center [1348, 124] width 262 height 37
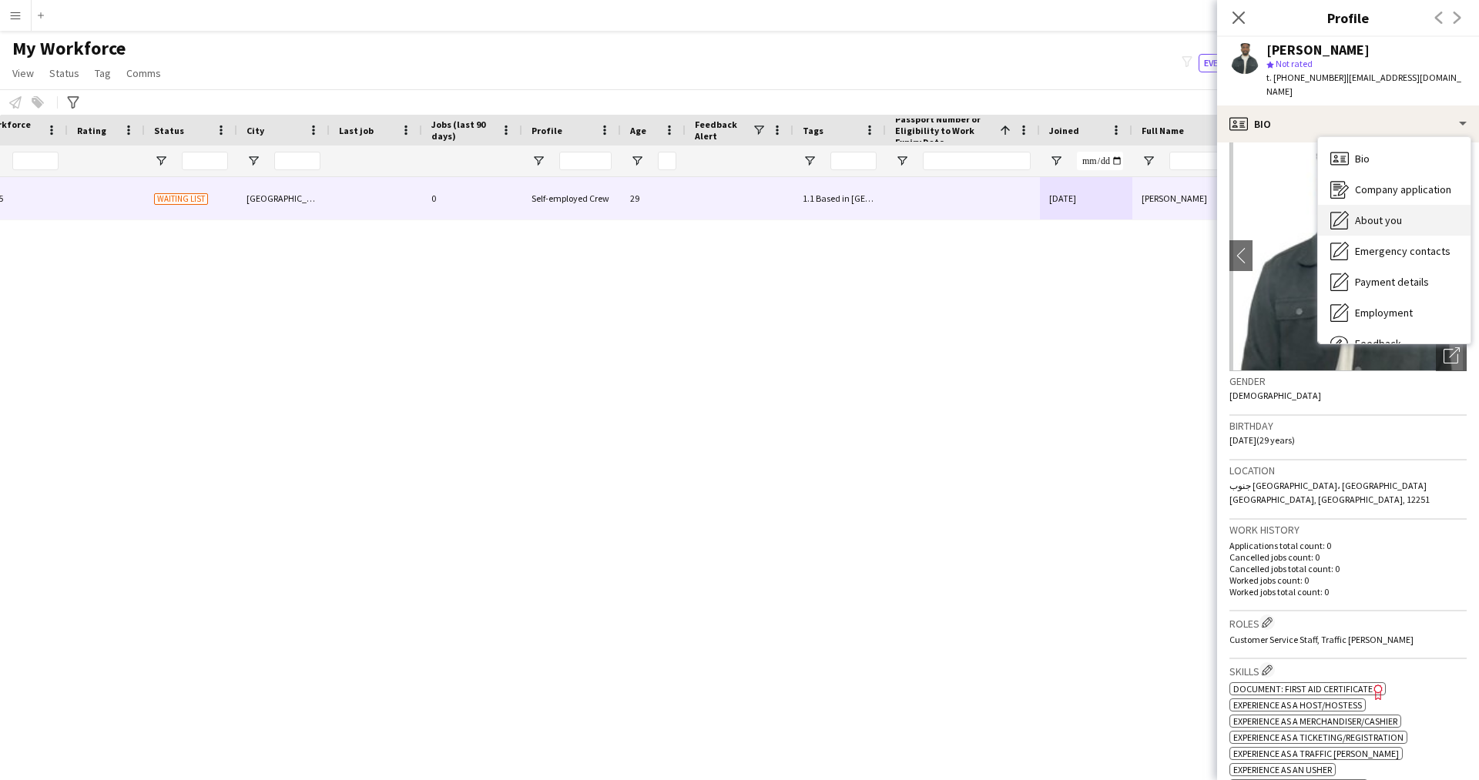
click at [1402, 205] on div "About you About you" at bounding box center [1394, 220] width 153 height 31
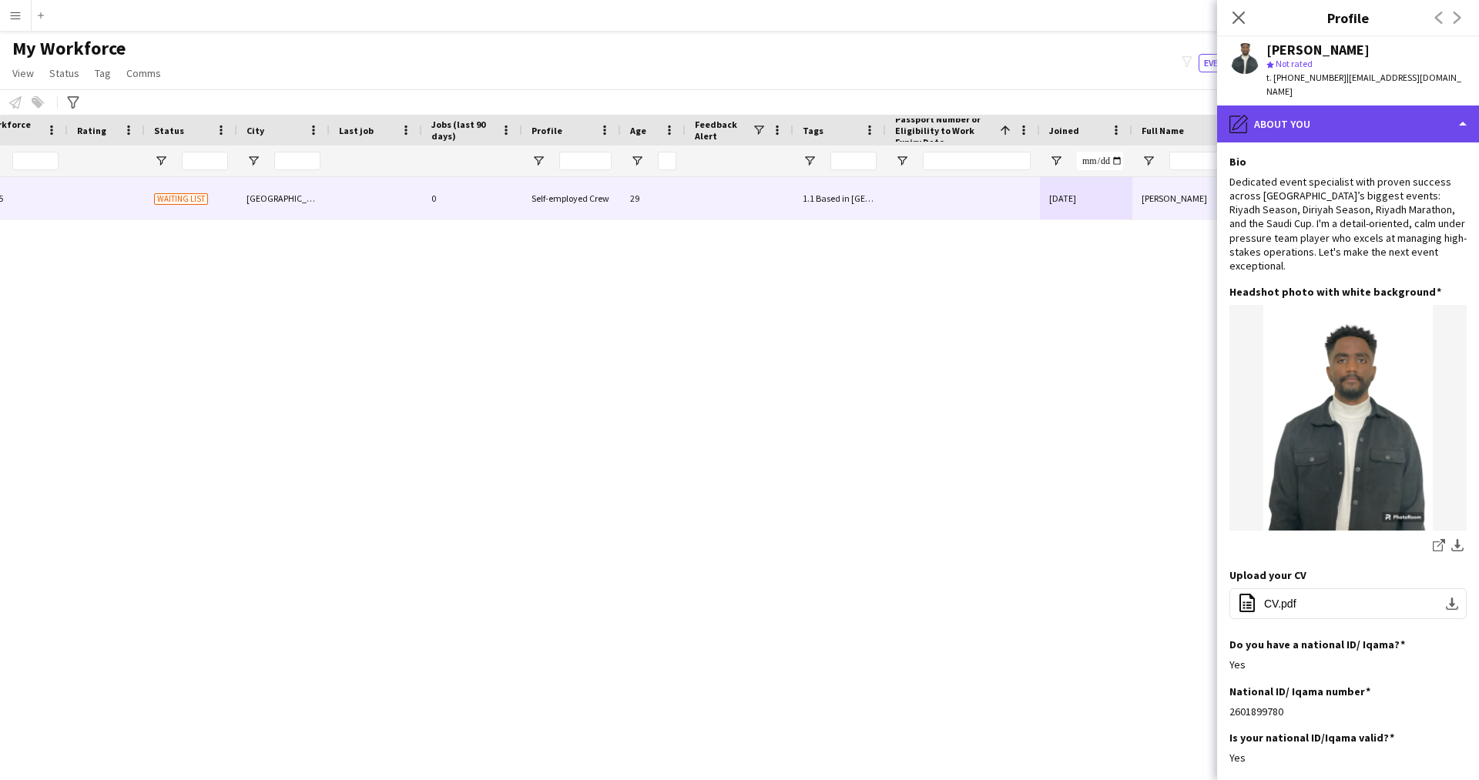
click at [1368, 109] on div "pencil4 About you" at bounding box center [1348, 124] width 262 height 37
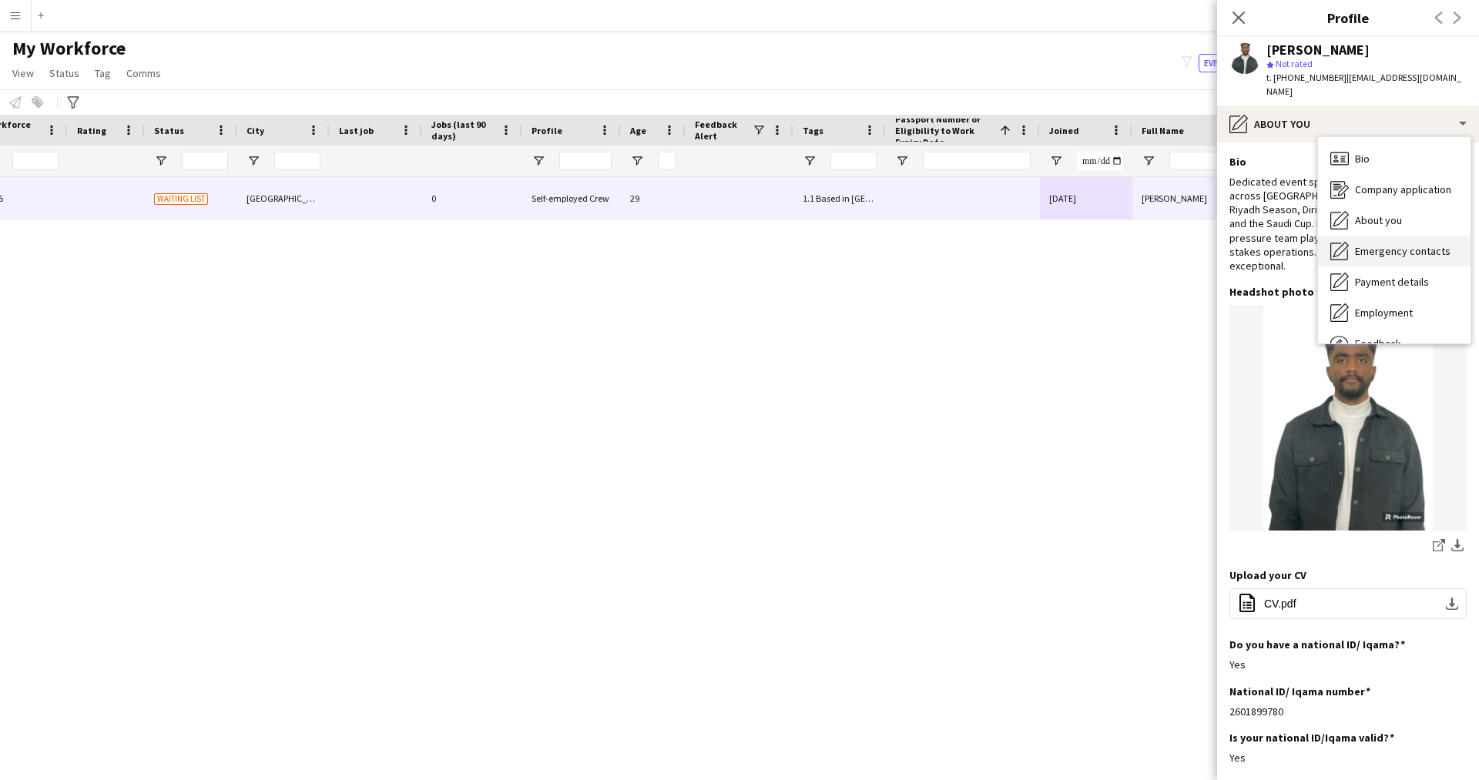
click at [1421, 244] on span "Emergency contacts" at bounding box center [1403, 251] width 96 height 14
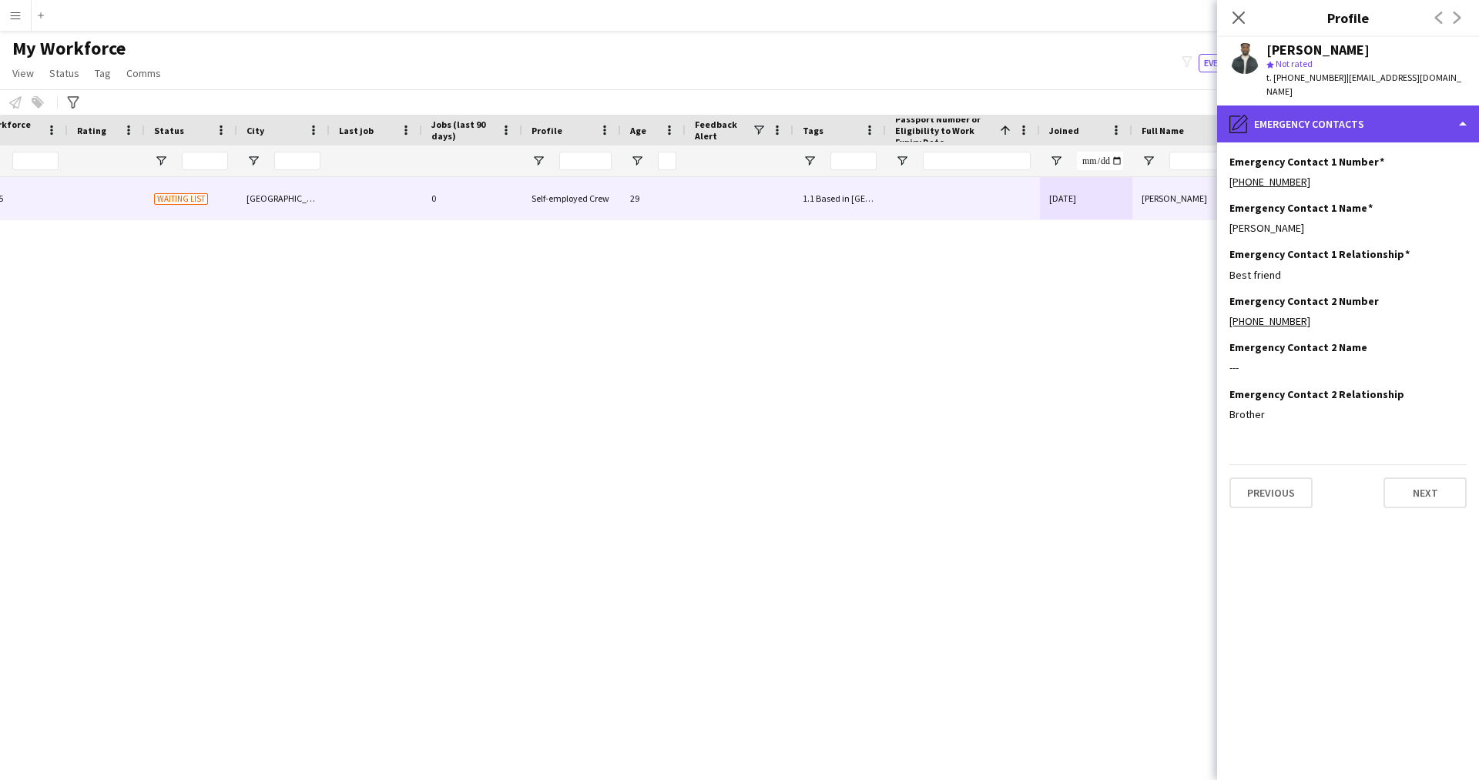
click at [1305, 109] on div "pencil4 Emergency contacts" at bounding box center [1348, 124] width 262 height 37
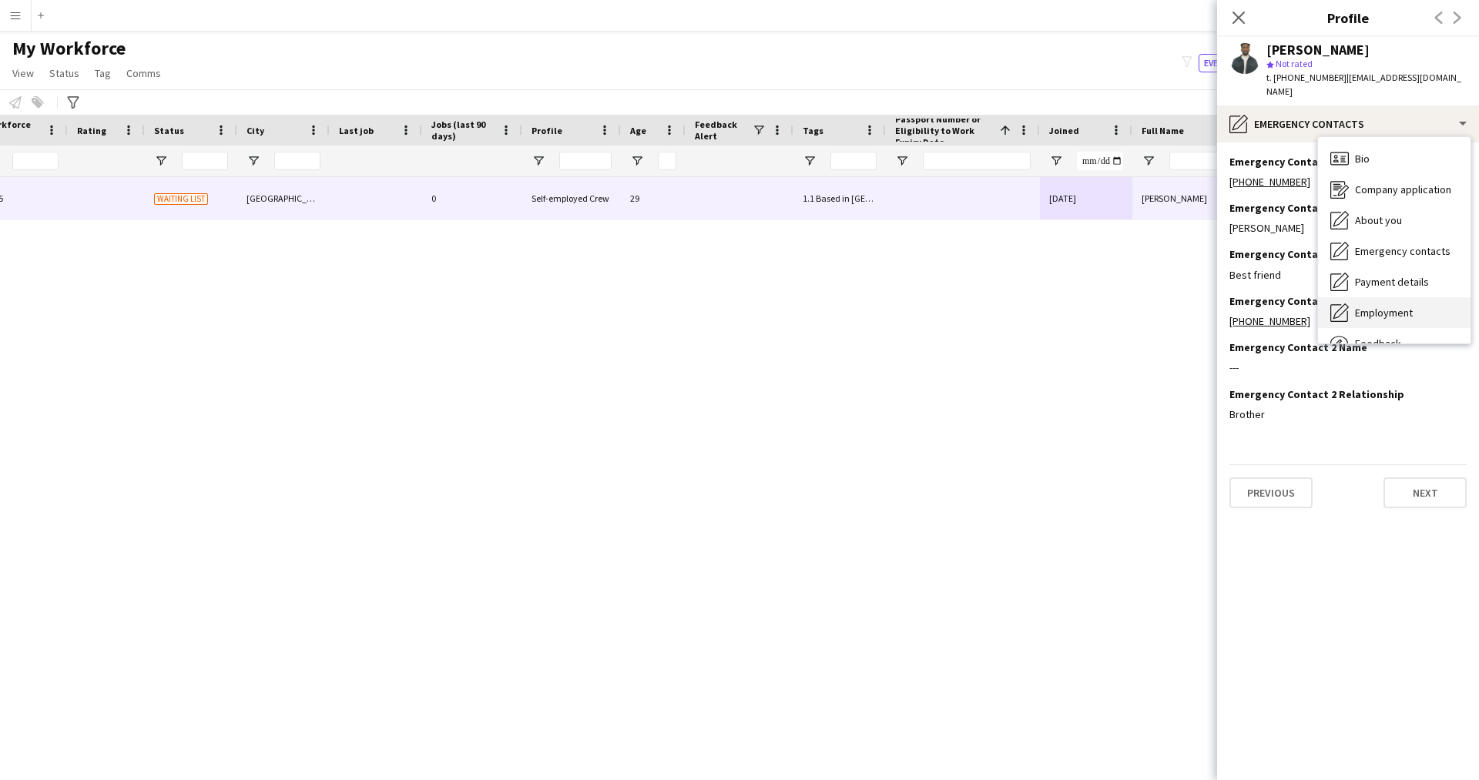
click at [1381, 306] on span "Employment" at bounding box center [1384, 313] width 58 height 14
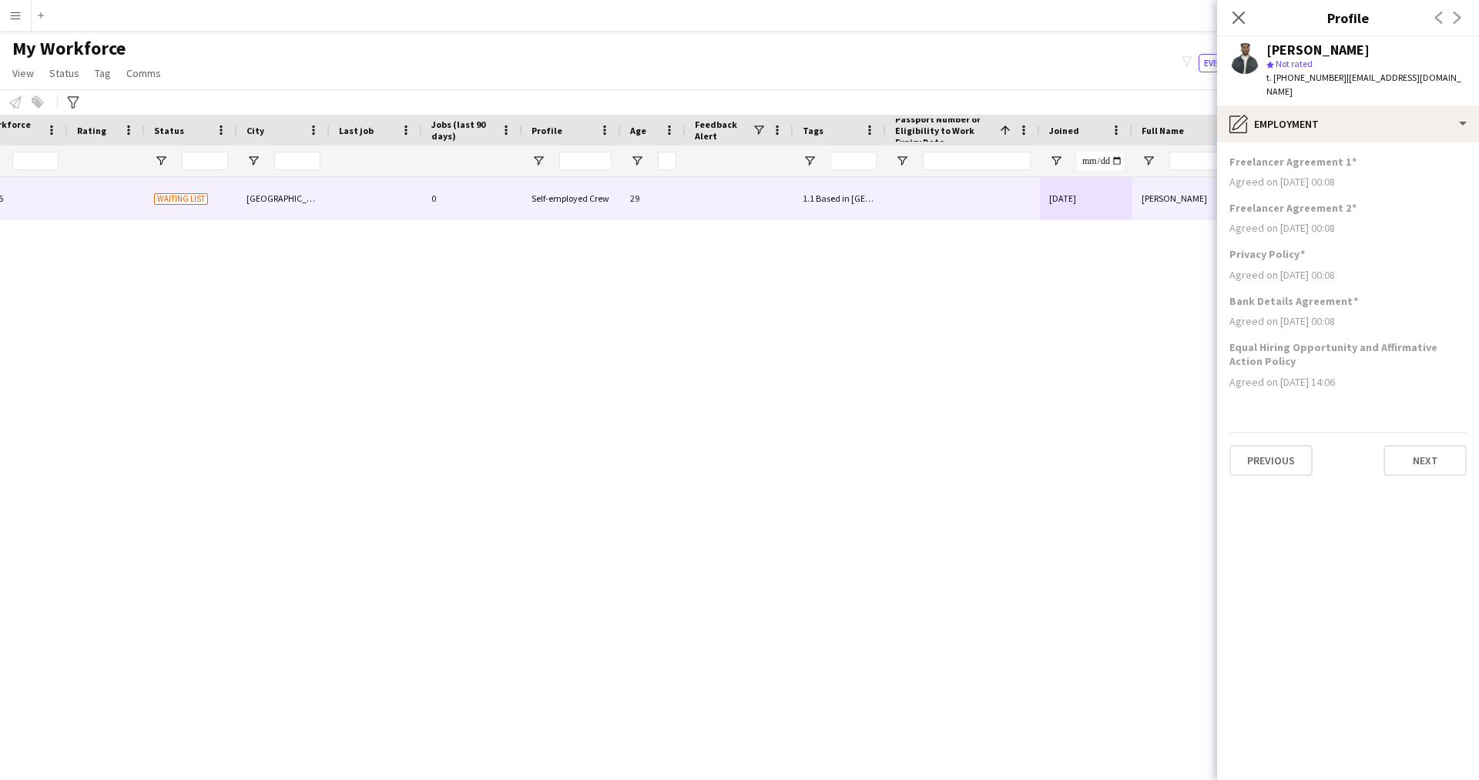
scroll to position [0, 0]
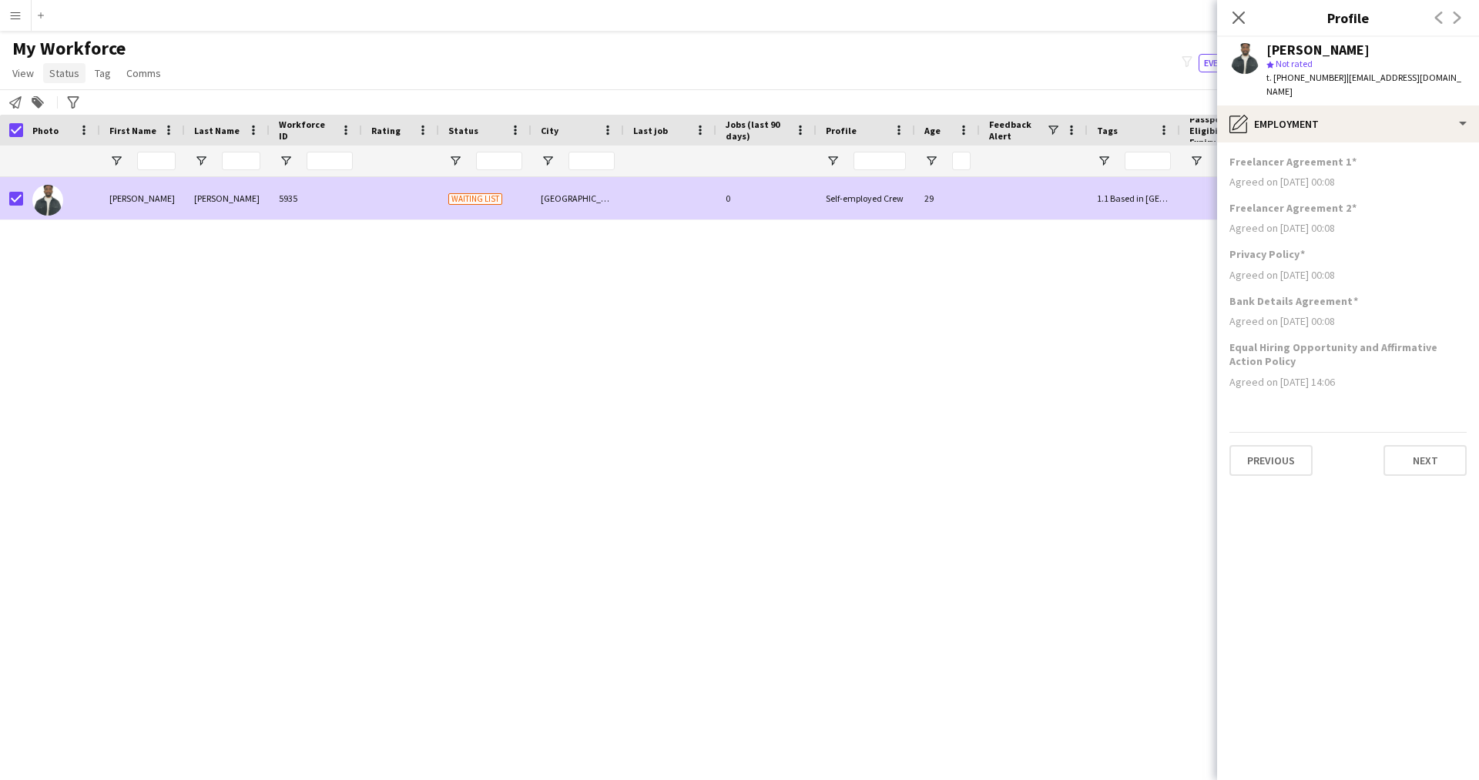
click at [59, 68] on span "Status" at bounding box center [64, 73] width 30 height 14
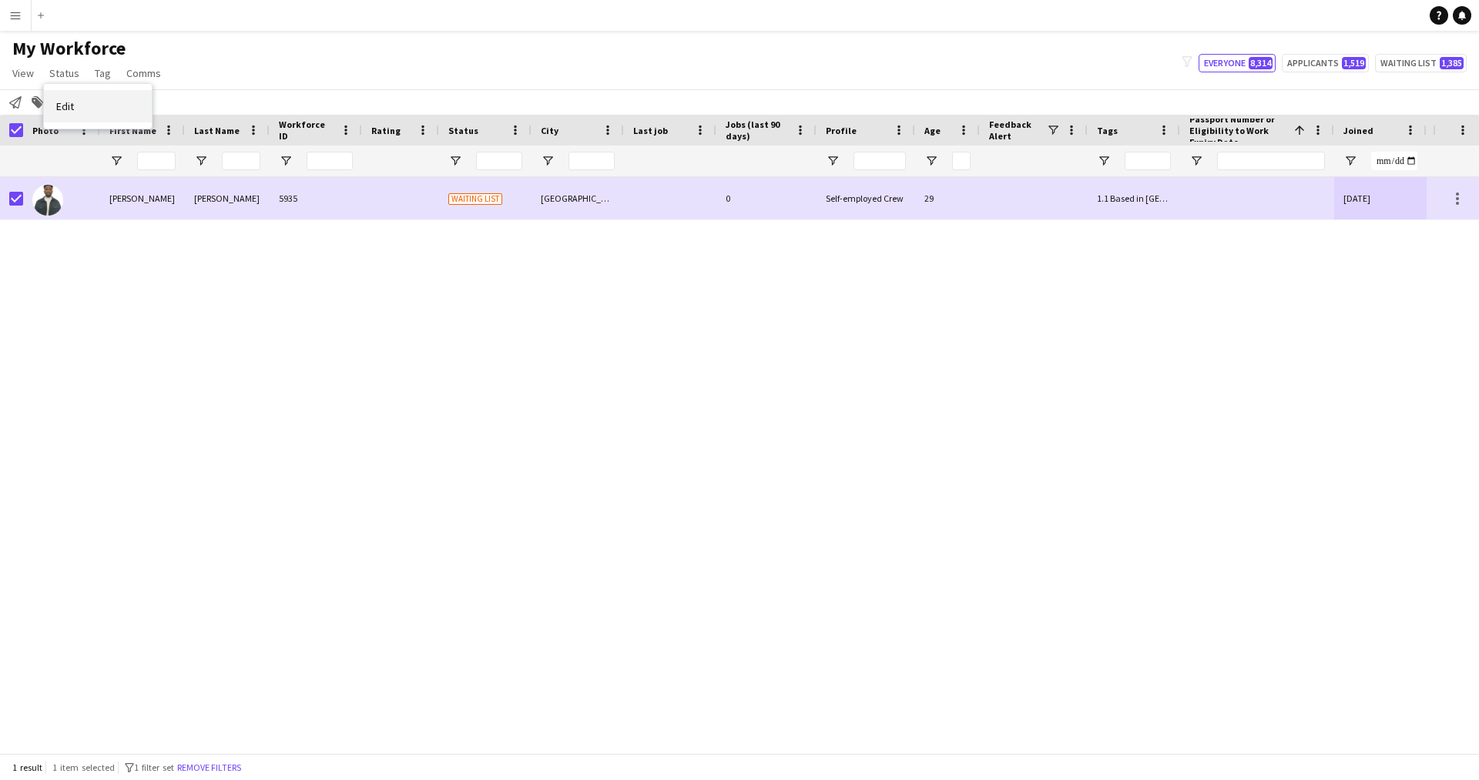
click at [114, 108] on link "Edit" at bounding box center [98, 106] width 108 height 32
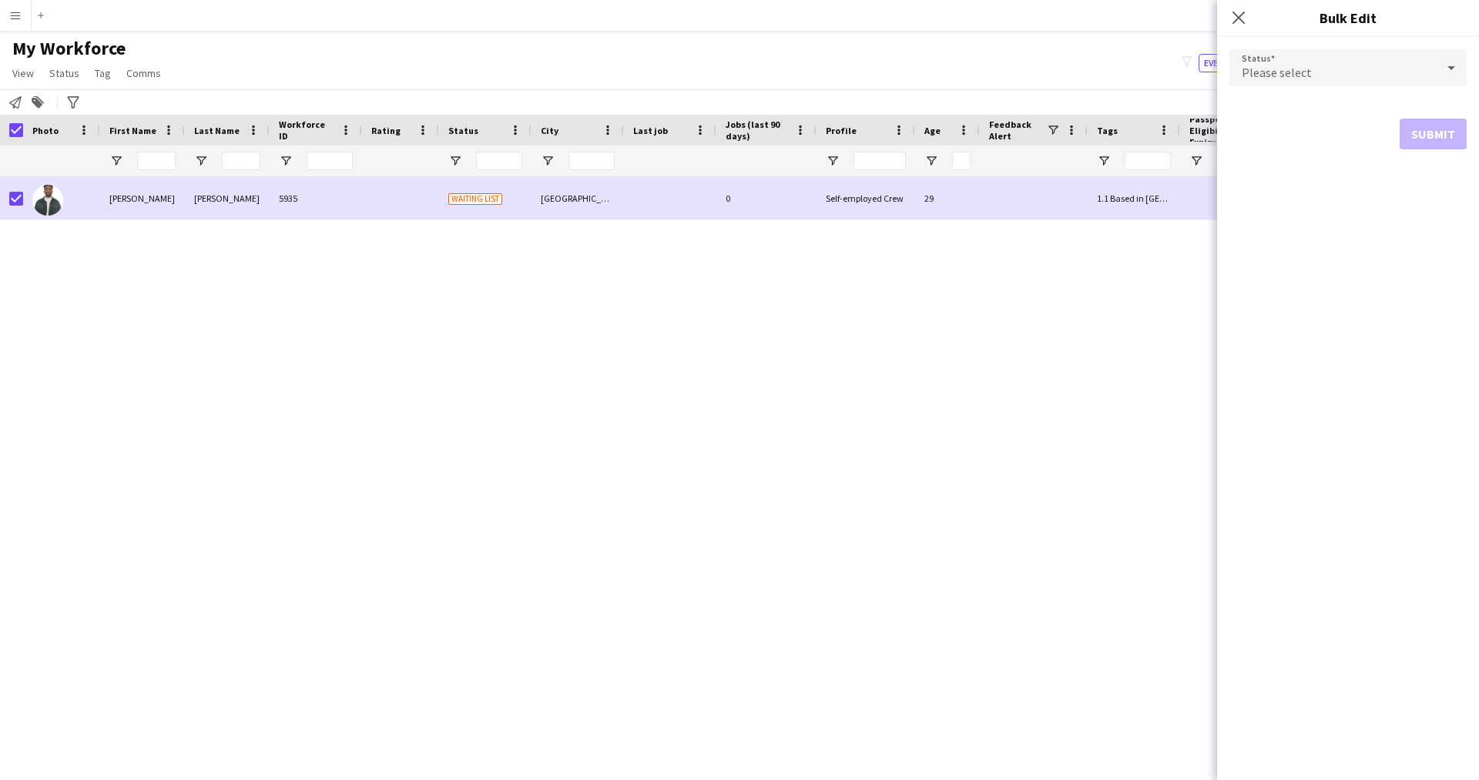
click at [1274, 75] on span "Please select" at bounding box center [1277, 72] width 70 height 15
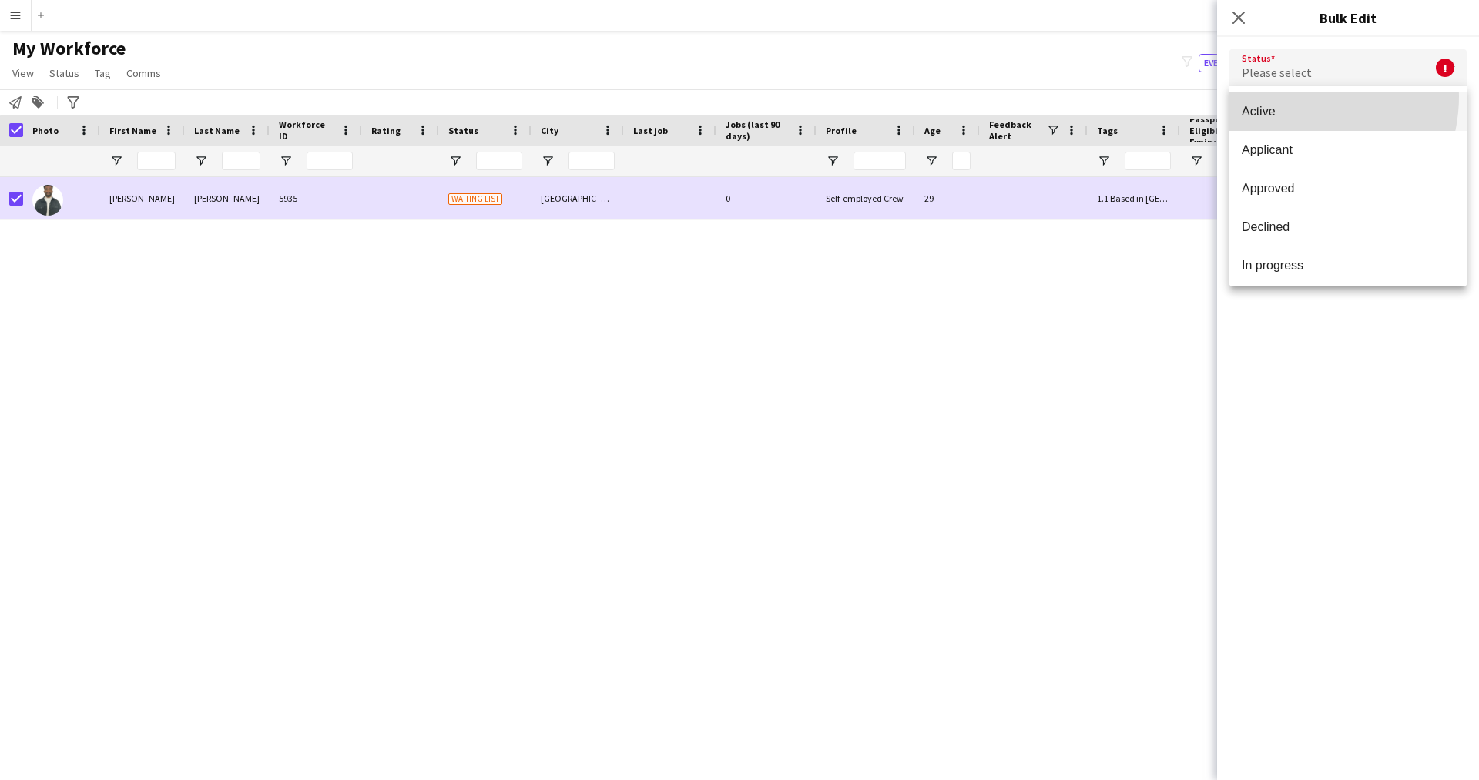
click at [1292, 96] on mat-option "Active" at bounding box center [1348, 111] width 237 height 39
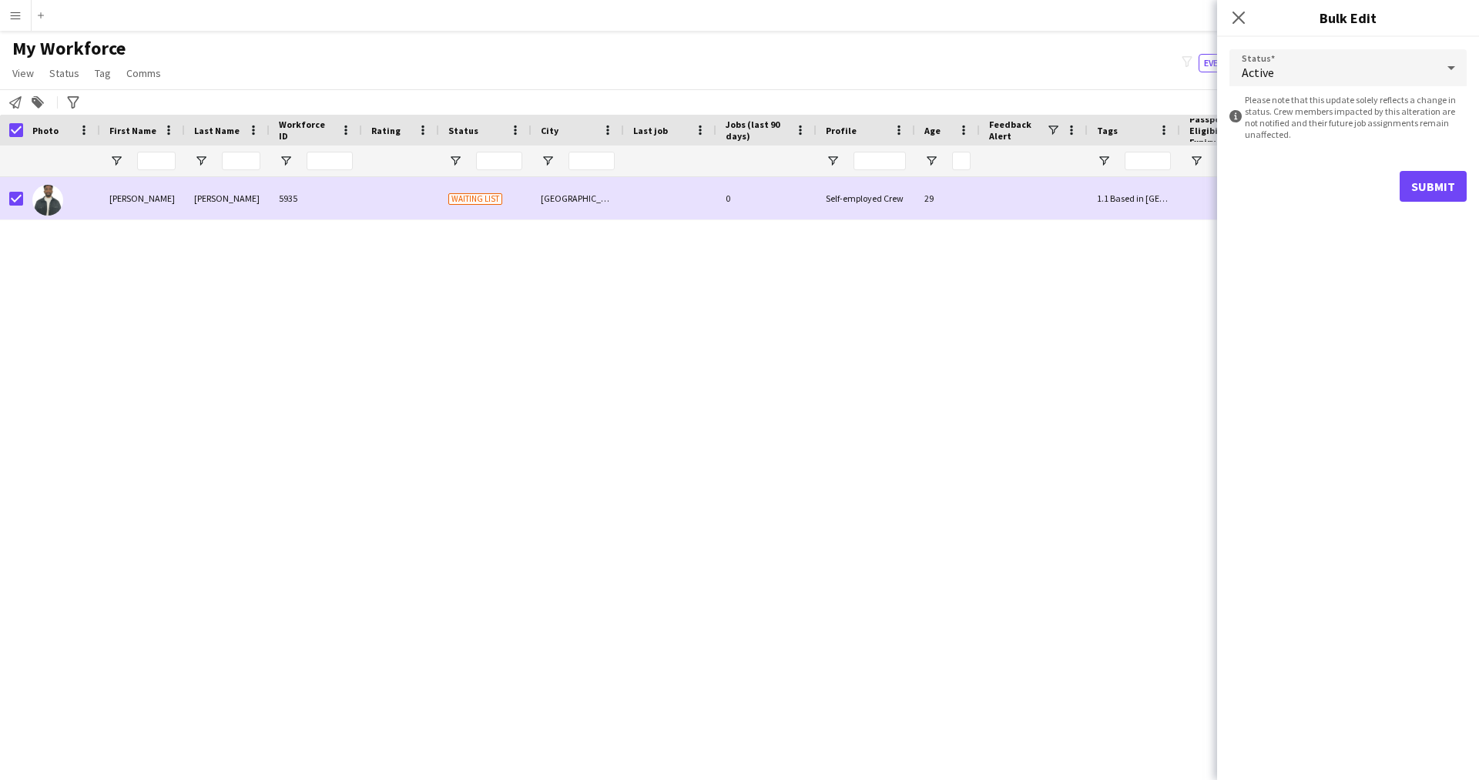
click at [1431, 162] on form "Status Active information-circle Please note that this update solely reflects a…" at bounding box center [1348, 125] width 237 height 177
click at [1430, 179] on button "Submit" at bounding box center [1433, 186] width 67 height 31
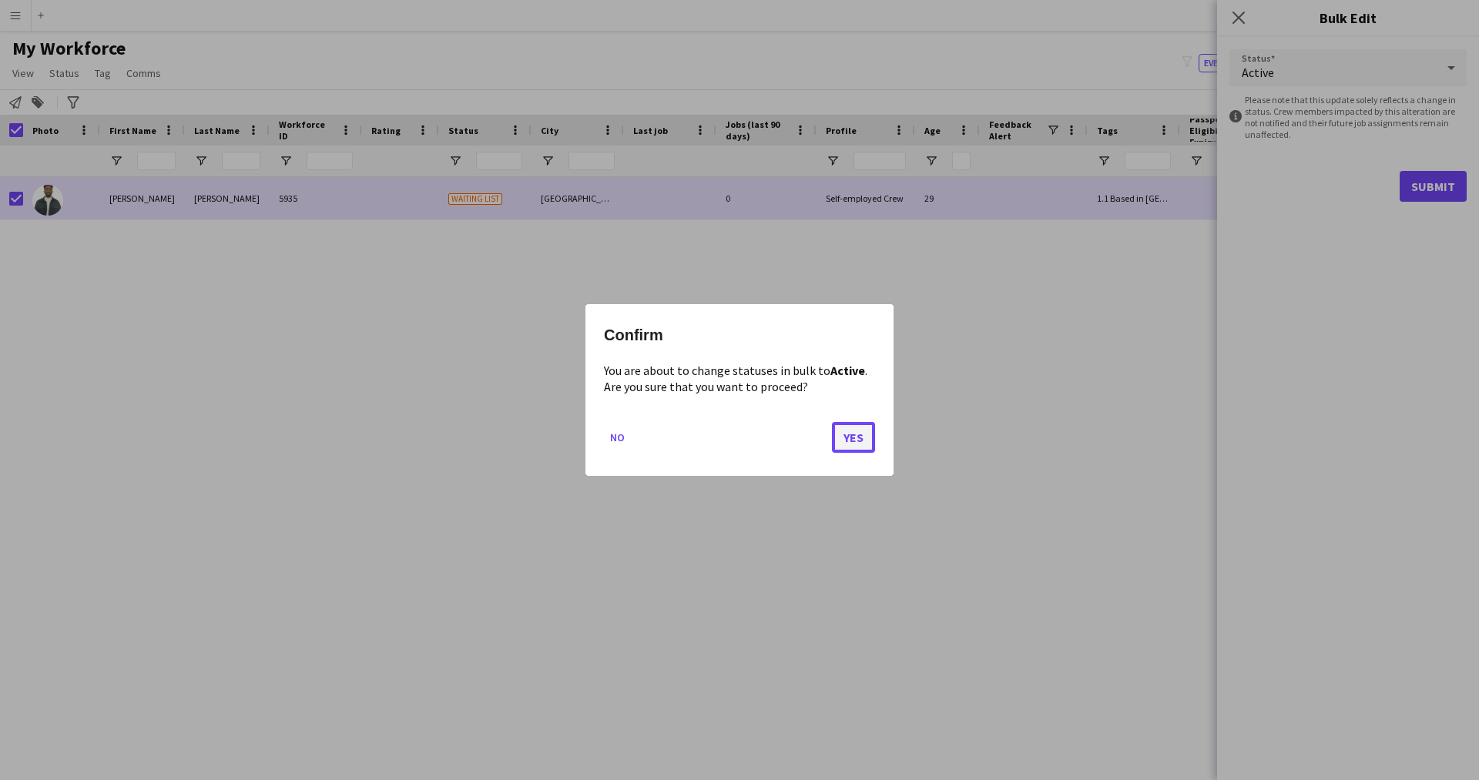
click at [851, 439] on button "Yes" at bounding box center [853, 437] width 43 height 31
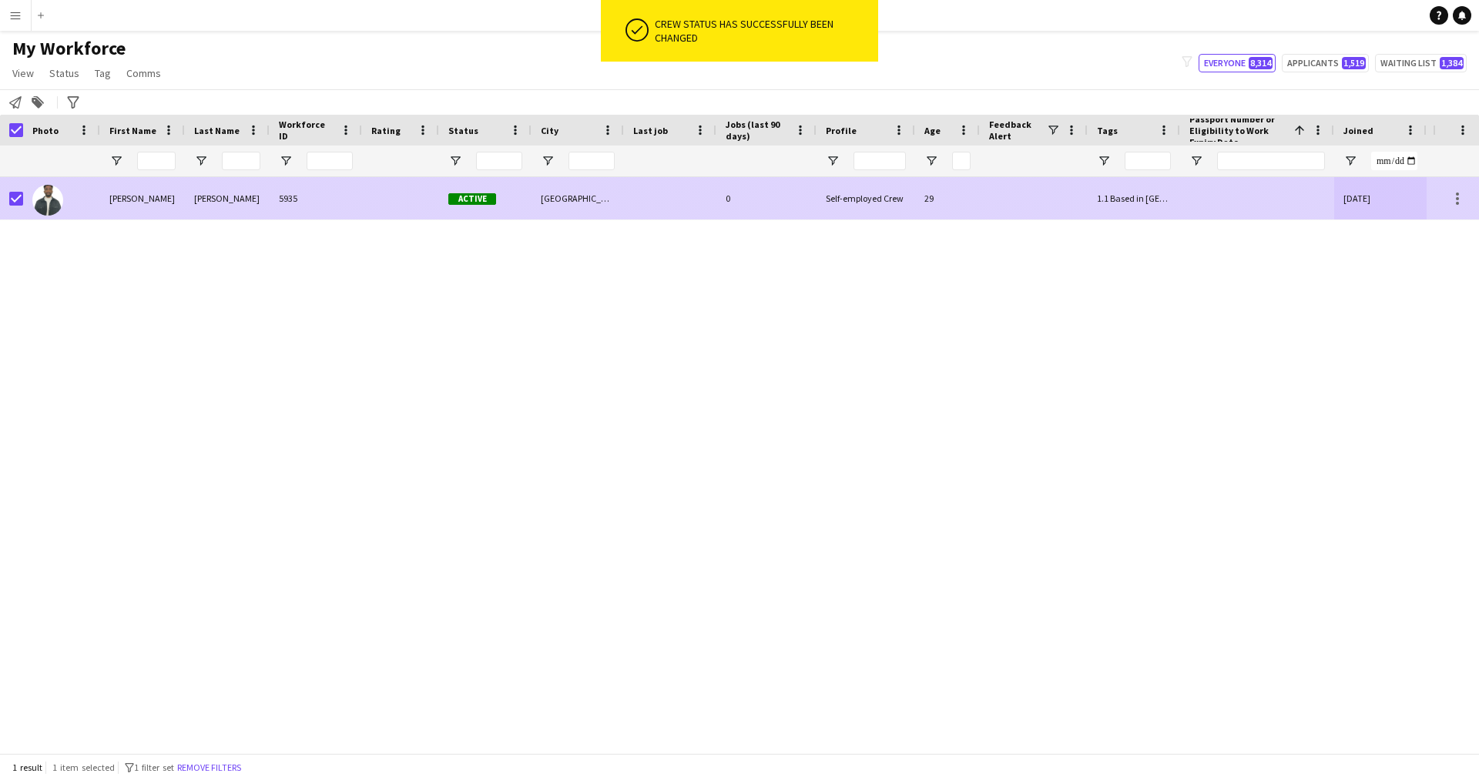
click at [5, 196] on div at bounding box center [11, 198] width 23 height 42
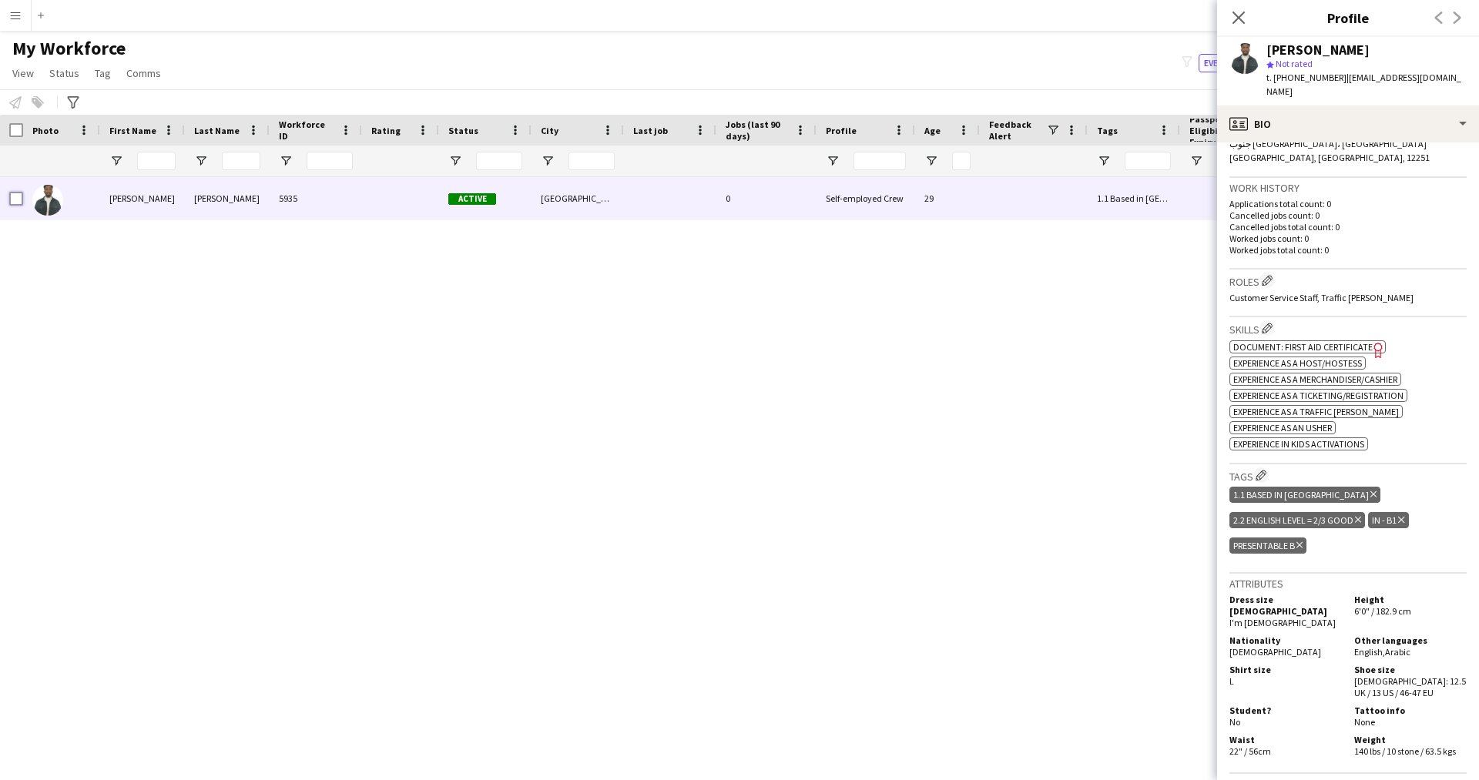
scroll to position [357, 0]
click at [1303, 542] on icon at bounding box center [1300, 545] width 6 height 6
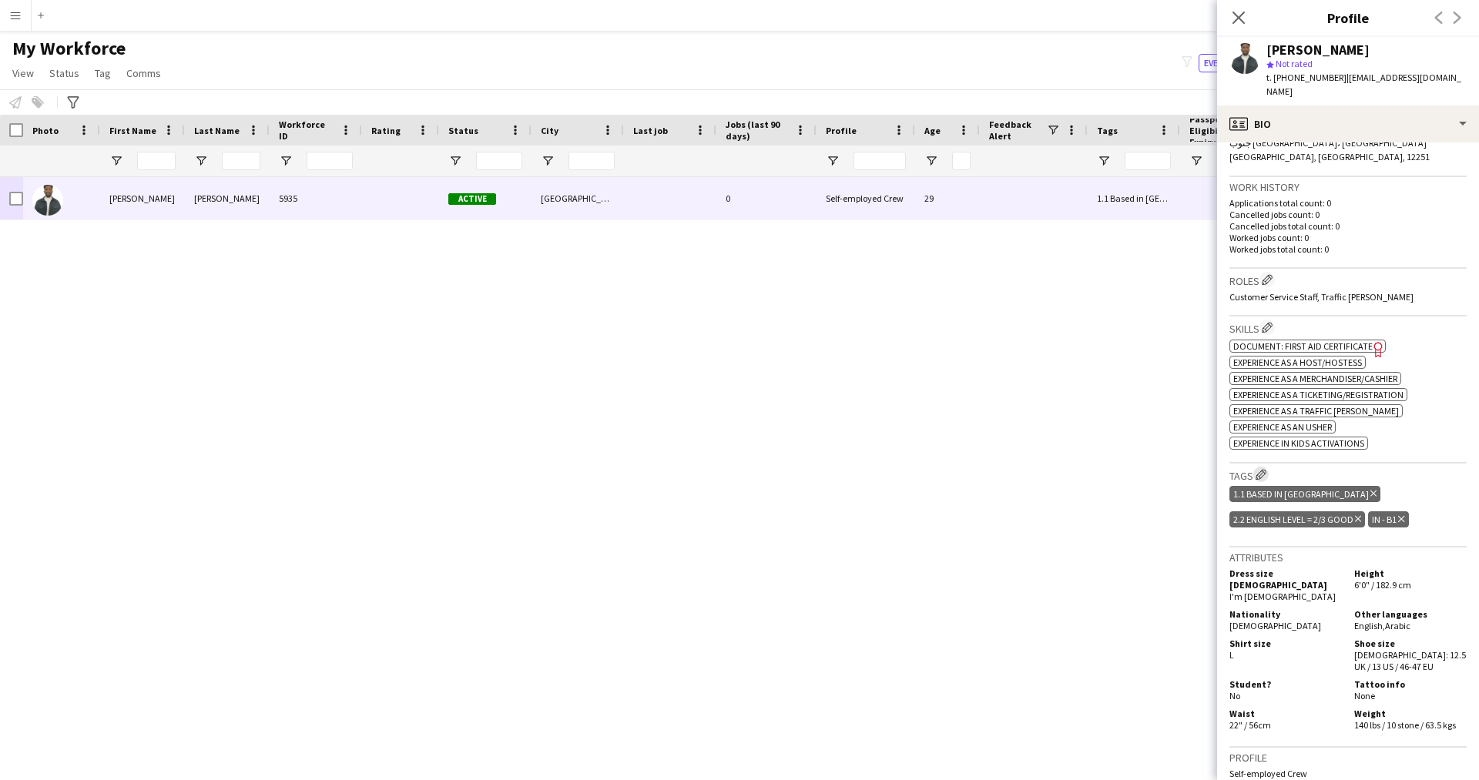
click at [1260, 469] on app-icon "Edit crew company tags" at bounding box center [1261, 474] width 11 height 11
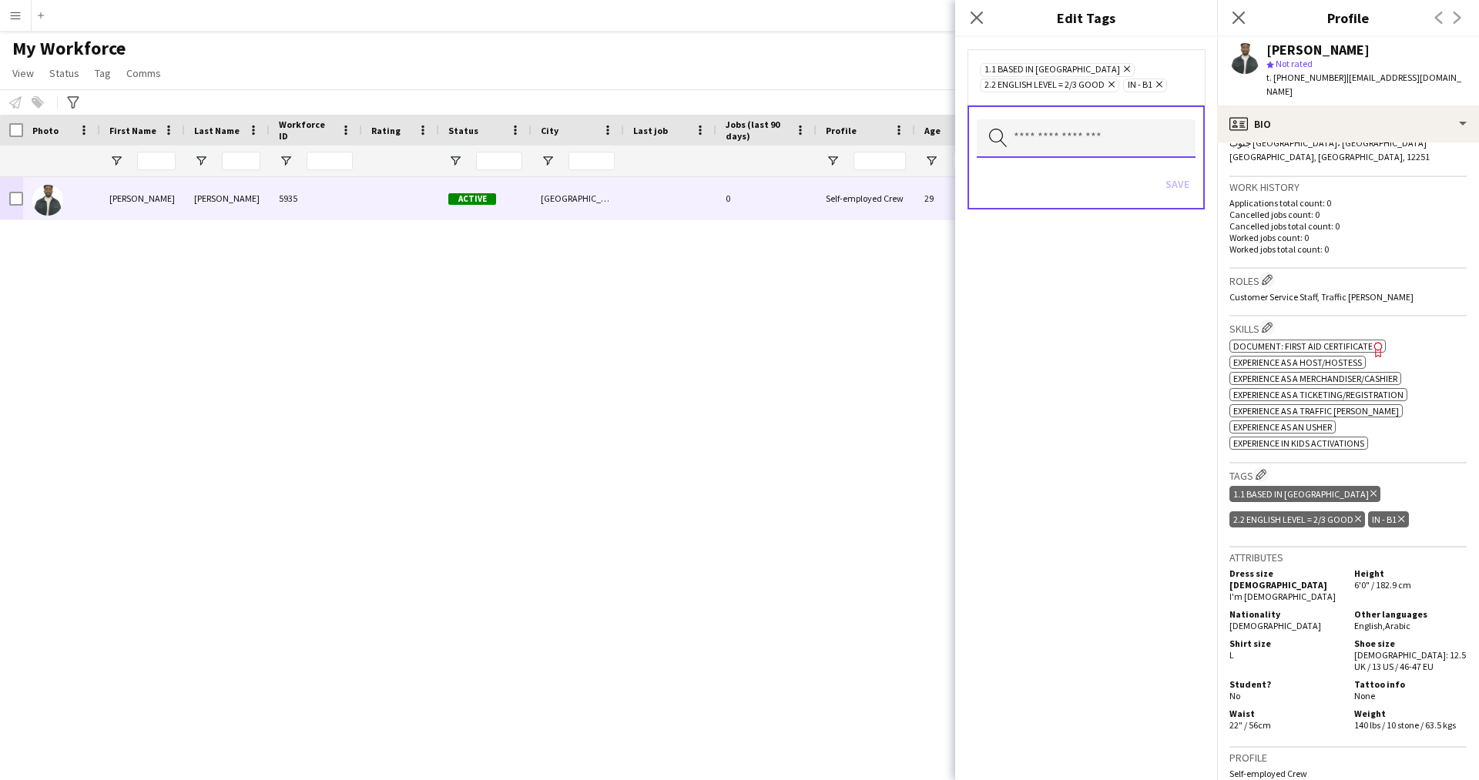
click at [1055, 156] on input "text" at bounding box center [1086, 138] width 219 height 39
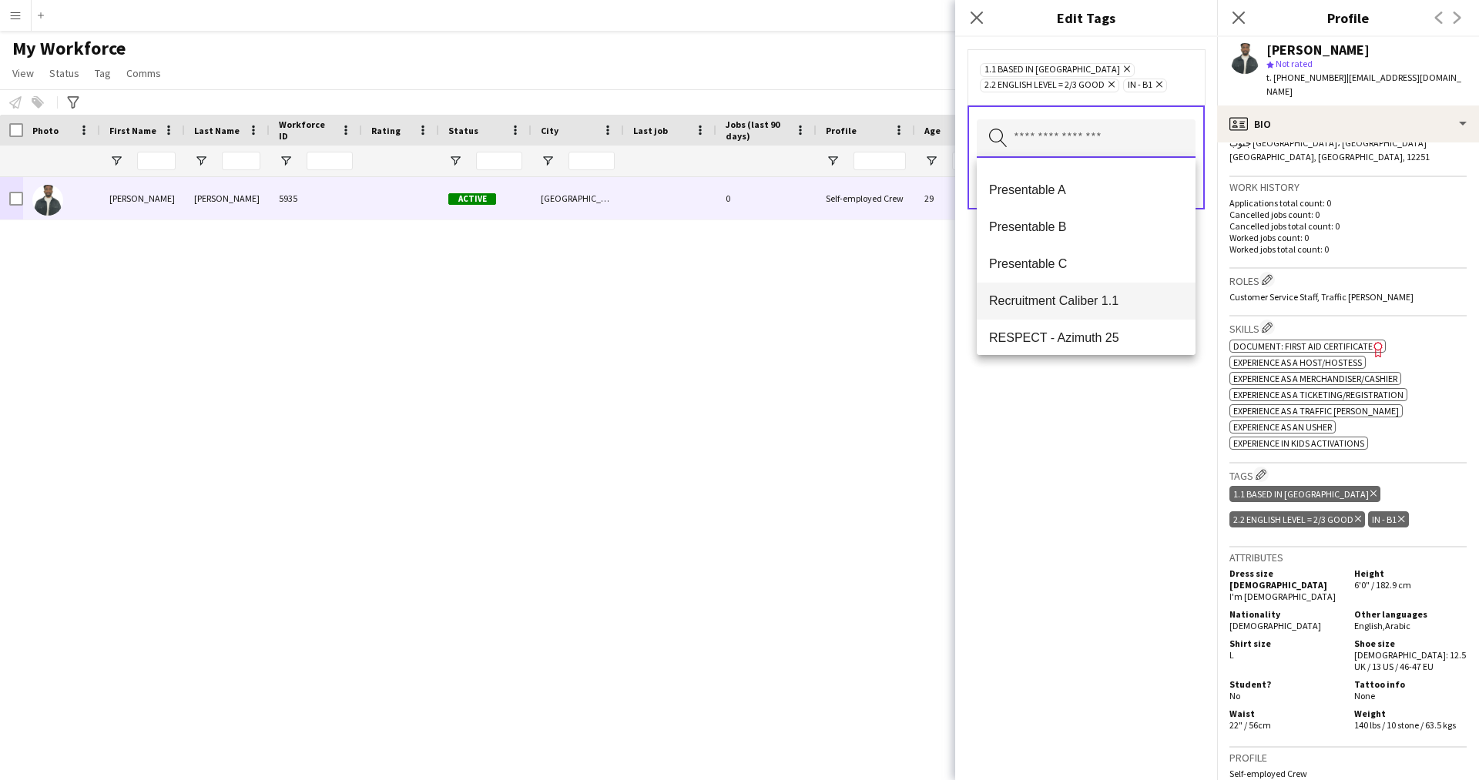
scroll to position [2172, 0]
click at [1038, 196] on span "Presentable A" at bounding box center [1086, 192] width 194 height 15
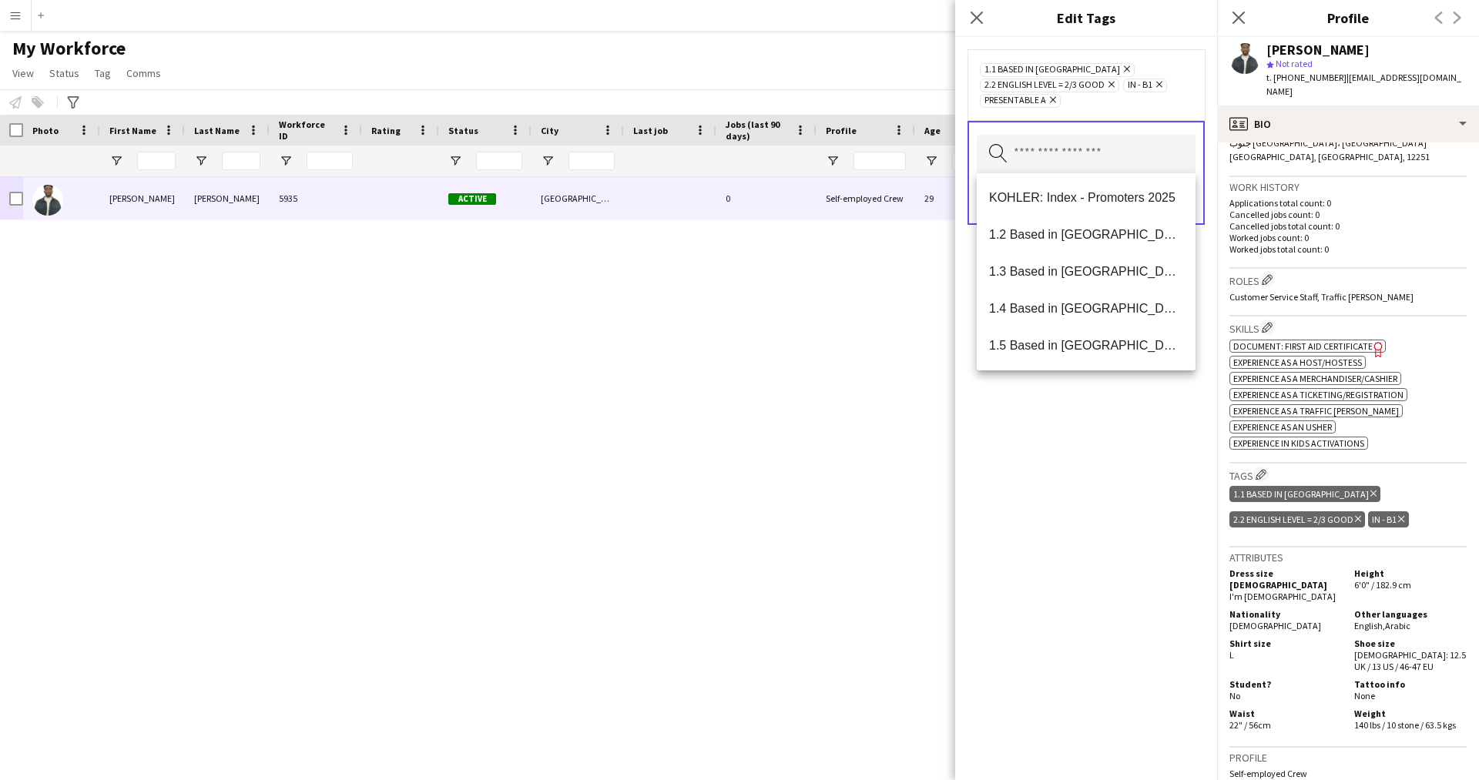
click at [1119, 484] on div "1.1 Based in [GEOGRAPHIC_DATA] Remove 2.2 English Level = 2/3 Good Remove IN - …" at bounding box center [1086, 408] width 262 height 743
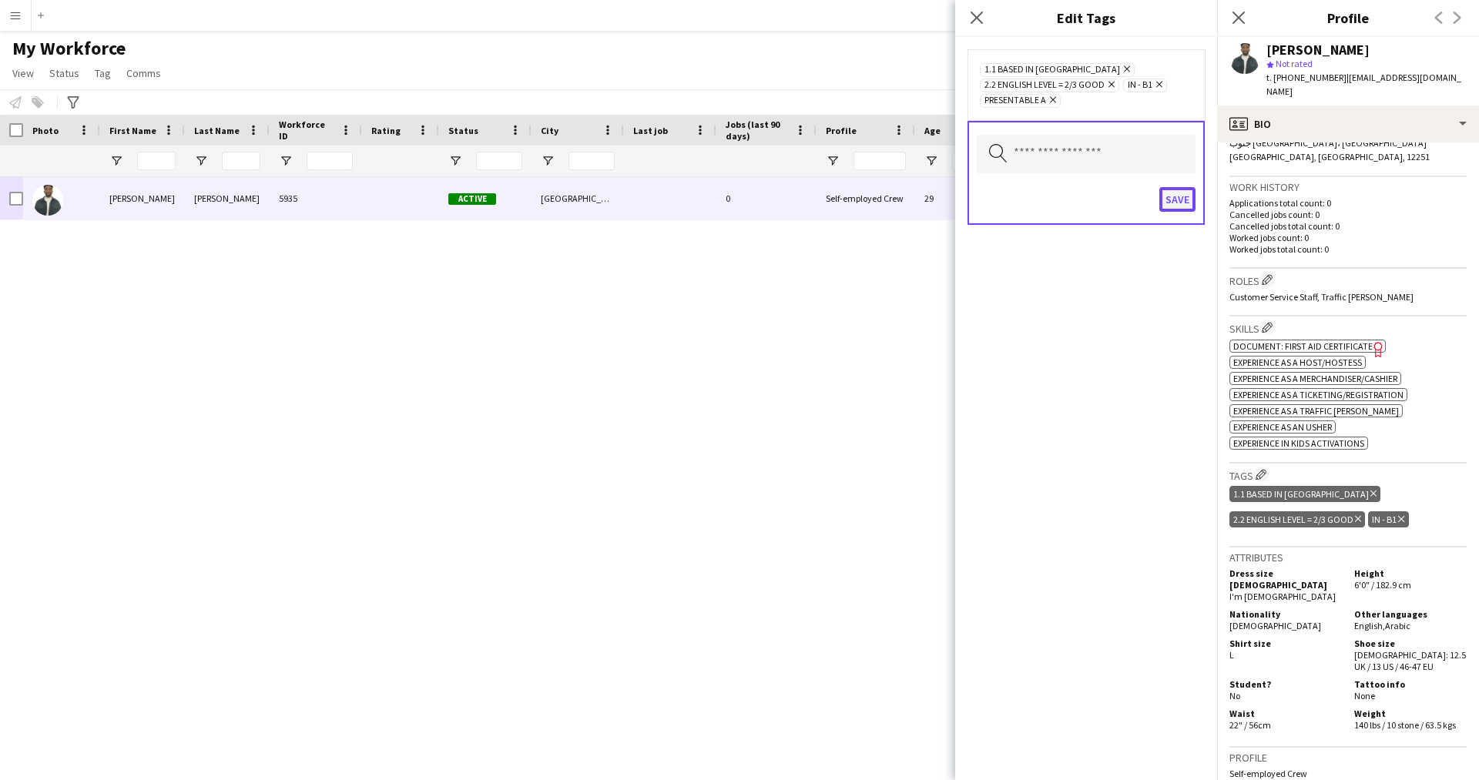
click at [1159, 205] on button "Save" at bounding box center [1177, 199] width 36 height 25
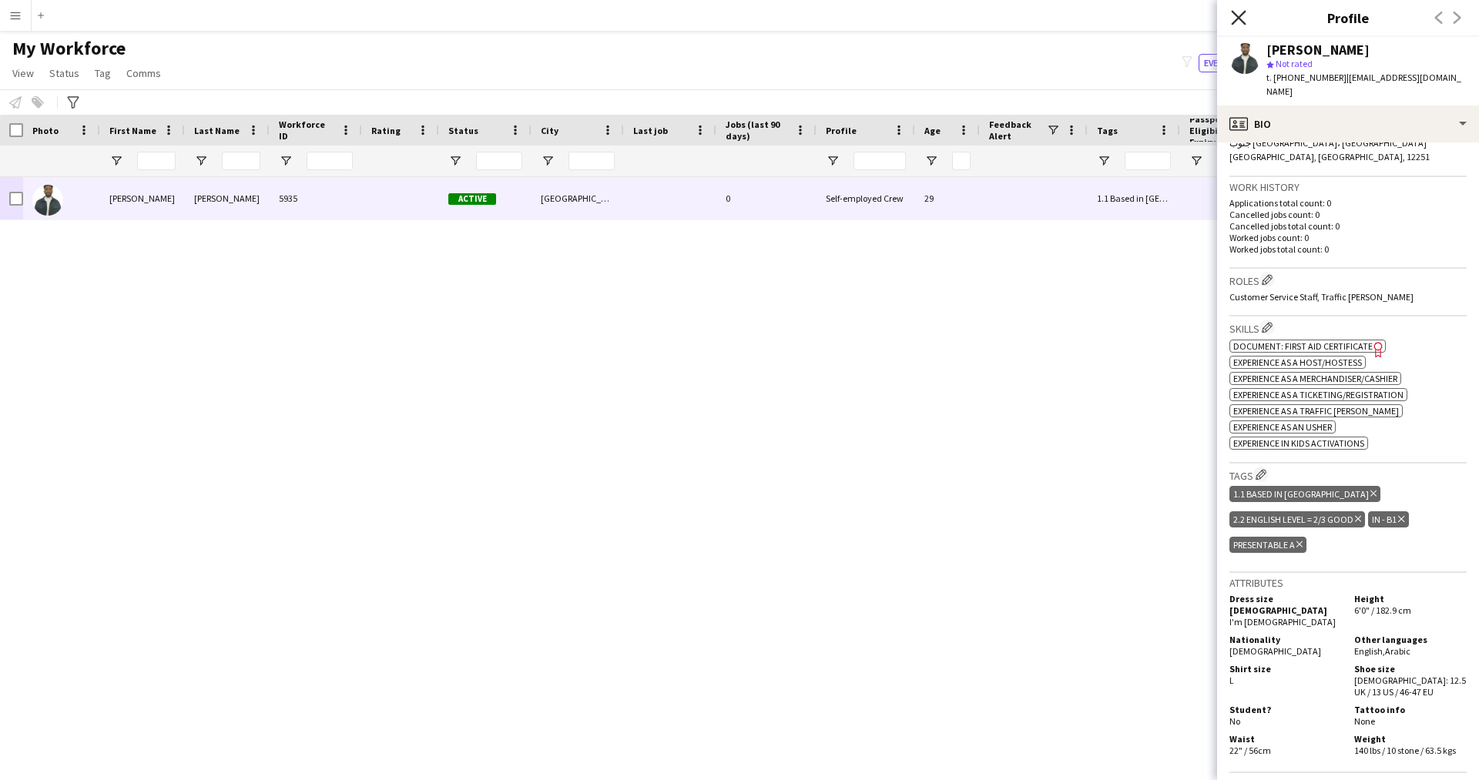
click at [1234, 16] on icon "Close pop-in" at bounding box center [1238, 17] width 15 height 15
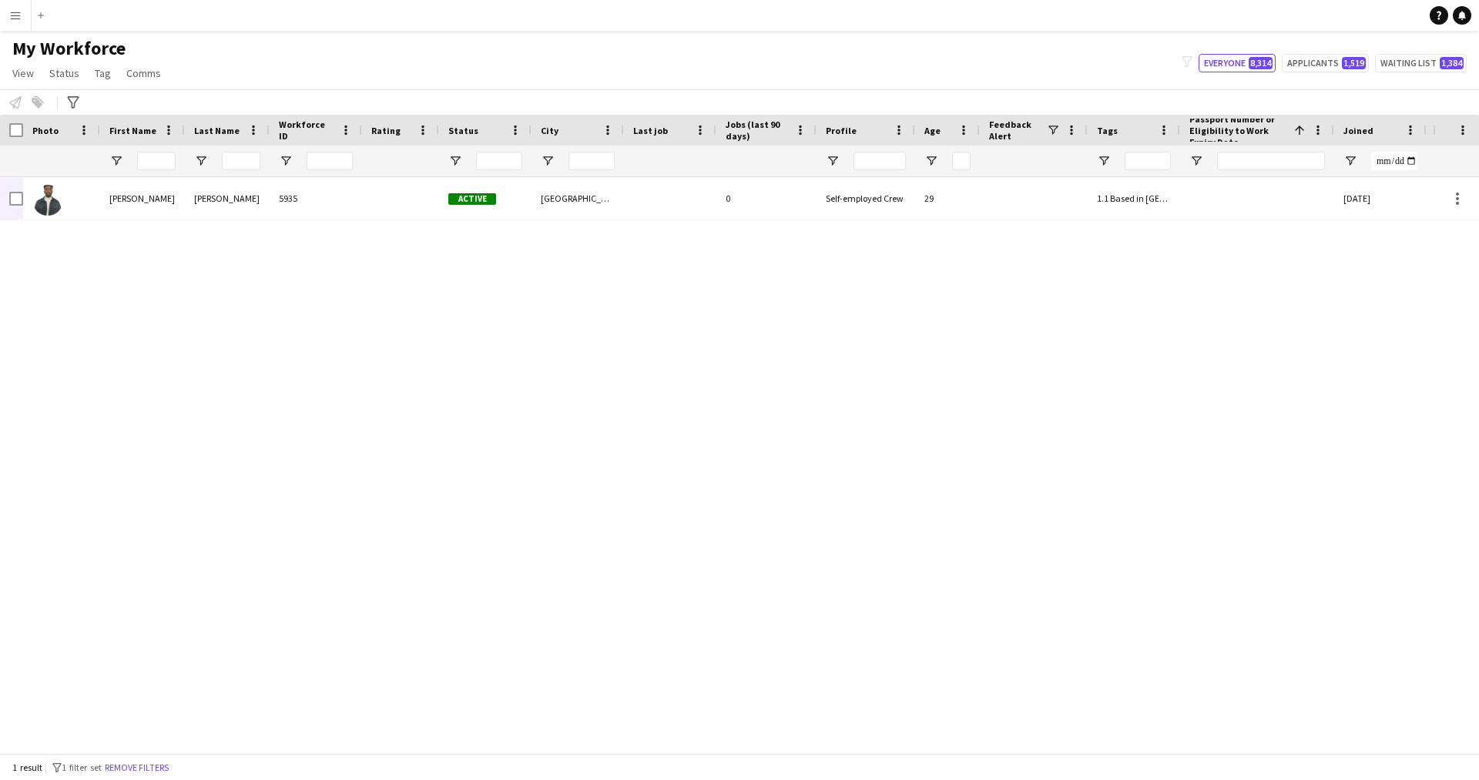
scroll to position [0, 294]
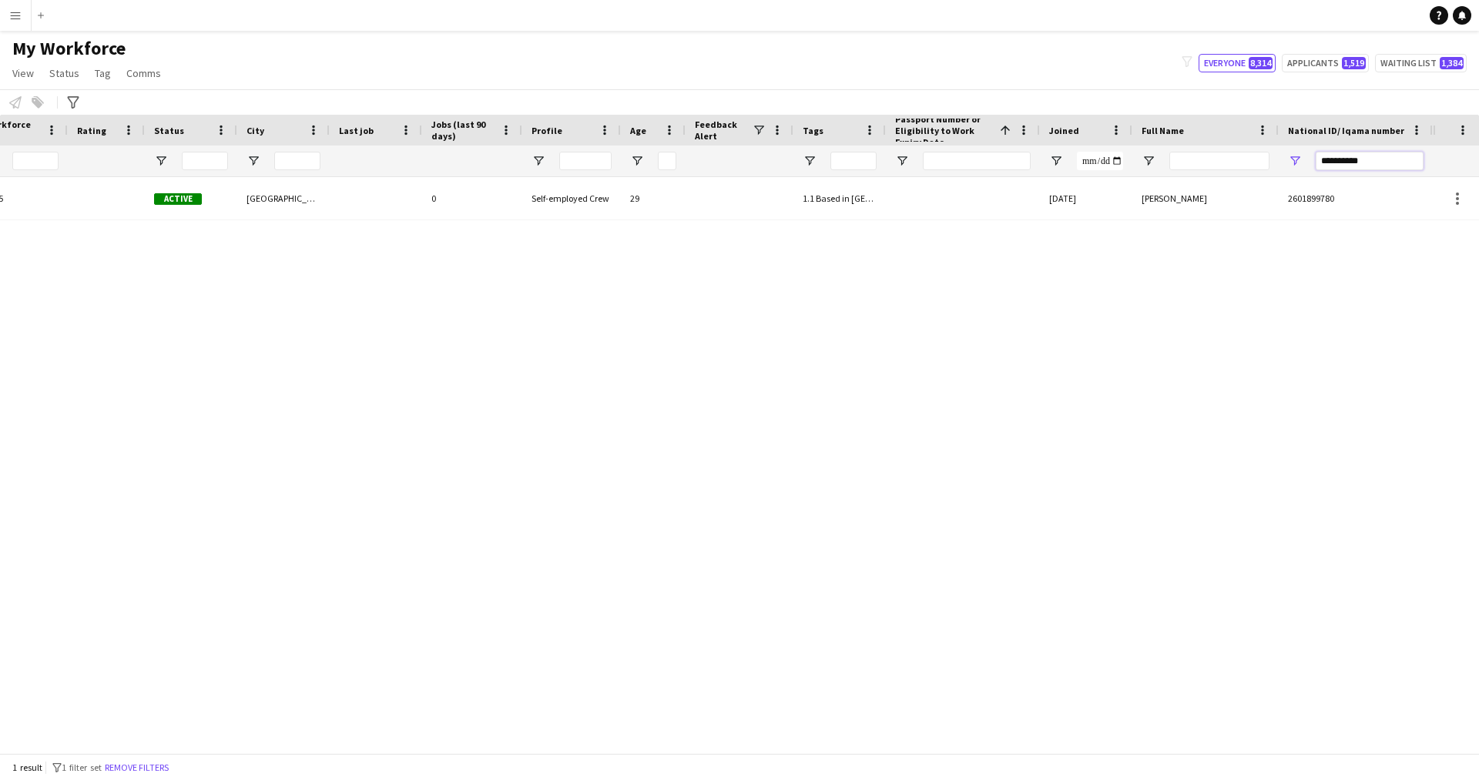
drag, startPoint x: 1371, startPoint y: 161, endPoint x: 991, endPoint y: 160, distance: 380.6
click at [991, 160] on div at bounding box center [569, 161] width 1727 height 31
paste input "National ID/ Iqama number Filter Input"
click at [965, 202] on div at bounding box center [963, 198] width 154 height 42
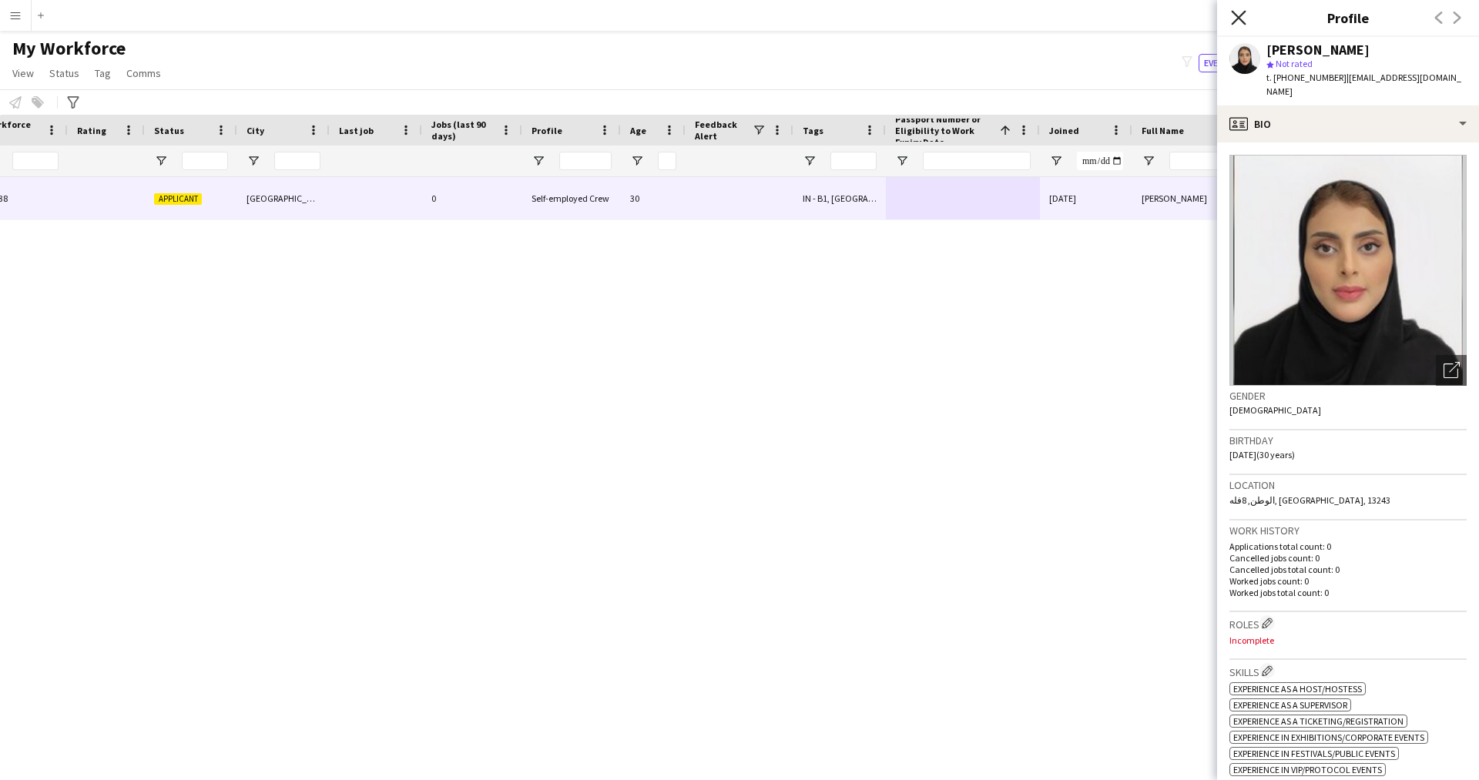
click at [1243, 15] on icon "Close pop-in" at bounding box center [1238, 17] width 15 height 15
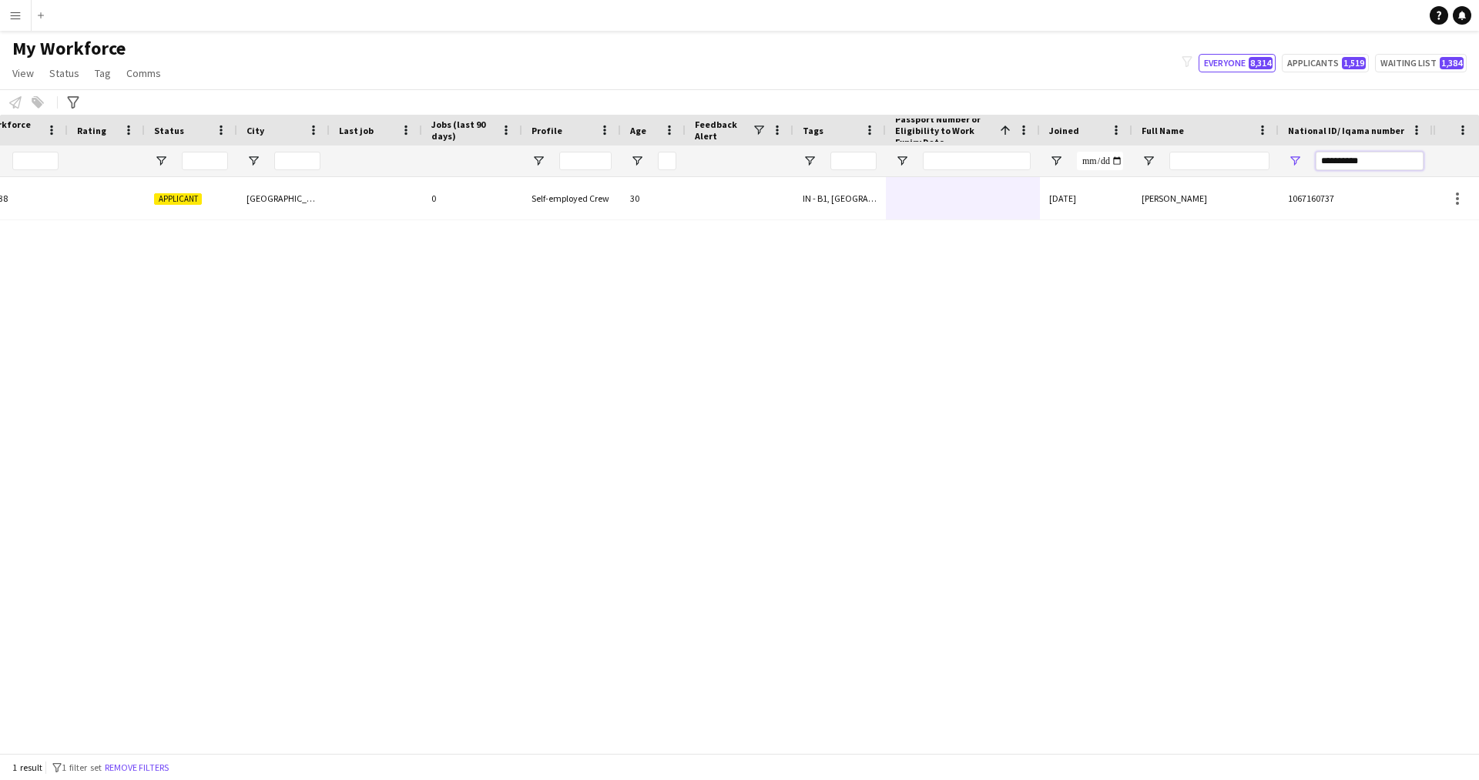
drag, startPoint x: 1376, startPoint y: 161, endPoint x: 1178, endPoint y: 169, distance: 198.2
click at [1178, 169] on div at bounding box center [569, 161] width 1727 height 31
paste input "National ID/ Iqama number Filter Input"
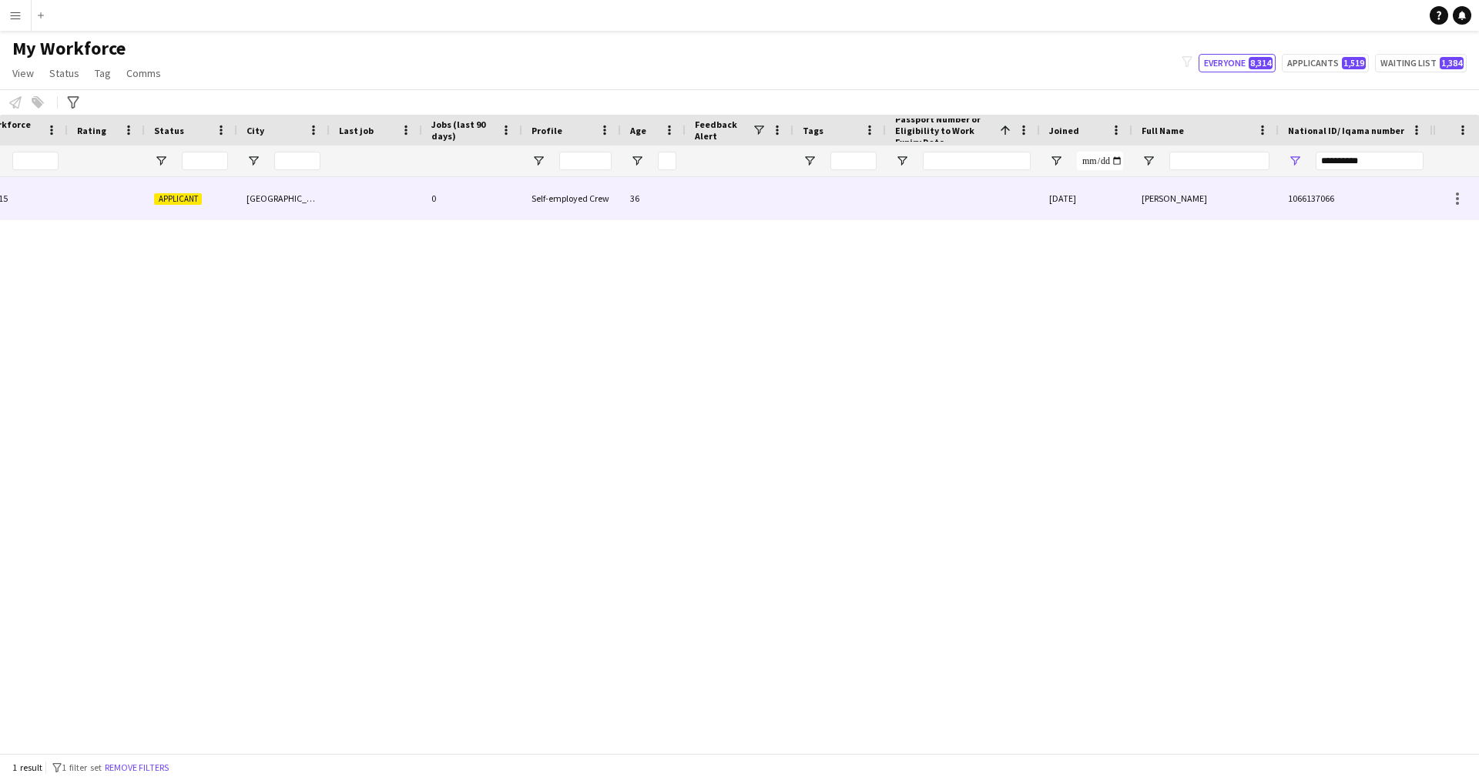
click at [1027, 189] on div at bounding box center [963, 198] width 154 height 42
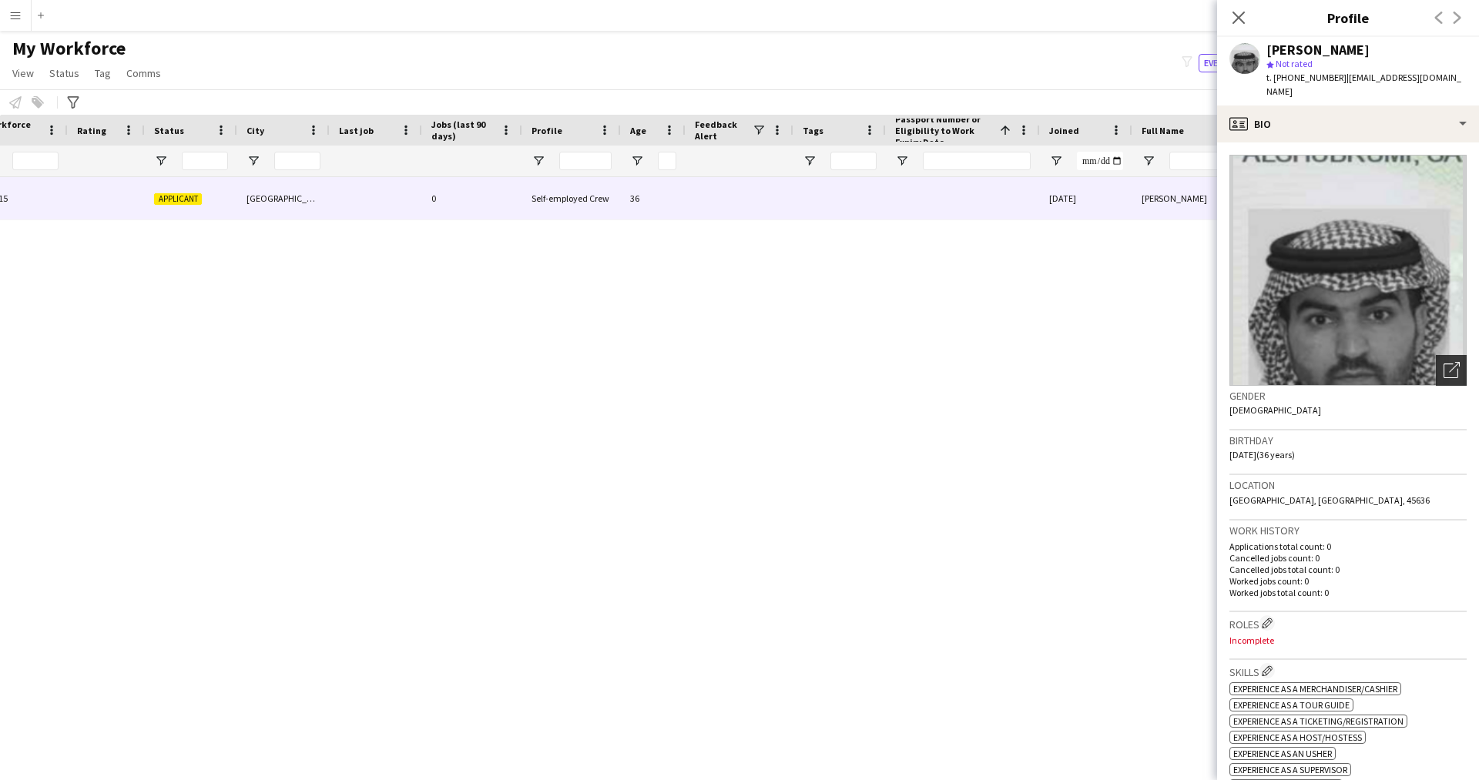
click at [1444, 362] on icon "Open photos pop-in" at bounding box center [1452, 370] width 16 height 16
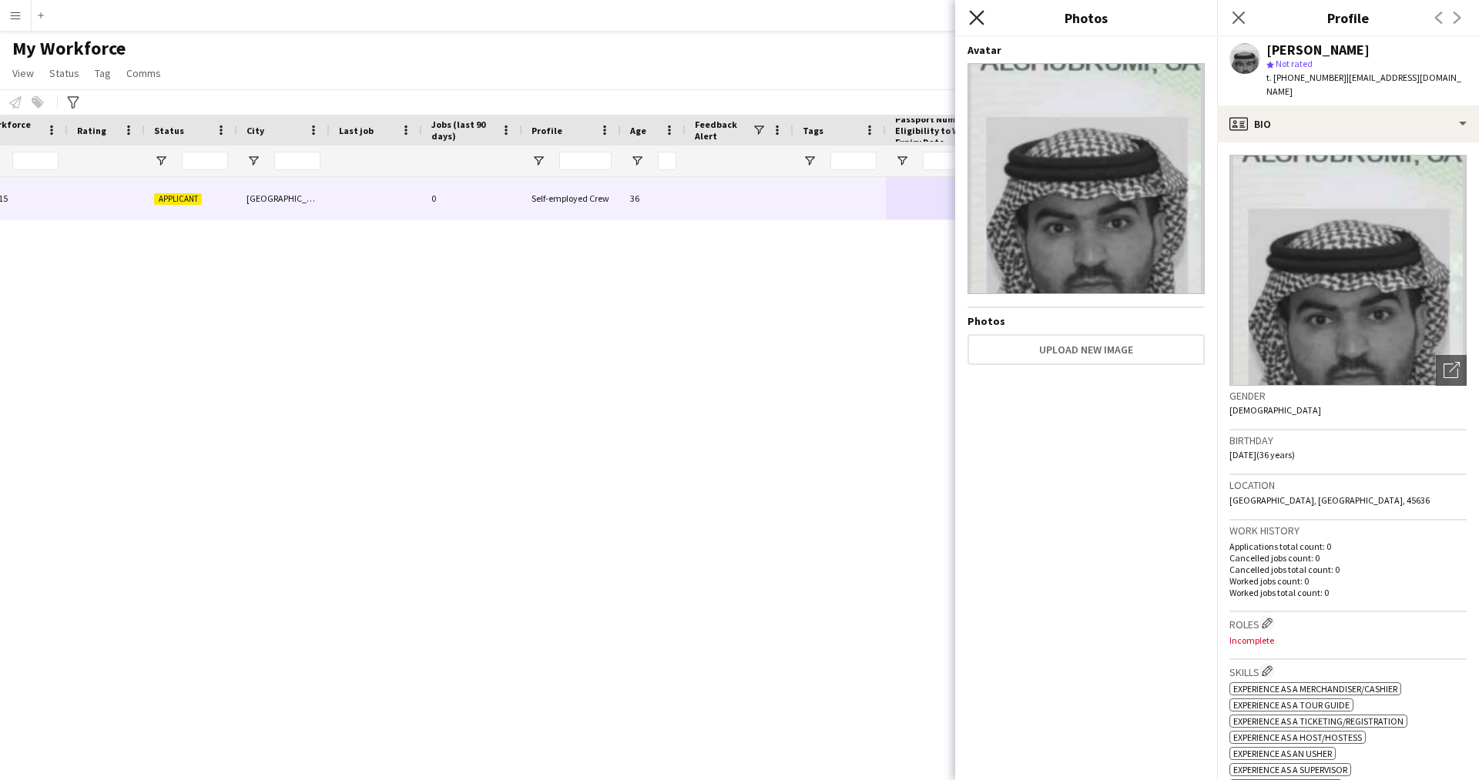
click at [977, 25] on icon "Close pop-in" at bounding box center [976, 17] width 15 height 15
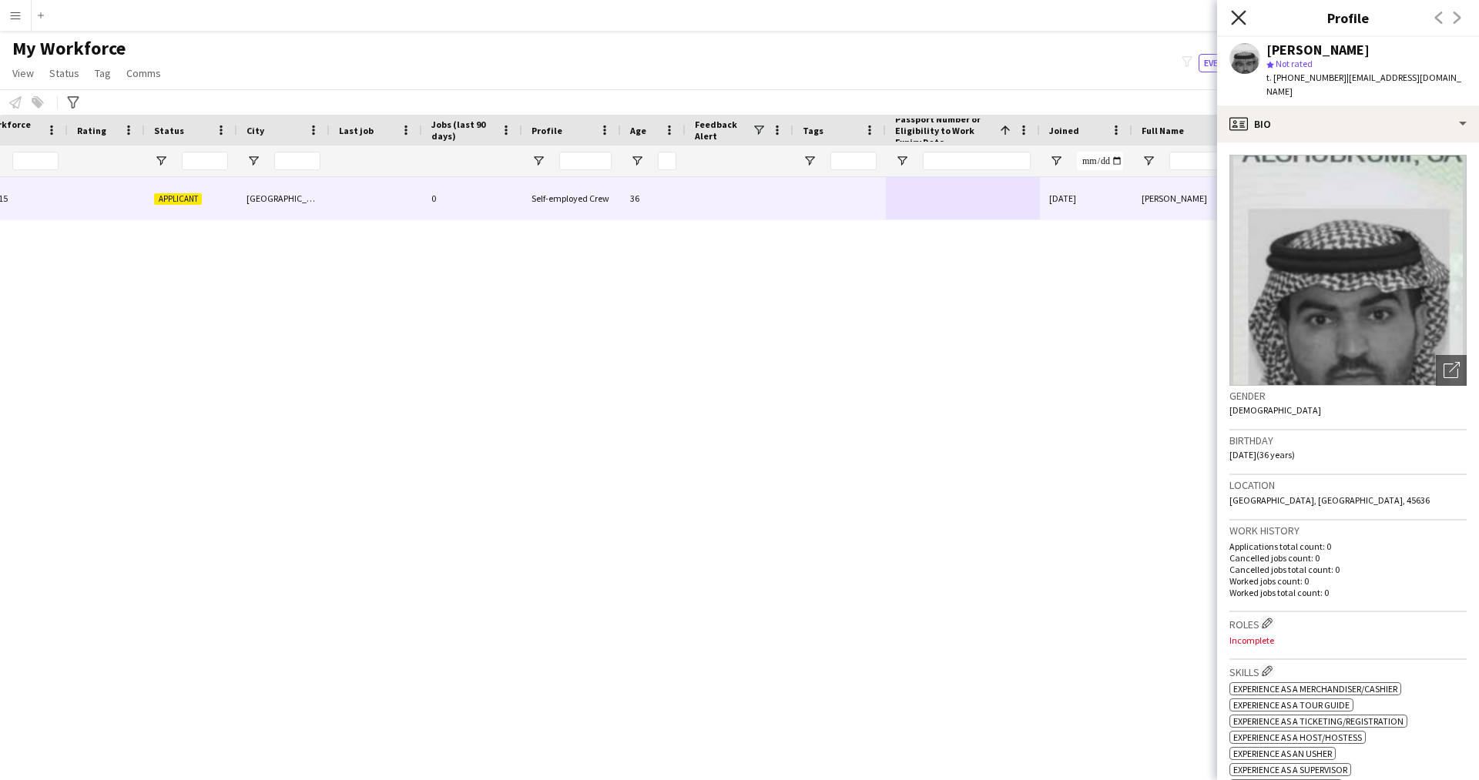
click at [1237, 16] on icon at bounding box center [1238, 17] width 15 height 15
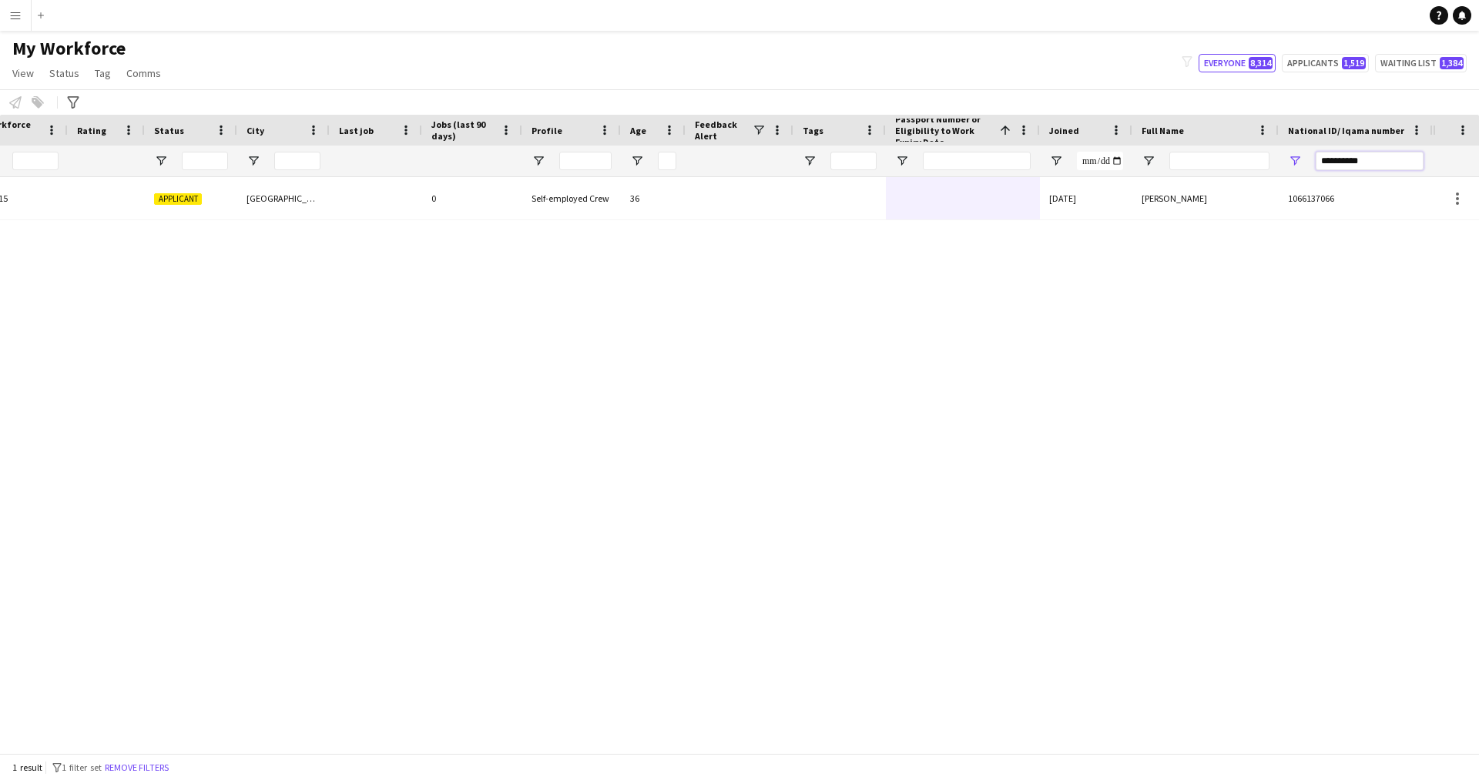
drag, startPoint x: 1370, startPoint y: 160, endPoint x: 1036, endPoint y: 180, distance: 334.2
click at [1036, 180] on div "Workforce Details Profile Data Workforce Details Profile Data Full Name First N…" at bounding box center [739, 434] width 1479 height 639
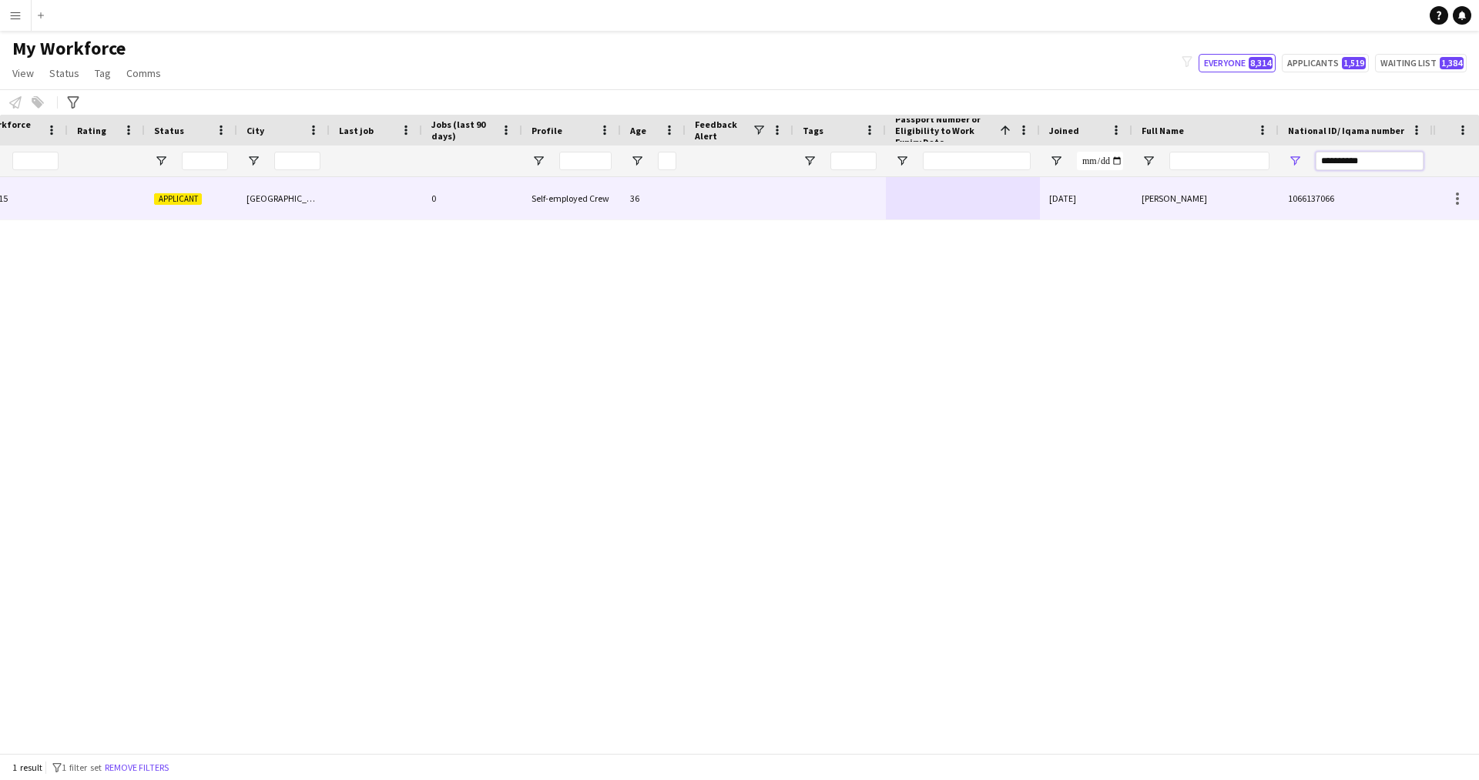
paste input "National ID/ Iqama number Filter Input"
type input "**********"
click at [914, 179] on div at bounding box center [963, 198] width 154 height 42
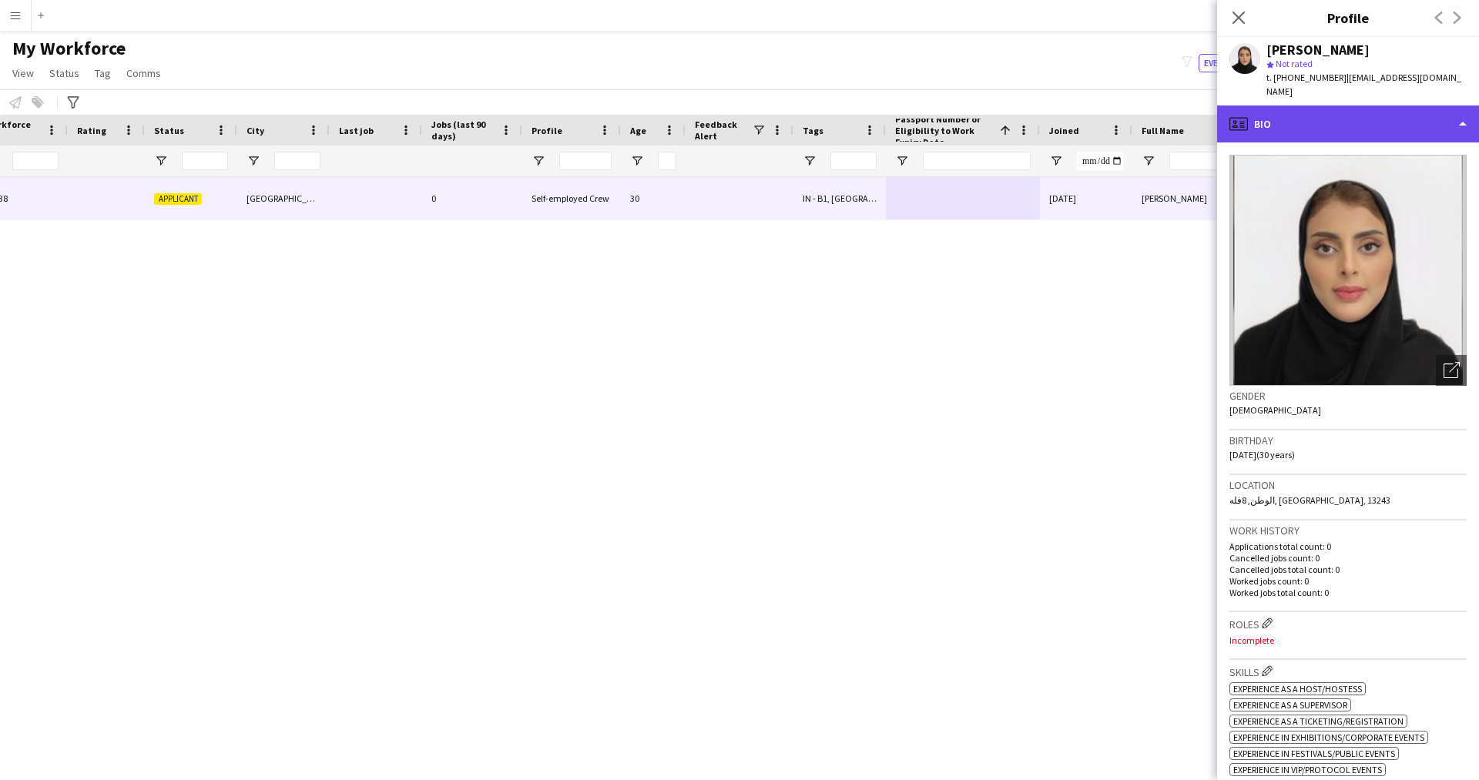
click at [1294, 116] on div "profile Bio" at bounding box center [1348, 124] width 262 height 37
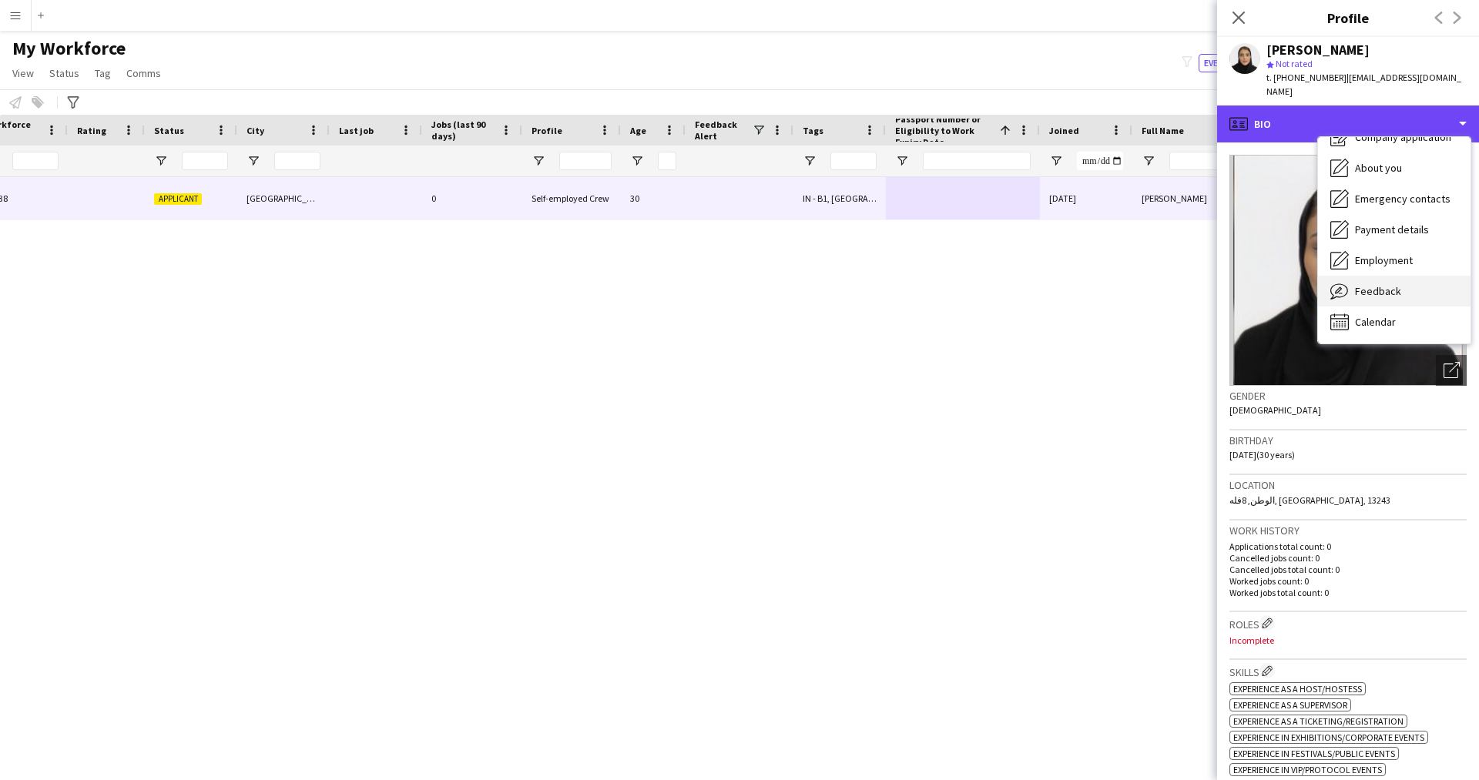
scroll to position [52, 0]
click at [1370, 277] on div "Feedback Feedback" at bounding box center [1394, 292] width 153 height 31
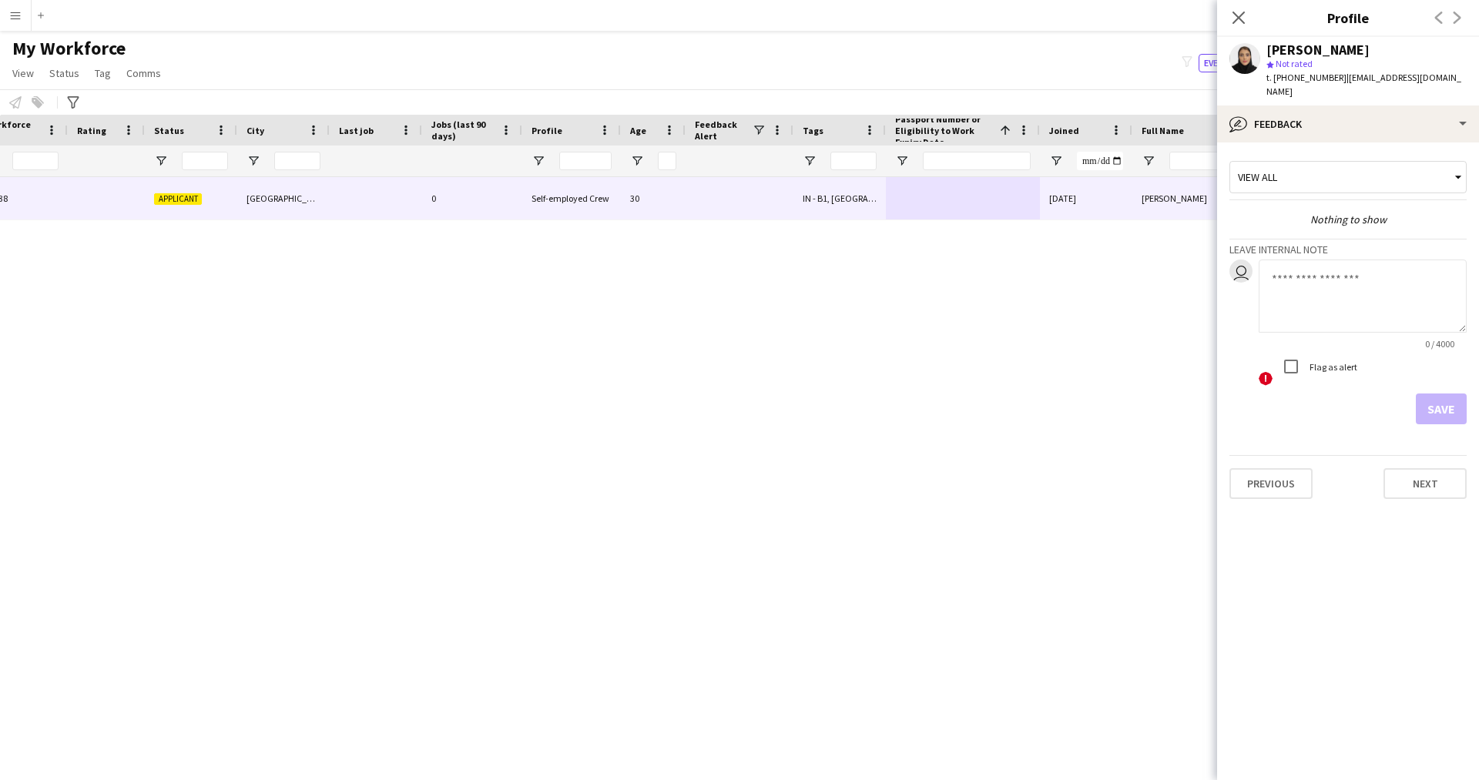
click at [1333, 267] on textarea at bounding box center [1363, 296] width 208 height 73
type textarea "*******"
click at [1445, 394] on button "Save" at bounding box center [1441, 409] width 51 height 31
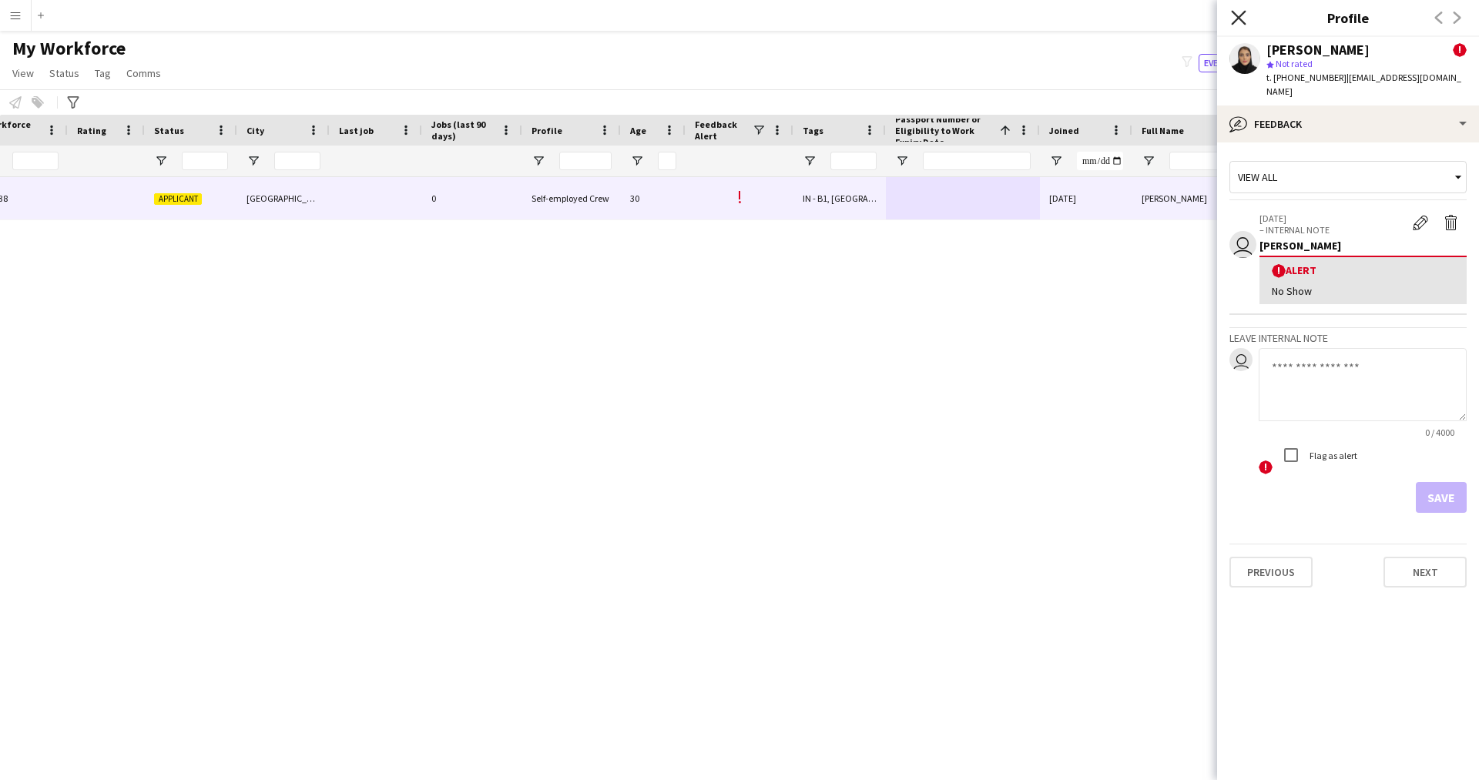
click at [1237, 14] on icon "Close pop-in" at bounding box center [1238, 17] width 15 height 15
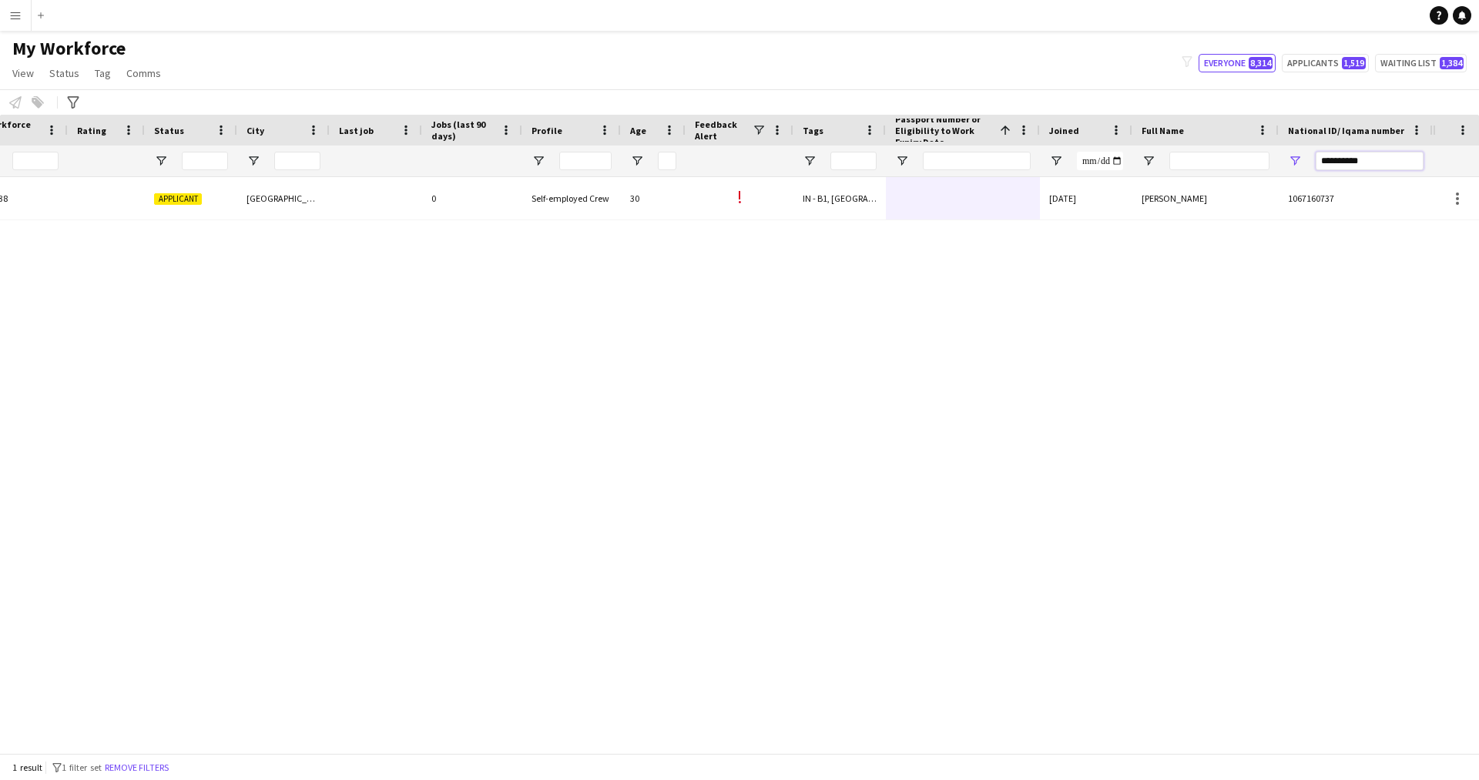
drag, startPoint x: 1397, startPoint y: 165, endPoint x: 1166, endPoint y: 183, distance: 231.0
click at [1166, 183] on div "Workforce Details Profile Data Workforce Details Profile Data Full Name First N…" at bounding box center [739, 434] width 1479 height 639
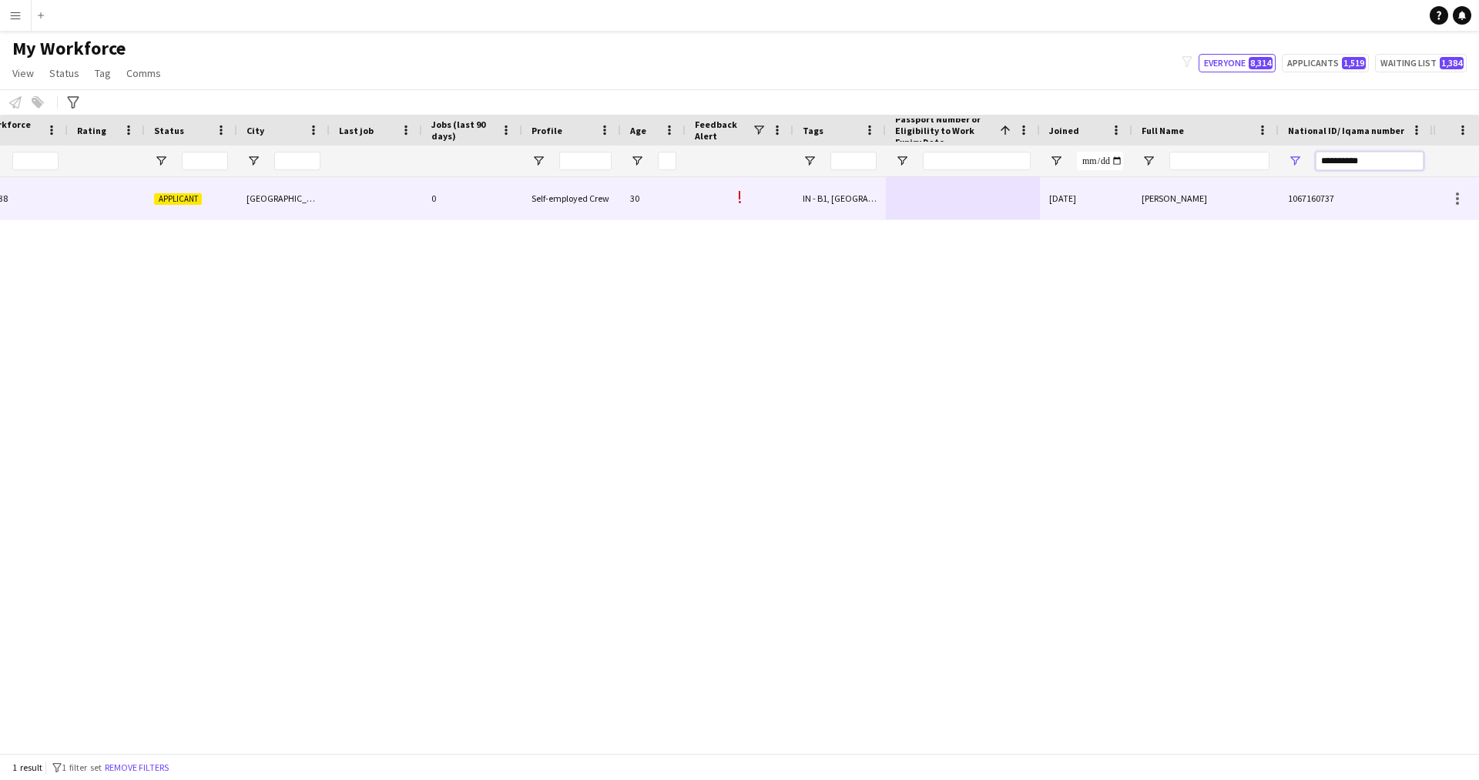
paste input "National ID/ Iqama number Filter Input"
type input "**********"
click at [955, 182] on div at bounding box center [963, 198] width 154 height 42
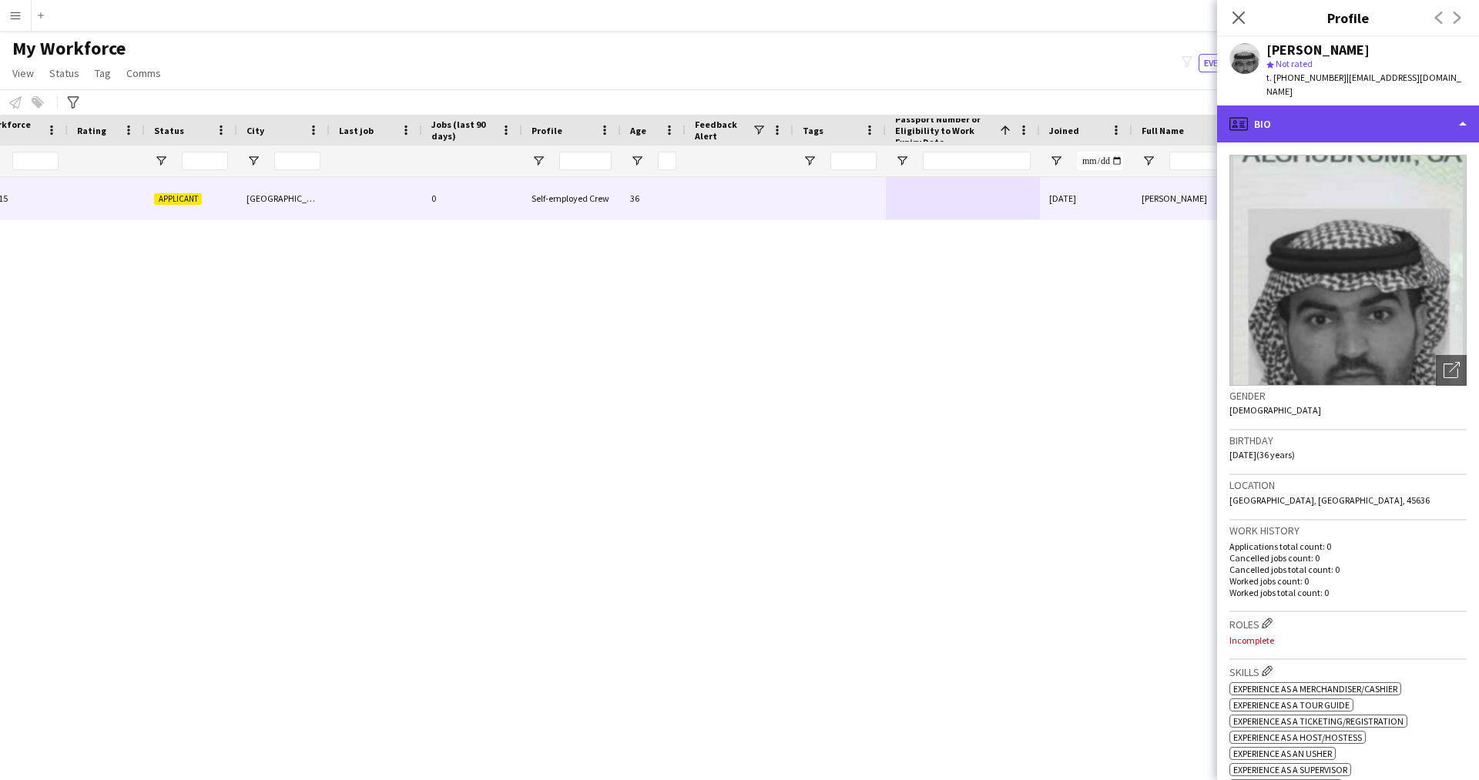
click at [1363, 106] on div "profile Bio" at bounding box center [1348, 124] width 262 height 37
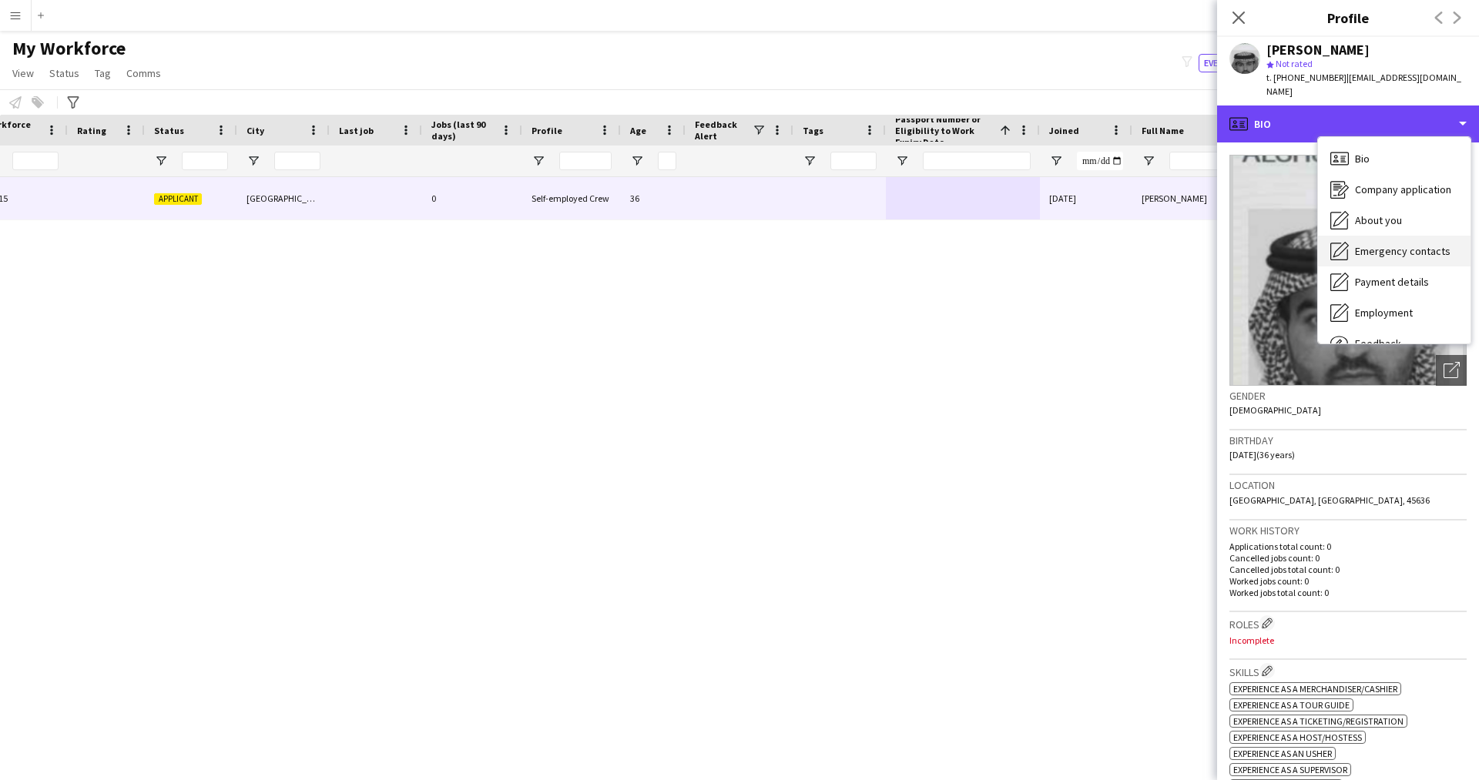
scroll to position [52, 0]
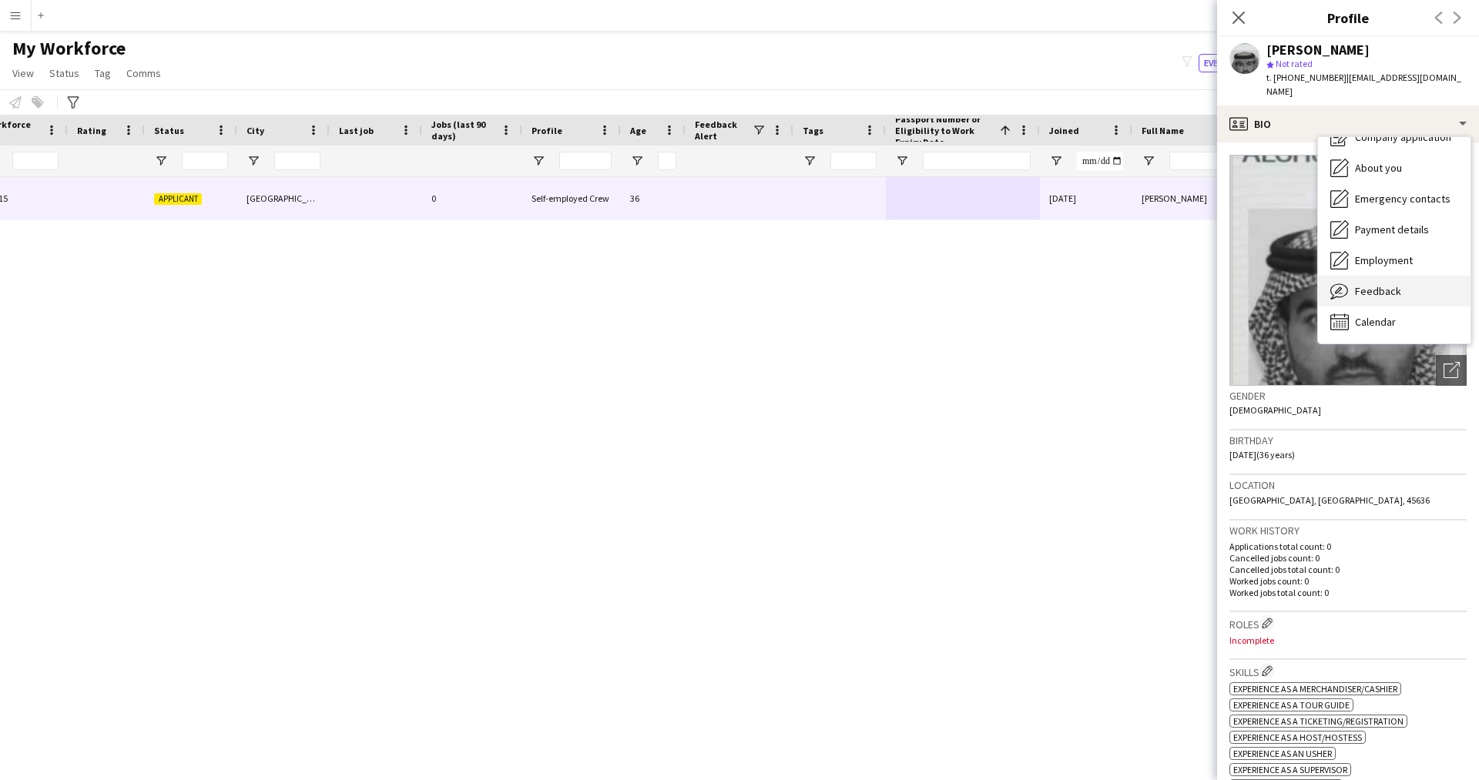
click at [1395, 284] on span "Feedback" at bounding box center [1378, 291] width 46 height 14
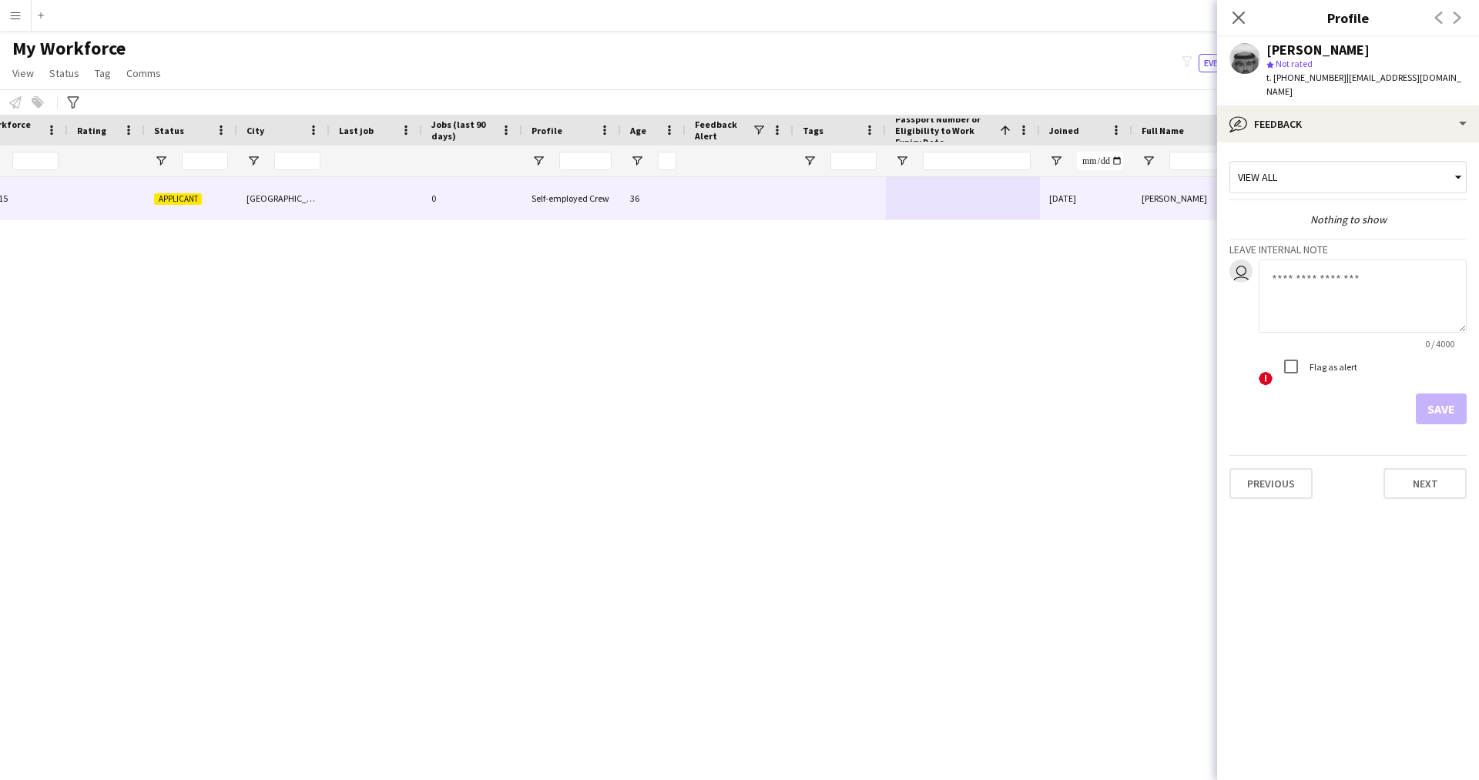
click at [1355, 306] on textarea at bounding box center [1363, 296] width 208 height 73
type textarea "*******"
click at [1442, 394] on button "Save" at bounding box center [1441, 409] width 51 height 31
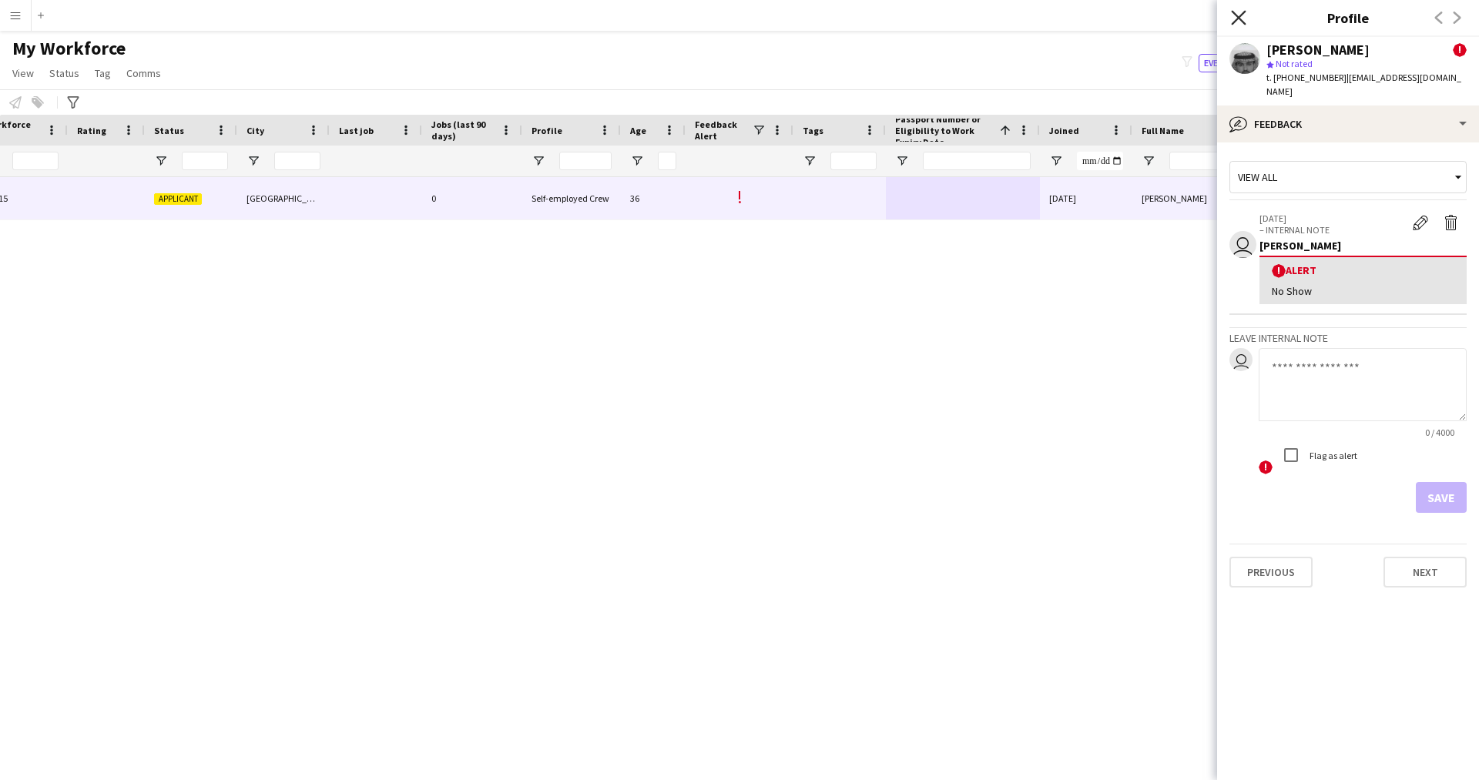
click at [1240, 22] on icon "Close pop-in" at bounding box center [1238, 17] width 15 height 15
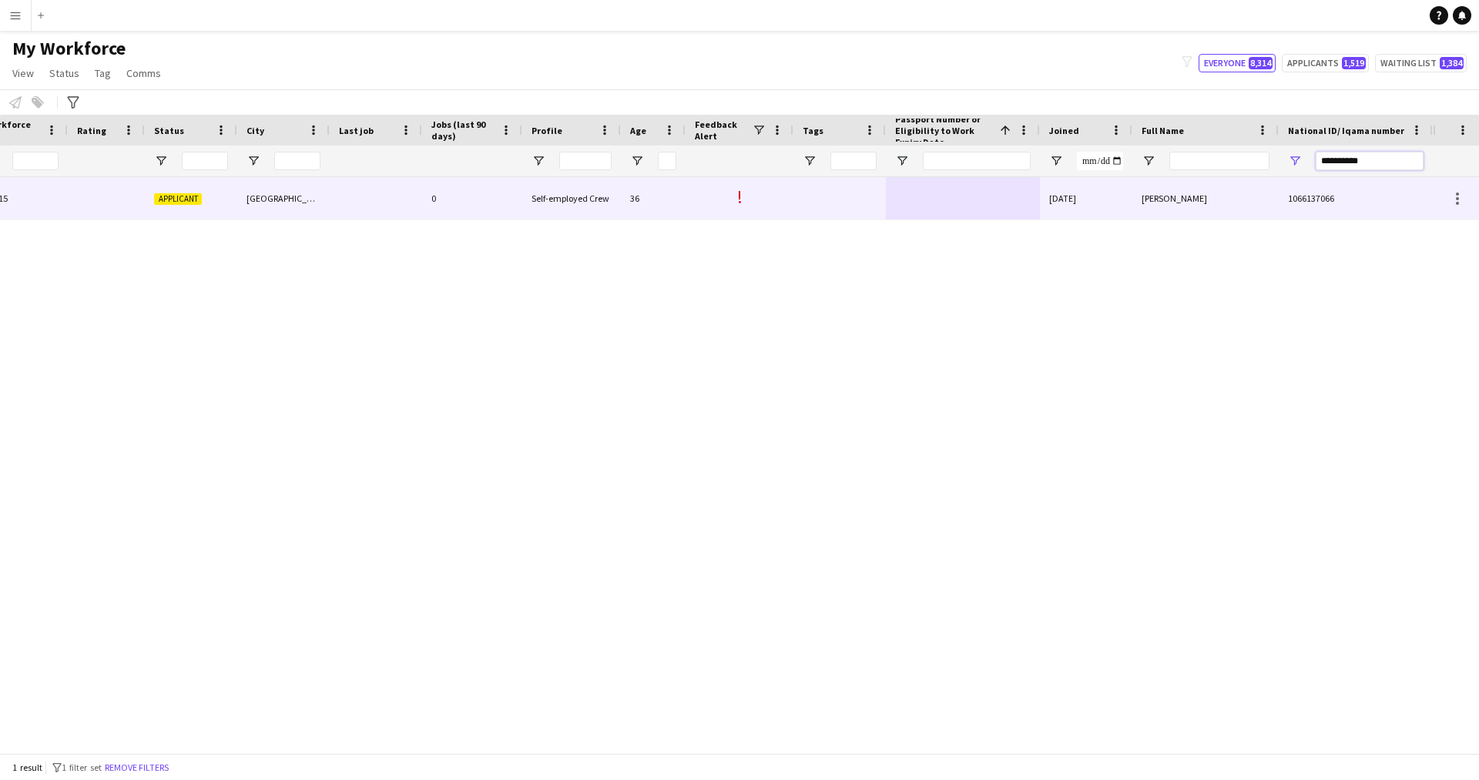
drag, startPoint x: 1391, startPoint y: 166, endPoint x: 1055, endPoint y: 218, distance: 340.6
click at [1055, 218] on div "Workforce Details Profile Data Workforce Details Profile Data Full Name First N…" at bounding box center [739, 434] width 1479 height 639
paste input "National ID/ Iqama number Filter Input"
type input "**********"
click at [1003, 207] on div at bounding box center [963, 198] width 154 height 42
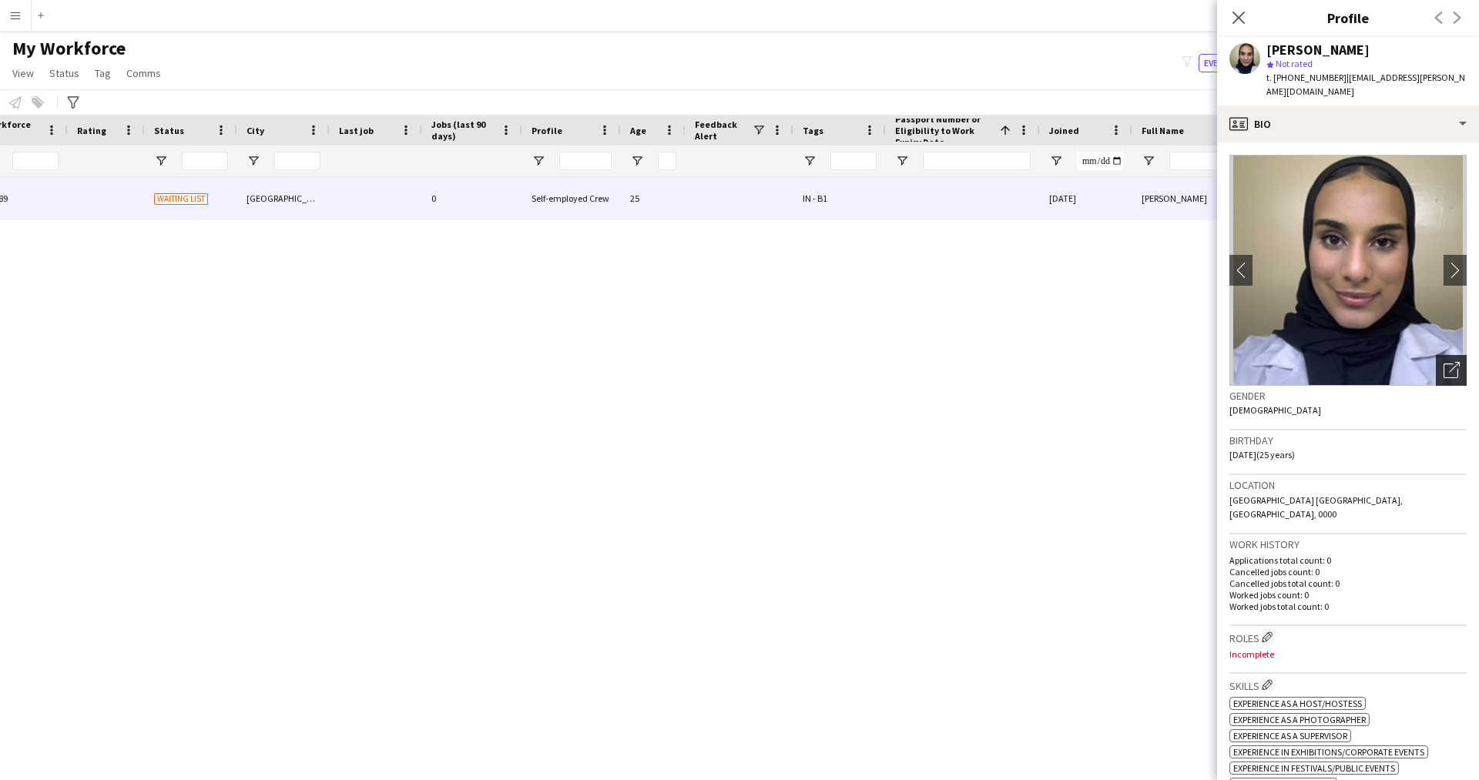
click at [1444, 362] on icon "Open photos pop-in" at bounding box center [1452, 370] width 16 height 16
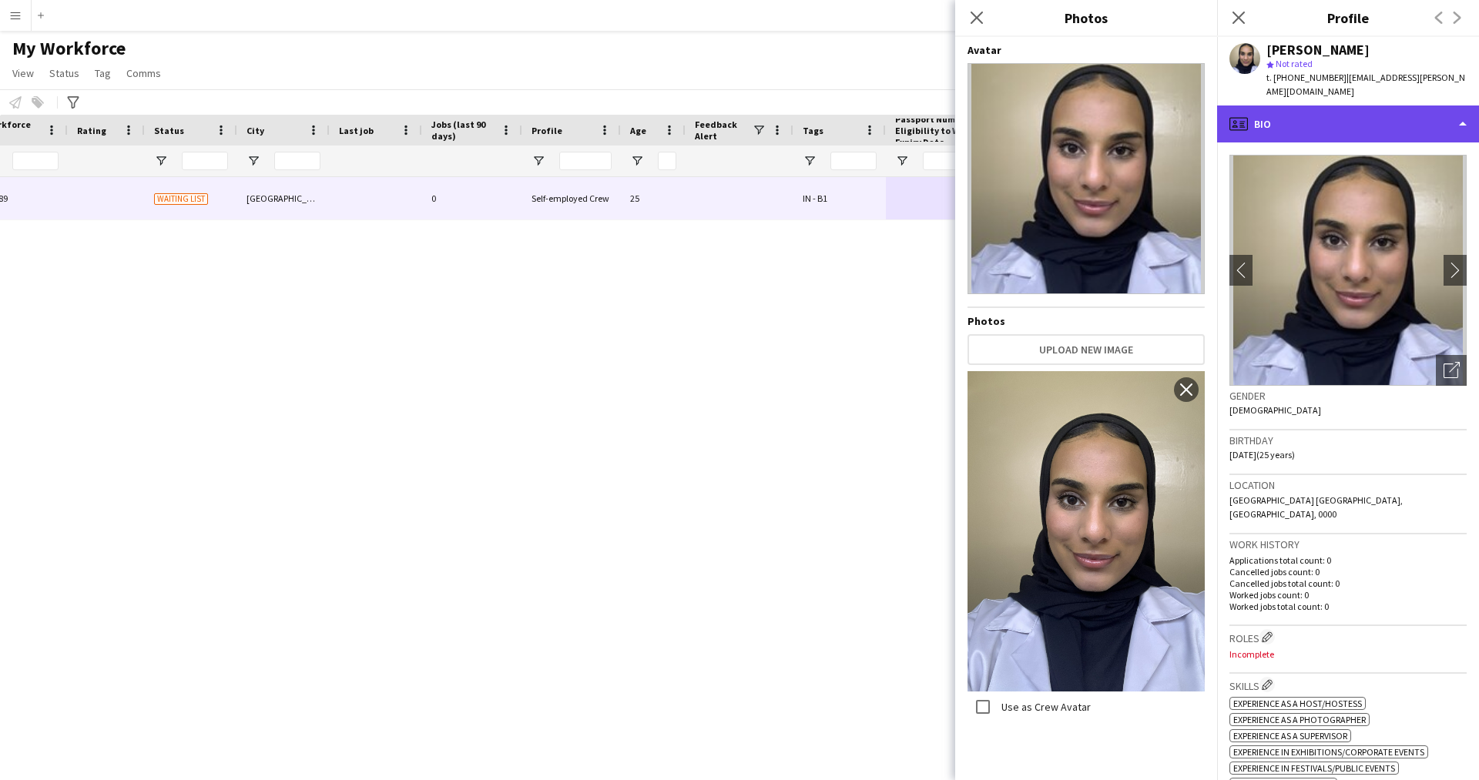
click at [1273, 109] on div "profile Bio" at bounding box center [1348, 124] width 262 height 37
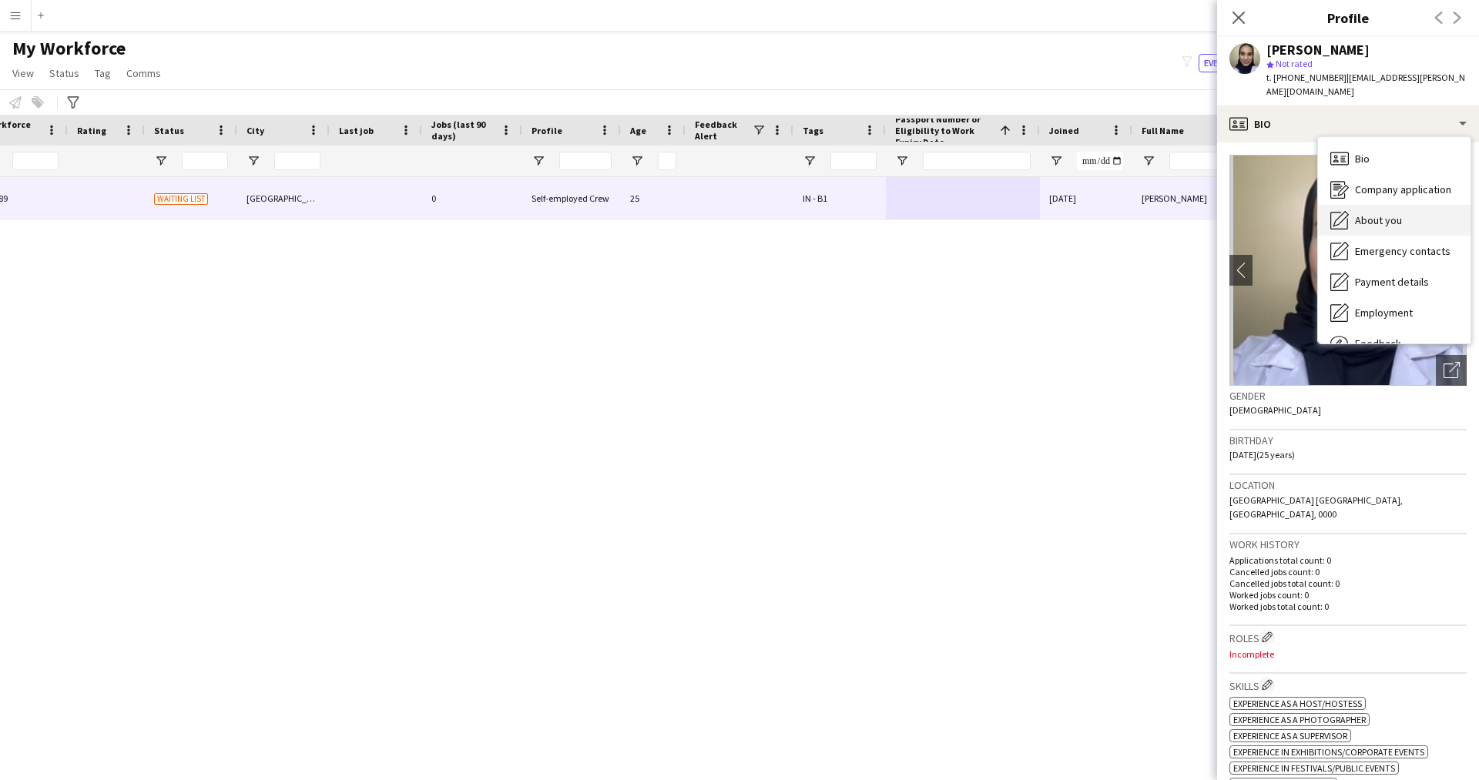
click at [1383, 213] on span "About you" at bounding box center [1378, 220] width 47 height 14
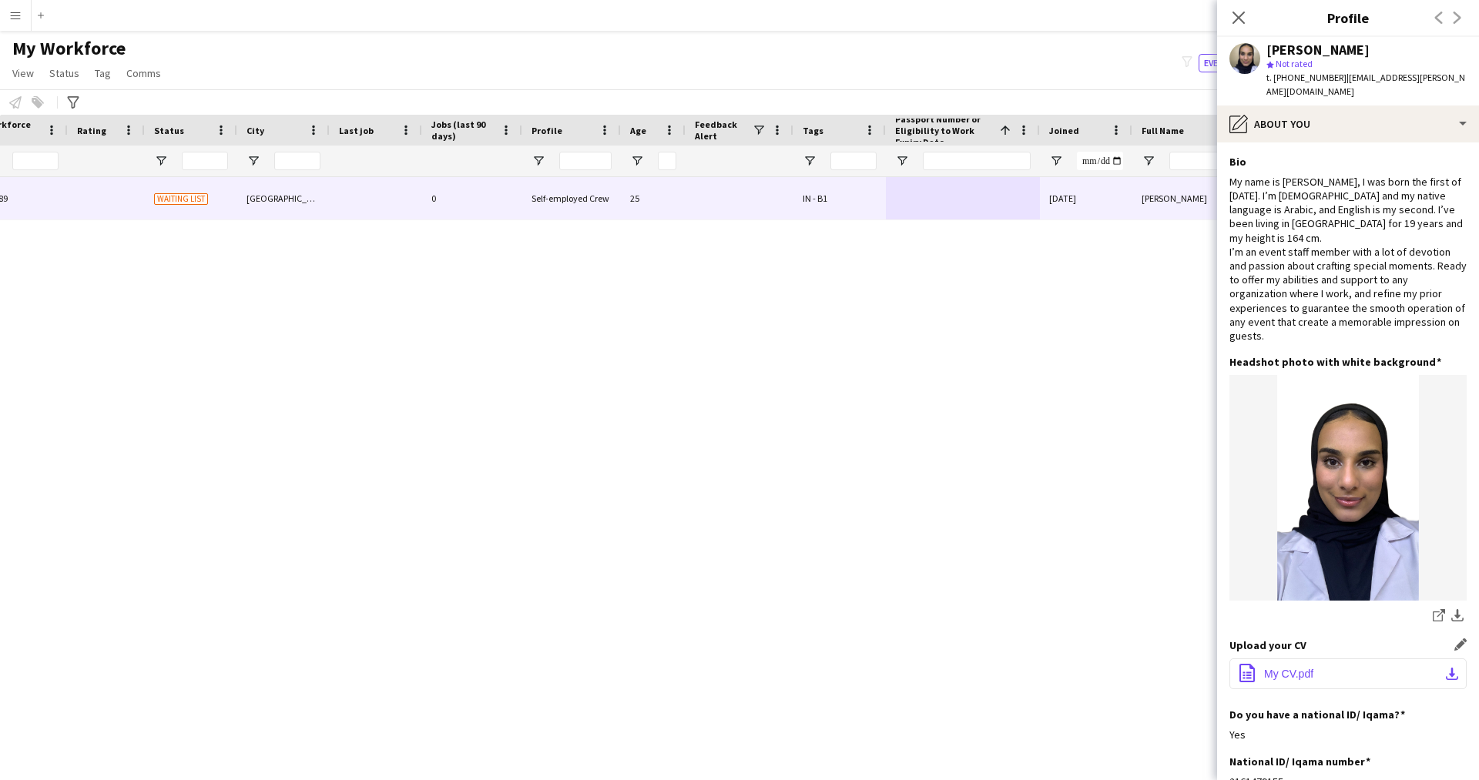
click at [1334, 667] on button "office-file-sheet My CV.pdf download-bottom" at bounding box center [1348, 674] width 237 height 31
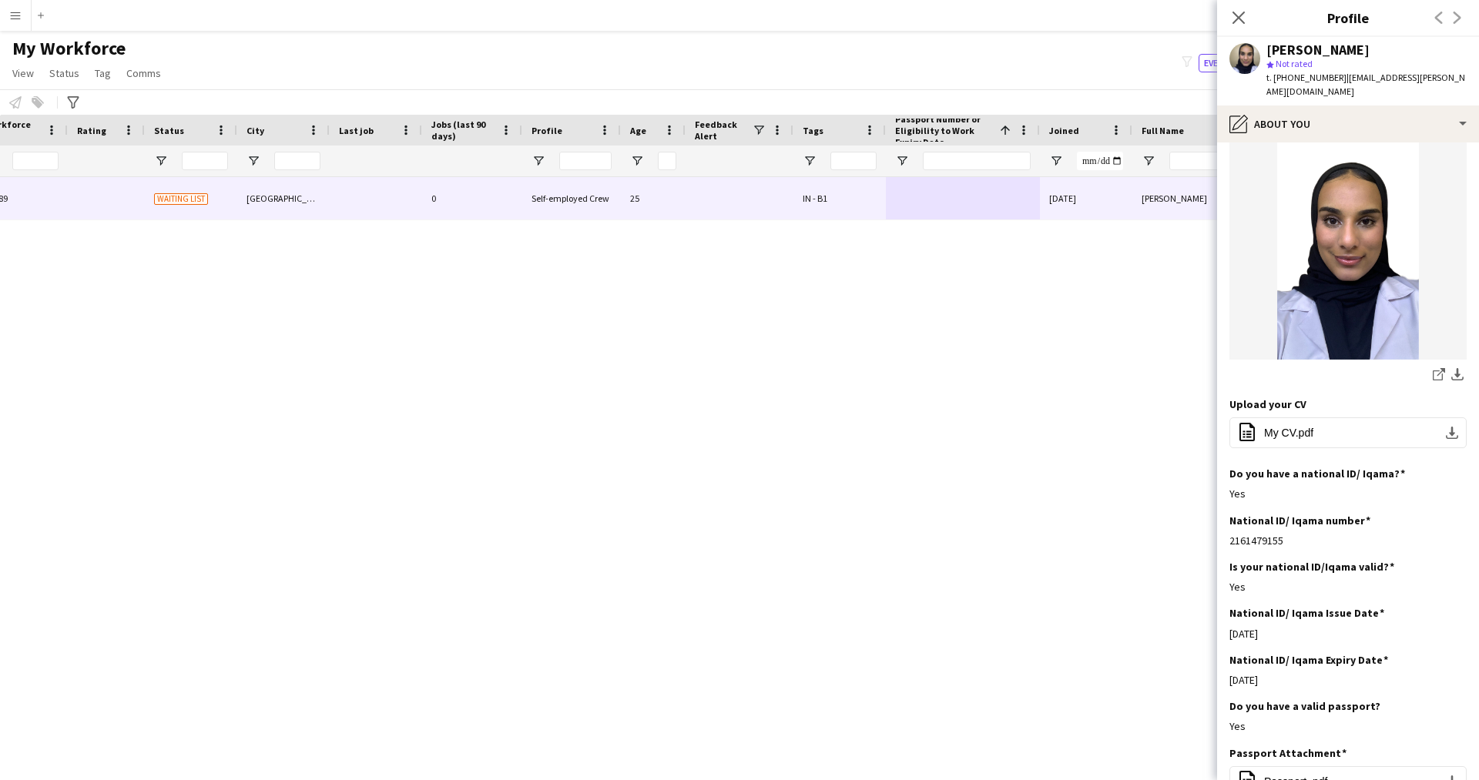
scroll to position [0, 0]
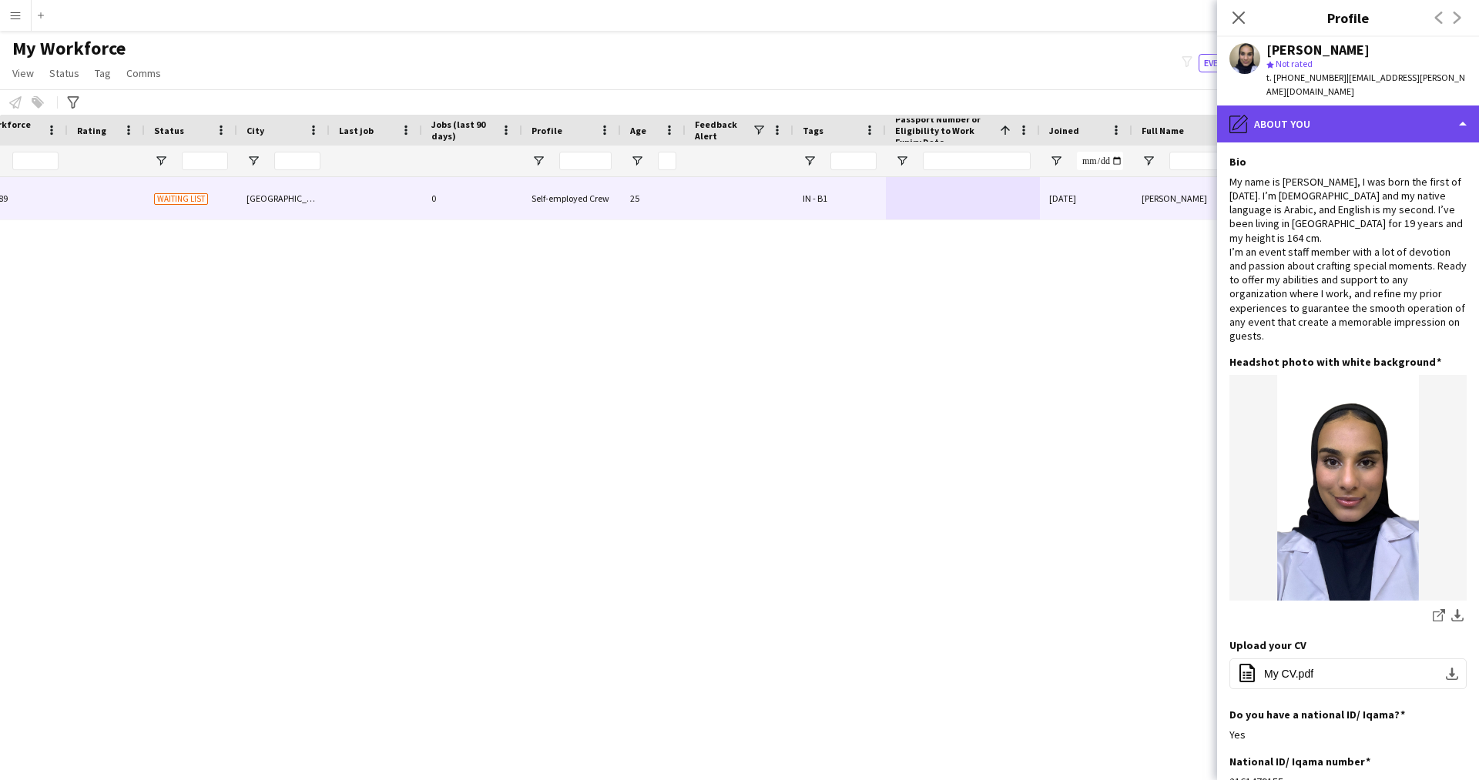
click at [1268, 114] on div "pencil4 About you" at bounding box center [1348, 124] width 262 height 37
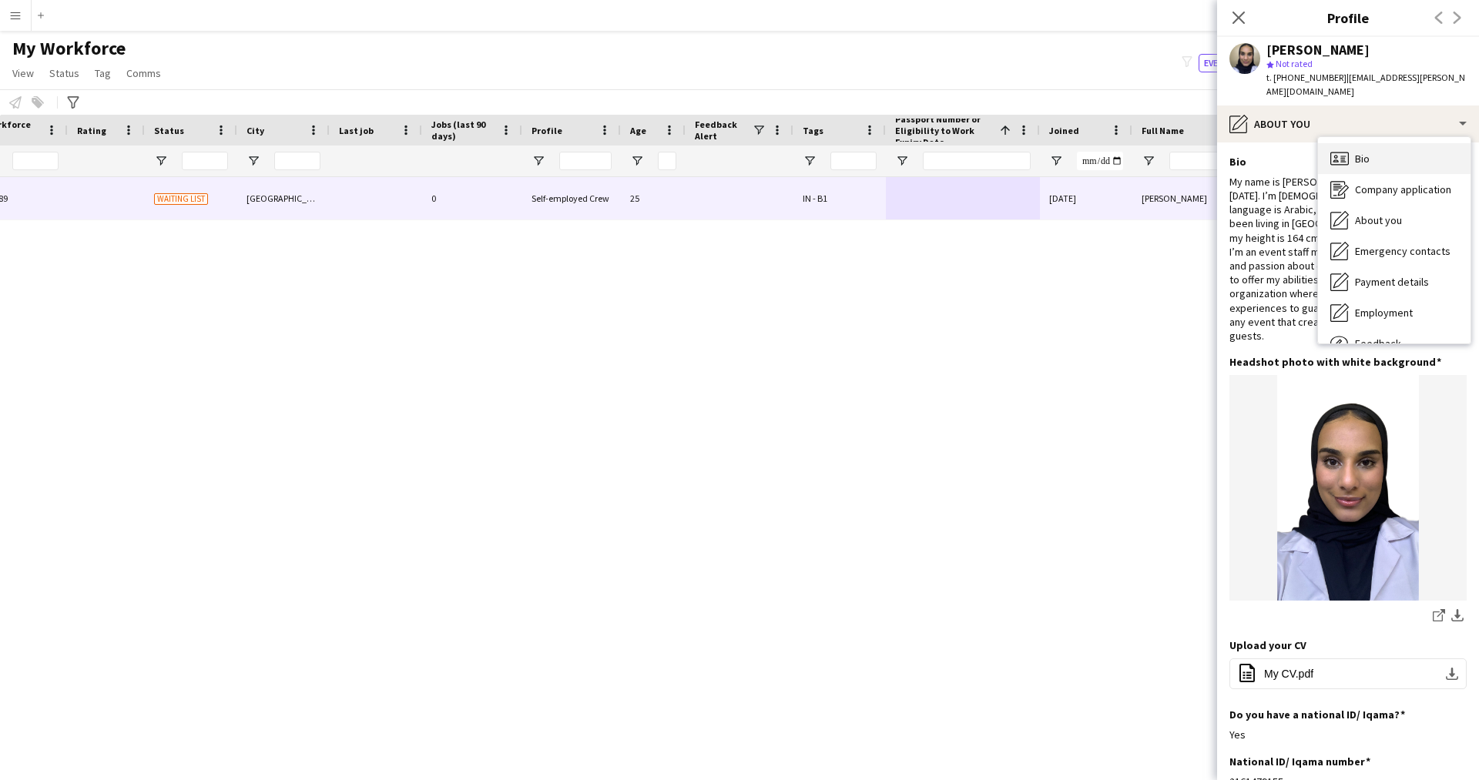
click at [1381, 153] on div "Bio Bio" at bounding box center [1394, 158] width 153 height 31
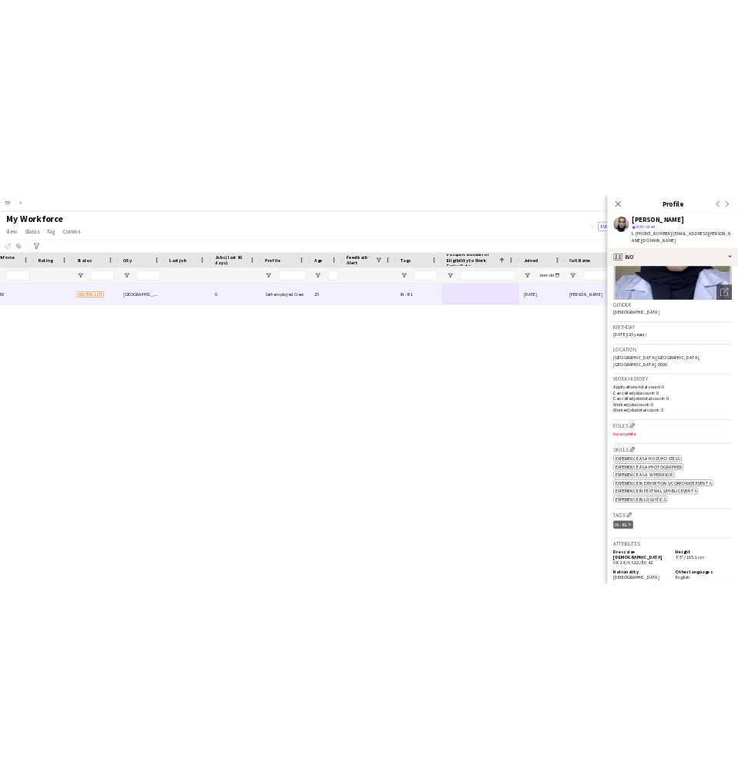
scroll to position [176, 0]
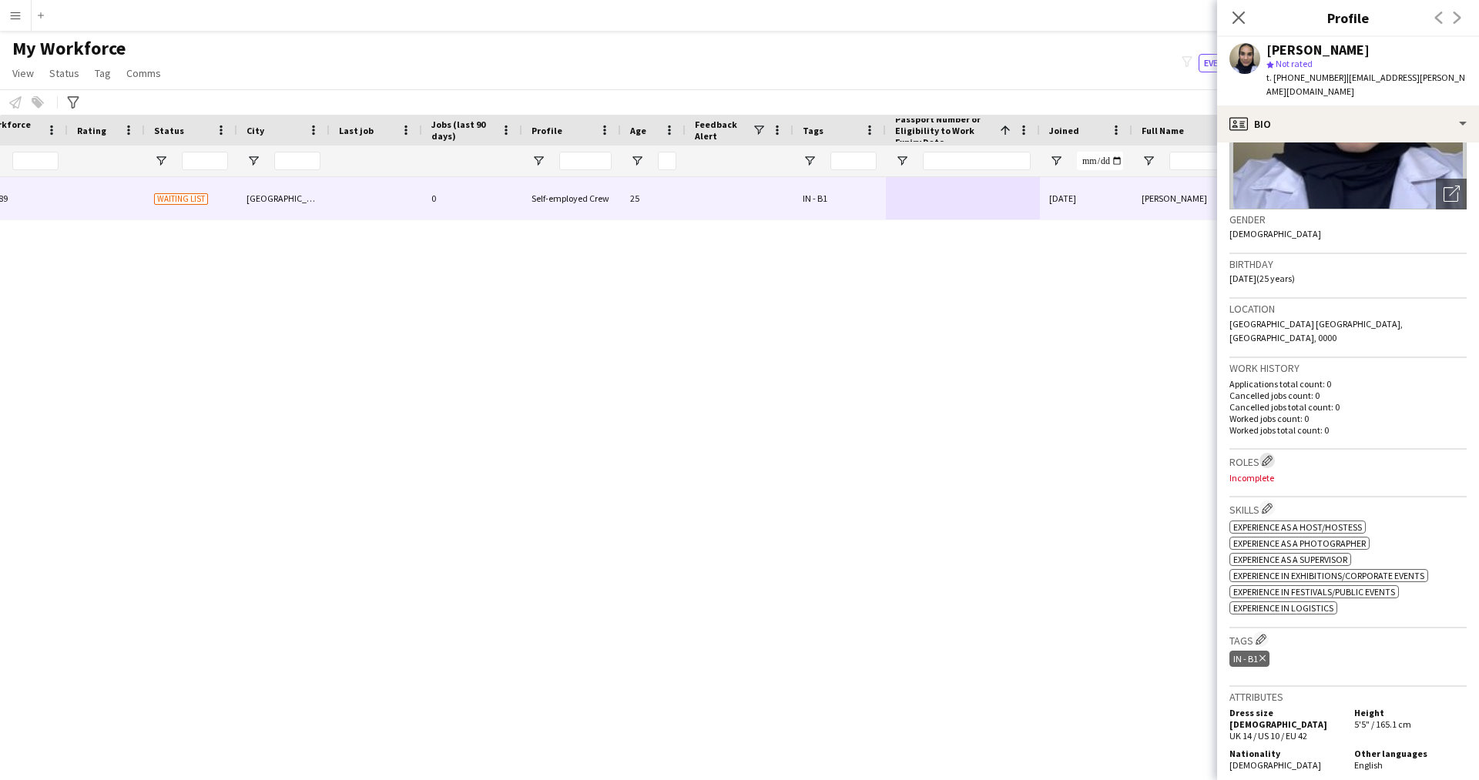
click at [1267, 455] on app-icon "Edit crew company roles" at bounding box center [1267, 460] width 11 height 11
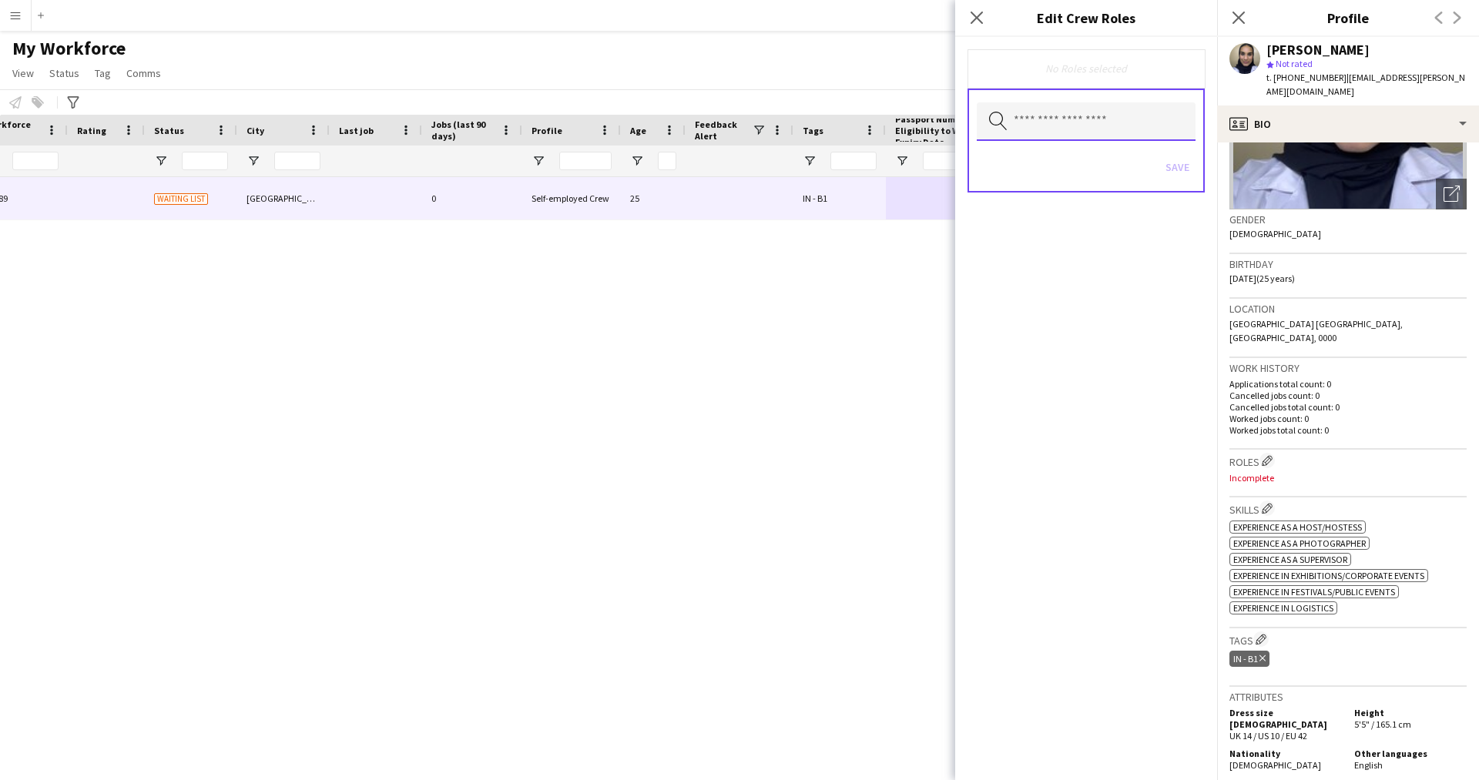
click at [1041, 107] on input "text" at bounding box center [1086, 121] width 219 height 39
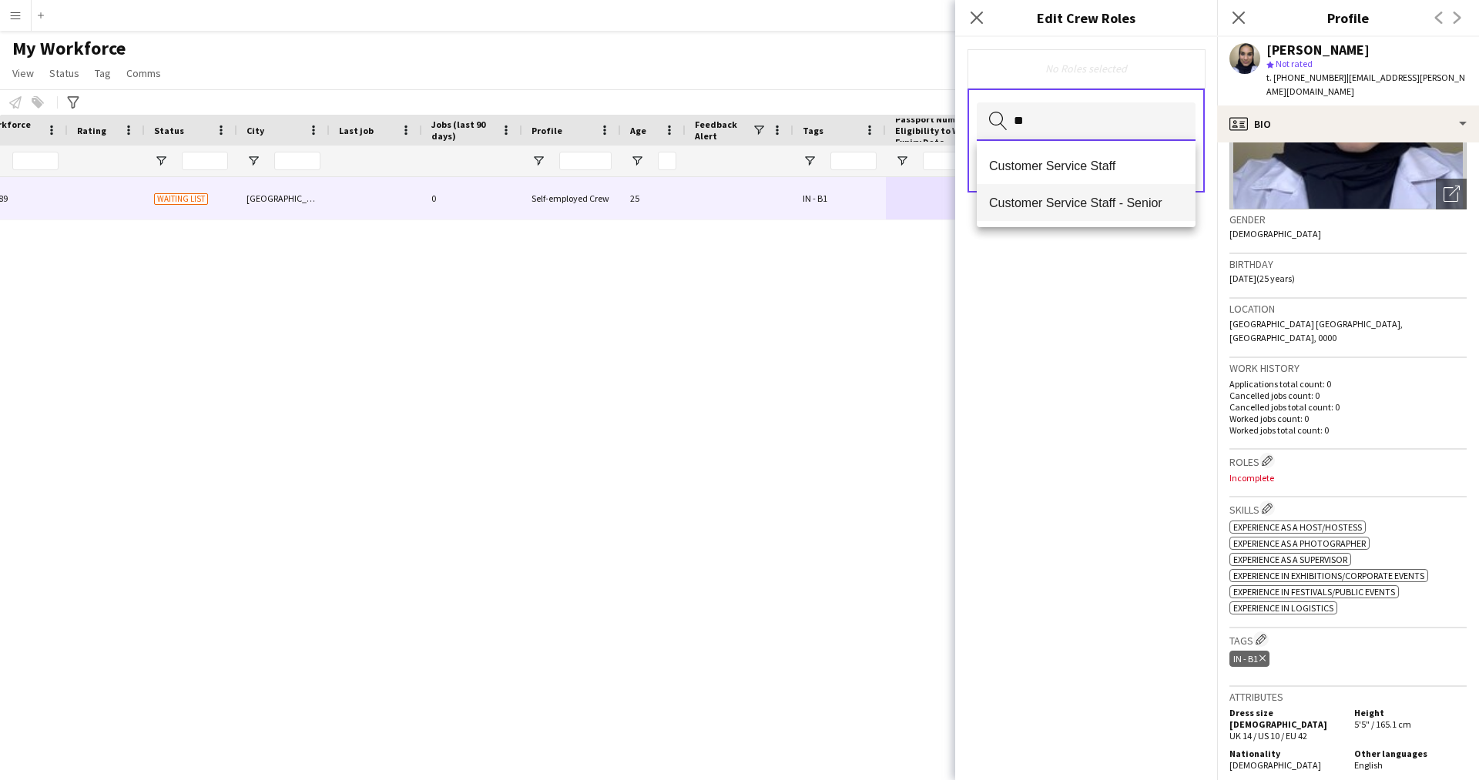
type input "**"
click at [1092, 166] on span "Customer Service Staff" at bounding box center [1086, 166] width 194 height 15
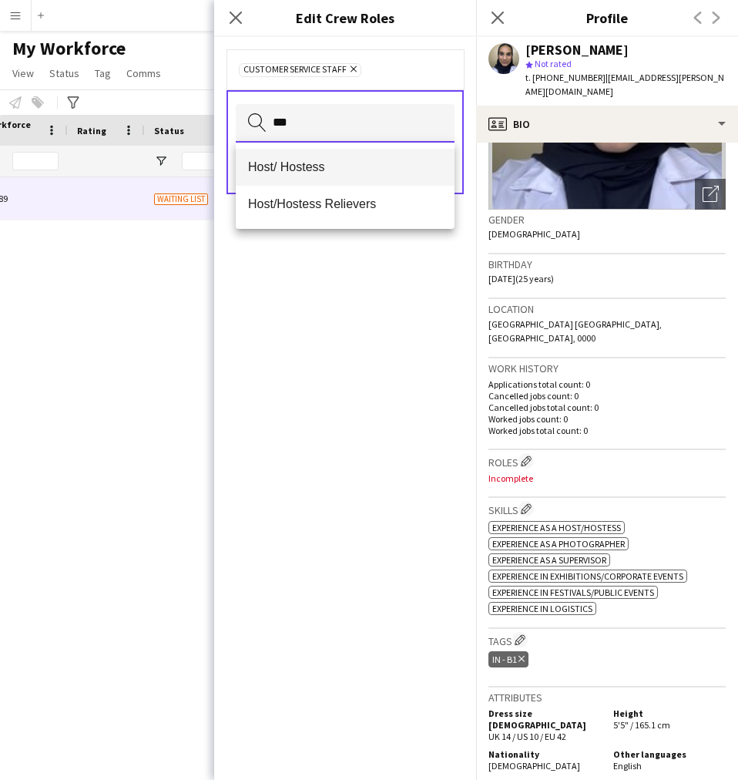
type input "***"
click at [315, 169] on span "Host/ Hostess" at bounding box center [345, 166] width 194 height 15
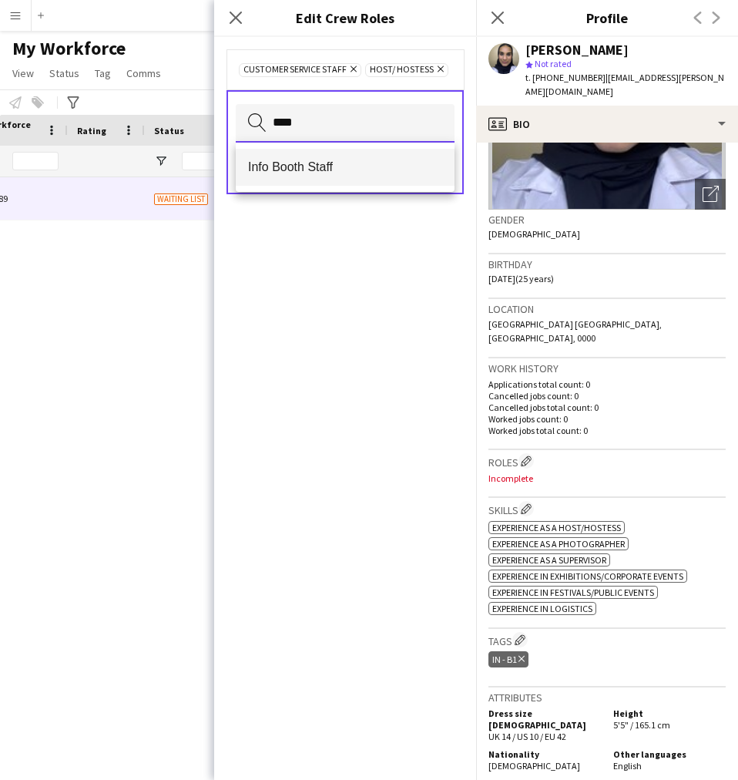
type input "****"
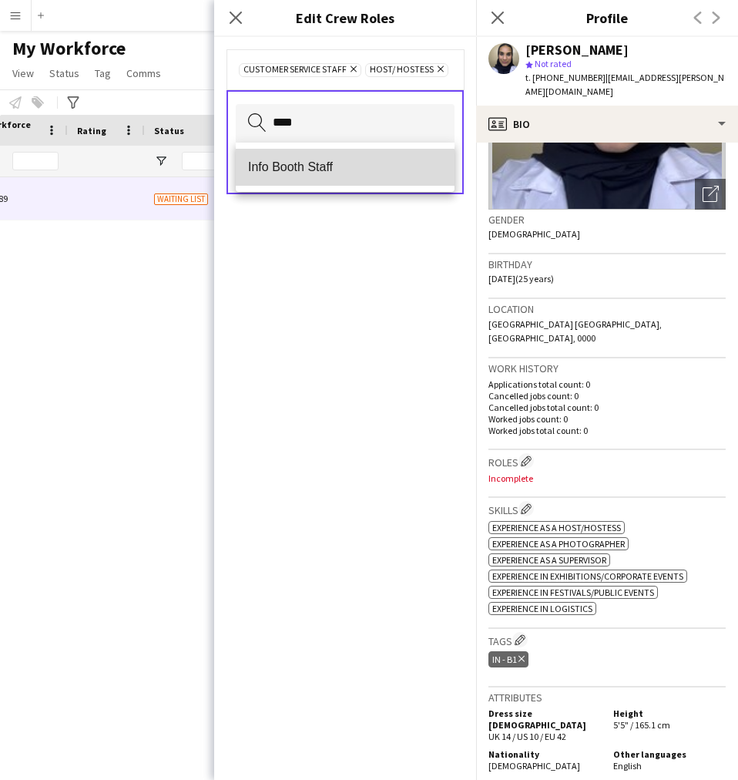
click at [344, 172] on span "Info Booth Staff" at bounding box center [345, 166] width 194 height 15
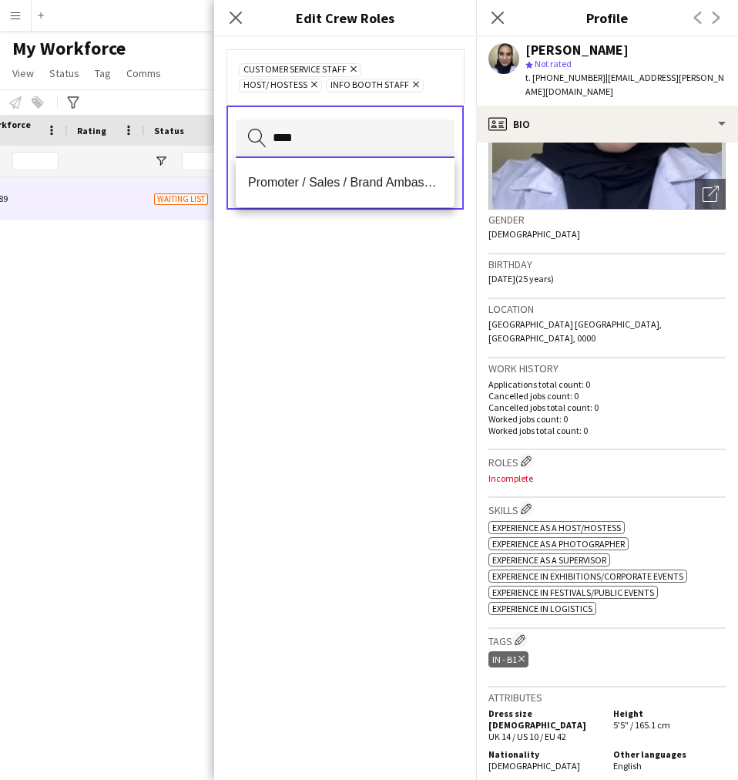
type input "****"
click at [344, 172] on mat-option "Promoter / Sales / Brand Ambassador" at bounding box center [345, 182] width 219 height 37
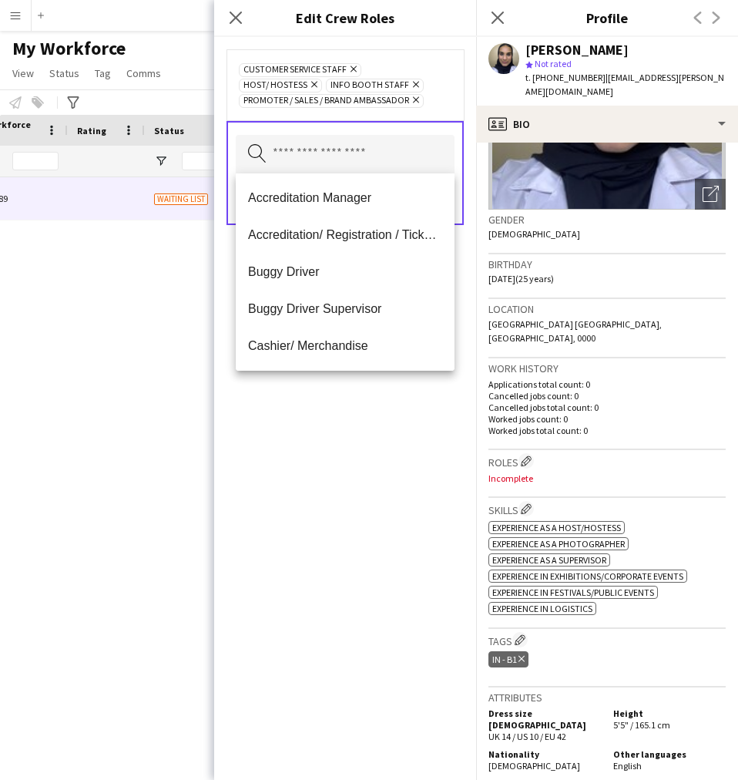
click at [381, 547] on div "Customer Service Staff Remove Host/ Hostess Remove Info Booth Staff Remove Prom…" at bounding box center [345, 408] width 262 height 743
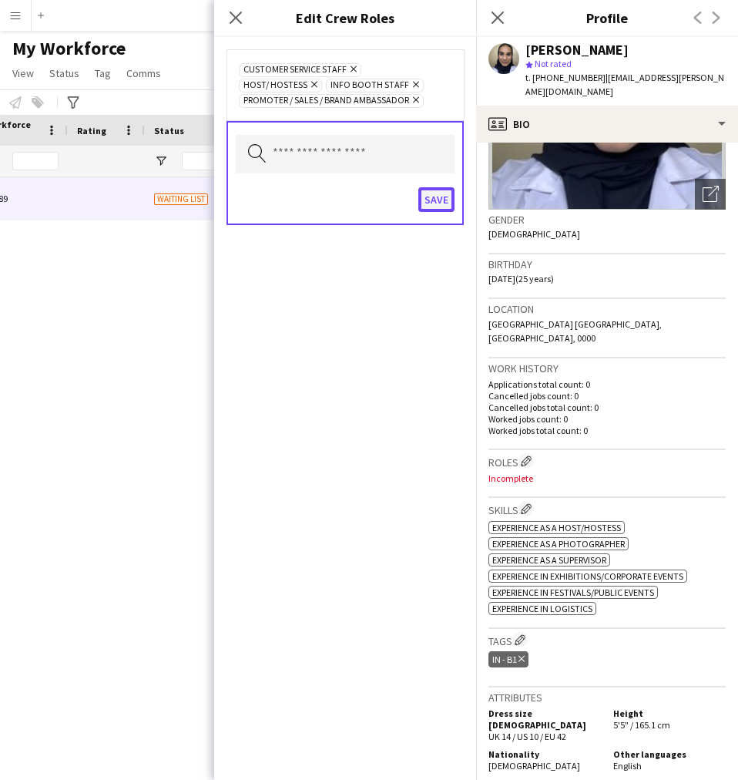
click at [438, 196] on button "Save" at bounding box center [436, 199] width 36 height 25
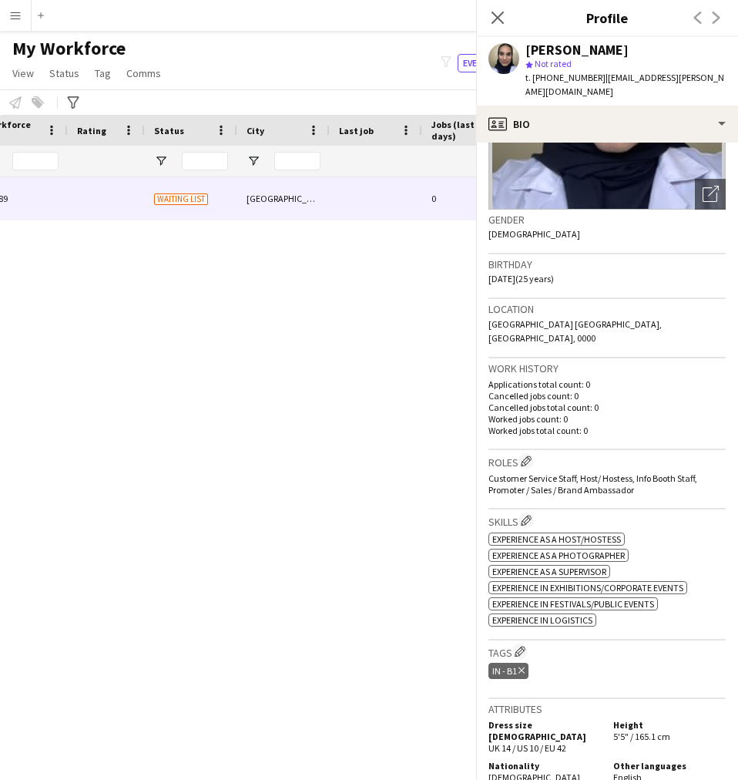
scroll to position [435, 0]
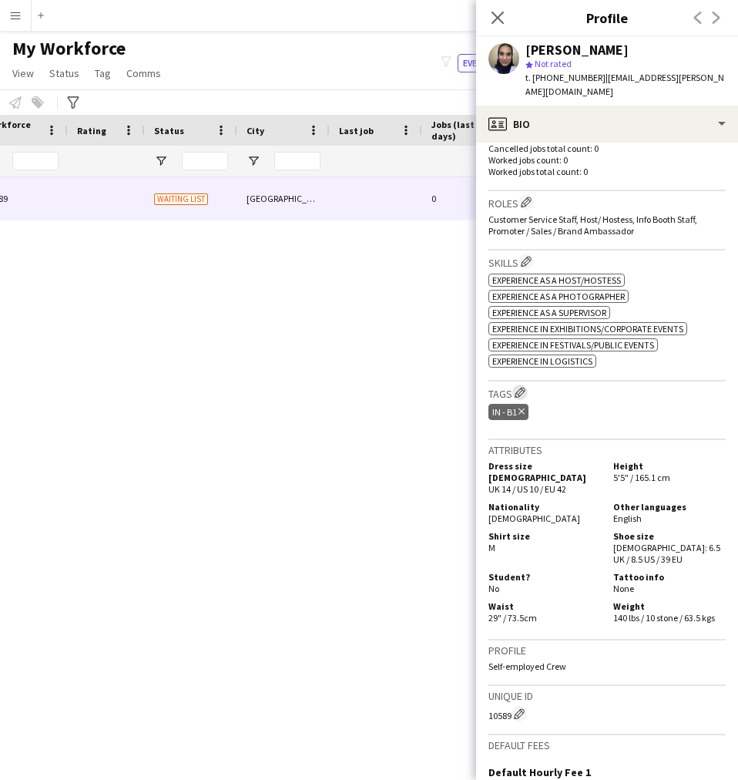
click at [515, 384] on button "Edit crew company tags" at bounding box center [519, 391] width 15 height 15
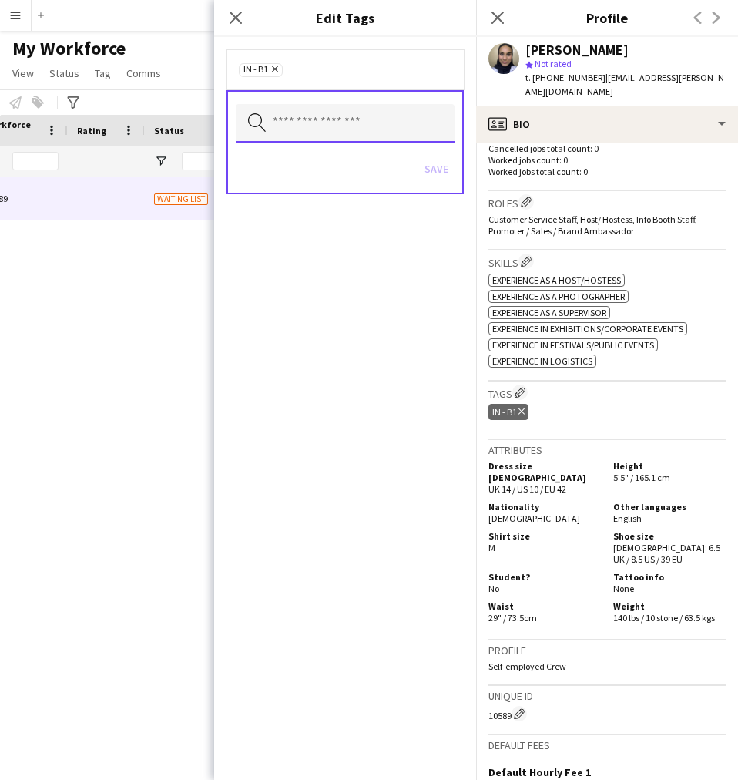
click at [358, 122] on input "text" at bounding box center [345, 123] width 219 height 39
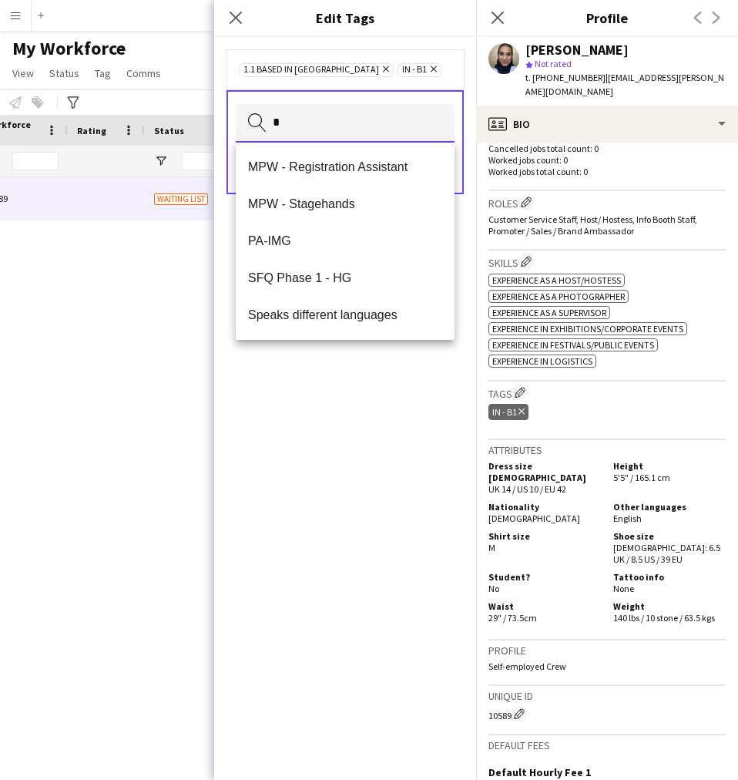
scroll to position [0, 0]
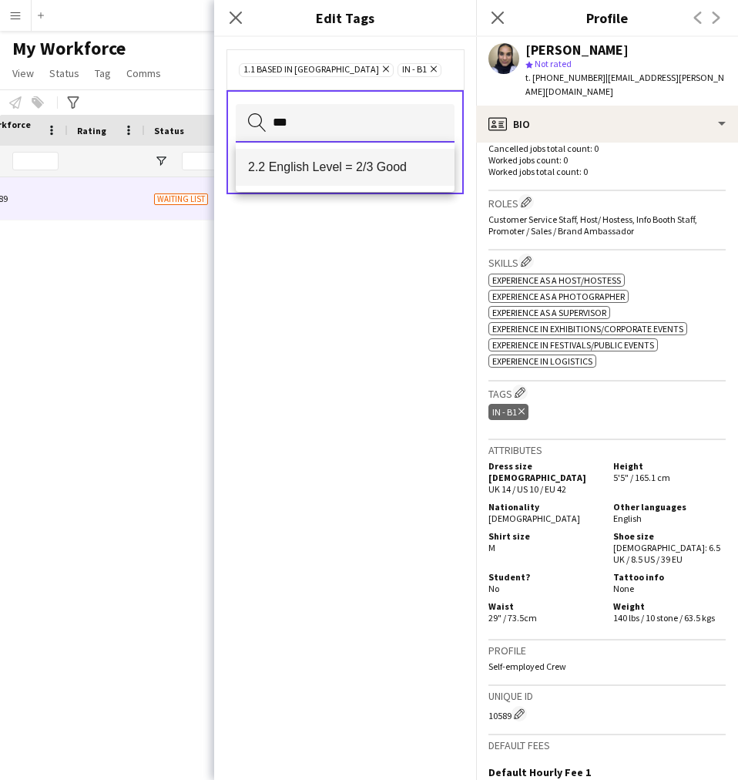
type input "***"
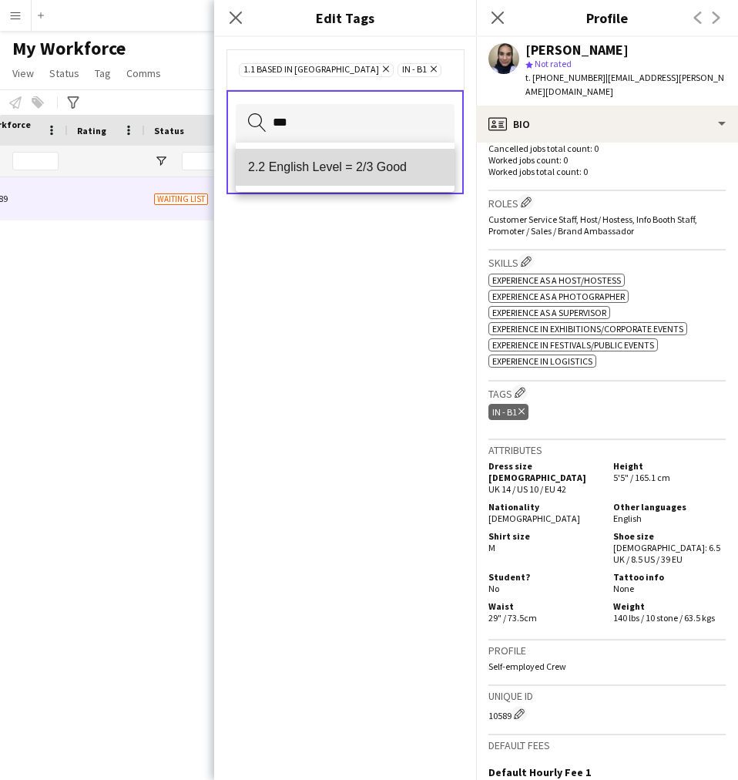
click at [335, 168] on span "2.2 English Level = 2/3 Good" at bounding box center [345, 166] width 194 height 15
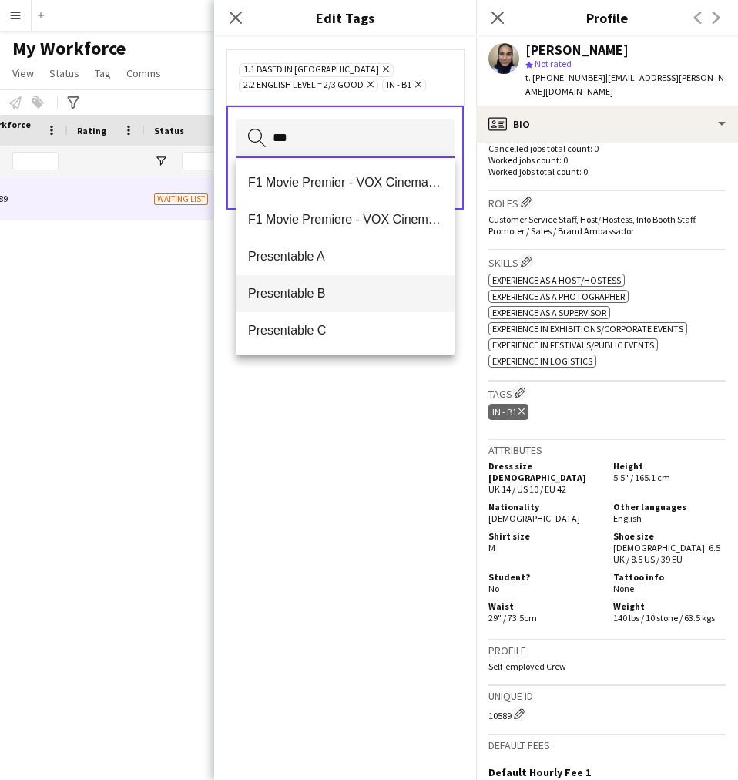
type input "***"
click at [337, 289] on span "Presentable B" at bounding box center [345, 293] width 194 height 15
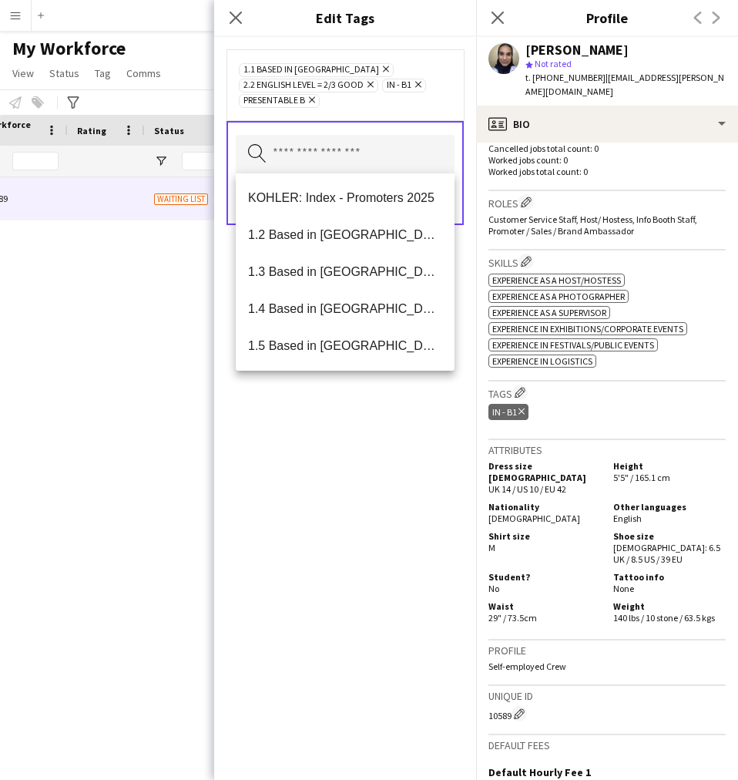
click at [332, 545] on div "1.1 Based in [GEOGRAPHIC_DATA] Remove 2.2 English Level = 2/3 Good Remove IN - …" at bounding box center [345, 408] width 262 height 743
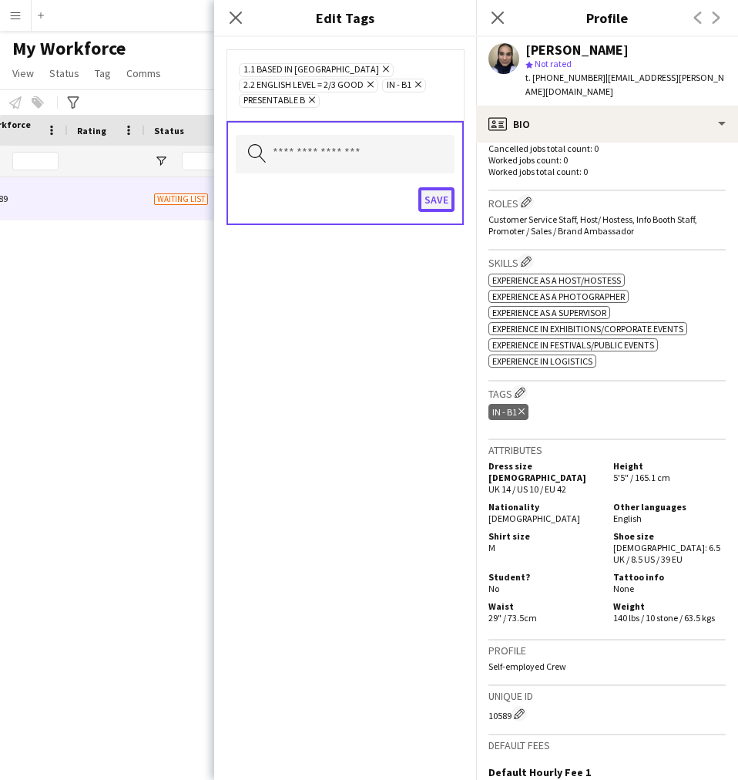
click at [444, 201] on button "Save" at bounding box center [436, 199] width 36 height 25
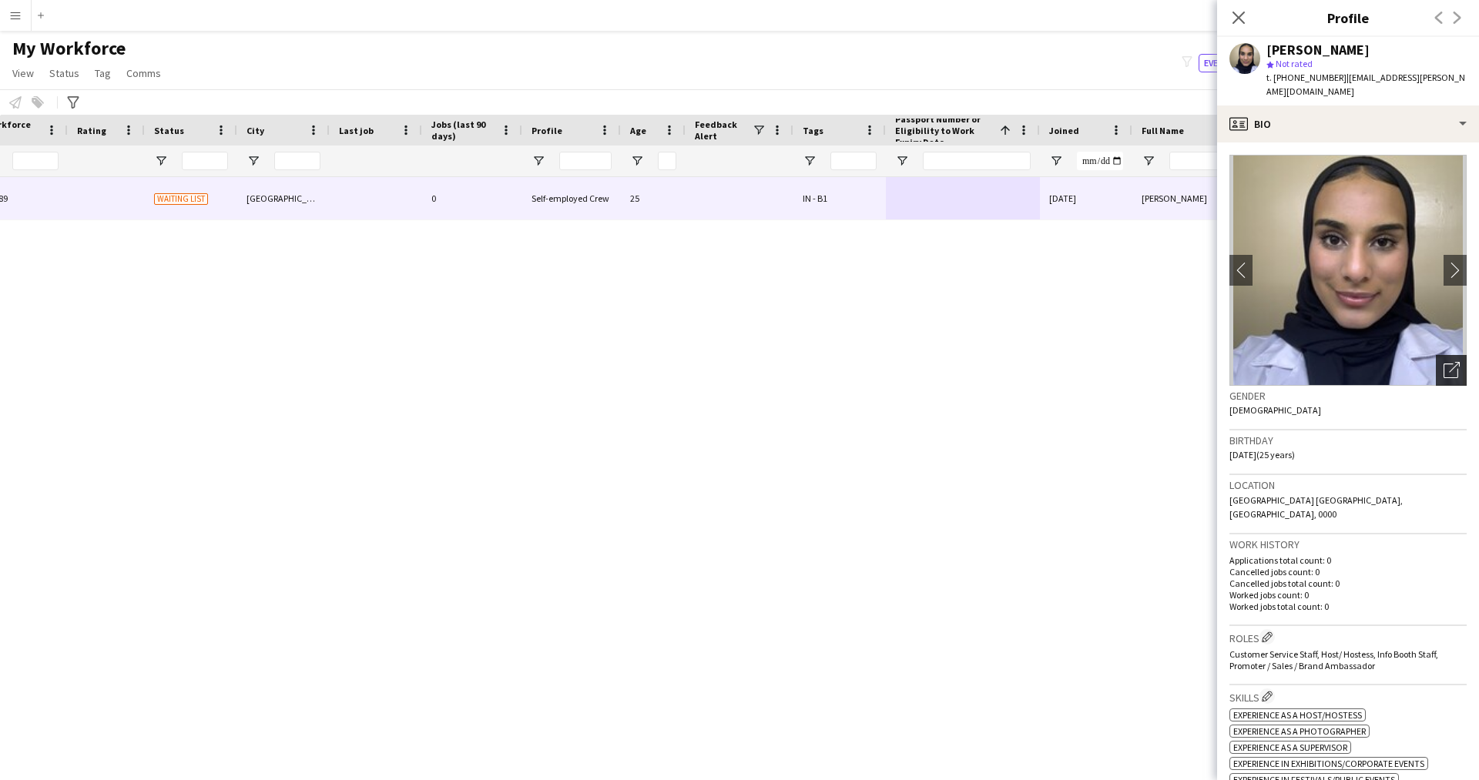
click at [1444, 362] on icon "Open photos pop-in" at bounding box center [1452, 370] width 16 height 16
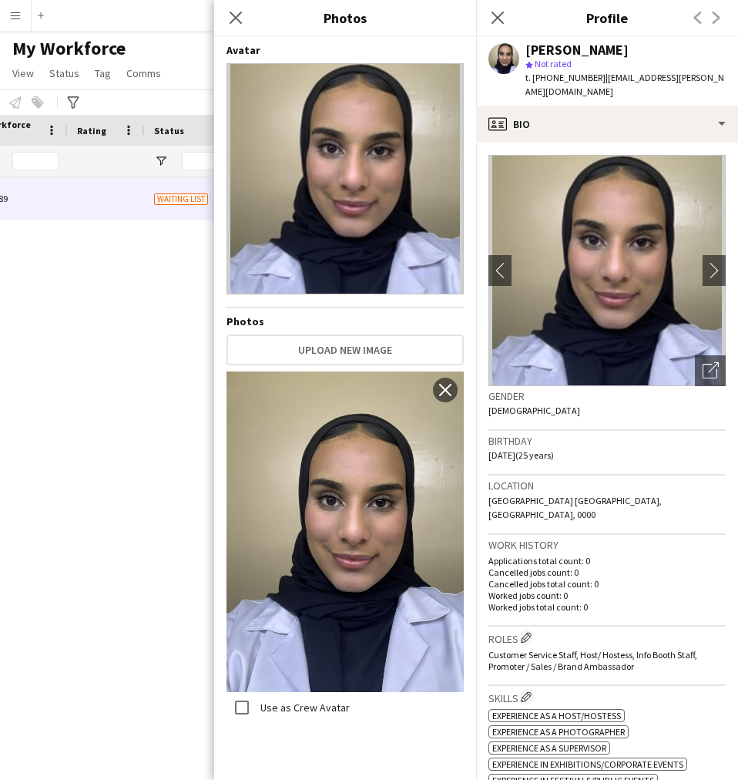
scroll to position [1, 0]
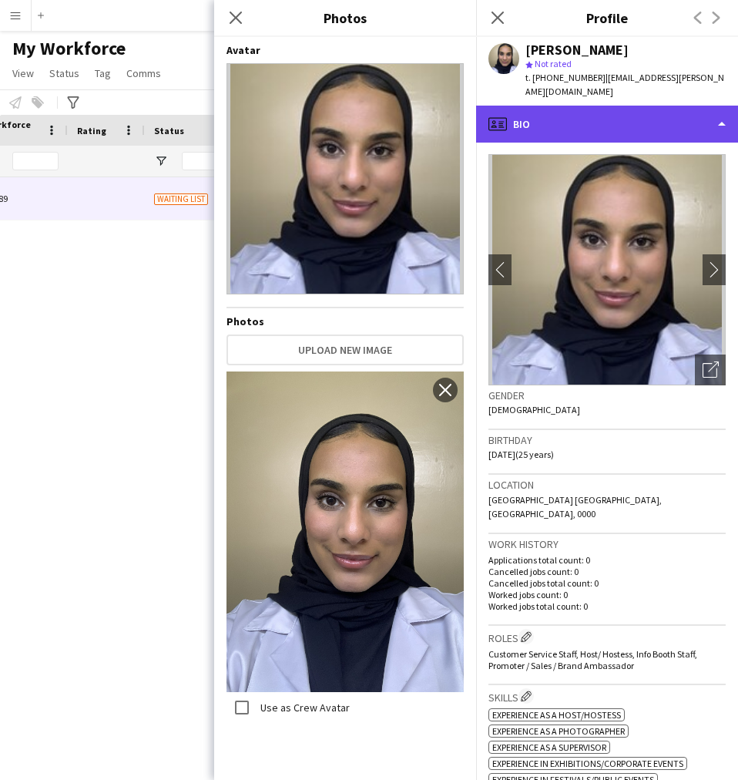
click at [582, 109] on div "profile Bio" at bounding box center [607, 124] width 262 height 37
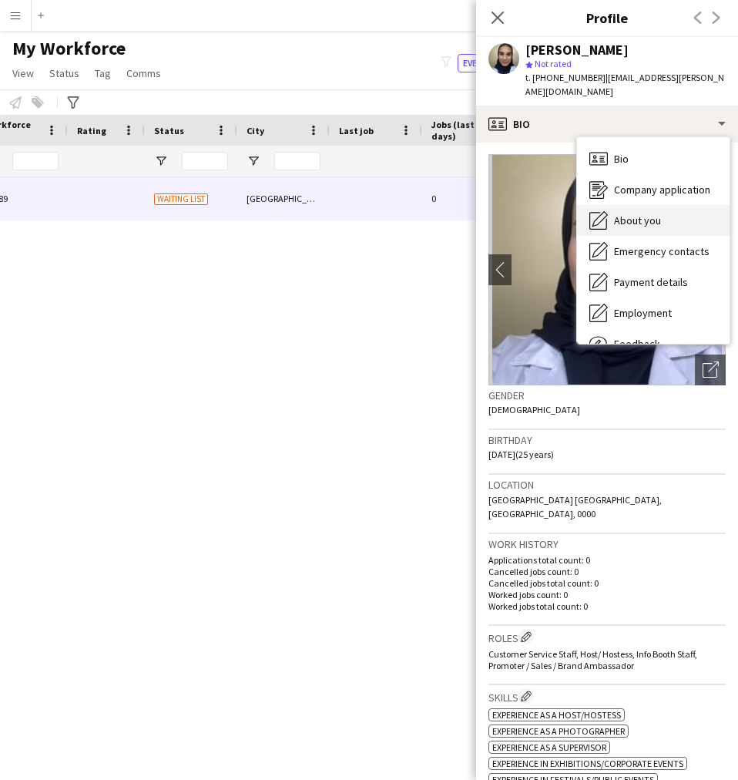
click at [629, 213] on span "About you" at bounding box center [637, 220] width 47 height 14
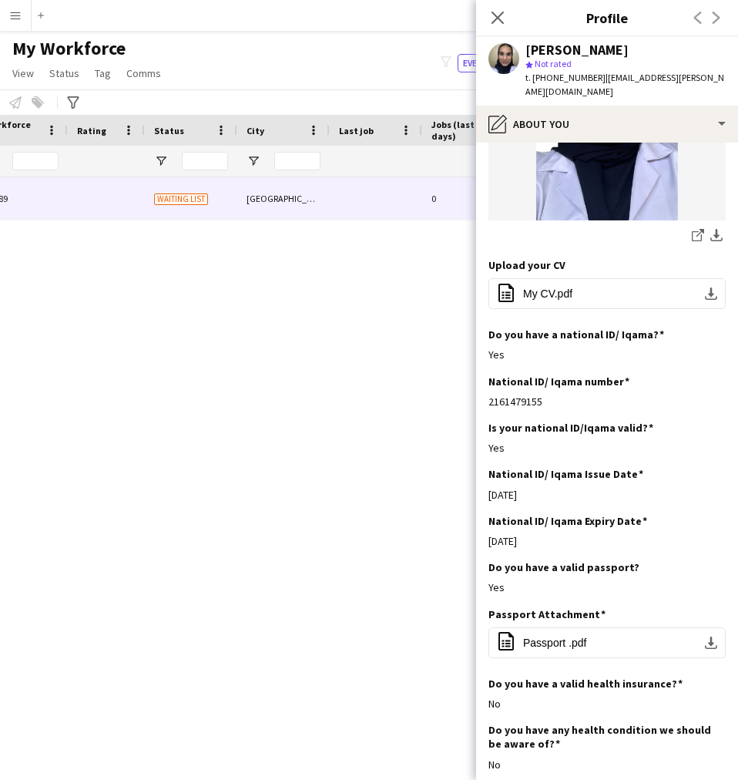
scroll to position [657, 0]
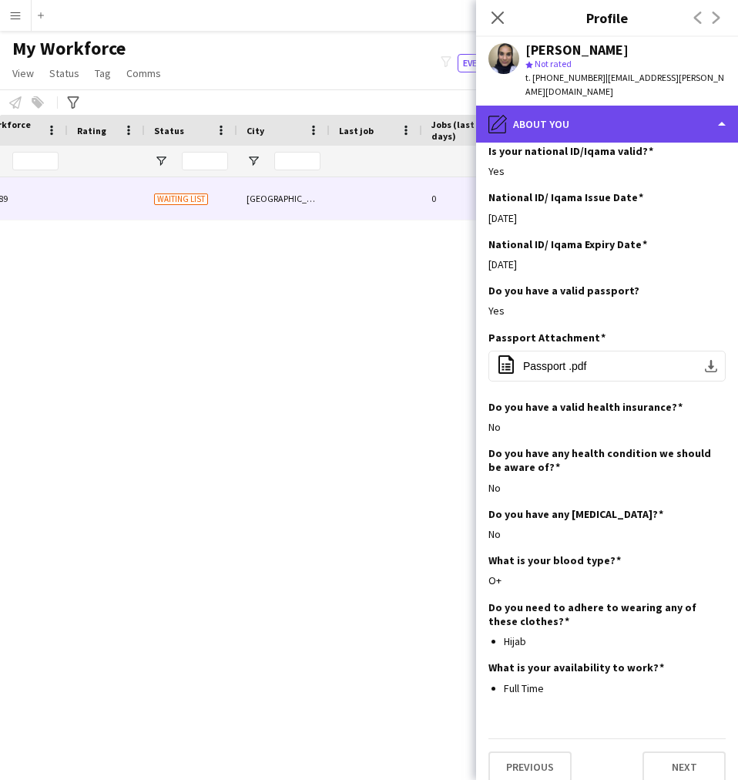
click at [559, 111] on div "pencil4 About you" at bounding box center [607, 124] width 262 height 37
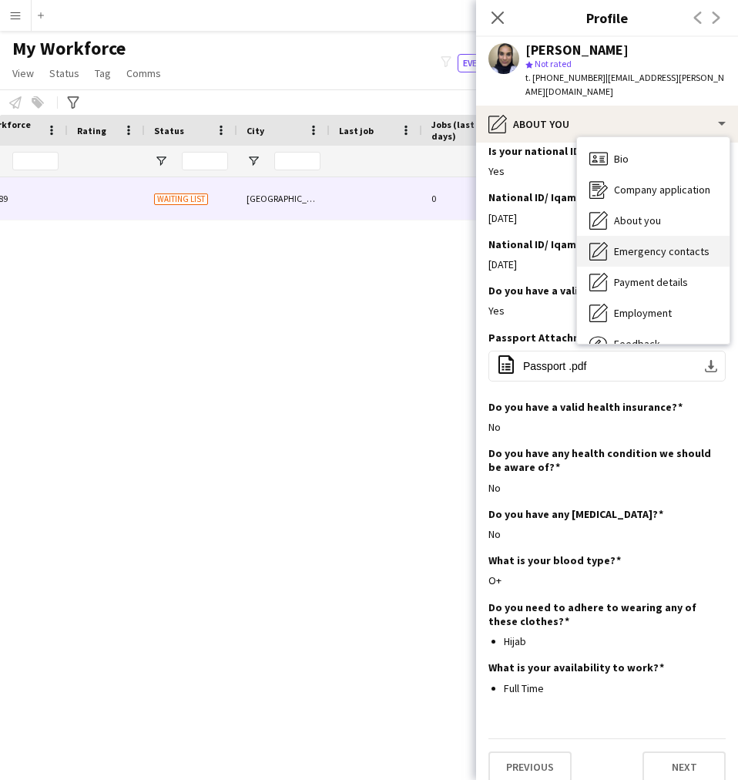
click at [636, 244] on span "Emergency contacts" at bounding box center [662, 251] width 96 height 14
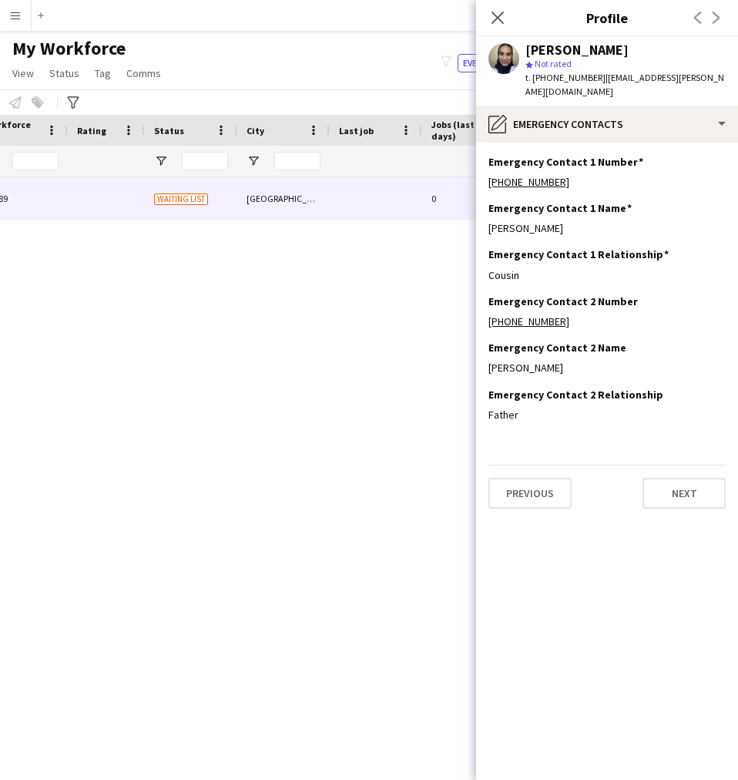
scroll to position [0, 0]
click at [557, 155] on h3 "Emergency Contact 1 Number" at bounding box center [565, 162] width 155 height 14
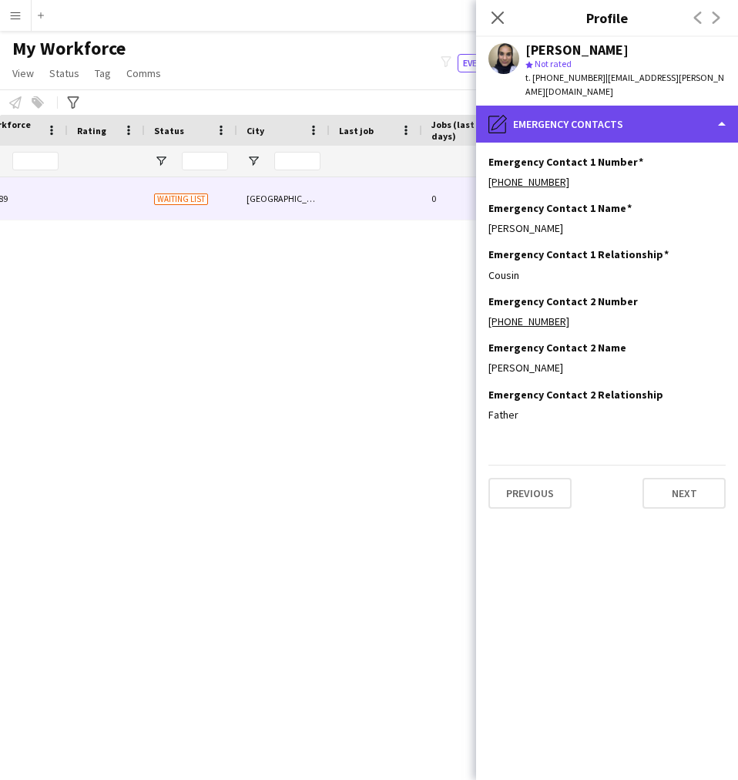
click at [549, 106] on div "pencil4 Emergency contacts" at bounding box center [607, 124] width 262 height 37
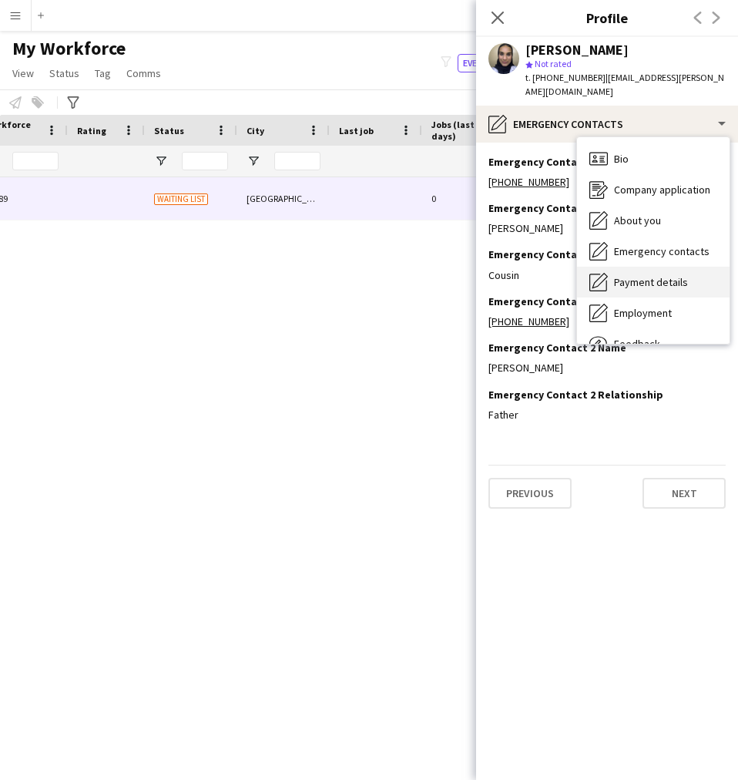
click at [619, 275] on span "Payment details" at bounding box center [651, 282] width 74 height 14
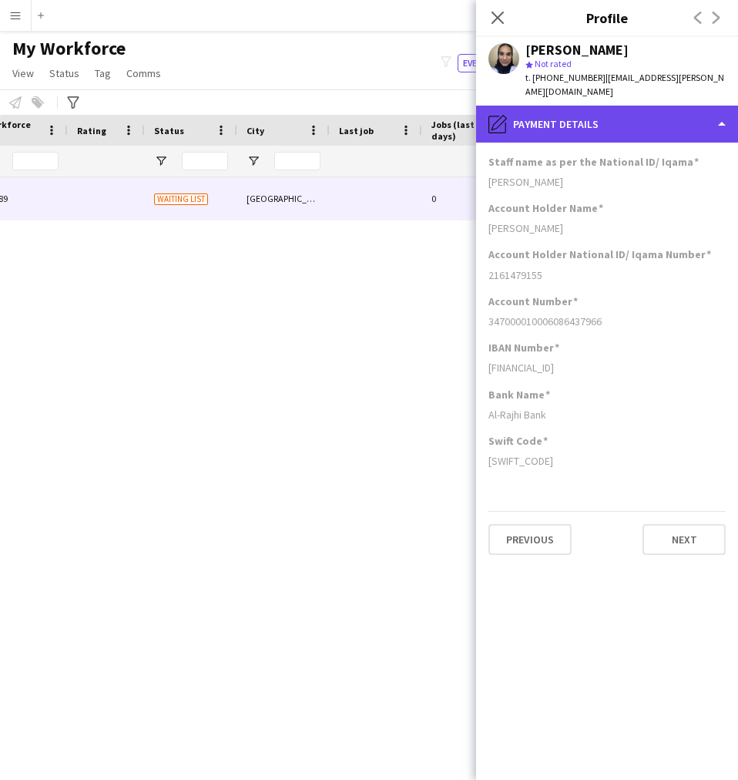
click at [623, 106] on div "pencil4 Payment details" at bounding box center [607, 124] width 262 height 37
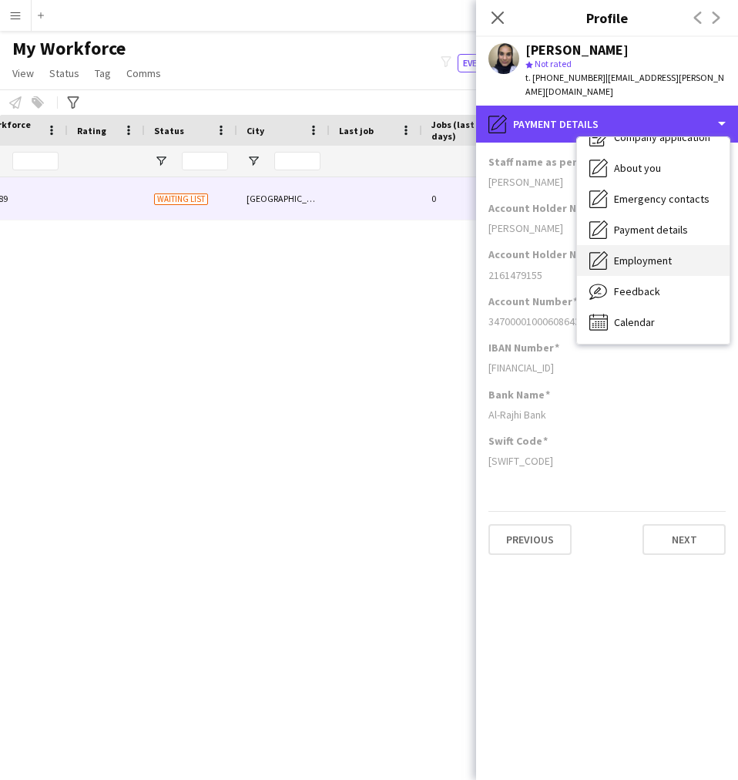
scroll to position [52, 0]
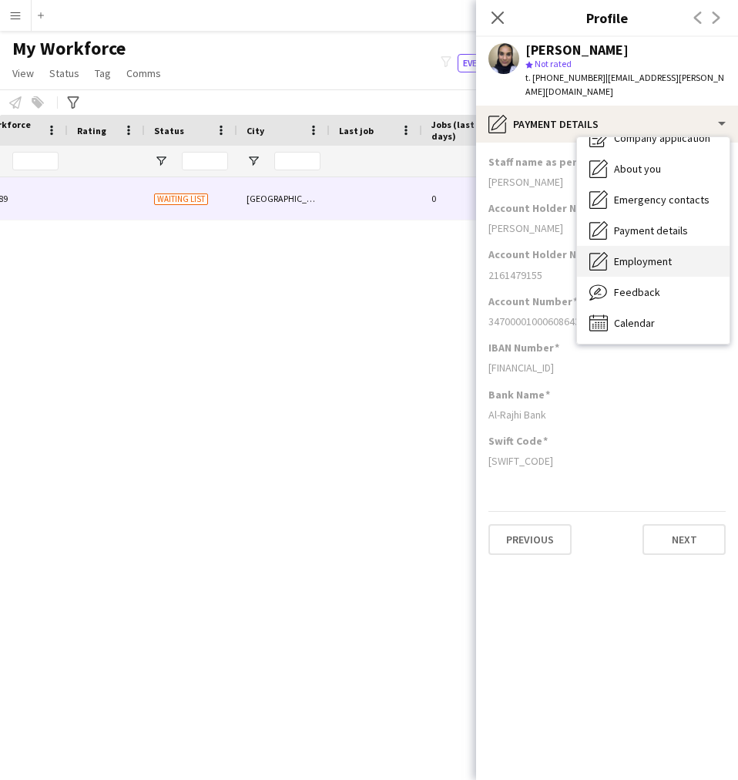
click at [663, 259] on div "Employment Employment" at bounding box center [653, 261] width 153 height 31
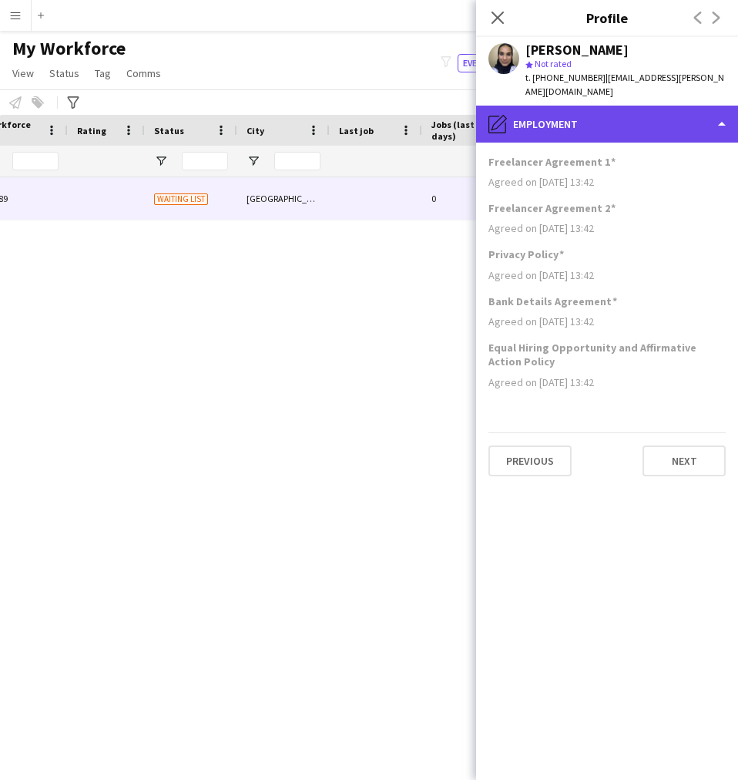
click at [564, 126] on div "pencil4 Employment" at bounding box center [607, 124] width 262 height 37
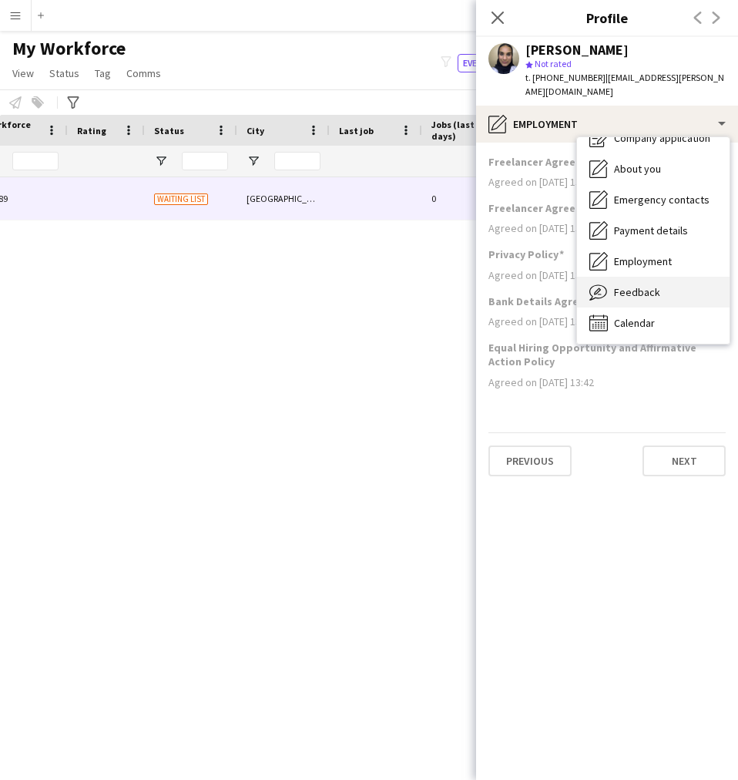
click at [639, 285] on span "Feedback" at bounding box center [637, 292] width 46 height 14
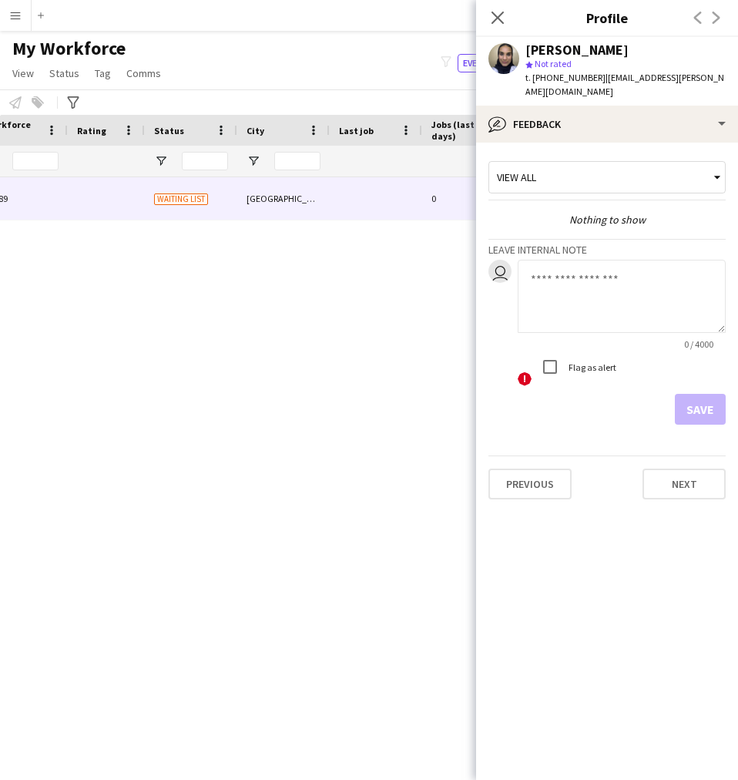
drag, startPoint x: 639, startPoint y: 273, endPoint x: 659, endPoint y: 271, distance: 19.3
click at [659, 271] on textarea at bounding box center [622, 296] width 208 height 73
click at [574, 278] on textarea at bounding box center [622, 296] width 208 height 73
paste textarea "**********"
type textarea "**********"
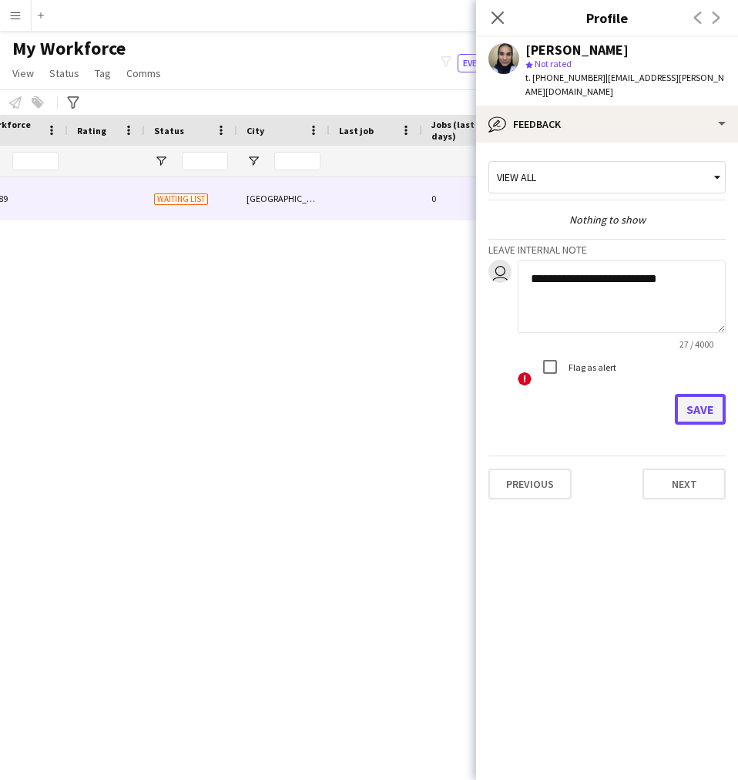
click at [703, 394] on button "Save" at bounding box center [700, 409] width 51 height 31
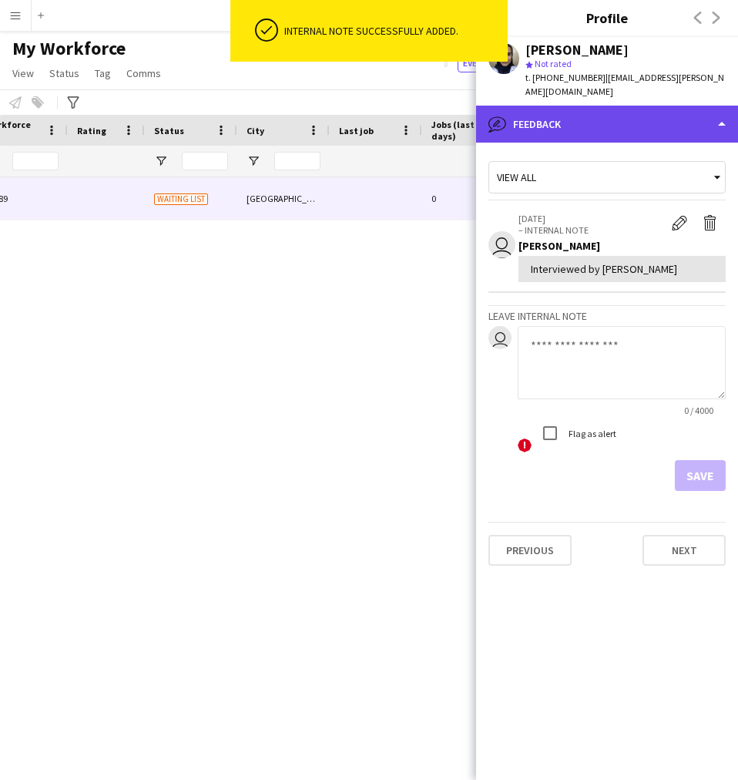
click at [552, 122] on div "bubble-pencil Feedback" at bounding box center [607, 124] width 262 height 37
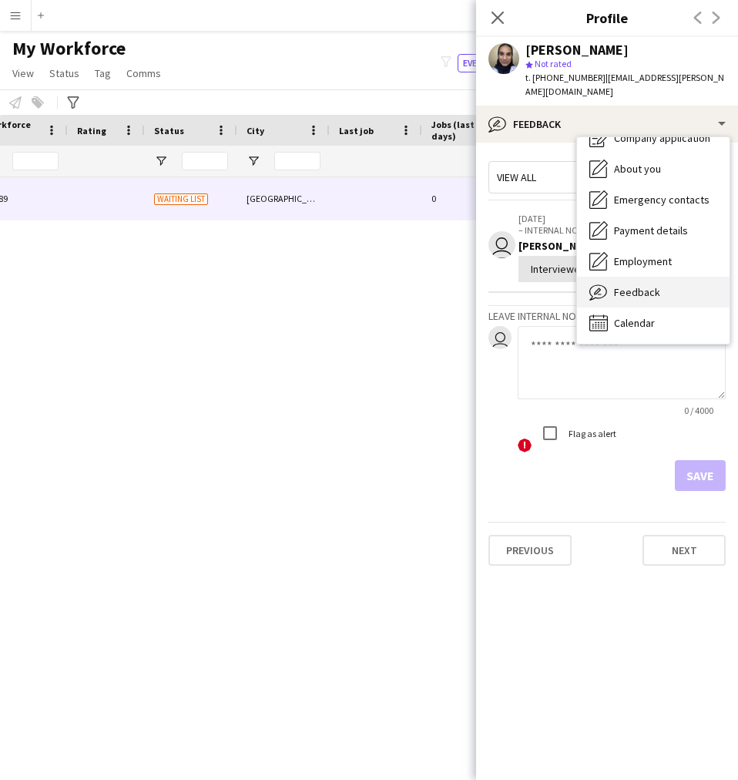
click at [623, 285] on span "Feedback" at bounding box center [637, 292] width 46 height 14
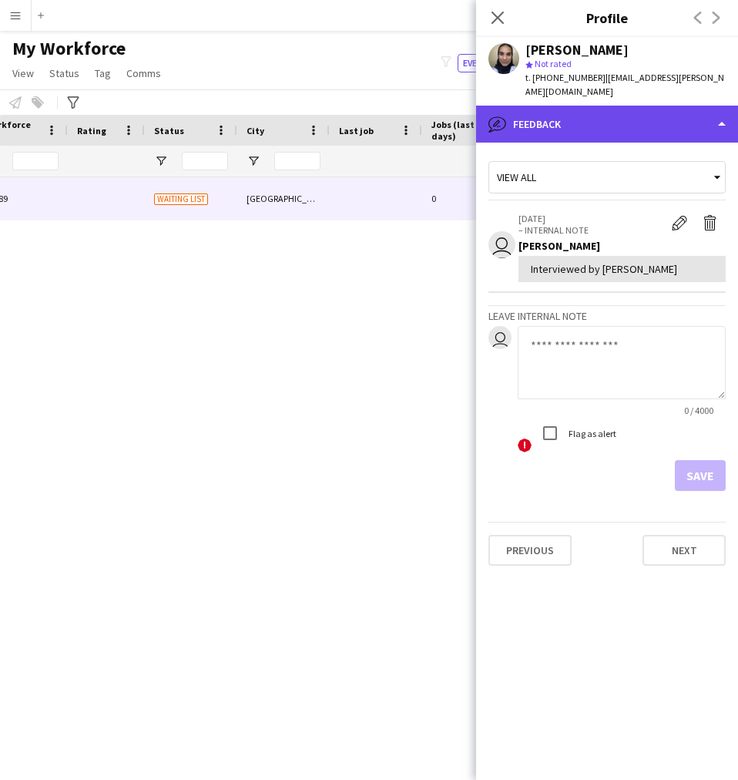
click at [609, 106] on div "bubble-pencil Feedback" at bounding box center [607, 124] width 262 height 37
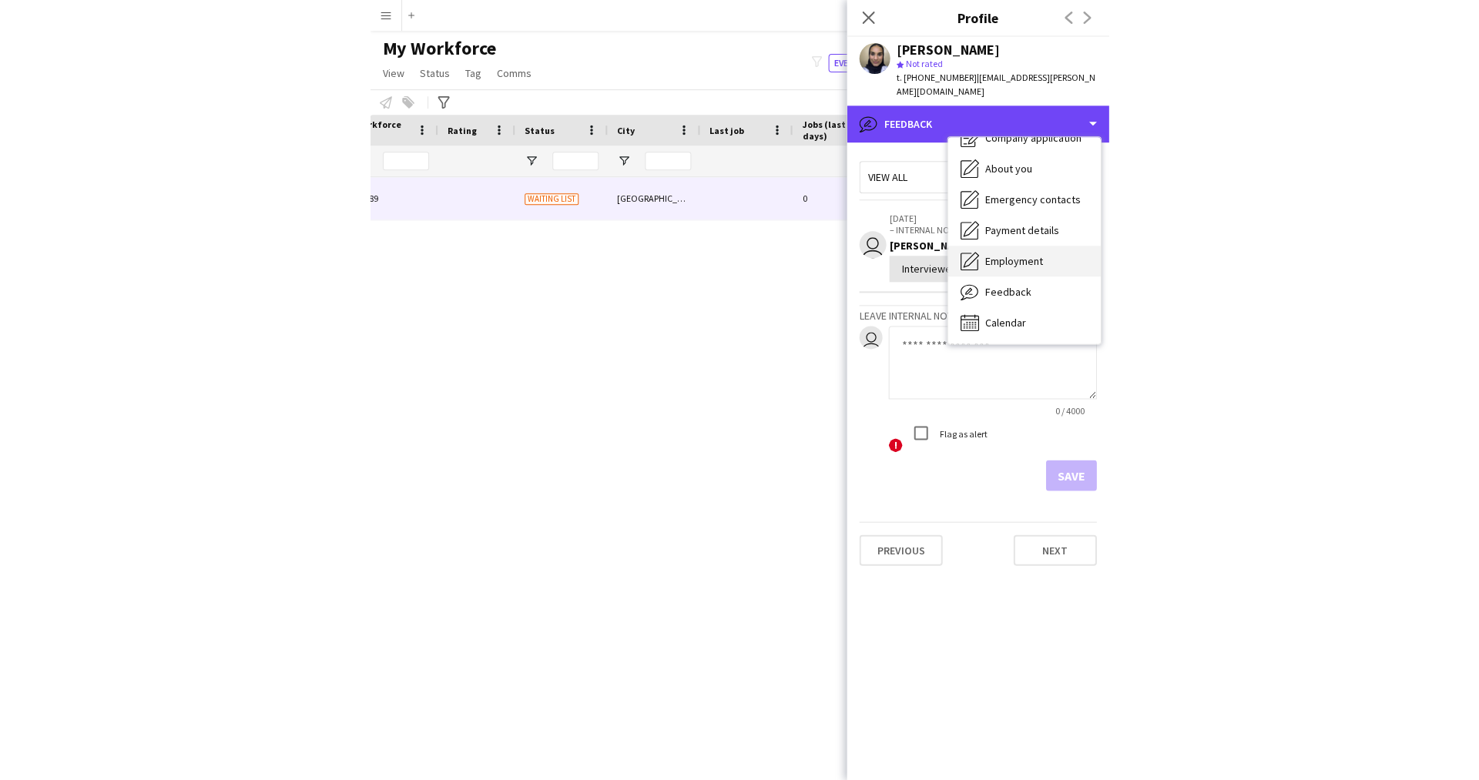
scroll to position [0, 0]
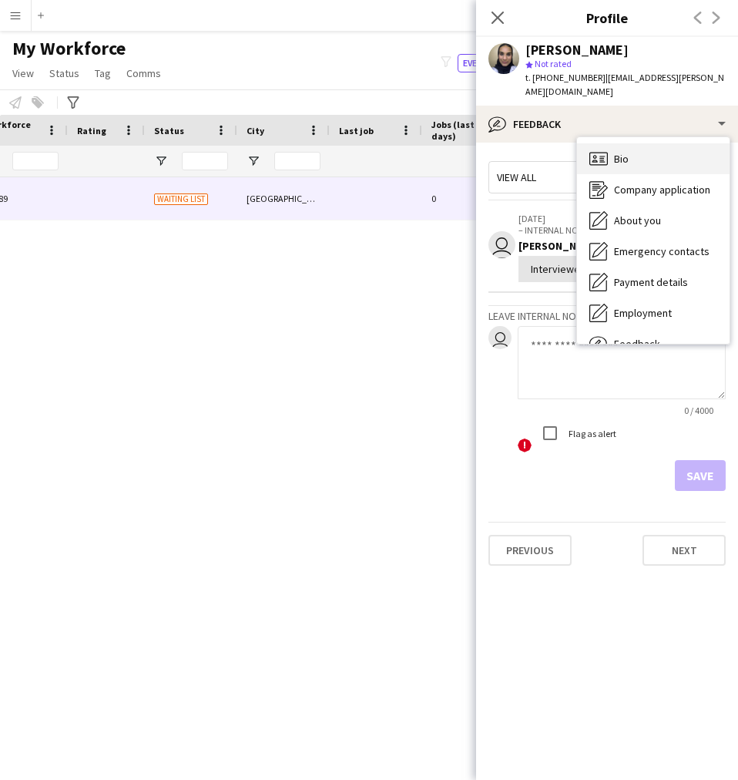
click at [623, 154] on div "Bio Bio" at bounding box center [653, 158] width 153 height 31
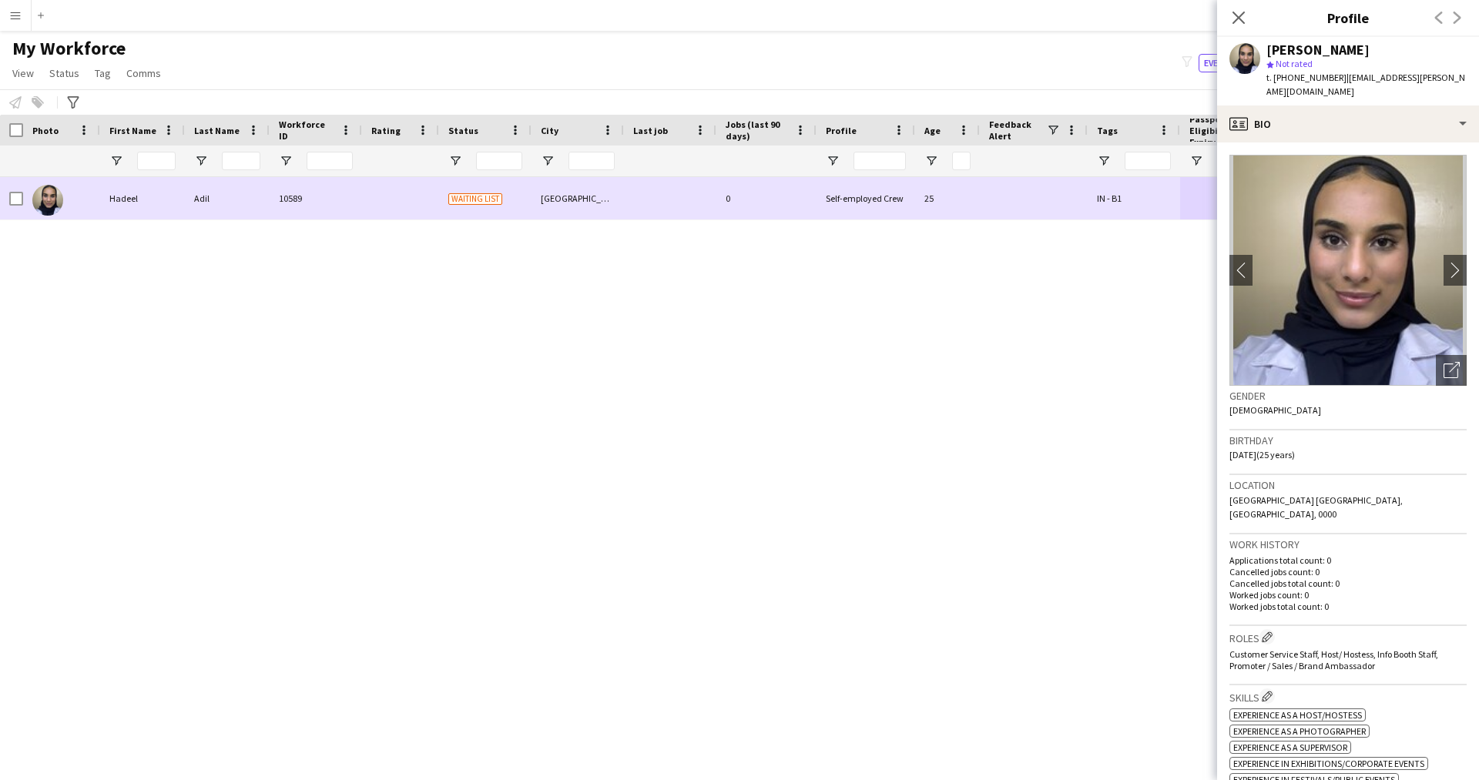
scroll to position [0, 1]
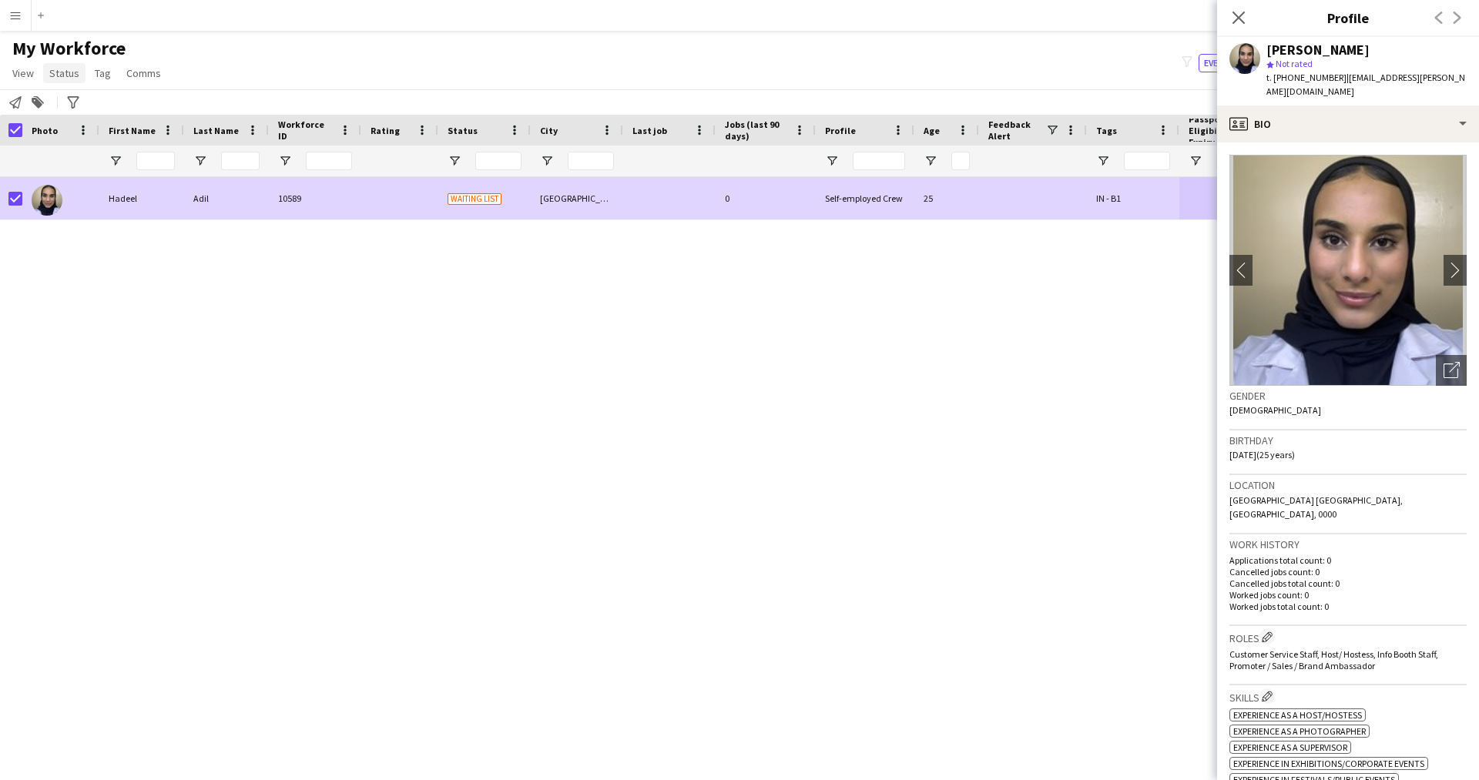
click at [66, 70] on span "Status" at bounding box center [64, 73] width 30 height 14
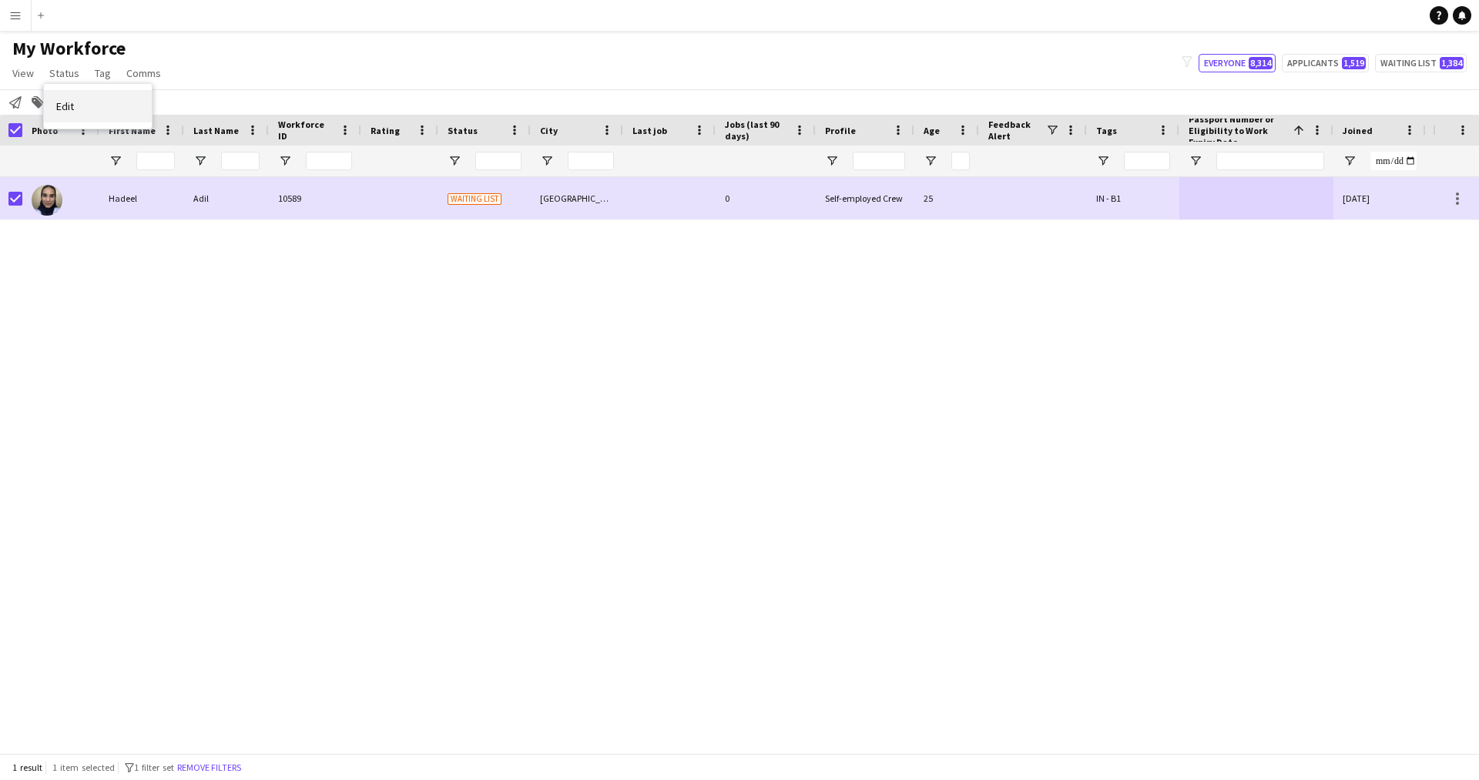
click at [141, 106] on link "Edit" at bounding box center [98, 106] width 108 height 32
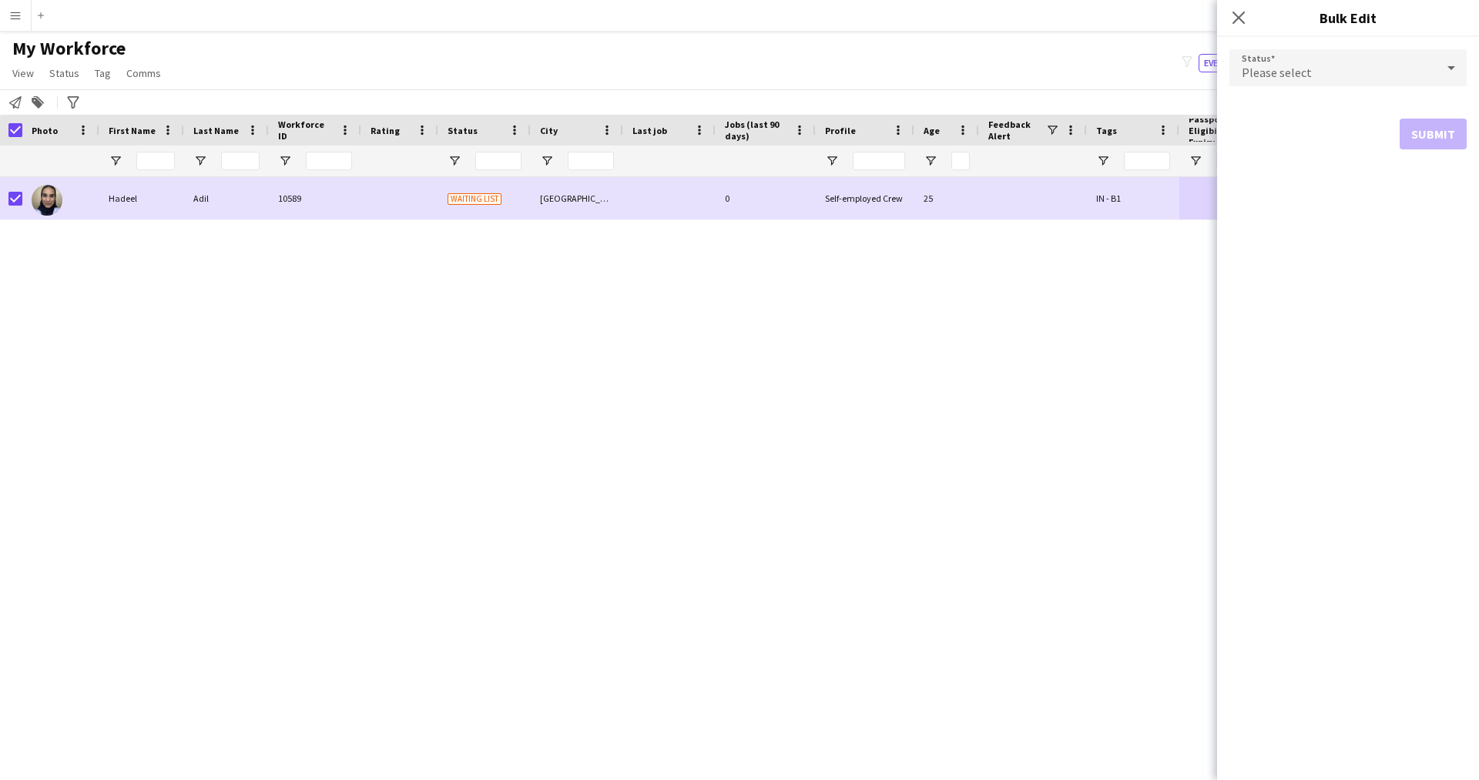
click at [1357, 59] on div "Please select" at bounding box center [1333, 67] width 206 height 37
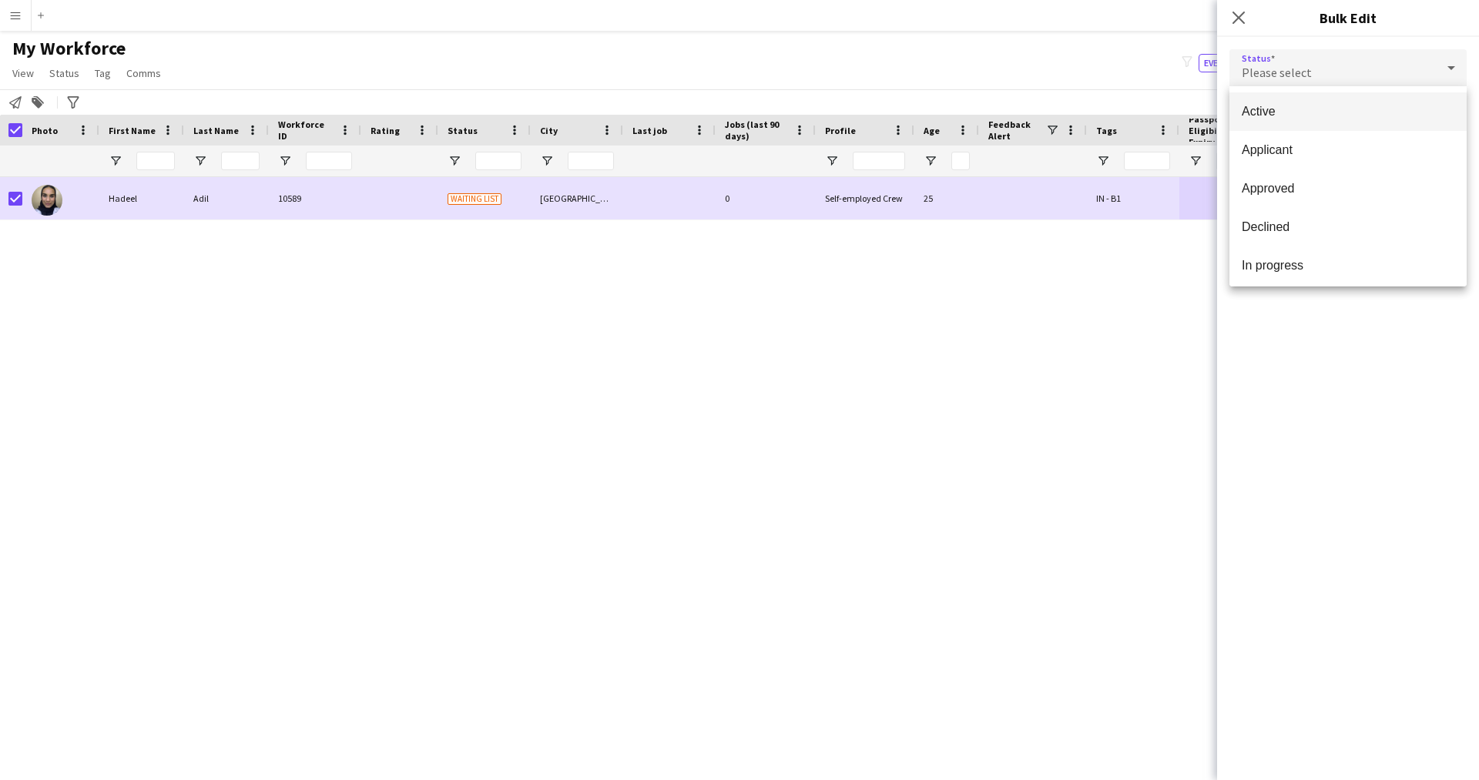
click at [1341, 122] on mat-option "Active" at bounding box center [1348, 111] width 237 height 39
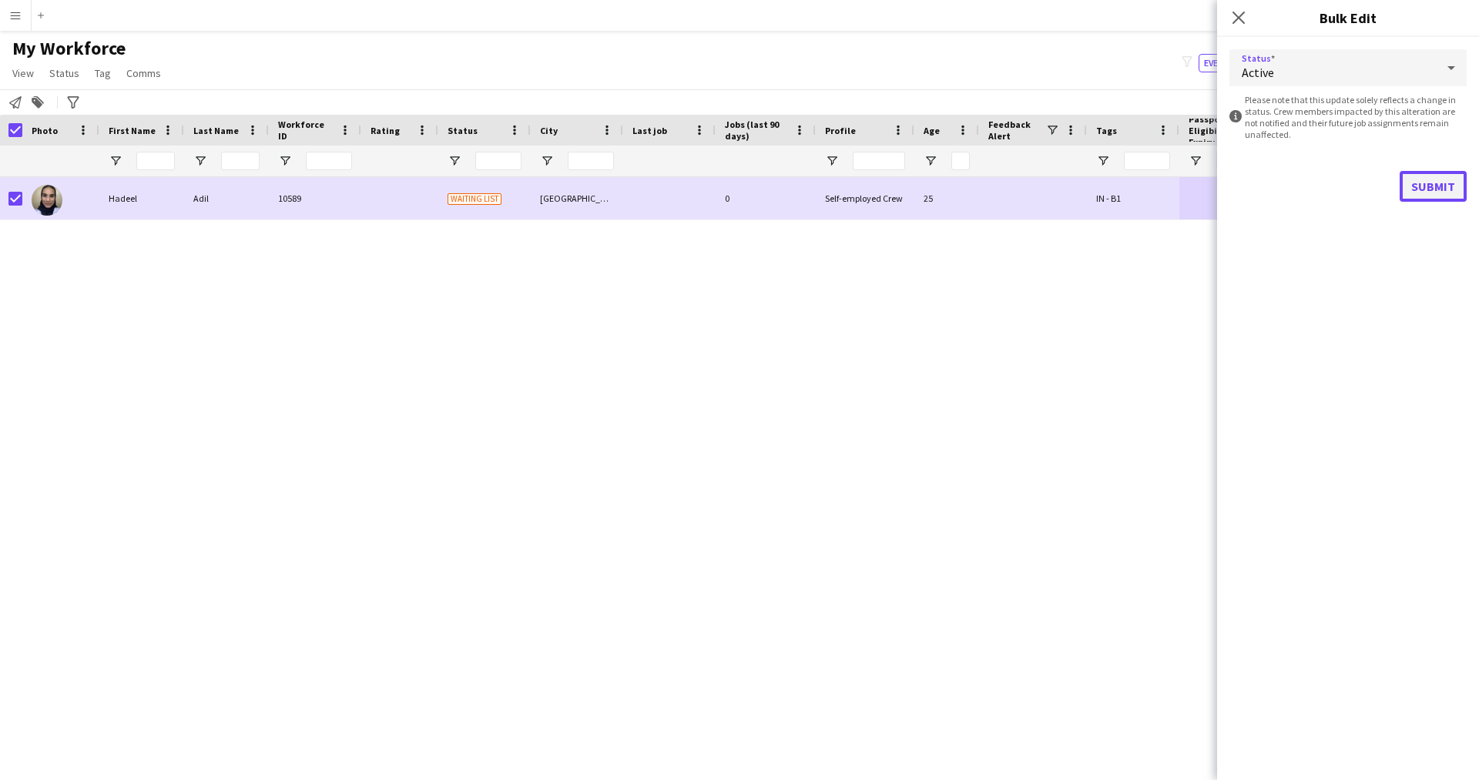
click at [1425, 180] on button "Submit" at bounding box center [1433, 186] width 67 height 31
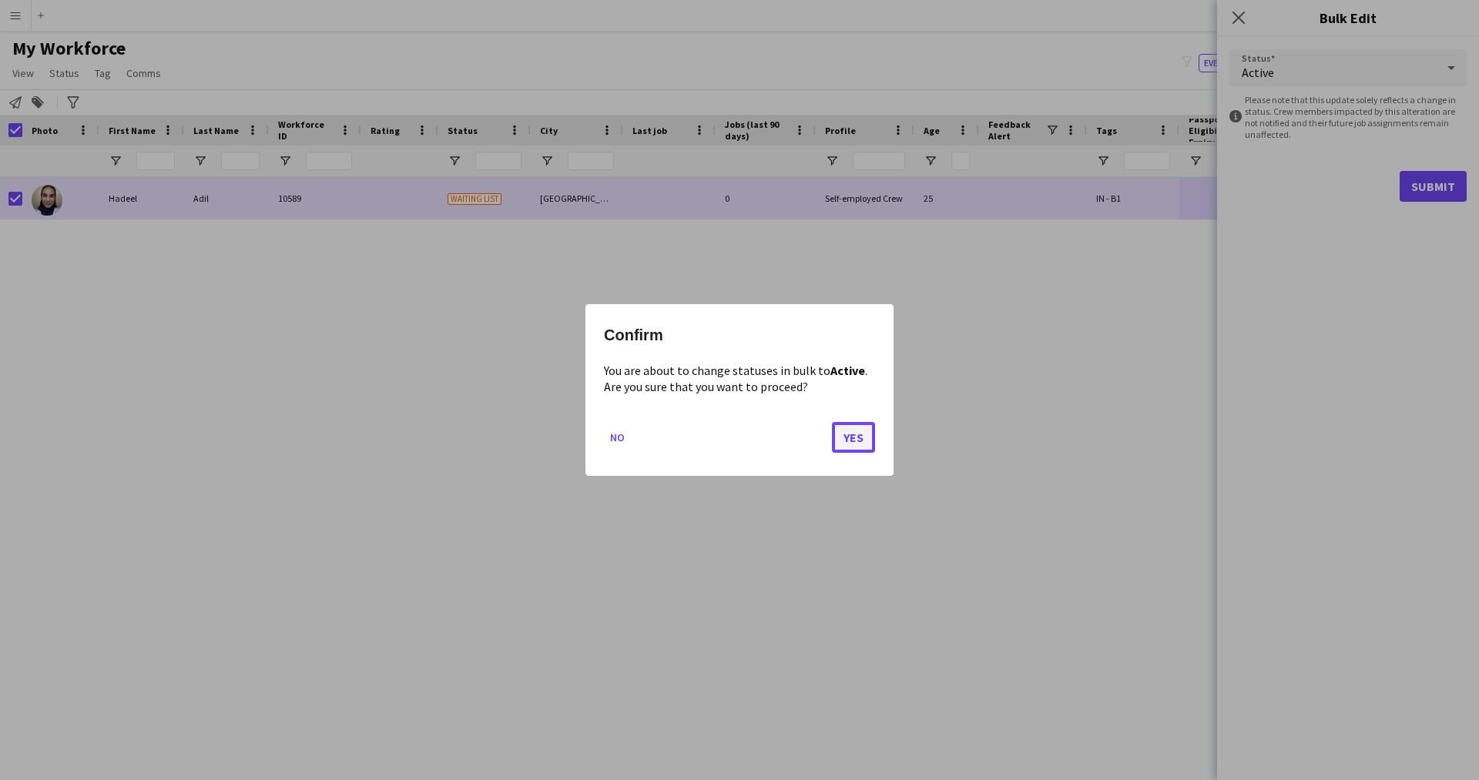
click at [847, 427] on button "Yes" at bounding box center [853, 437] width 43 height 31
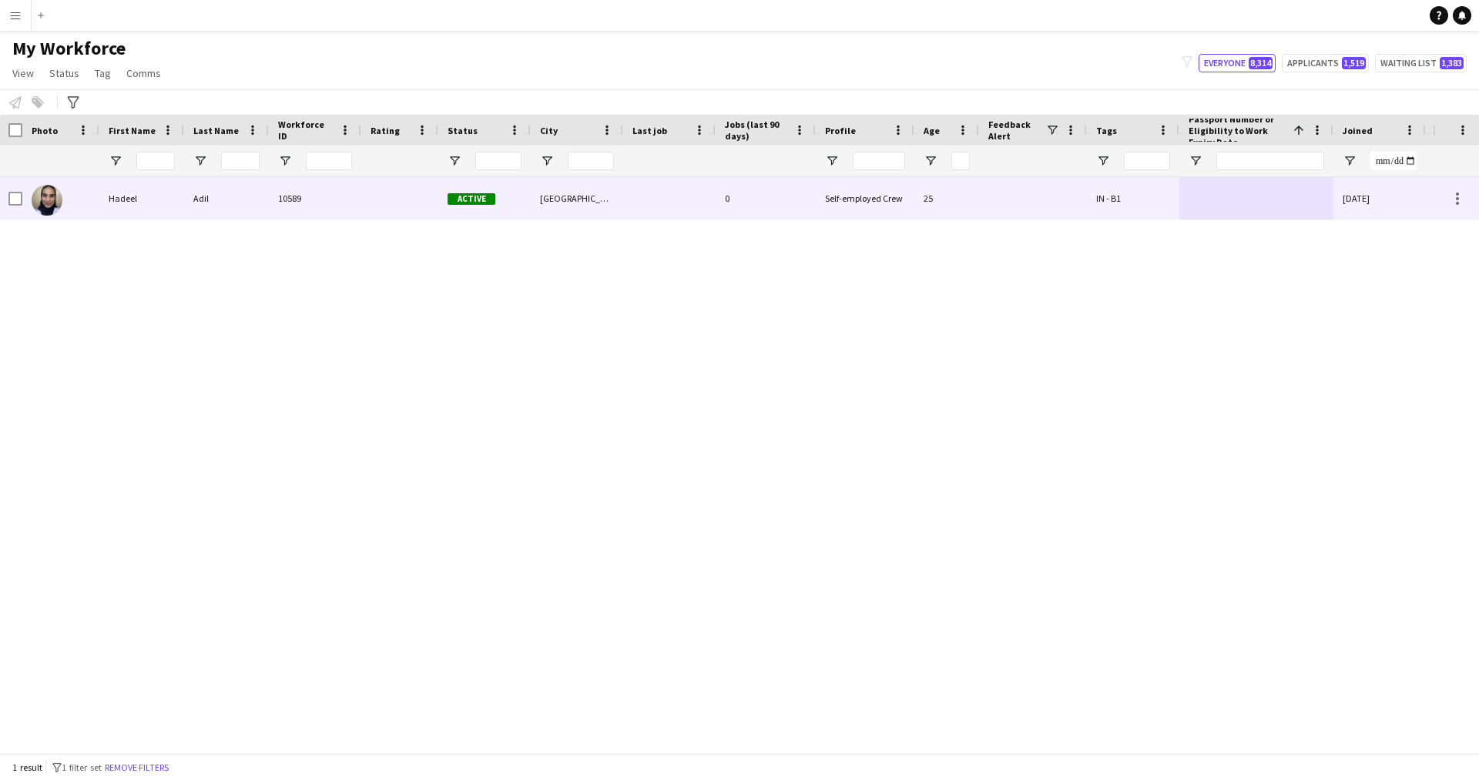
click at [518, 213] on div "Active" at bounding box center [484, 198] width 92 height 42
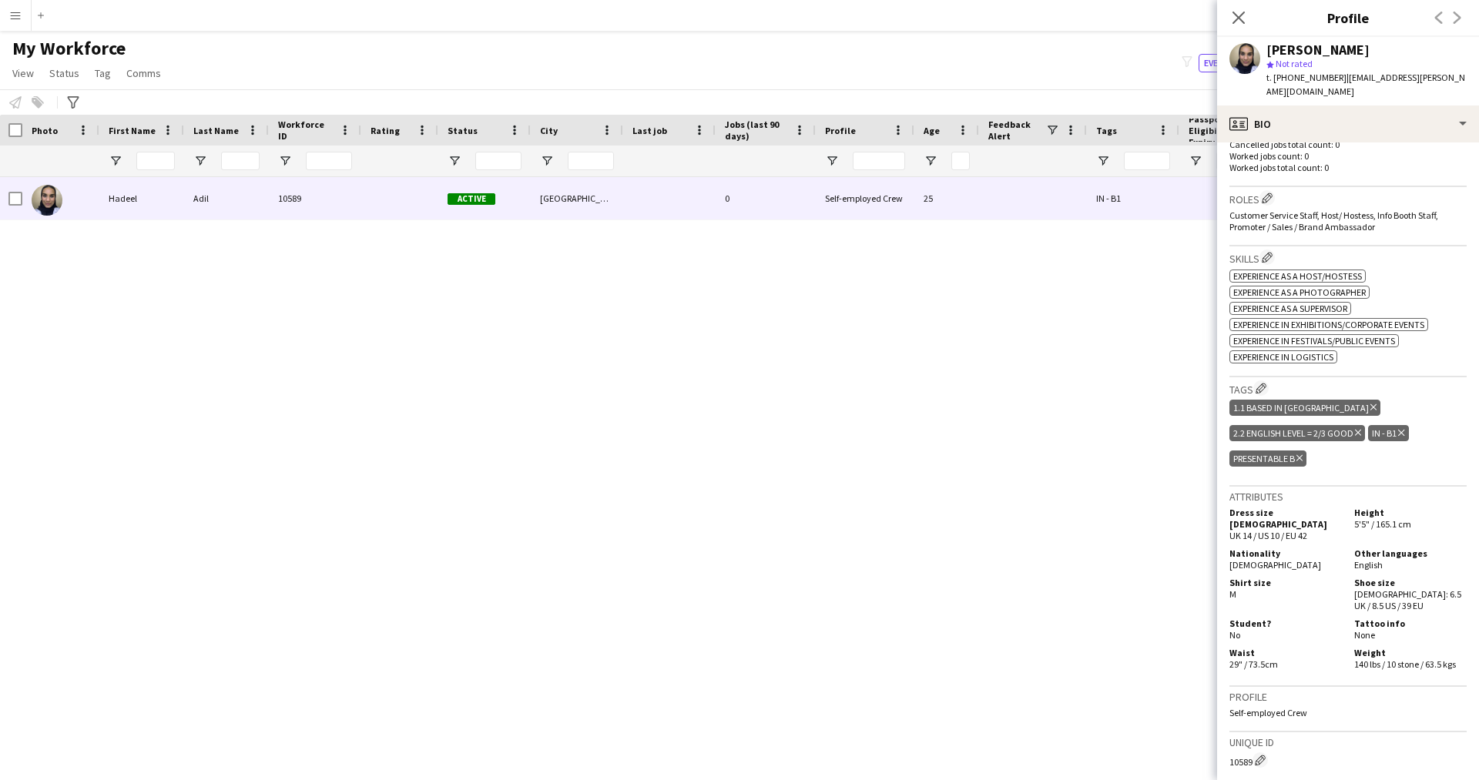
scroll to position [673, 0]
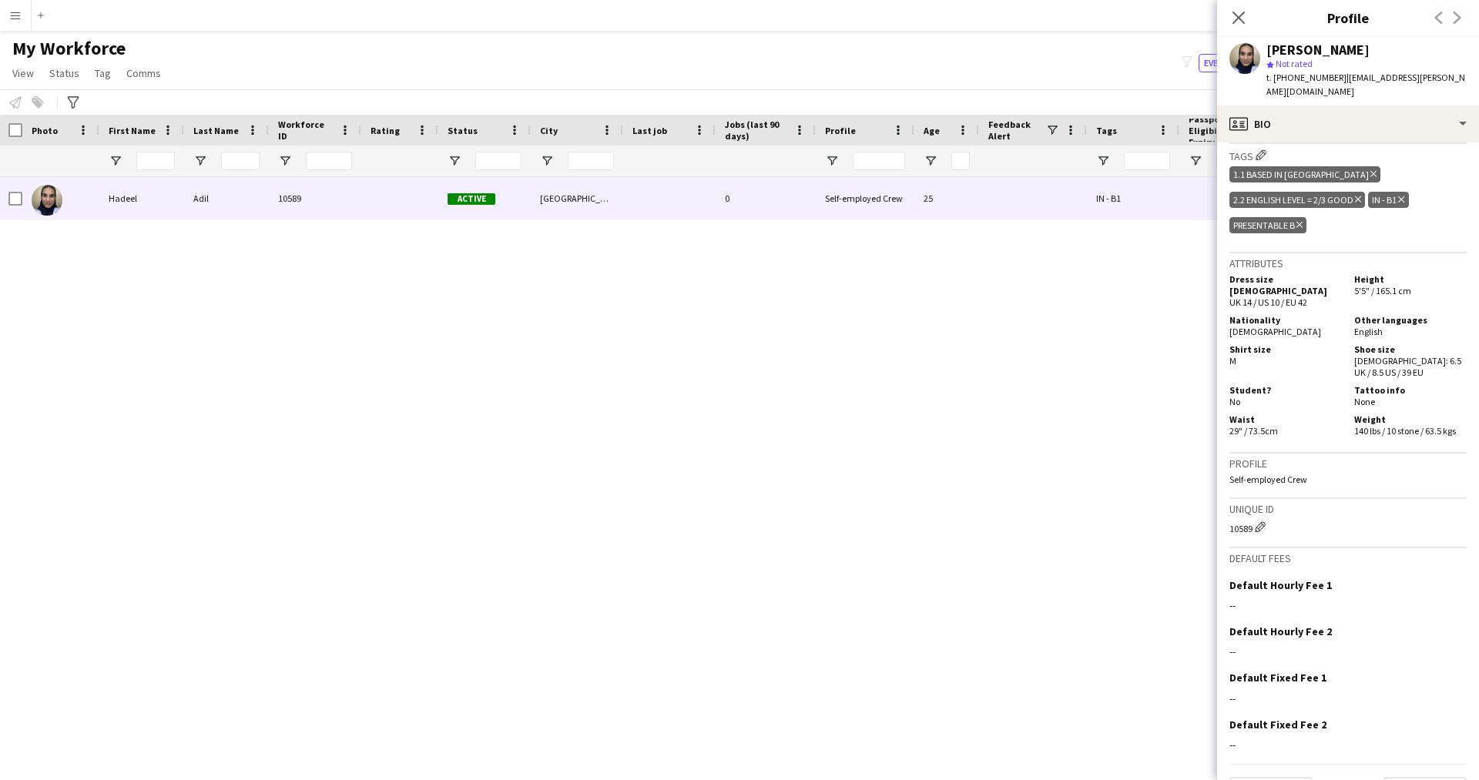
click at [1355, 195] on icon "Delete tag" at bounding box center [1358, 199] width 6 height 9
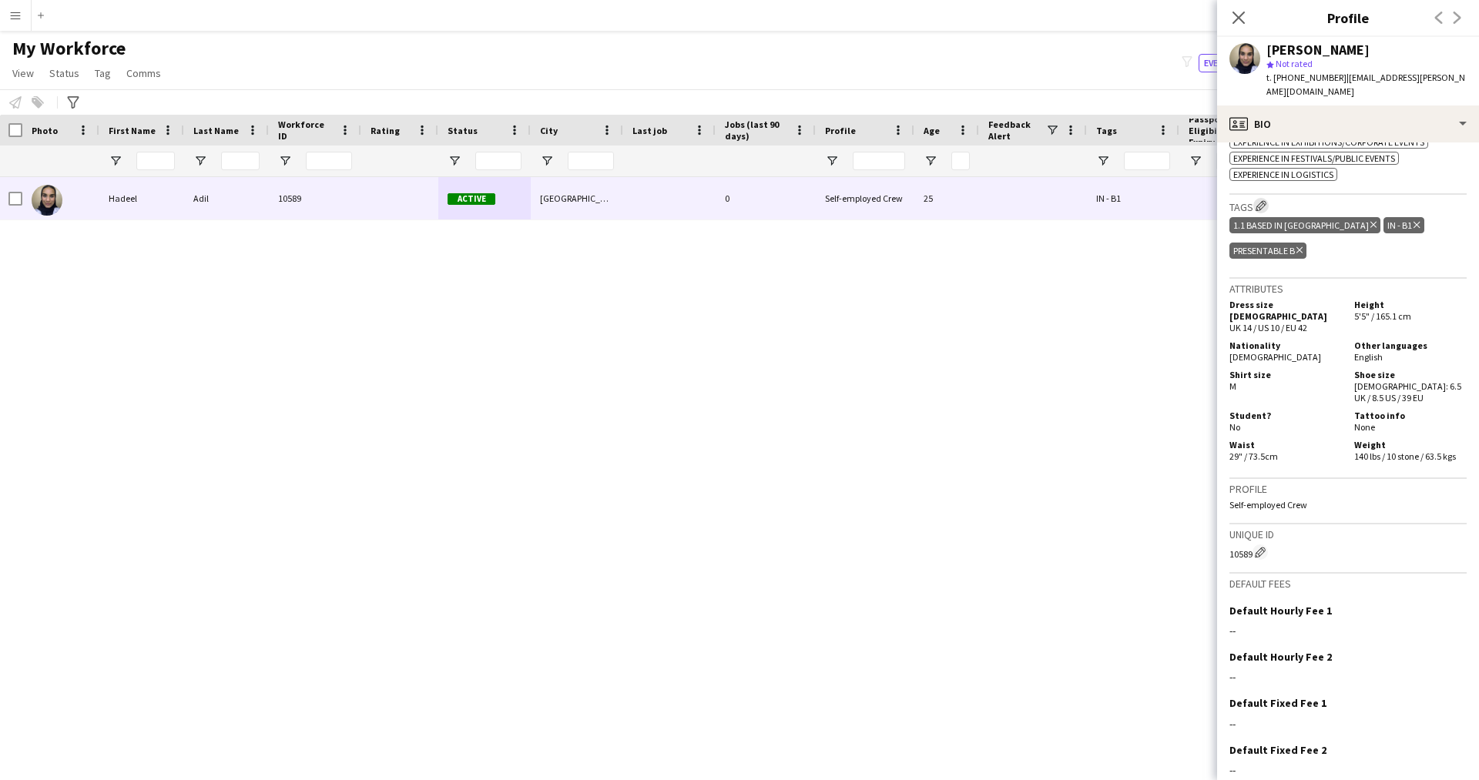
click at [1267, 200] on app-icon "Edit crew company tags" at bounding box center [1261, 205] width 11 height 11
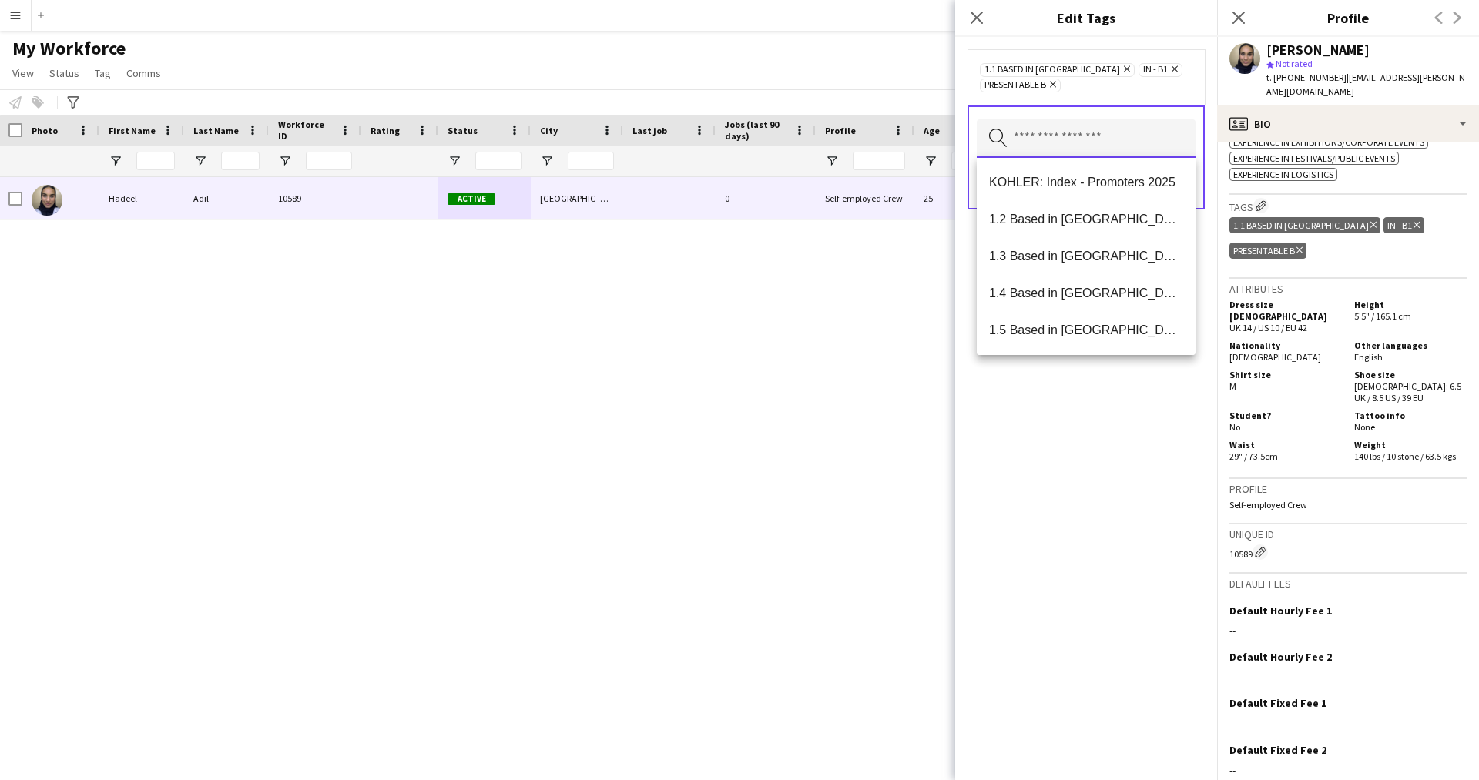
click at [1120, 130] on input "text" at bounding box center [1086, 138] width 219 height 39
type input "**"
click at [1089, 214] on span "2.3 English Level = 3/3 Excellent" at bounding box center [1086, 219] width 194 height 15
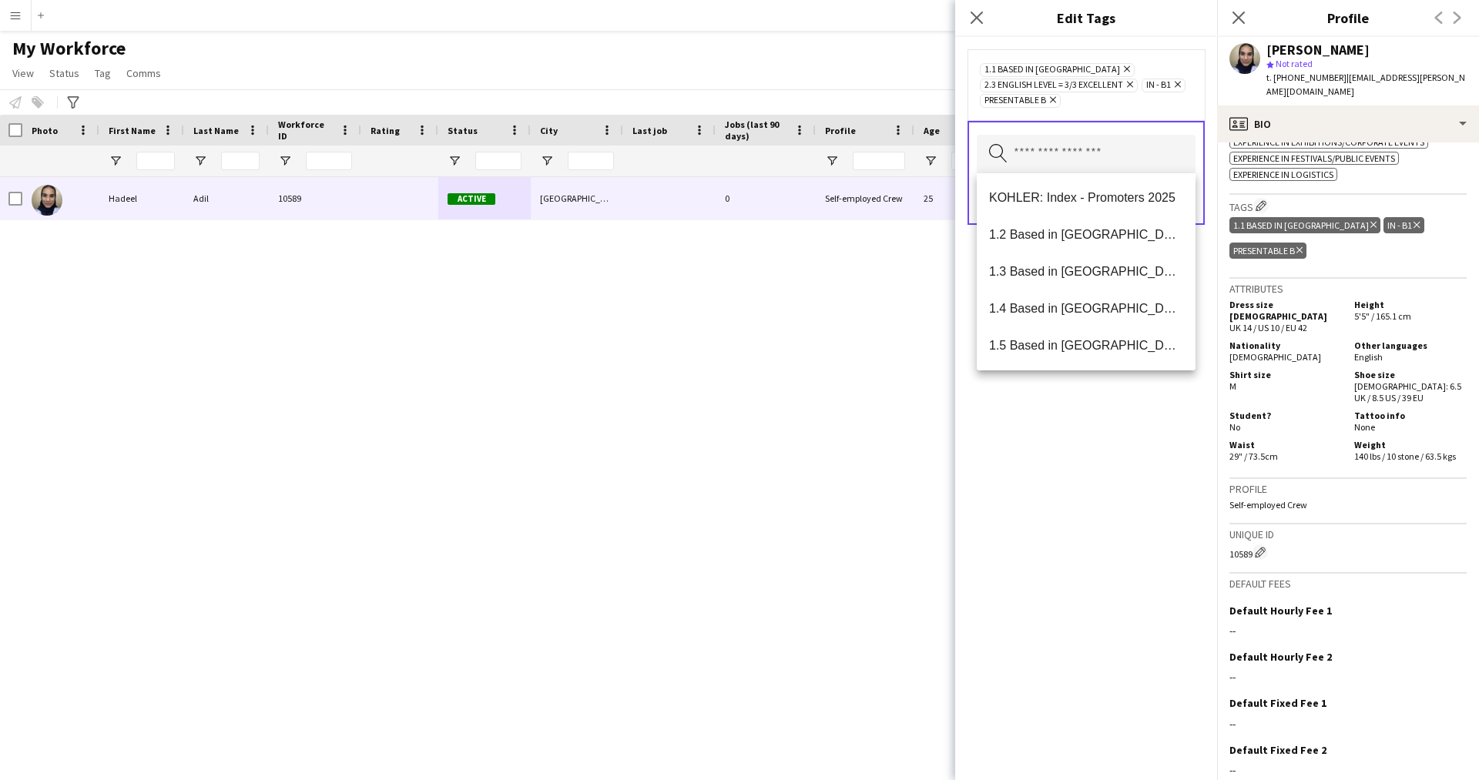
click at [1076, 573] on div "1.1 Based in [GEOGRAPHIC_DATA] Remove 2.3 English Level = 3/3 Excellent Remove …" at bounding box center [1086, 408] width 262 height 743
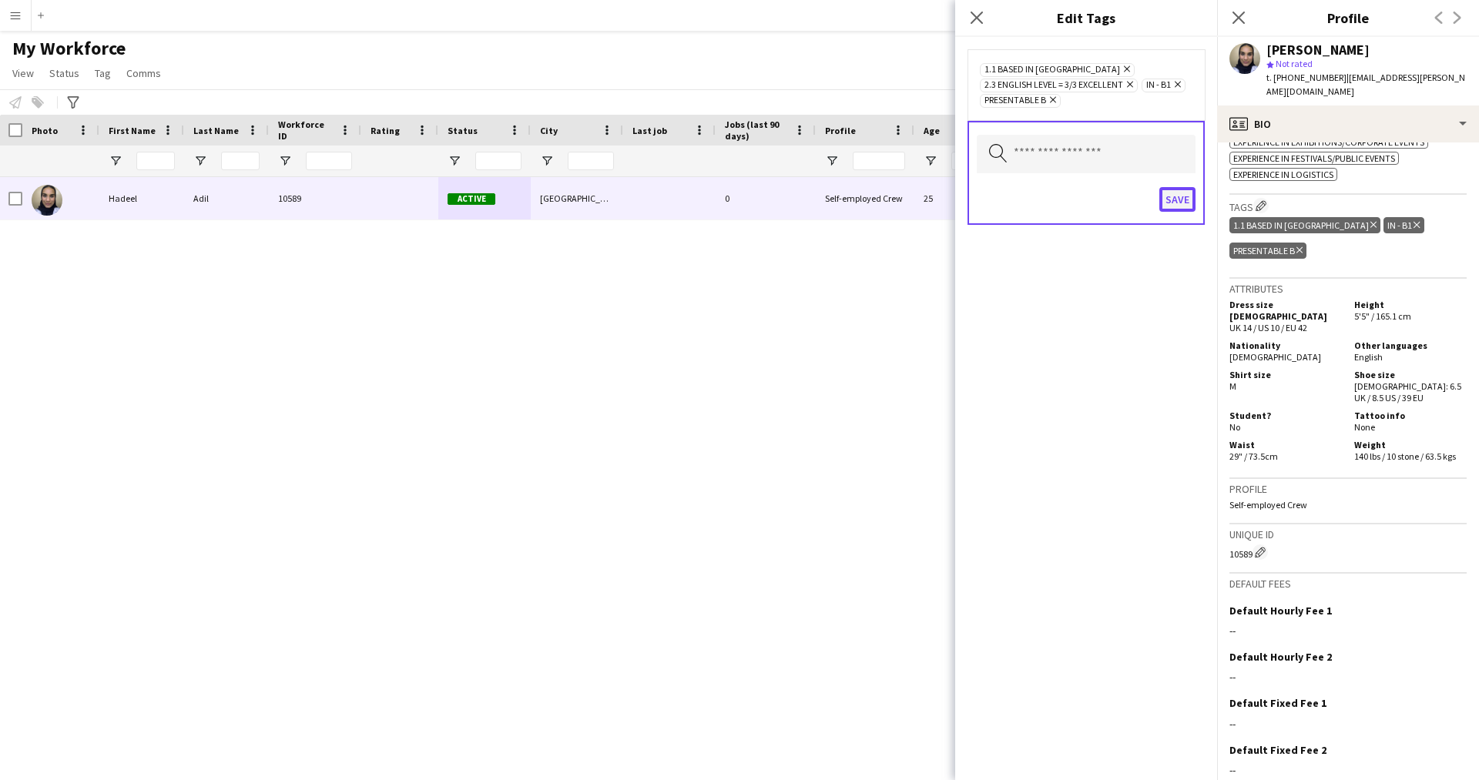
click at [1168, 199] on button "Save" at bounding box center [1177, 199] width 36 height 25
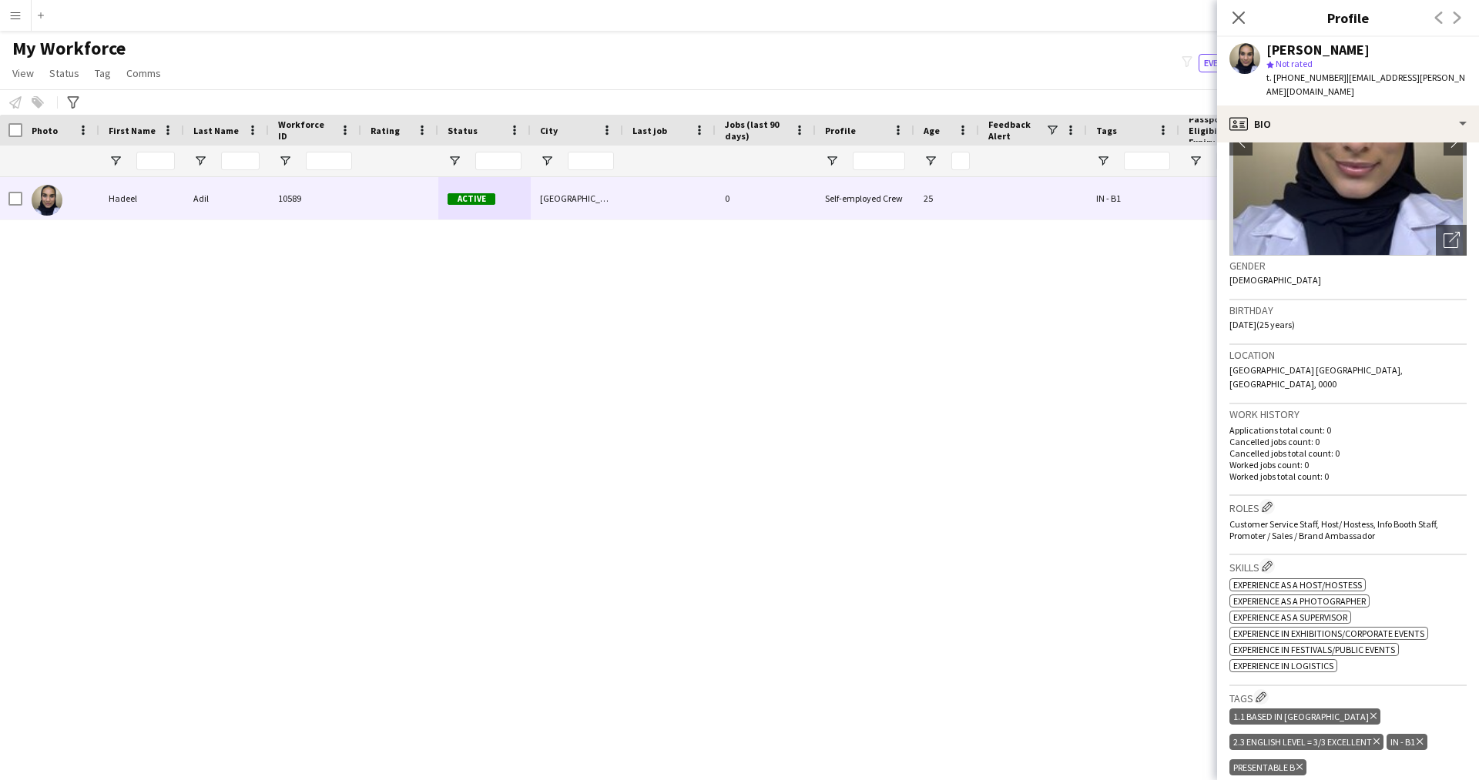
scroll to position [0, 0]
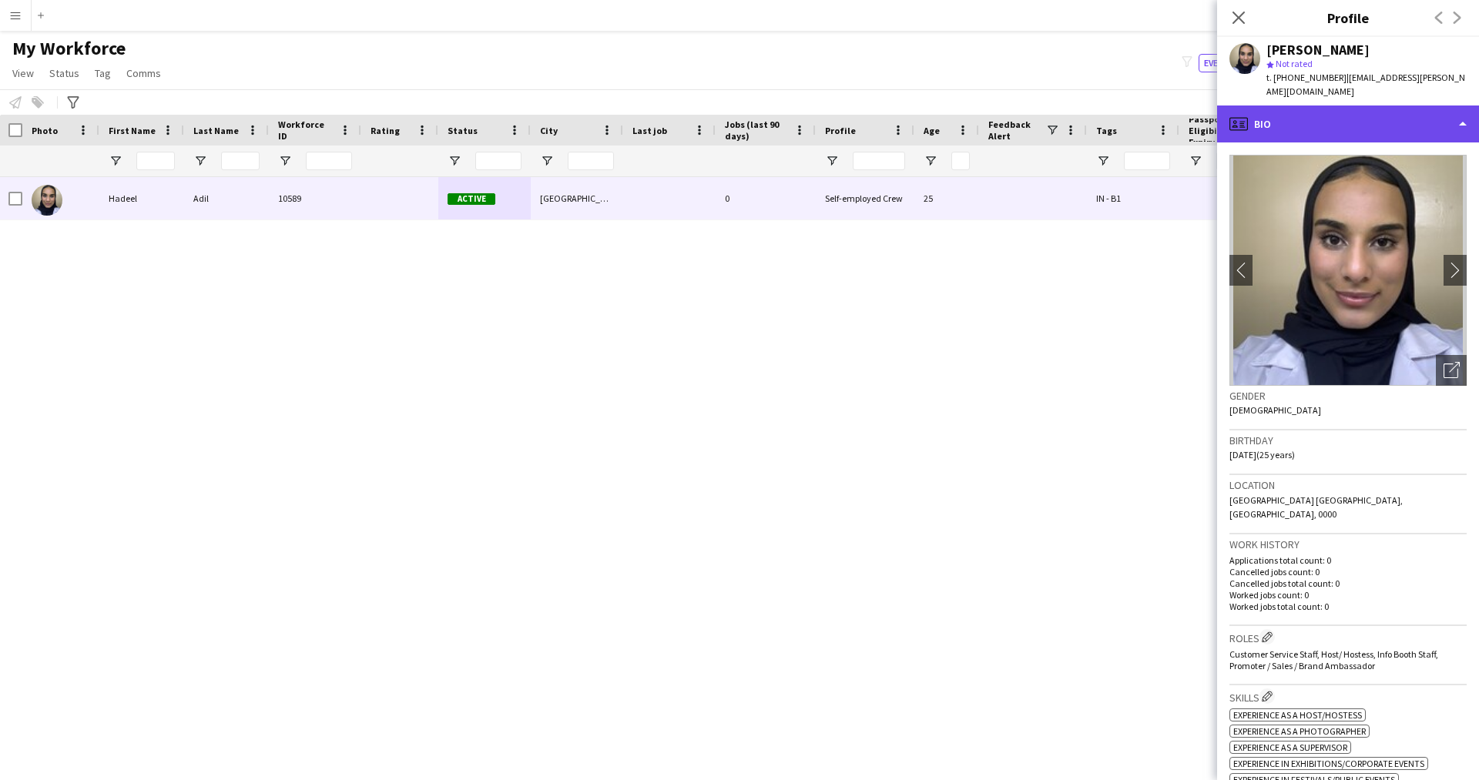
click at [1328, 106] on div "profile Bio" at bounding box center [1348, 124] width 262 height 37
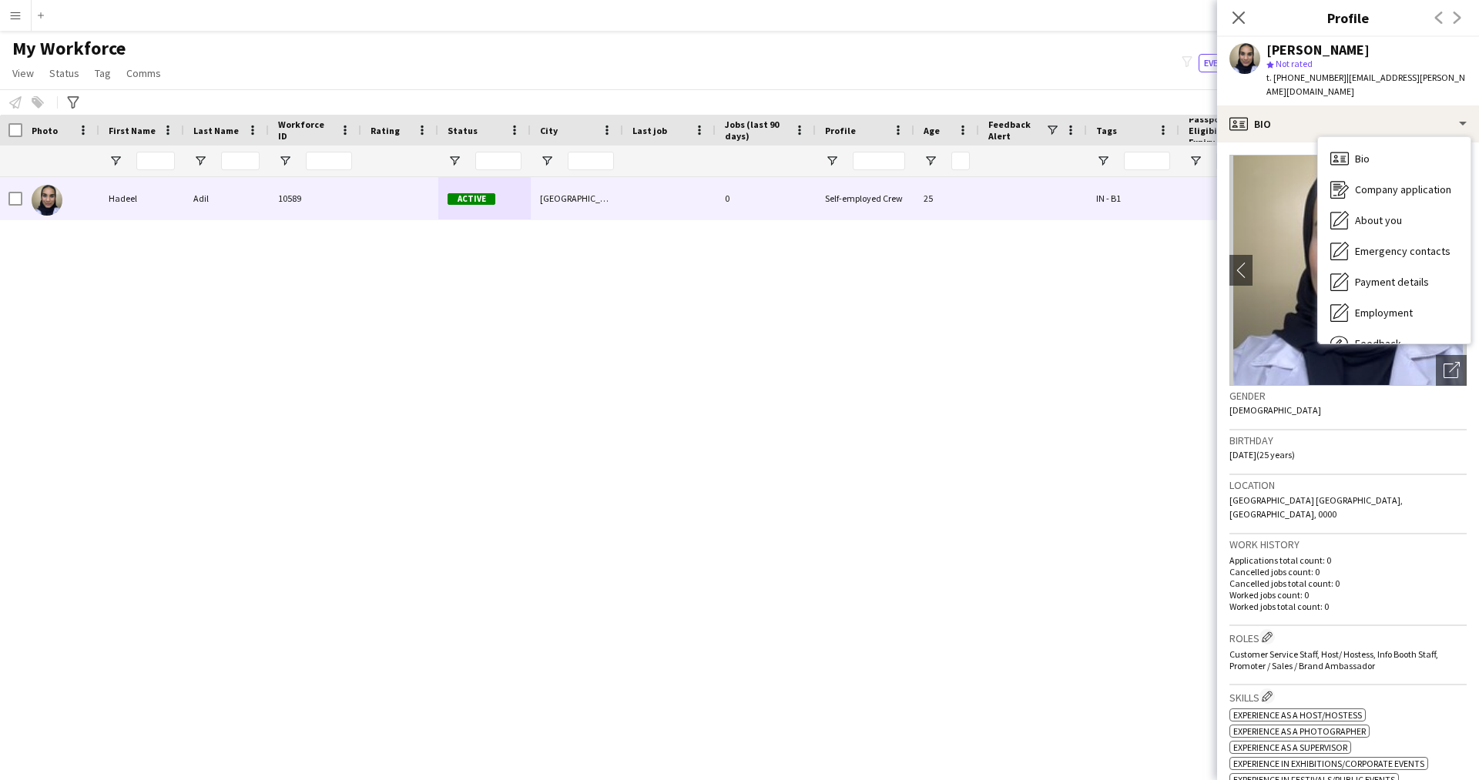
click at [794, 435] on div "[PERSON_NAME] 10589 Active [GEOGRAPHIC_DATA] 0 Self-employed Crew 25 IN - B1 [D…" at bounding box center [716, 459] width 1433 height 565
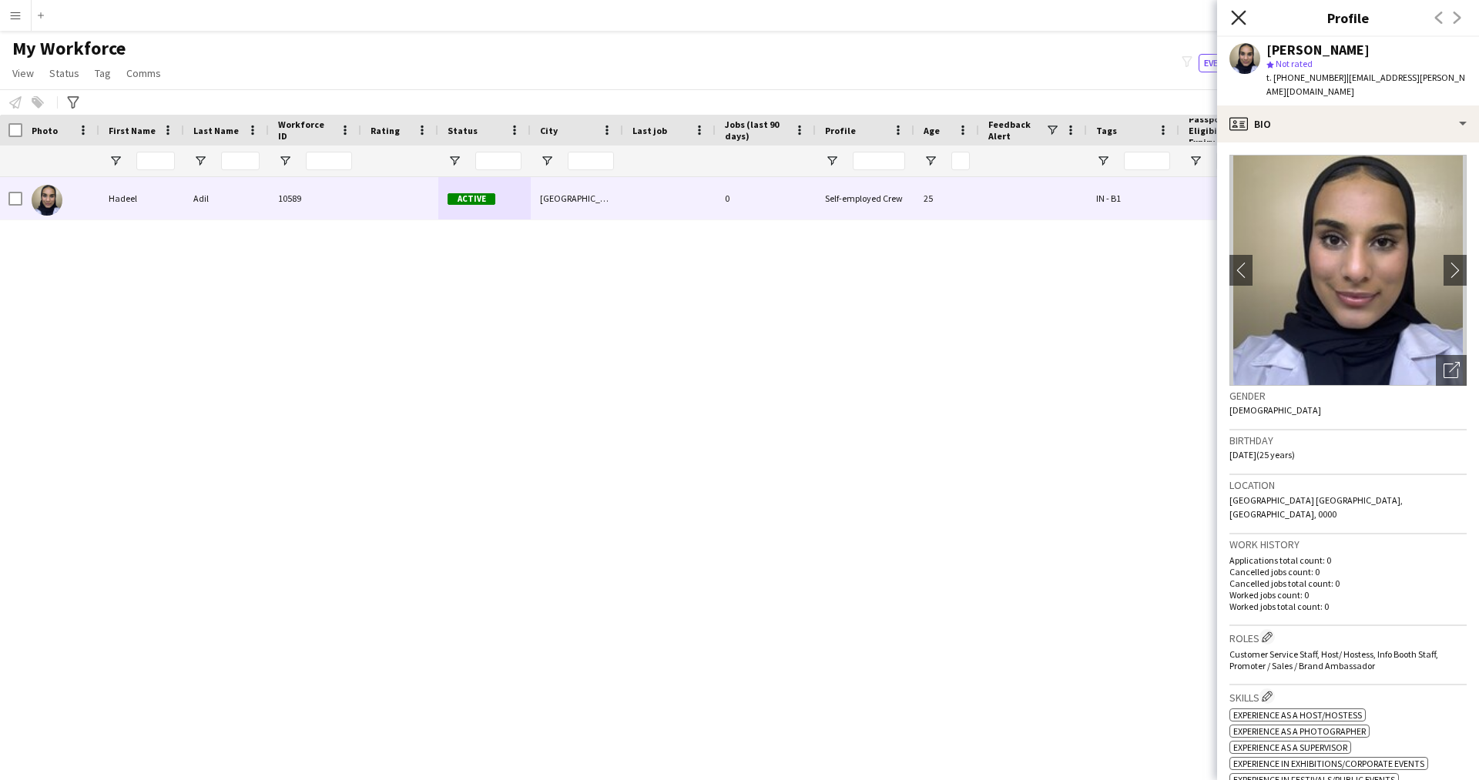
click at [1243, 19] on icon "Close pop-in" at bounding box center [1238, 17] width 15 height 15
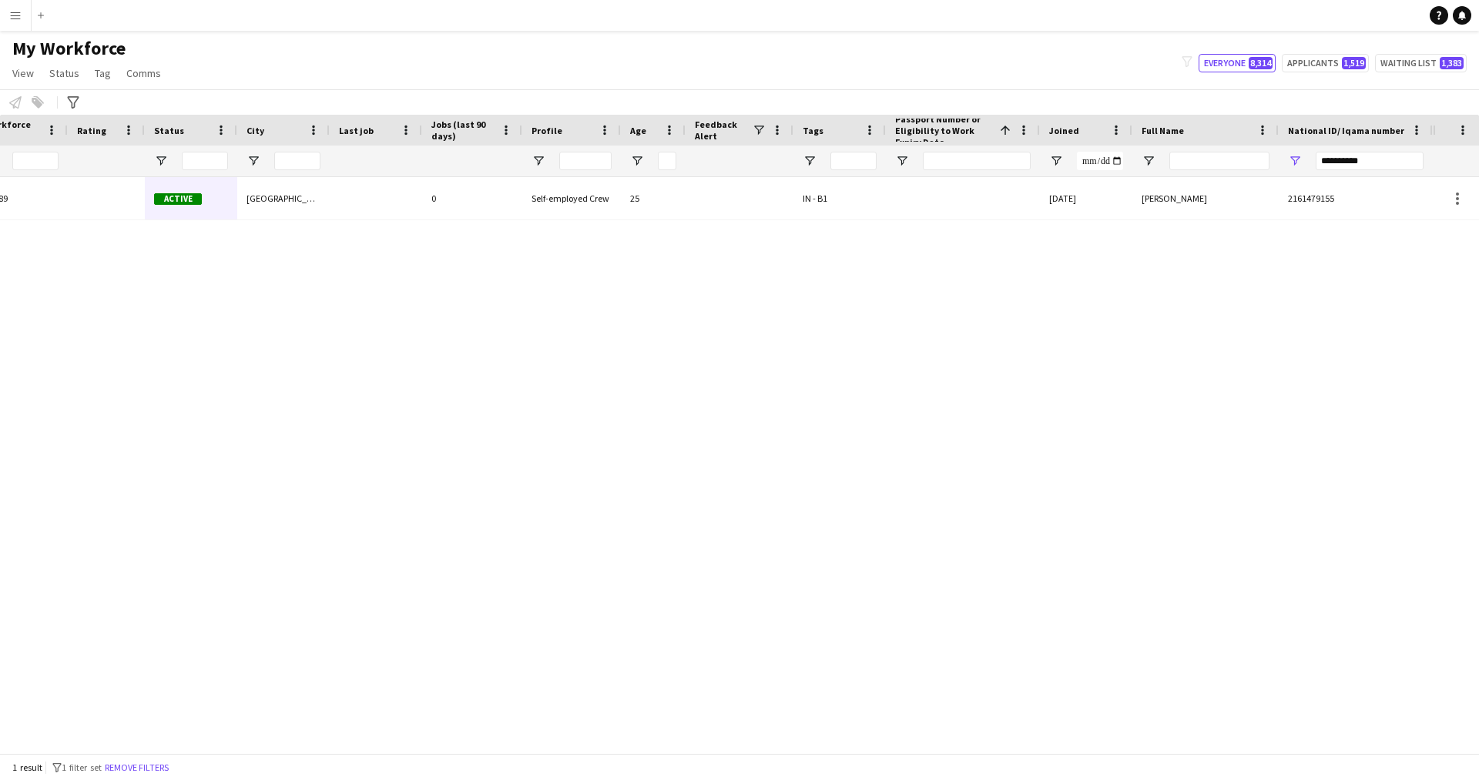
scroll to position [0, 294]
drag, startPoint x: 1385, startPoint y: 162, endPoint x: 1134, endPoint y: 189, distance: 252.6
click at [1134, 189] on div "Workforce Details Profile Data Workforce Details Profile Data First Name Last N…" at bounding box center [739, 434] width 1479 height 639
paste input "National ID/ Iqama number Filter Input"
type input "**********"
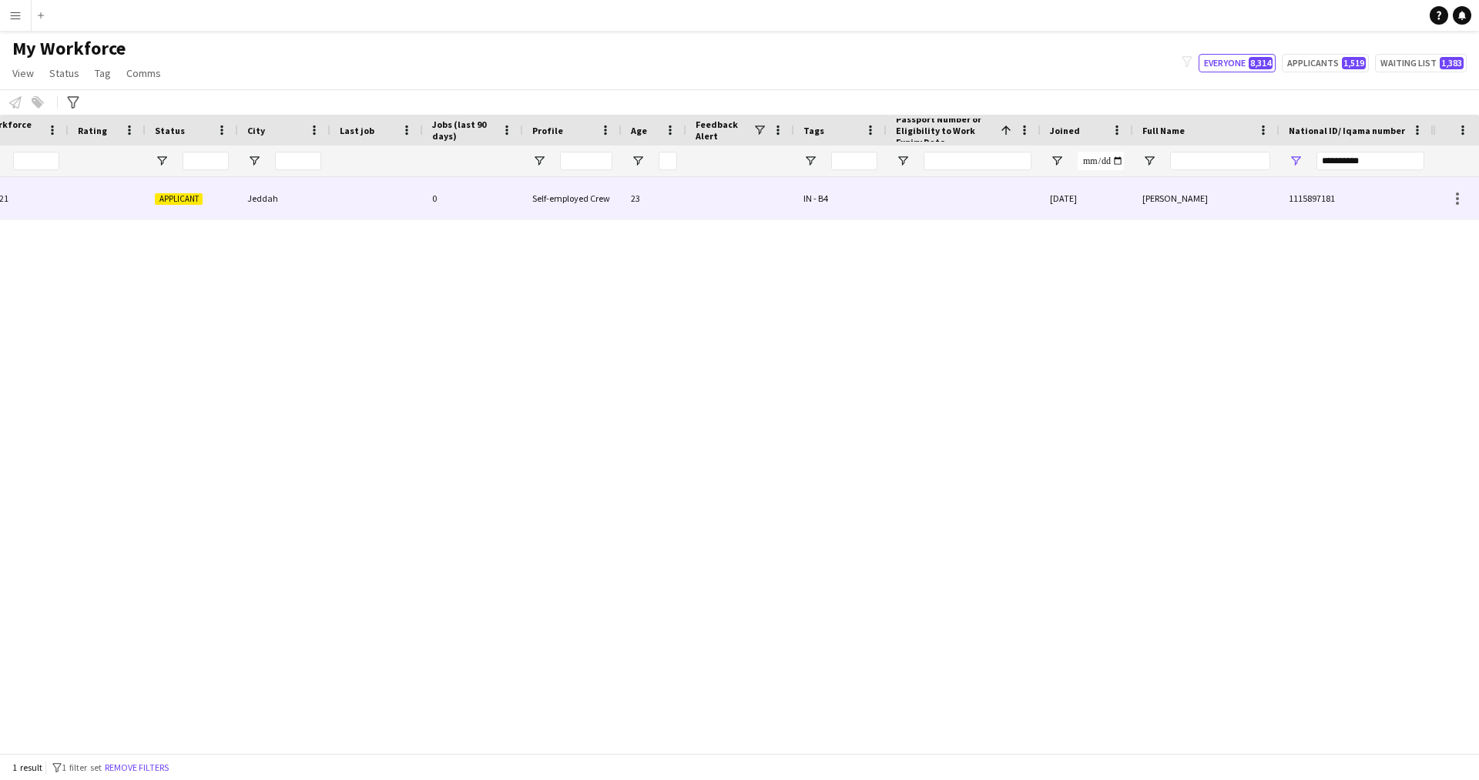
click at [1156, 215] on div "[PERSON_NAME]" at bounding box center [1206, 198] width 146 height 42
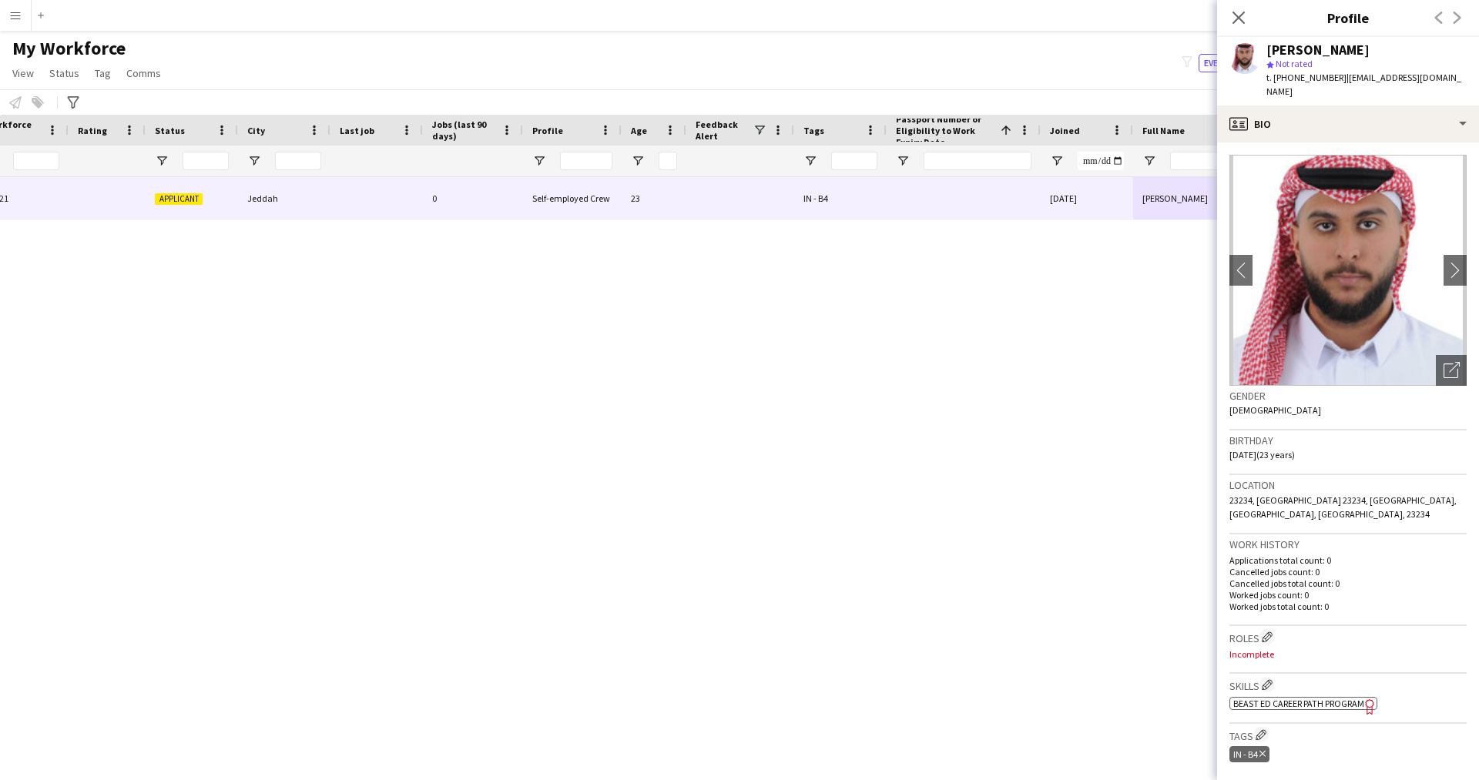
drag, startPoint x: 1440, startPoint y: 353, endPoint x: 1397, endPoint y: 307, distance: 63.2
click at [1397, 307] on img at bounding box center [1348, 270] width 237 height 231
click at [1444, 362] on icon "Open photos pop-in" at bounding box center [1452, 370] width 16 height 16
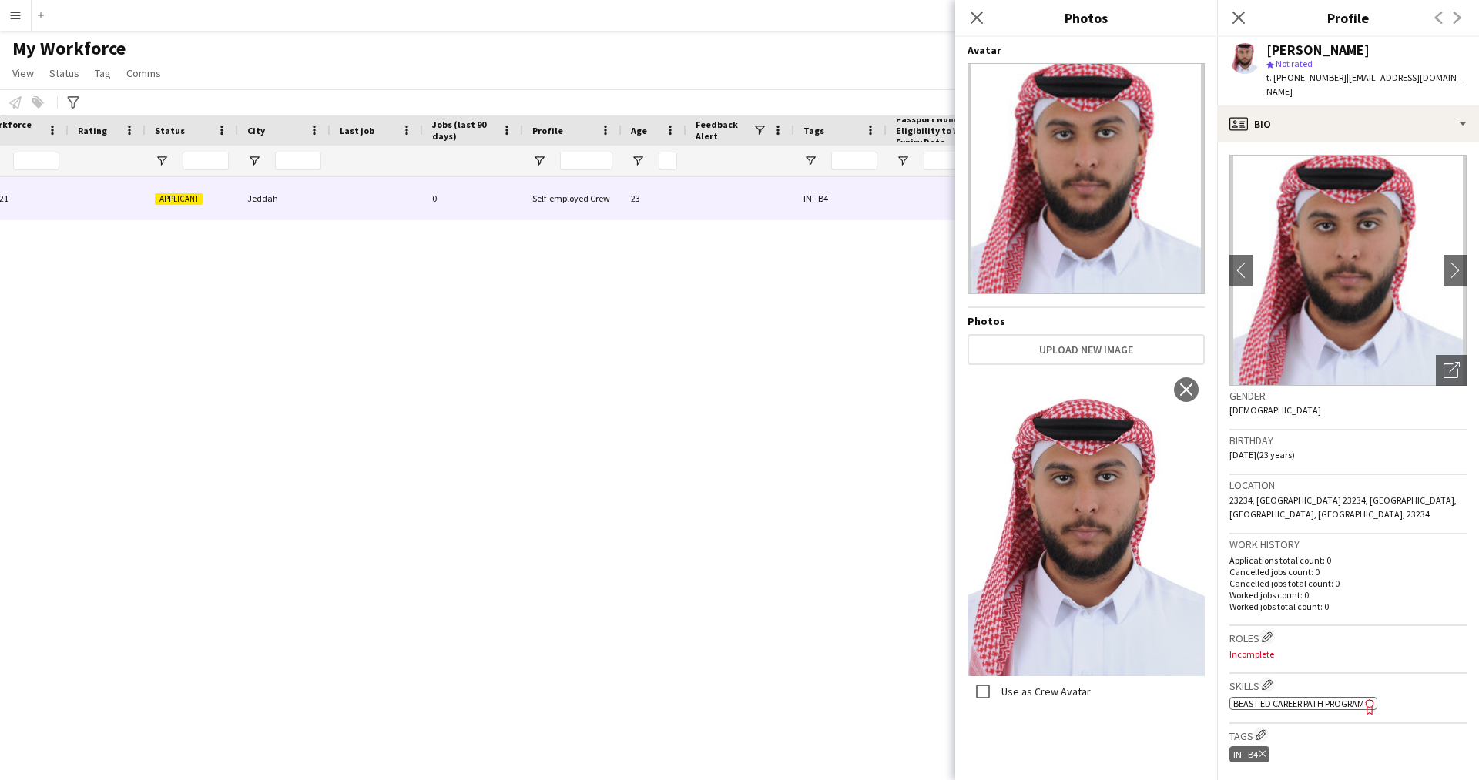
click at [1370, 700] on icon at bounding box center [1369, 707] width 8 height 15
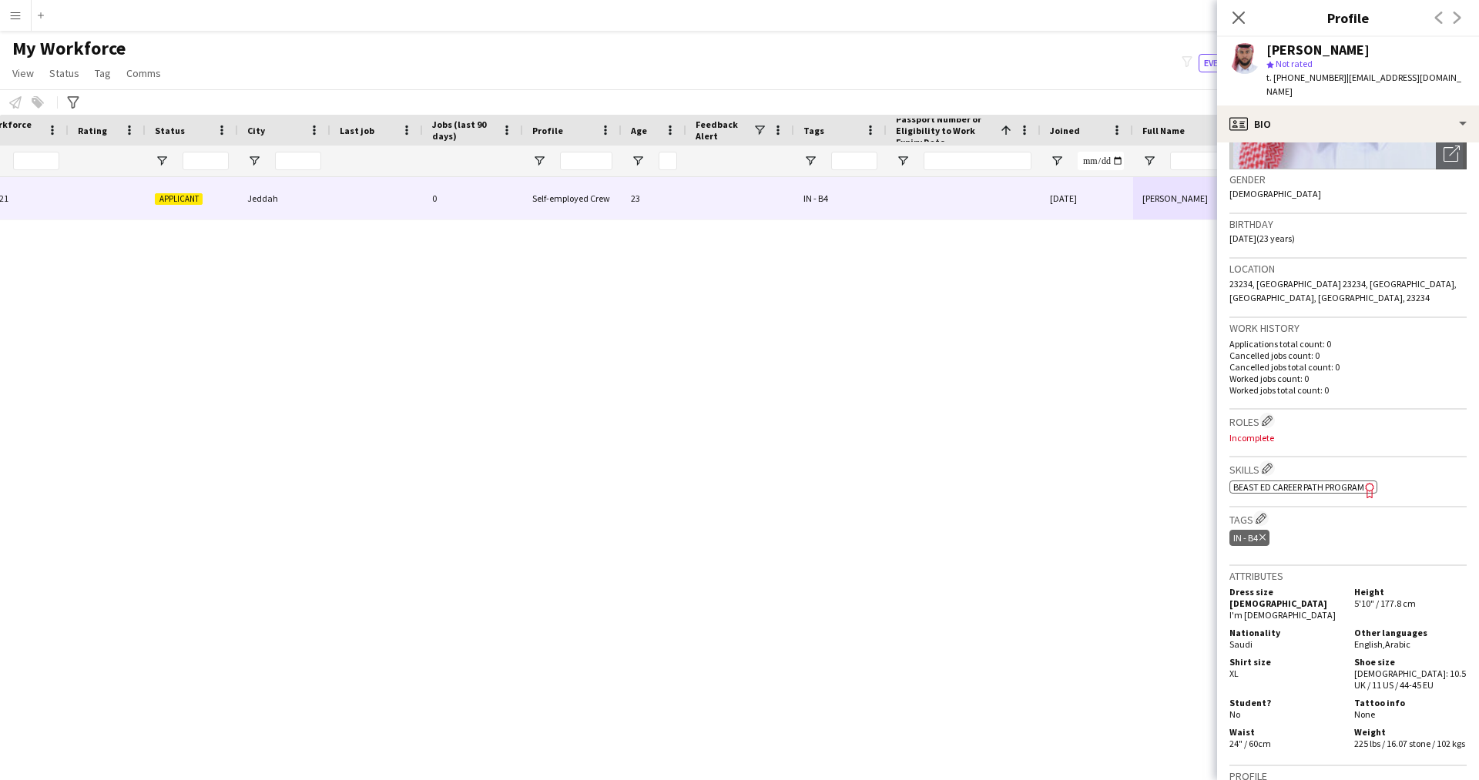
scroll to position [216, 0]
click at [1328, 126] on div "profile Bio" at bounding box center [1348, 124] width 262 height 37
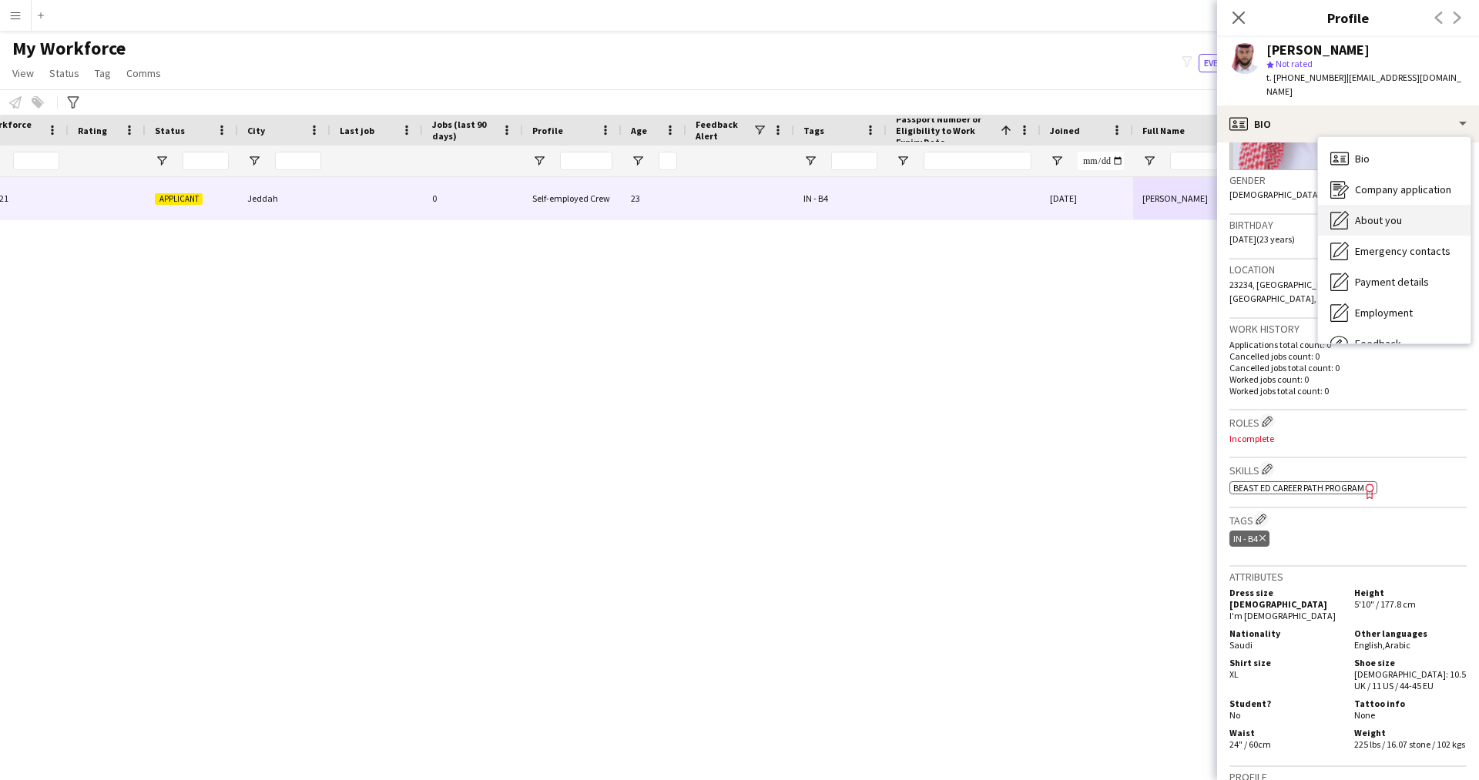
click at [1366, 215] on div "About you About you" at bounding box center [1394, 220] width 153 height 31
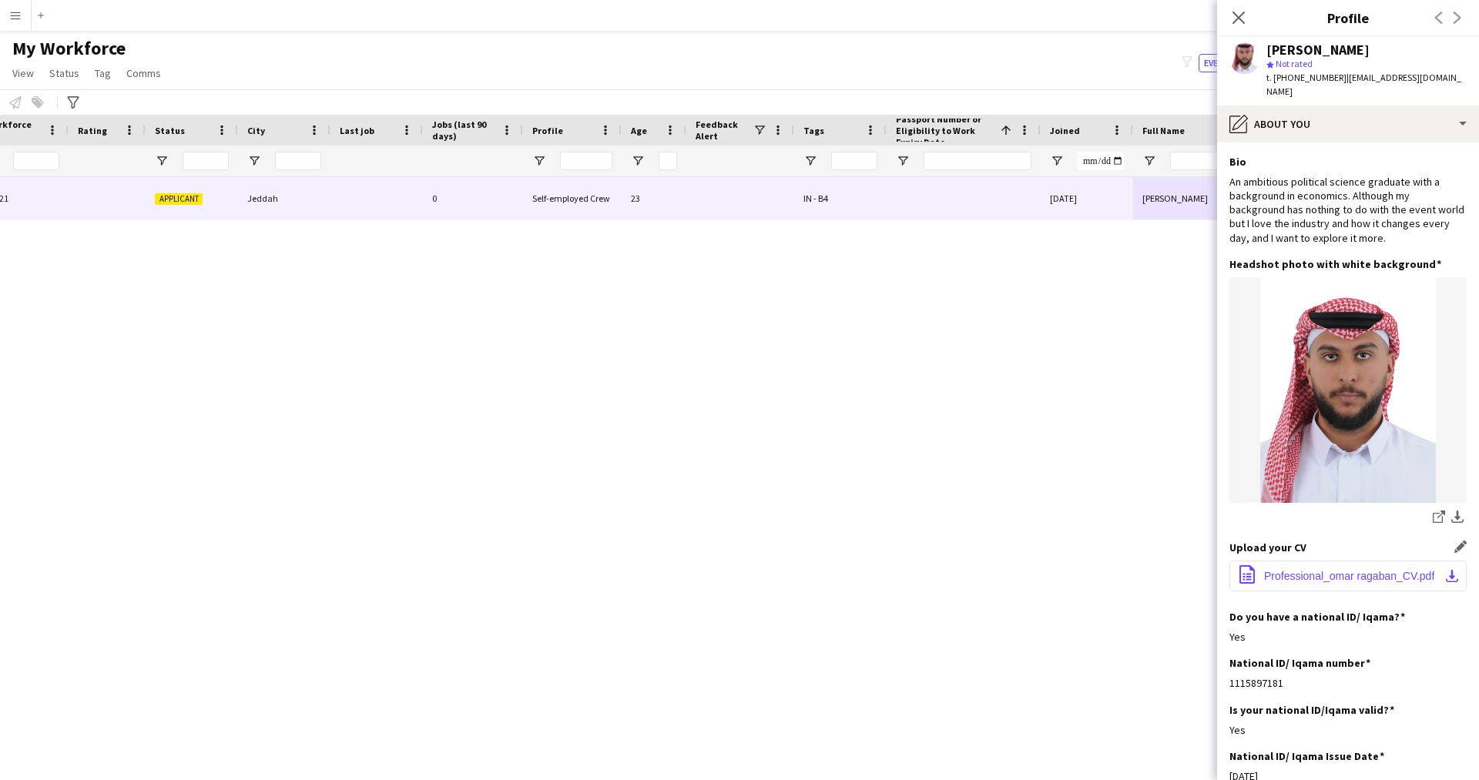
click at [1306, 570] on span "Professional_omar ragaban_CV.pdf" at bounding box center [1349, 576] width 170 height 12
